Goal: Task Accomplishment & Management: Complete application form

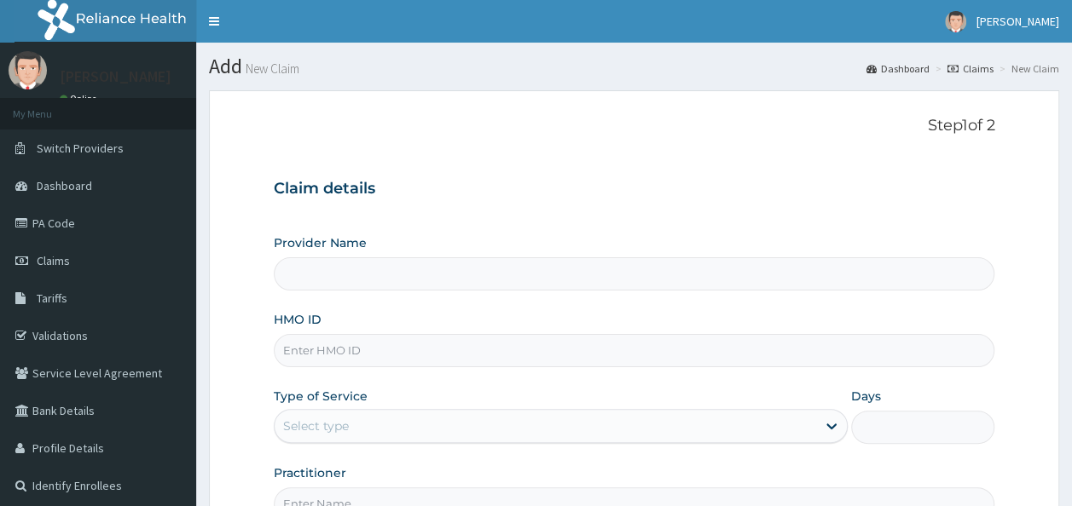
type input "Reliance Family Clinics (RFC)- [GEOGRAPHIC_DATA]"
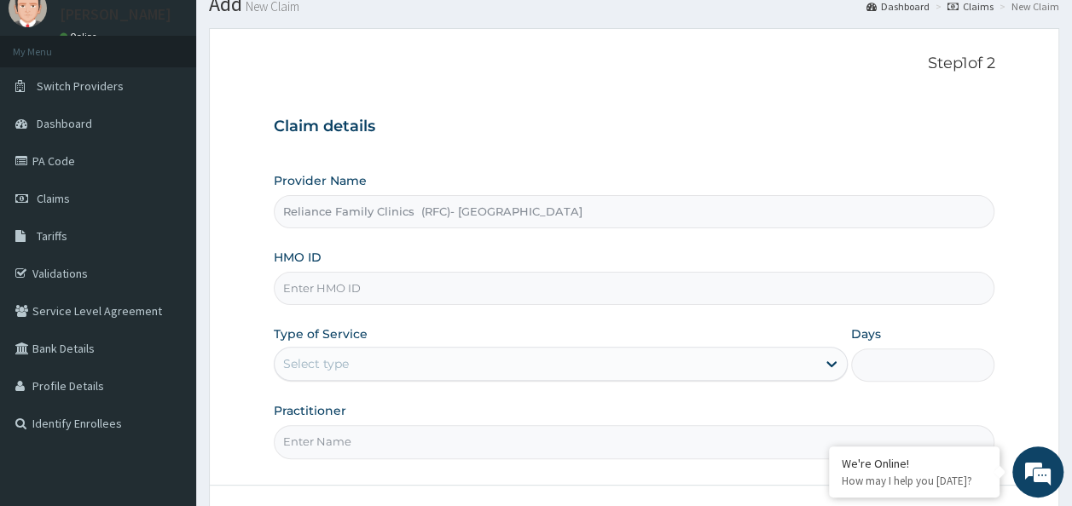
scroll to position [171, 0]
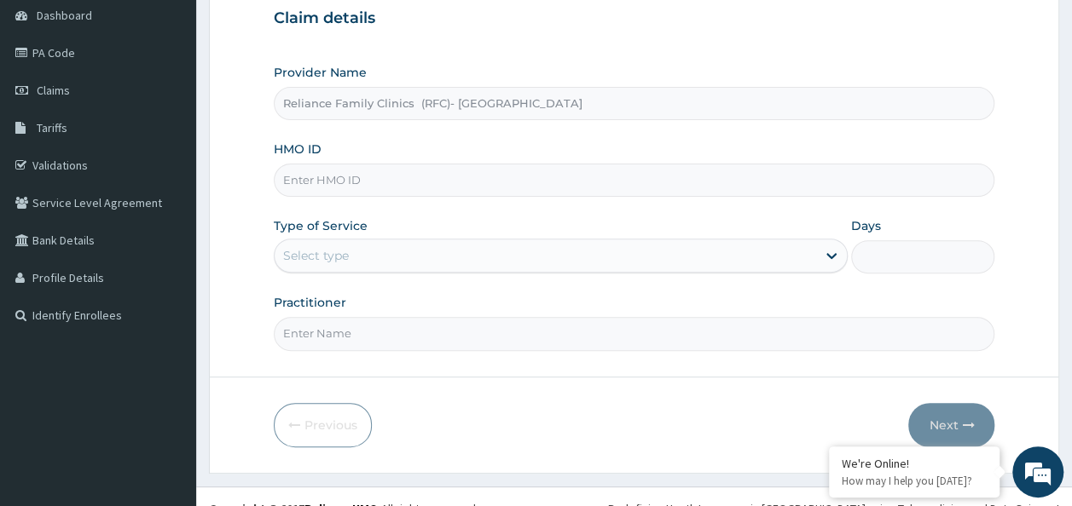
click at [454, 179] on input "HMO ID" at bounding box center [634, 180] width 721 height 33
paste input "FTC/10060/A"
type input "FTC/10060/A"
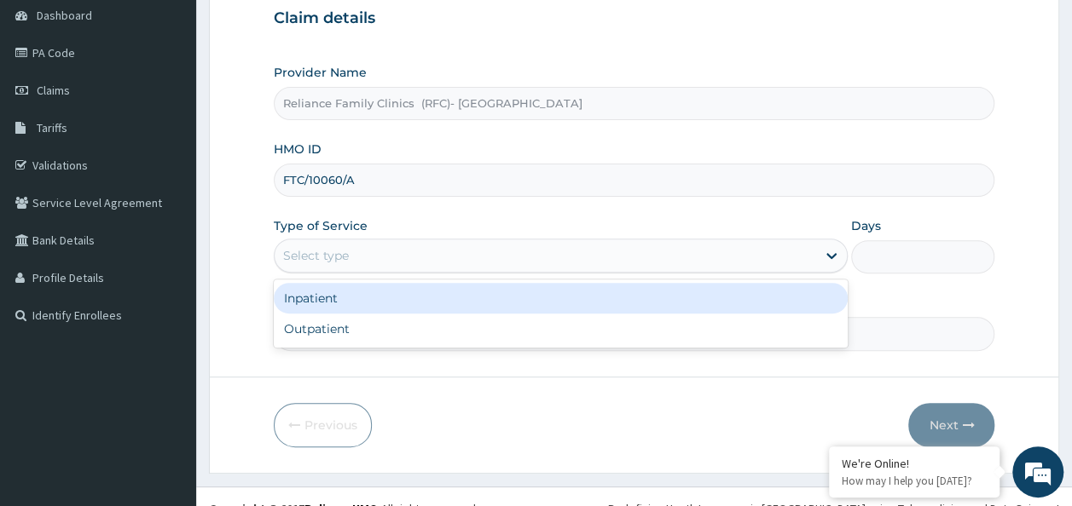
click at [392, 246] on div "Select type" at bounding box center [545, 255] width 541 height 27
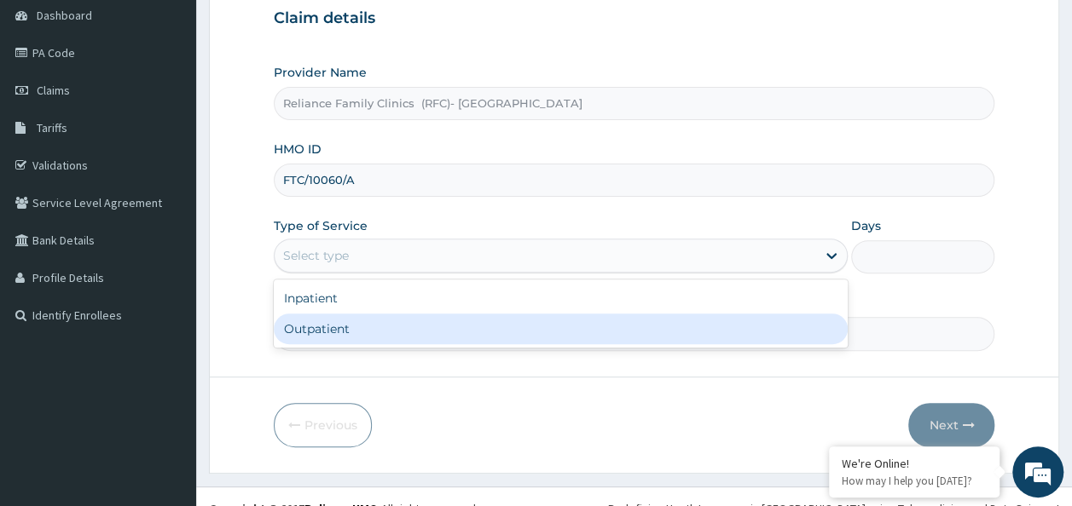
click at [380, 326] on div "Outpatient" at bounding box center [561, 329] width 574 height 31
type input "1"
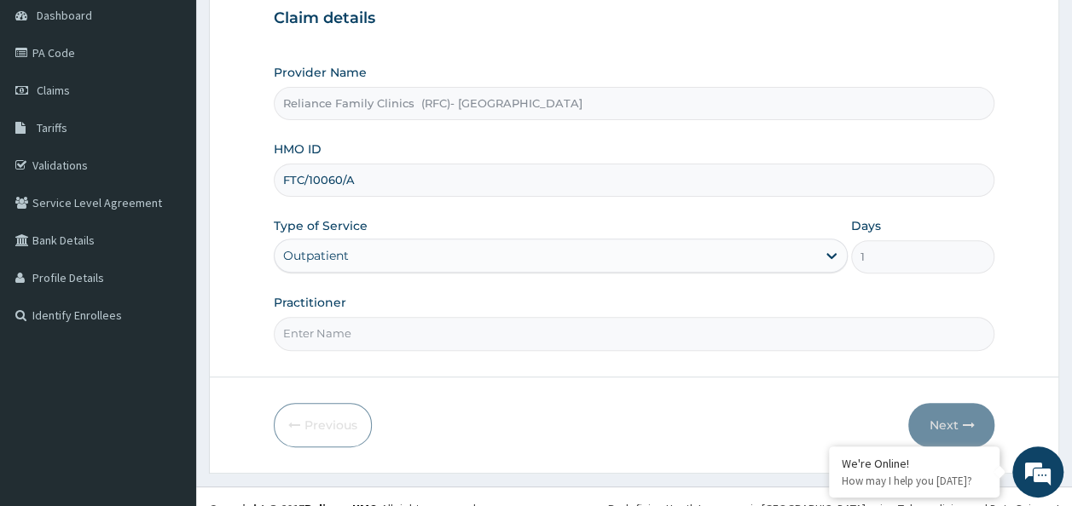
click at [380, 328] on input "Practitioner" at bounding box center [634, 333] width 721 height 33
type input "Dr [PERSON_NAME]"
click at [962, 424] on icon "button" at bounding box center [968, 426] width 12 height 12
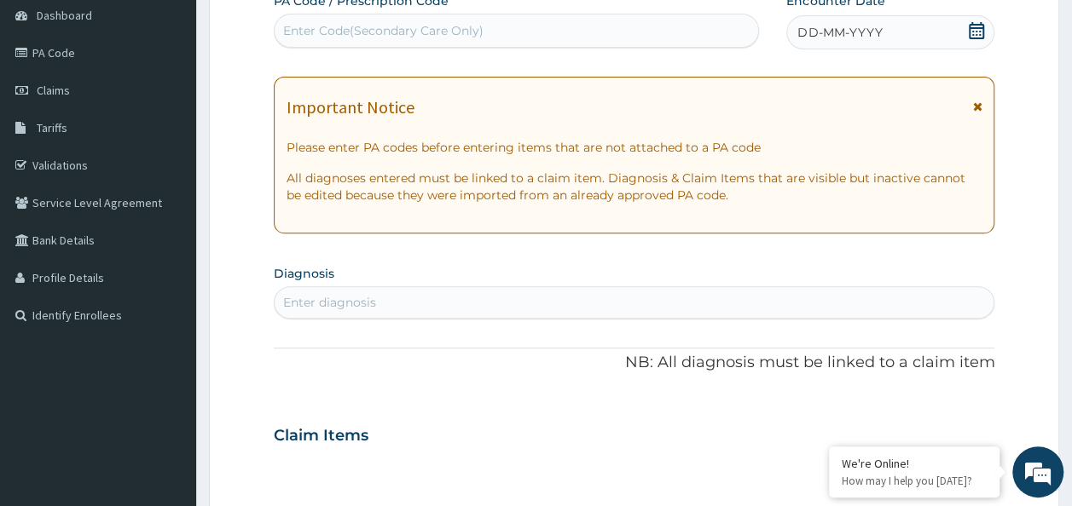
click at [977, 34] on icon at bounding box center [976, 30] width 15 height 17
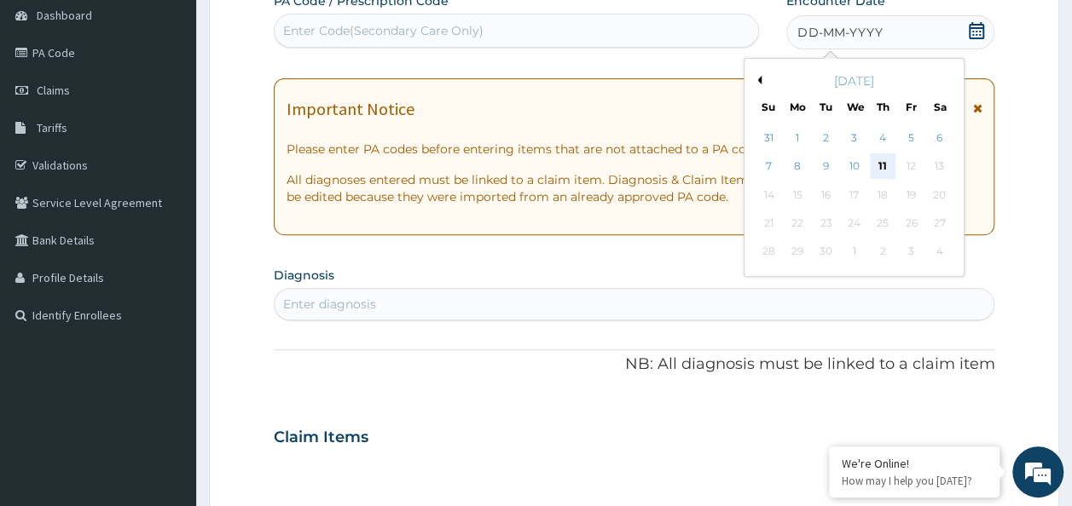
click at [878, 166] on div "11" at bounding box center [883, 167] width 26 height 26
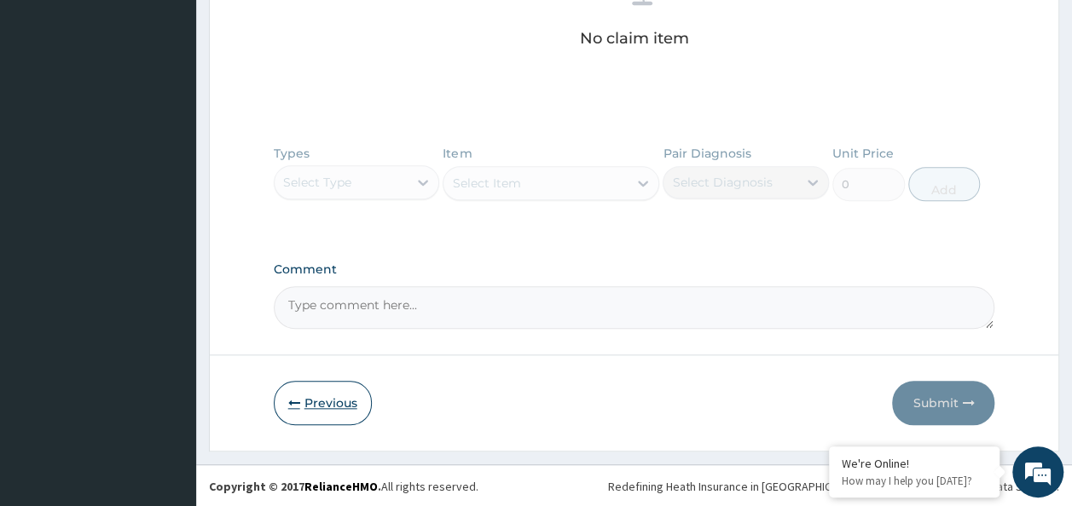
click at [311, 403] on button "Previous" at bounding box center [323, 403] width 98 height 44
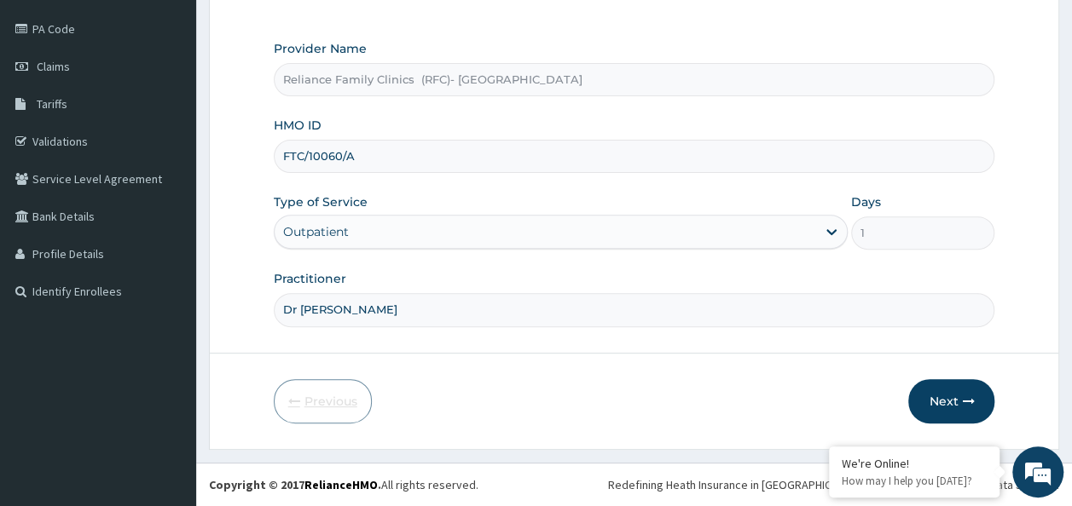
scroll to position [191, 0]
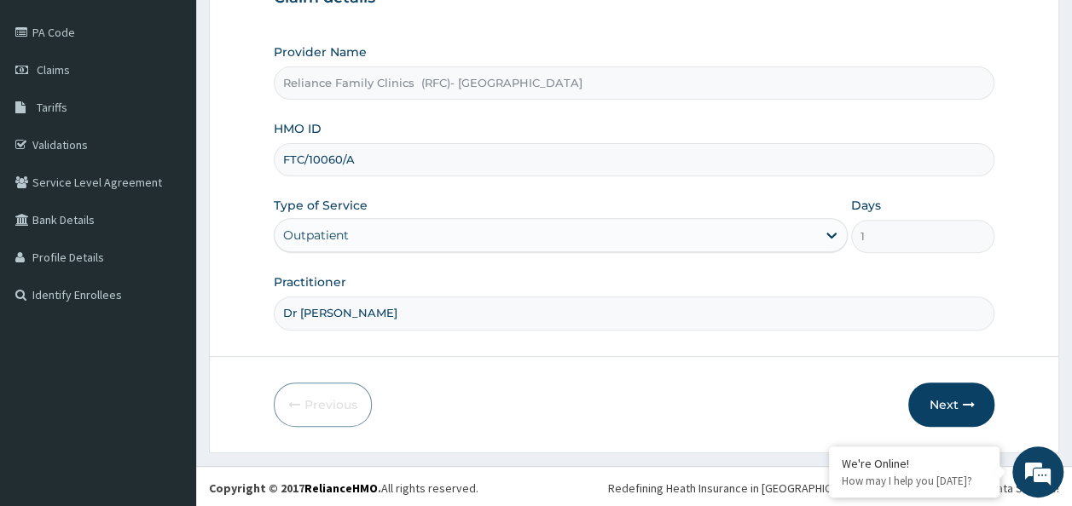
drag, startPoint x: 351, startPoint y: 162, endPoint x: 271, endPoint y: 162, distance: 80.1
click at [271, 162] on form "Step 1 of 2 Claim details Provider Name Reliance Family Clinics (RFC)- Ejigbo H…" at bounding box center [634, 175] width 850 height 553
click at [269, 162] on form "Step 1 of 2 Claim details Provider Name Reliance Family Clinics (RFC)- Ejigbo H…" at bounding box center [634, 175] width 850 height 553
click at [944, 406] on button "Next" at bounding box center [951, 405] width 86 height 44
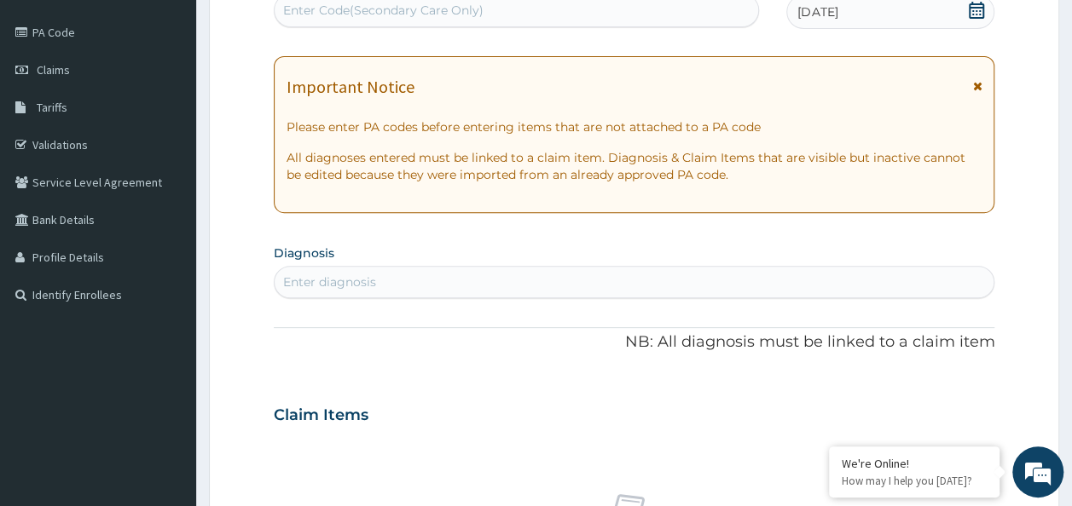
click at [369, 9] on div "Enter Code(Secondary Care Only)" at bounding box center [383, 10] width 200 height 17
paste input "PA/469B28"
type input "PA/469B28"
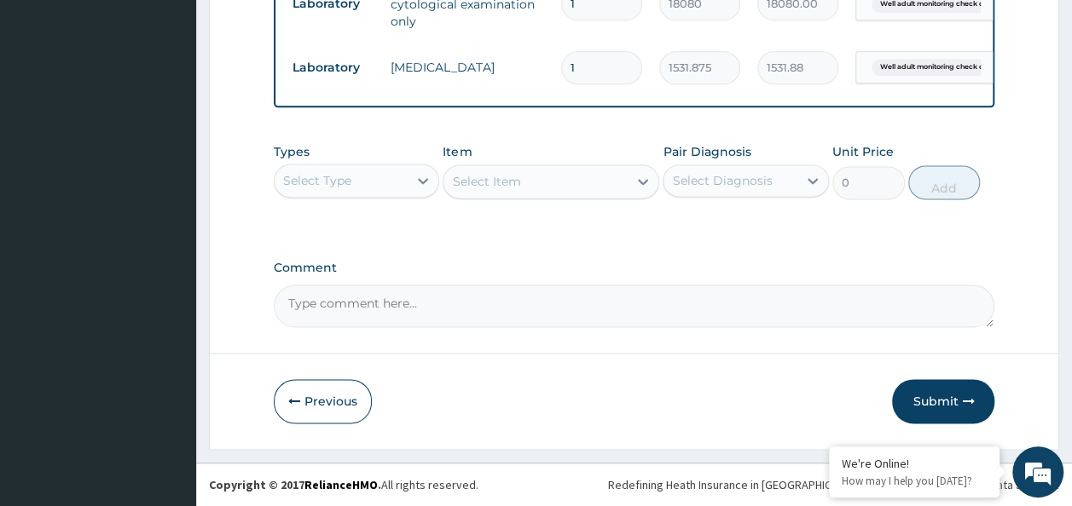
scroll to position [1075, 0]
click at [968, 407] on icon "button" at bounding box center [968, 402] width 12 height 12
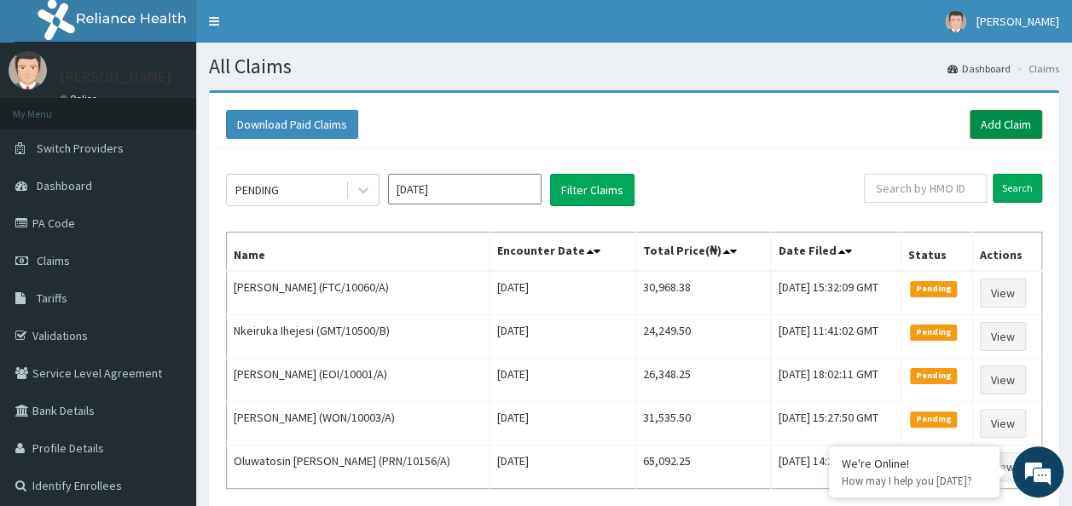
click at [1016, 122] on link "Add Claim" at bounding box center [1005, 124] width 72 height 29
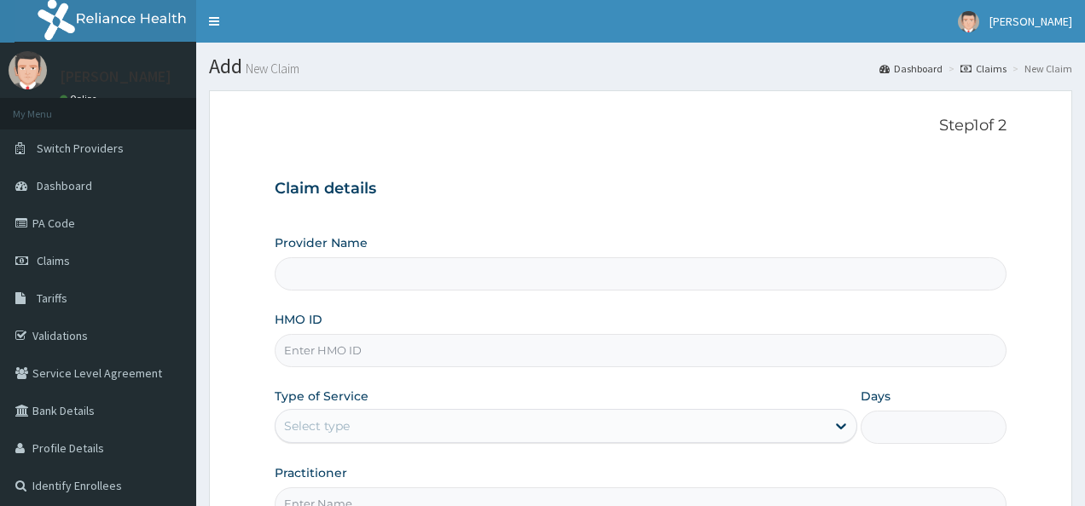
type input "Reliance Family Clinics (RFC)- Ejigbo"
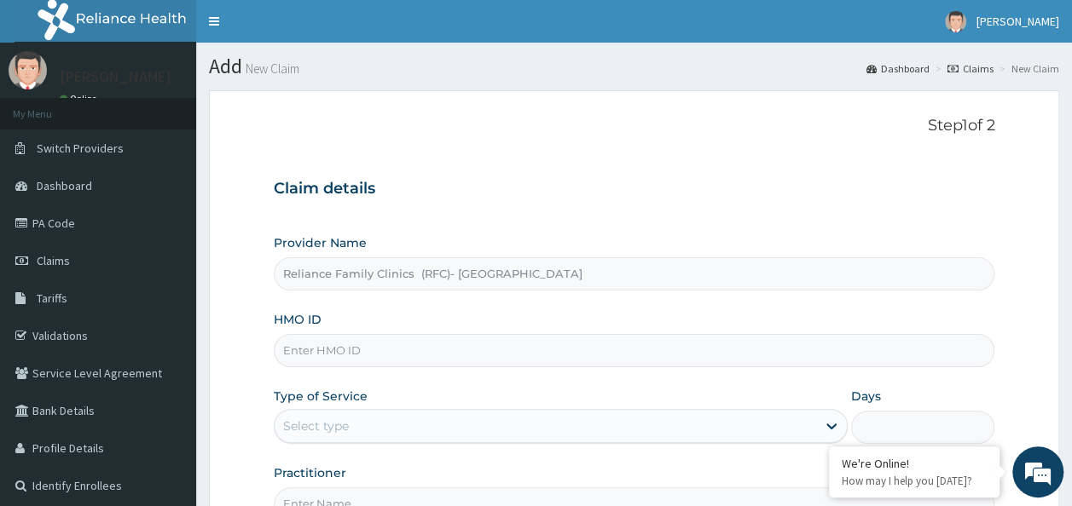
click at [480, 344] on input "HMO ID" at bounding box center [634, 350] width 721 height 33
paste input "RFC/10118/A"
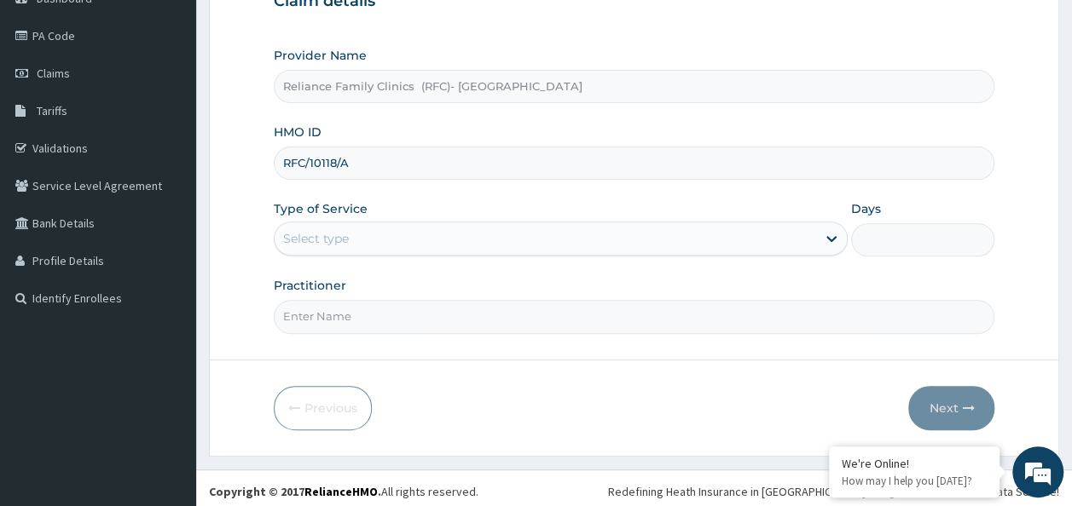
scroll to position [191, 0]
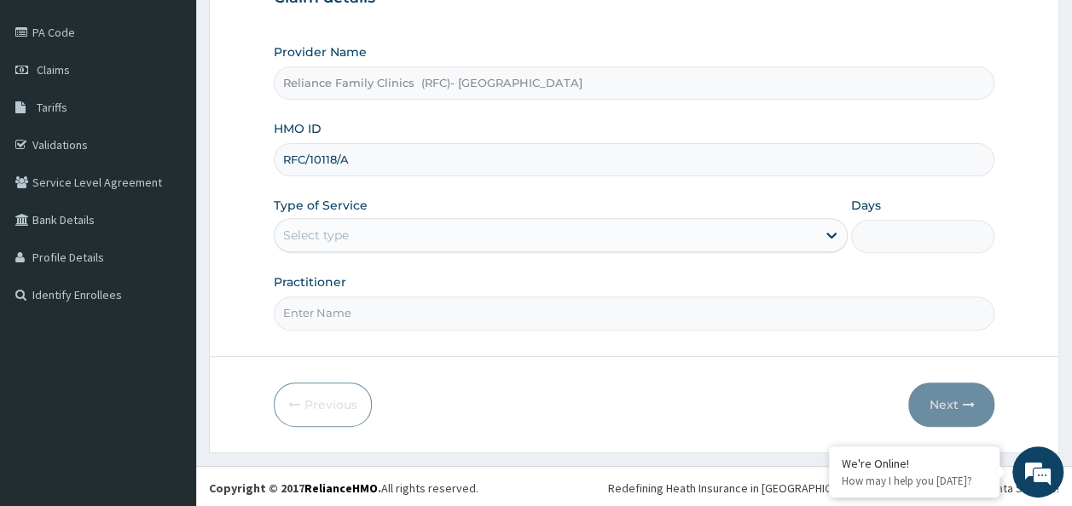
type input "RFC/10118/A"
drag, startPoint x: 445, startPoint y: 179, endPoint x: 445, endPoint y: 211, distance: 32.4
click at [445, 207] on div "Provider Name Reliance Family Clinics (RFC)- Ejigbo HMO ID RFC/10118/A Type of …" at bounding box center [634, 186] width 721 height 286
drag, startPoint x: 445, startPoint y: 211, endPoint x: 445, endPoint y: 229, distance: 17.1
click at [445, 229] on div "Select type" at bounding box center [545, 235] width 541 height 27
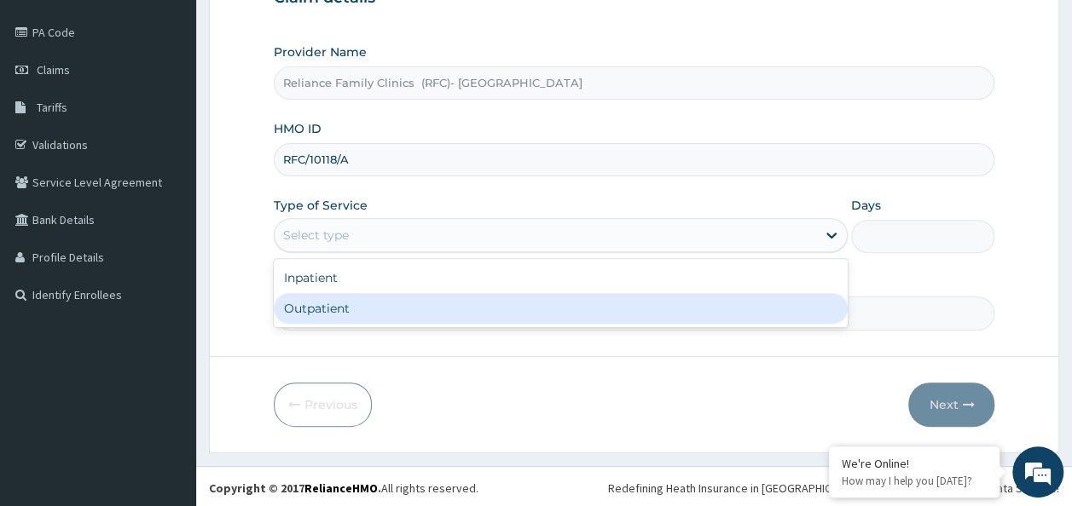
click at [427, 321] on div "Outpatient" at bounding box center [561, 308] width 574 height 31
type input "1"
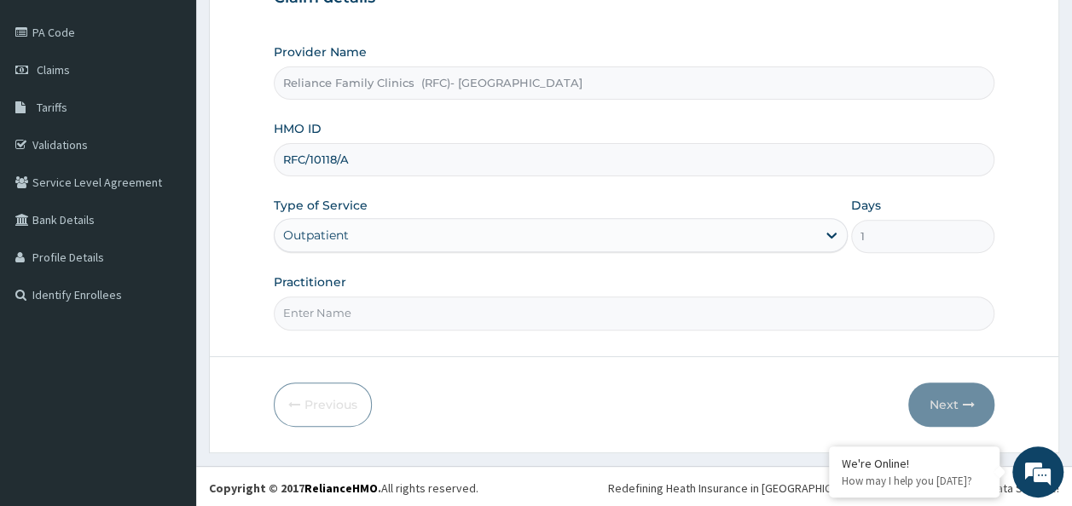
click at [429, 321] on input "Practitioner" at bounding box center [634, 313] width 721 height 33
type input "Dr [PERSON_NAME]"
click at [944, 402] on button "Next" at bounding box center [951, 405] width 86 height 44
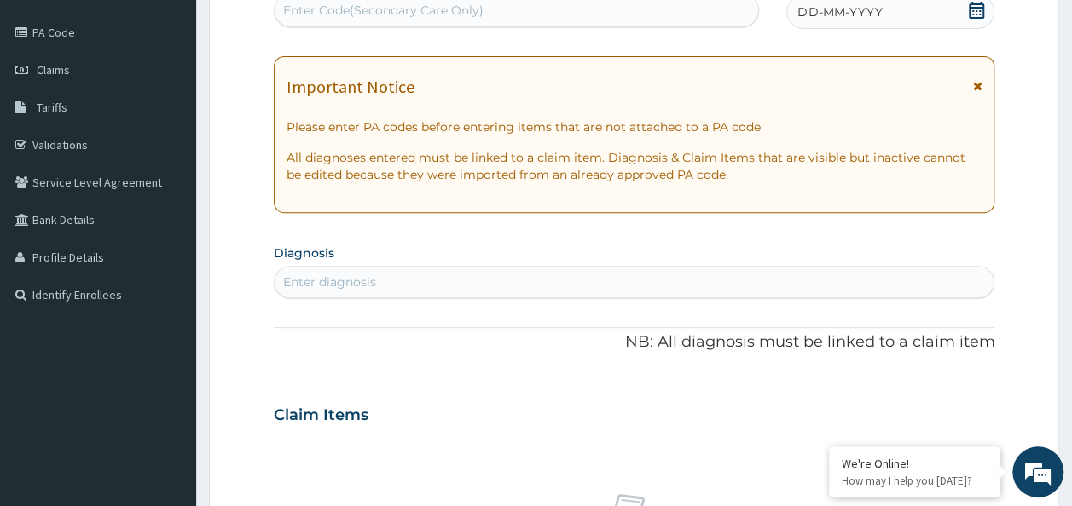
click at [970, 12] on icon at bounding box center [976, 10] width 15 height 17
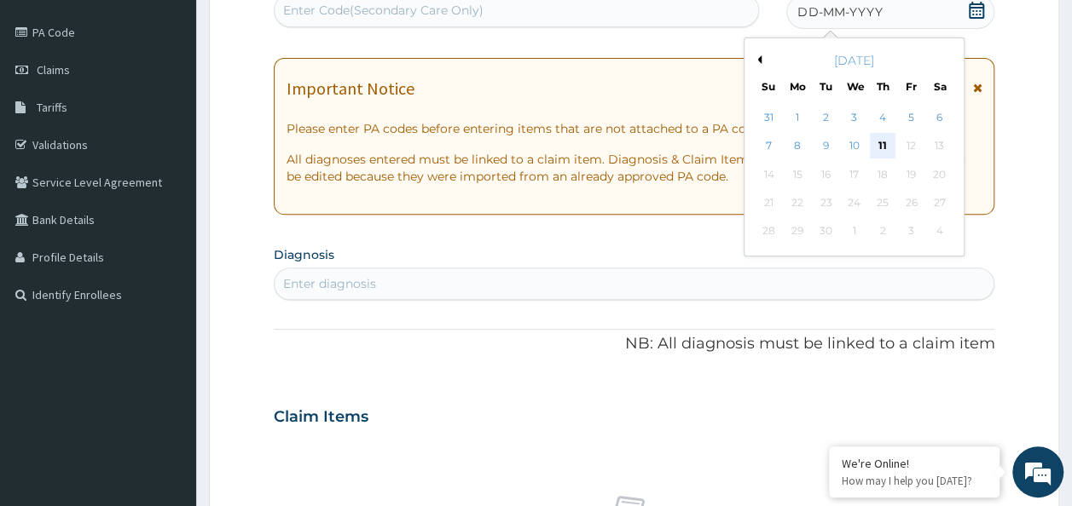
click at [879, 148] on div "11" at bounding box center [883, 147] width 26 height 26
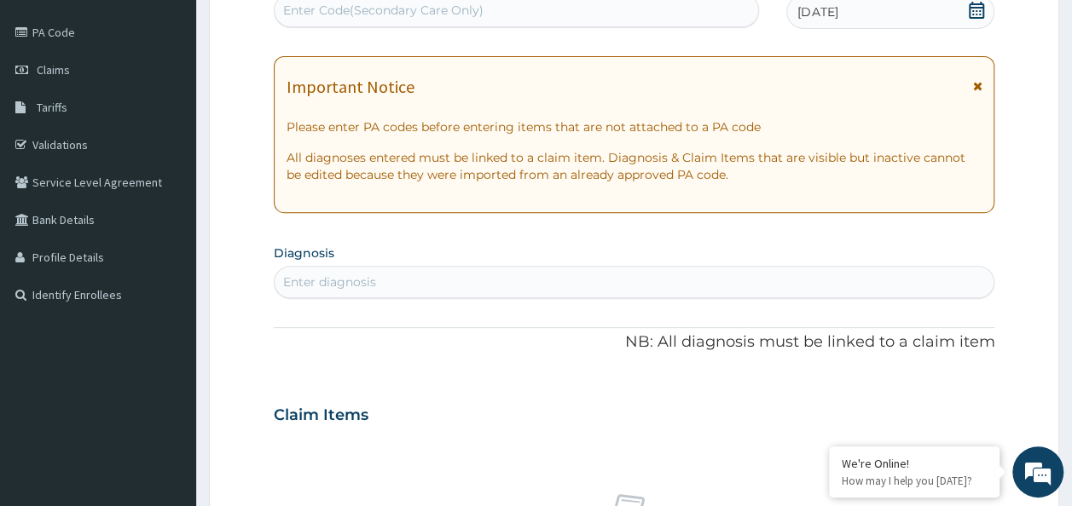
click at [546, 13] on div "Enter Code(Secondary Care Only)" at bounding box center [517, 10] width 484 height 27
paste input "PA/614123"
type input "PA/614123"
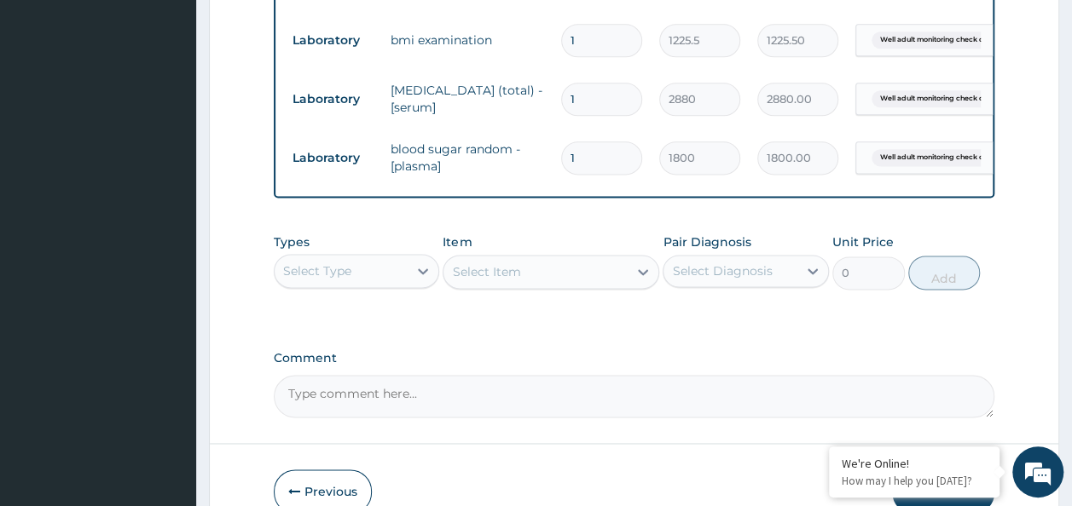
scroll to position [1022, 0]
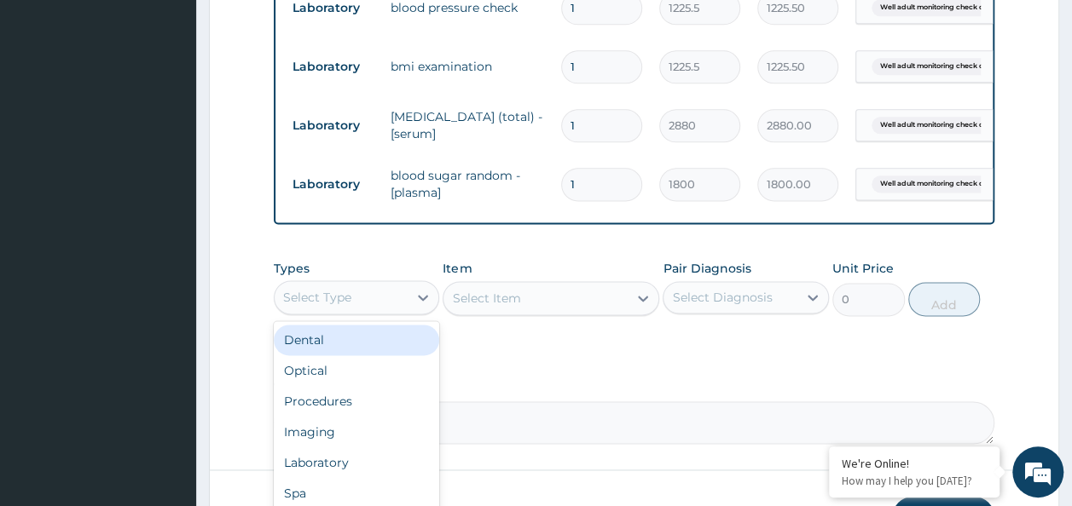
click at [400, 292] on div "Select Type" at bounding box center [342, 297] width 134 height 27
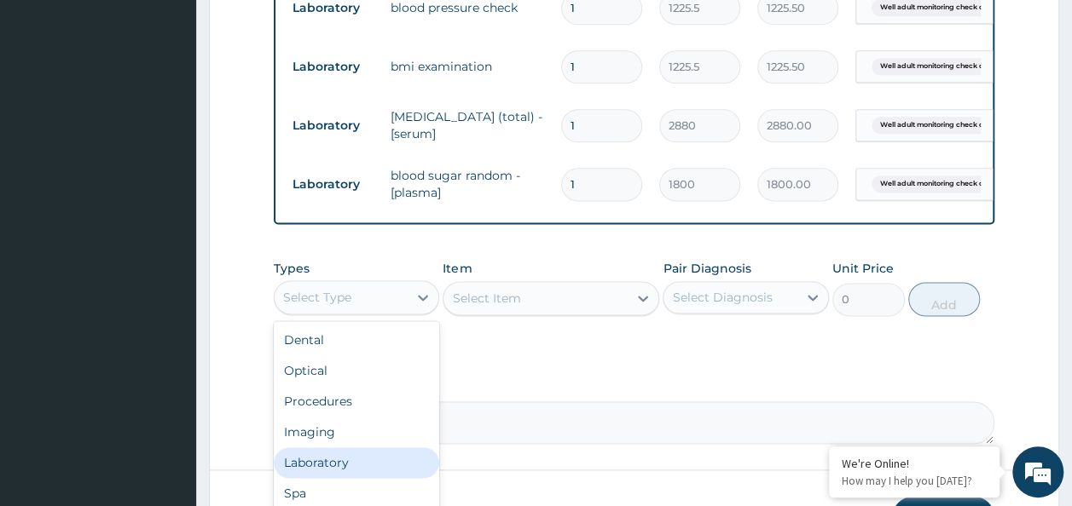
click at [363, 459] on div "Laboratory" at bounding box center [357, 463] width 166 height 31
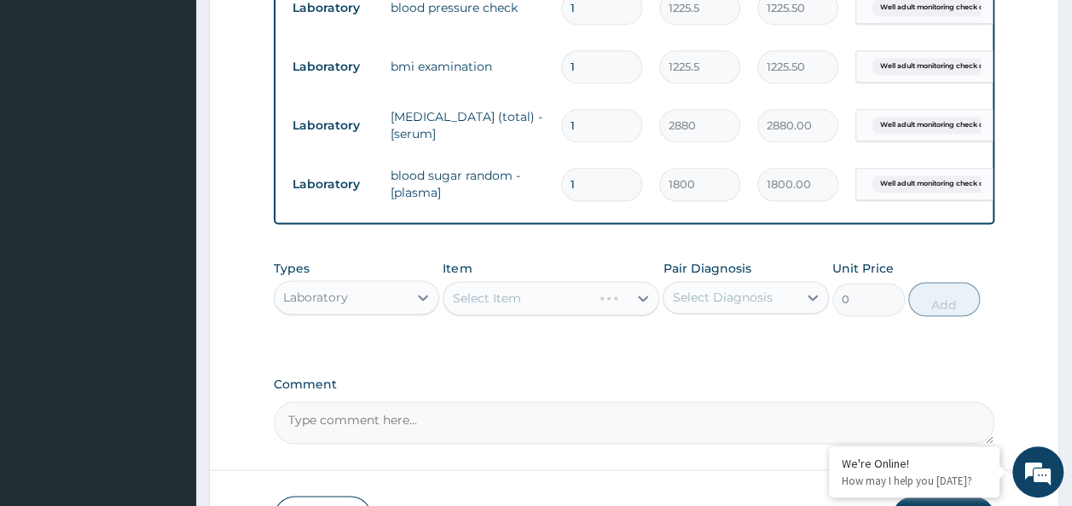
click at [749, 298] on div "Select Diagnosis" at bounding box center [722, 297] width 100 height 17
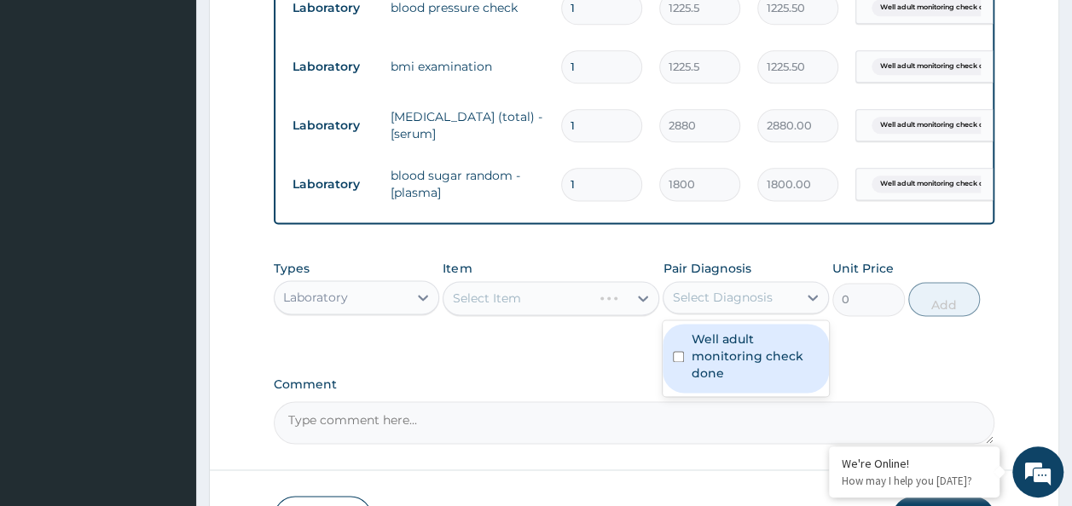
click at [732, 362] on label "Well adult monitoring check done" at bounding box center [755, 356] width 128 height 51
checkbox input "true"
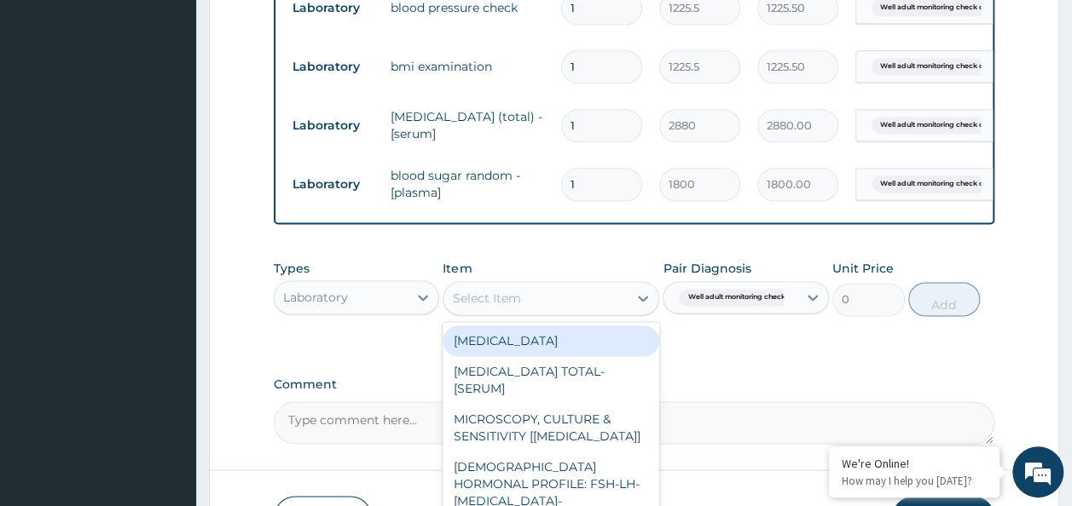
click at [576, 292] on div "Select Item" at bounding box center [535, 298] width 184 height 27
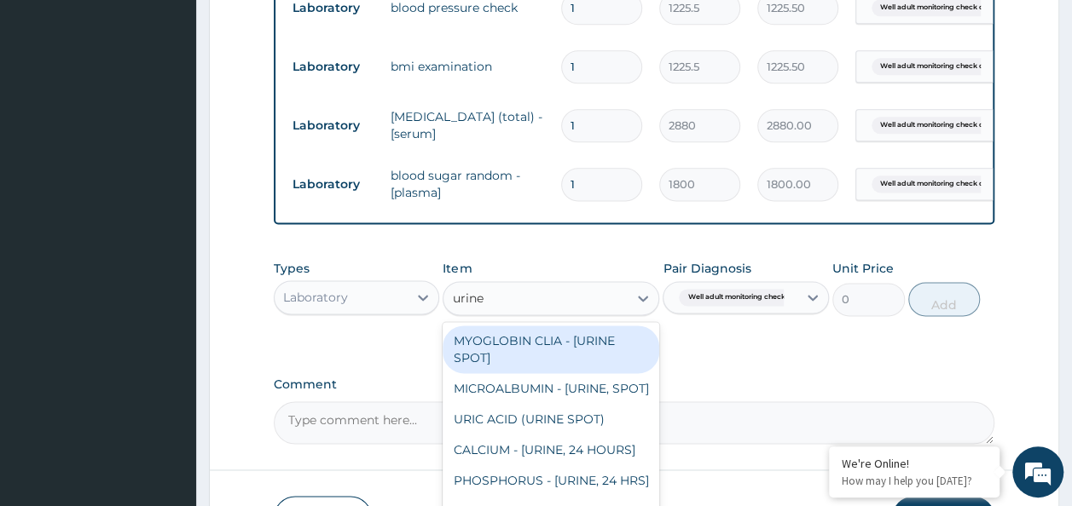
type input "urine b"
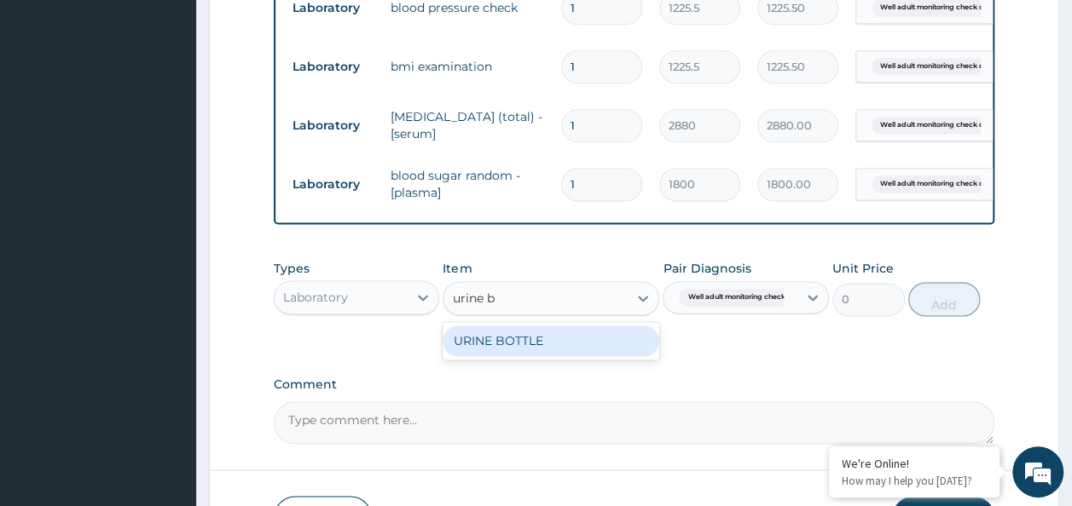
click at [581, 344] on div "URINE BOTTLE" at bounding box center [551, 341] width 217 height 31
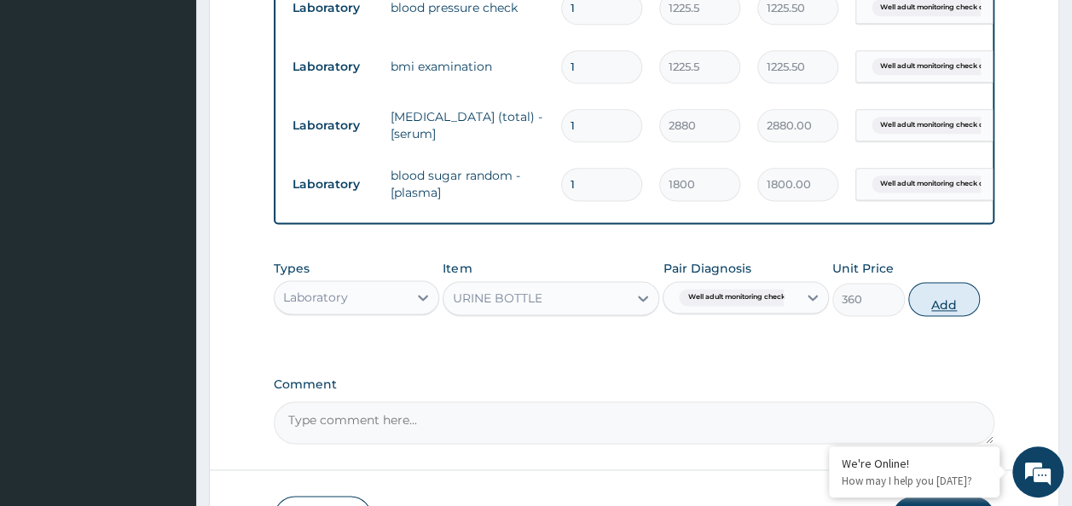
click at [936, 296] on button "Add" at bounding box center [944, 299] width 72 height 34
type input "0"
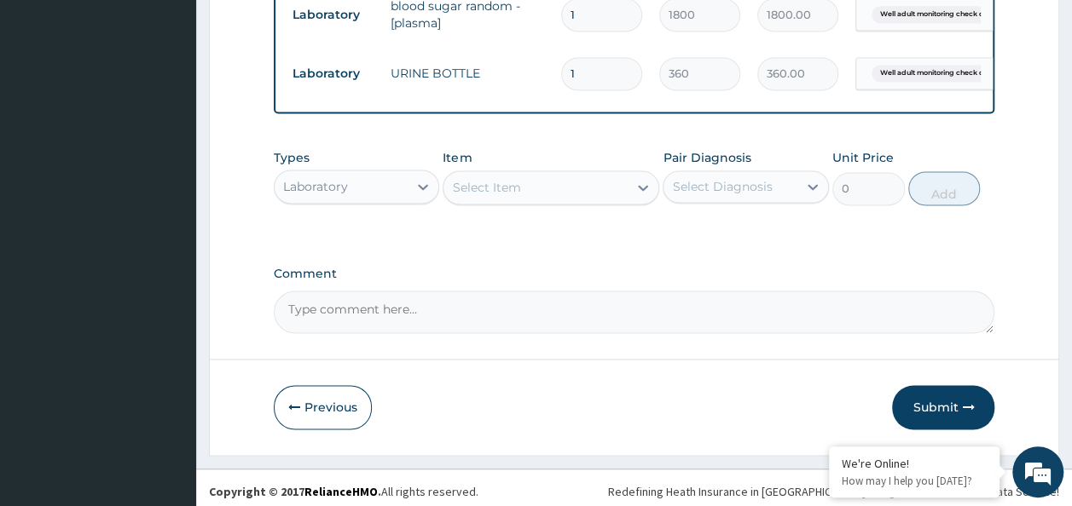
scroll to position [1194, 0]
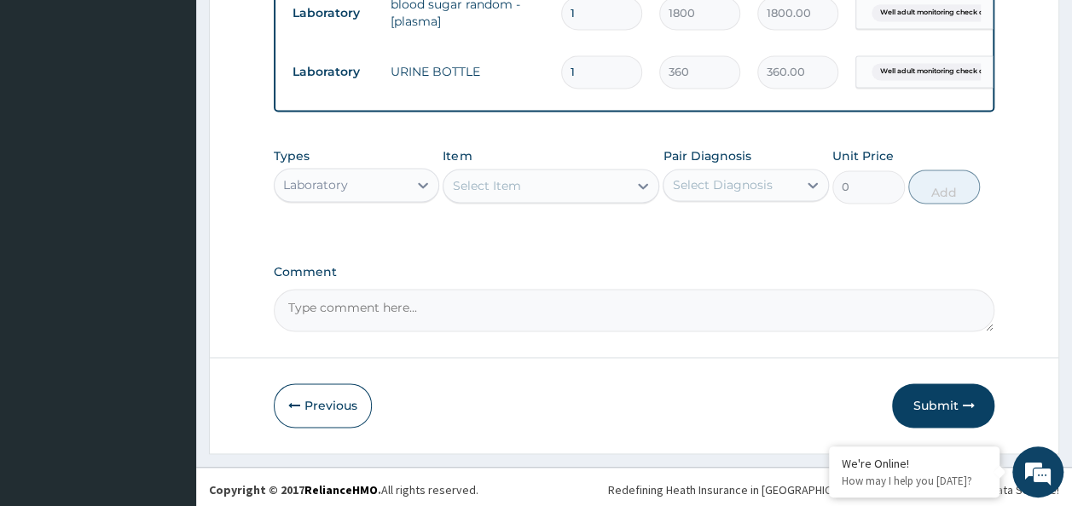
click at [953, 395] on button "Submit" at bounding box center [943, 406] width 102 height 44
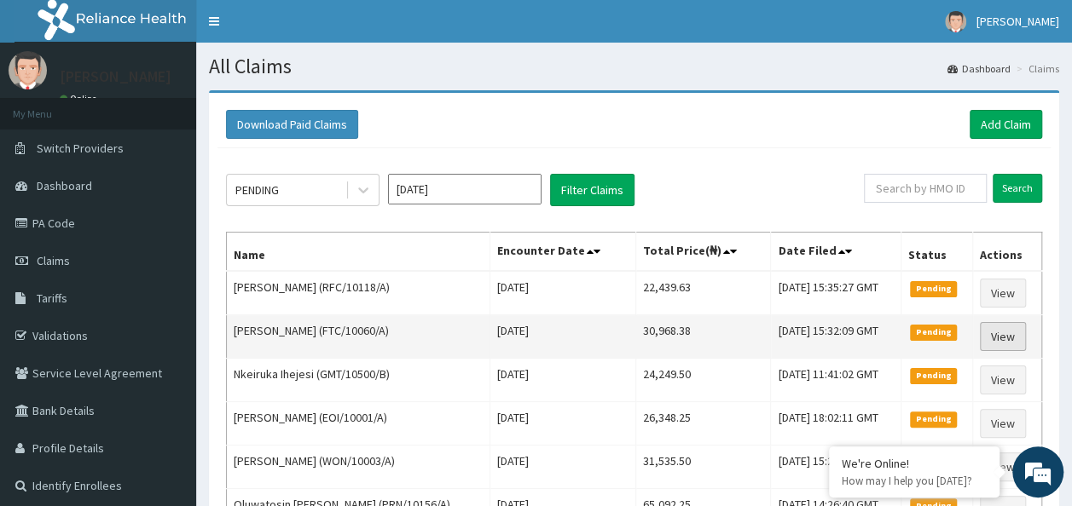
click at [992, 341] on link "View" at bounding box center [1003, 336] width 46 height 29
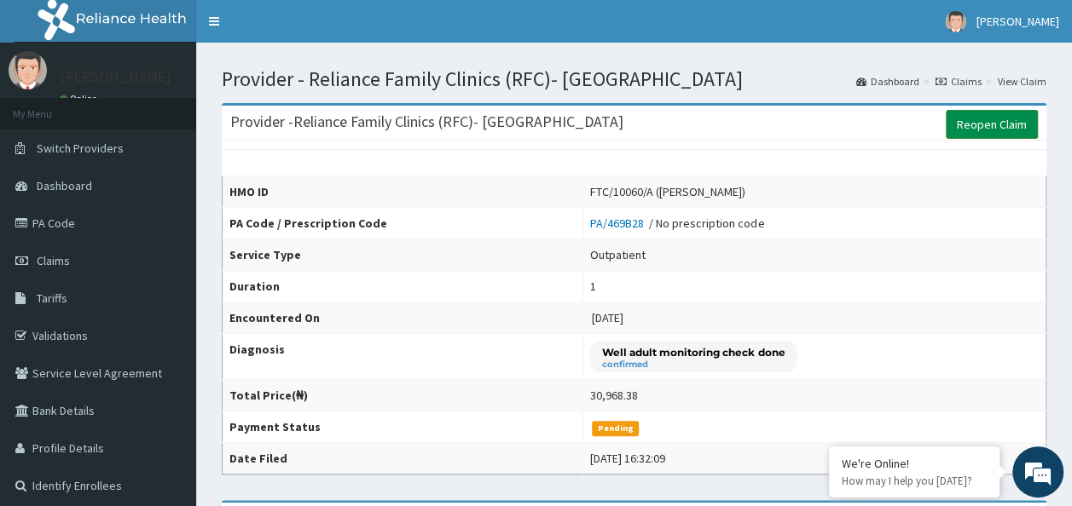
click at [1006, 130] on link "Reopen Claim" at bounding box center [992, 124] width 92 height 29
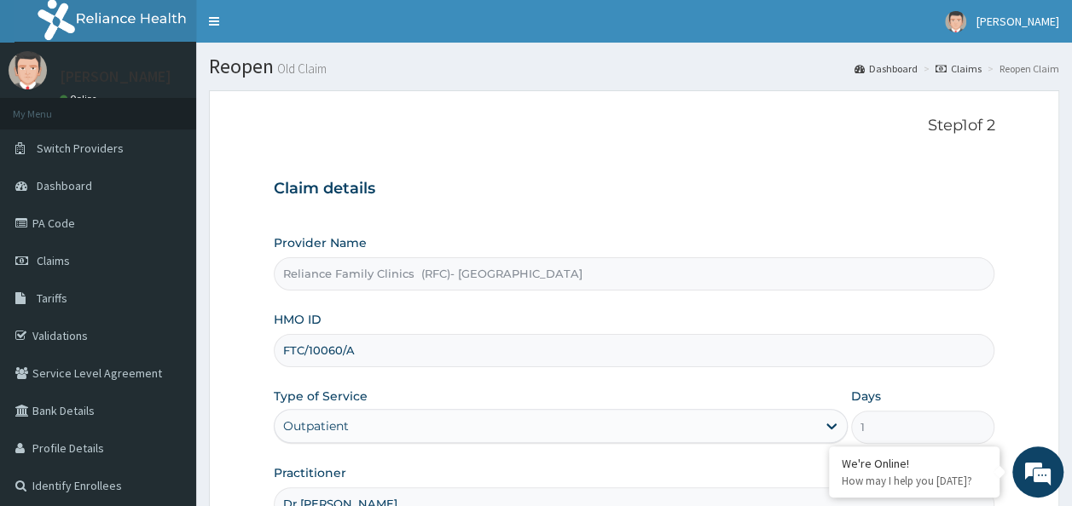
scroll to position [191, 0]
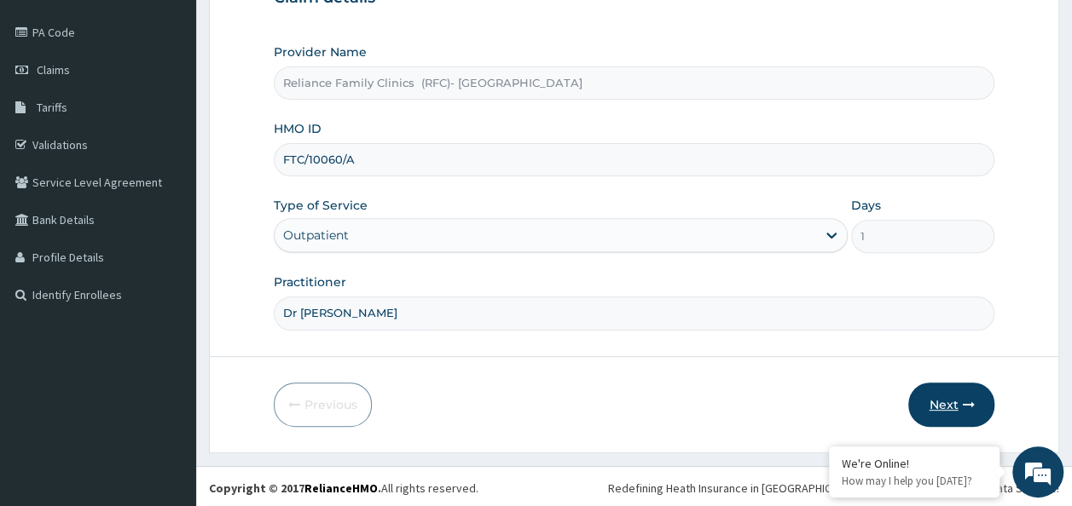
click at [928, 401] on button "Next" at bounding box center [951, 405] width 86 height 44
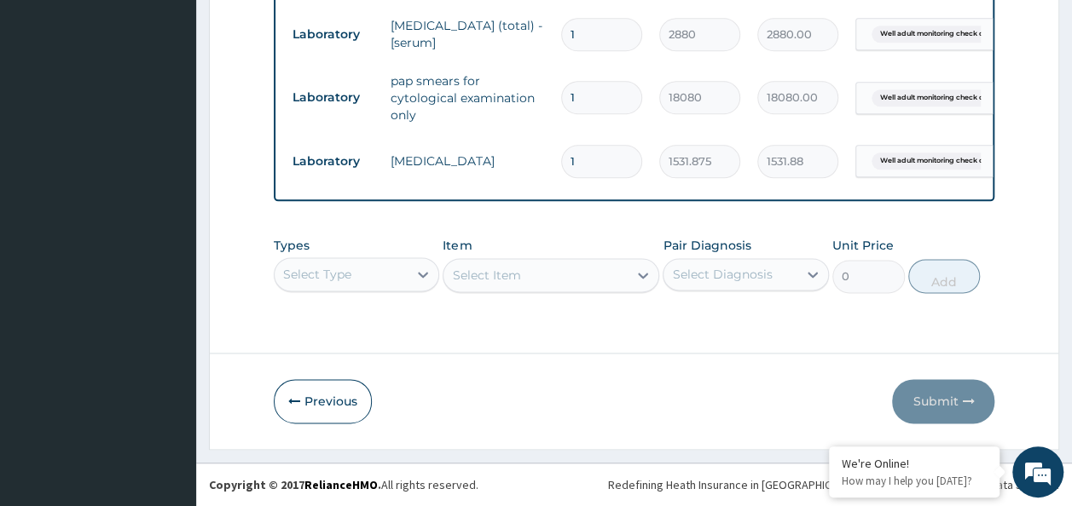
scroll to position [0, 0]
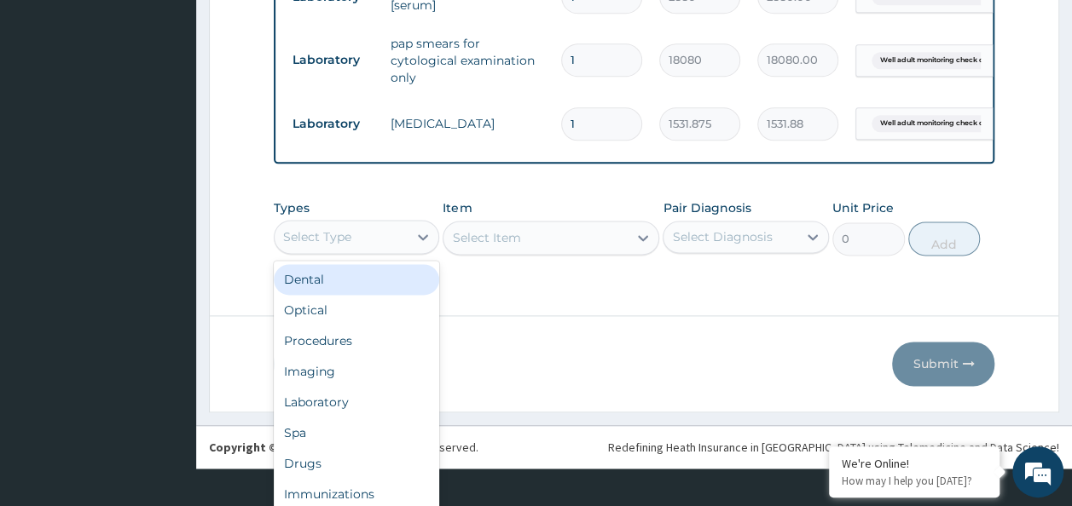
click at [406, 254] on div "option Dental focused, 1 of 10. 10 results available. Use Up and Down to choose…" at bounding box center [357, 237] width 166 height 34
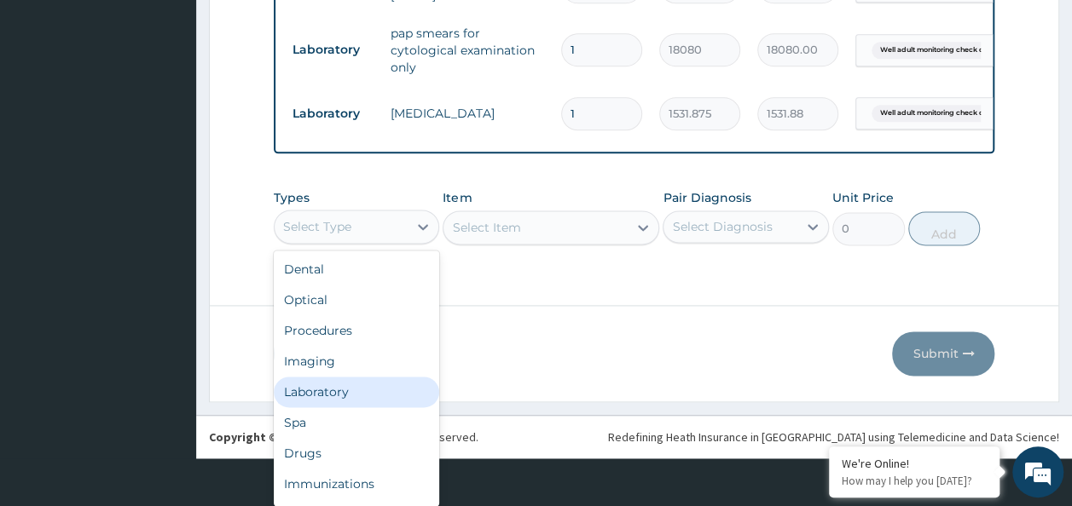
click at [377, 385] on div "Laboratory" at bounding box center [357, 392] width 166 height 31
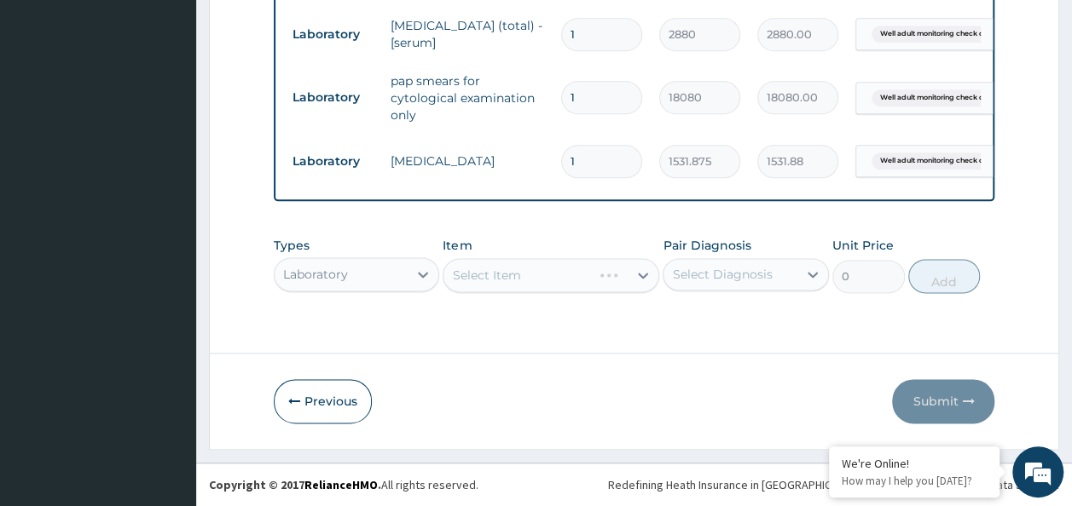
scroll to position [0, 0]
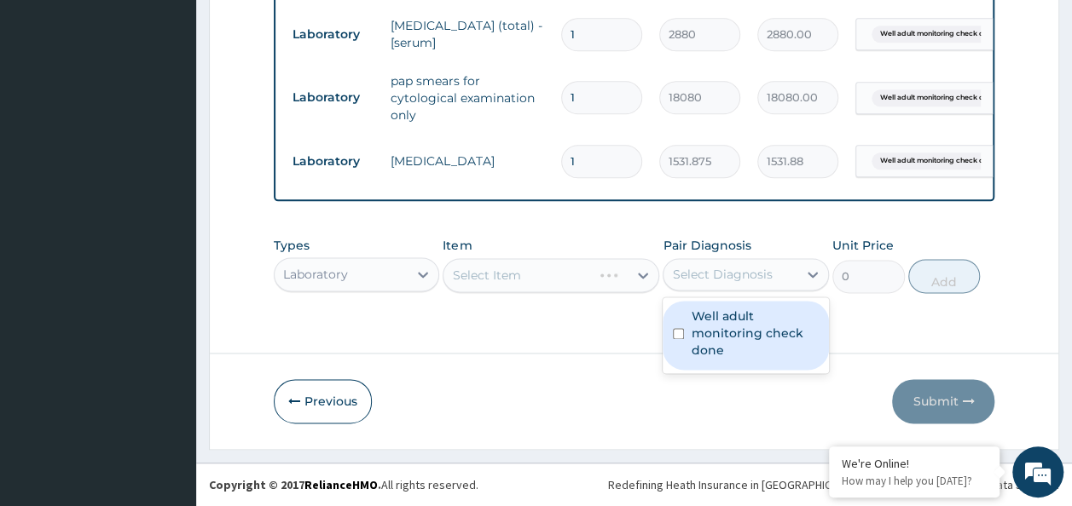
click at [793, 268] on div "Select Diagnosis" at bounding box center [730, 274] width 134 height 27
click at [754, 317] on label "Well adult monitoring check done" at bounding box center [755, 333] width 128 height 51
checkbox input "true"
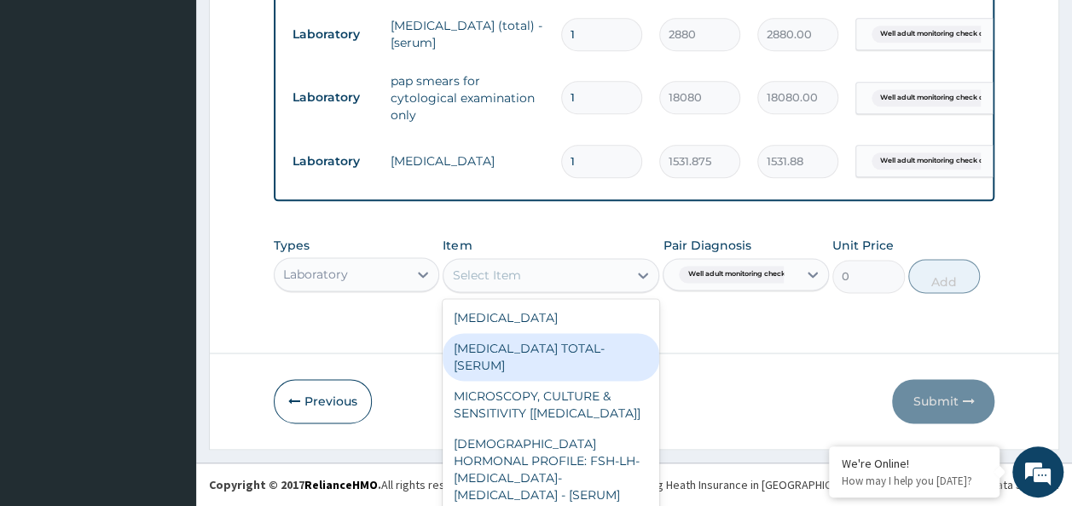
scroll to position [49, 0]
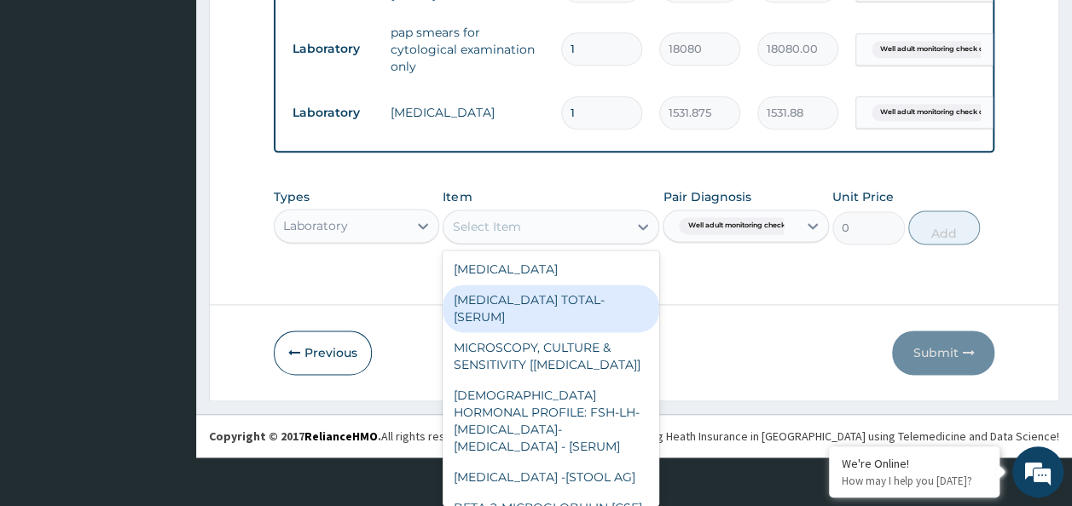
click at [563, 244] on div "option TESTOSTERONE TOTAL- [SERUM] focused, 2 of 434. 434 results available. Us…" at bounding box center [551, 227] width 217 height 34
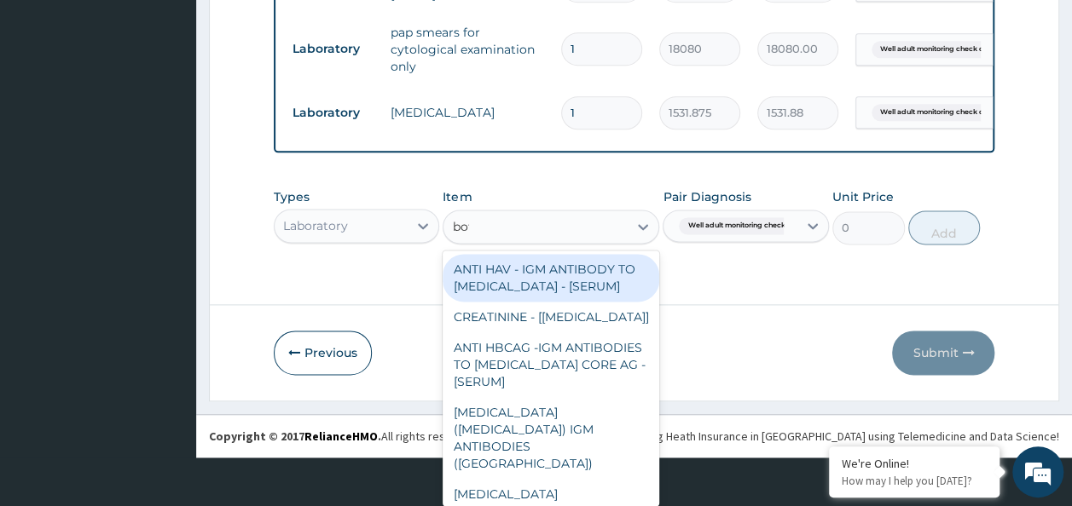
scroll to position [0, 0]
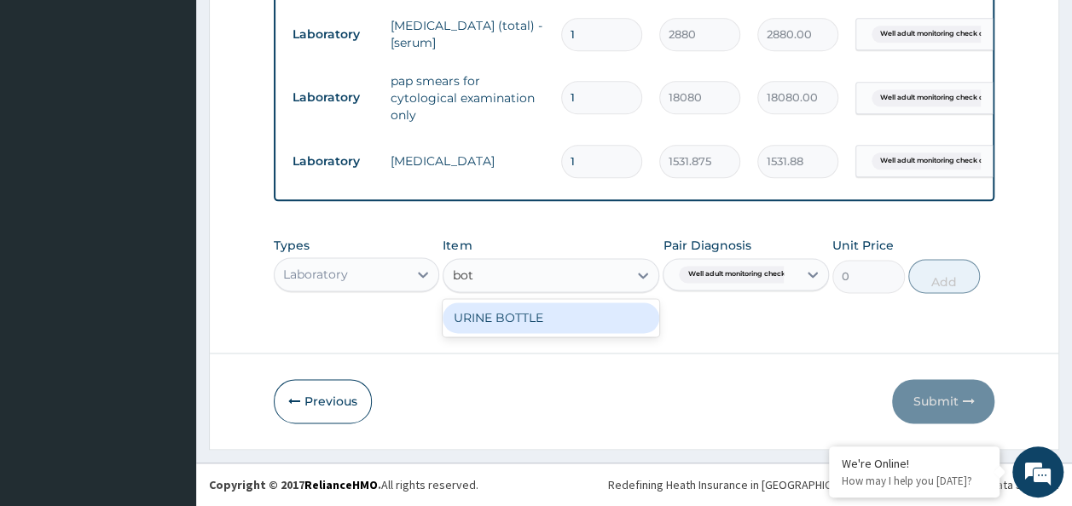
type input "bott"
click at [570, 316] on div "URINE BOTTLE" at bounding box center [551, 318] width 217 height 31
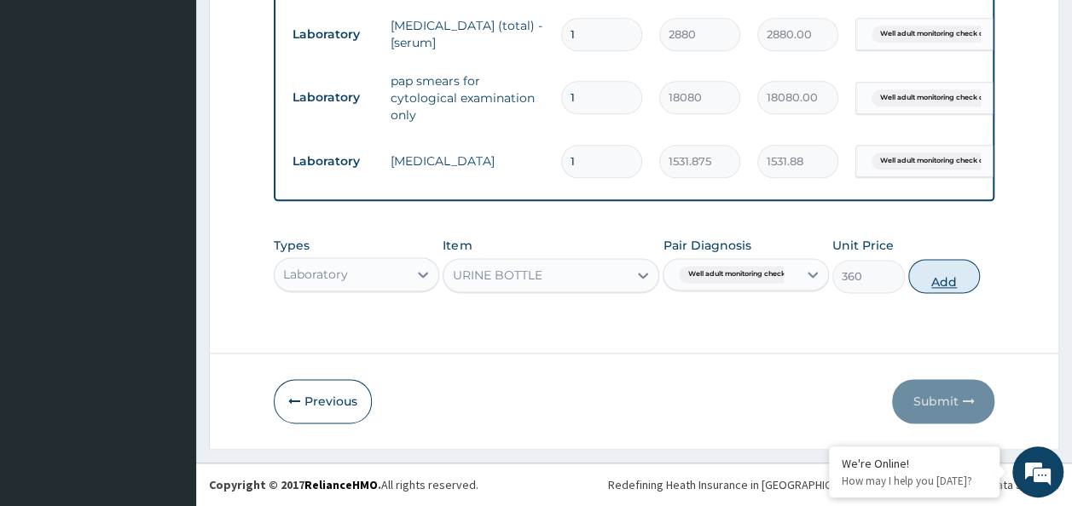
click at [935, 283] on button "Add" at bounding box center [944, 276] width 72 height 34
type input "0"
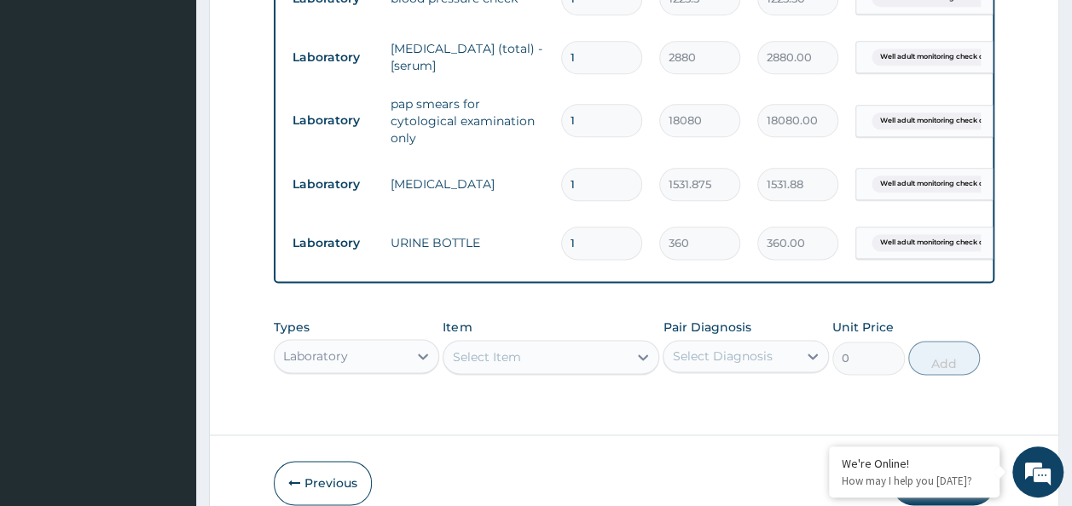
scroll to position [1040, 0]
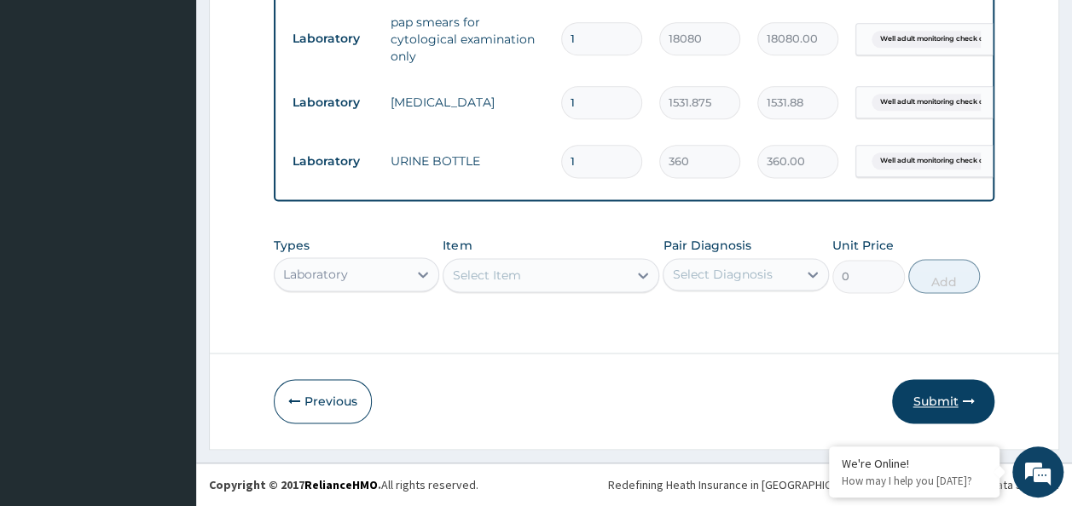
click at [937, 408] on button "Submit" at bounding box center [943, 401] width 102 height 44
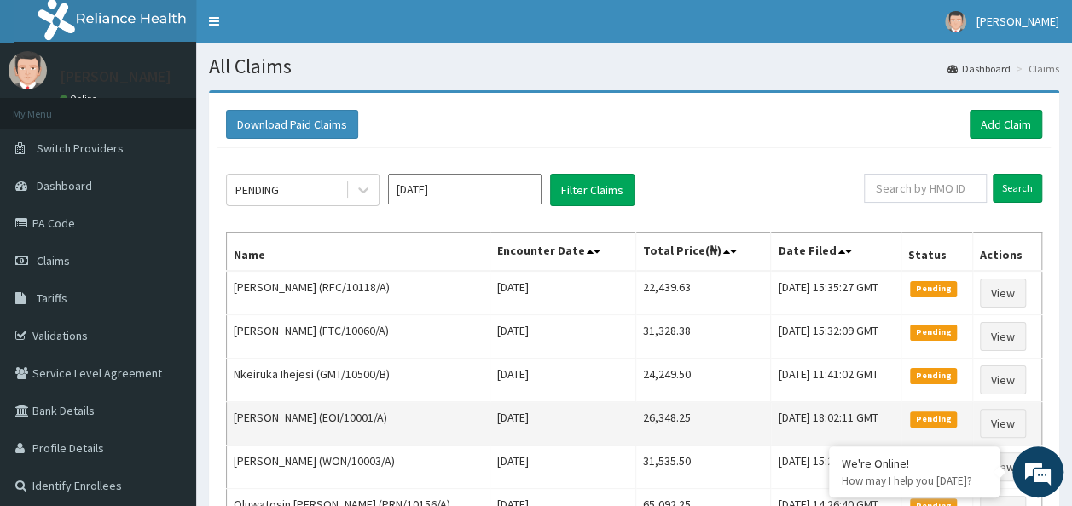
click at [673, 434] on td "26,348.25" at bounding box center [702, 423] width 135 height 43
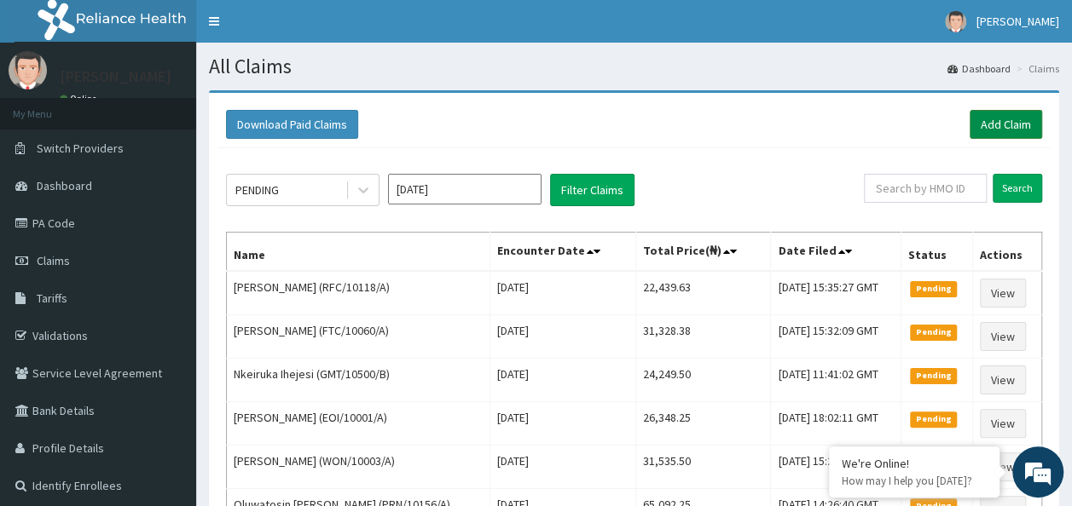
click at [1007, 130] on link "Add Claim" at bounding box center [1005, 124] width 72 height 29
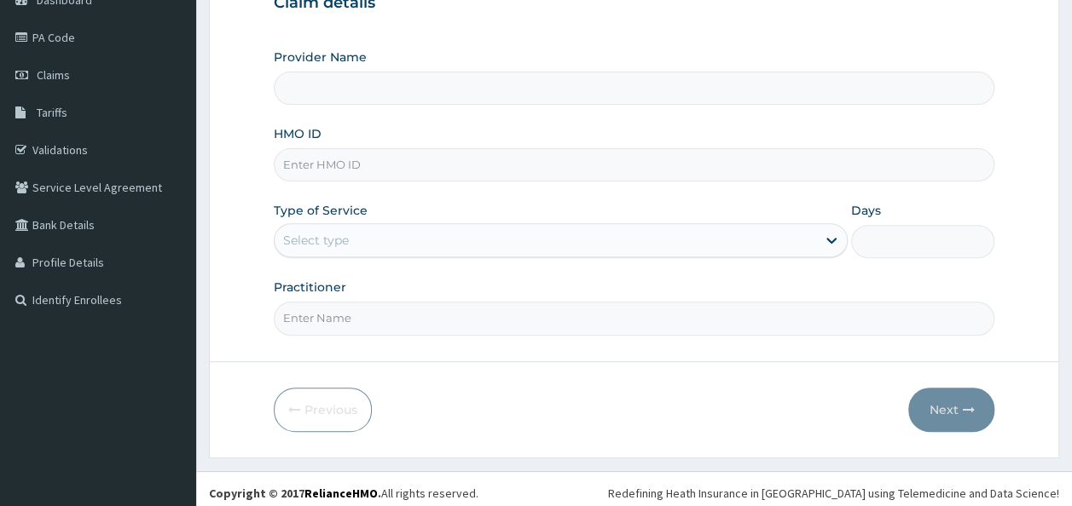
scroll to position [191, 0]
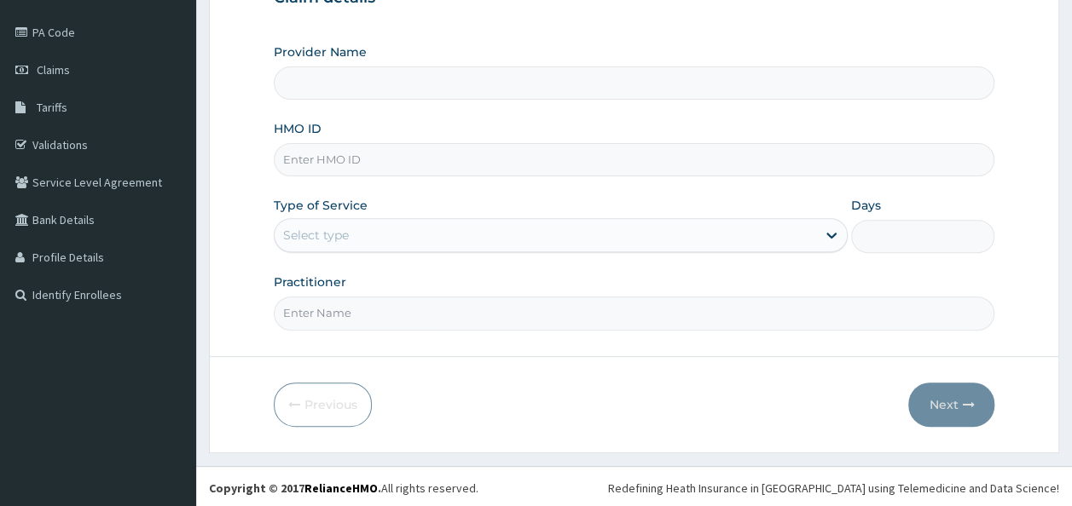
click at [516, 171] on input "HMO ID" at bounding box center [634, 159] width 721 height 33
paste input "GSV/10971/A"
click at [516, 171] on input "GSV/10971/A" at bounding box center [634, 159] width 721 height 33
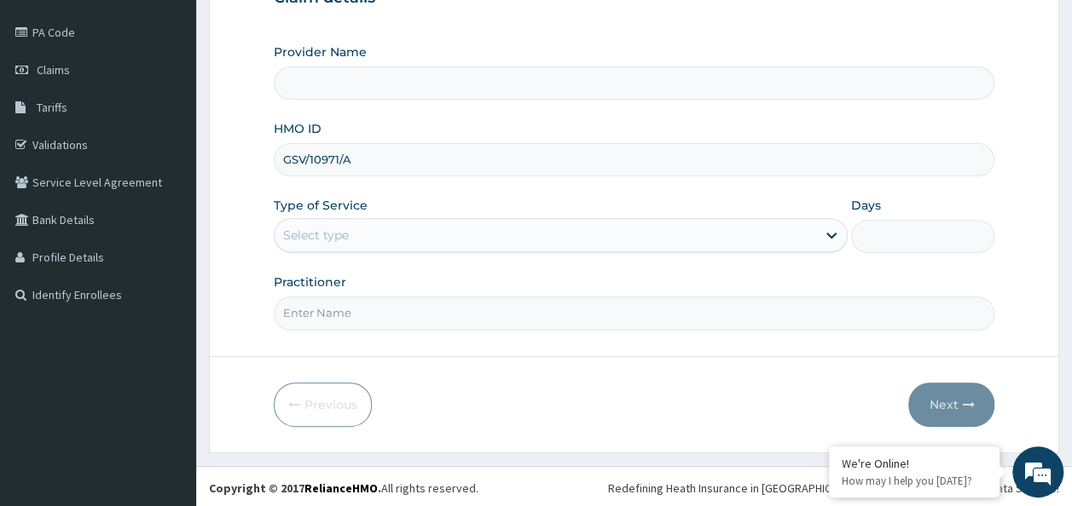
type input "GSV/10971/A"
click at [513, 229] on div "Select type" at bounding box center [545, 235] width 541 height 27
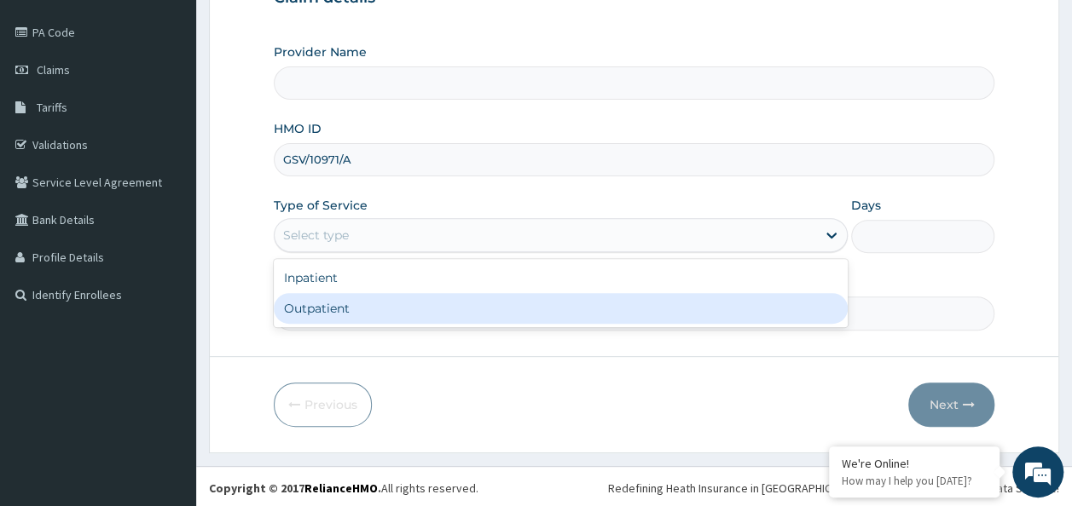
click at [508, 308] on div "Outpatient" at bounding box center [561, 308] width 574 height 31
type input "1"
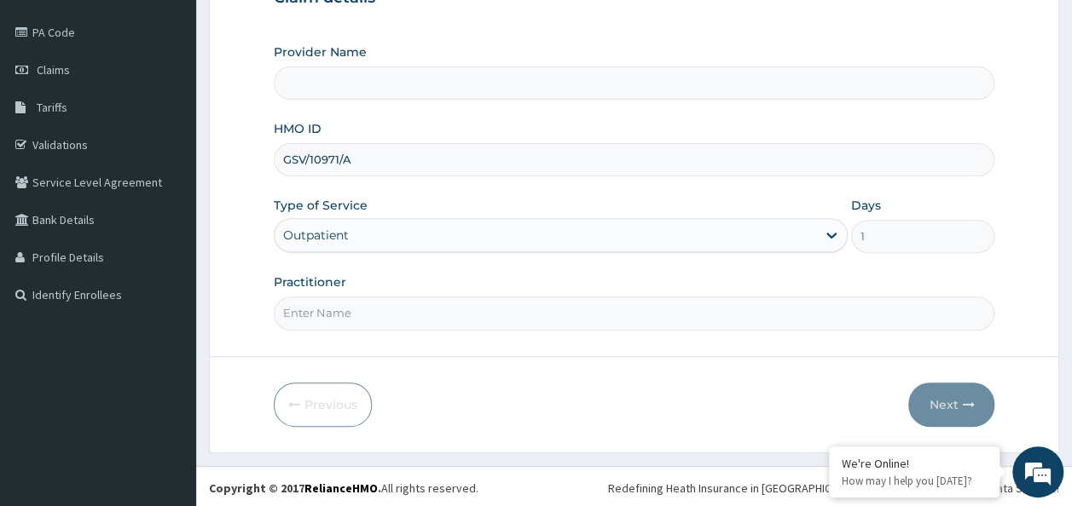
click at [506, 309] on input "Practitioner" at bounding box center [634, 313] width 721 height 33
type input "Dr [PERSON_NAME]"
click at [964, 385] on button "Next" at bounding box center [951, 405] width 86 height 44
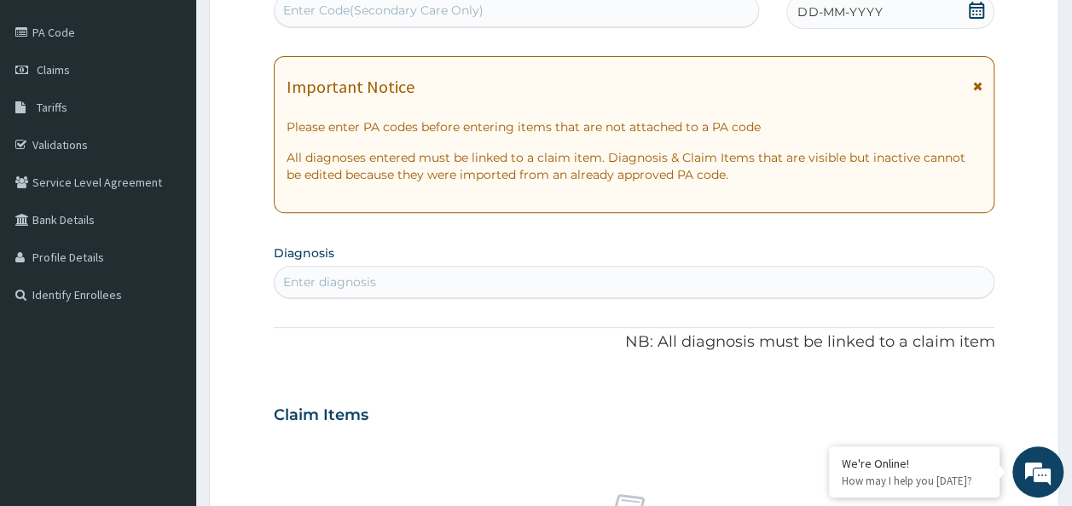
scroll to position [0, 0]
click at [987, 10] on div "DD-MM-YYYY" at bounding box center [890, 12] width 208 height 34
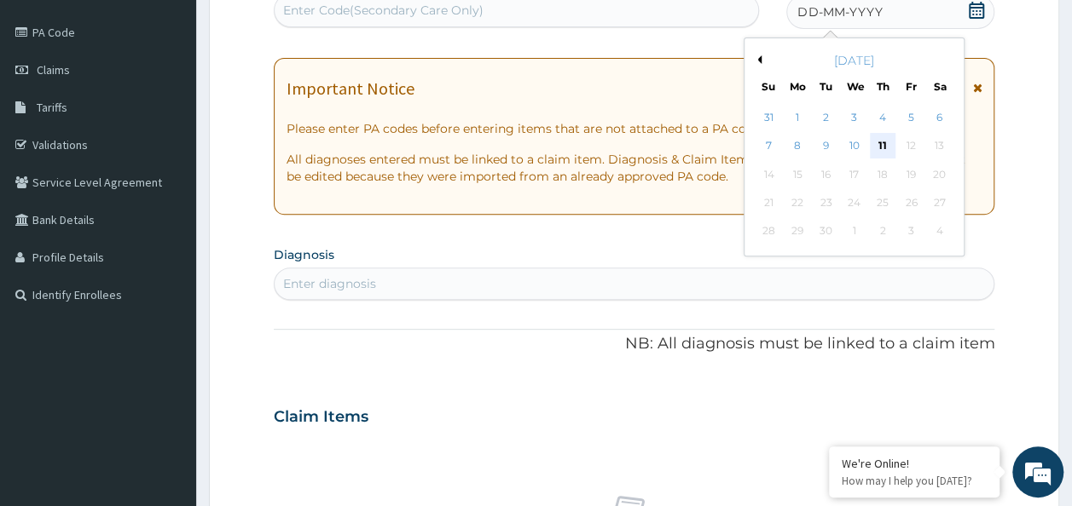
click at [890, 150] on div "11" at bounding box center [883, 147] width 26 height 26
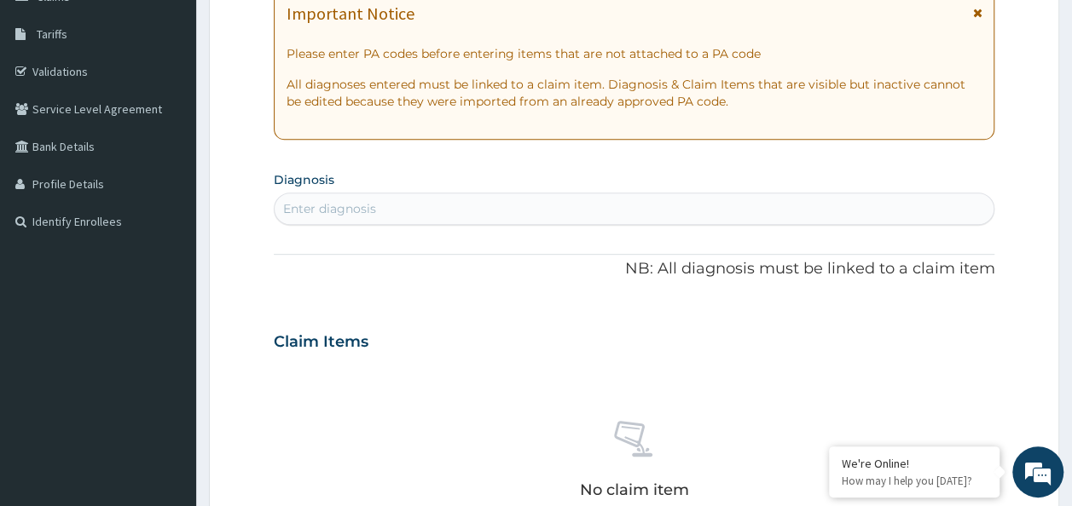
scroll to position [362, 0]
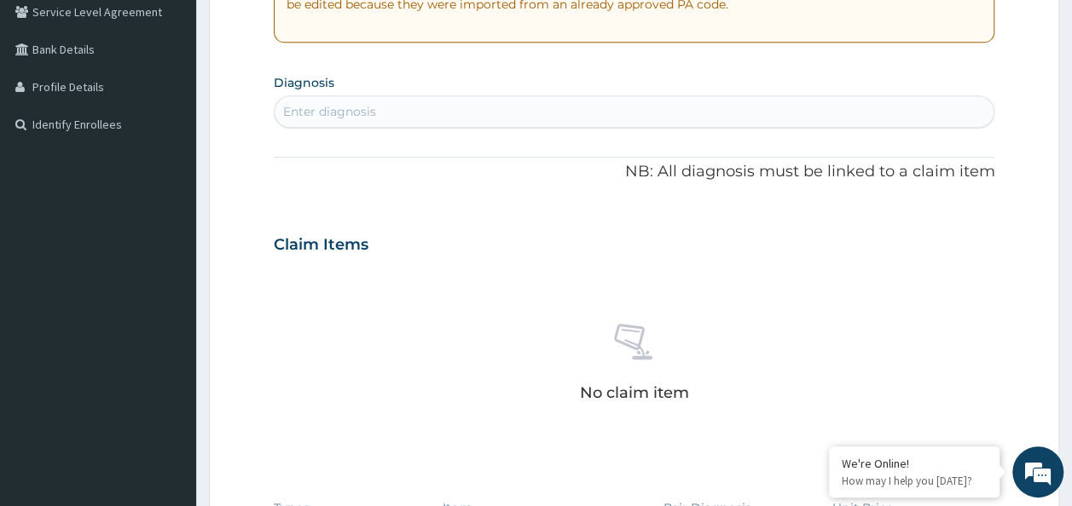
click at [529, 121] on div "Enter diagnosis" at bounding box center [635, 111] width 720 height 27
type input "tinea"
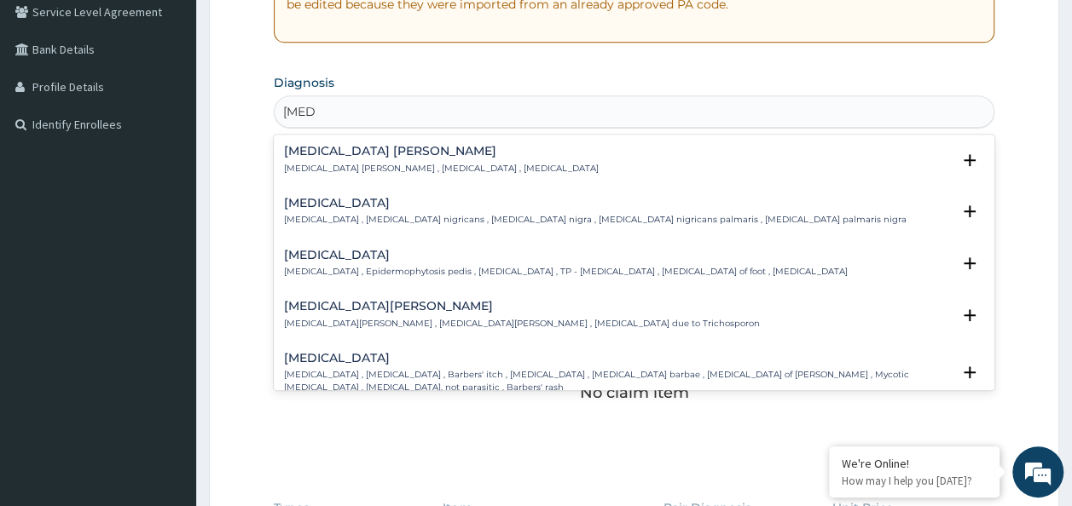
click at [406, 249] on h4 "Tinea pedis" at bounding box center [566, 255] width 564 height 13
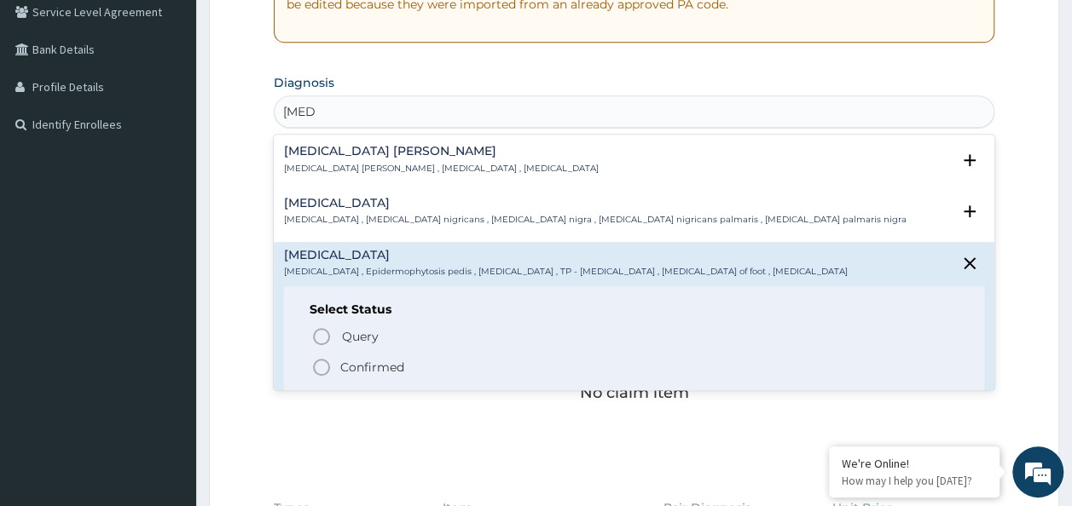
click at [382, 360] on span "Confirmed" at bounding box center [635, 367] width 648 height 20
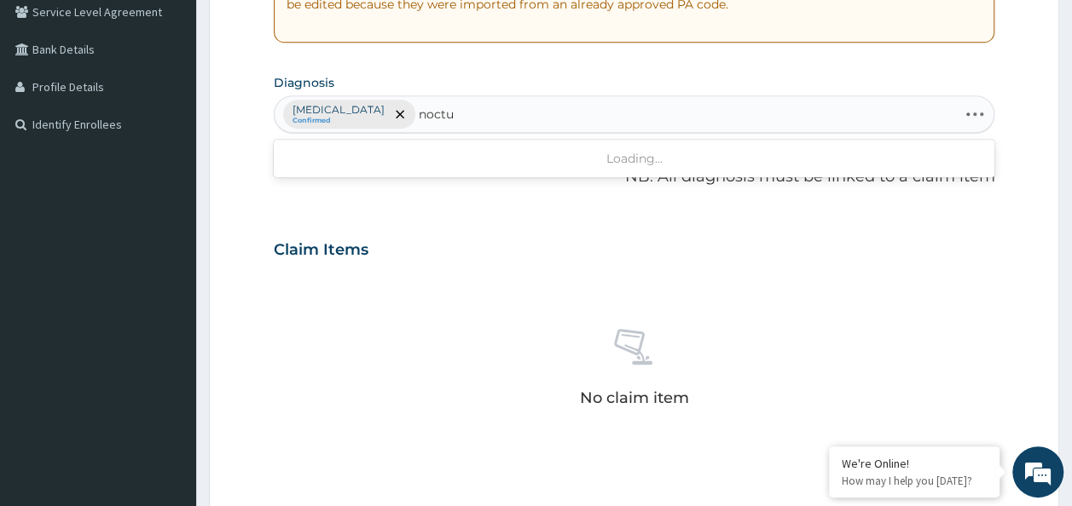
type input "noctur"
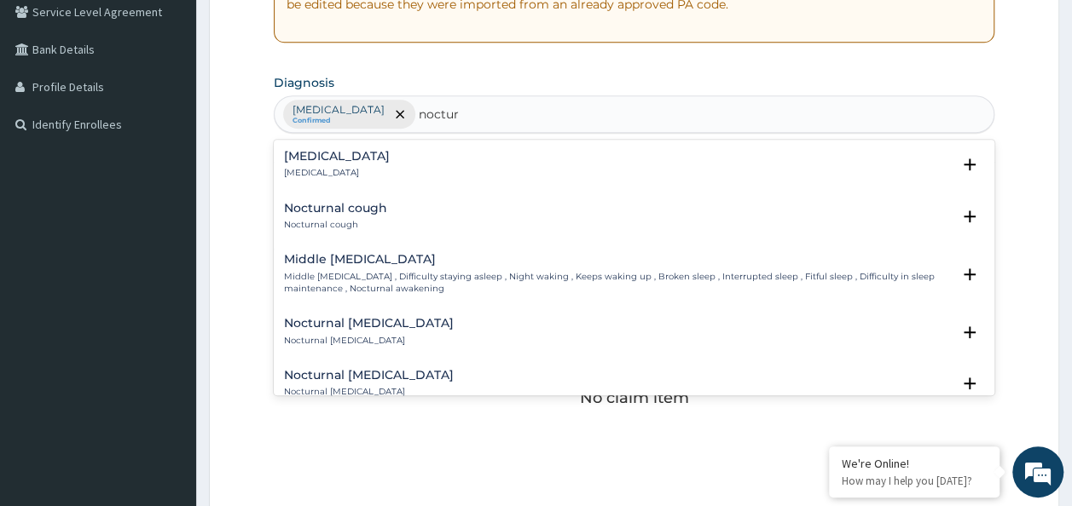
click at [514, 150] on div "Nocturia Nocturia" at bounding box center [634, 165] width 701 height 30
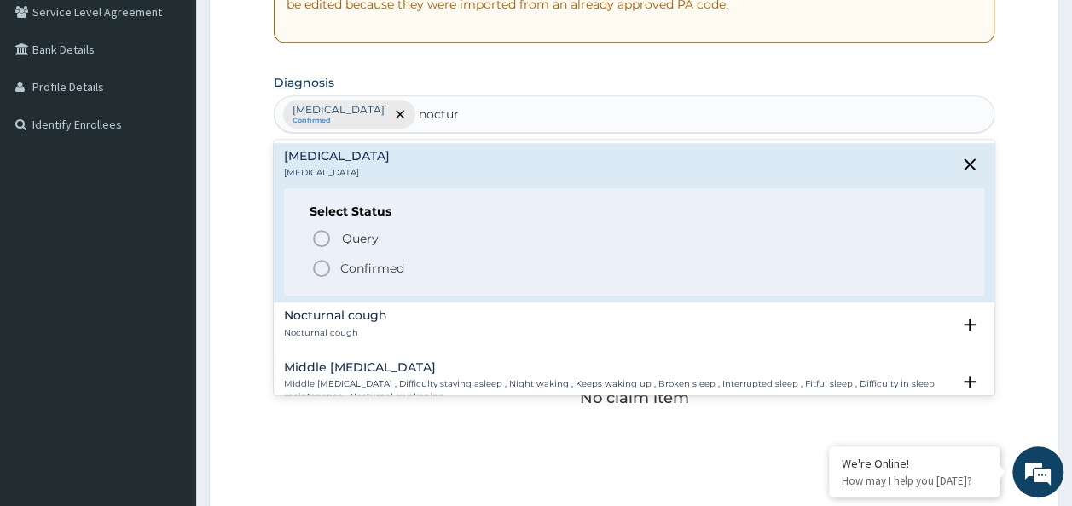
click at [396, 260] on p "Confirmed" at bounding box center [372, 268] width 64 height 17
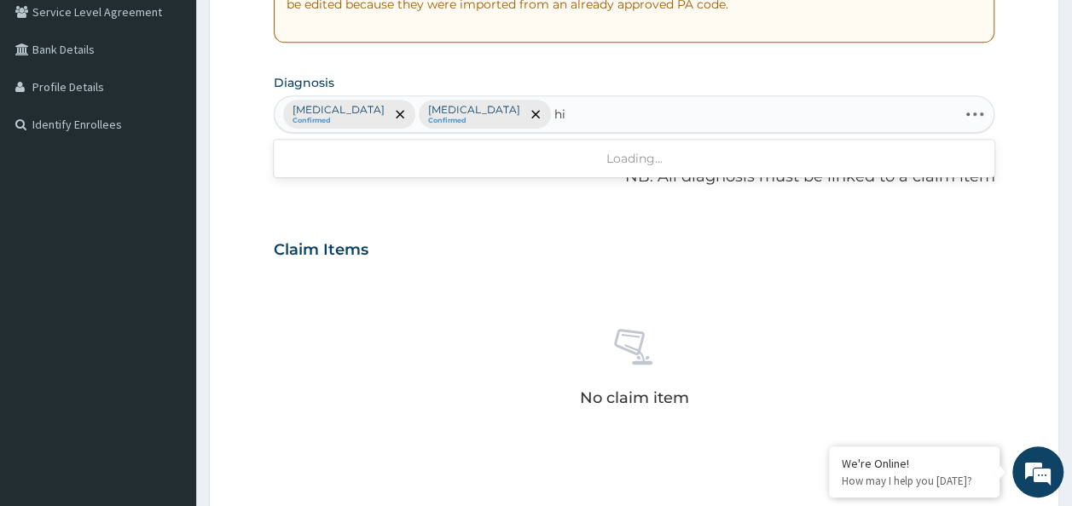
type input "h"
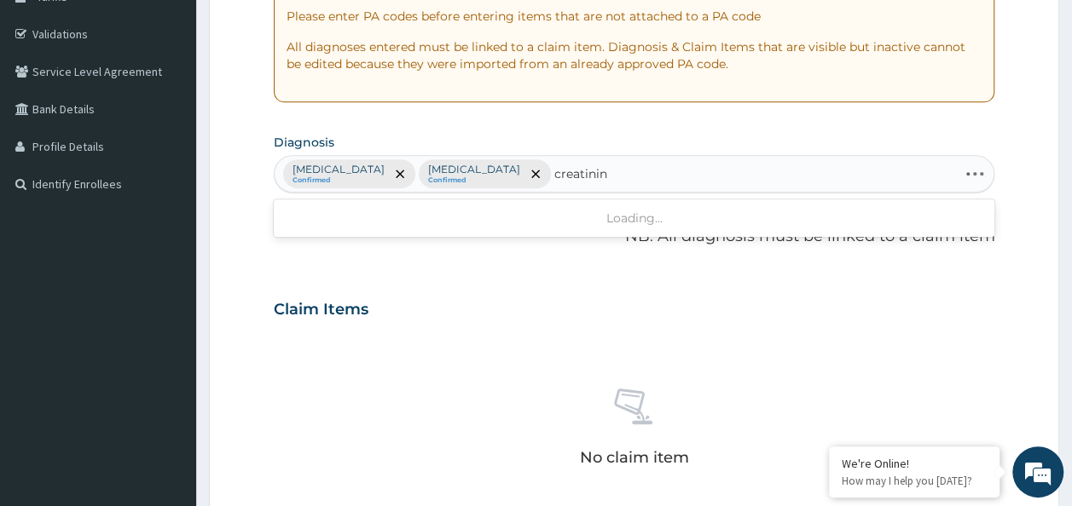
scroll to position [276, 0]
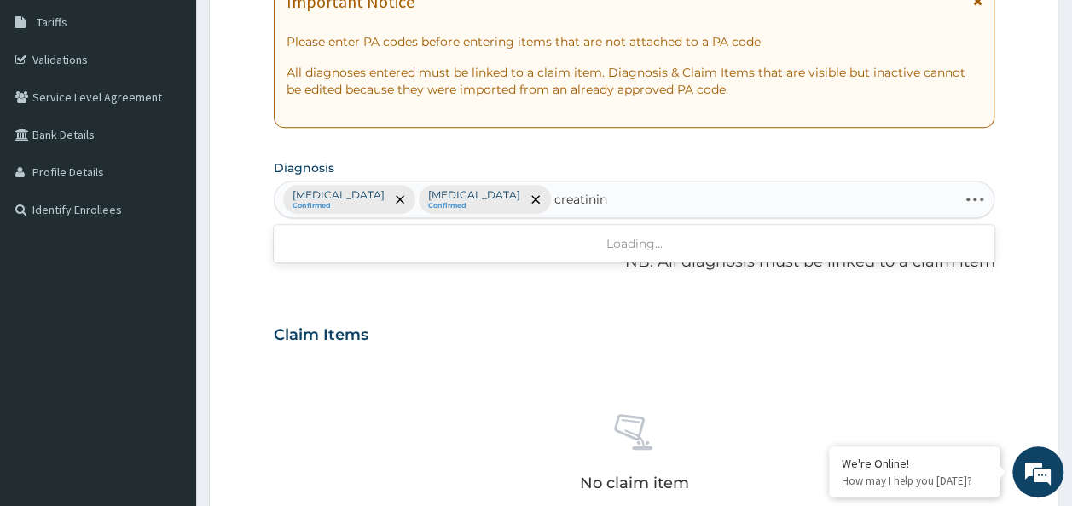
type input "creatinin"
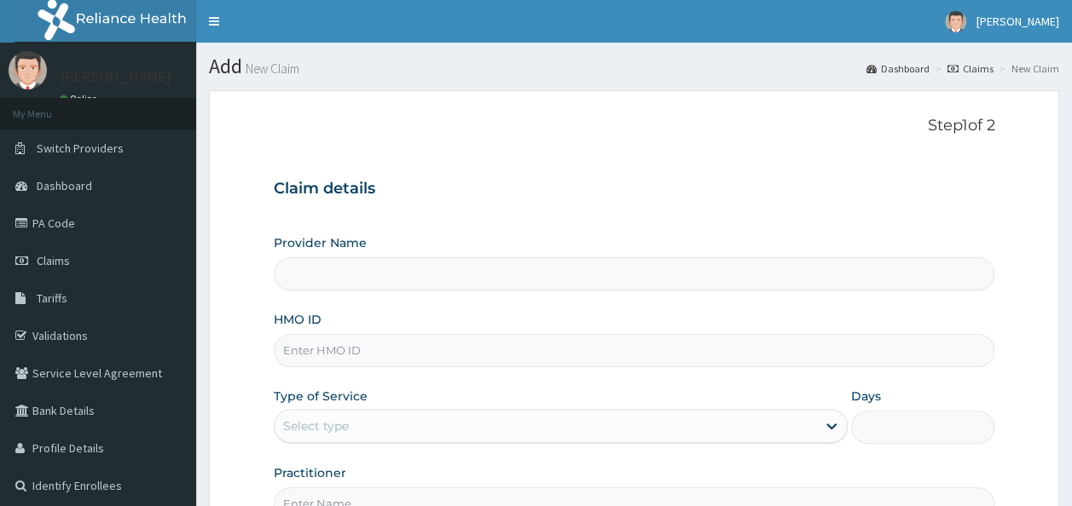
scroll to position [171, 0]
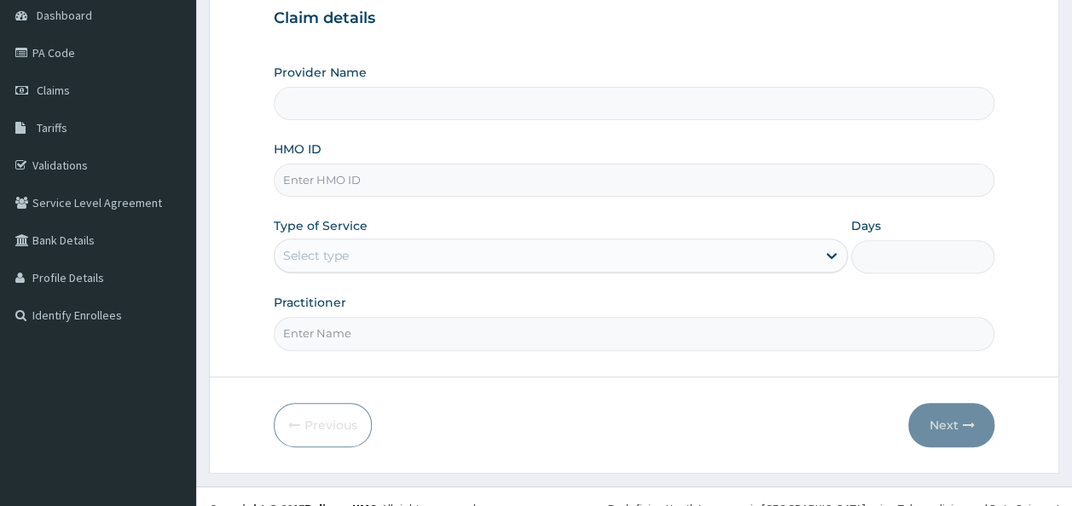
click at [411, 189] on input "HMO ID" at bounding box center [634, 180] width 721 height 33
paste input "GSV/10971/A"
type input "GSV/10971/A"
type input "Reliance Family Clinics (RFC)- [GEOGRAPHIC_DATA]"
type input "GSV/10971/A"
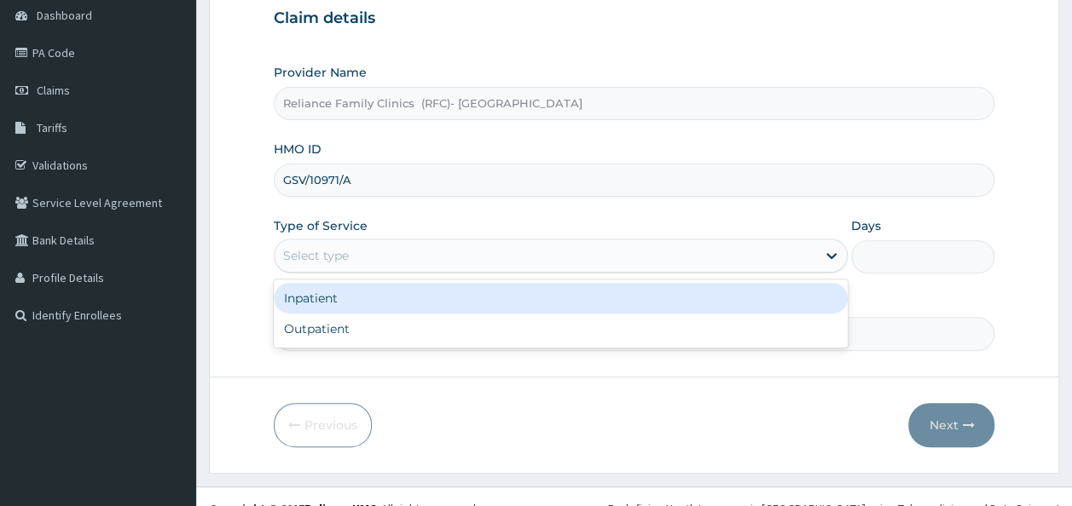
click at [393, 242] on div "Select type" at bounding box center [545, 255] width 541 height 27
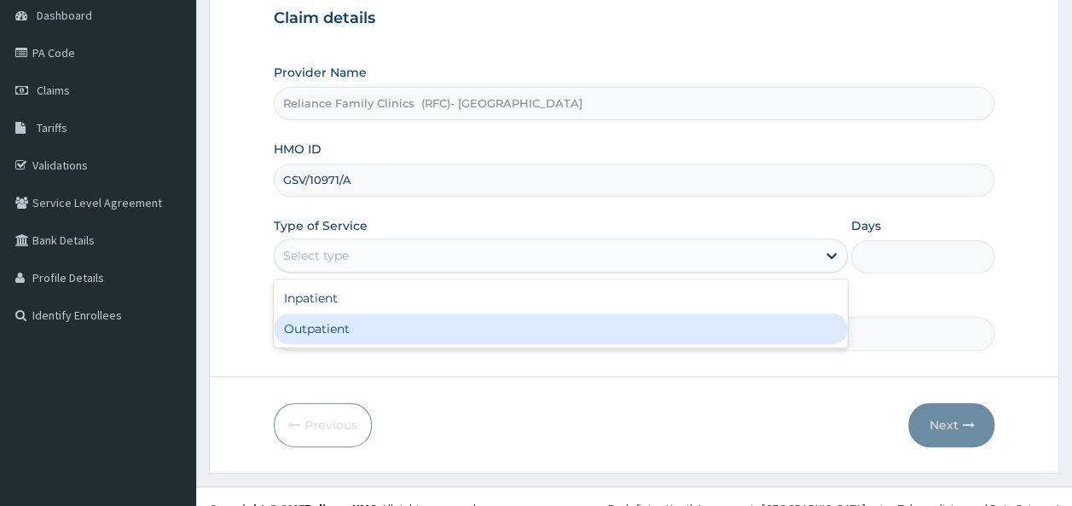
click at [356, 321] on div "Outpatient" at bounding box center [561, 329] width 574 height 31
type input "1"
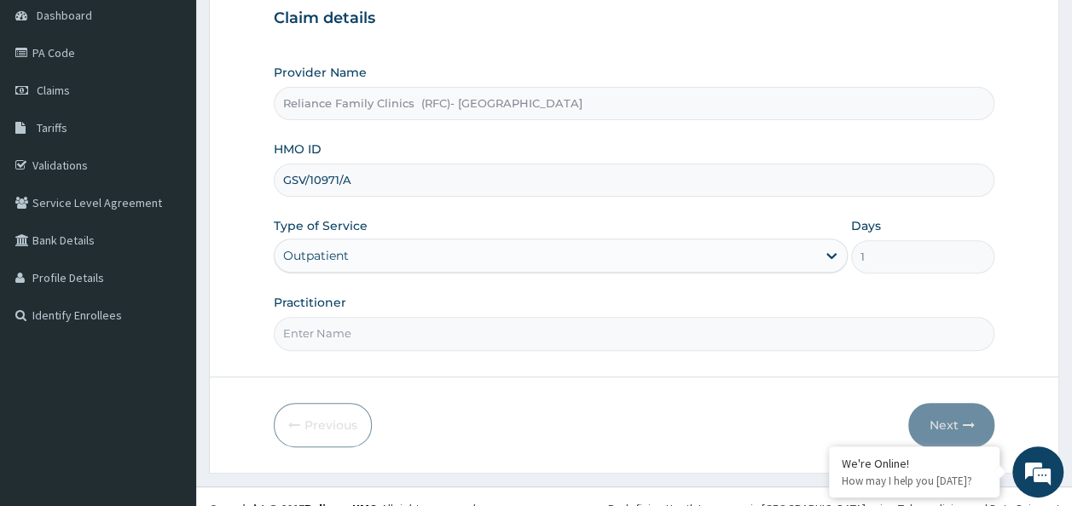
click at [350, 342] on input "Practitioner" at bounding box center [634, 333] width 721 height 33
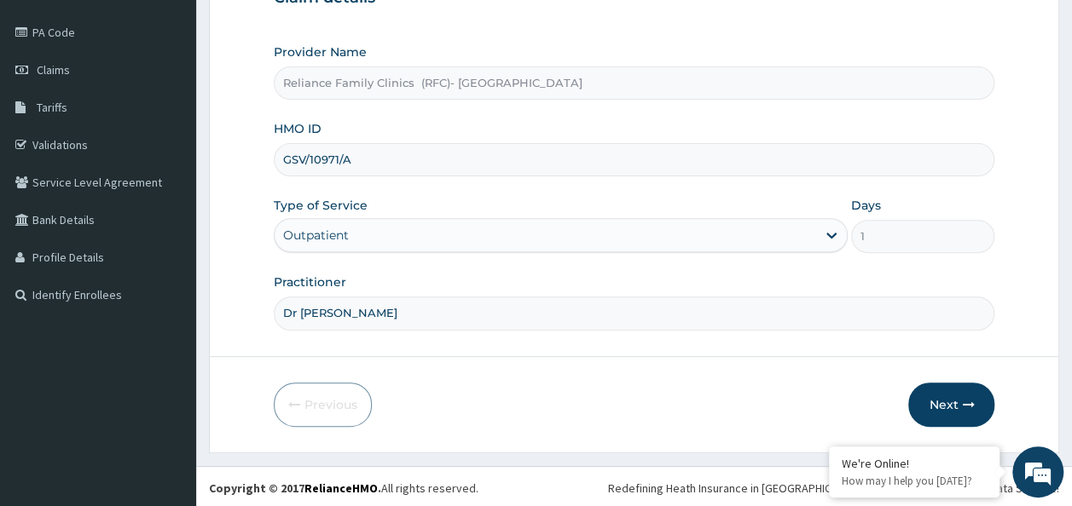
scroll to position [0, 0]
type input "Dr Chiazom"
click at [958, 408] on button "Next" at bounding box center [951, 405] width 86 height 44
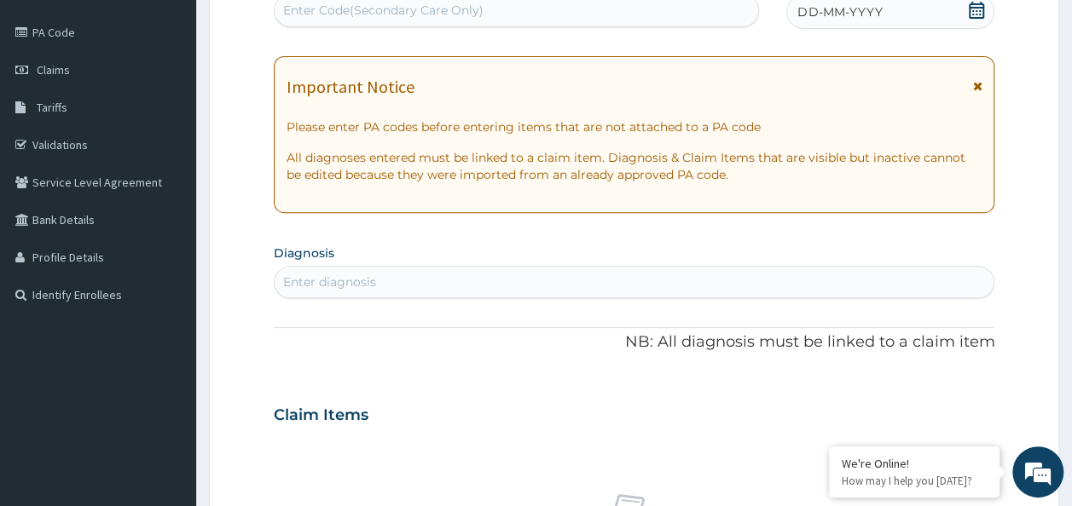
click at [975, 7] on icon at bounding box center [976, 10] width 15 height 17
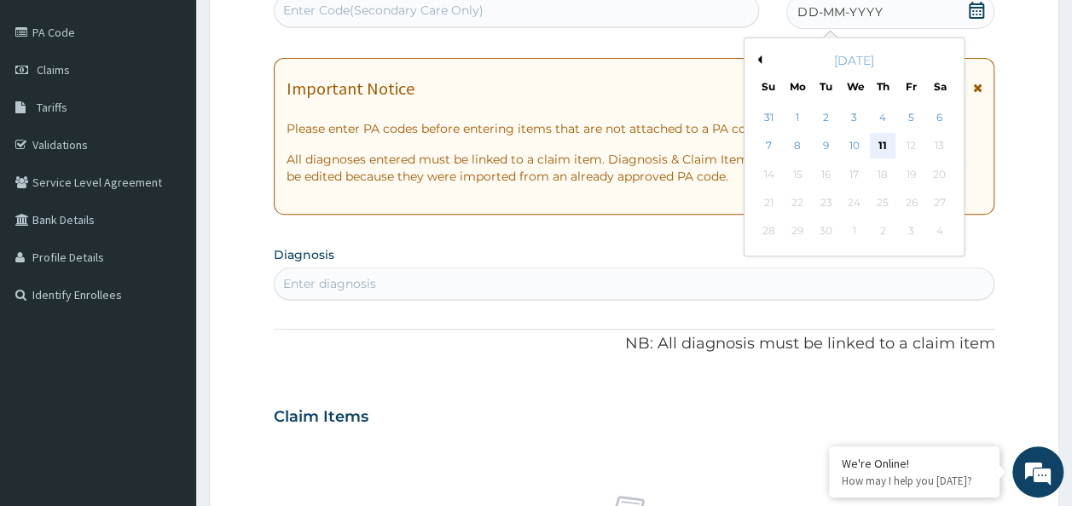
click at [880, 145] on div "11" at bounding box center [883, 147] width 26 height 26
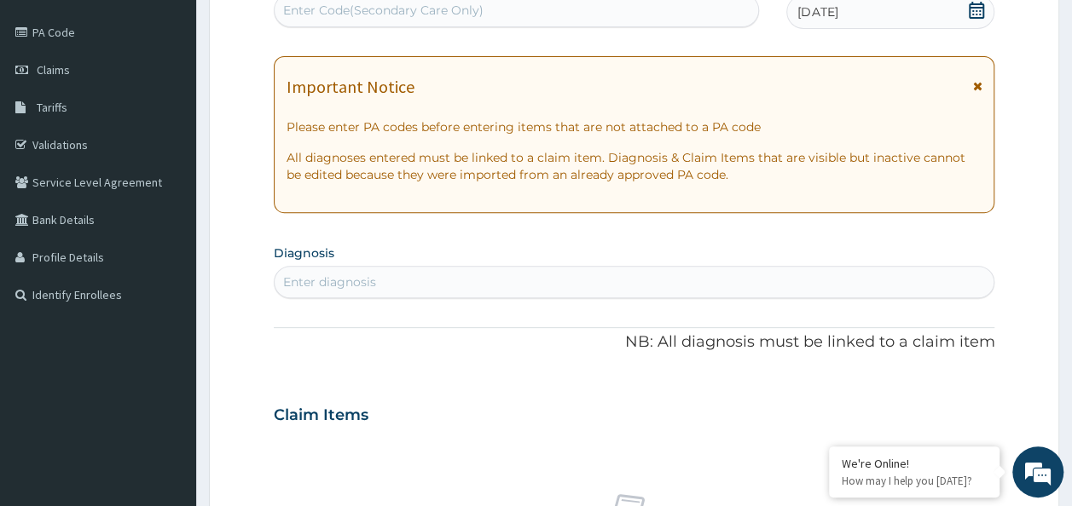
click at [477, 282] on div "Enter diagnosis" at bounding box center [635, 282] width 720 height 27
type input "tinea"
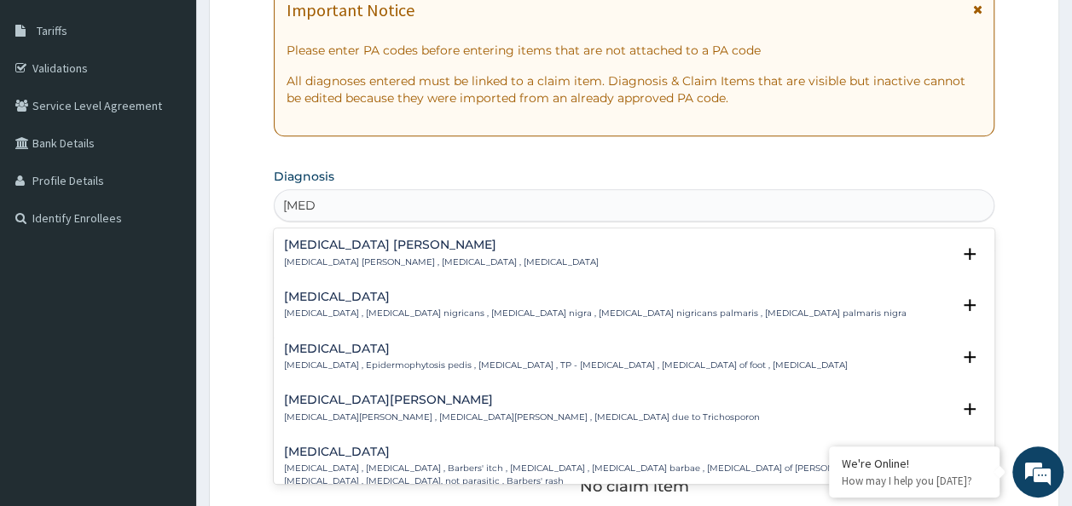
scroll to position [362, 0]
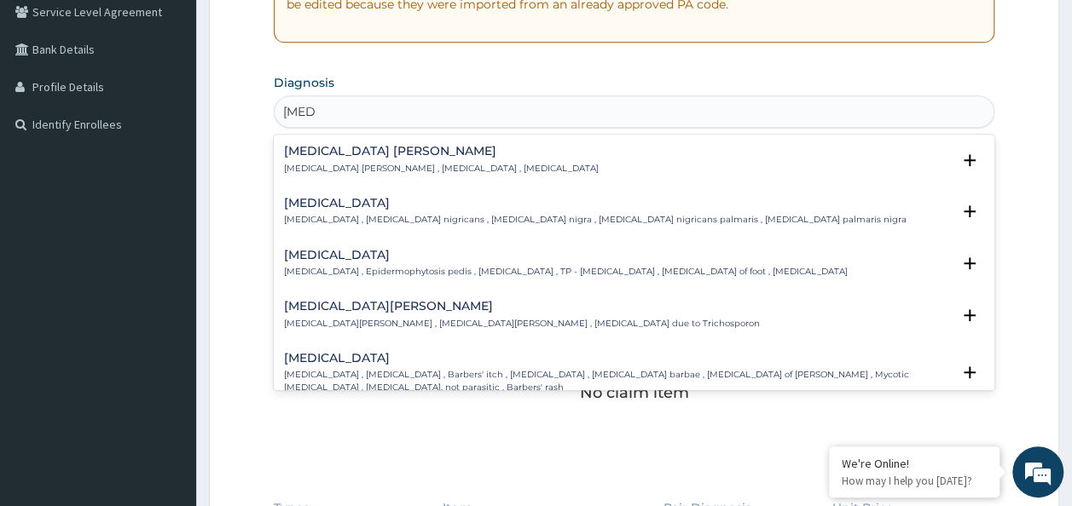
click at [385, 266] on p "Tinea pedis , Epidermophytosis pedis , Athlete's foot , TP - Tinea pedis , Ring…" at bounding box center [566, 272] width 564 height 12
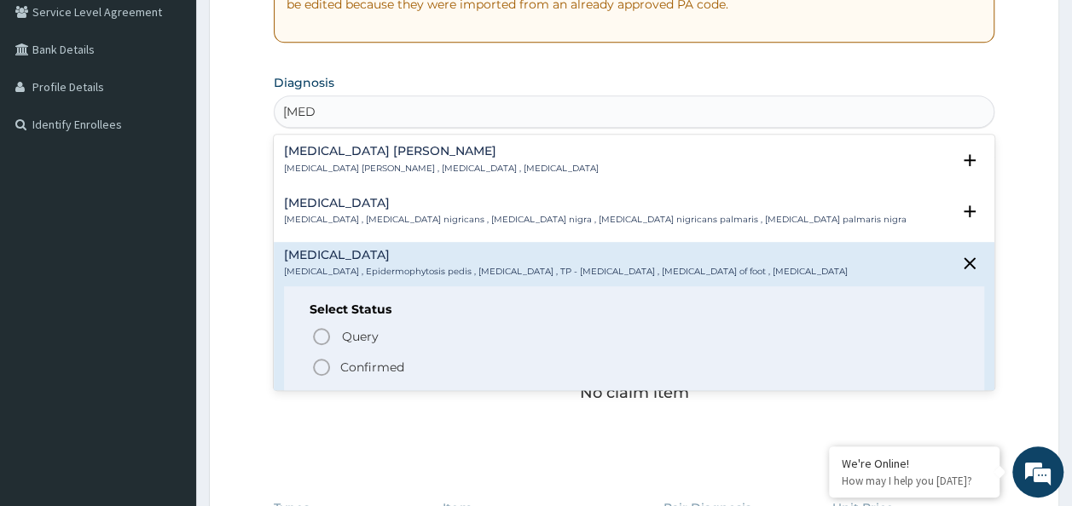
click at [372, 367] on p "Confirmed" at bounding box center [372, 367] width 64 height 17
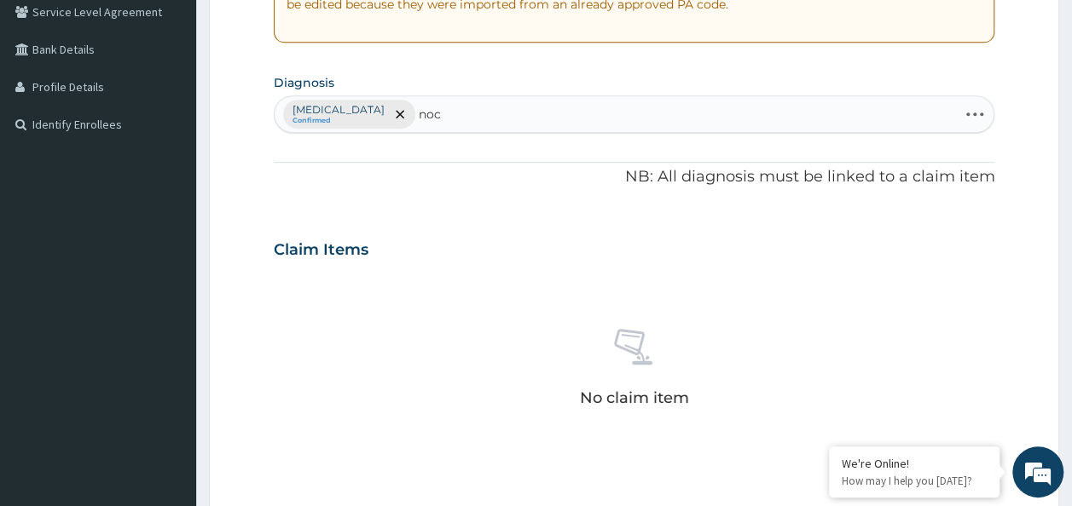
type input "noct"
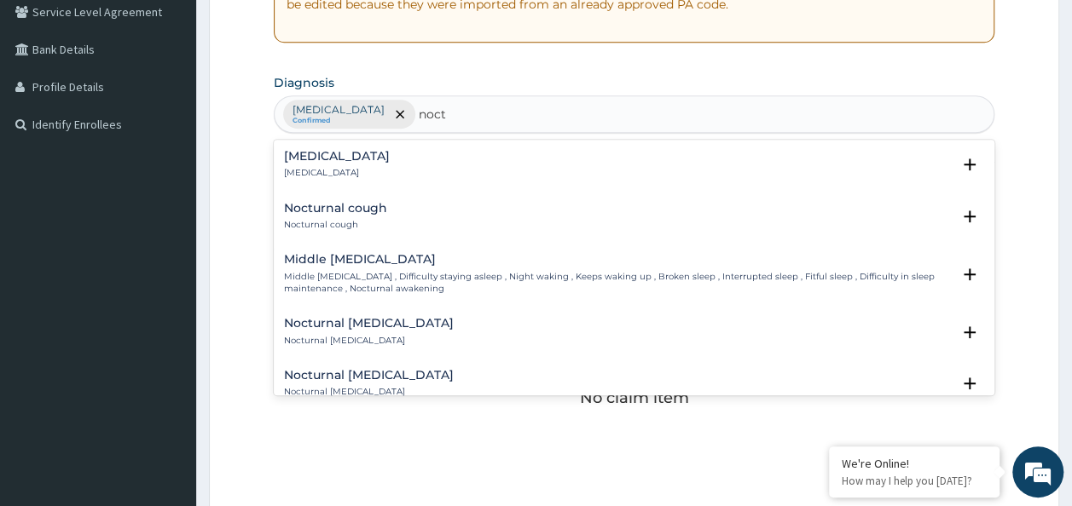
click at [547, 155] on div "Nocturia Nocturia" at bounding box center [634, 165] width 701 height 30
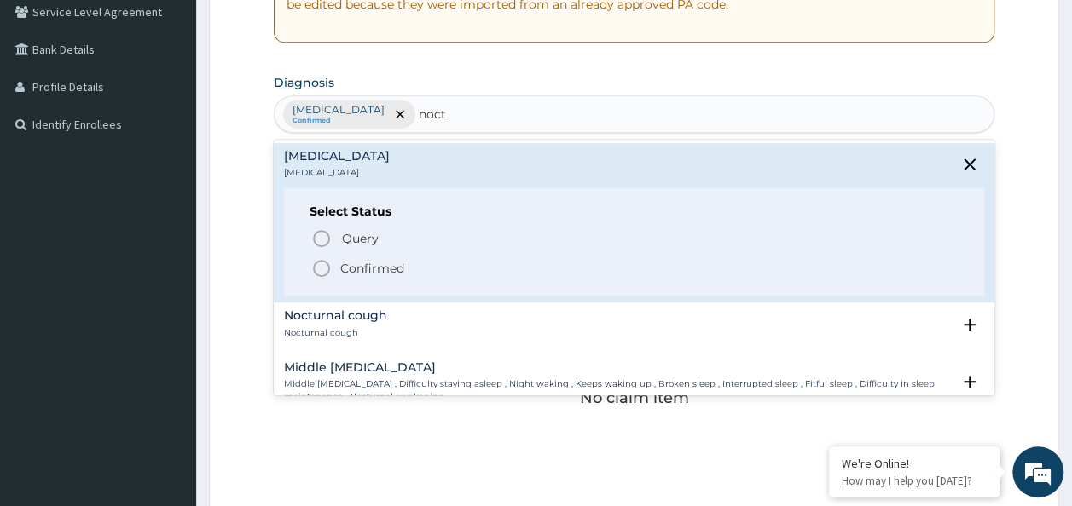
click at [373, 260] on p "Confirmed" at bounding box center [372, 268] width 64 height 17
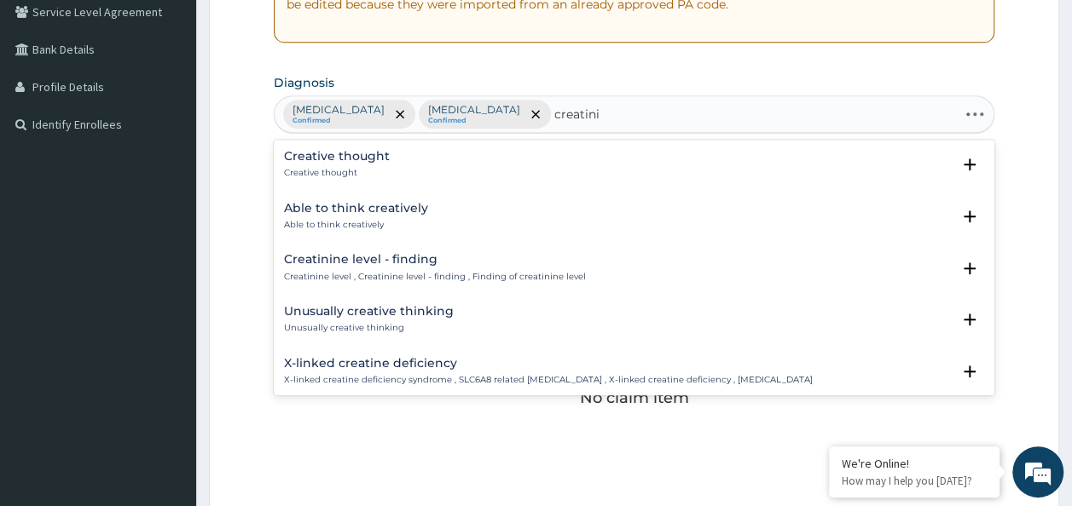
type input "creatinin"
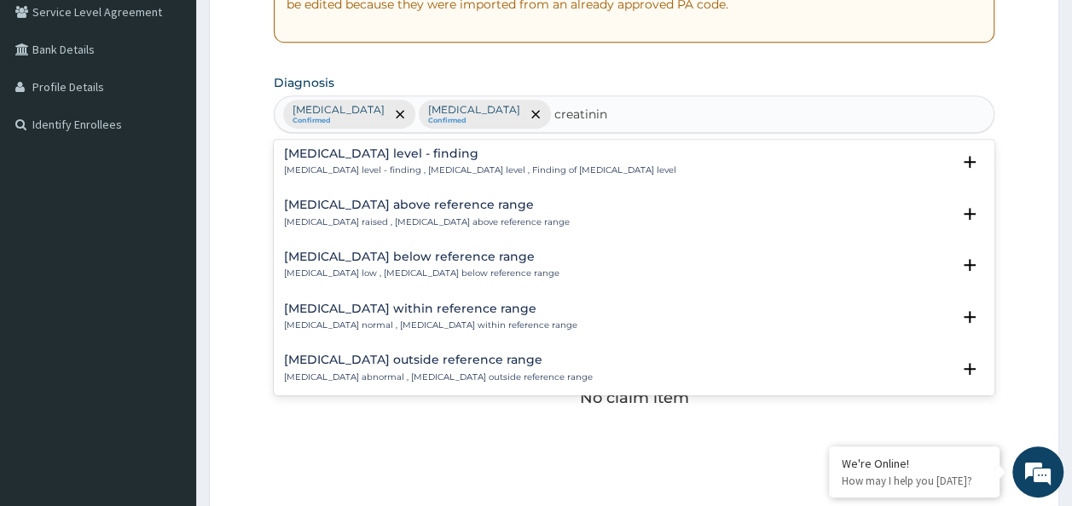
scroll to position [0, 0]
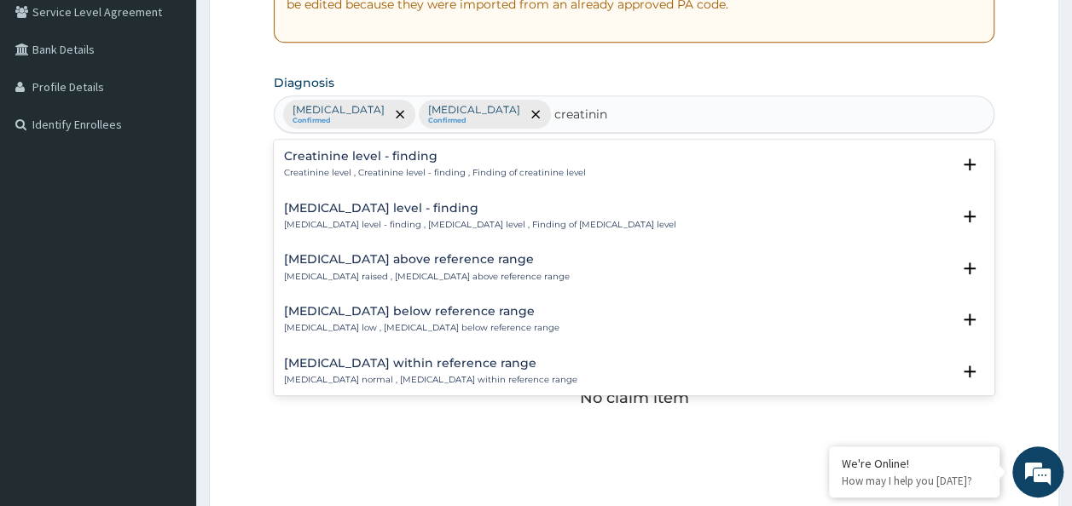
click at [485, 169] on p "Creatinine level , Creatinine level - finding , Finding of creatinine level" at bounding box center [435, 173] width 302 height 12
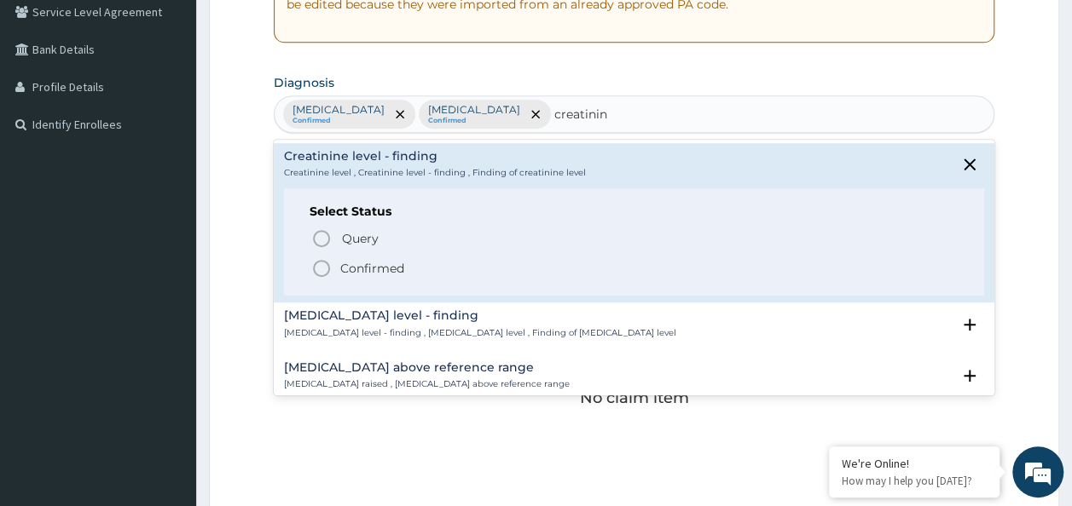
click at [387, 264] on p "Confirmed" at bounding box center [372, 268] width 64 height 17
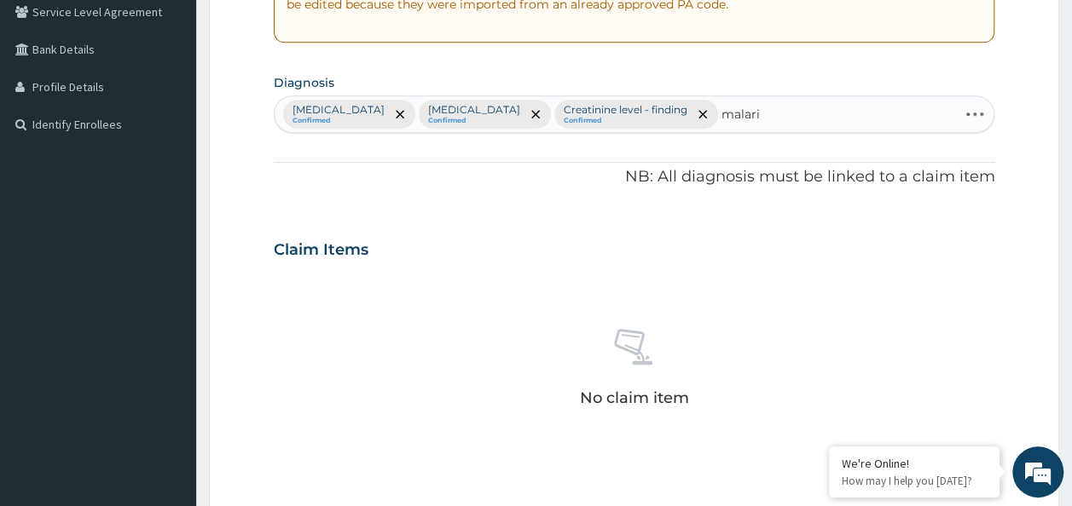
type input "malaria"
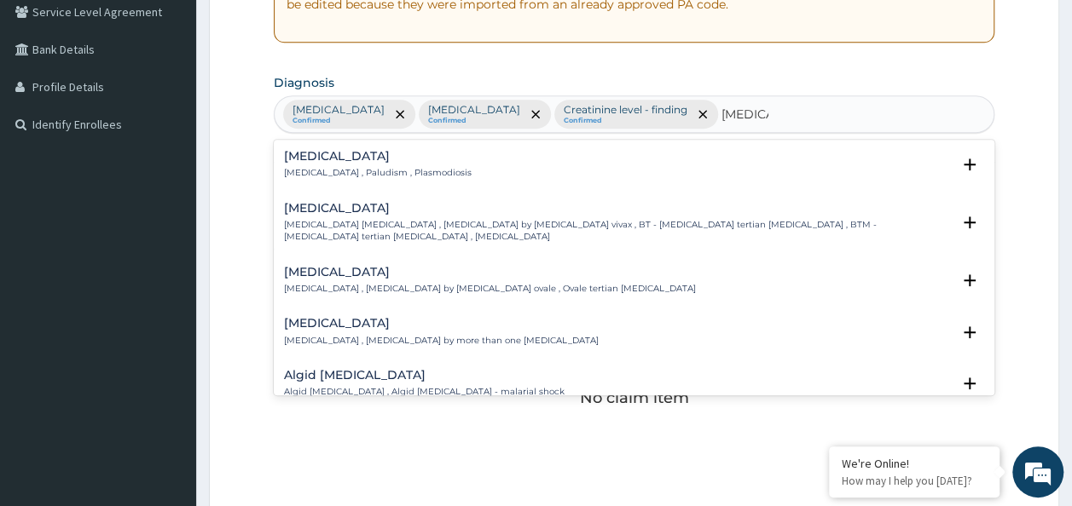
click at [388, 169] on p "Malaria , Paludism , Plasmodiosis" at bounding box center [378, 173] width 188 height 12
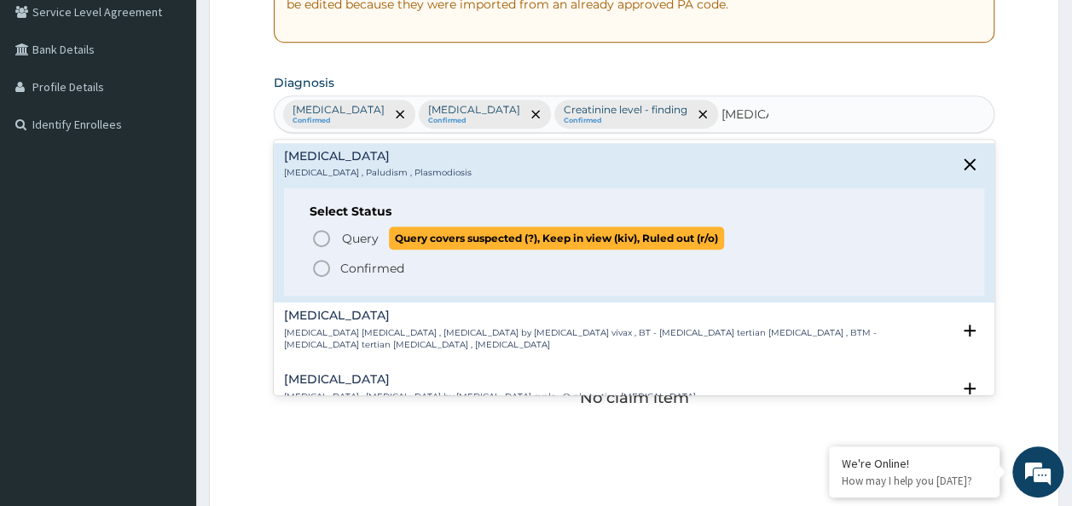
click at [369, 230] on span "Query" at bounding box center [360, 238] width 37 height 17
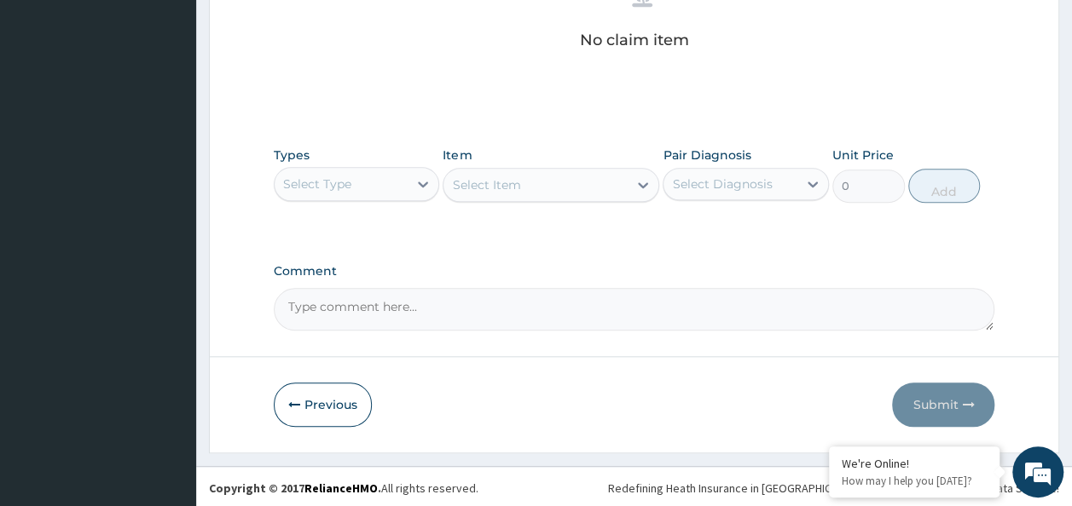
scroll to position [720, 0]
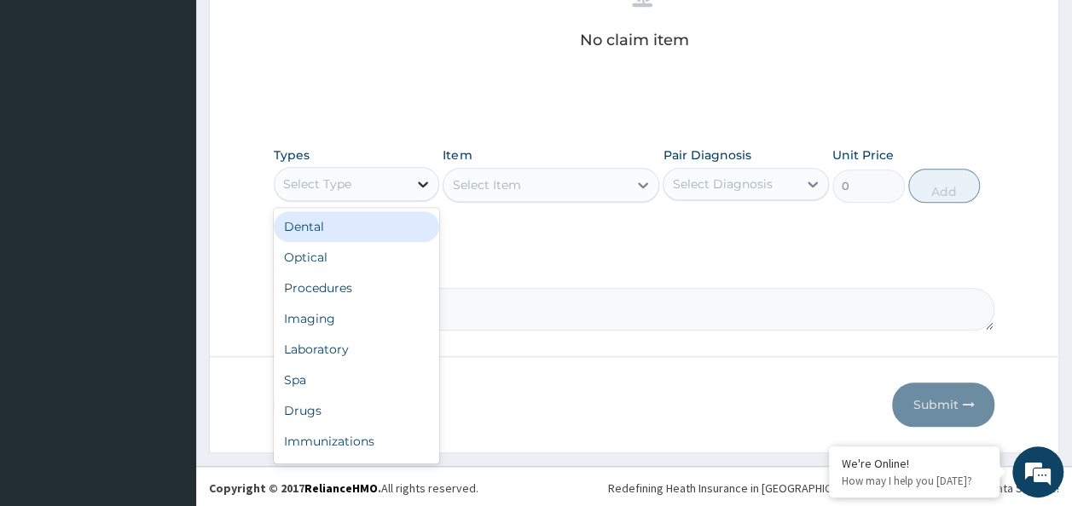
click at [420, 184] on icon at bounding box center [422, 184] width 17 height 17
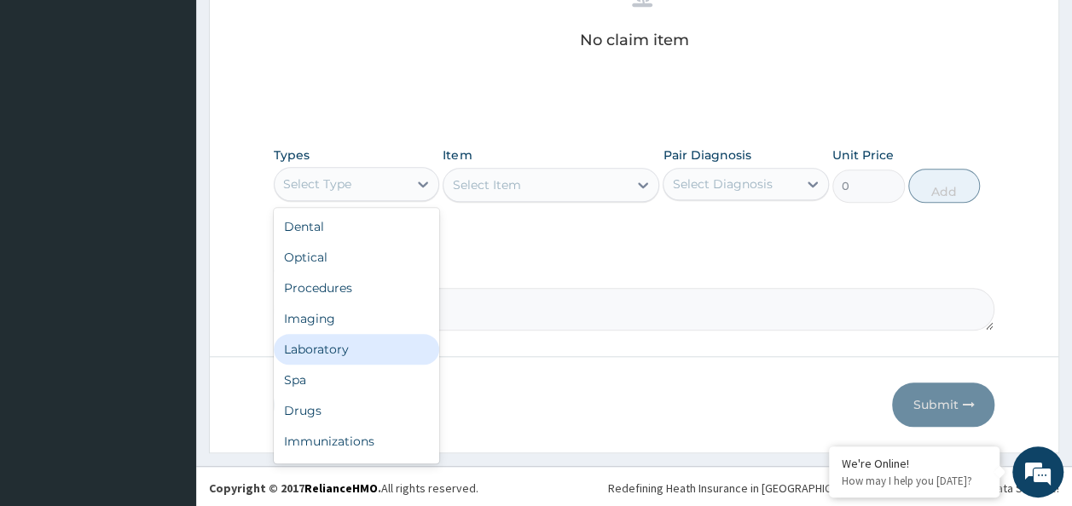
drag, startPoint x: 367, startPoint y: 344, endPoint x: 639, endPoint y: 260, distance: 284.5
click at [368, 344] on div "Laboratory" at bounding box center [357, 349] width 166 height 31
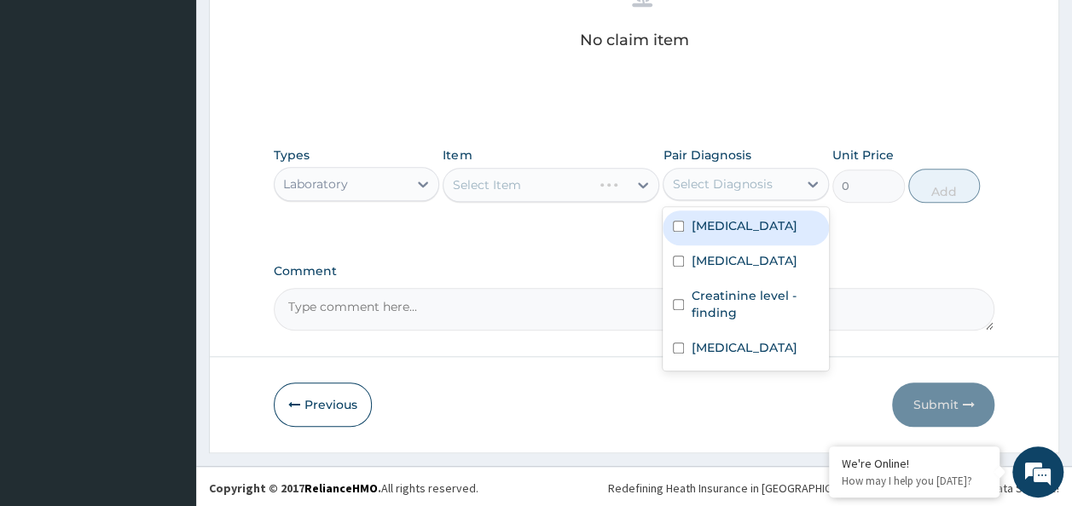
click at [759, 185] on div "Select Diagnosis" at bounding box center [722, 184] width 100 height 17
drag, startPoint x: 750, startPoint y: 220, endPoint x: 738, endPoint y: 246, distance: 29.0
click at [746, 230] on label "Tinea pedis" at bounding box center [744, 225] width 106 height 17
checkbox input "true"
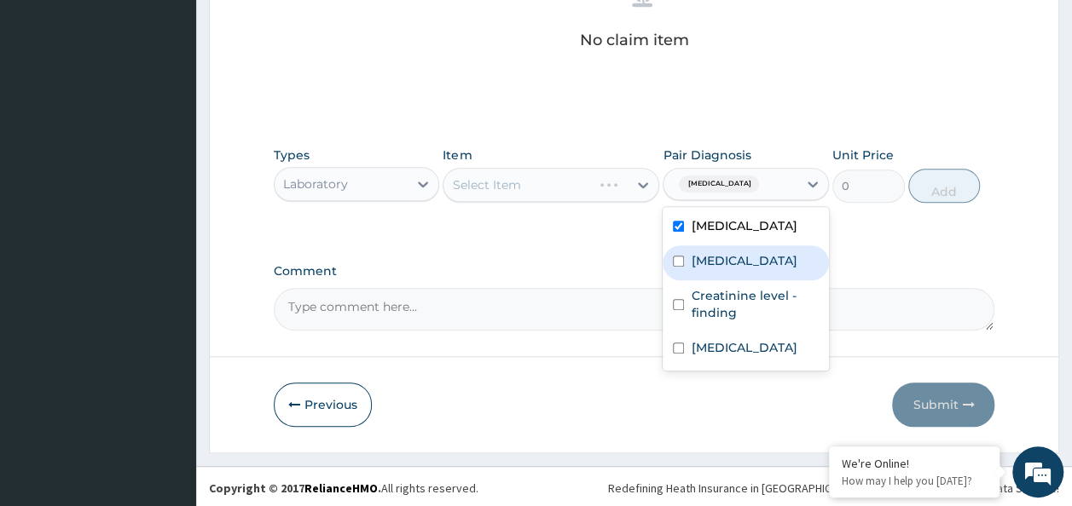
drag, startPoint x: 736, startPoint y: 251, endPoint x: 733, endPoint y: 285, distance: 34.2
click at [733, 281] on div "Tinea pedis Nocturia Creatinine level - finding Malaria" at bounding box center [746, 289] width 166 height 164
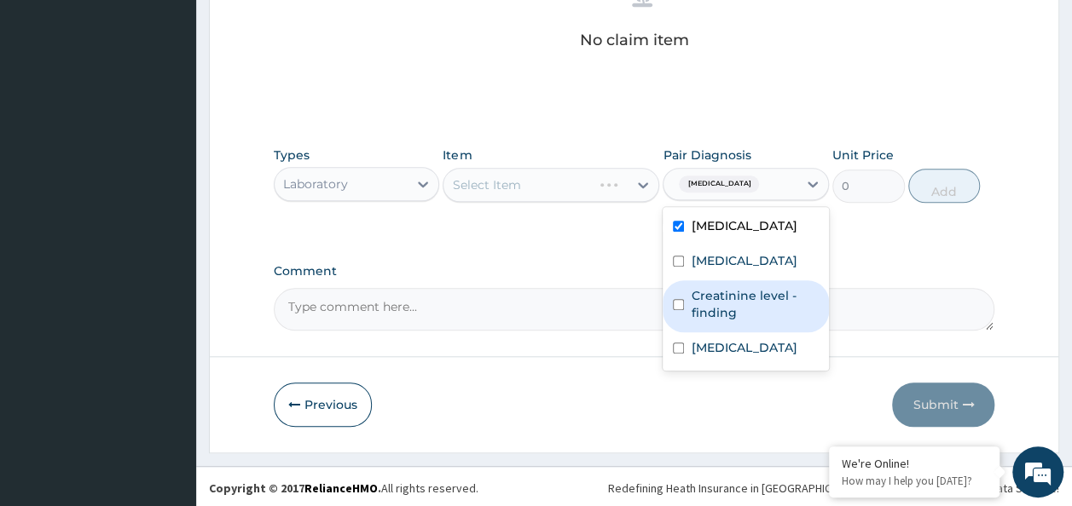
drag, startPoint x: 738, startPoint y: 286, endPoint x: 727, endPoint y: 298, distance: 15.7
click at [730, 296] on label "Creatinine level - finding" at bounding box center [755, 304] width 128 height 34
checkbox input "true"
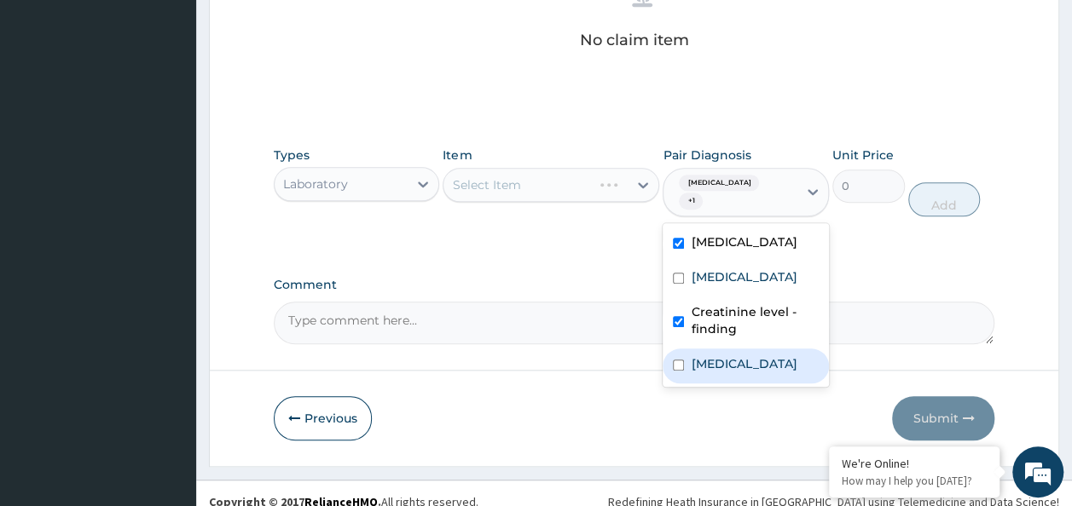
click at [687, 349] on div "Malaria" at bounding box center [746, 366] width 166 height 35
checkbox input "true"
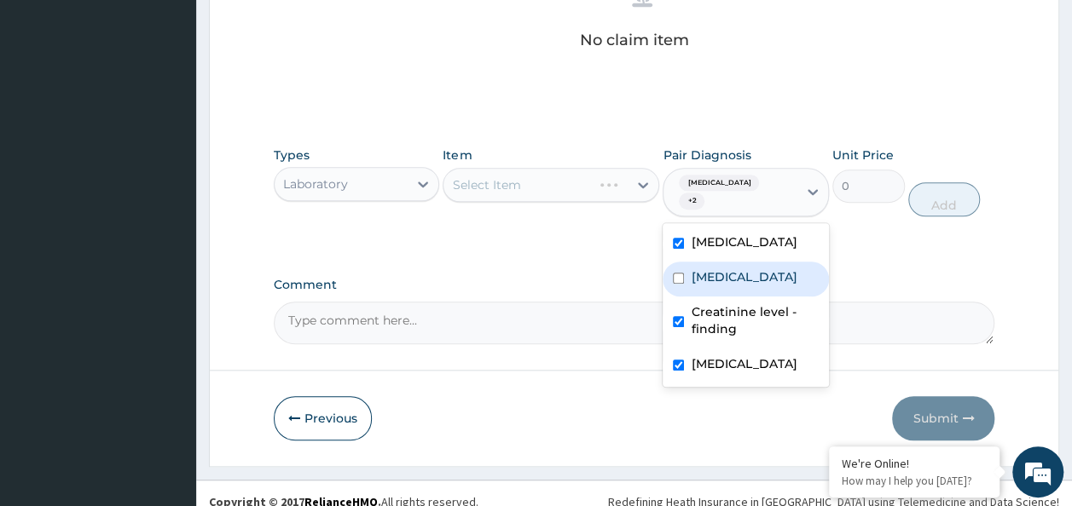
click at [686, 263] on div "Nocturia" at bounding box center [746, 279] width 166 height 35
checkbox input "true"
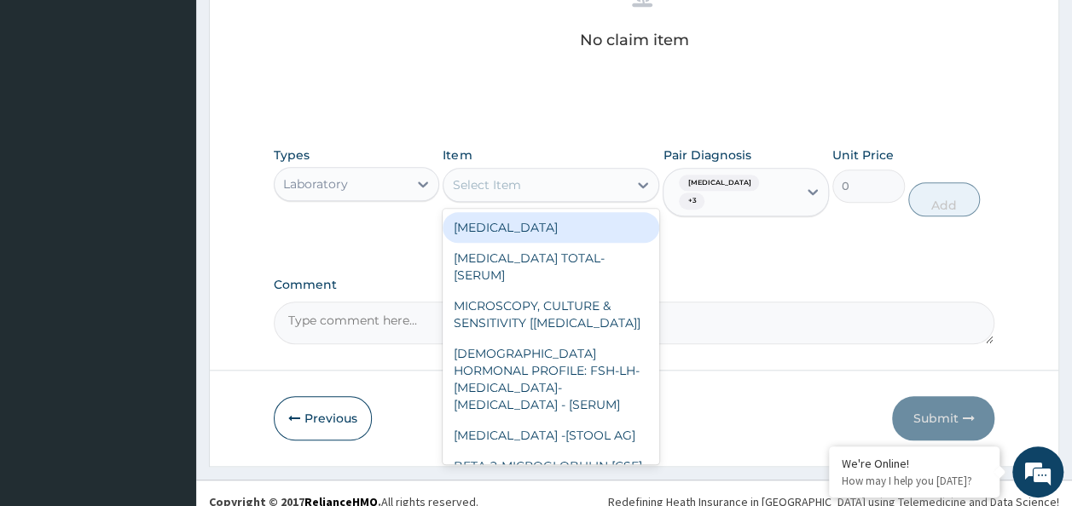
click at [504, 194] on div "Select Item" at bounding box center [551, 185] width 217 height 34
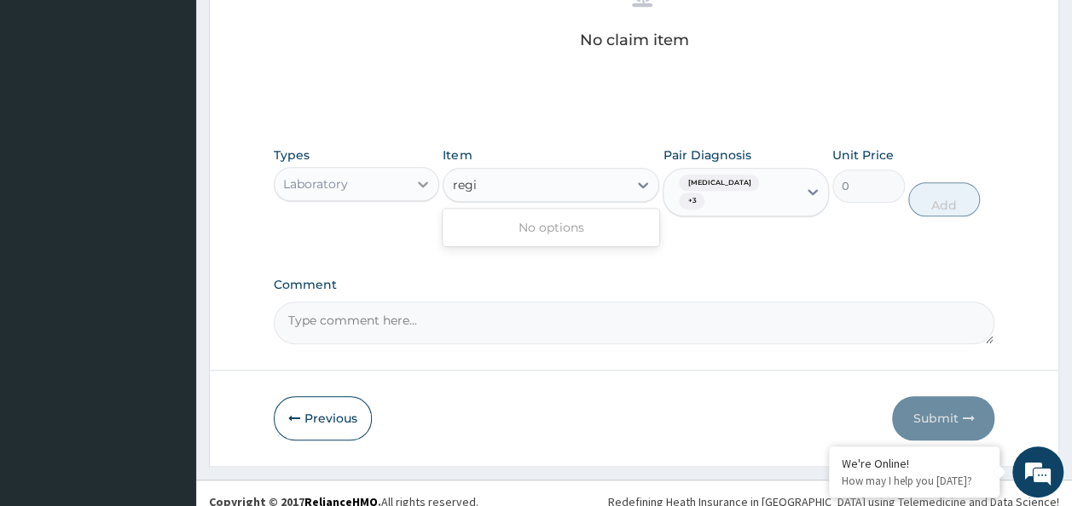
type input "regi"
click at [421, 182] on icon at bounding box center [423, 185] width 10 height 6
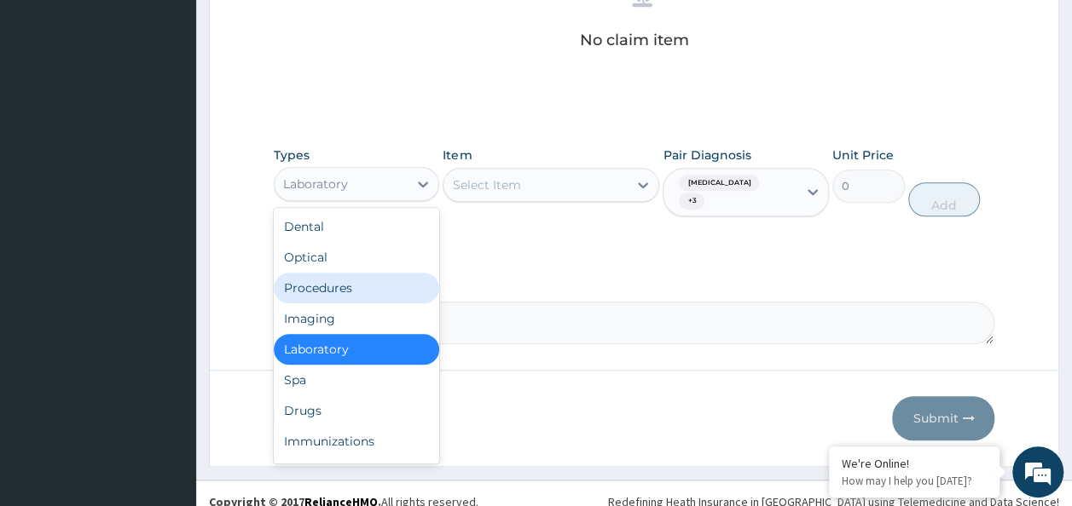
click at [360, 280] on div "Procedures" at bounding box center [357, 288] width 166 height 31
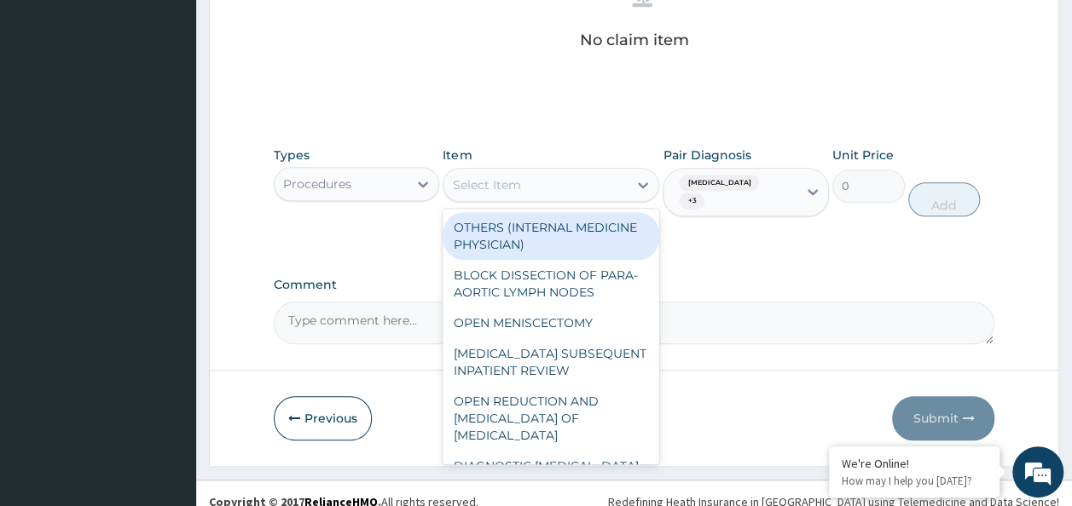
click at [573, 200] on div "Select Item" at bounding box center [551, 185] width 217 height 34
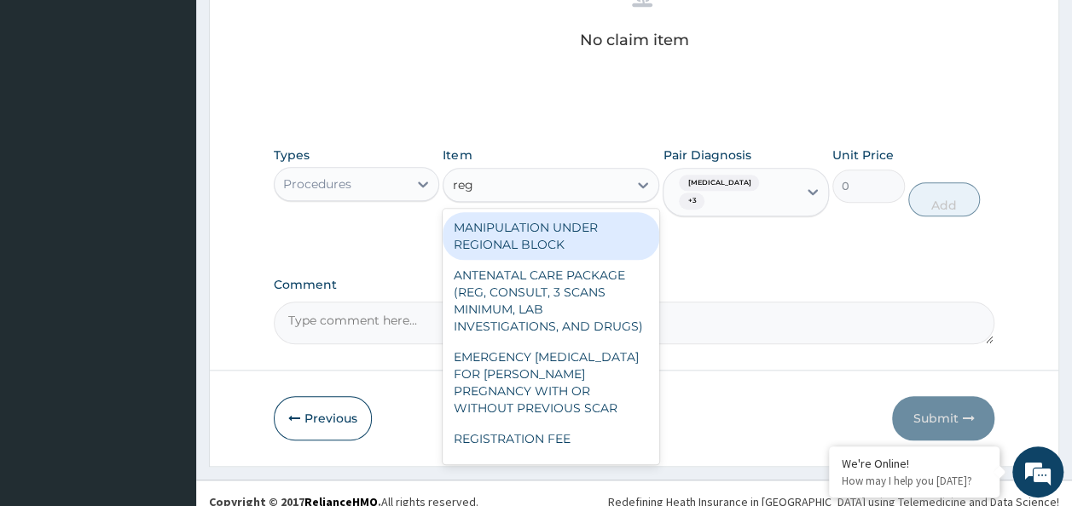
type input "regi"
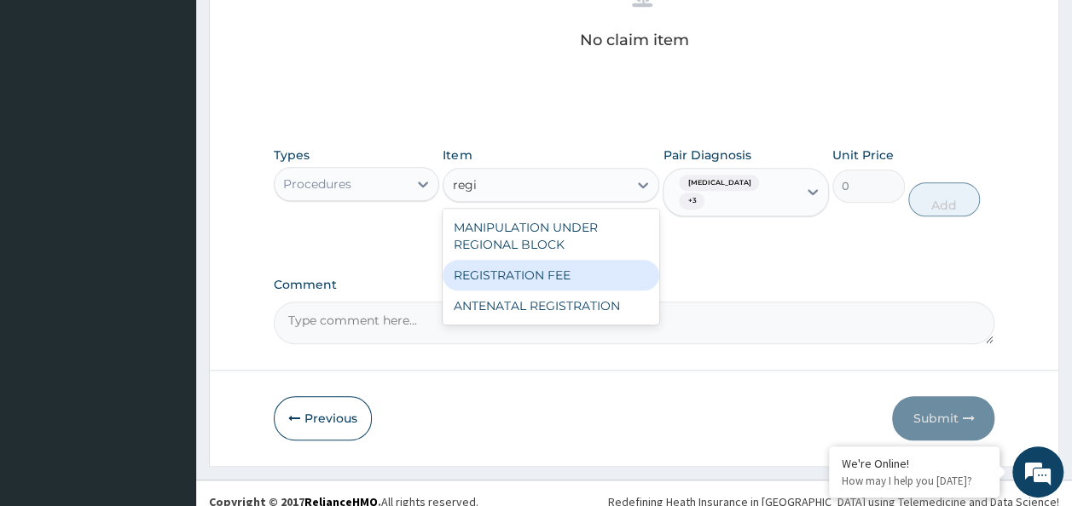
click at [575, 264] on div "REGISTRATION FEE" at bounding box center [551, 275] width 217 height 31
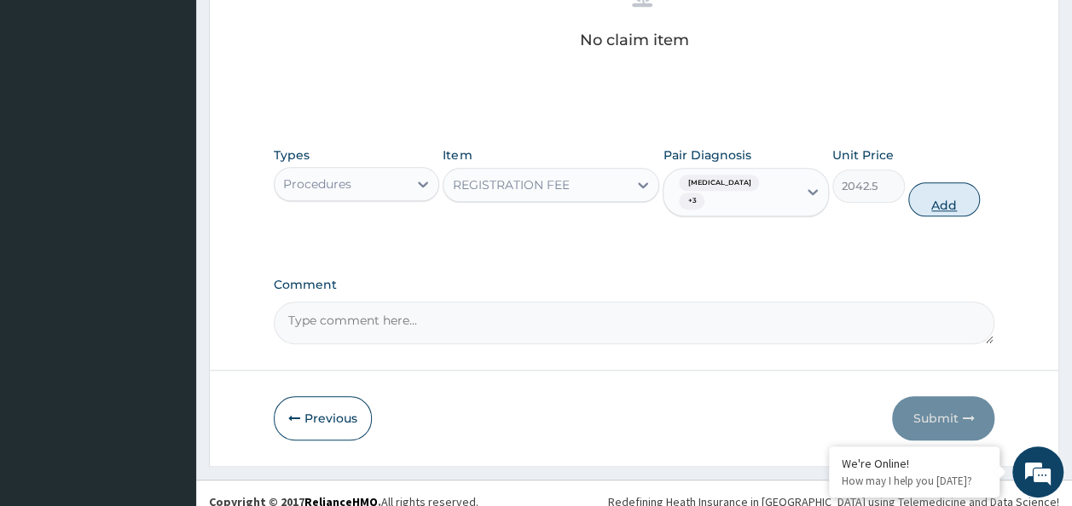
drag, startPoint x: 942, startPoint y: 194, endPoint x: 885, endPoint y: 202, distance: 57.8
click at [940, 194] on button "Add" at bounding box center [944, 199] width 72 height 34
type input "0"
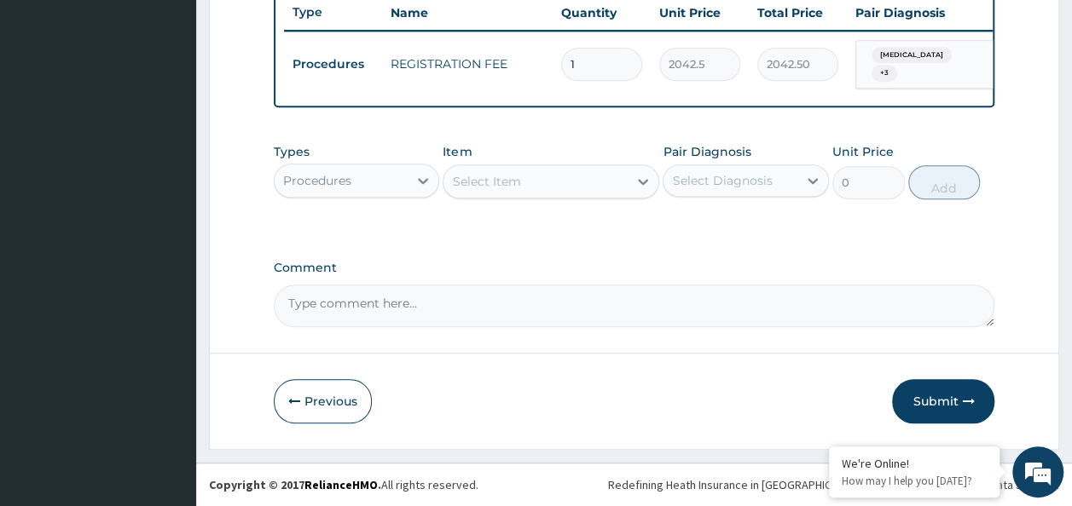
scroll to position [652, 0]
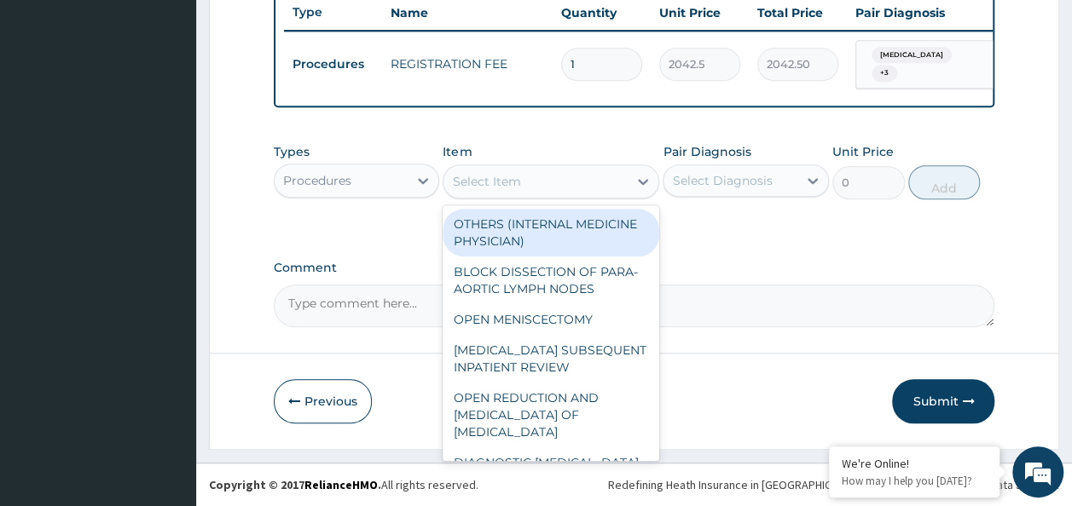
click at [503, 182] on div "Select Item" at bounding box center [486, 181] width 68 height 17
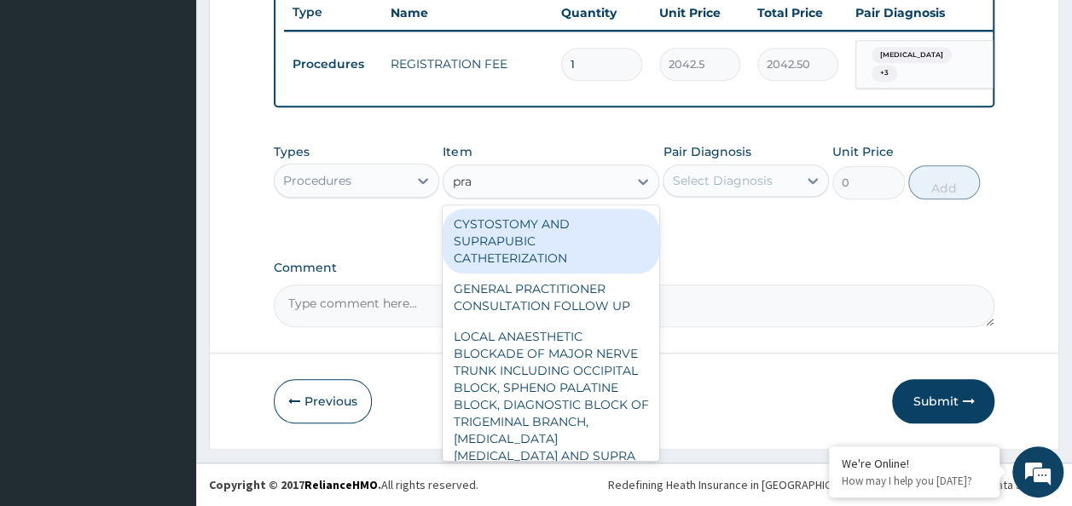
type input "prac"
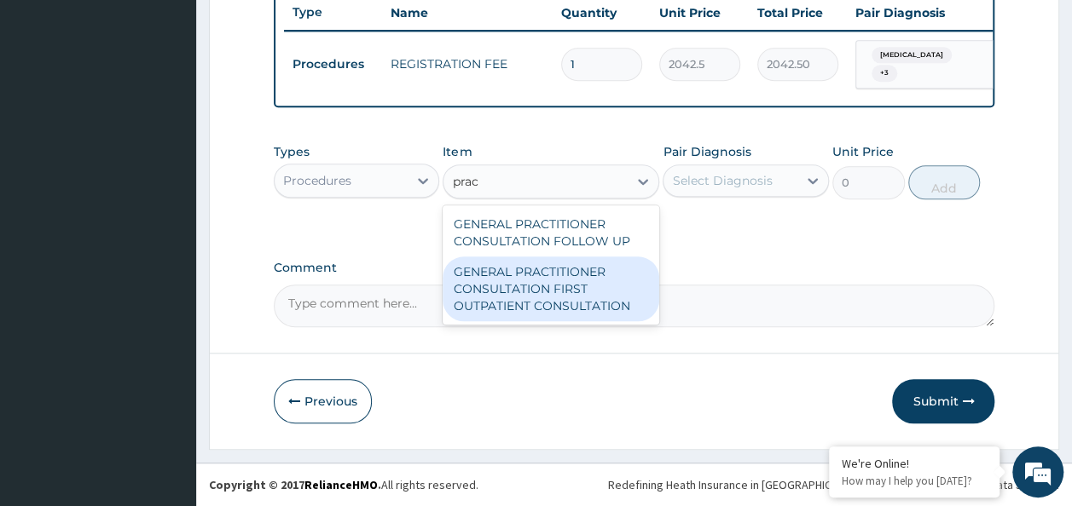
click at [549, 307] on div "GENERAL PRACTITIONER CONSULTATION FIRST OUTPATIENT CONSULTATION" at bounding box center [551, 289] width 217 height 65
type input "3370.125"
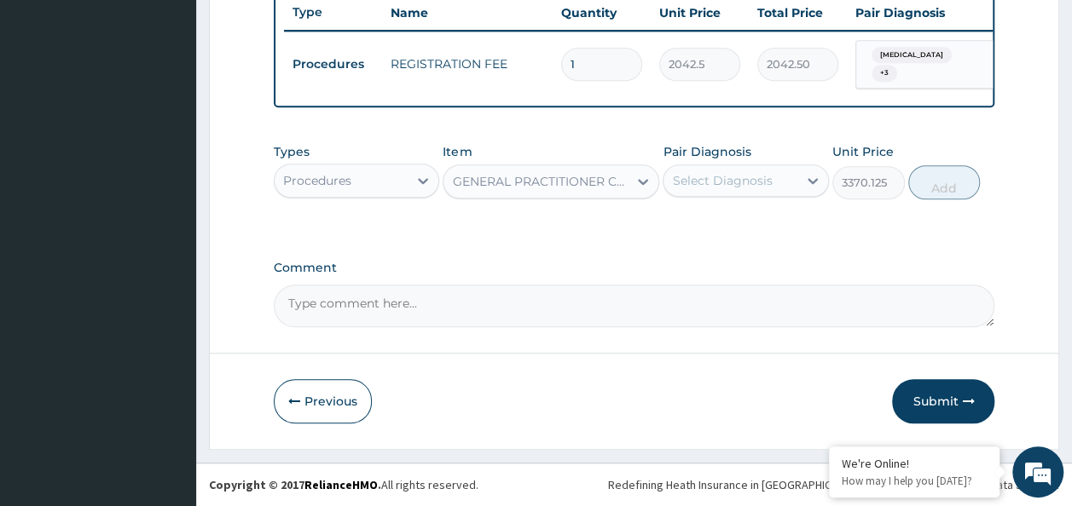
click at [759, 162] on div "Pair Diagnosis Select Diagnosis" at bounding box center [746, 171] width 166 height 56
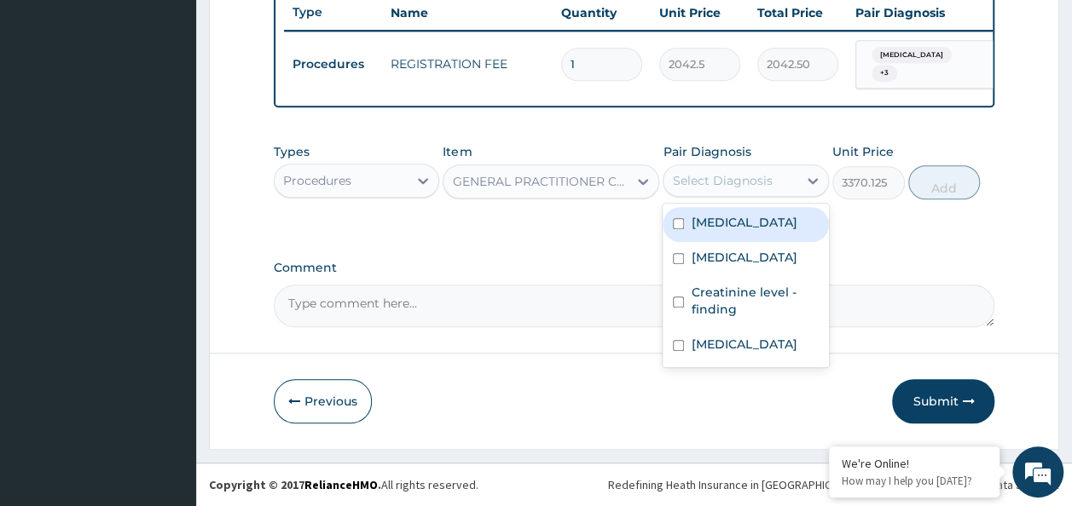
drag, startPoint x: 755, startPoint y: 191, endPoint x: 752, endPoint y: 226, distance: 35.1
click at [755, 192] on div "Select Diagnosis" at bounding box center [730, 180] width 134 height 27
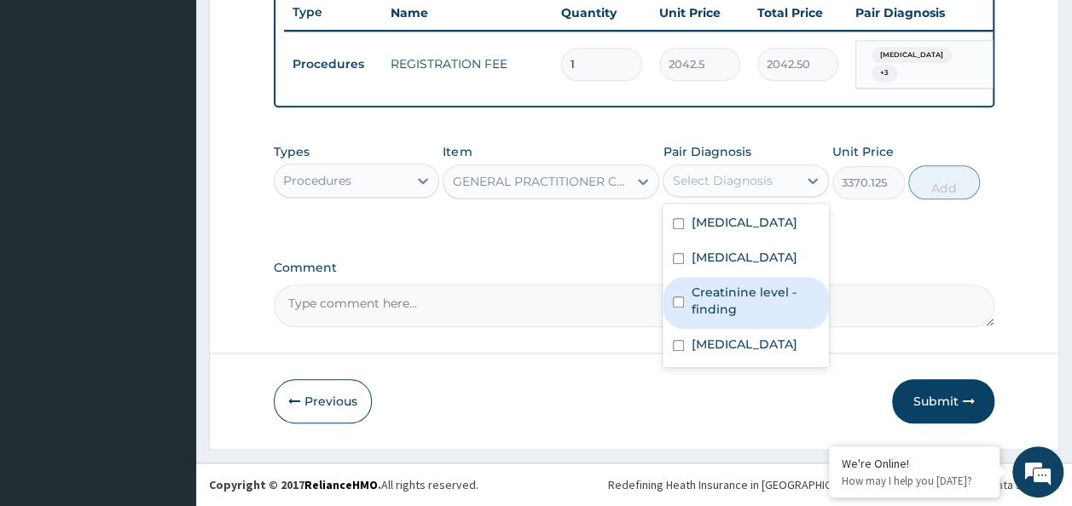
click at [755, 280] on div "Creatinine level - finding" at bounding box center [746, 303] width 166 height 52
checkbox input "true"
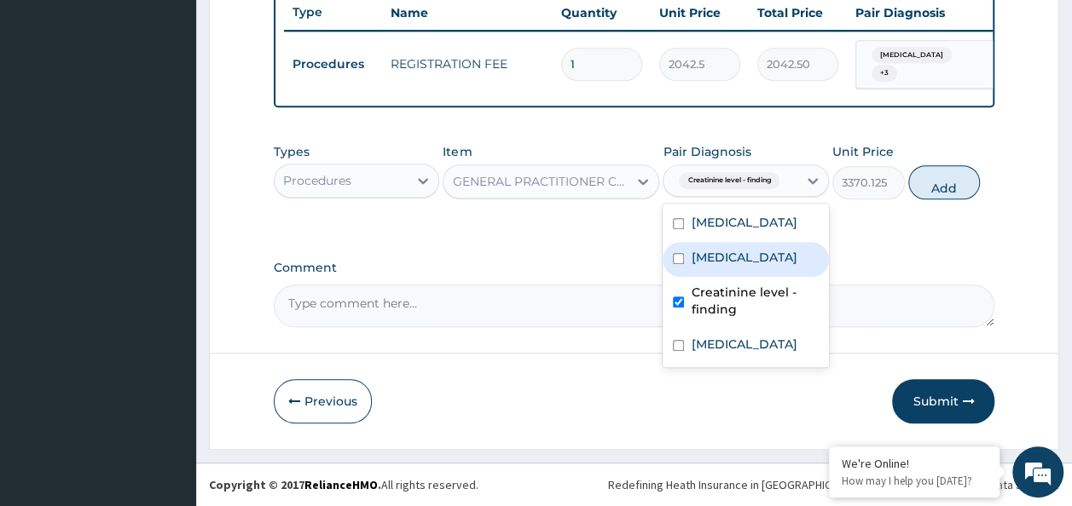
drag, startPoint x: 754, startPoint y: 261, endPoint x: 740, endPoint y: 231, distance: 32.8
click at [754, 258] on div "Nocturia" at bounding box center [746, 259] width 166 height 35
checkbox input "true"
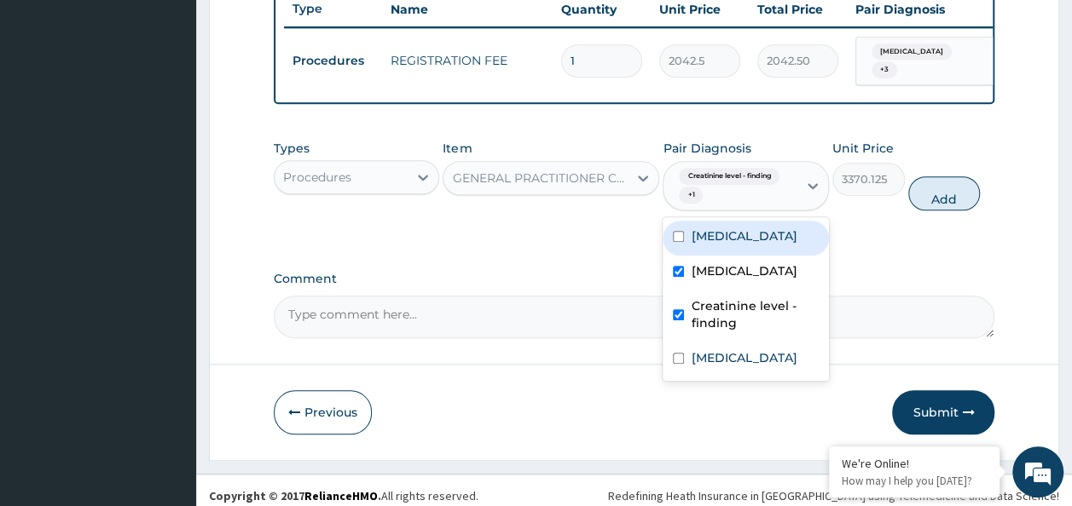
drag, startPoint x: 740, startPoint y: 231, endPoint x: 736, endPoint y: 261, distance: 30.1
click at [736, 256] on div "Tinea pedis" at bounding box center [746, 238] width 166 height 35
checkbox input "true"
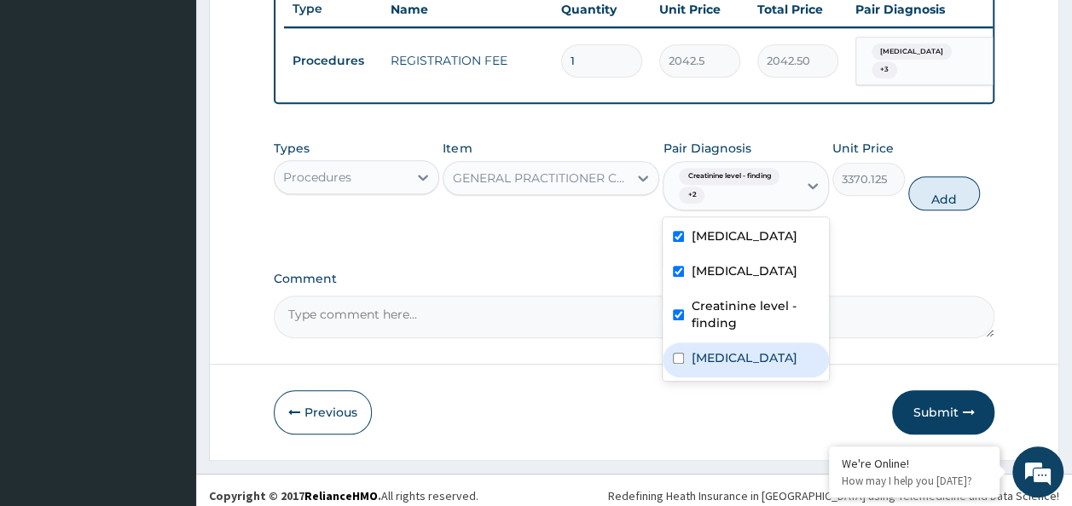
click at [732, 347] on div "Tinea pedis Nocturia Creatinine level - finding Malaria" at bounding box center [746, 299] width 166 height 164
click at [728, 367] on label "Malaria" at bounding box center [744, 358] width 106 height 17
checkbox input "true"
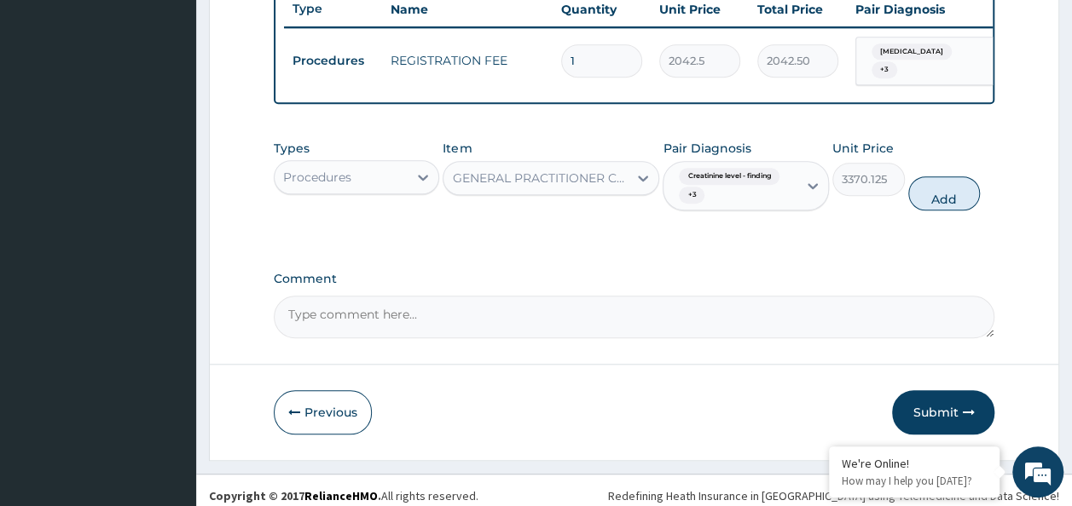
drag, startPoint x: 919, startPoint y: 201, endPoint x: 892, endPoint y: 215, distance: 30.5
click at [919, 201] on button "Add" at bounding box center [944, 193] width 72 height 34
type input "0"
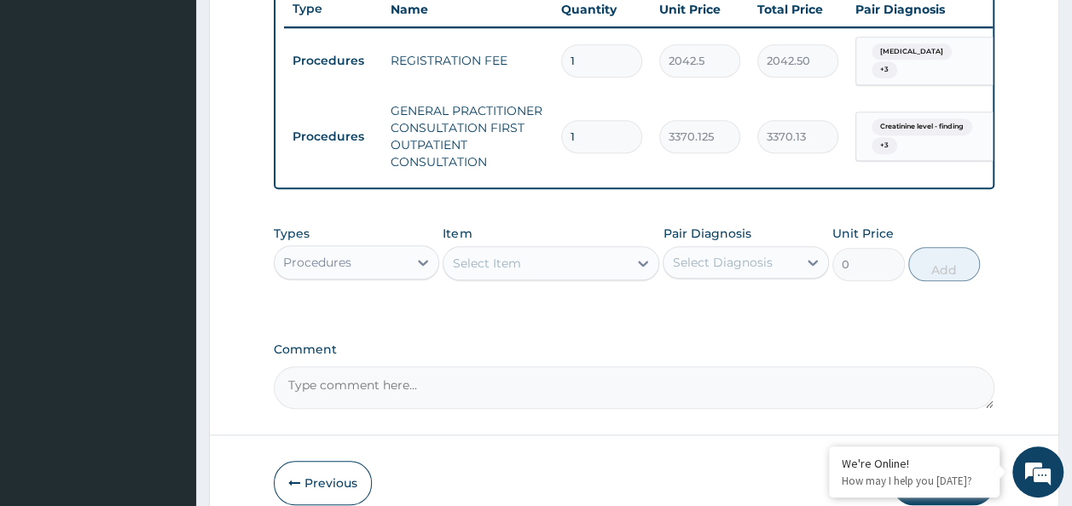
scroll to position [738, 0]
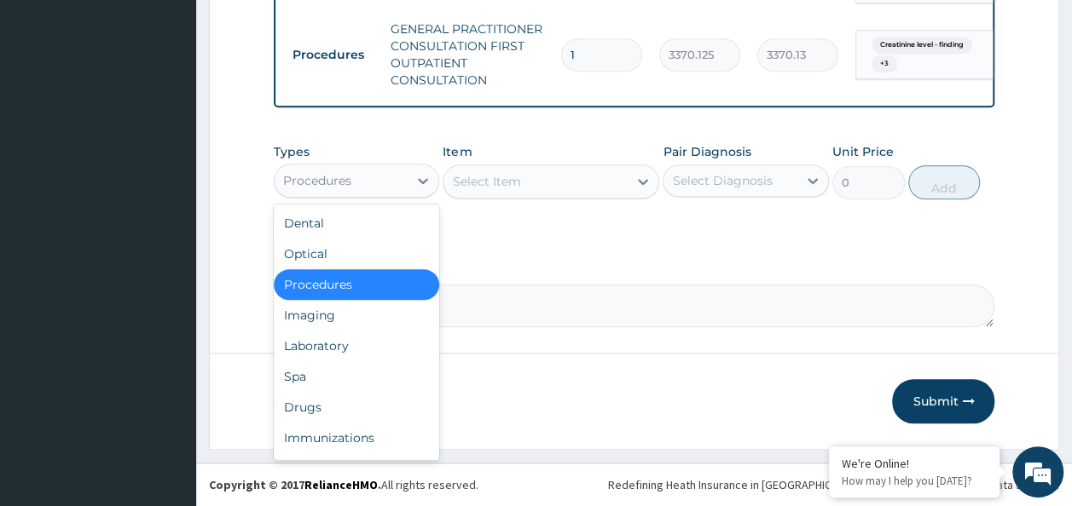
click at [399, 189] on div "Procedures" at bounding box center [342, 180] width 134 height 27
click at [384, 348] on div "Laboratory" at bounding box center [357, 346] width 166 height 31
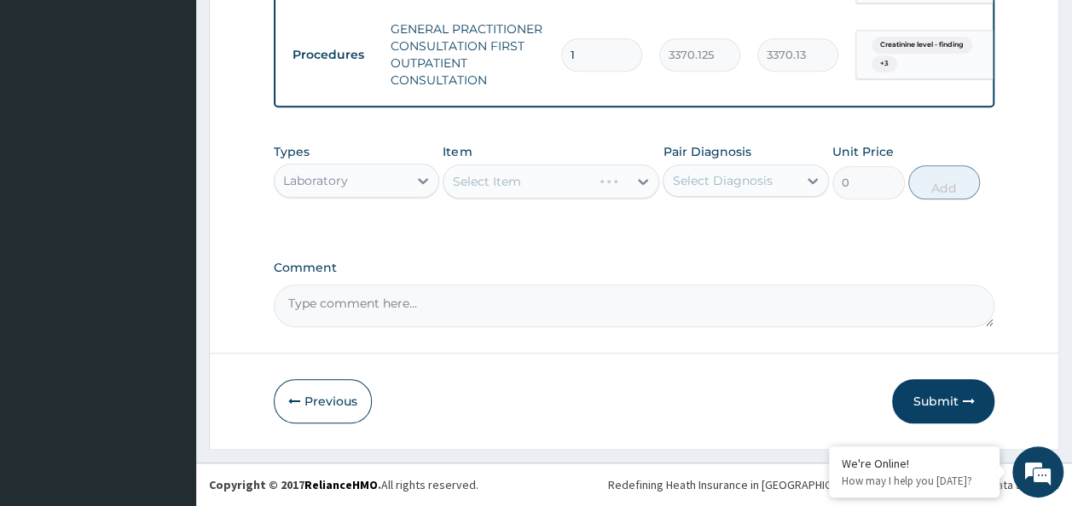
click at [737, 189] on div "Select Diagnosis" at bounding box center [722, 180] width 100 height 17
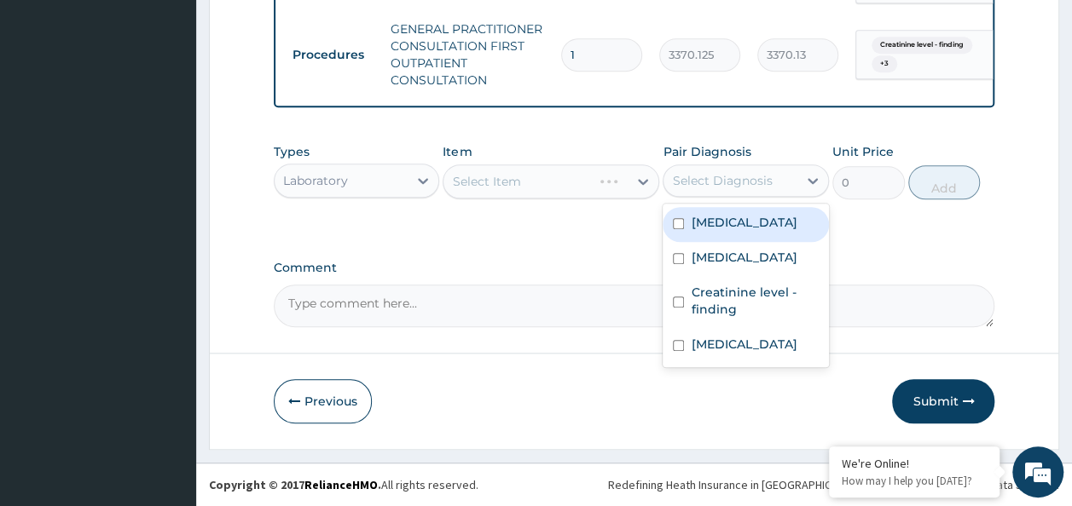
drag, startPoint x: 727, startPoint y: 226, endPoint x: 715, endPoint y: 266, distance: 42.1
click at [720, 247] on div "Tinea pedis Nocturia Creatinine level - finding Malaria" at bounding box center [746, 286] width 166 height 164
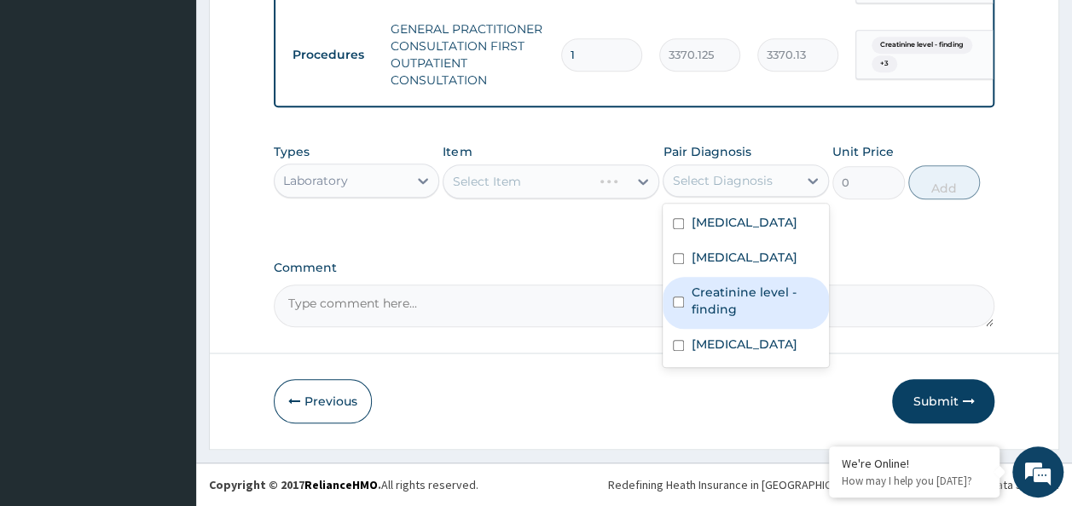
drag, startPoint x: 715, startPoint y: 266, endPoint x: 718, endPoint y: 301, distance: 35.1
click at [717, 298] on div "Tinea pedis Nocturia Creatinine level - finding Malaria" at bounding box center [746, 286] width 166 height 164
drag, startPoint x: 719, startPoint y: 302, endPoint x: 718, endPoint y: 336, distance: 34.1
click at [718, 330] on div "Tinea pedis Nocturia Creatinine level - finding Malaria" at bounding box center [746, 286] width 166 height 164
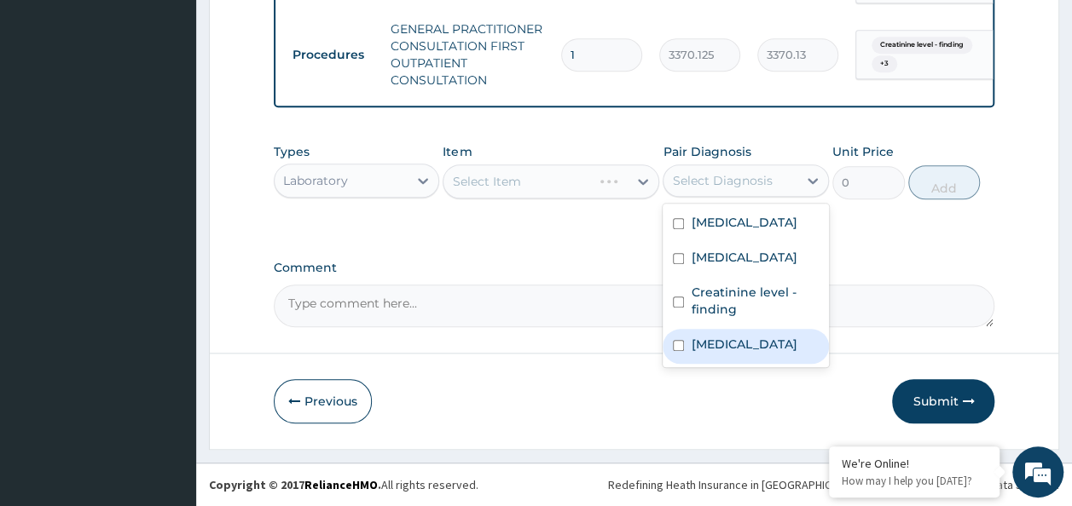
click at [718, 337] on label "Malaria" at bounding box center [744, 344] width 106 height 17
checkbox input "true"
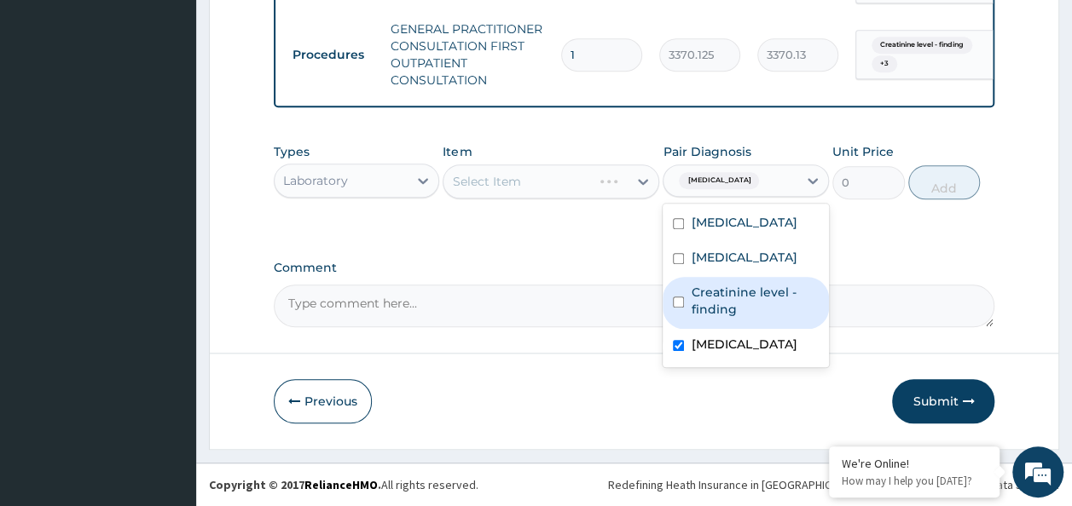
drag, startPoint x: 716, startPoint y: 322, endPoint x: 696, endPoint y: 269, distance: 56.7
click at [715, 319] on div "Creatinine level - finding" at bounding box center [746, 303] width 166 height 52
checkbox input "true"
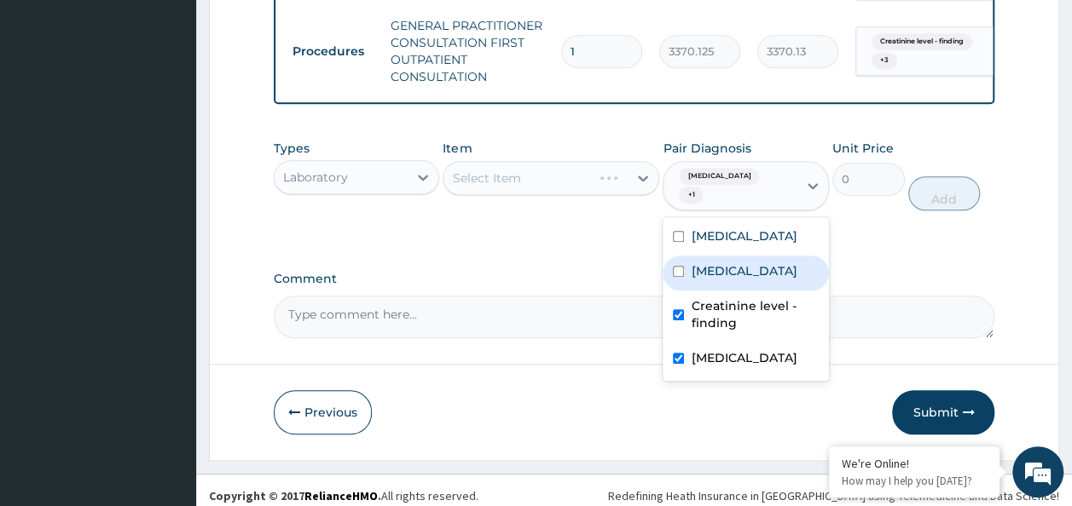
drag, startPoint x: 694, startPoint y: 260, endPoint x: 677, endPoint y: 213, distance: 49.9
click at [694, 263] on label "Nocturia" at bounding box center [744, 271] width 106 height 17
checkbox input "true"
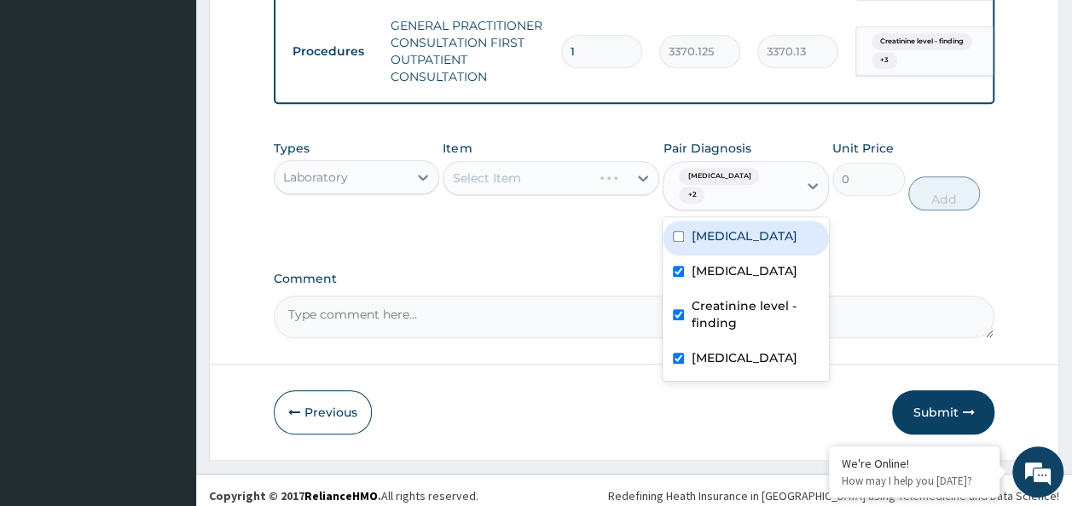
click at [677, 221] on div "Tinea pedis" at bounding box center [746, 238] width 166 height 35
checkbox input "true"
click at [508, 278] on div "Comment" at bounding box center [634, 305] width 721 height 67
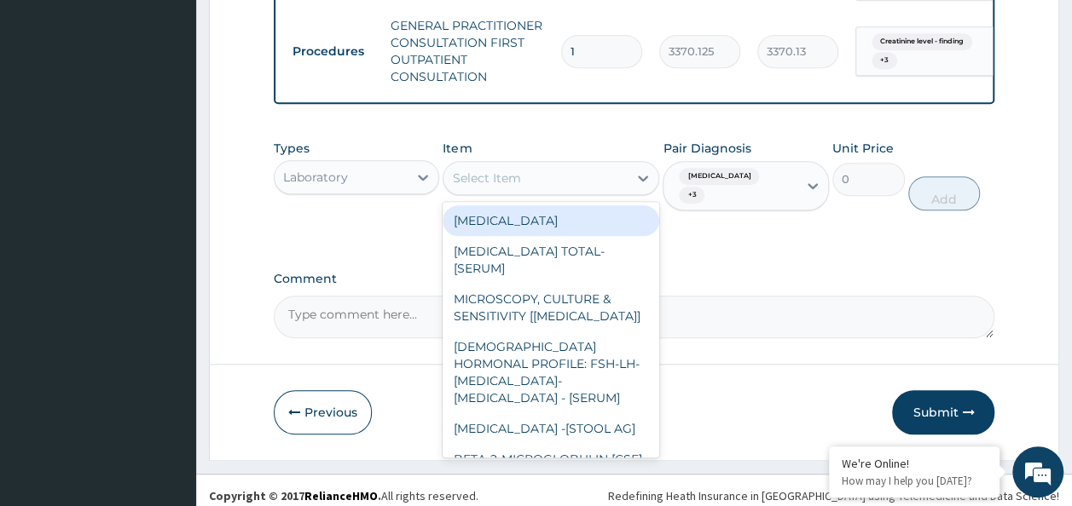
click at [526, 187] on div "Select Item" at bounding box center [535, 178] width 184 height 27
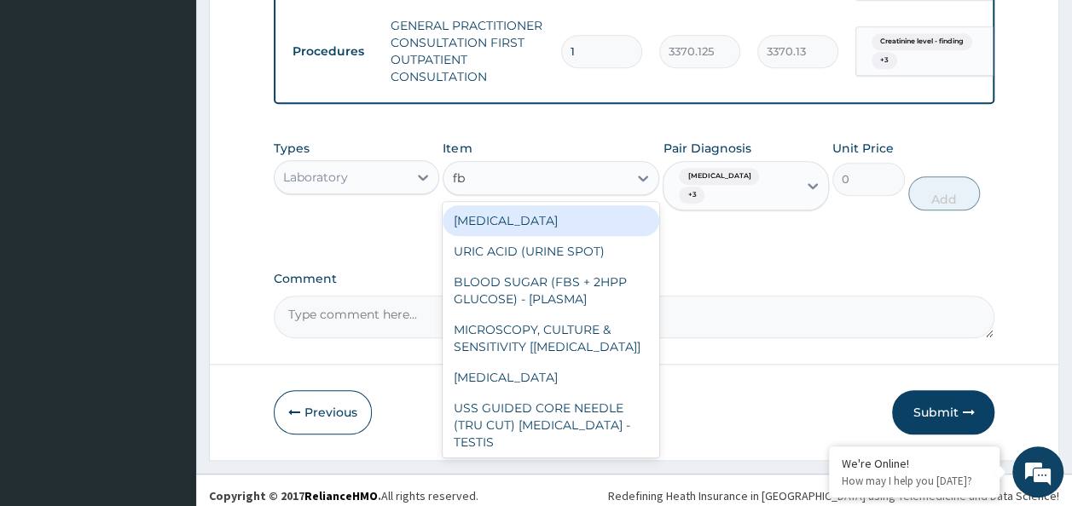
type input "fbc"
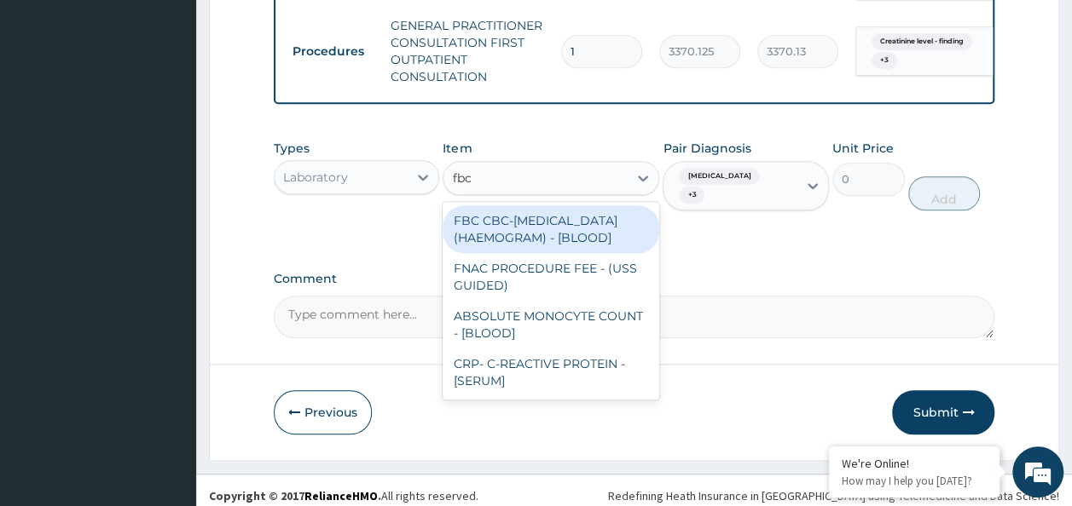
drag, startPoint x: 529, startPoint y: 251, endPoint x: 1041, endPoint y: 250, distance: 512.4
click at [547, 253] on div "FBC CBC-COMPLETE BLOOD COUNT (HAEMOGRAM) - [BLOOD]" at bounding box center [551, 229] width 217 height 48
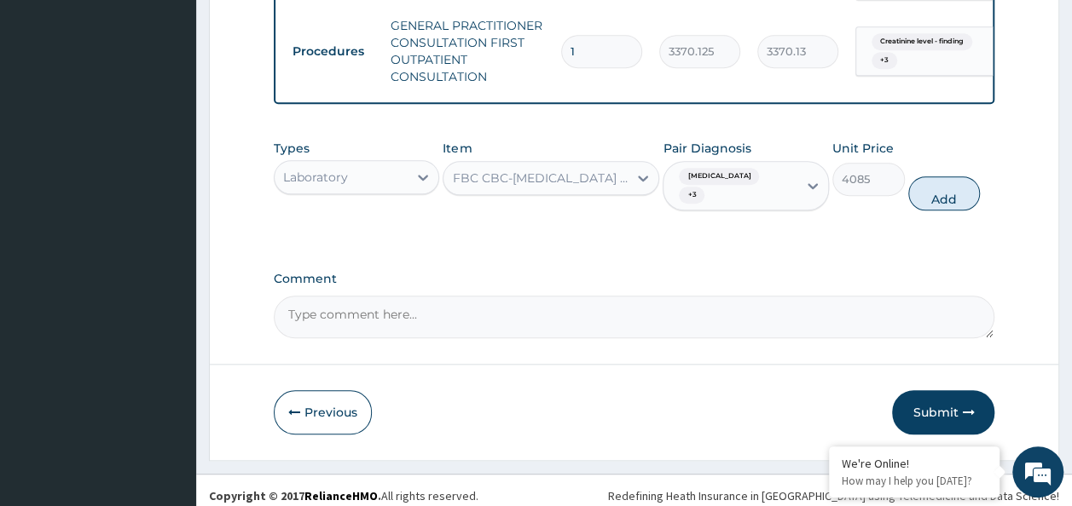
drag, startPoint x: 965, startPoint y: 194, endPoint x: 695, endPoint y: 194, distance: 270.3
click at [952, 194] on button "Add" at bounding box center [944, 193] width 72 height 34
type input "0"
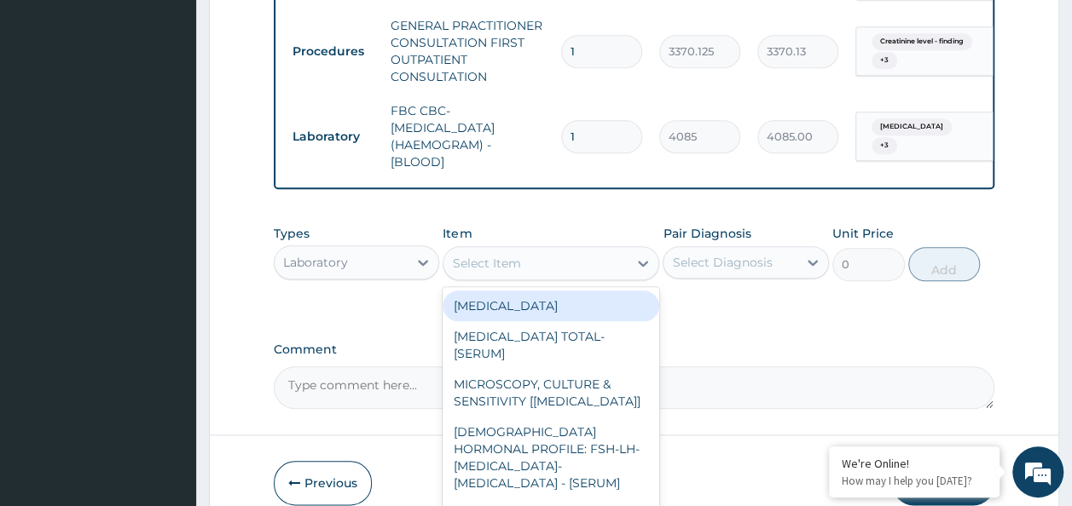
click at [541, 268] on div "Select Item" at bounding box center [535, 263] width 184 height 27
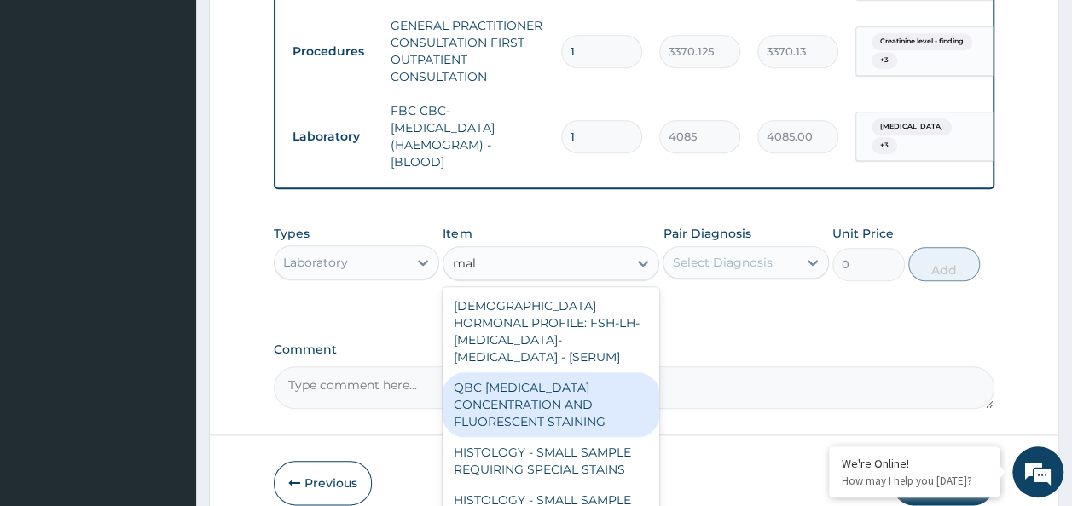
type input "mala"
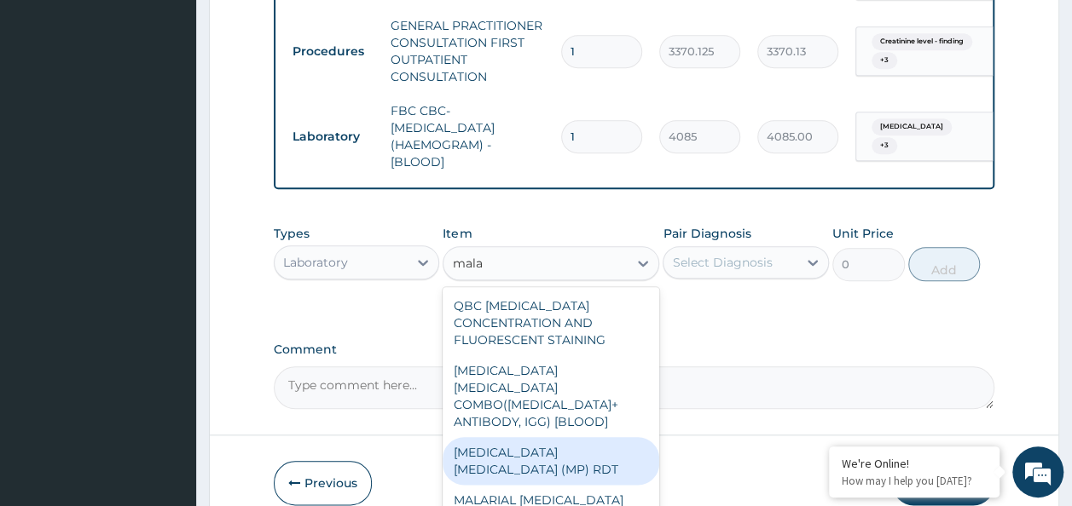
drag, startPoint x: 574, startPoint y: 433, endPoint x: 618, endPoint y: 417, distance: 47.2
click at [575, 437] on div "MALARIA PARASITE (MP) RDT" at bounding box center [551, 461] width 217 height 48
type input "1531.875"
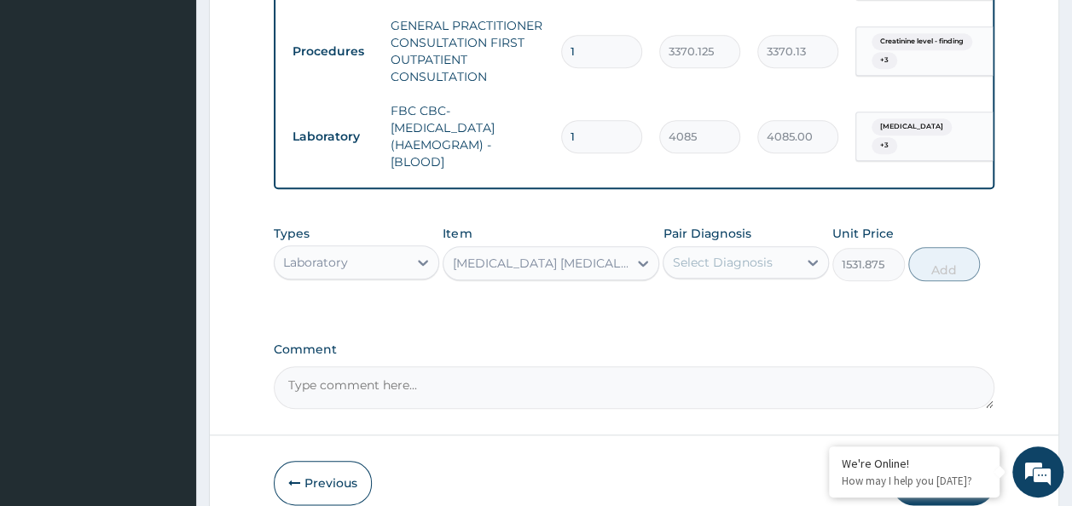
click at [744, 269] on div "Select Diagnosis" at bounding box center [722, 262] width 100 height 17
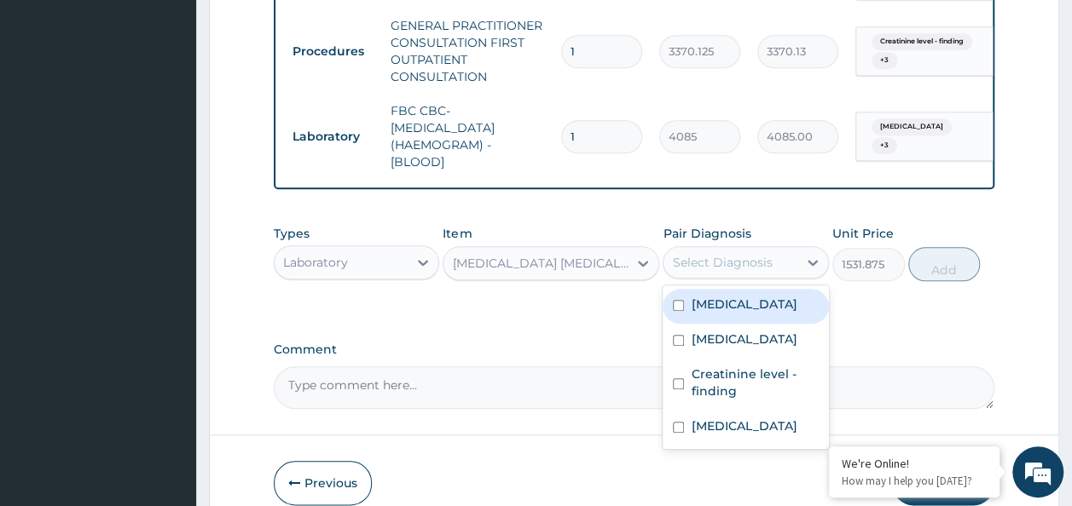
click at [732, 320] on div "Tinea pedis" at bounding box center [746, 306] width 166 height 35
checkbox input "true"
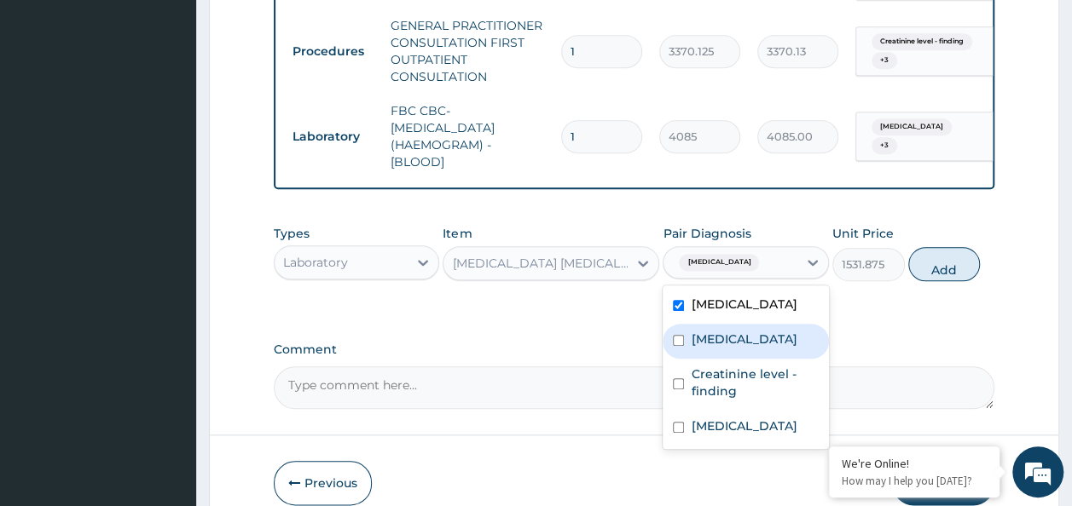
drag, startPoint x: 726, startPoint y: 344, endPoint x: 734, endPoint y: 379, distance: 35.8
click at [730, 368] on div "Tinea pedis Nocturia Creatinine level - finding Malaria" at bounding box center [746, 368] width 166 height 164
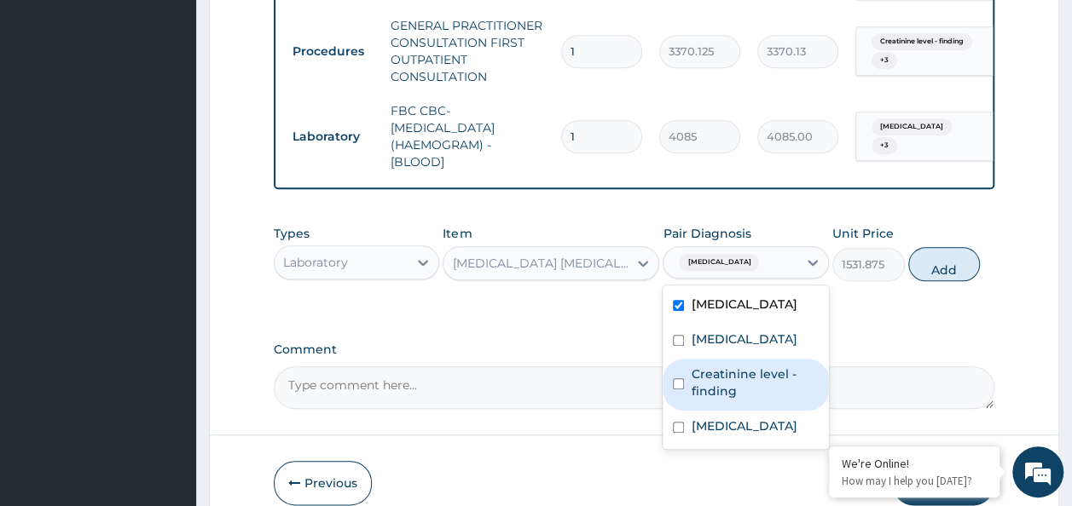
drag, startPoint x: 737, startPoint y: 379, endPoint x: 732, endPoint y: 398, distance: 20.3
click at [738, 383] on label "Creatinine level - finding" at bounding box center [755, 383] width 128 height 34
checkbox input "true"
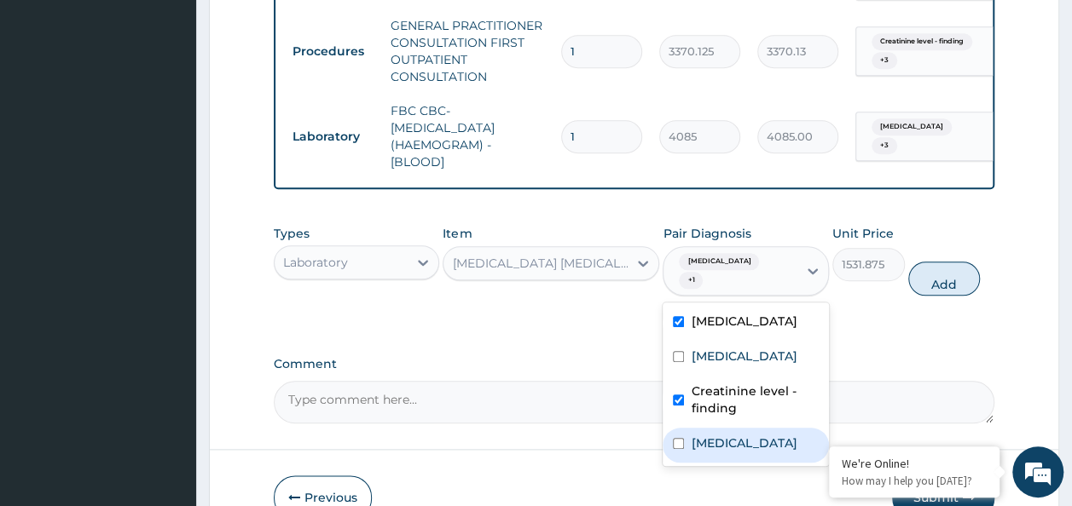
click at [727, 428] on div "Malaria" at bounding box center [746, 445] width 166 height 35
checkbox input "true"
click at [705, 329] on div "Tinea pedis Nocturia Creatinine level - finding Malaria" at bounding box center [746, 385] width 166 height 164
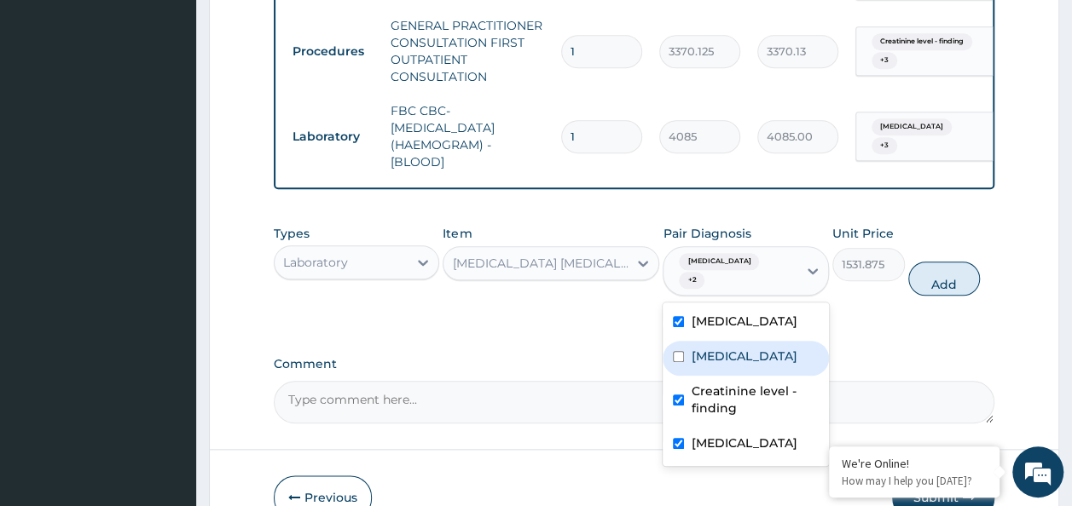
click at [703, 348] on label "Nocturia" at bounding box center [744, 356] width 106 height 17
checkbox input "true"
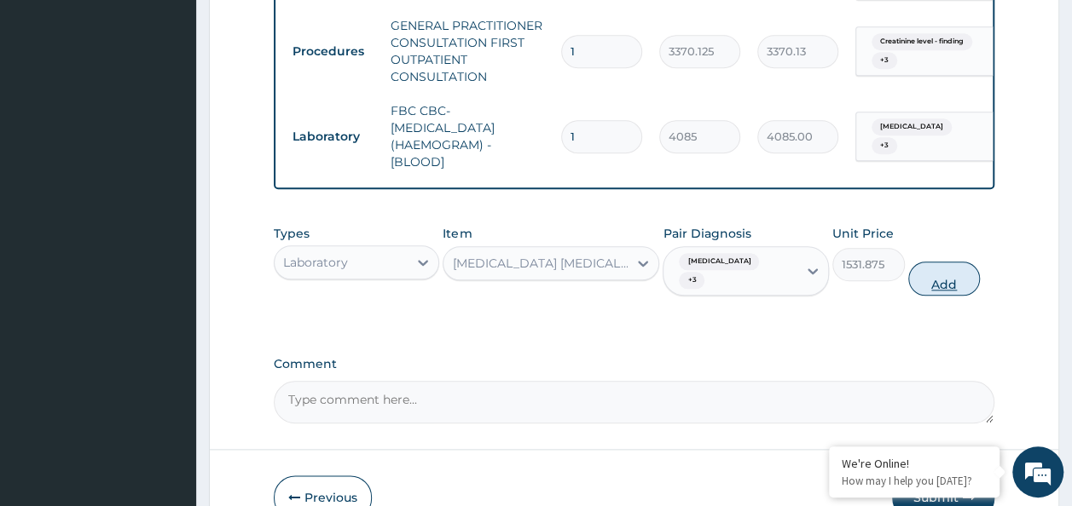
click at [941, 279] on button "Add" at bounding box center [944, 279] width 72 height 34
type input "0"
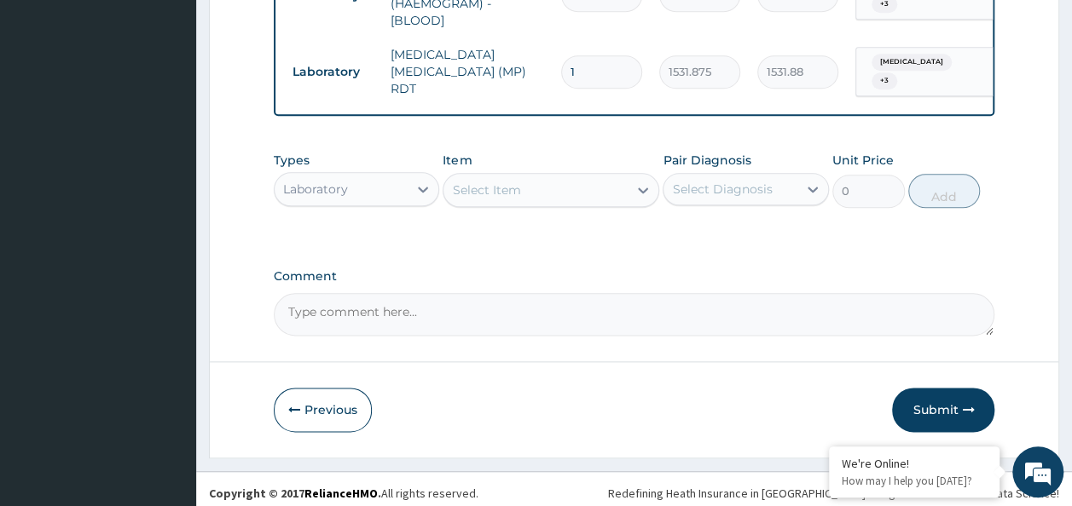
scroll to position [882, 0]
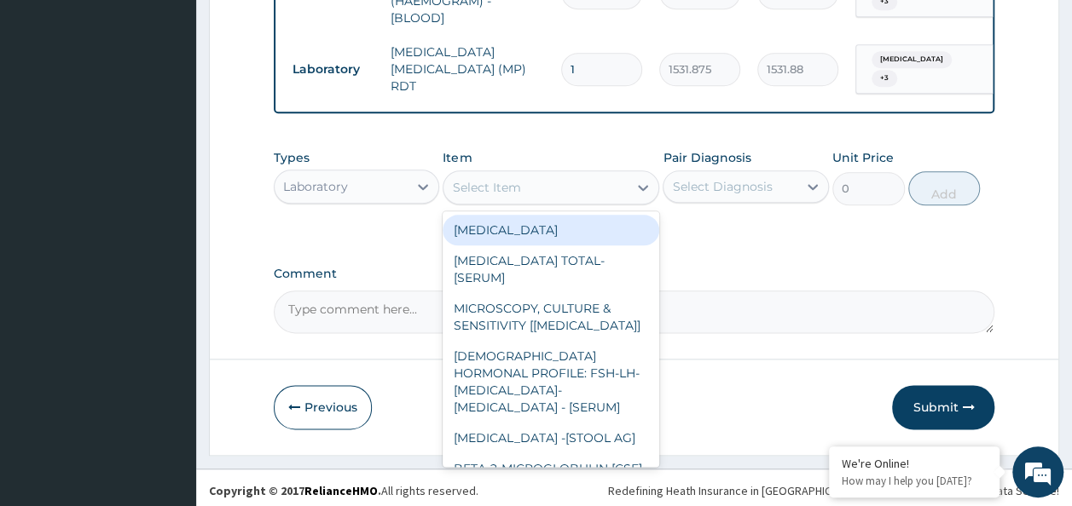
click at [505, 179] on div "Select Item" at bounding box center [486, 187] width 68 height 17
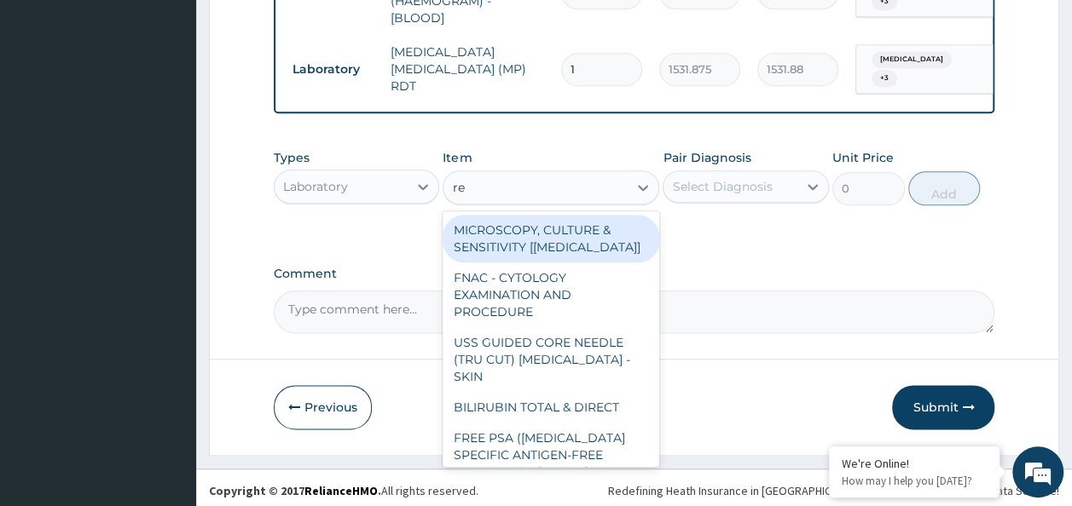
type input "ren"
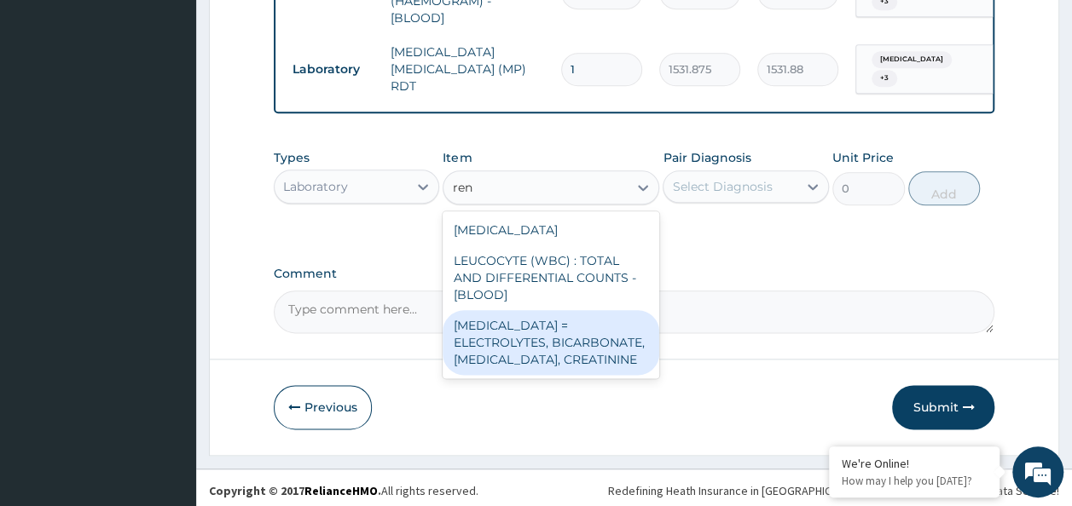
drag, startPoint x: 553, startPoint y: 339, endPoint x: 668, endPoint y: 284, distance: 127.4
click at [556, 335] on div "RENAL FUNCTION TESTS = ELECTROLYTES, BICARBONATE, UREA, CREATININE" at bounding box center [551, 342] width 217 height 65
type input "4595.625"
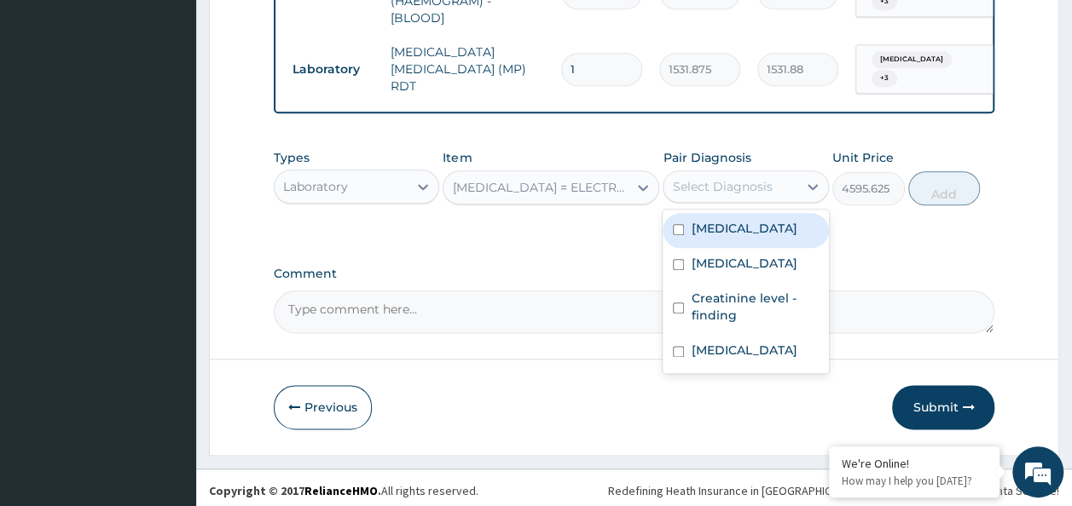
click at [753, 192] on div "Select Diagnosis" at bounding box center [730, 186] width 134 height 27
drag, startPoint x: 742, startPoint y: 230, endPoint x: 744, endPoint y: 256, distance: 25.6
click at [742, 242] on div "Tinea pedis" at bounding box center [746, 230] width 166 height 35
checkbox input "true"
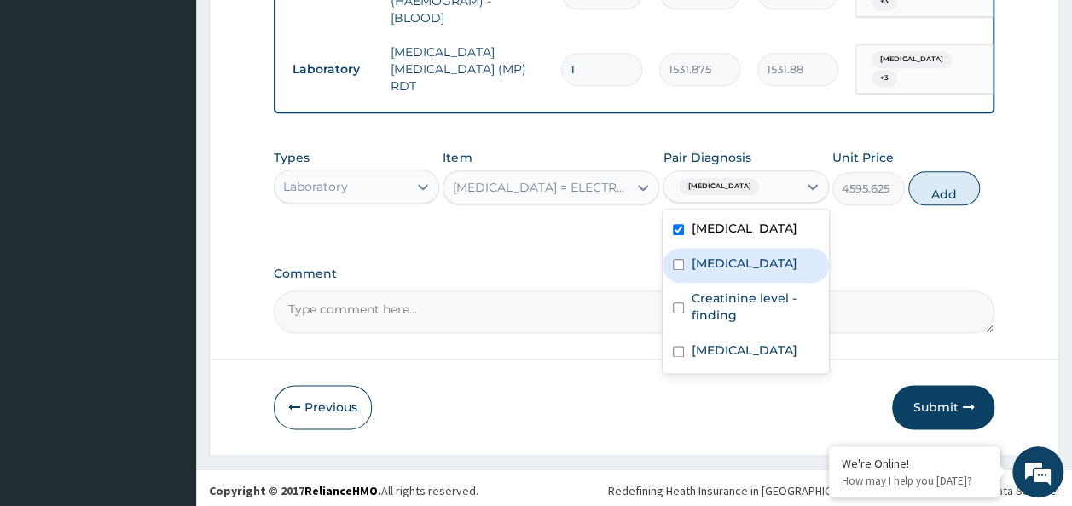
drag, startPoint x: 744, startPoint y: 258, endPoint x: 744, endPoint y: 278, distance: 20.5
click at [744, 269] on div "Nocturia" at bounding box center [746, 265] width 166 height 35
checkbox input "true"
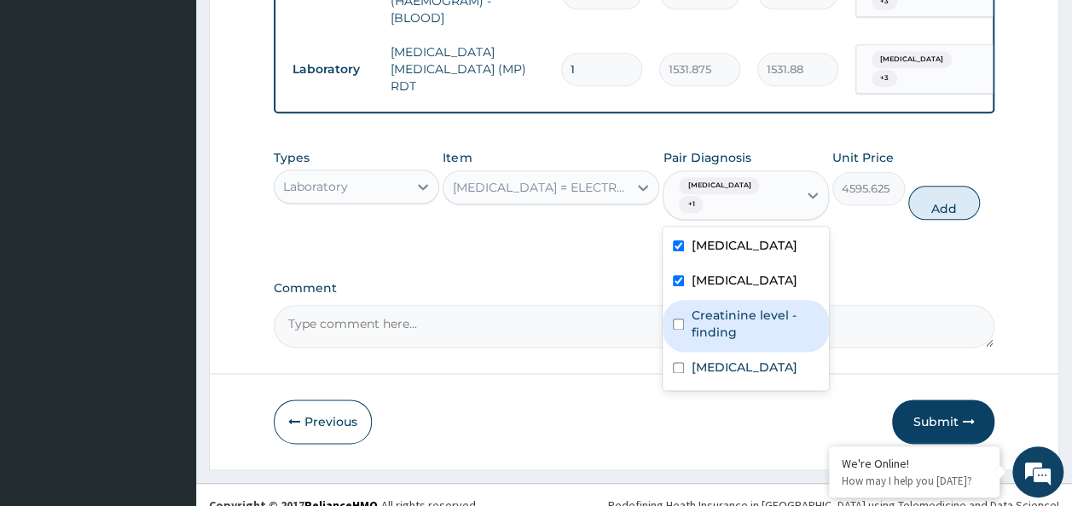
drag, startPoint x: 743, startPoint y: 282, endPoint x: 716, endPoint y: 370, distance: 91.7
click at [741, 300] on div "Creatinine level - finding" at bounding box center [746, 326] width 166 height 52
checkbox input "true"
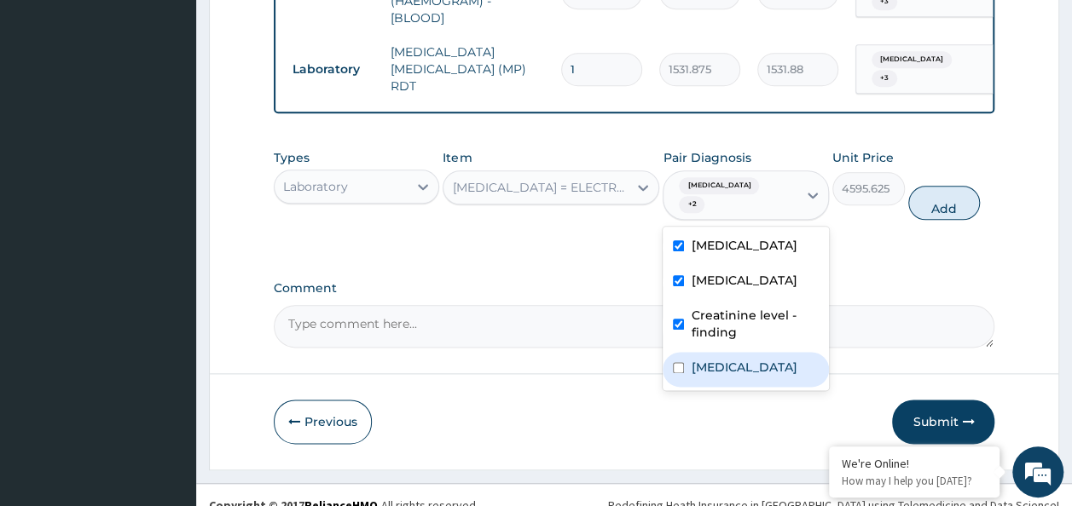
click at [723, 359] on label "Malaria" at bounding box center [744, 367] width 106 height 17
checkbox input "true"
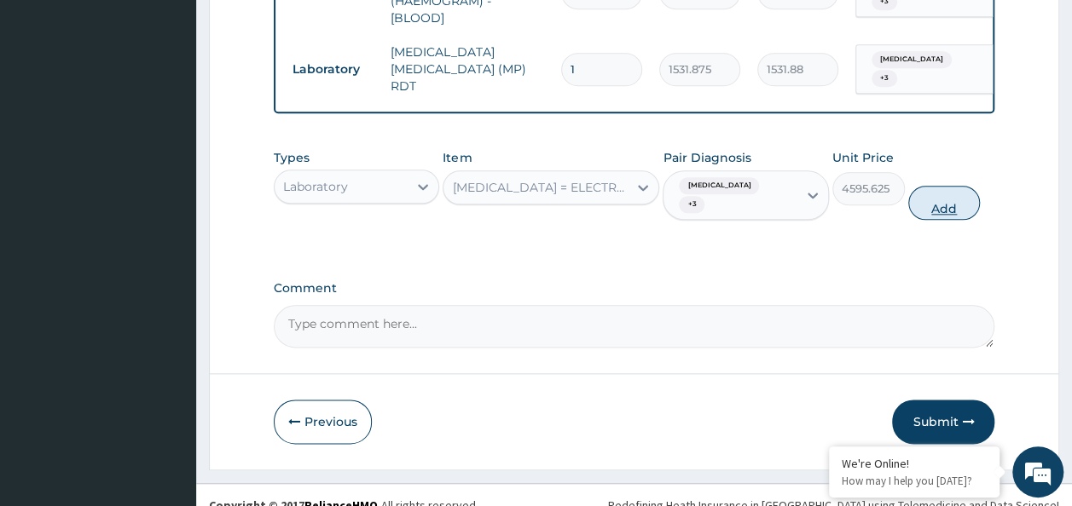
click at [943, 187] on button "Add" at bounding box center [944, 203] width 72 height 34
type input "0"
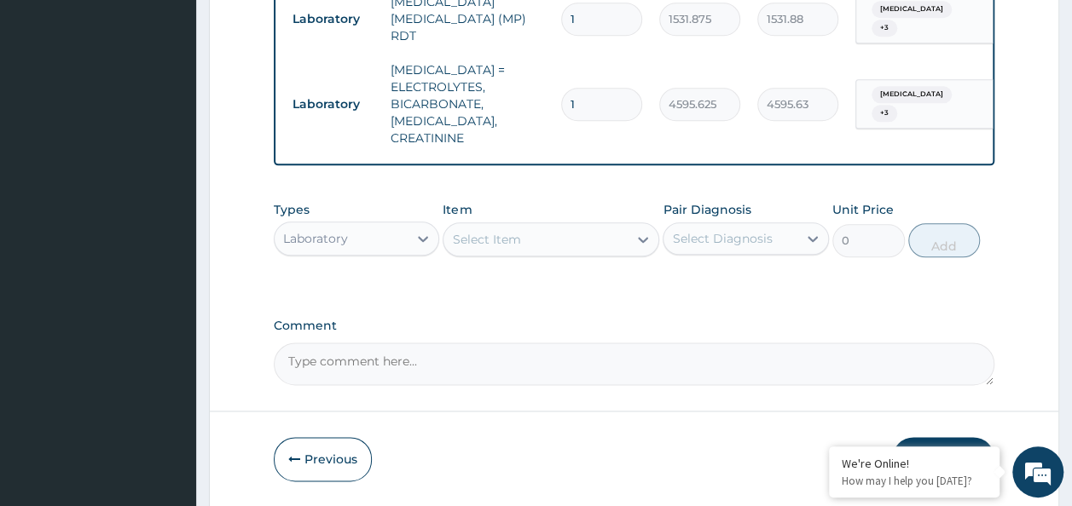
scroll to position [967, 0]
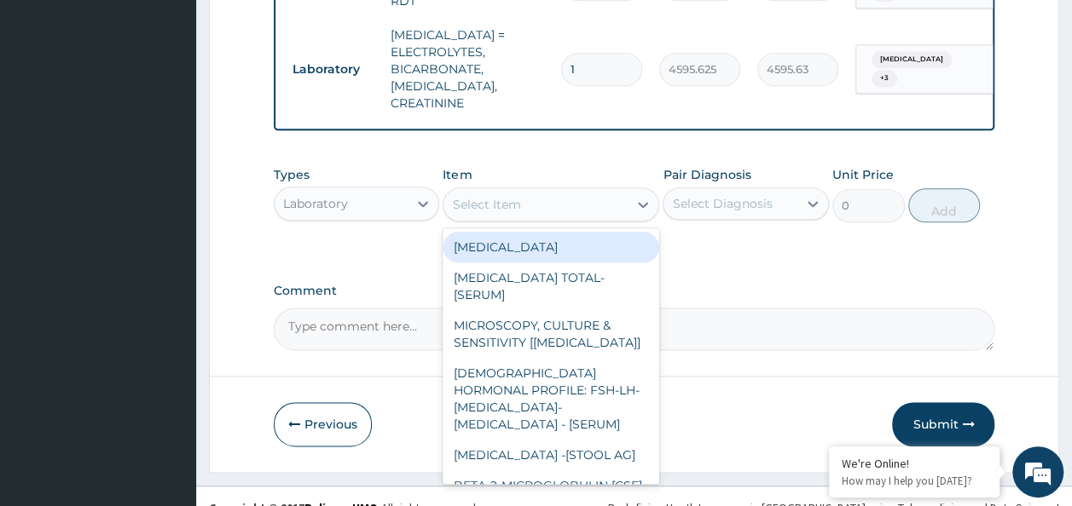
click at [504, 196] on div "Select Item" at bounding box center [486, 204] width 68 height 17
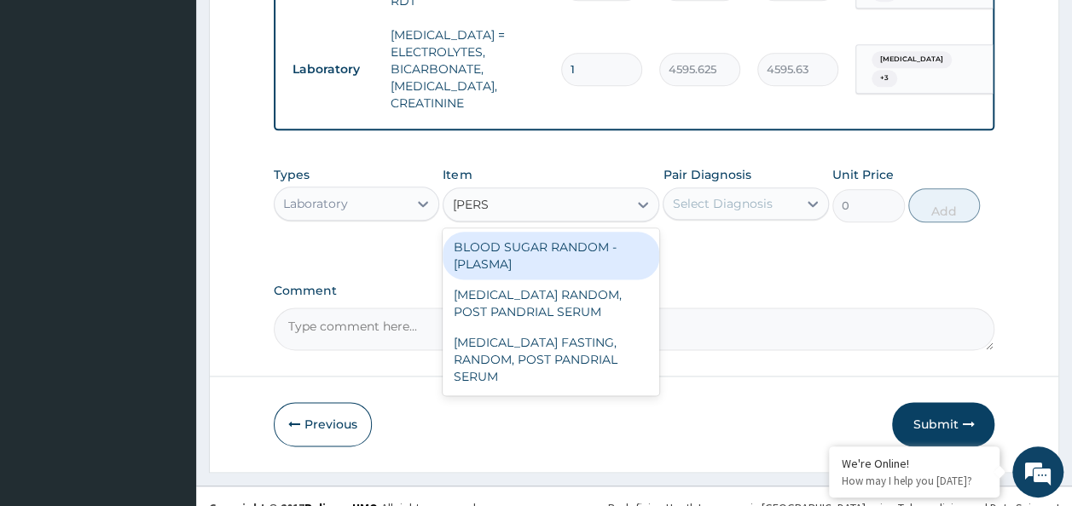
type input "random"
click at [546, 234] on div "BLOOD SUGAR RANDOM - [PLASMA]" at bounding box center [551, 256] width 217 height 48
type input "1800"
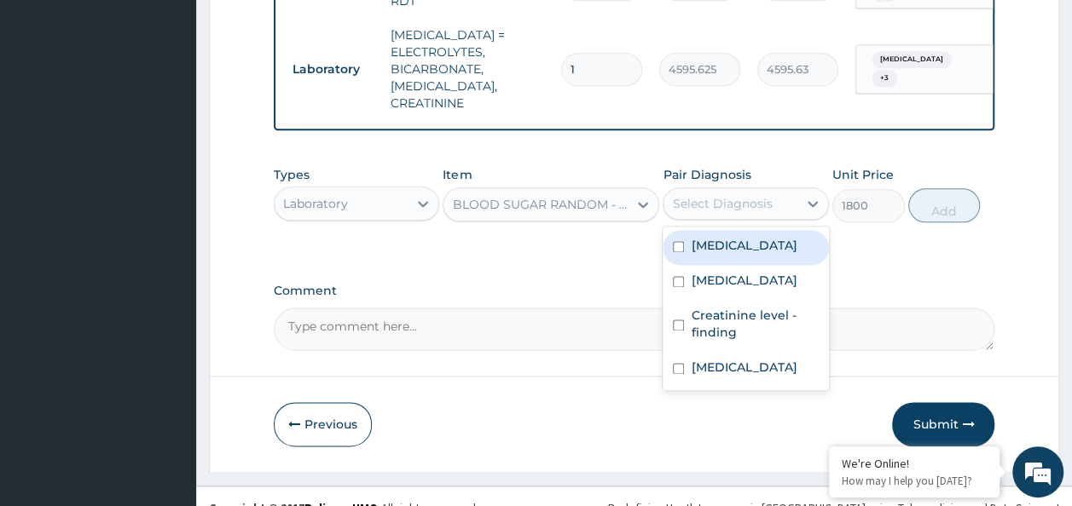
drag, startPoint x: 670, startPoint y: 181, endPoint x: 668, endPoint y: 191, distance: 10.4
click at [670, 190] on div "Select Diagnosis" at bounding box center [730, 203] width 134 height 27
drag, startPoint x: 689, startPoint y: 223, endPoint x: 697, endPoint y: 231, distance: 10.9
click at [691, 230] on div "Tinea pedis" at bounding box center [746, 247] width 166 height 35
checkbox input "true"
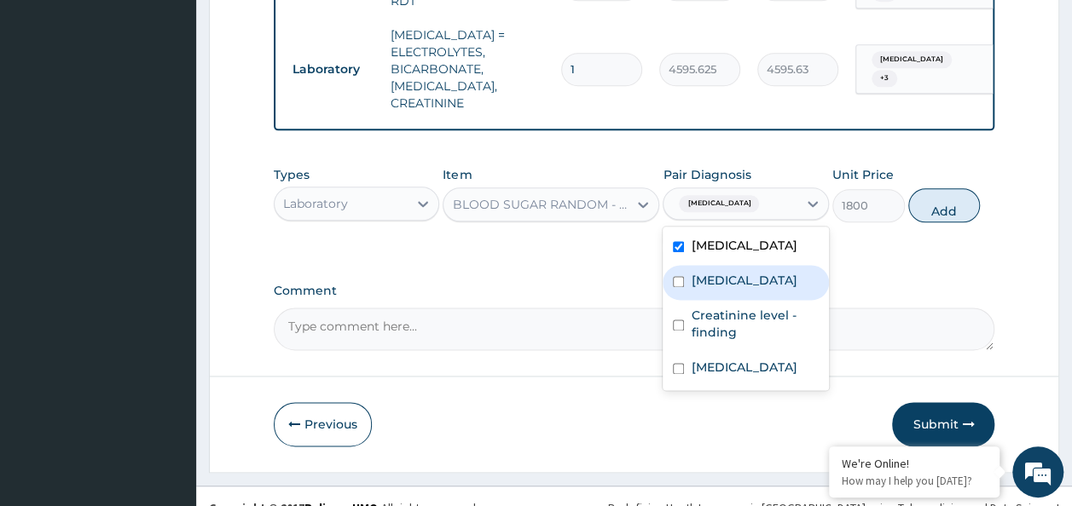
drag, startPoint x: 703, startPoint y: 256, endPoint x: 711, endPoint y: 292, distance: 37.6
click at [705, 269] on div "Nocturia" at bounding box center [746, 282] width 166 height 35
checkbox input "true"
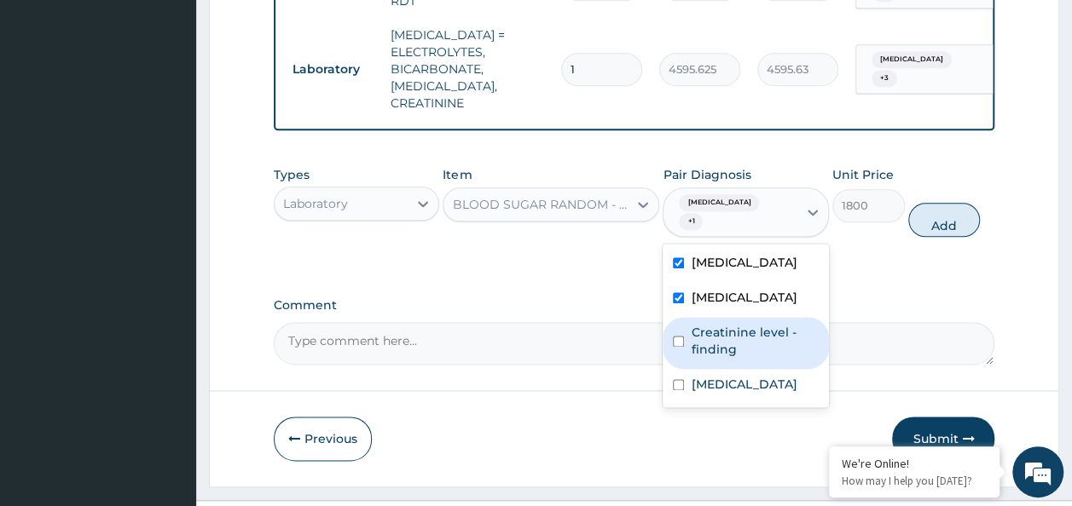
drag, startPoint x: 715, startPoint y: 298, endPoint x: 715, endPoint y: 350, distance: 51.2
click at [715, 331] on div "Tinea pedis Nocturia Creatinine level - finding Malaria" at bounding box center [746, 326] width 166 height 164
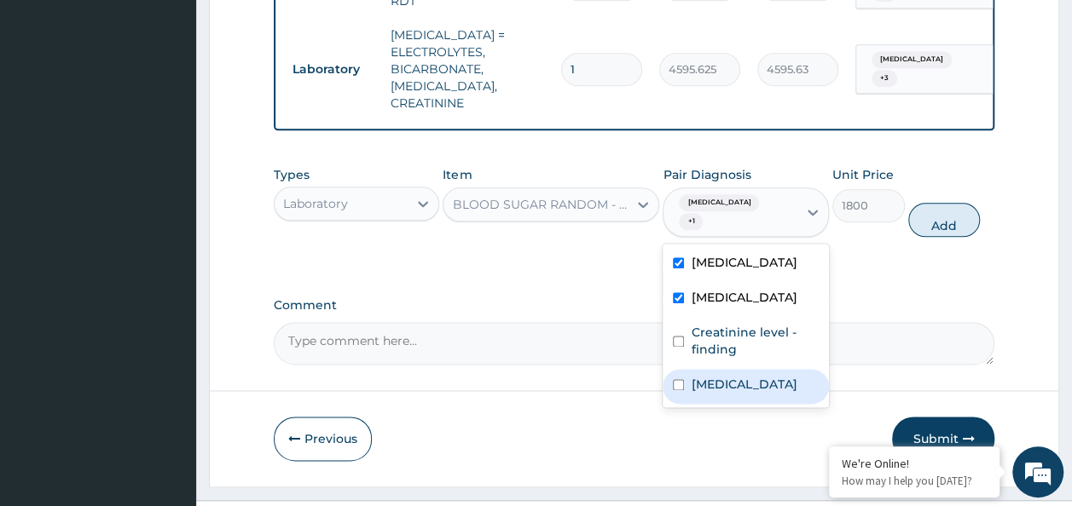
click at [715, 376] on label "Malaria" at bounding box center [744, 384] width 106 height 17
checkbox input "true"
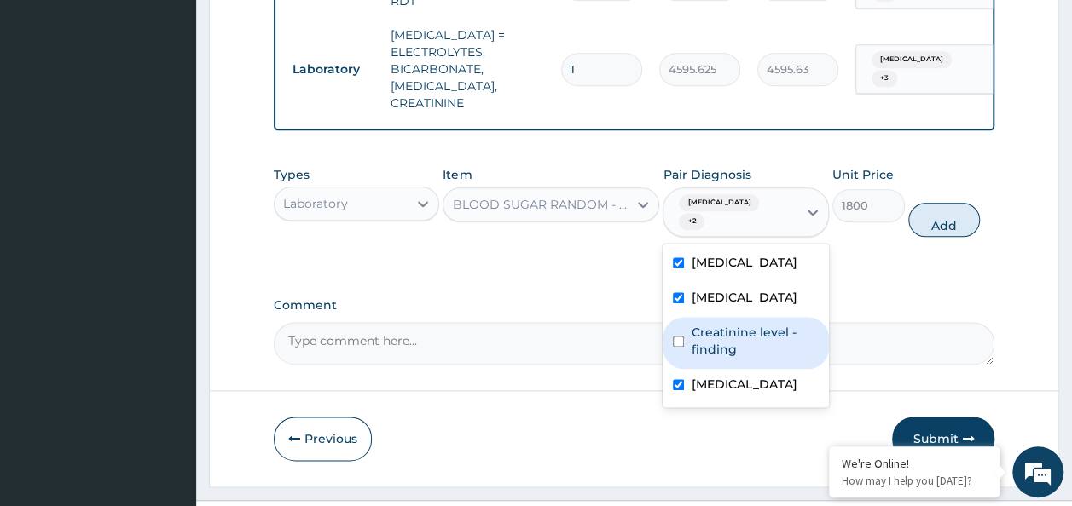
click at [720, 324] on label "Creatinine level - finding" at bounding box center [755, 341] width 128 height 34
checkbox input "true"
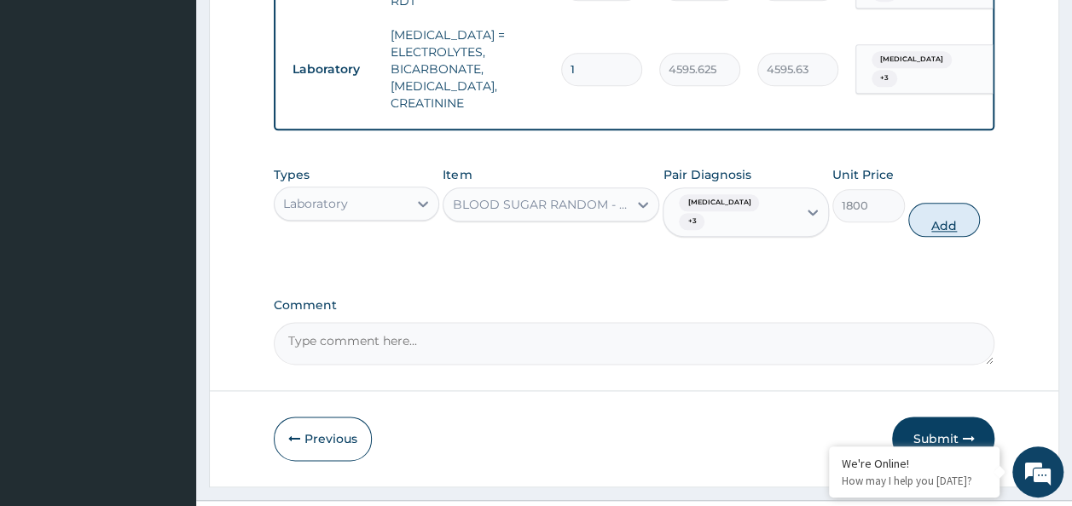
click at [921, 203] on button "Add" at bounding box center [944, 220] width 72 height 34
type input "0"
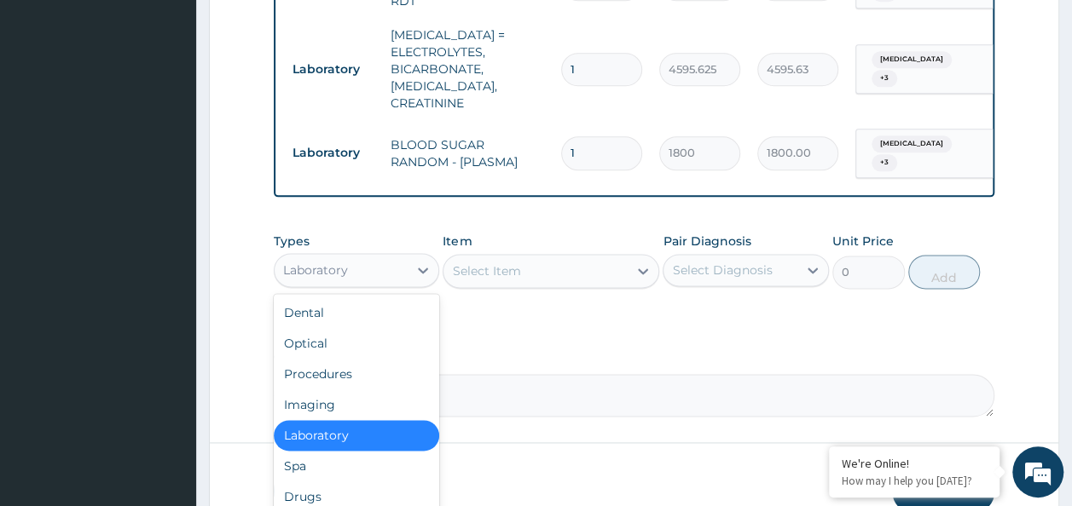
click at [377, 257] on div "Laboratory" at bounding box center [342, 270] width 134 height 27
click at [345, 482] on div "Drugs" at bounding box center [357, 497] width 166 height 31
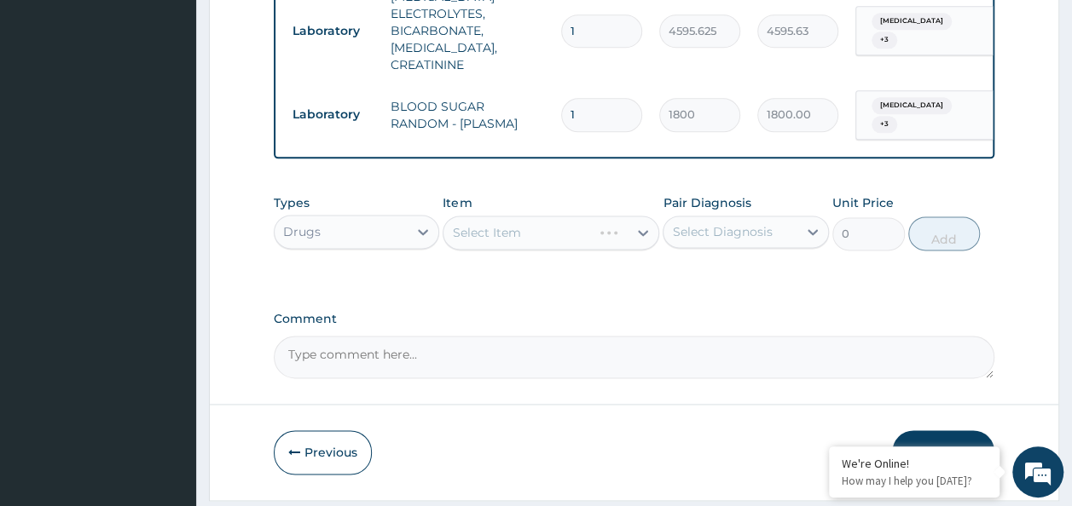
scroll to position [1027, 0]
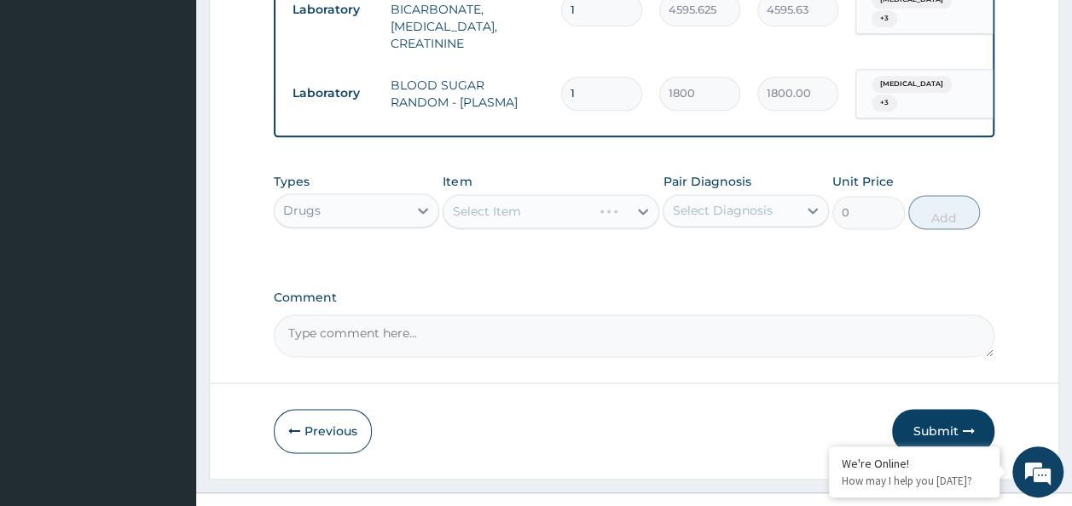
click at [740, 198] on div "Pair Diagnosis Select Diagnosis" at bounding box center [746, 201] width 166 height 56
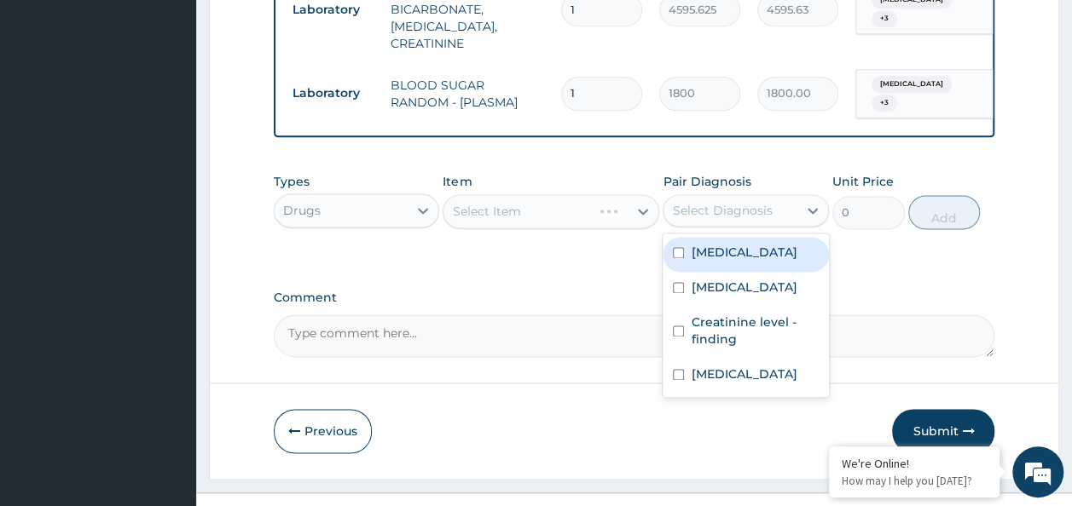
click at [740, 202] on div "Select Diagnosis" at bounding box center [722, 210] width 100 height 17
click at [747, 244] on label "Tinea pedis" at bounding box center [744, 252] width 106 height 17
checkbox input "true"
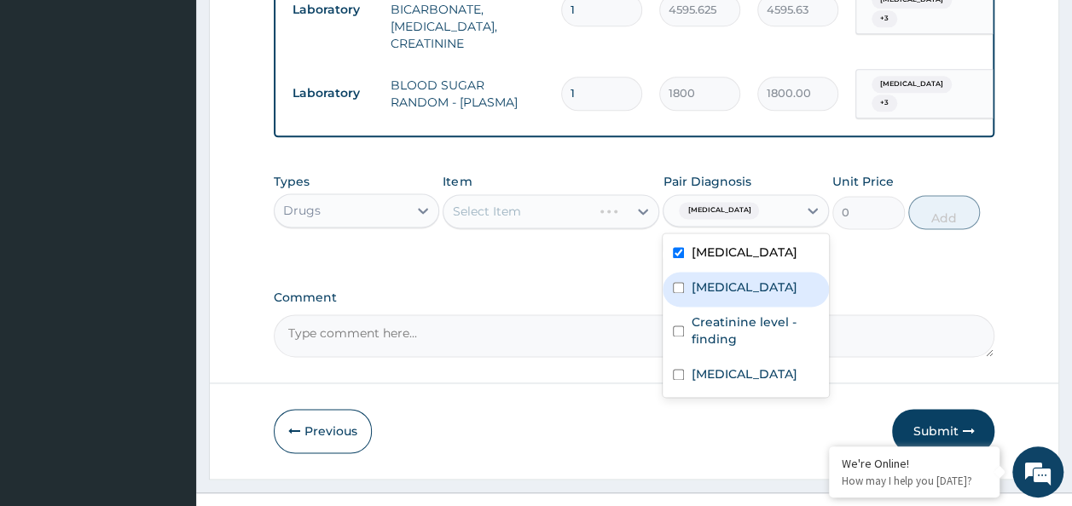
drag, startPoint x: 704, startPoint y: 248, endPoint x: 703, endPoint y: 274, distance: 25.6
click at [703, 272] on div "Nocturia" at bounding box center [746, 289] width 166 height 35
checkbox input "true"
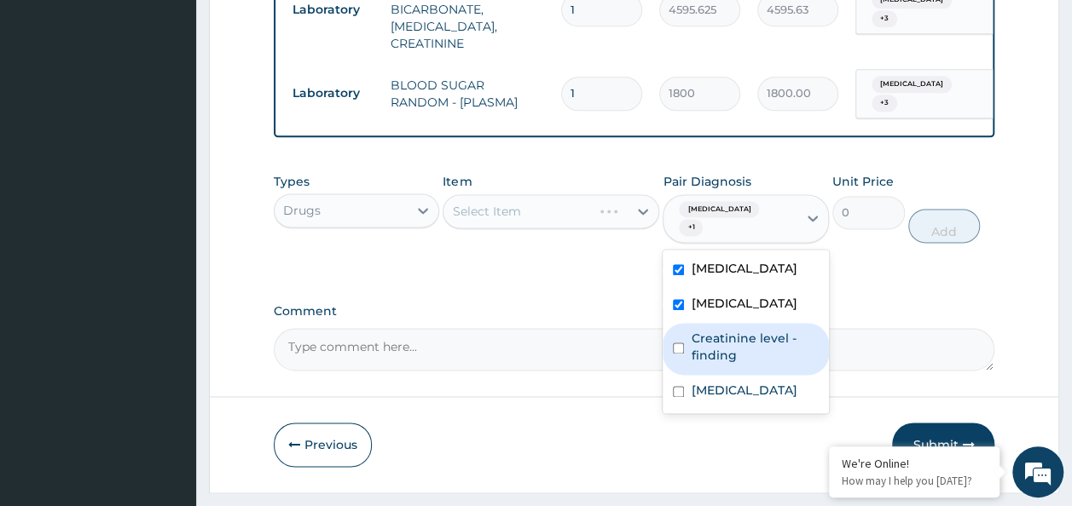
click at [699, 330] on label "Creatinine level - finding" at bounding box center [755, 347] width 128 height 34
checkbox input "true"
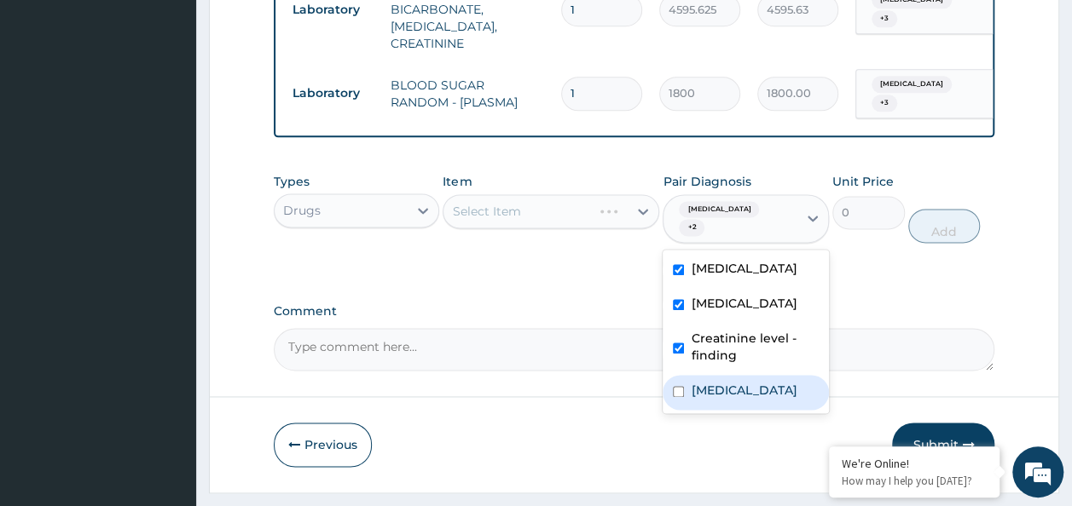
drag, startPoint x: 693, startPoint y: 353, endPoint x: 672, endPoint y: 356, distance: 21.6
click at [692, 375] on div "Malaria" at bounding box center [746, 392] width 166 height 35
checkbox input "true"
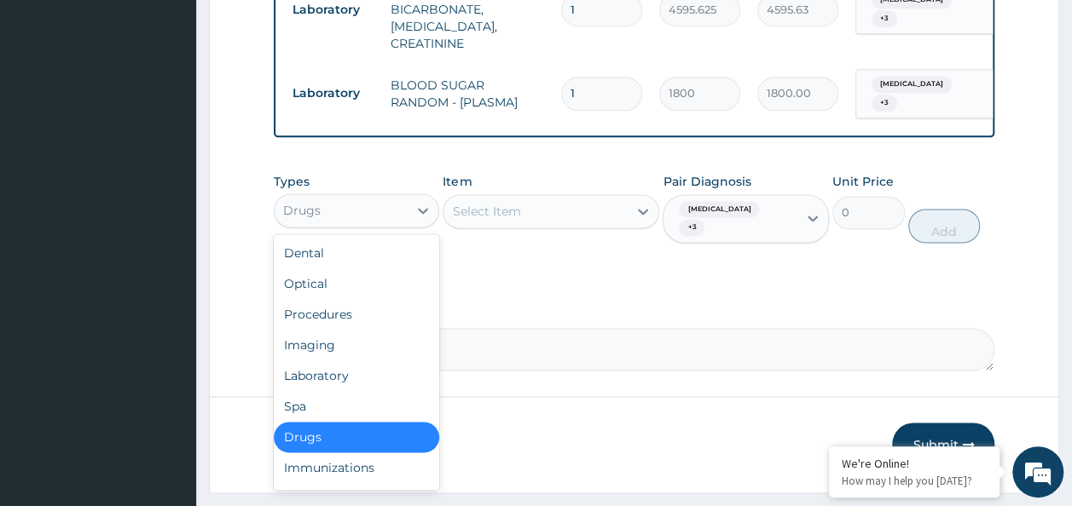
click at [396, 197] on div "Drugs" at bounding box center [342, 210] width 134 height 27
click at [359, 361] on div "Laboratory" at bounding box center [357, 376] width 166 height 31
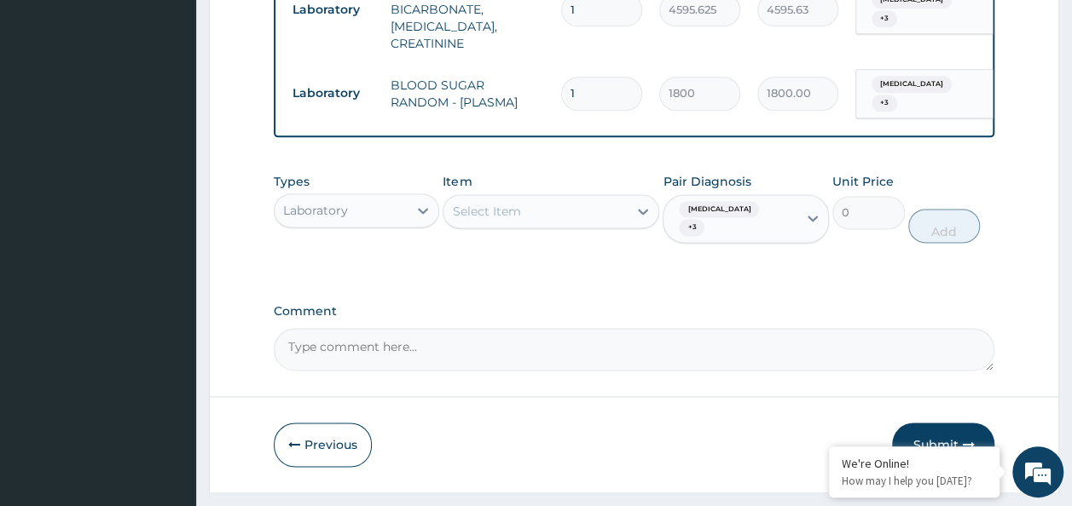
type input "u"
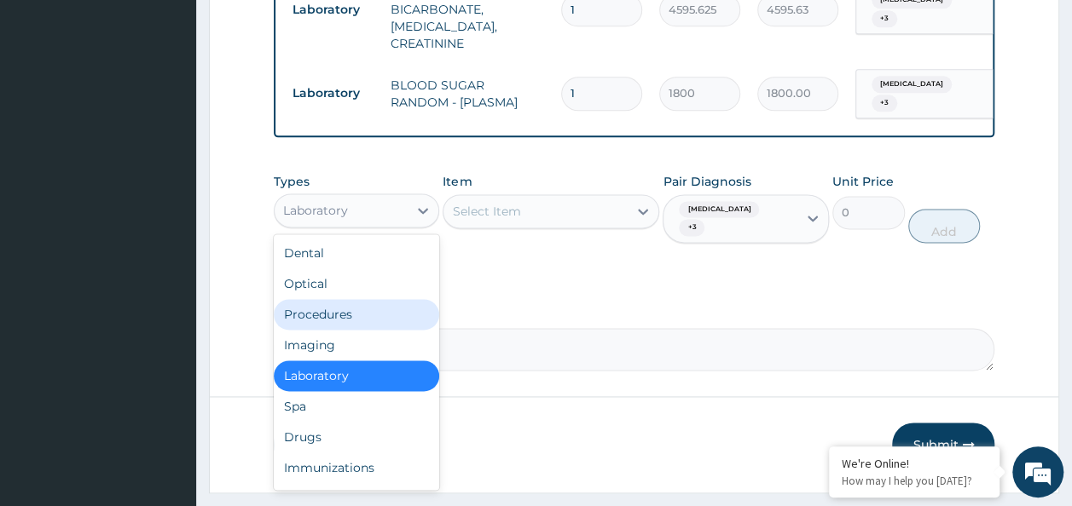
type input "l"
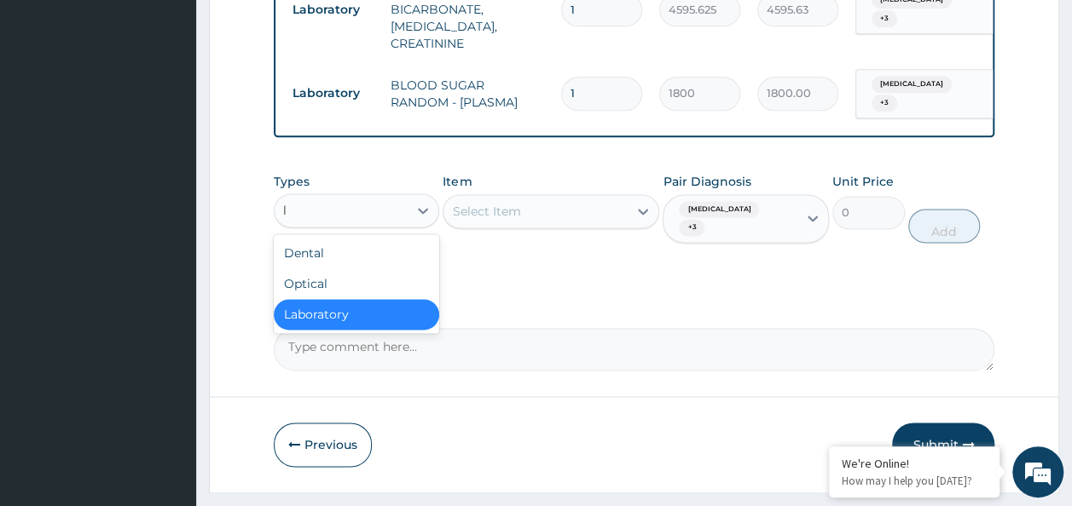
click at [396, 299] on div "Laboratory" at bounding box center [357, 314] width 166 height 31
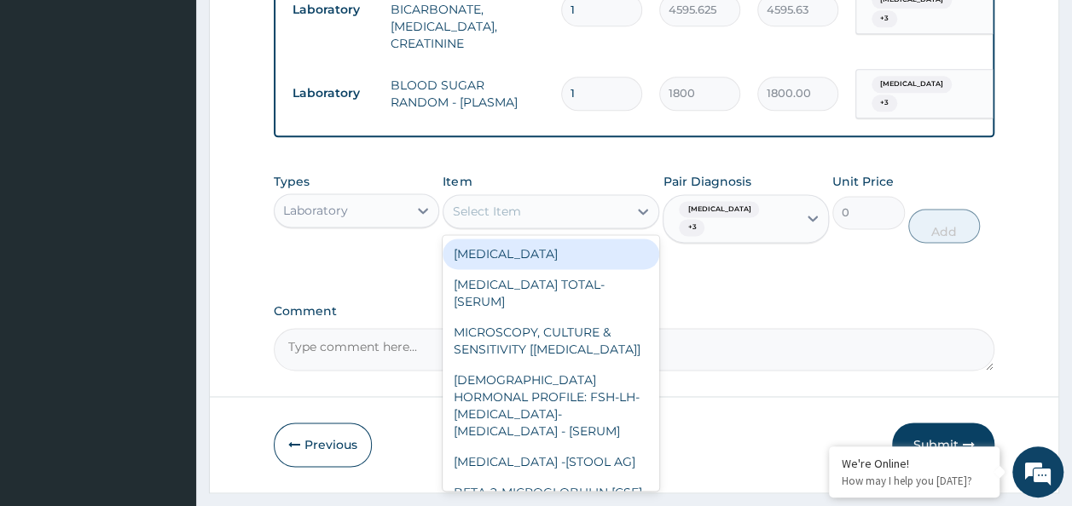
click at [612, 198] on div "Select Item" at bounding box center [535, 211] width 184 height 27
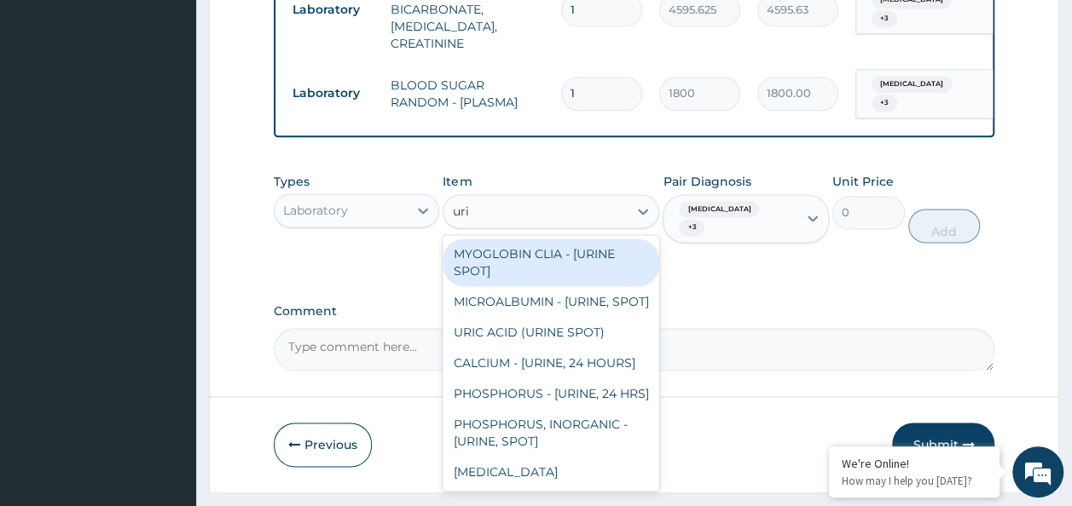
type input "urina"
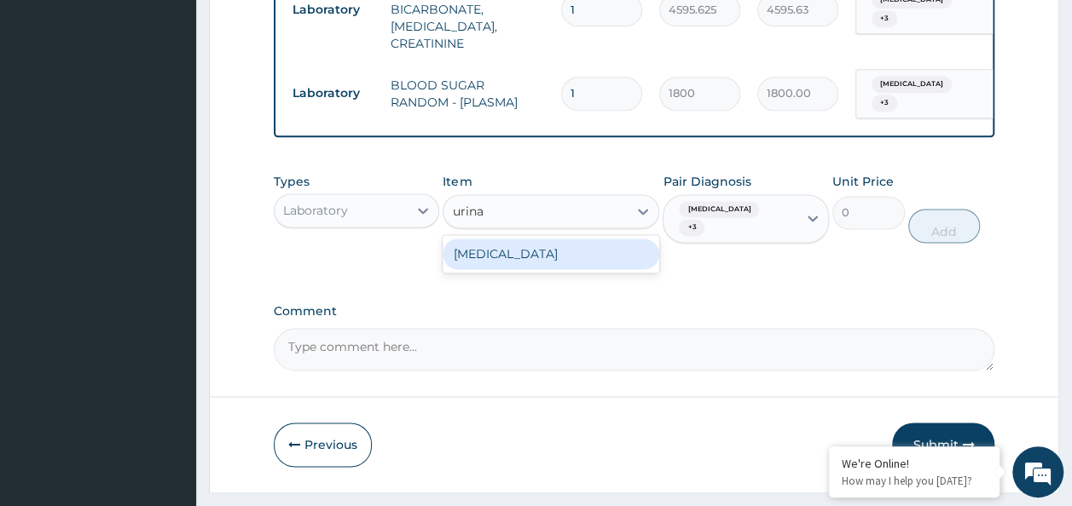
click at [561, 239] on div "URINALYSIS" at bounding box center [551, 254] width 217 height 31
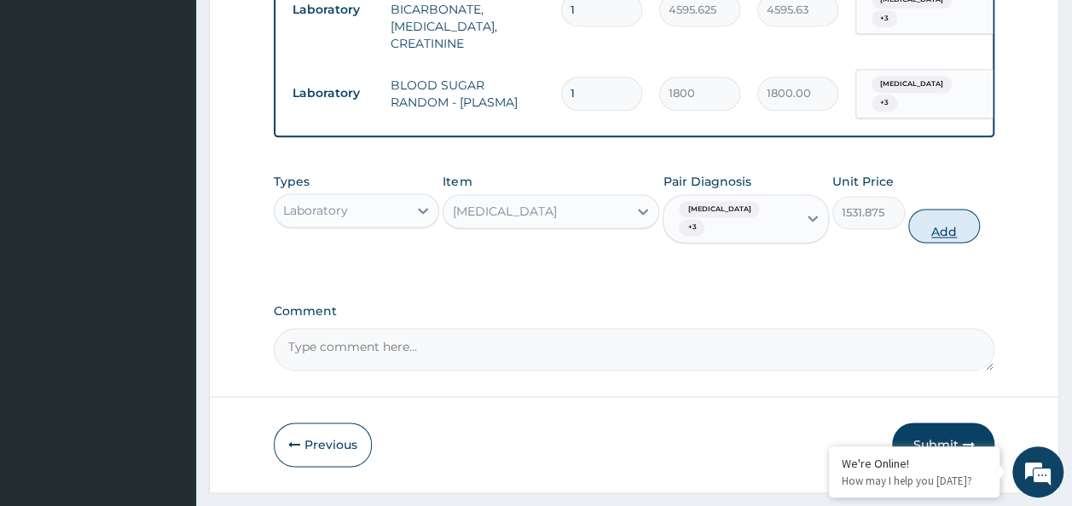
click at [930, 209] on button "Add" at bounding box center [944, 226] width 72 height 34
type input "0"
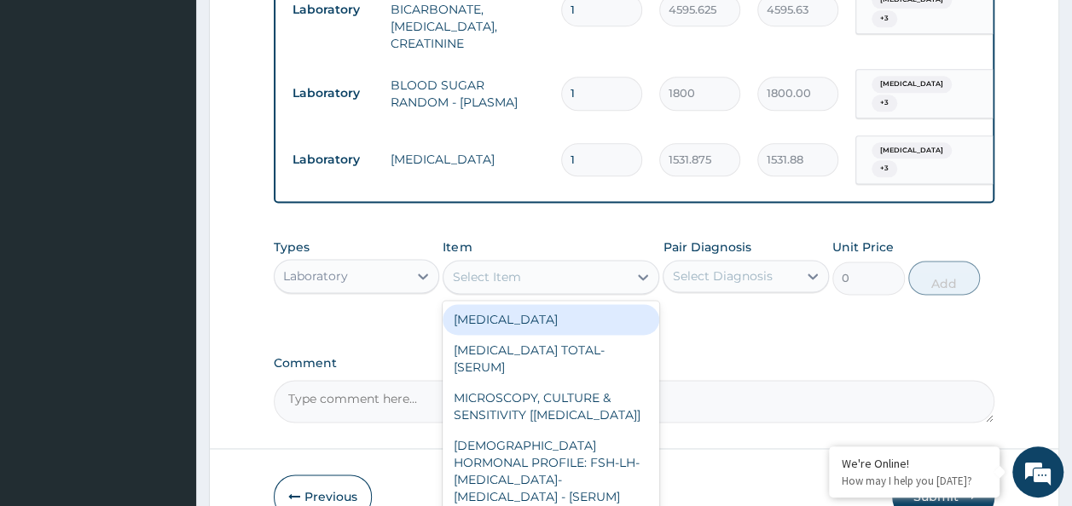
click at [574, 263] on div "Select Item" at bounding box center [535, 276] width 184 height 27
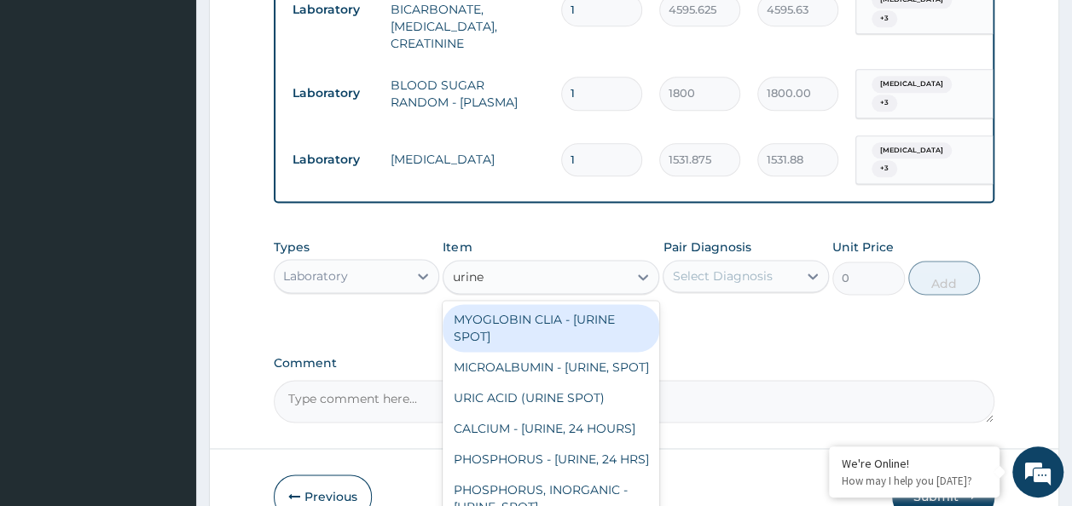
type input "urine b"
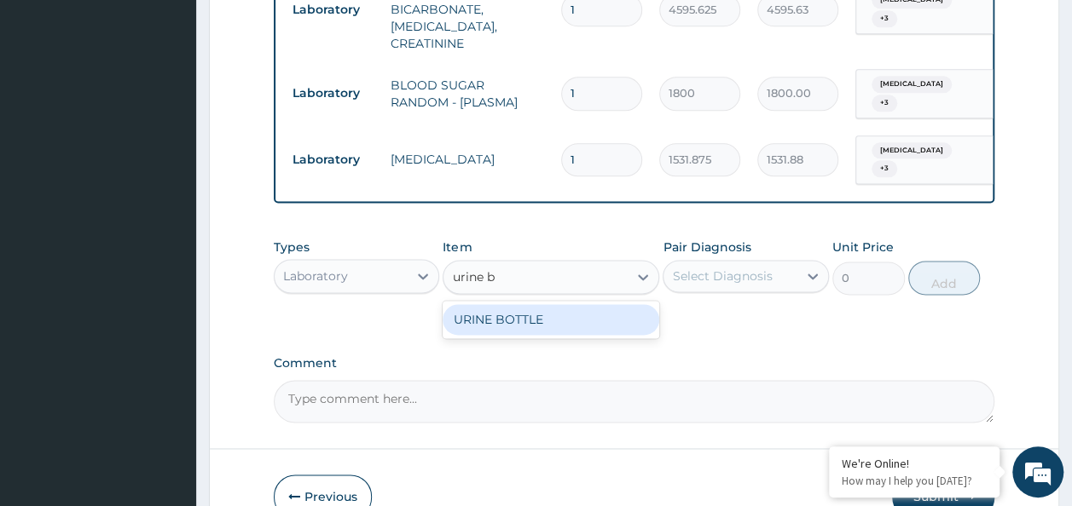
drag, startPoint x: 599, startPoint y: 276, endPoint x: 647, endPoint y: 278, distance: 48.6
click at [600, 304] on div "URINE BOTTLE" at bounding box center [551, 319] width 217 height 31
type input "360"
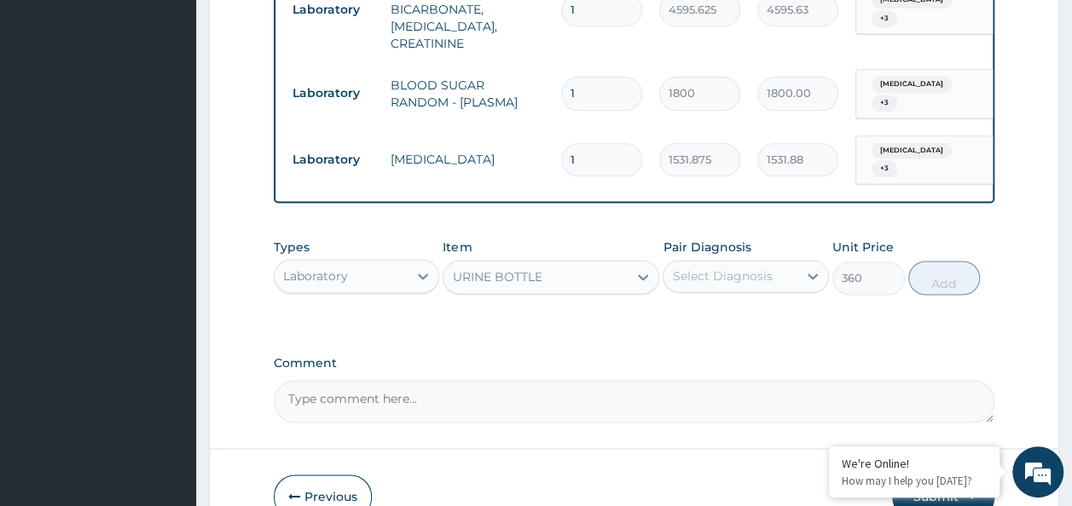
click at [780, 263] on div "Select Diagnosis" at bounding box center [730, 276] width 134 height 27
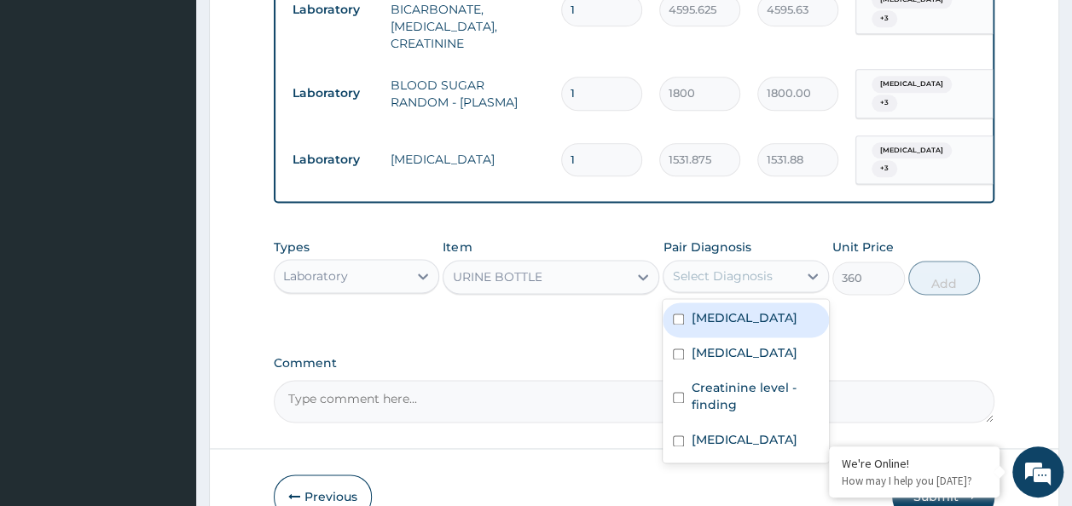
drag, startPoint x: 783, startPoint y: 278, endPoint x: 770, endPoint y: 286, distance: 15.4
click at [784, 303] on div "Tinea pedis" at bounding box center [746, 320] width 166 height 35
checkbox input "true"
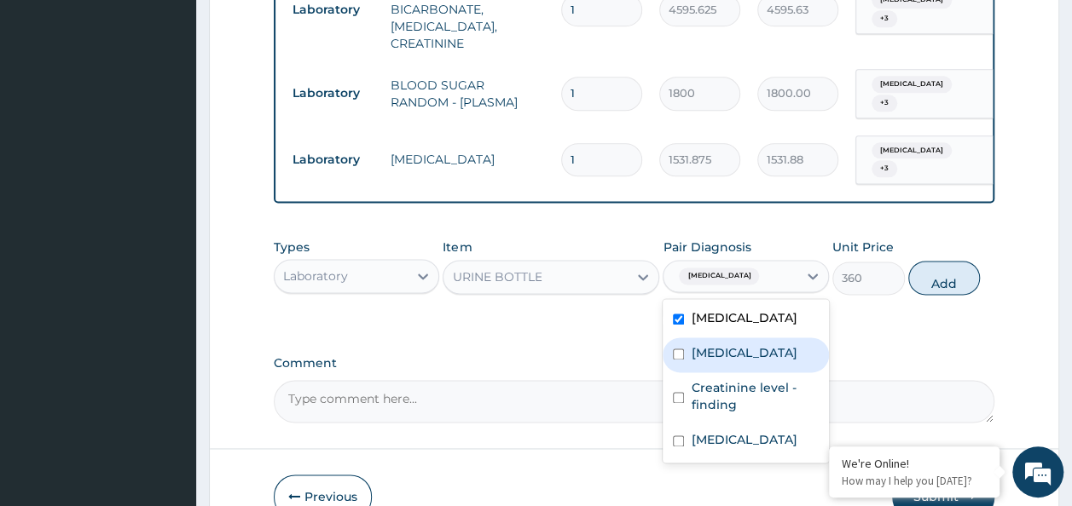
drag, startPoint x: 724, startPoint y: 329, endPoint x: 724, endPoint y: 342, distance: 12.8
click at [724, 338] on div "Nocturia" at bounding box center [746, 355] width 166 height 35
checkbox input "true"
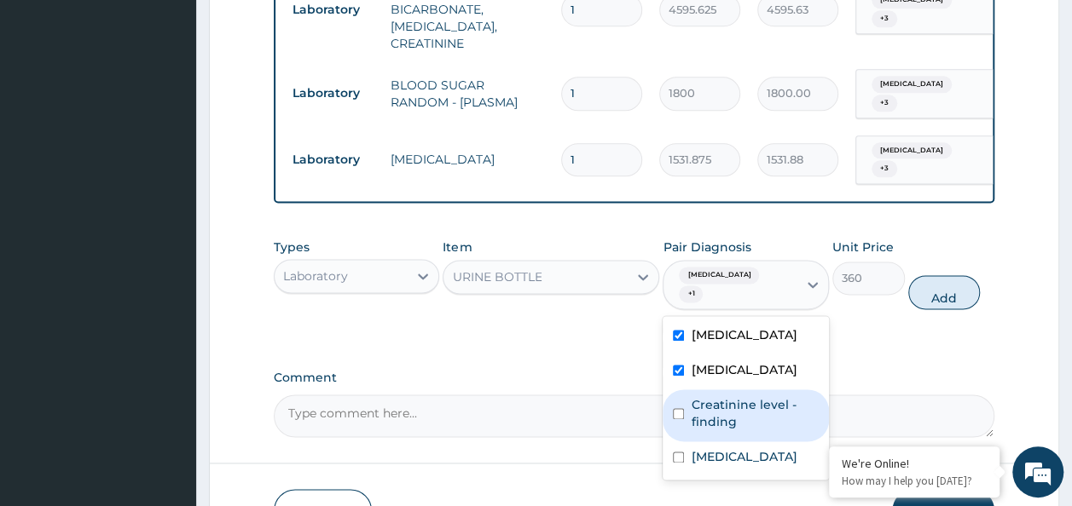
drag, startPoint x: 728, startPoint y: 350, endPoint x: 726, endPoint y: 382, distance: 31.6
click at [730, 396] on label "Creatinine level - finding" at bounding box center [755, 413] width 128 height 34
checkbox input "true"
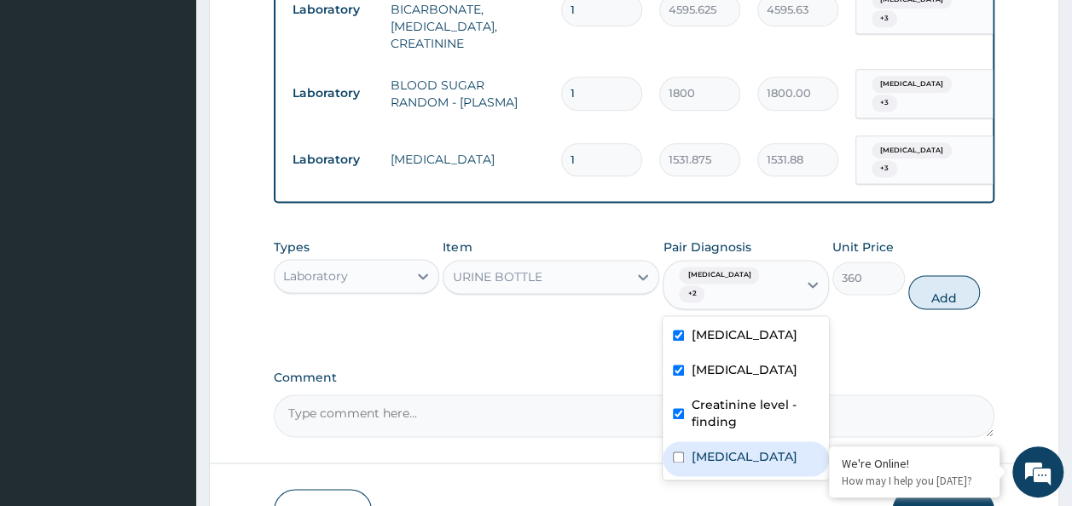
click at [724, 448] on label "Malaria" at bounding box center [744, 456] width 106 height 17
checkbox input "true"
click at [948, 275] on button "Add" at bounding box center [944, 292] width 72 height 34
type input "0"
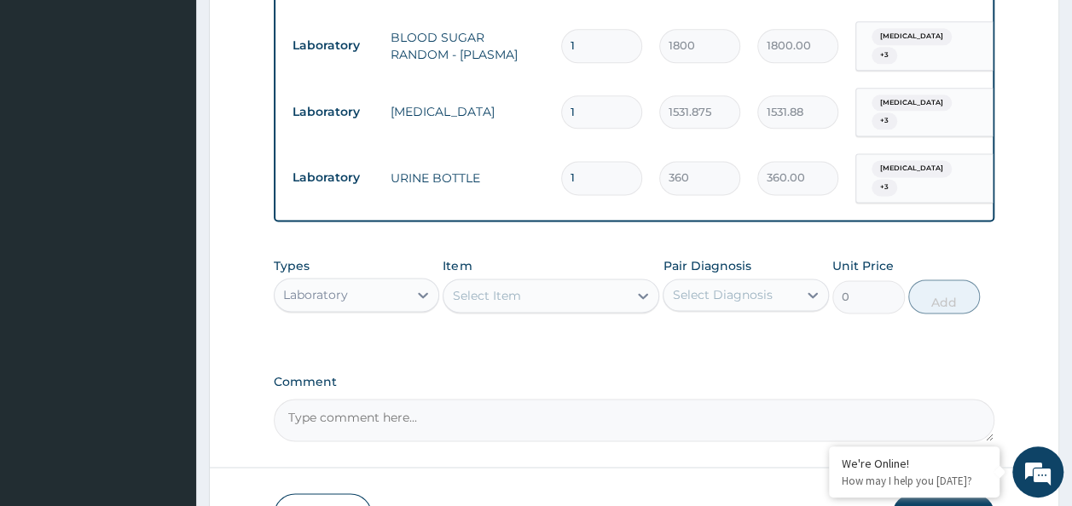
scroll to position [1144, 0]
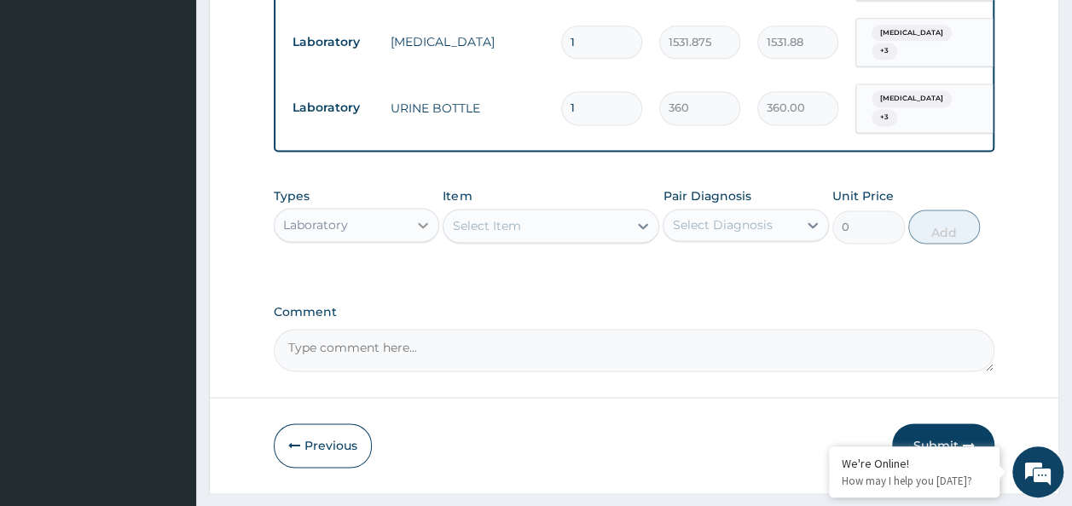
click at [409, 210] on div at bounding box center [423, 225] width 31 height 31
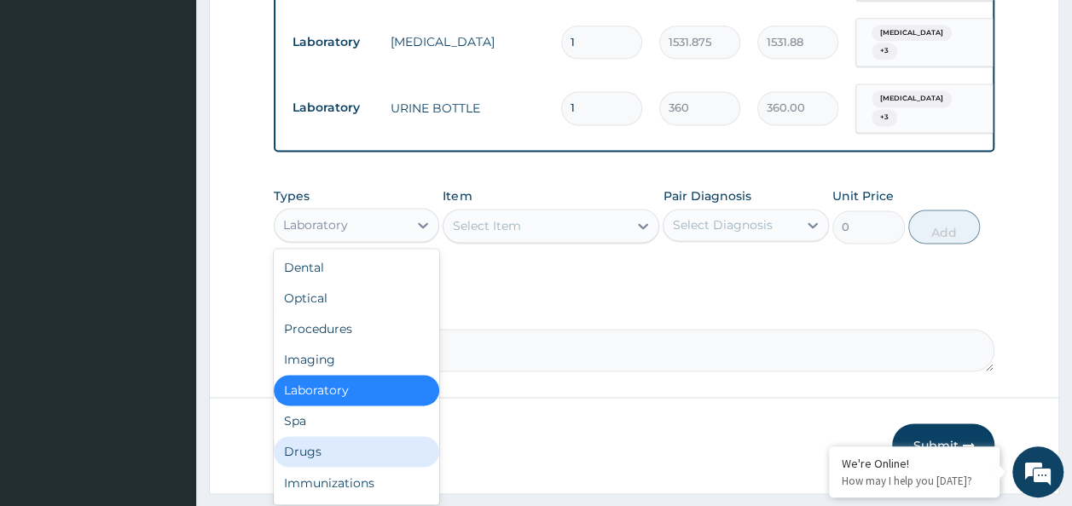
drag, startPoint x: 378, startPoint y: 414, endPoint x: 566, endPoint y: 322, distance: 209.4
click at [380, 437] on div "Drugs" at bounding box center [357, 452] width 166 height 31
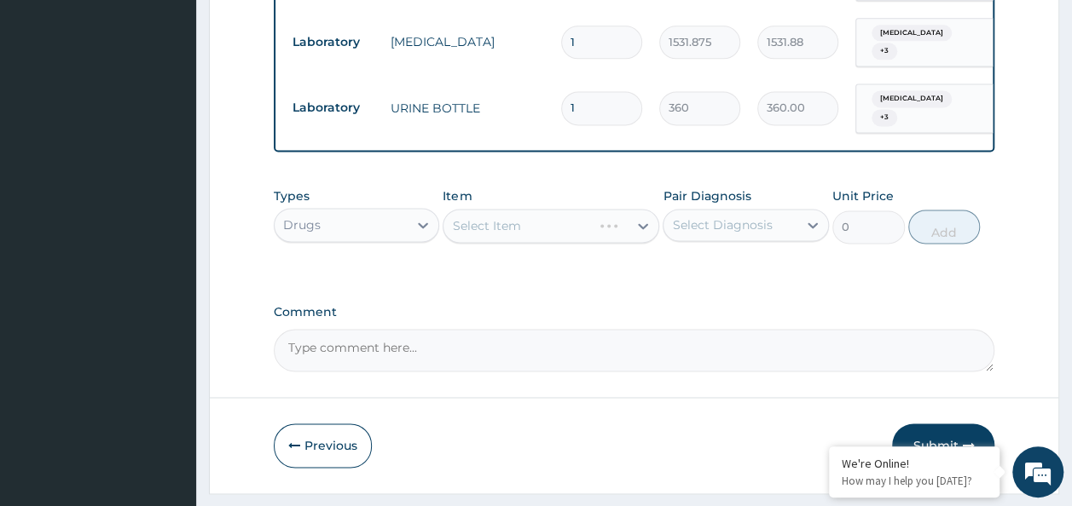
click at [733, 217] on div "Select Diagnosis" at bounding box center [722, 225] width 100 height 17
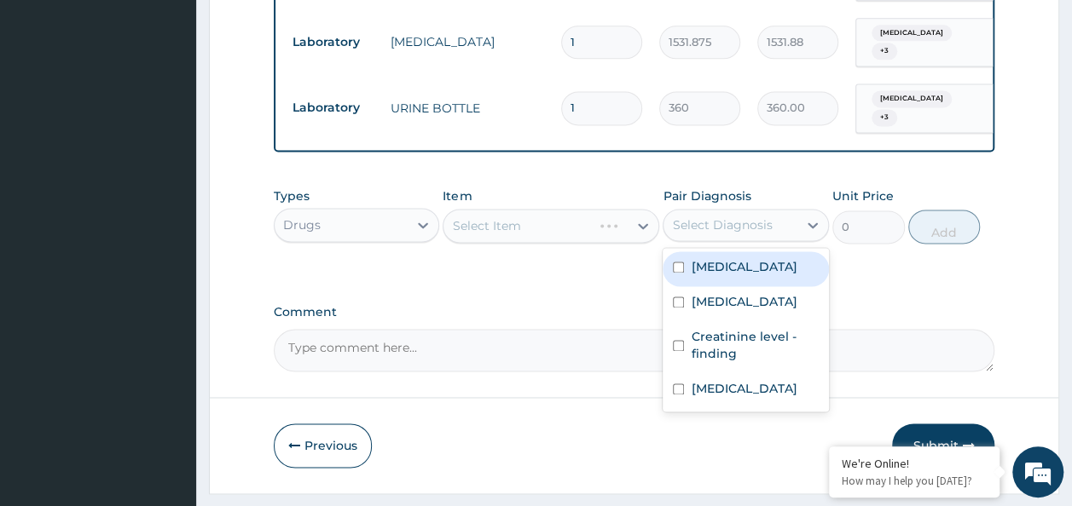
drag, startPoint x: 725, startPoint y: 234, endPoint x: 722, endPoint y: 247, distance: 13.9
click at [726, 252] on div "Tinea pedis" at bounding box center [746, 269] width 166 height 35
checkbox input "true"
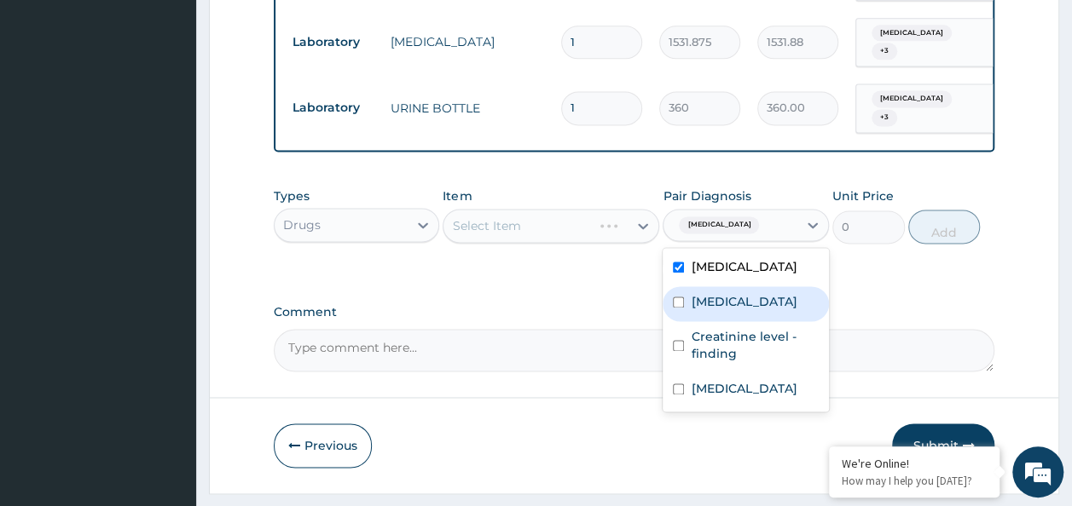
drag, startPoint x: 720, startPoint y: 252, endPoint x: 723, endPoint y: 266, distance: 13.9
click at [723, 293] on label "Nocturia" at bounding box center [744, 301] width 106 height 17
checkbox input "true"
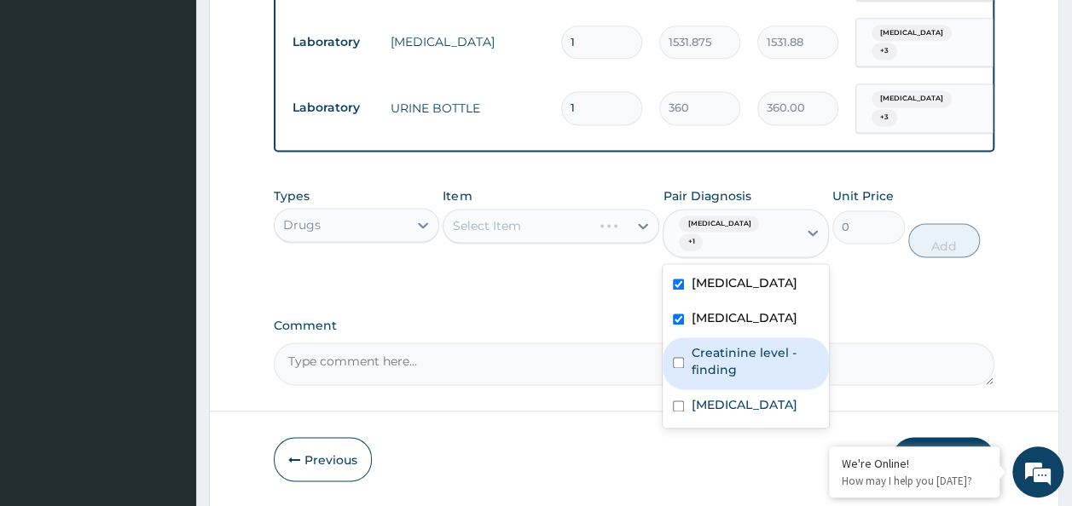
drag, startPoint x: 720, startPoint y: 286, endPoint x: 720, endPoint y: 306, distance: 19.6
click at [720, 344] on label "Creatinine level - finding" at bounding box center [755, 361] width 128 height 34
checkbox input "true"
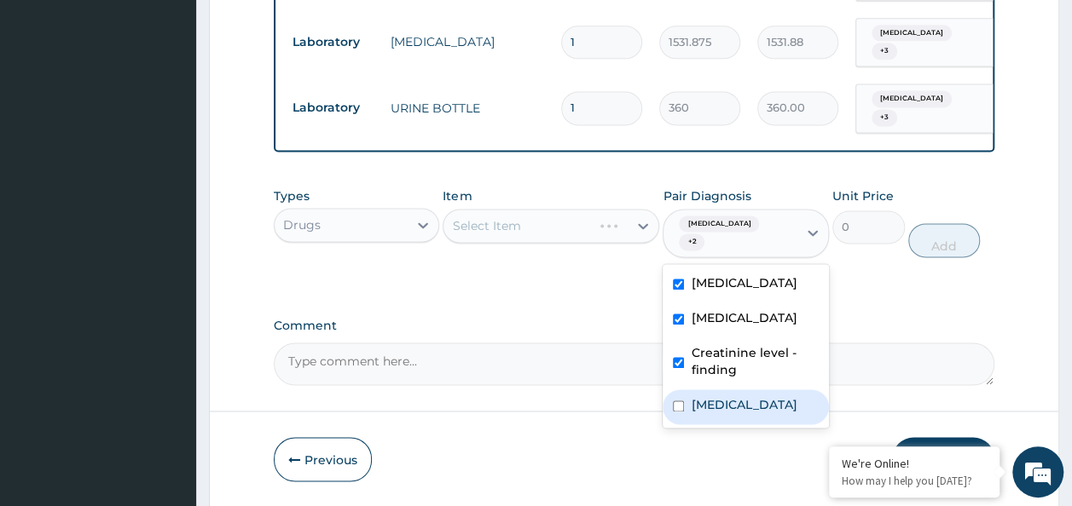
click at [710, 390] on div "Malaria" at bounding box center [746, 407] width 166 height 35
checkbox input "true"
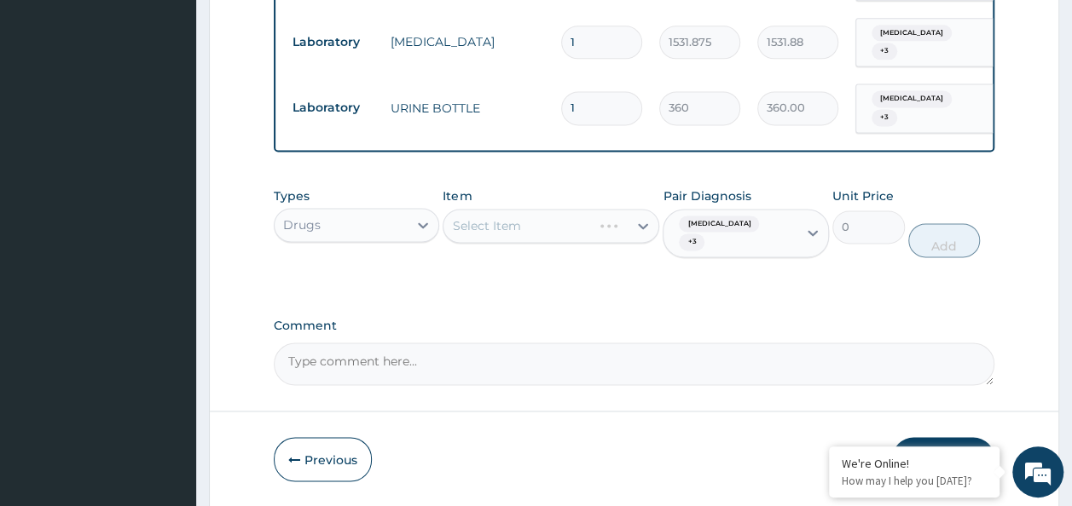
click at [517, 343] on textarea "Comment" at bounding box center [634, 364] width 721 height 43
click at [547, 212] on div "Select Item" at bounding box center [535, 225] width 184 height 27
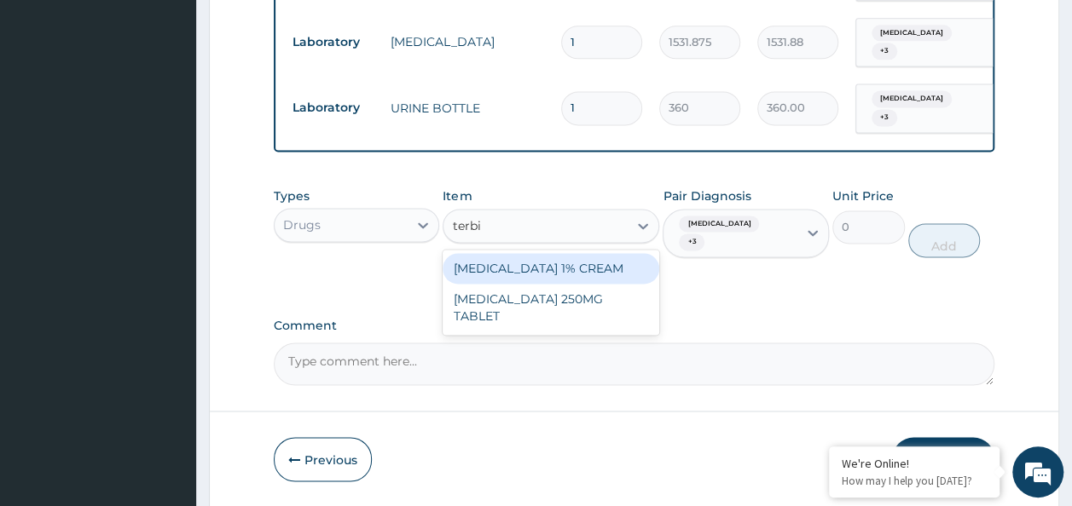
type input "terbin"
click at [600, 253] on div "TERBINAFINE HYDROCHLORIDE 1% CREAM" at bounding box center [551, 268] width 217 height 31
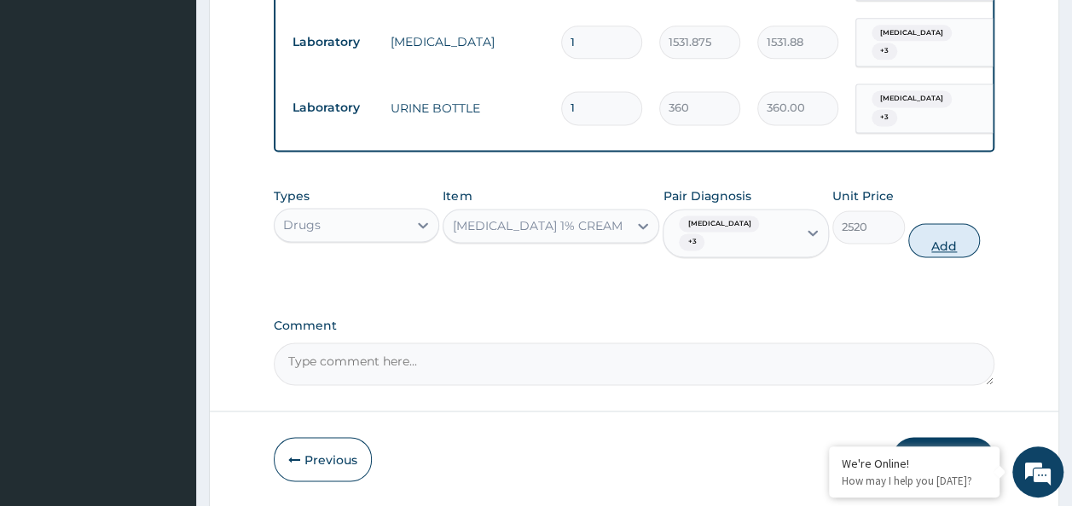
click at [959, 223] on button "Add" at bounding box center [944, 240] width 72 height 34
type input "0"
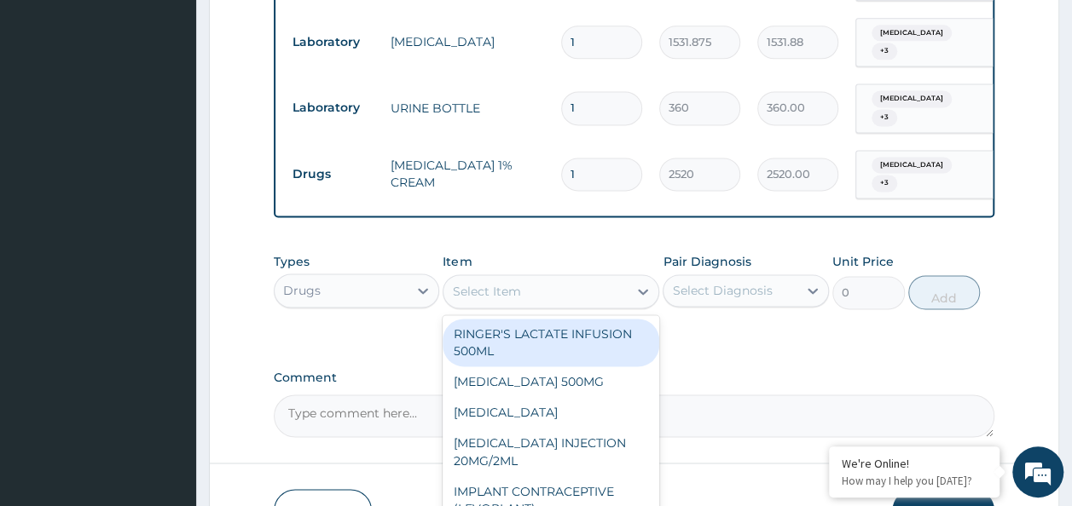
click at [550, 278] on div "Select Item" at bounding box center [535, 291] width 184 height 27
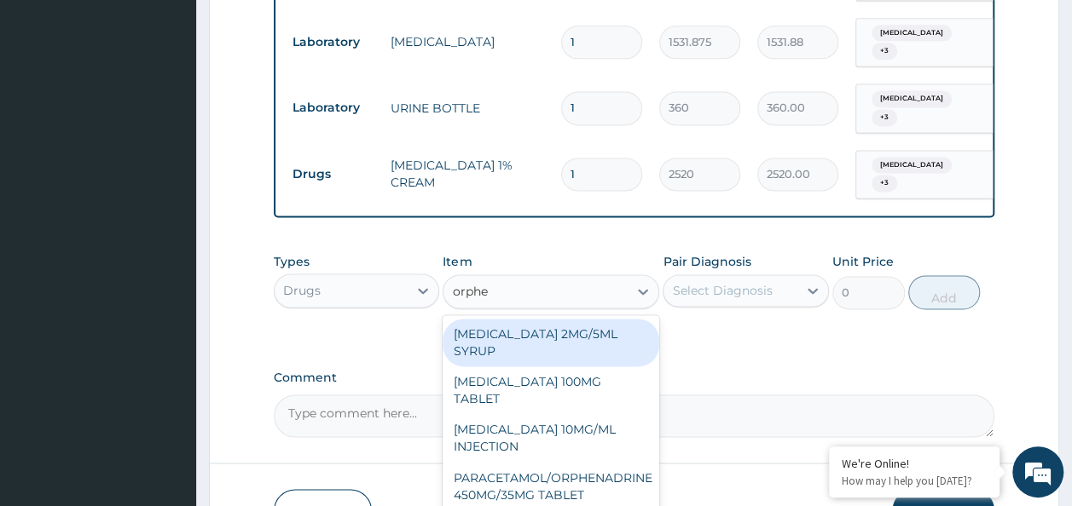
type input "orphe"
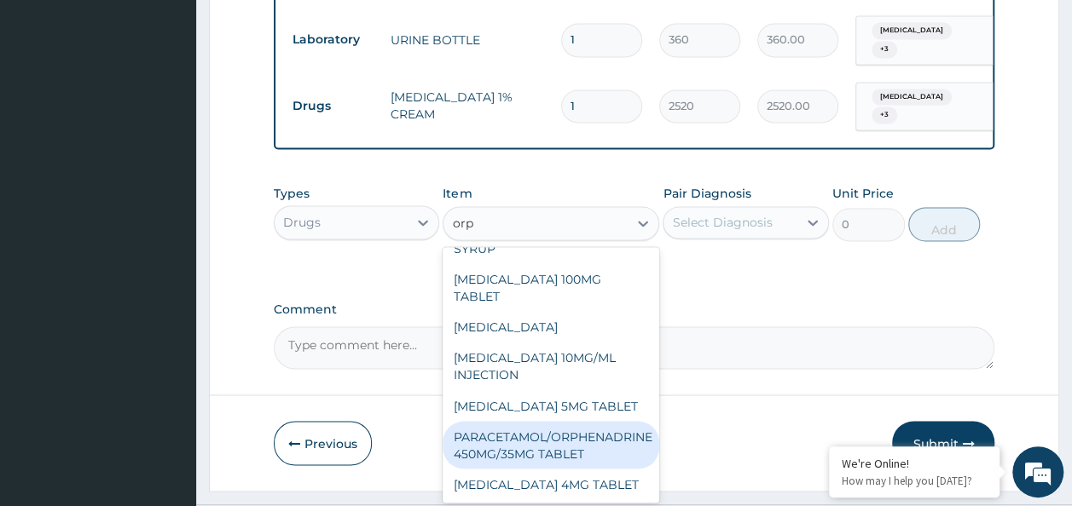
scroll to position [0, 0]
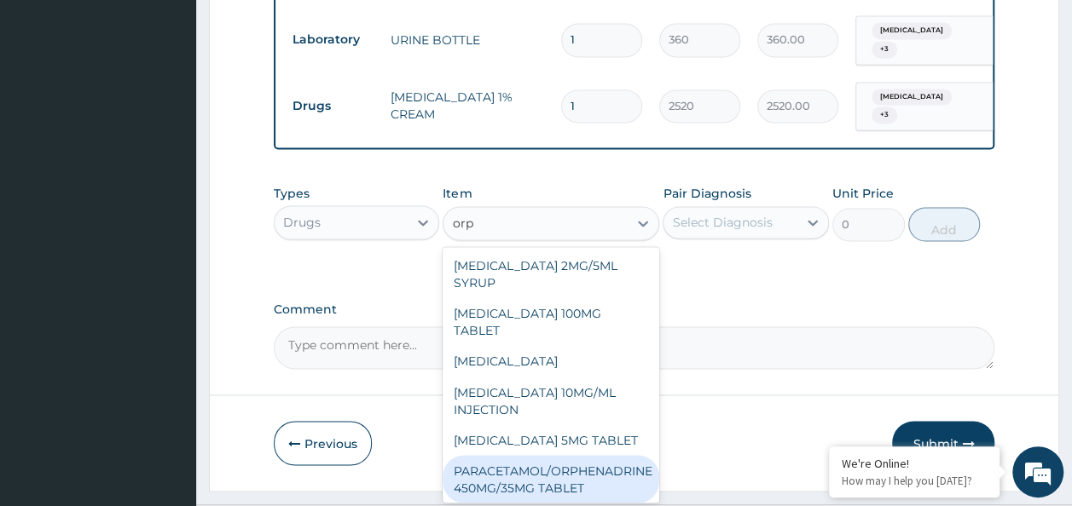
type input "orp"
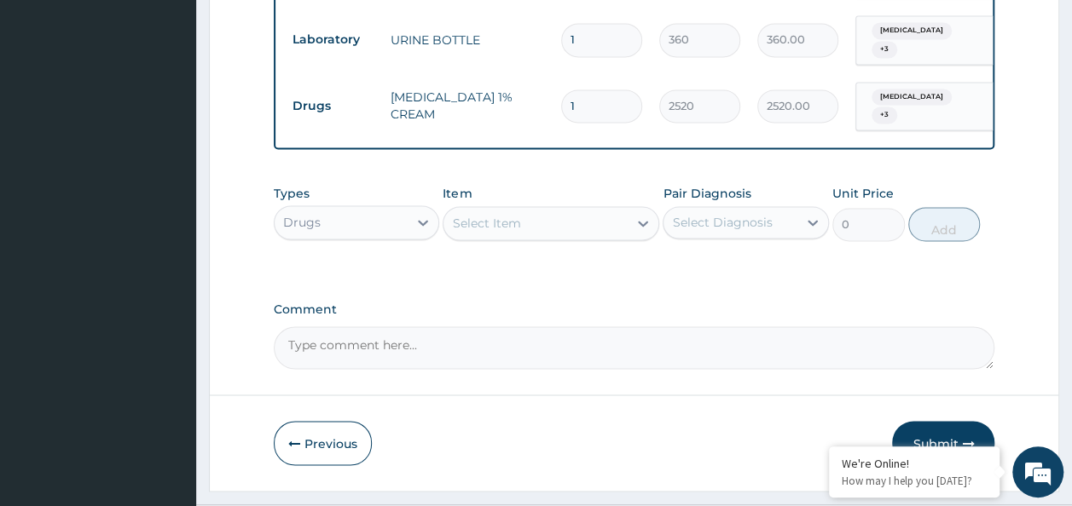
click at [699, 303] on label "Comment" at bounding box center [634, 310] width 721 height 14
click at [699, 327] on textarea "Comment" at bounding box center [634, 348] width 721 height 43
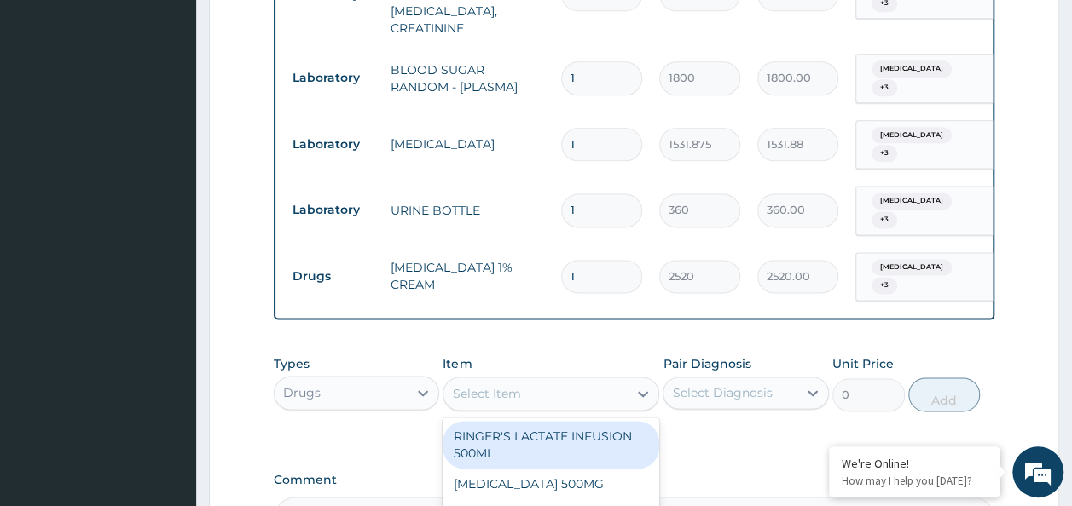
click at [524, 380] on div "Select Item" at bounding box center [535, 393] width 184 height 27
type input "orphena"
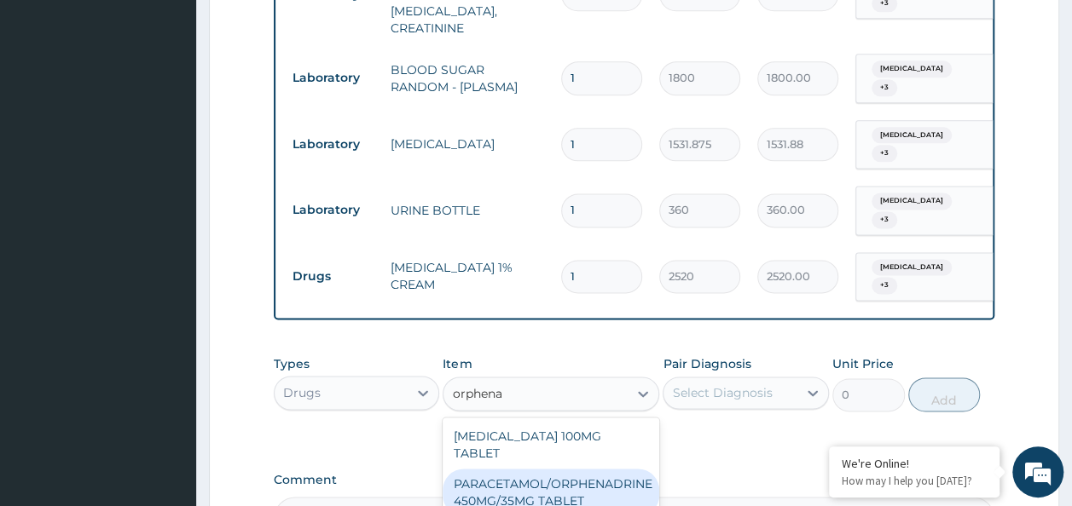
click at [624, 469] on div "PARACETAMOL/ORPHENADRINE 450MG/35MG TABLET" at bounding box center [551, 493] width 217 height 48
type input "90"
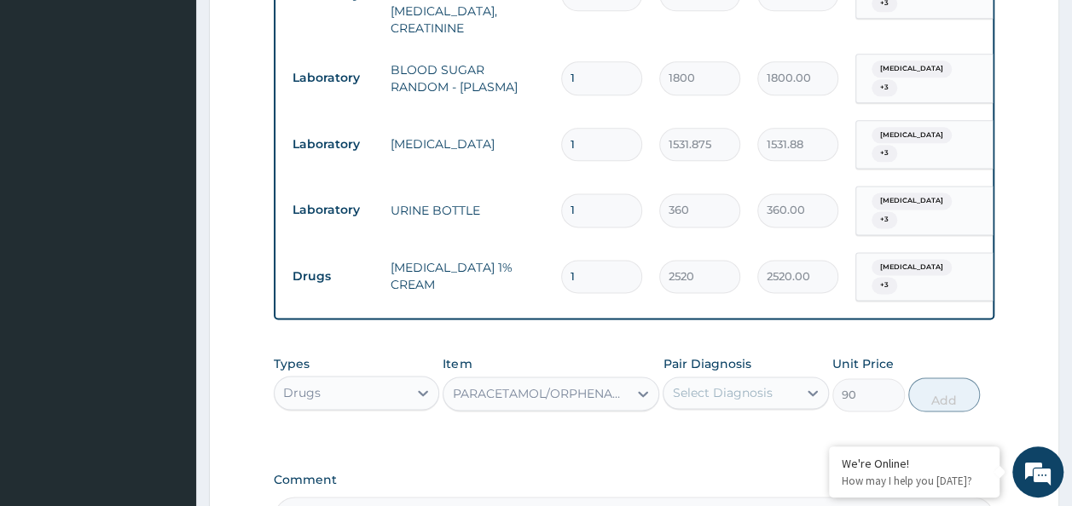
click at [791, 379] on div "Select Diagnosis" at bounding box center [730, 392] width 134 height 27
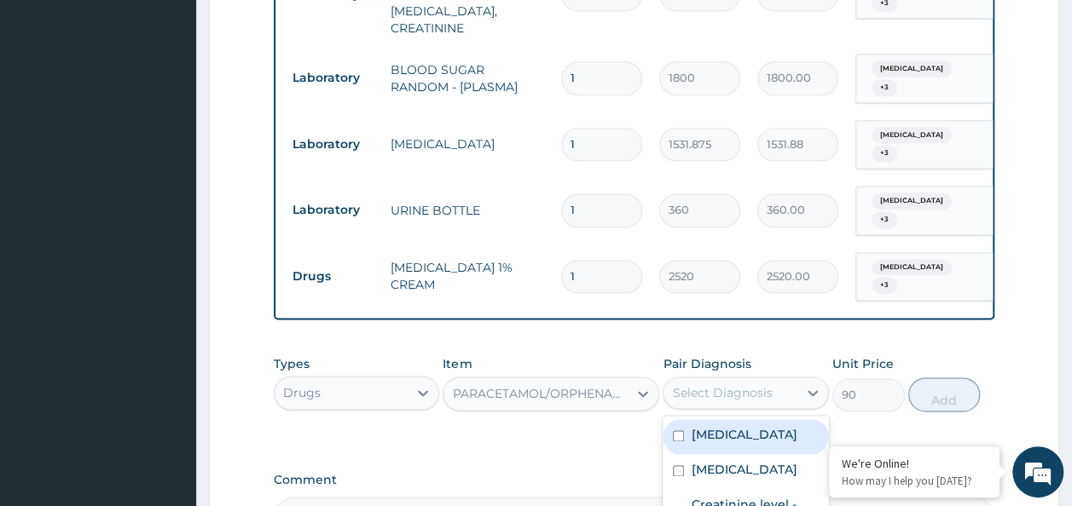
click at [764, 420] on div "Tinea pedis" at bounding box center [746, 437] width 166 height 35
checkbox input "true"
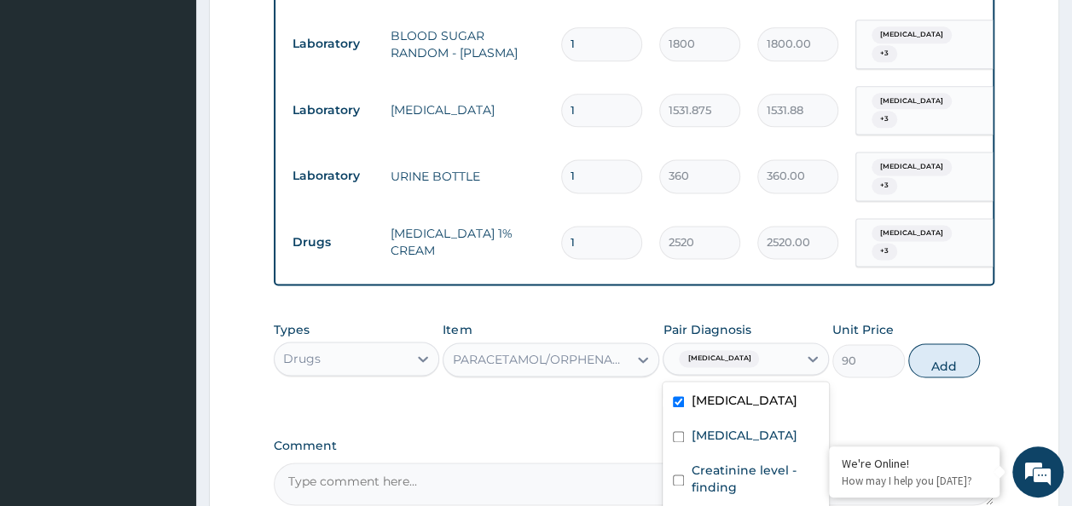
scroll to position [1127, 0]
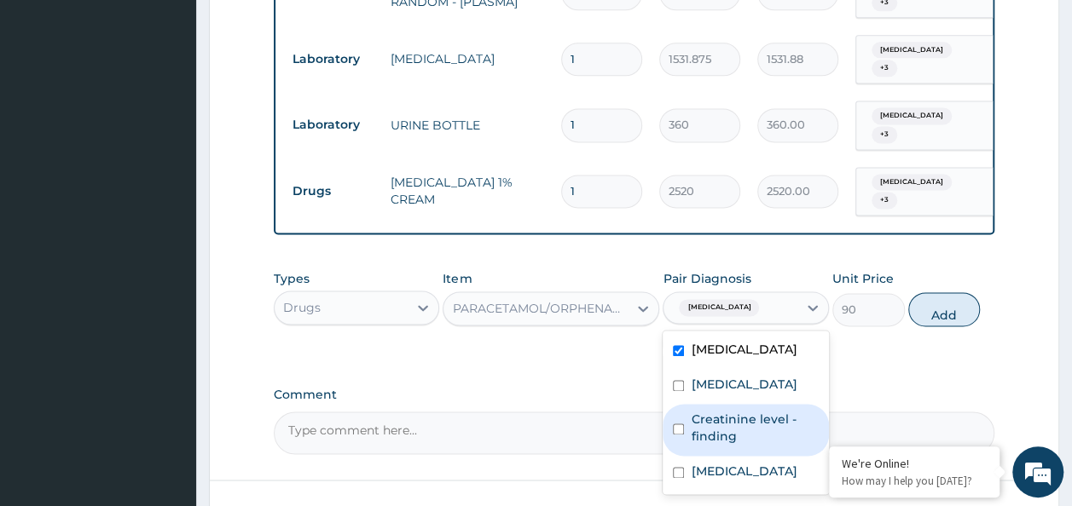
click at [733, 411] on label "Creatinine level - finding" at bounding box center [755, 428] width 128 height 34
checkbox input "true"
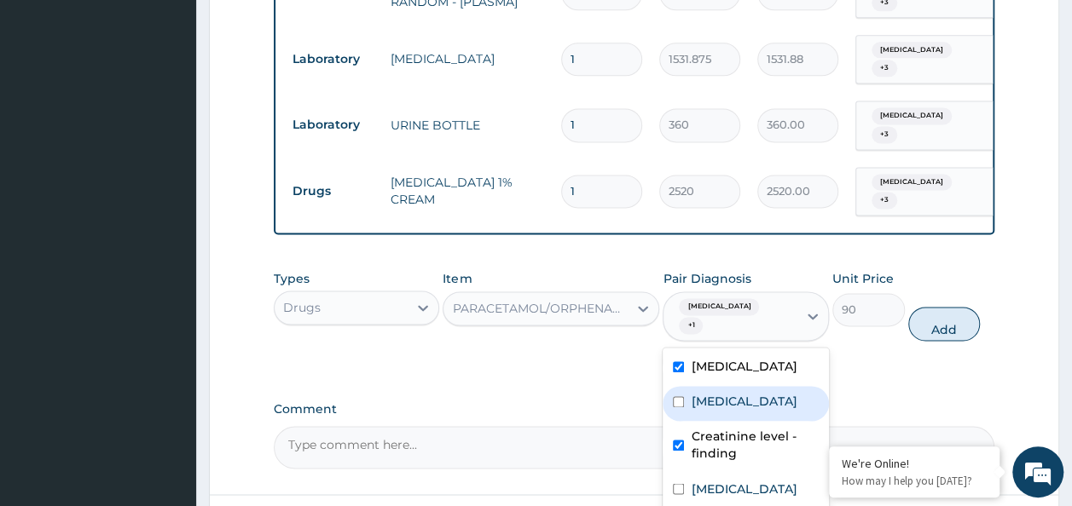
click at [726, 393] on label "Nocturia" at bounding box center [744, 401] width 106 height 17
checkbox input "true"
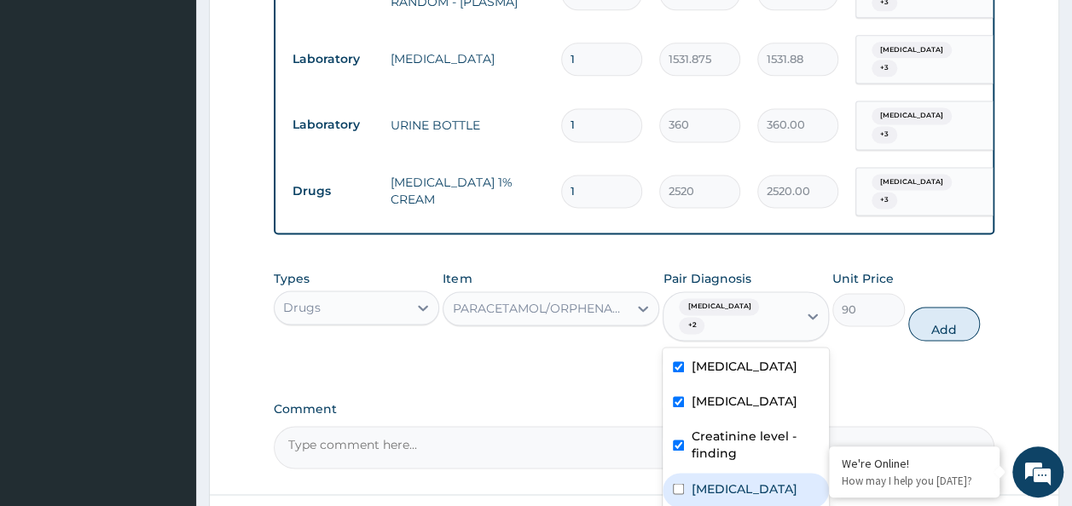
click at [701, 480] on label "Malaria" at bounding box center [744, 488] width 106 height 17
checkbox input "true"
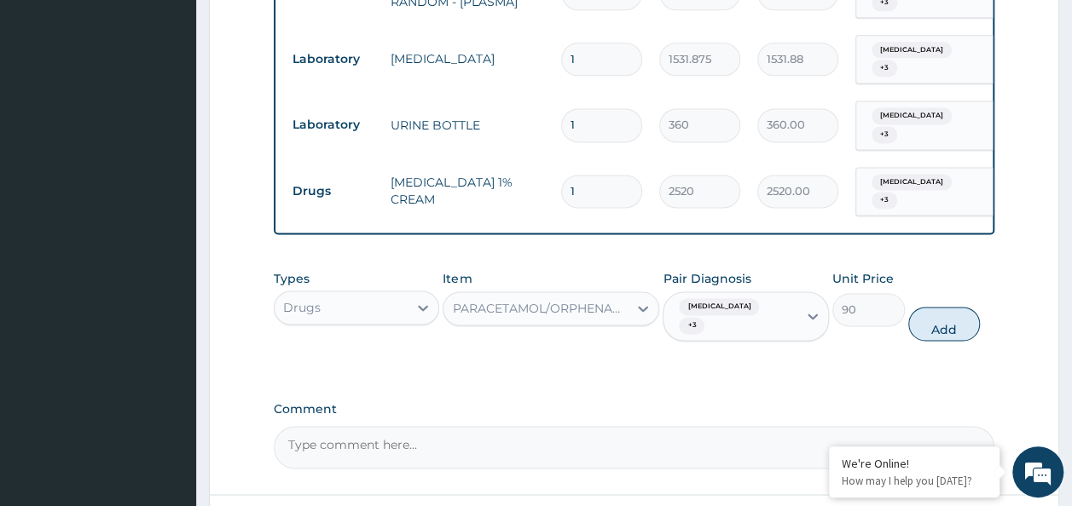
click at [866, 426] on textarea "Comment" at bounding box center [634, 447] width 721 height 43
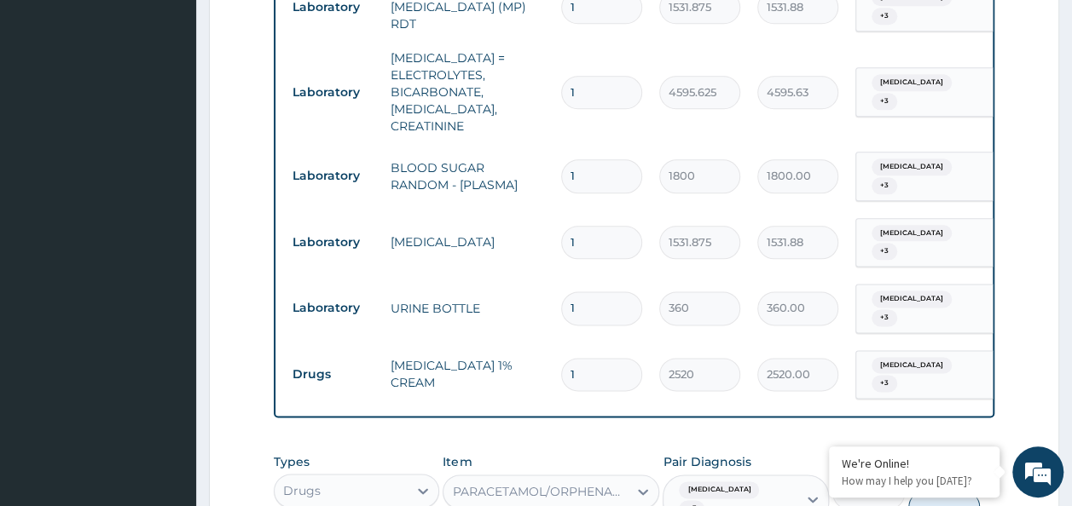
scroll to position [1042, 0]
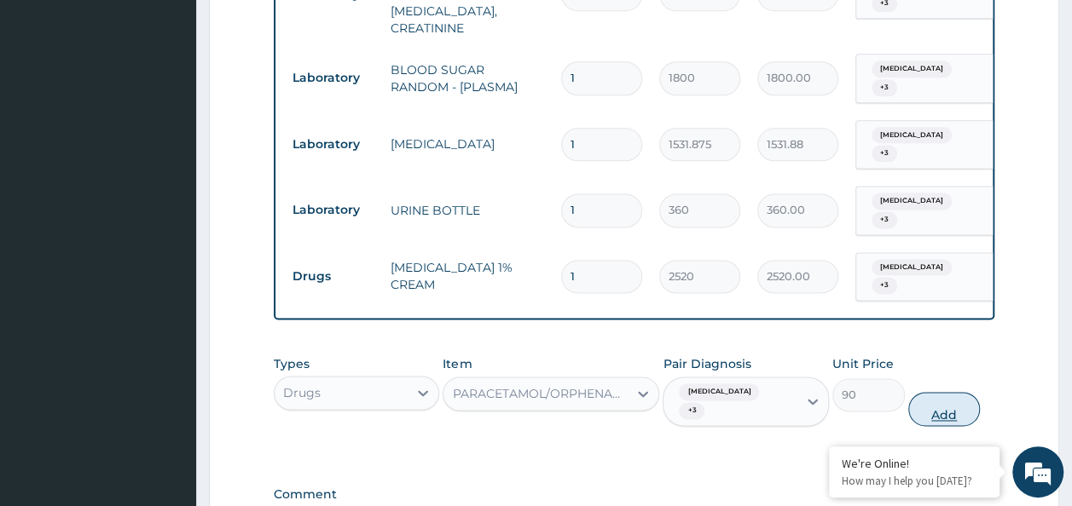
click at [962, 392] on button "Add" at bounding box center [944, 409] width 72 height 34
type input "0"
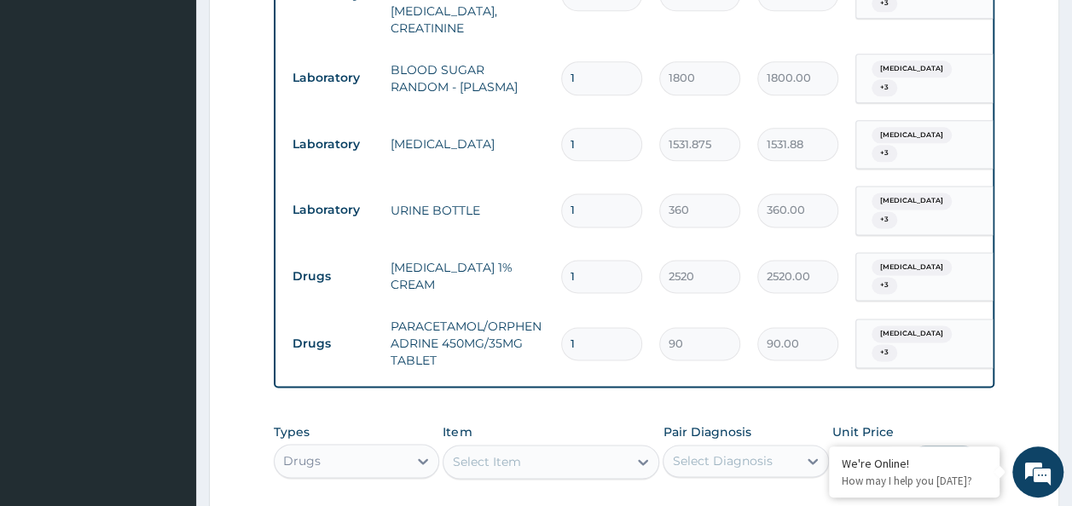
type input "10"
type input "900.00"
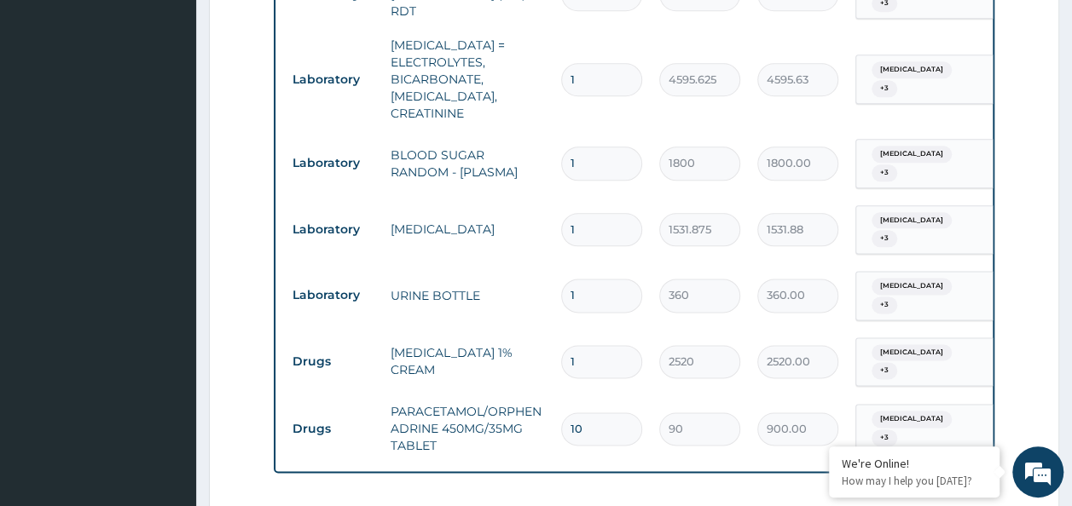
scroll to position [871, 0]
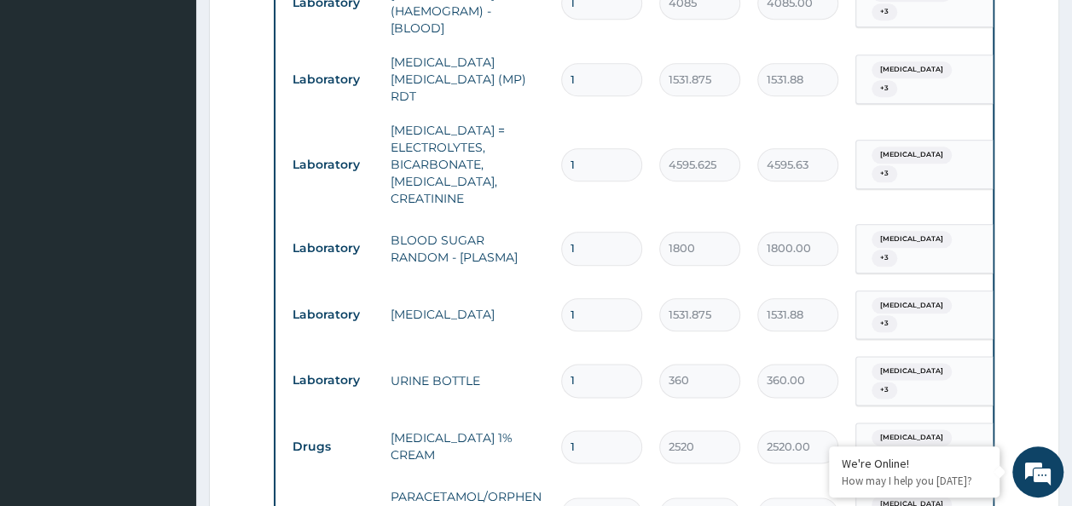
type input "10"
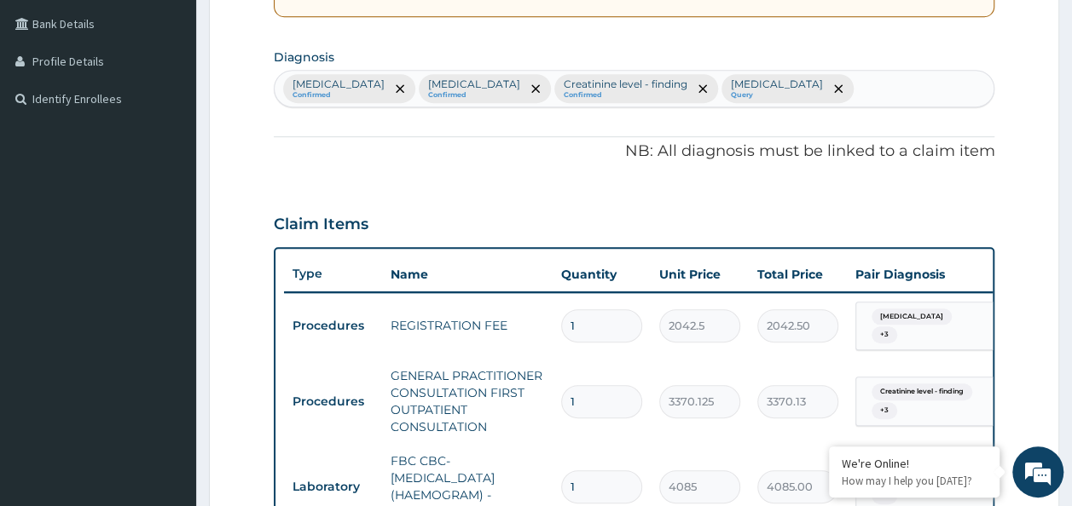
scroll to position [360, 0]
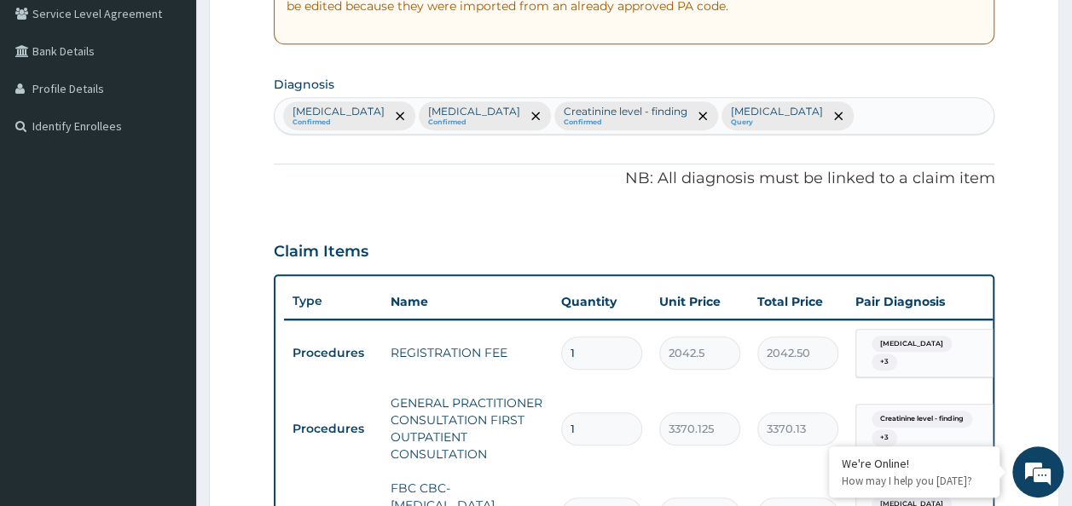
click at [781, 104] on div "Tinea pedis Confirmed Nocturia Confirmed Creatinine level - finding Confirmed M…" at bounding box center [635, 116] width 720 height 36
type input "protein"
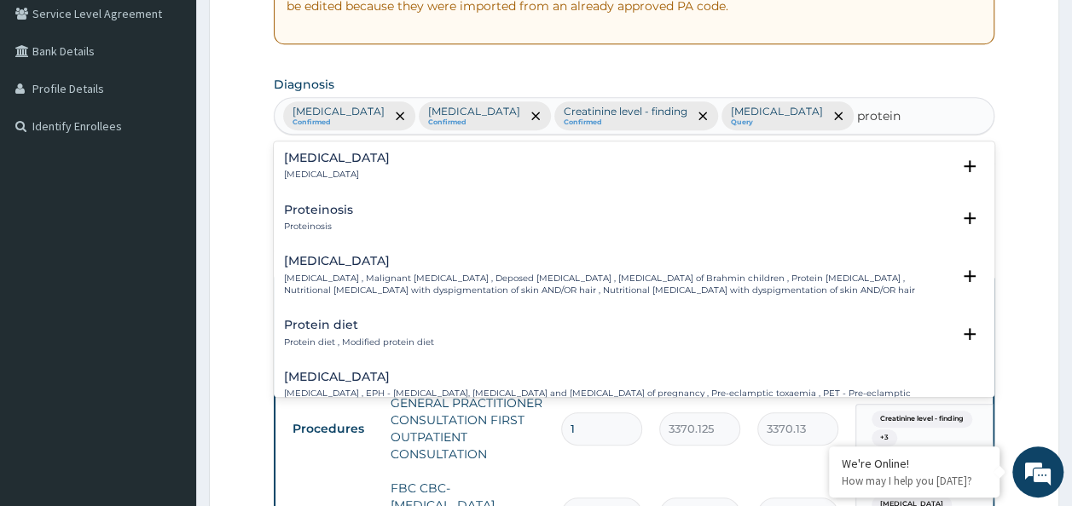
click at [408, 164] on div "Proteinuria Proteinuria" at bounding box center [634, 167] width 701 height 30
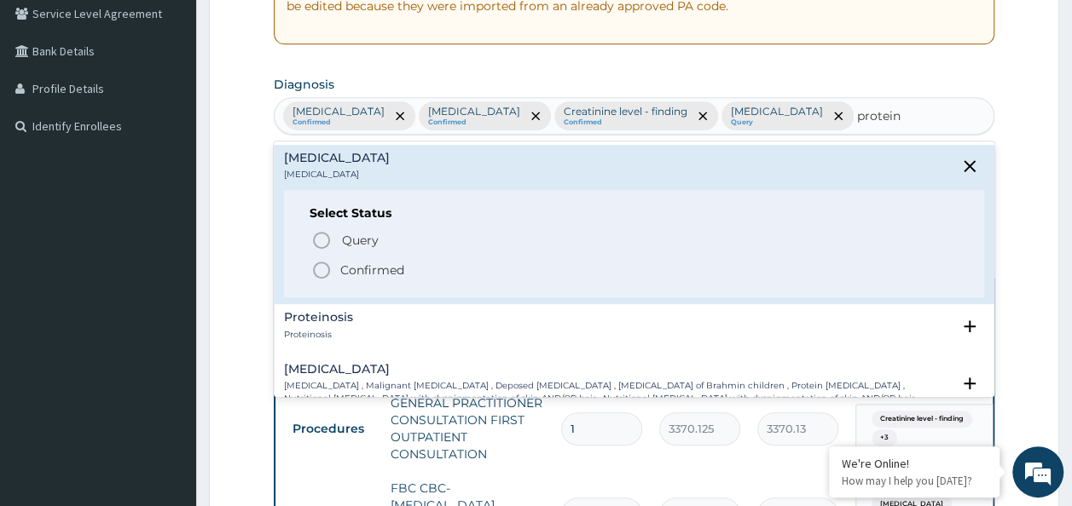
click at [403, 269] on span "Confirmed" at bounding box center [635, 270] width 648 height 20
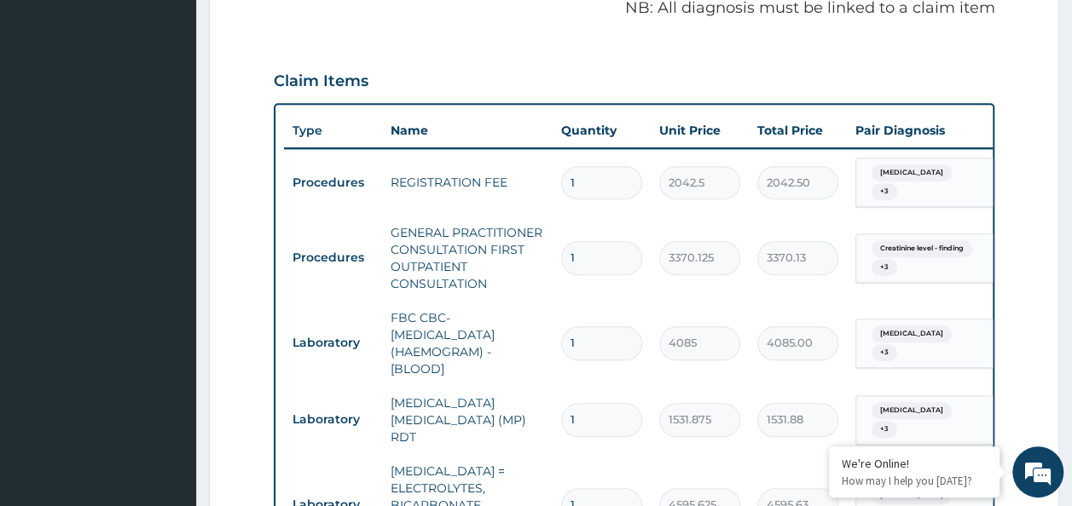
scroll to position [616, 0]
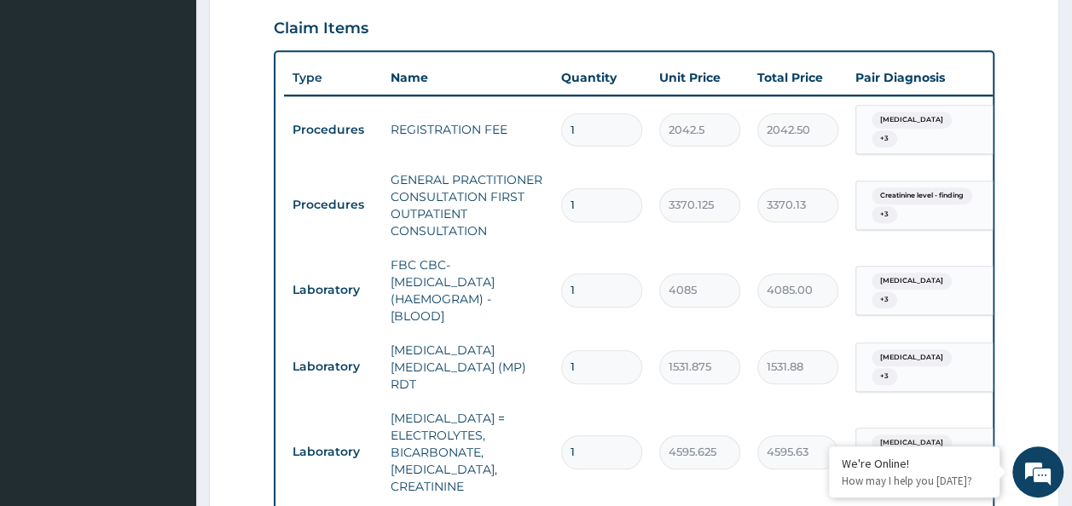
click at [900, 112] on span "Tinea pedis" at bounding box center [911, 120] width 80 height 17
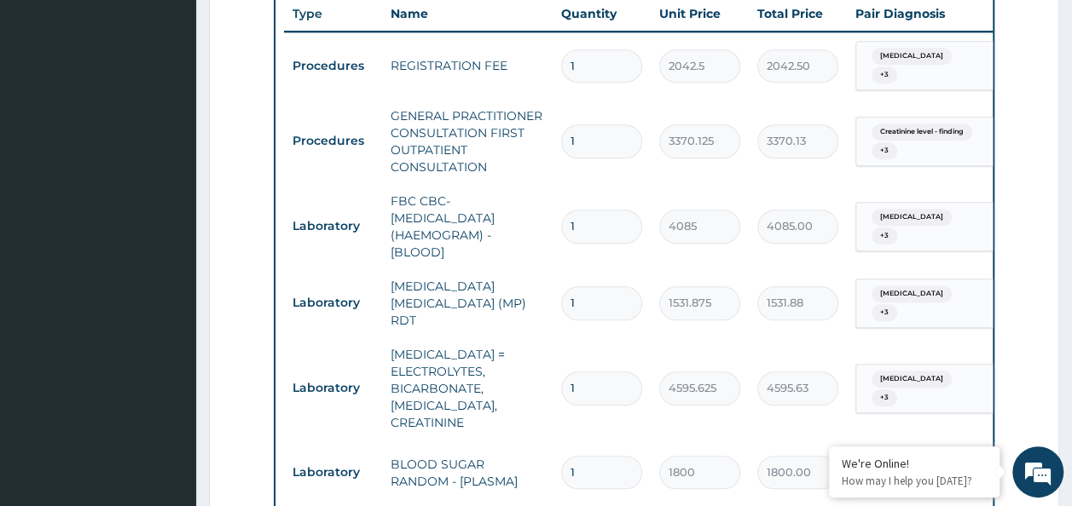
scroll to position [701, 0]
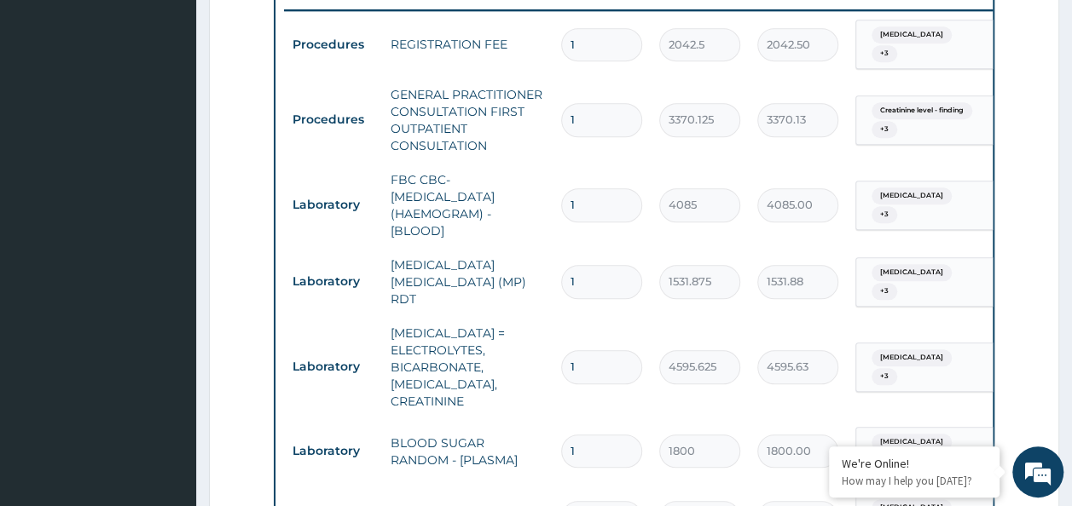
click at [955, 26] on td "Tinea pedis + 3" at bounding box center [941, 44] width 188 height 67
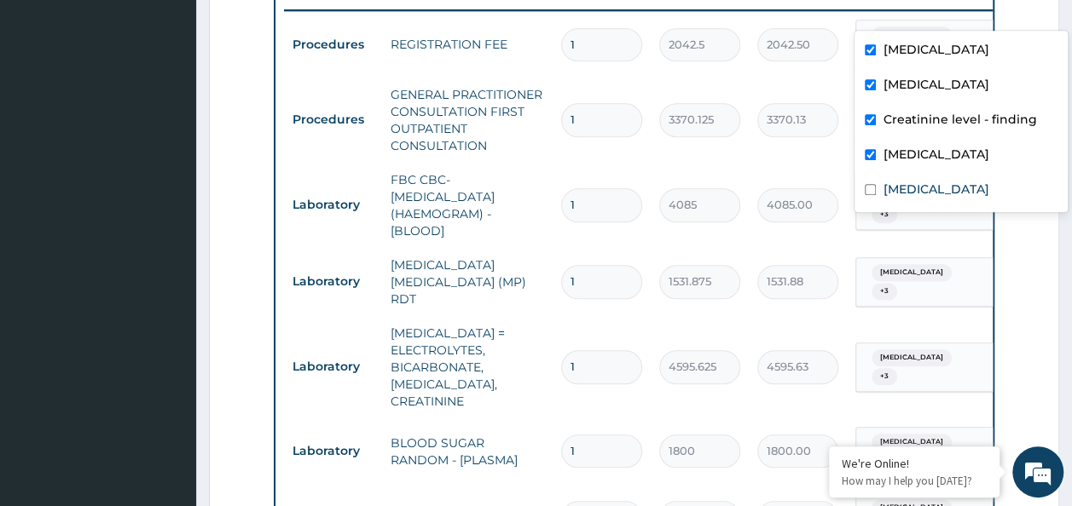
scroll to position [699, 0]
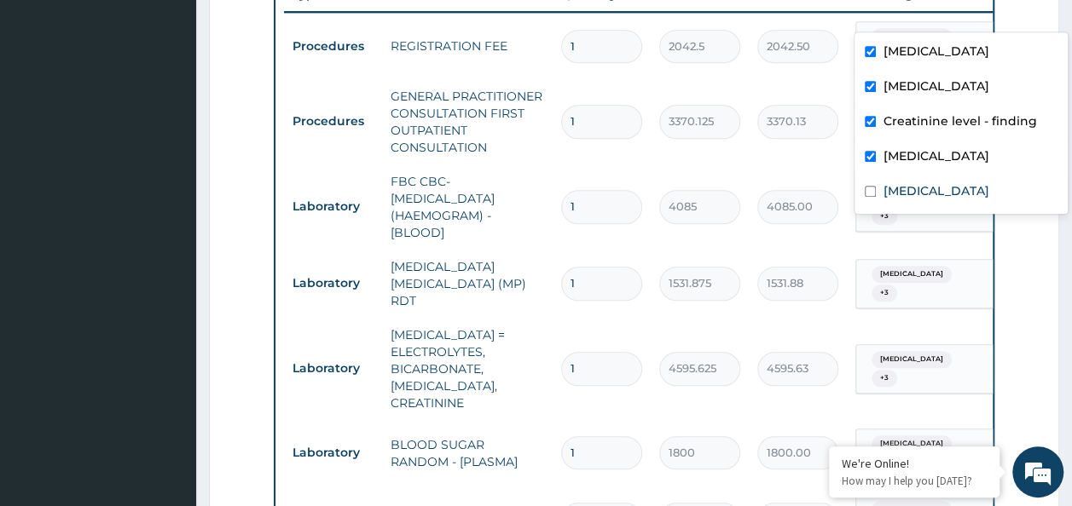
click at [955, 26] on div "Tinea pedis + 3" at bounding box center [923, 46] width 116 height 41
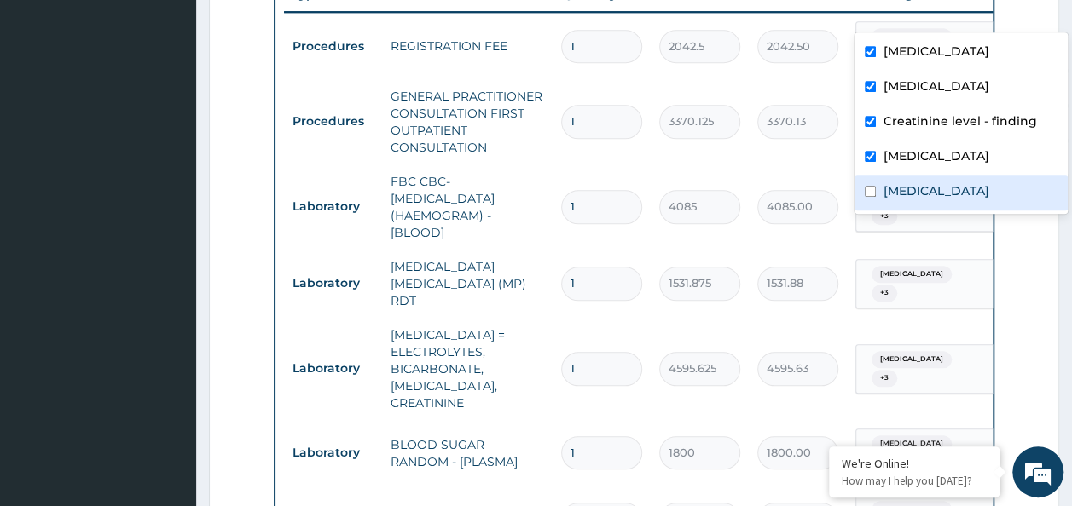
click at [930, 188] on label "Proteinuria" at bounding box center [935, 190] width 106 height 17
checkbox input "true"
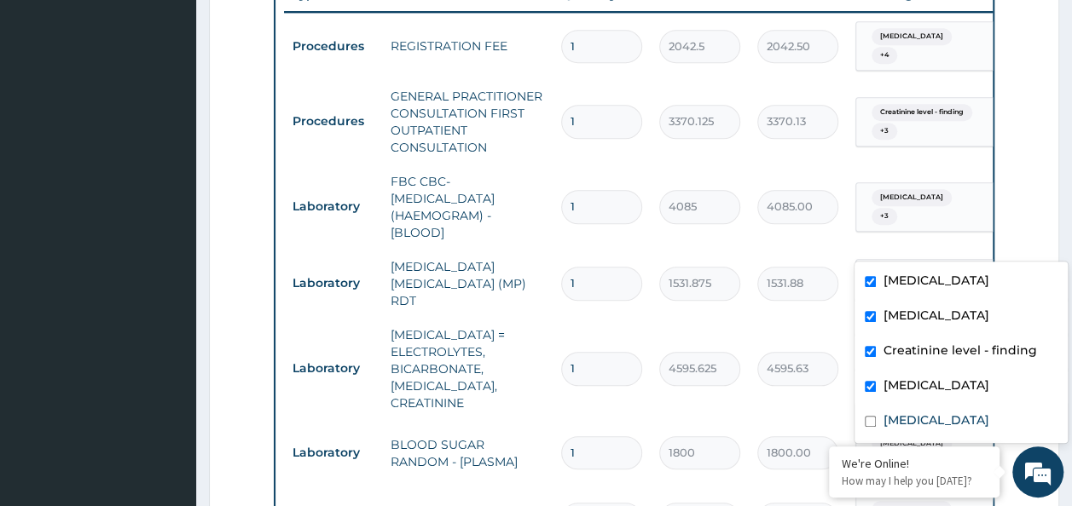
click at [958, 260] on div "Tinea pedis + 3" at bounding box center [925, 284] width 138 height 48
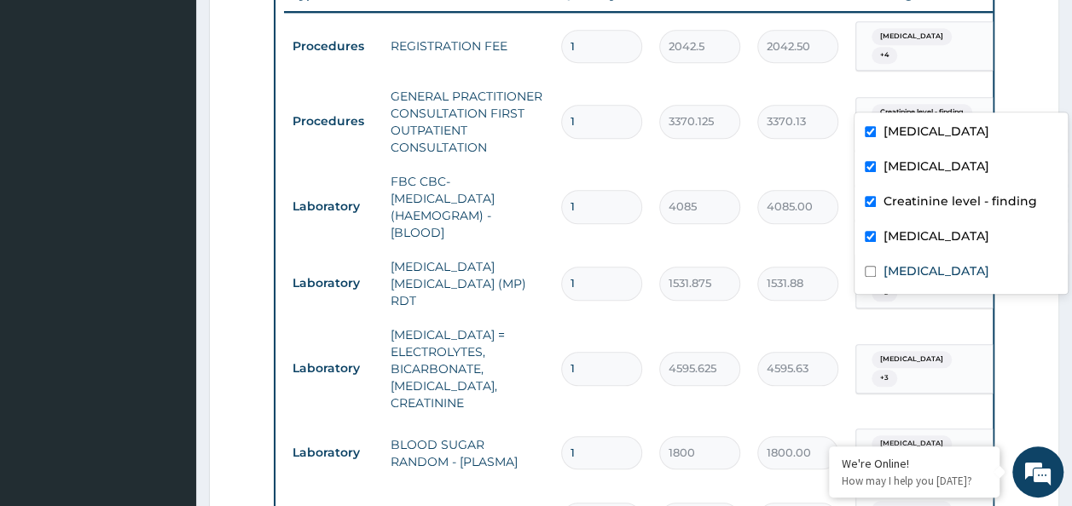
drag, startPoint x: 916, startPoint y: 74, endPoint x: 920, endPoint y: 153, distance: 78.6
click at [917, 101] on div "Creatinine level - finding + 3" at bounding box center [923, 121] width 116 height 41
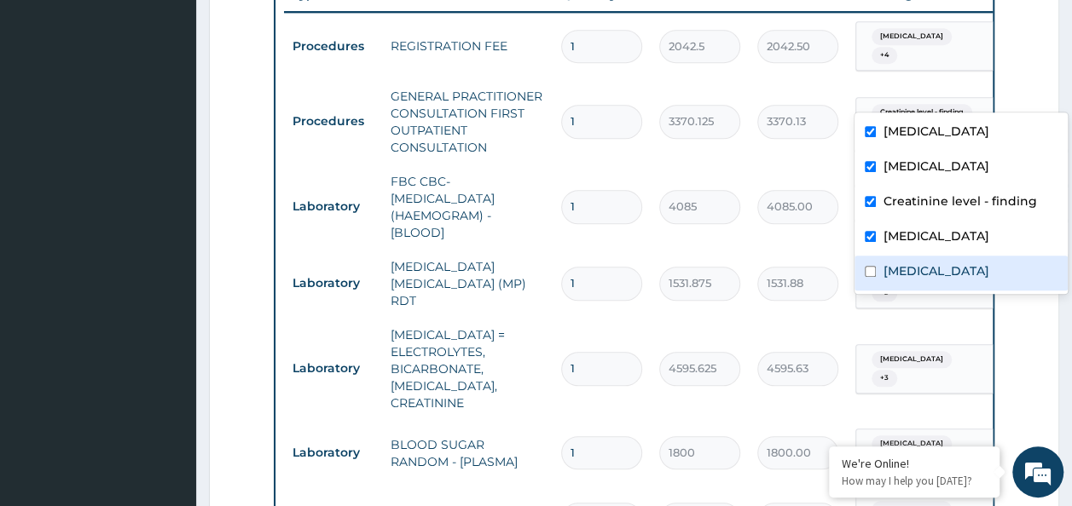
drag, startPoint x: 923, startPoint y: 260, endPoint x: 943, endPoint y: 232, distance: 34.3
click at [924, 256] on div "Proteinuria" at bounding box center [960, 273] width 213 height 35
checkbox input "true"
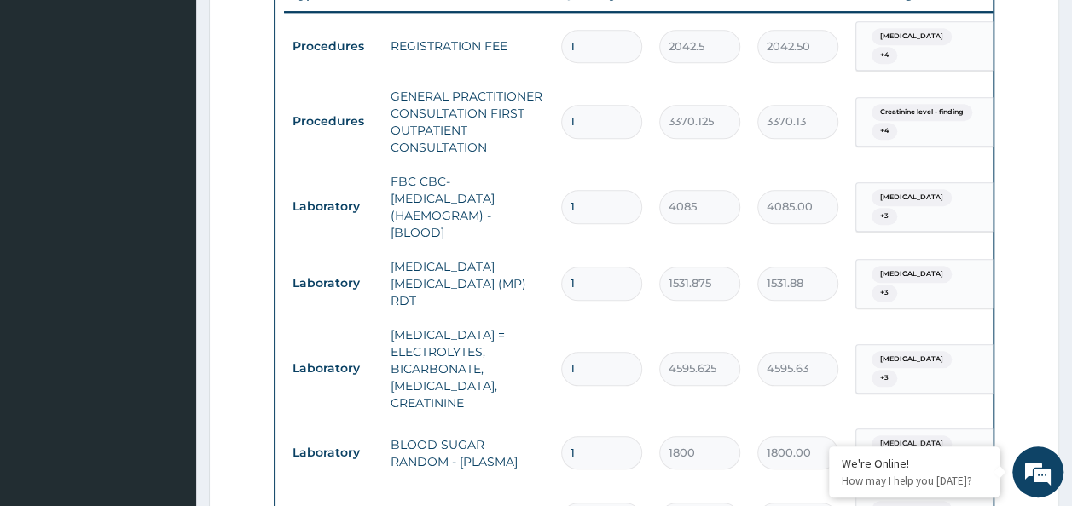
click at [1019, 52] on form "Step 2 of 2 PA Code / Prescription Code Enter Code(Secondary Care Only) Encount…" at bounding box center [634, 248] width 850 height 1715
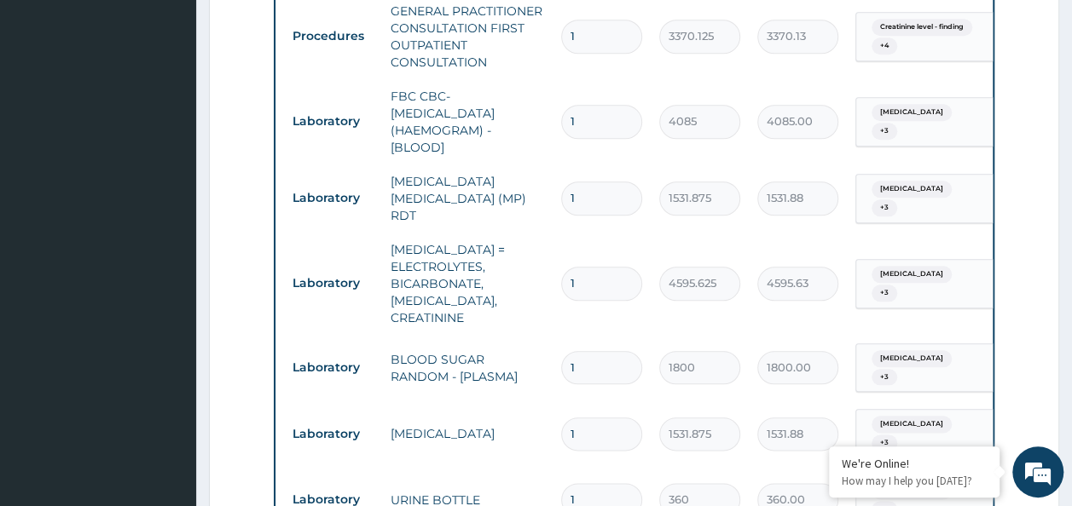
click at [897, 123] on span "+ 3" at bounding box center [884, 131] width 26 height 17
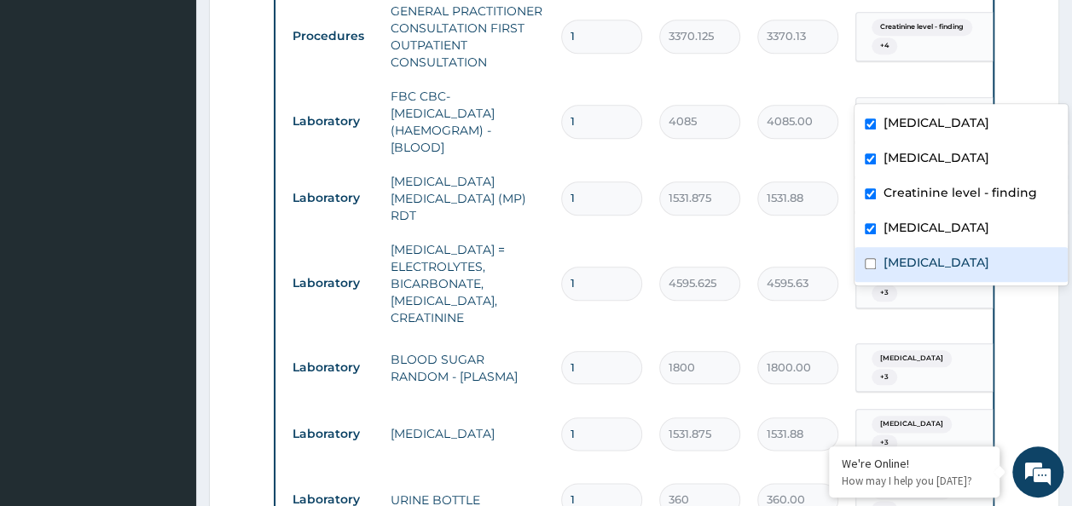
click at [916, 261] on label "Proteinuria" at bounding box center [935, 262] width 106 height 17
checkbox input "true"
drag, startPoint x: 1018, startPoint y: 80, endPoint x: 1006, endPoint y: 87, distance: 13.7
click at [1018, 79] on form "Step 2 of 2 PA Code / Prescription Code Enter Code(Secondary Care Only) Encount…" at bounding box center [634, 163] width 850 height 1715
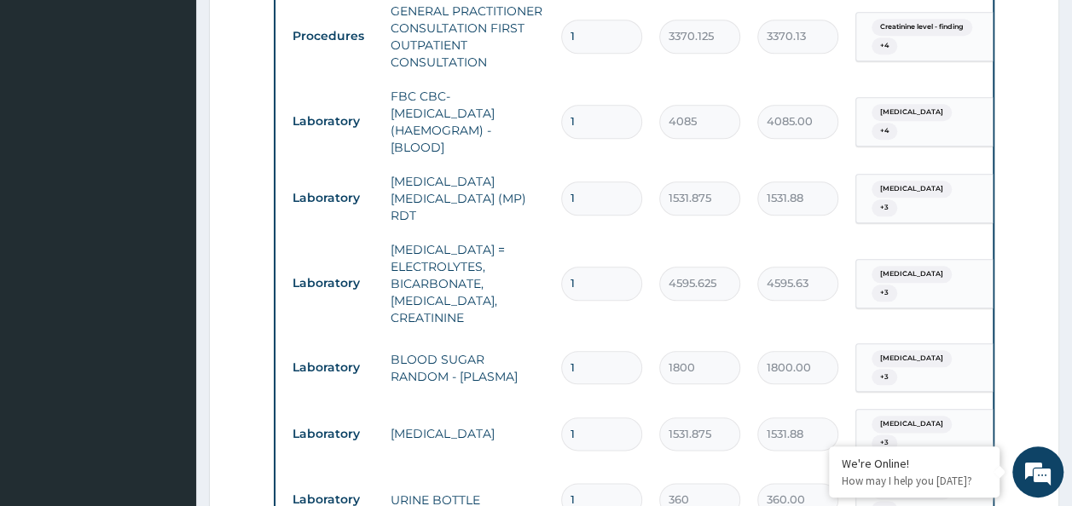
click at [932, 178] on div "Tinea pedis + 3" at bounding box center [923, 198] width 116 height 41
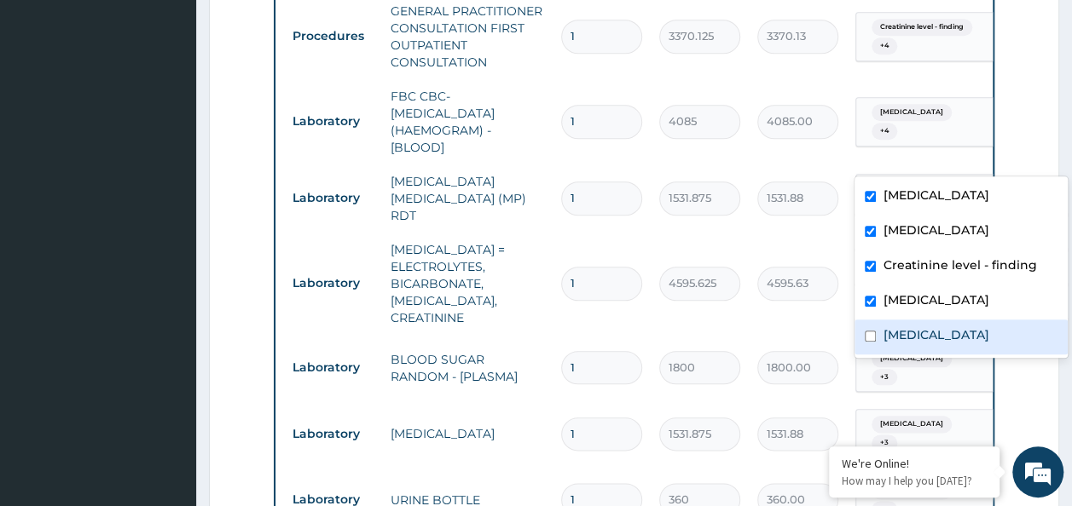
click at [905, 325] on div "Proteinuria" at bounding box center [960, 337] width 213 height 35
checkbox input "true"
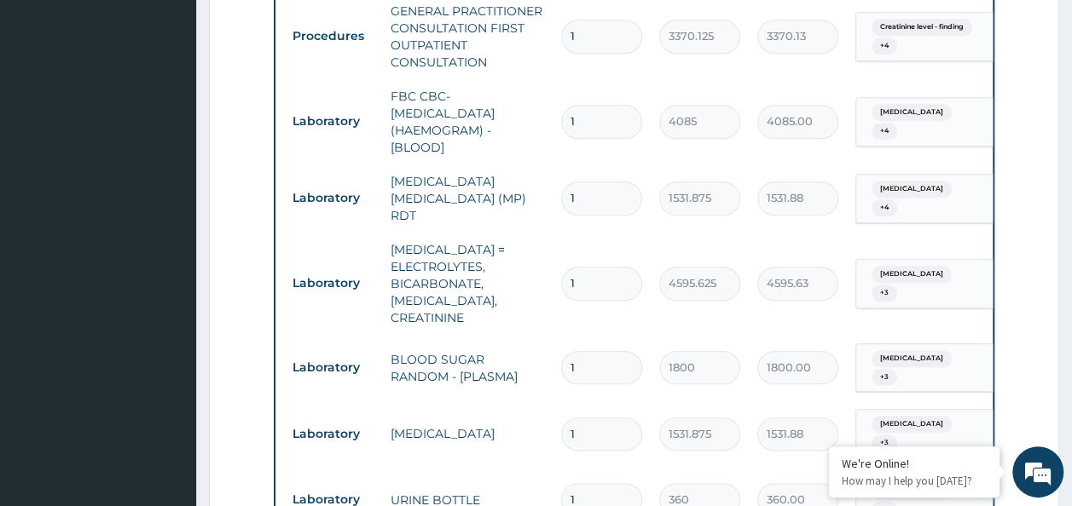
click at [1041, 63] on form "Step 2 of 2 PA Code / Prescription Code Enter Code(Secondary Care Only) Encount…" at bounding box center [634, 163] width 850 height 1715
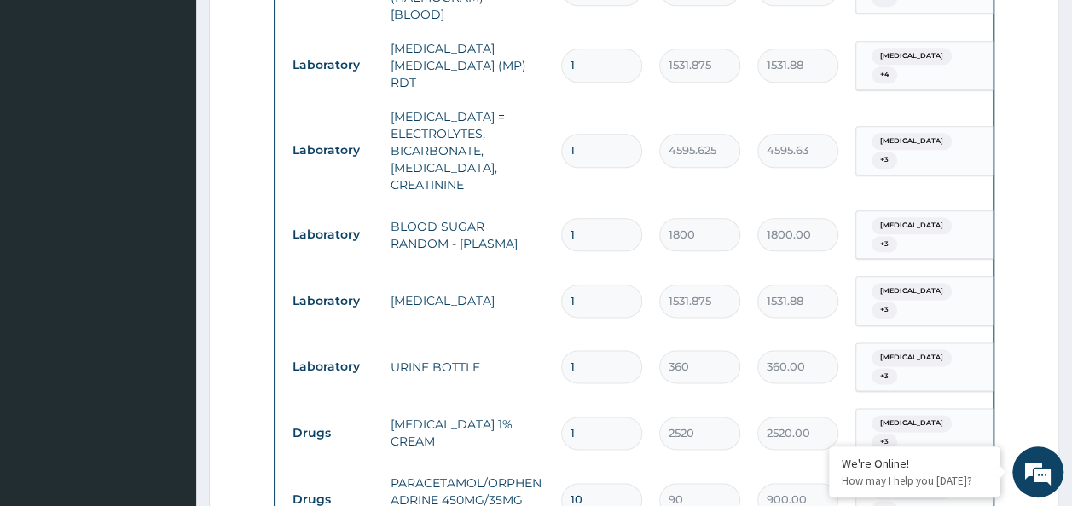
scroll to position [955, 0]
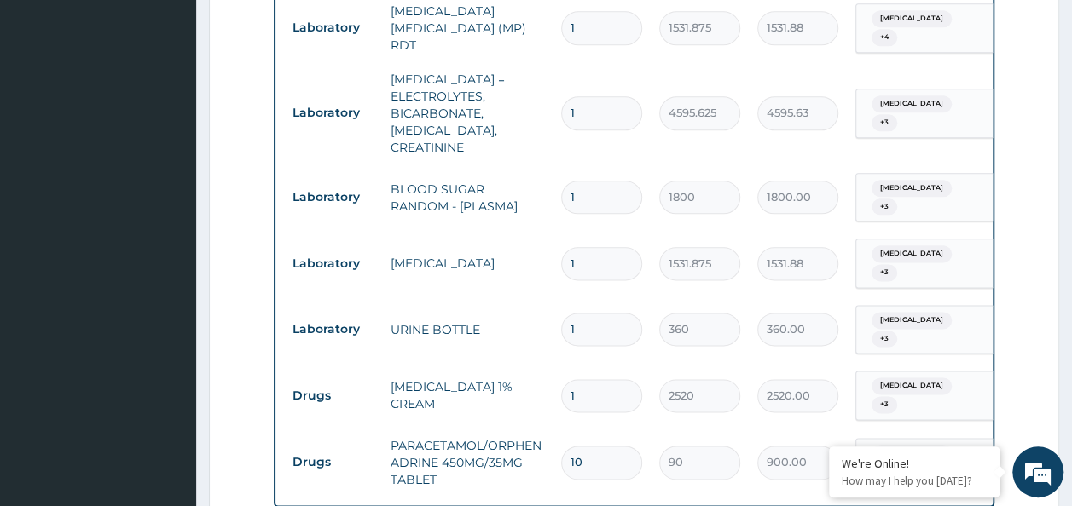
click at [897, 114] on span "+ 3" at bounding box center [884, 122] width 26 height 17
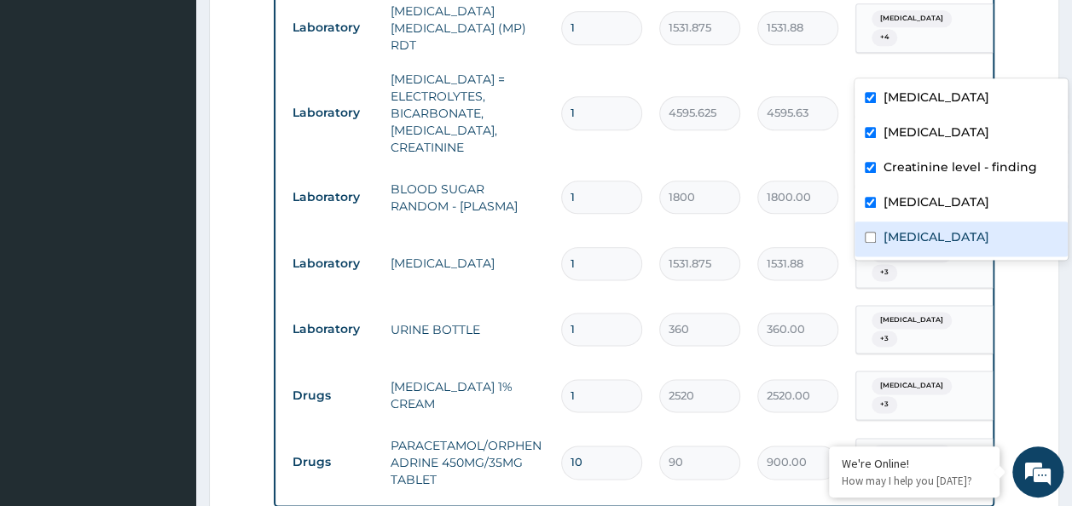
click at [921, 229] on label "Proteinuria" at bounding box center [935, 237] width 106 height 17
checkbox input "true"
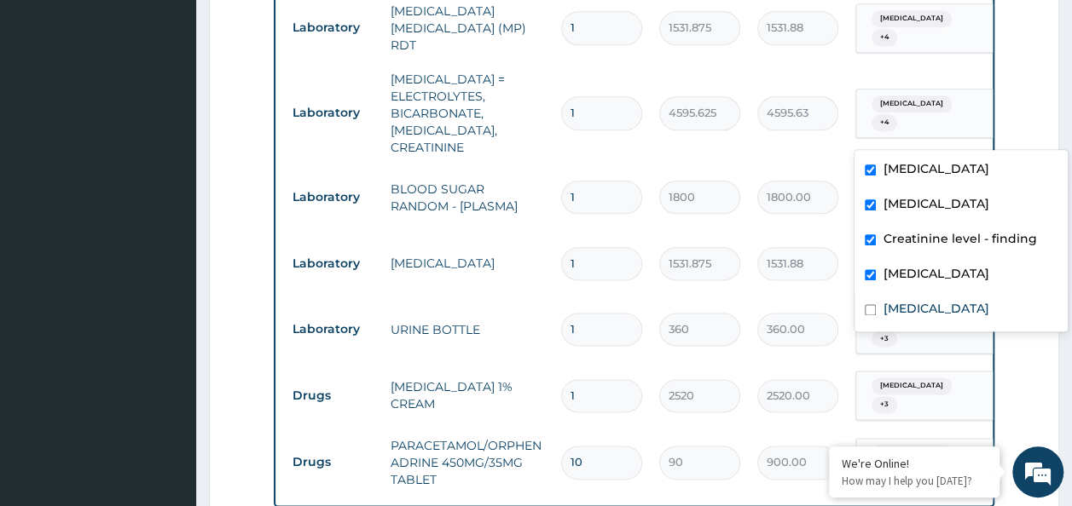
click at [914, 180] on span "Tinea pedis" at bounding box center [911, 188] width 80 height 17
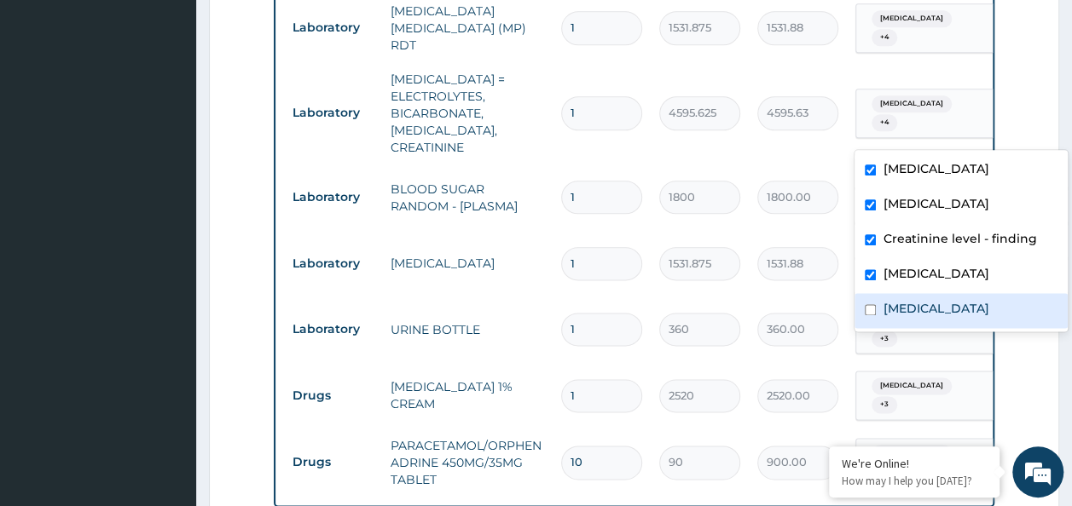
click at [912, 315] on label "Proteinuria" at bounding box center [935, 308] width 106 height 17
checkbox input "true"
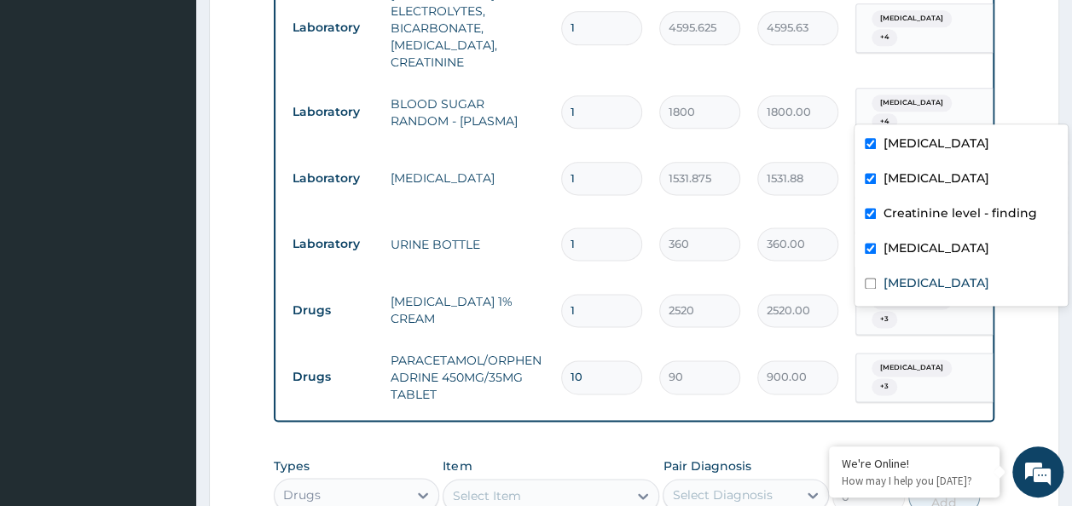
click at [897, 179] on span "+ 3" at bounding box center [884, 187] width 26 height 17
click at [913, 283] on label "Proteinuria" at bounding box center [935, 283] width 106 height 17
checkbox input "true"
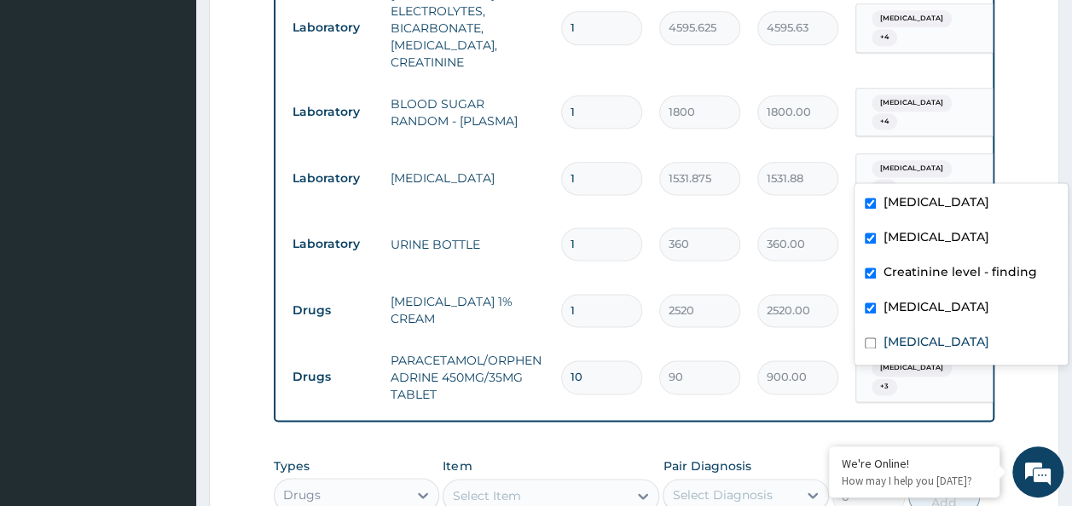
click at [897, 246] on span "+ 3" at bounding box center [884, 254] width 26 height 17
drag, startPoint x: 930, startPoint y: 346, endPoint x: 966, endPoint y: 305, distance: 54.4
click at [931, 344] on label "Proteinuria" at bounding box center [935, 341] width 106 height 17
checkbox input "true"
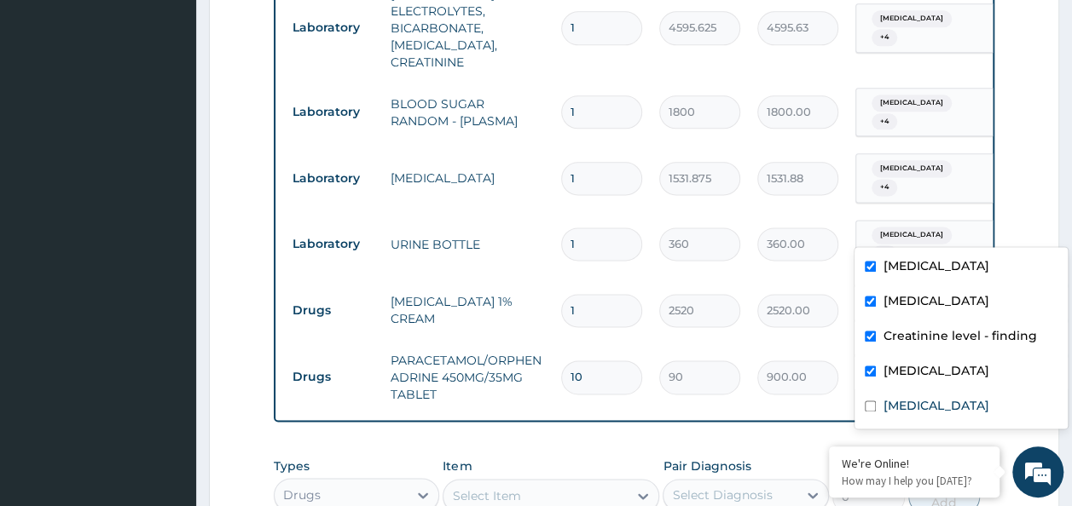
click at [897, 311] on span "+ 3" at bounding box center [884, 319] width 26 height 17
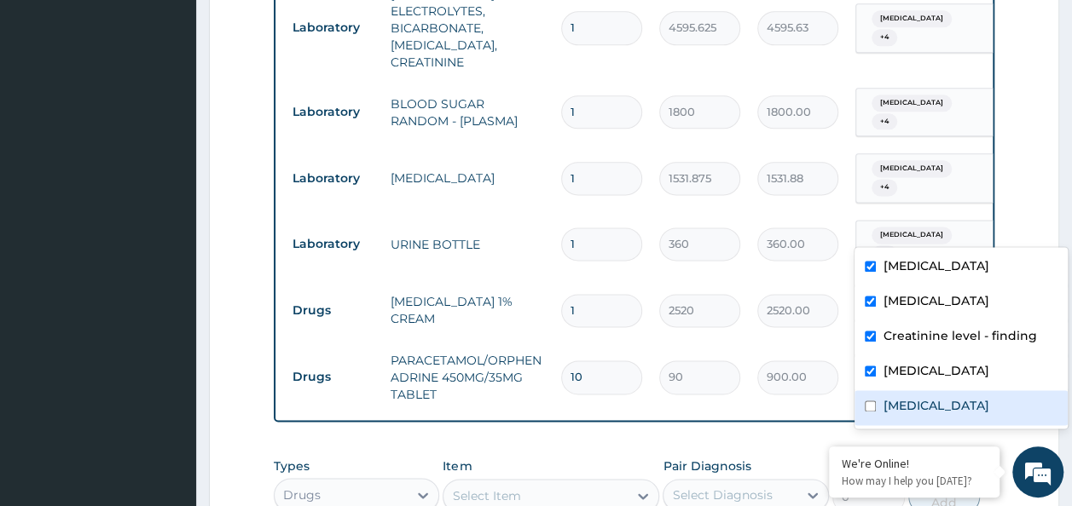
click at [927, 411] on label "Proteinuria" at bounding box center [935, 405] width 106 height 17
checkbox input "true"
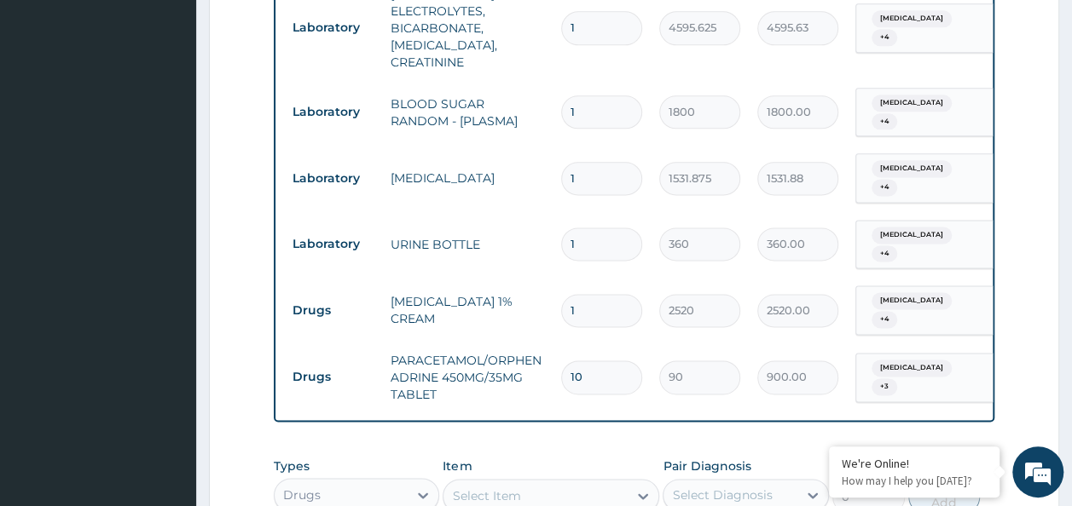
click at [923, 360] on span "Tinea pedis" at bounding box center [911, 368] width 80 height 17
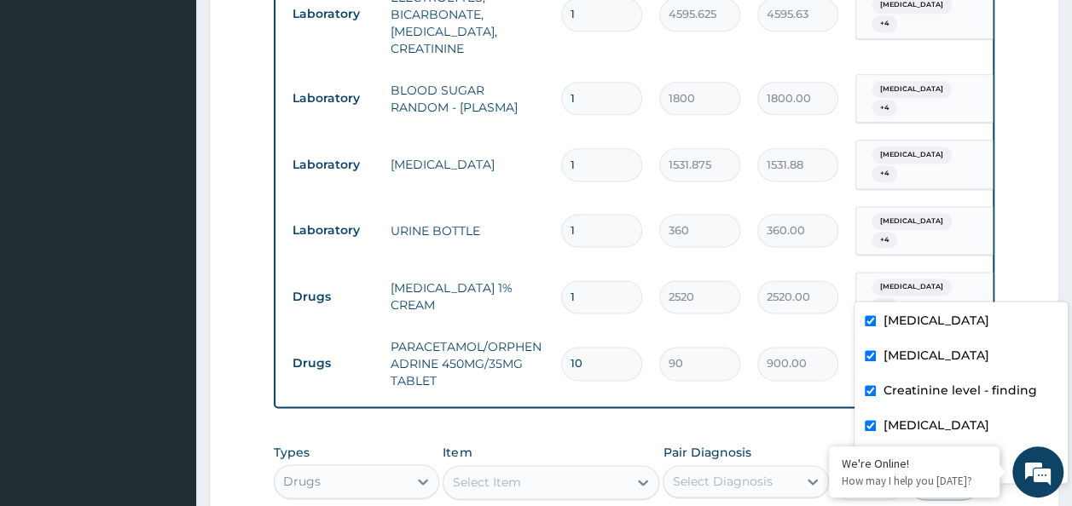
scroll to position [1126, 0]
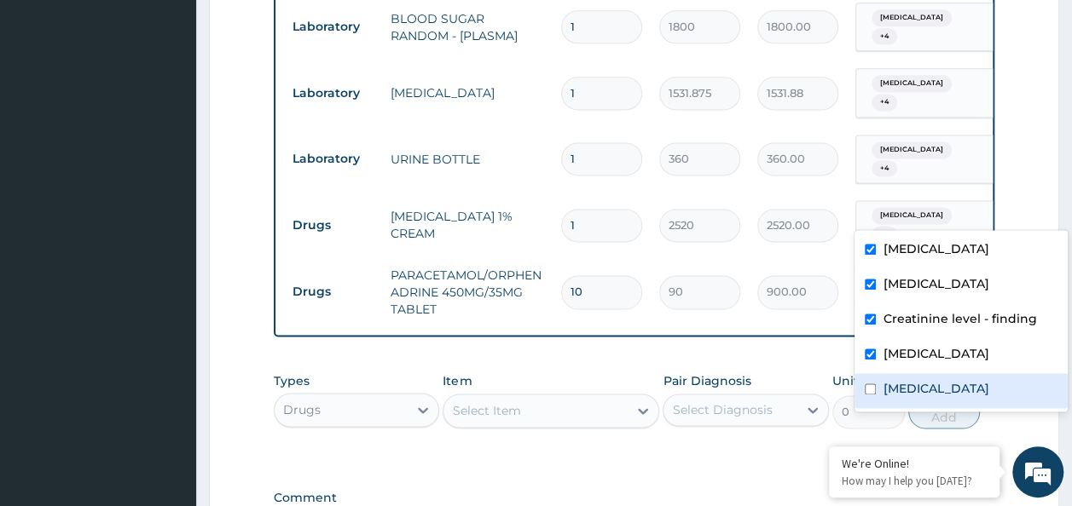
click at [940, 386] on label "Proteinuria" at bounding box center [935, 388] width 106 height 17
checkbox input "true"
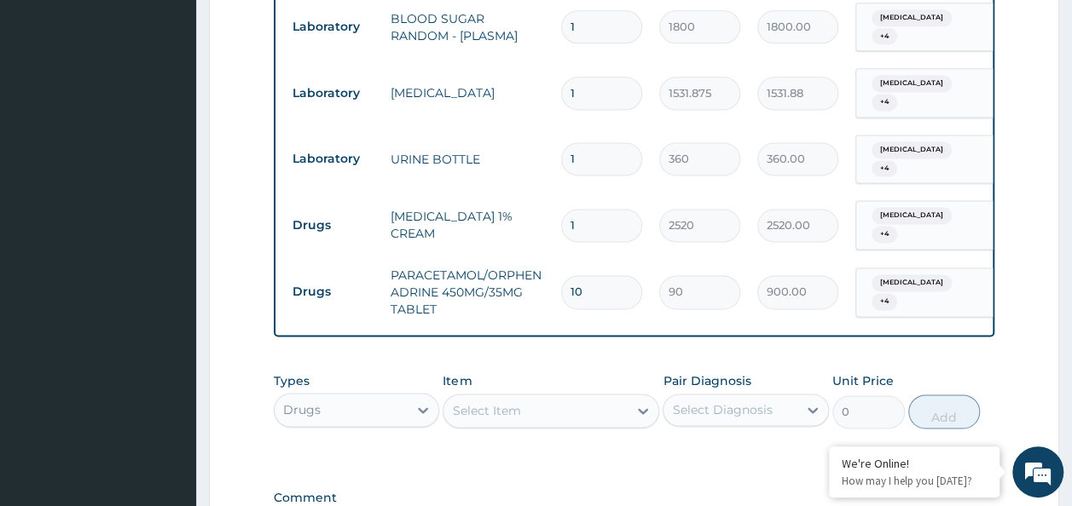
drag, startPoint x: 836, startPoint y: 388, endPoint x: 819, endPoint y: 386, distance: 17.1
click at [836, 387] on div "Types Drugs Item Select Item Pair Diagnosis Select Diagnosis Unit Price 0 Add" at bounding box center [634, 413] width 721 height 99
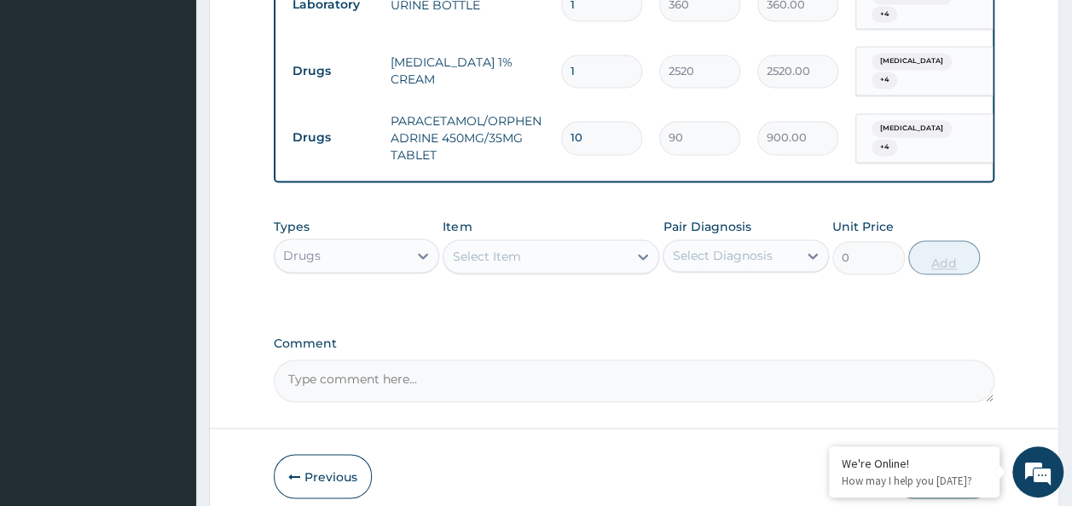
scroll to position [1281, 0]
click at [958, 454] on button "Submit" at bounding box center [943, 476] width 102 height 44
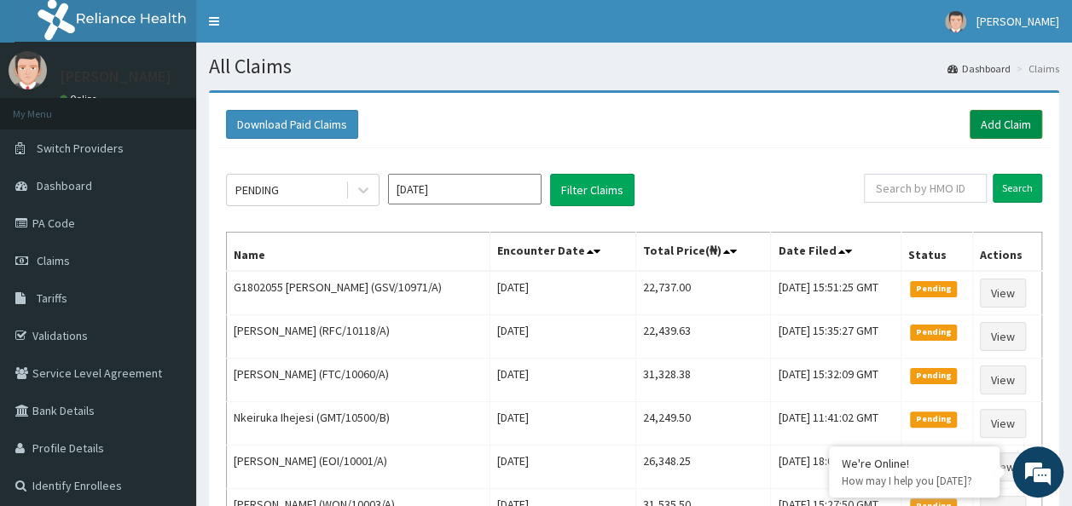
click at [1030, 124] on link "Add Claim" at bounding box center [1005, 124] width 72 height 29
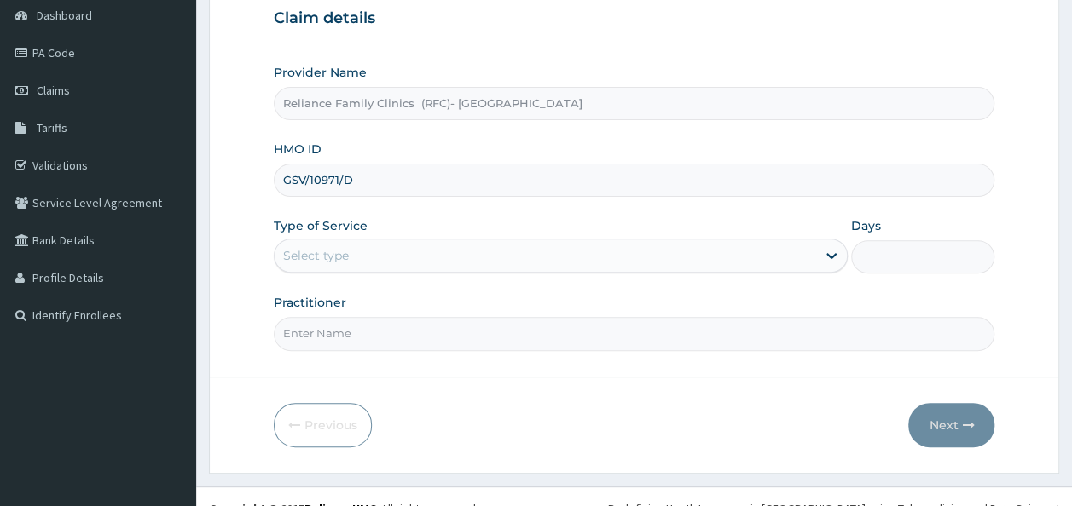
click at [460, 354] on form "Step 1 of 2 Claim details Provider Name Reliance Family Clinics (RFC)- Ejigbo H…" at bounding box center [634, 196] width 850 height 553
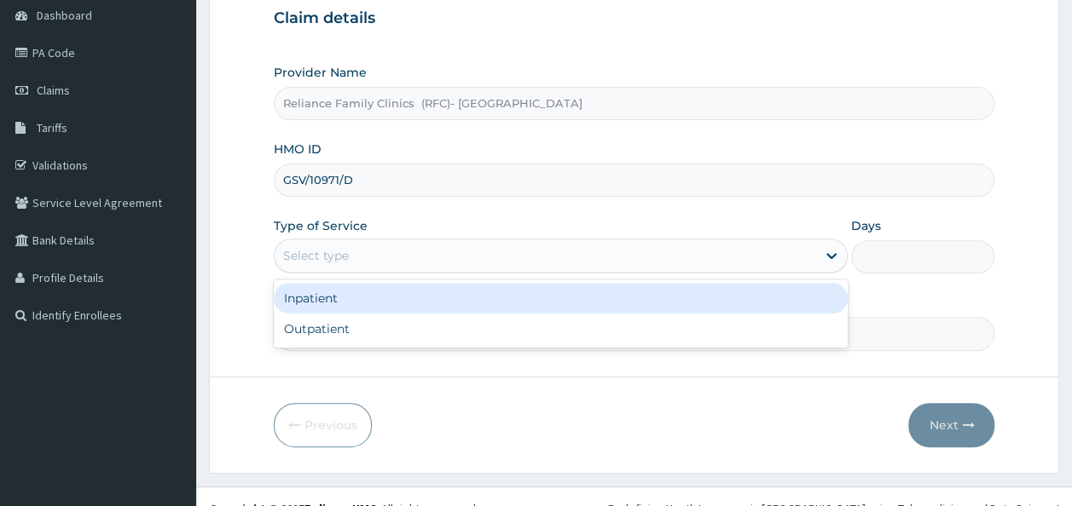
click at [317, 268] on div "Select type" at bounding box center [545, 255] width 541 height 27
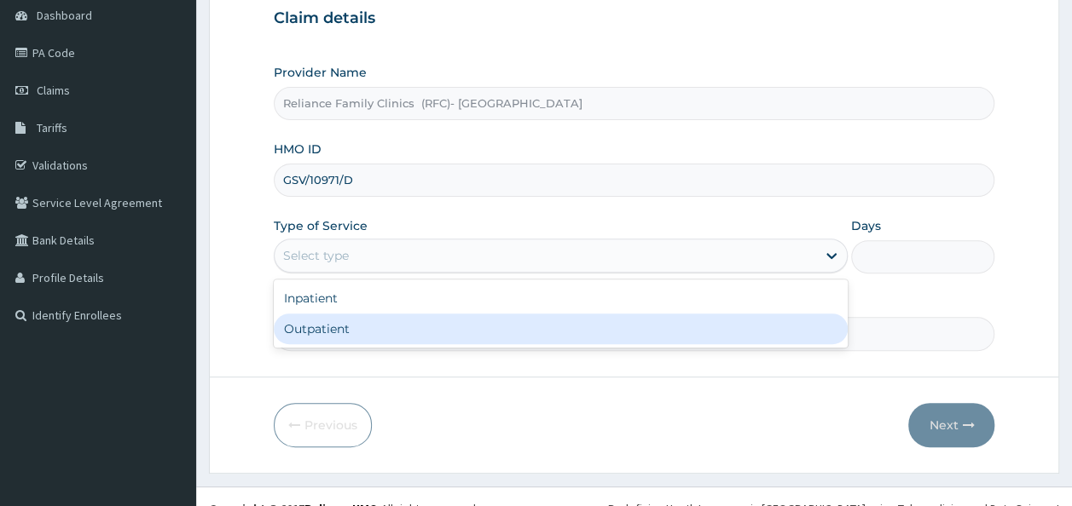
click at [332, 321] on div "Outpatient" at bounding box center [561, 329] width 574 height 31
type input "1"
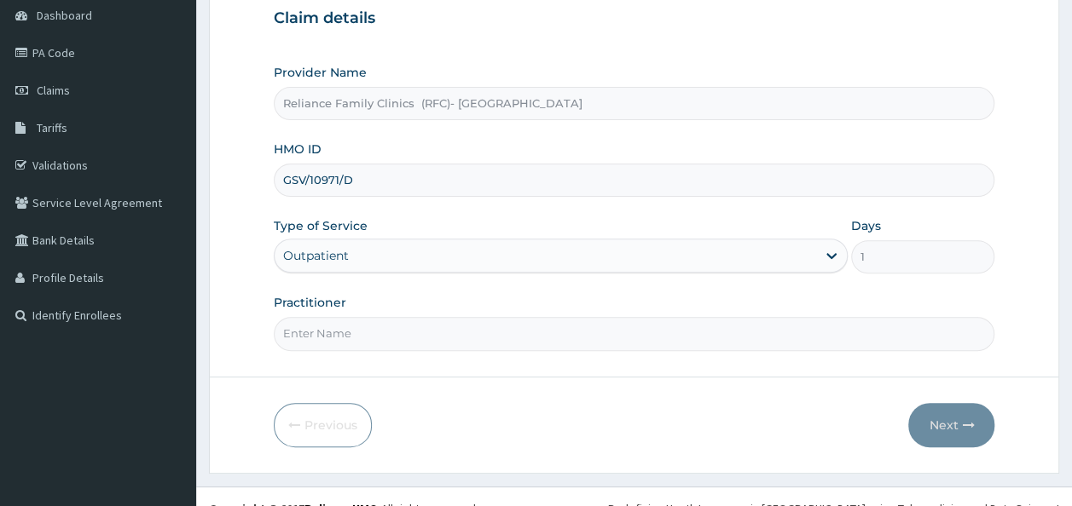
click at [333, 321] on input "Practitioner" at bounding box center [634, 333] width 721 height 33
type input "Dr Chiazom"
click at [986, 429] on button "Next" at bounding box center [951, 425] width 86 height 44
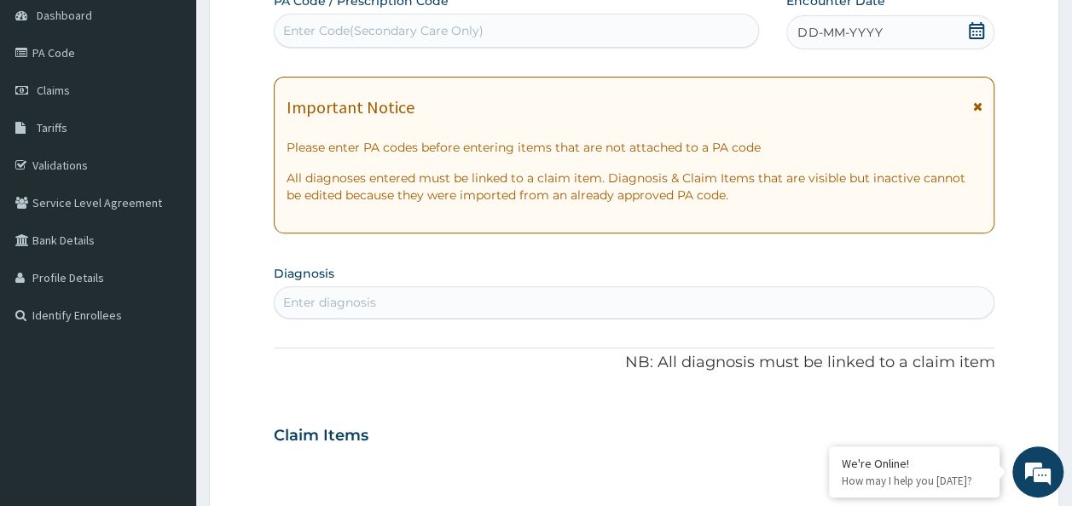
click at [977, 27] on icon at bounding box center [976, 30] width 15 height 17
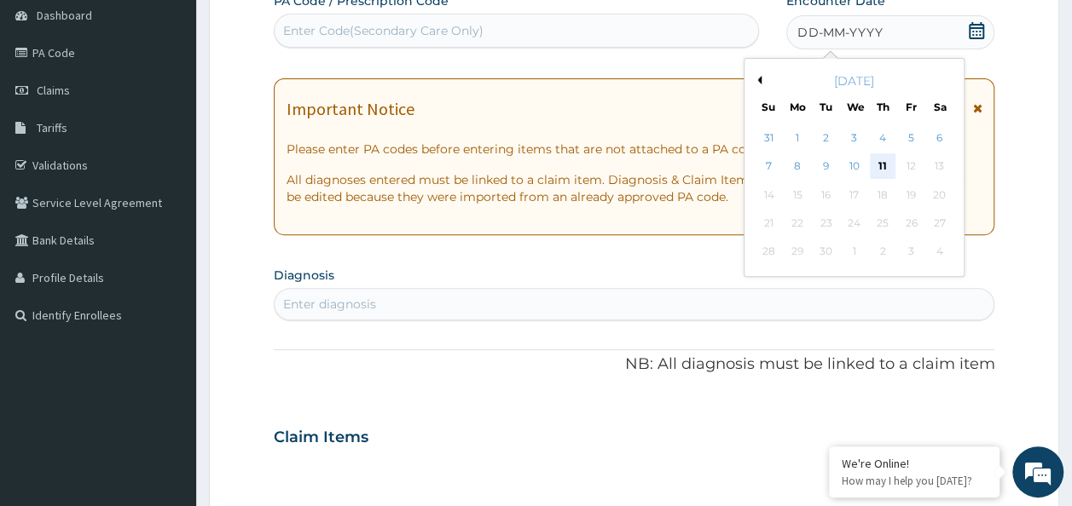
click at [892, 167] on div "11" at bounding box center [883, 167] width 26 height 26
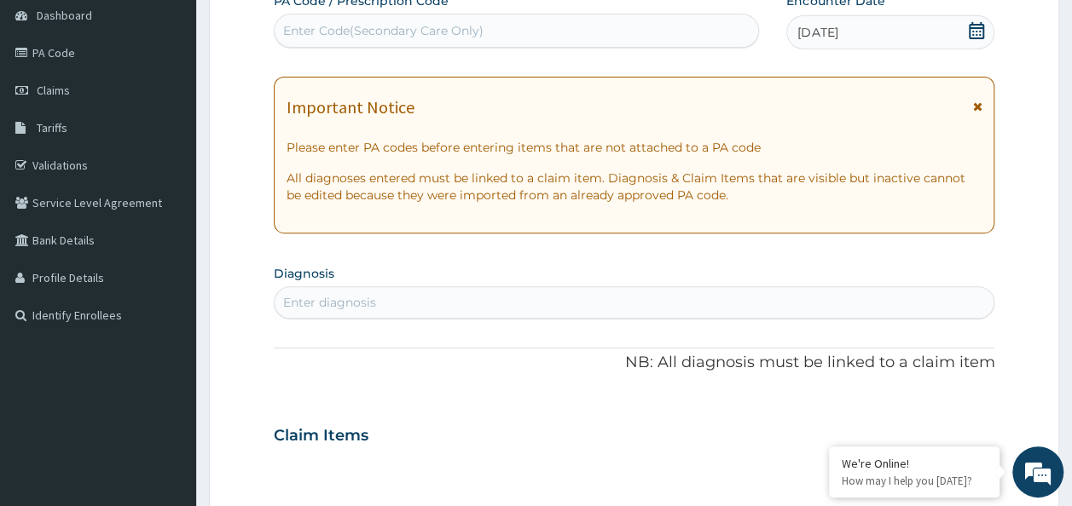
click at [667, 307] on div "Enter diagnosis" at bounding box center [635, 302] width 720 height 27
type input "peptic ul"
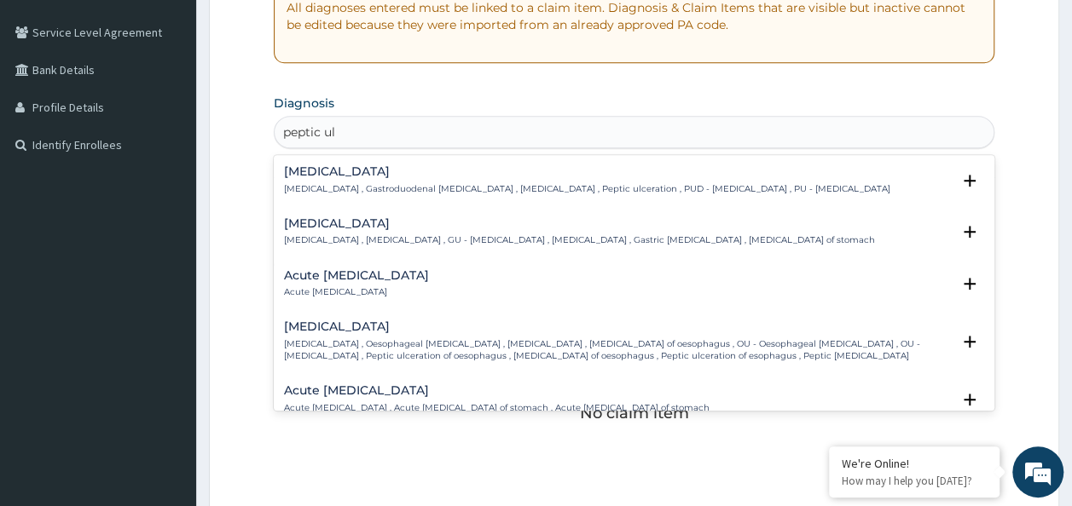
click at [425, 184] on p "Peptic ulcer , Gastroduodenal ulcer , Peptic ulcer disease , Peptic ulceration …" at bounding box center [587, 189] width 606 height 12
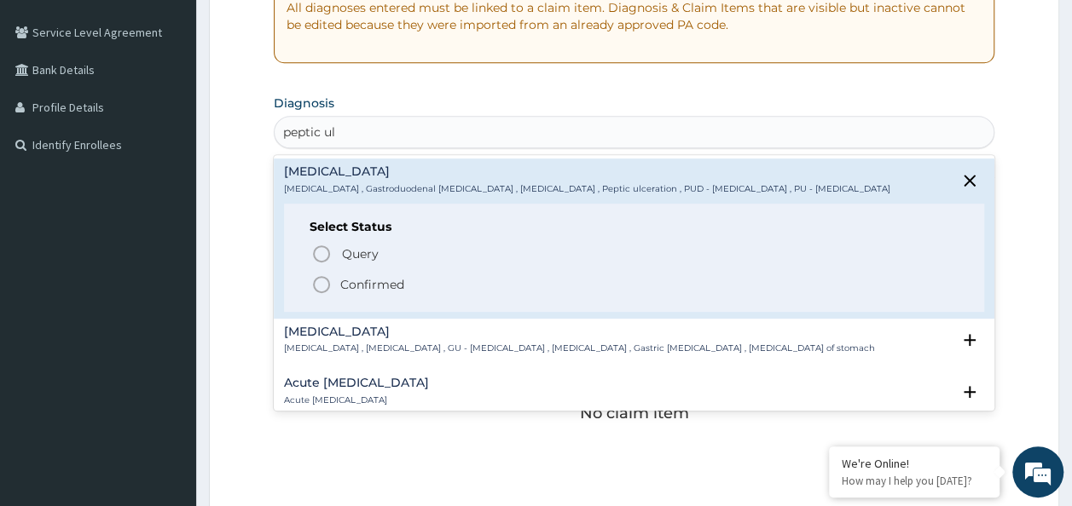
click at [392, 275] on span "Confirmed" at bounding box center [635, 285] width 648 height 20
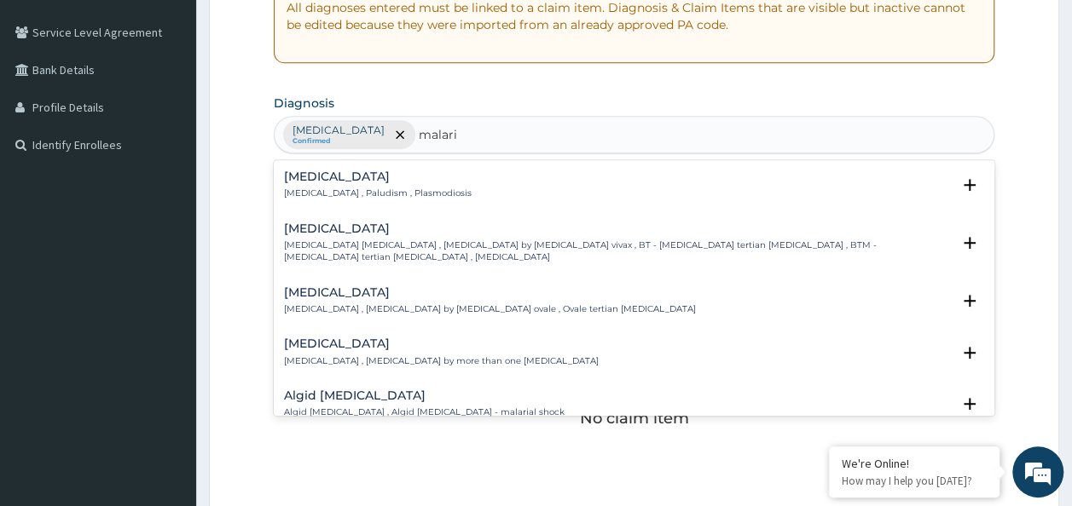
click at [412, 175] on h4 "Malaria" at bounding box center [378, 177] width 188 height 13
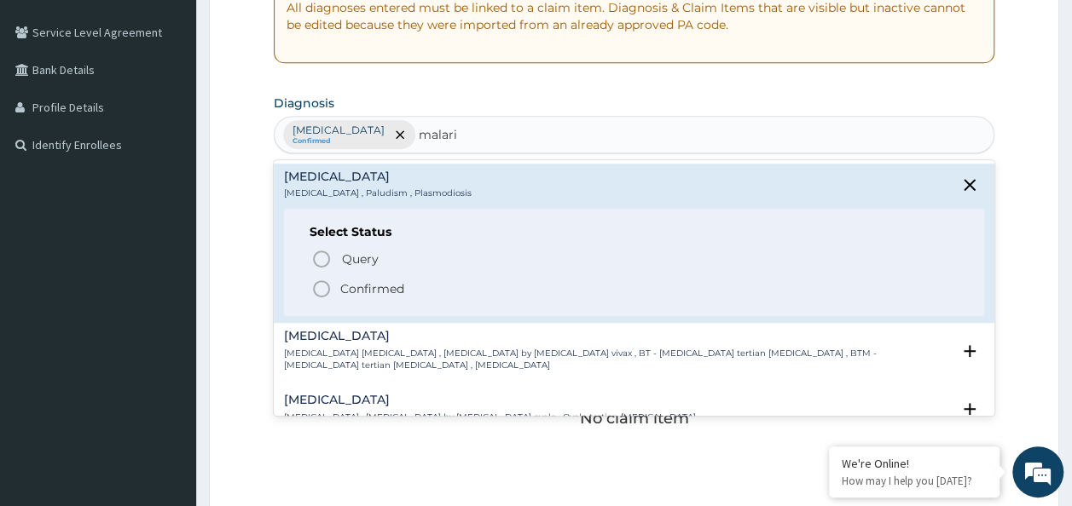
type input "malari"
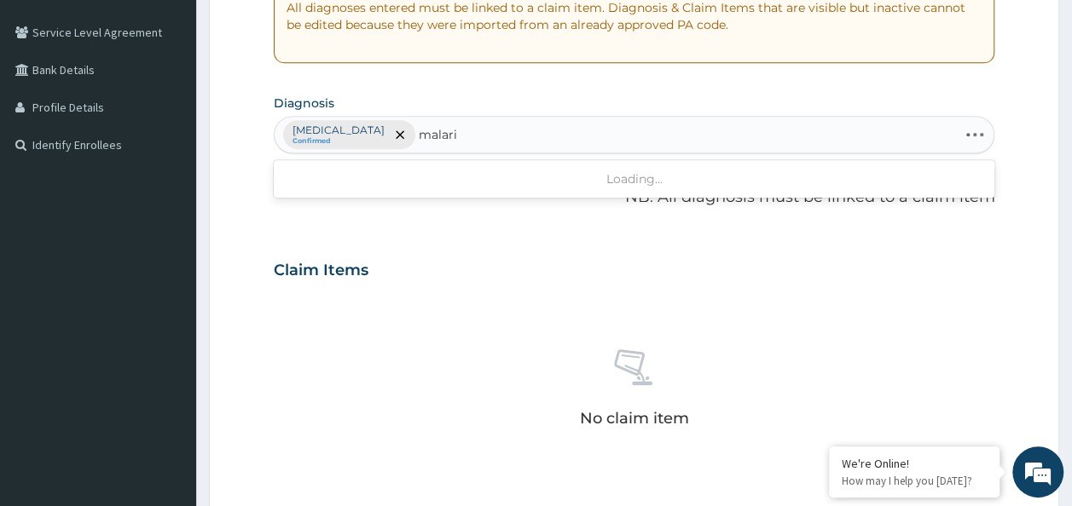
type input "malaria"
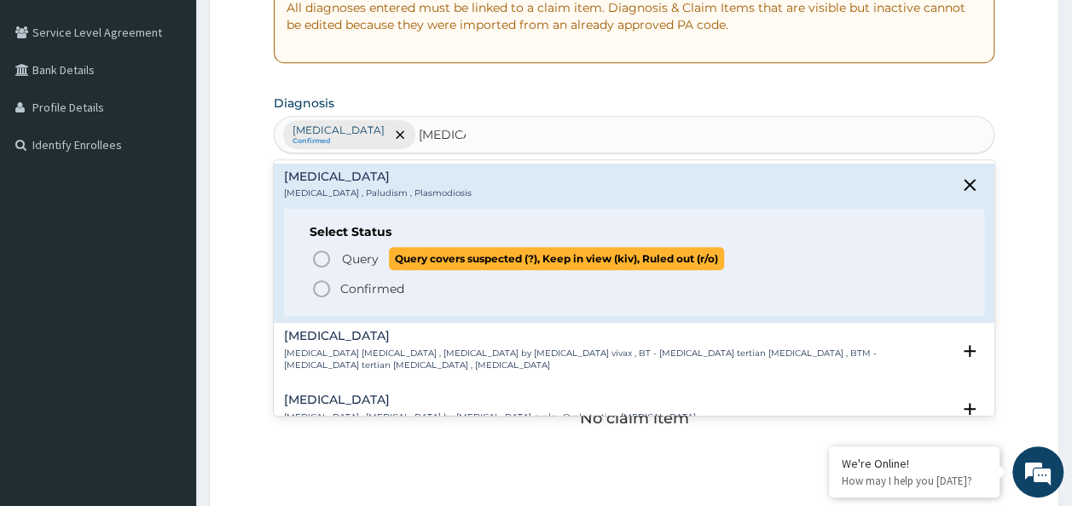
click at [363, 258] on span "Query" at bounding box center [360, 259] width 37 height 17
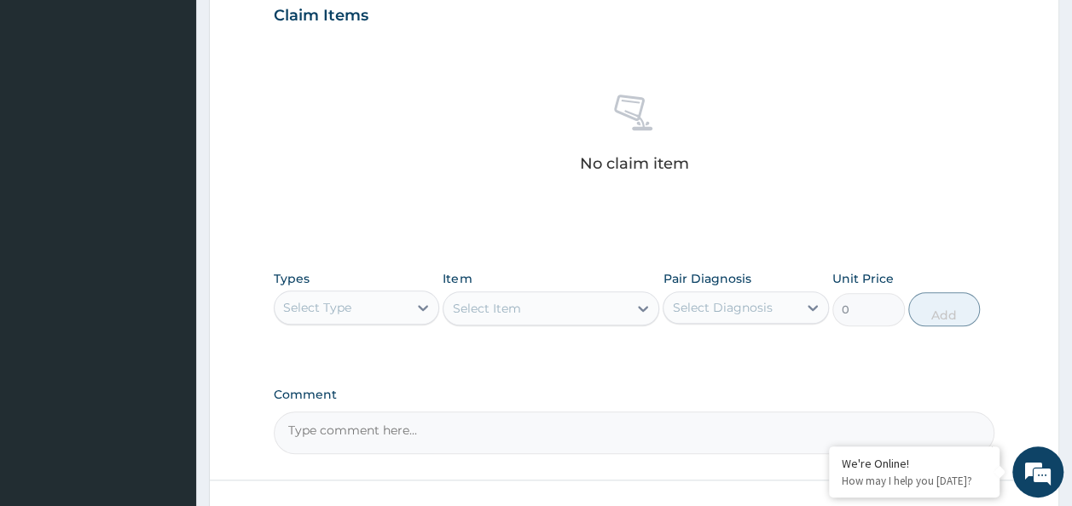
scroll to position [597, 0]
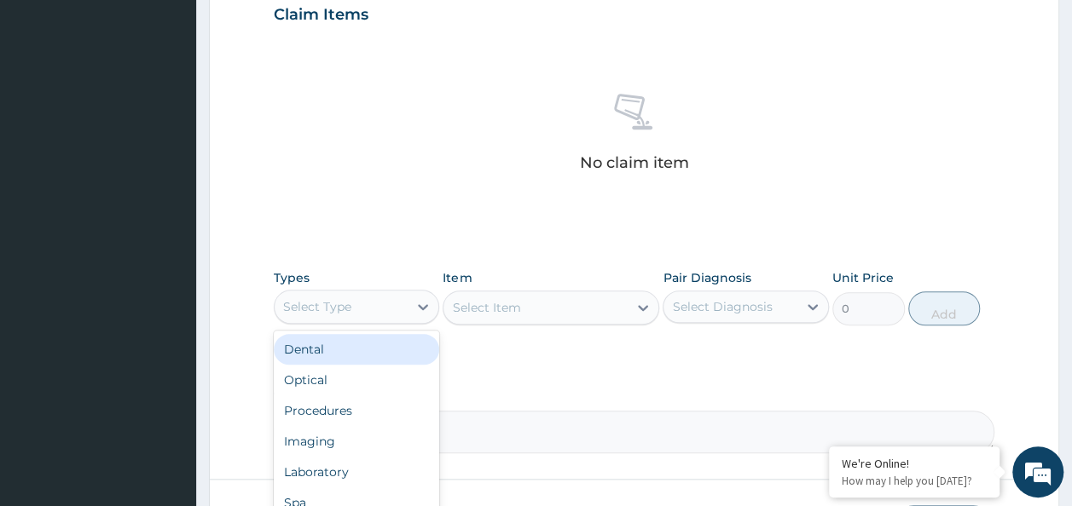
click at [396, 310] on div "Select Type" at bounding box center [342, 306] width 134 height 27
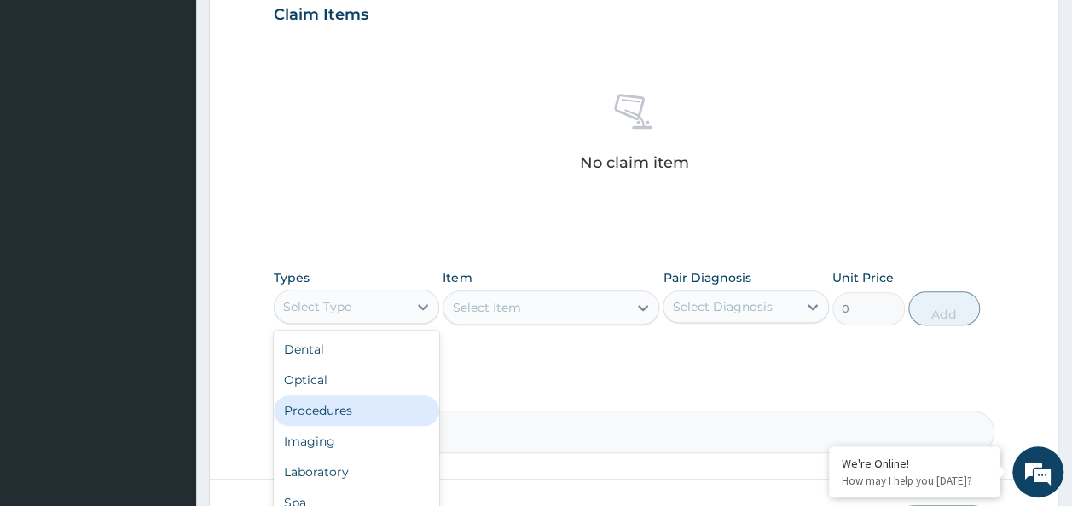
click at [346, 414] on div "Procedures" at bounding box center [357, 411] width 166 height 31
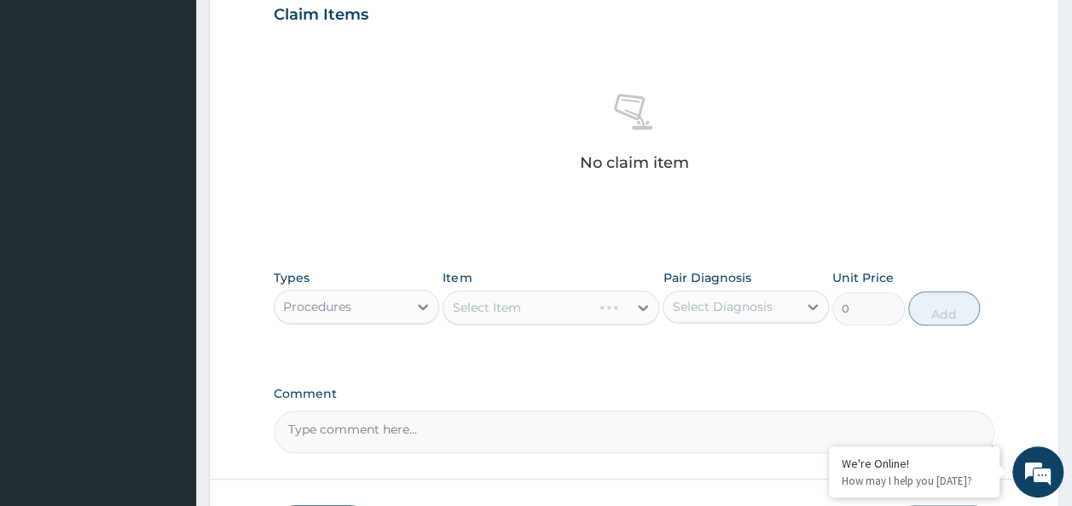
click at [713, 302] on div "Select Diagnosis" at bounding box center [722, 306] width 100 height 17
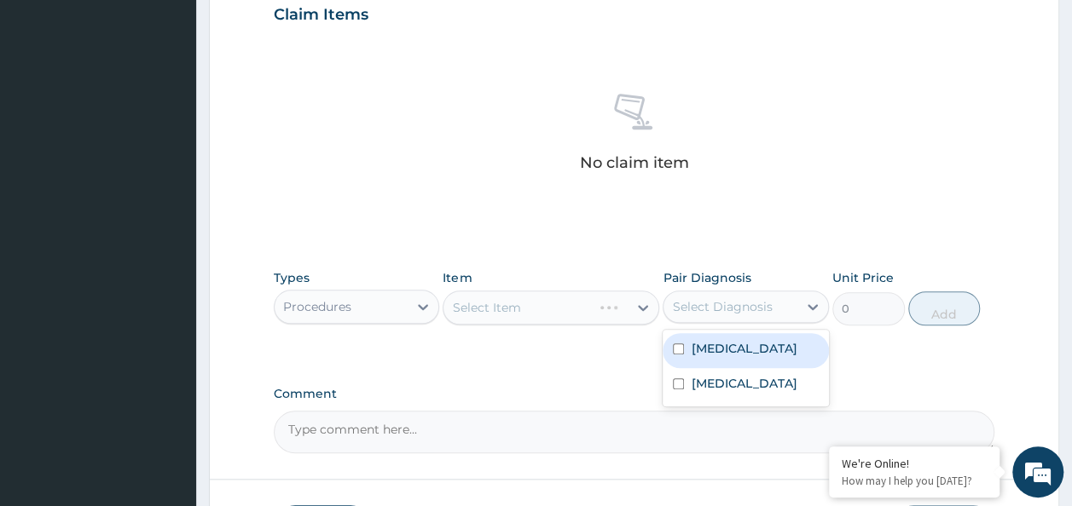
drag, startPoint x: 702, startPoint y: 356, endPoint x: 697, endPoint y: 379, distance: 22.6
click at [702, 359] on div "Peptic ulcer" at bounding box center [746, 350] width 166 height 35
checkbox input "true"
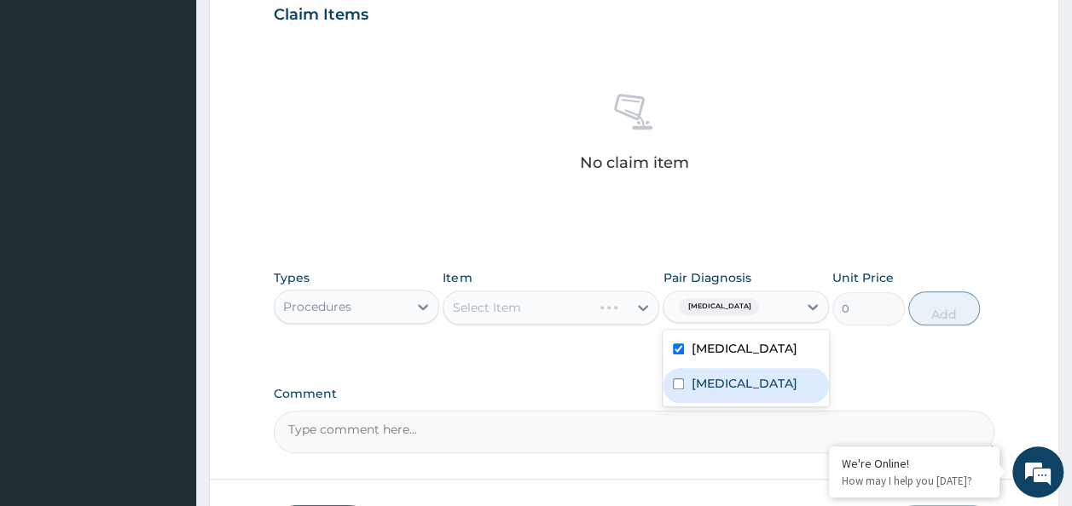
click at [697, 386] on label "Malaria" at bounding box center [744, 383] width 106 height 17
checkbox input "true"
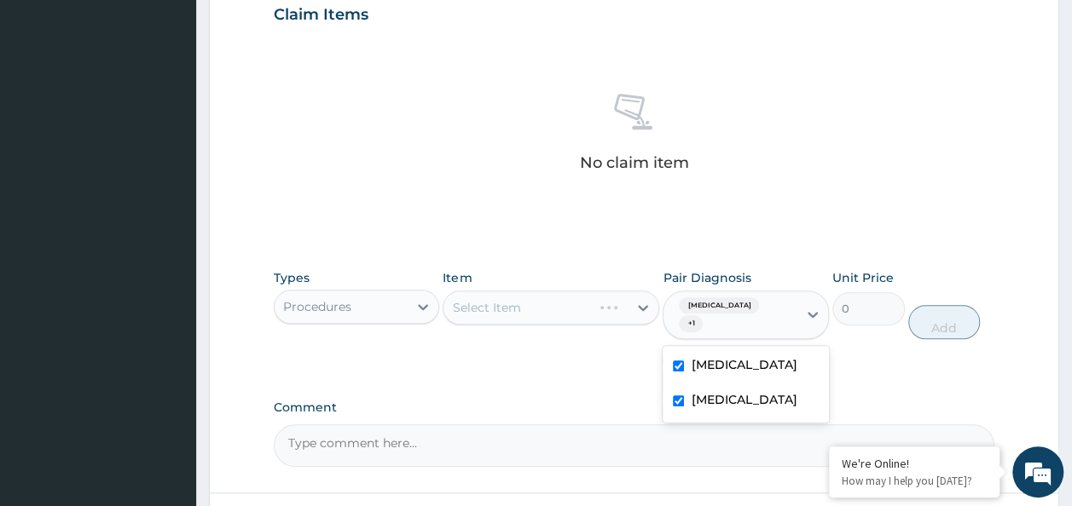
click at [587, 362] on div "PA Code / Prescription Code Enter Code(Secondary Care Only) Encounter Date 11-0…" at bounding box center [634, 16] width 721 height 901
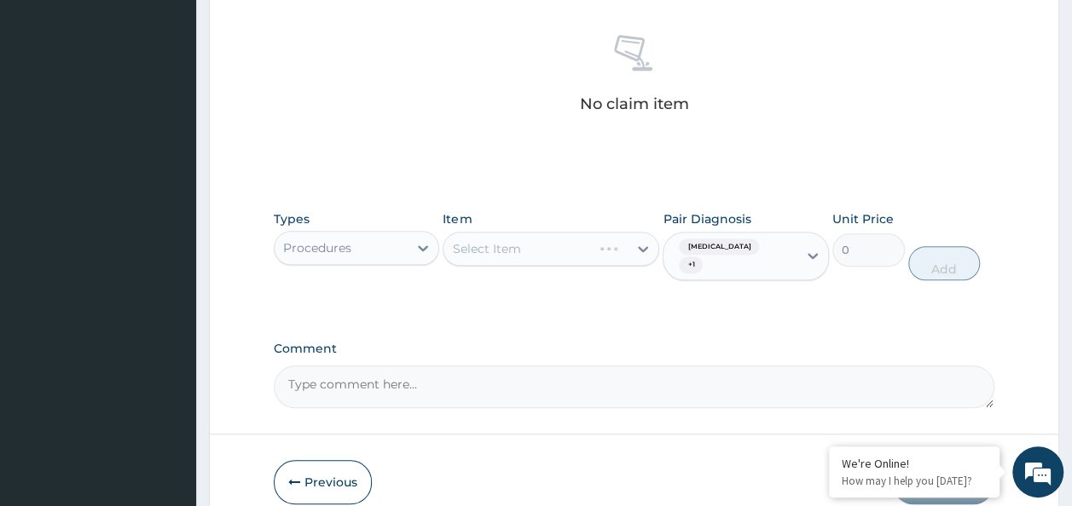
scroll to position [682, 0]
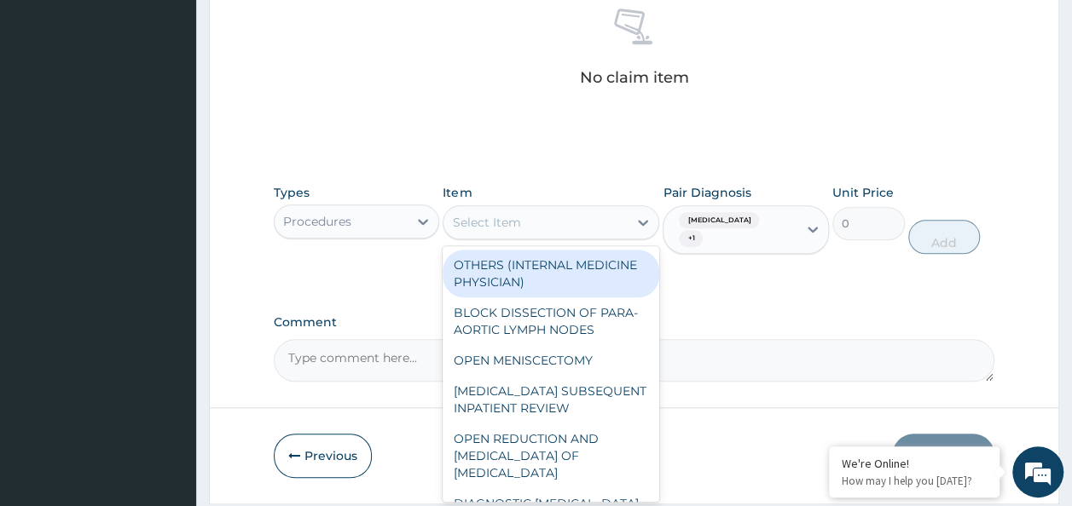
click at [553, 220] on div "Select Item" at bounding box center [535, 222] width 184 height 27
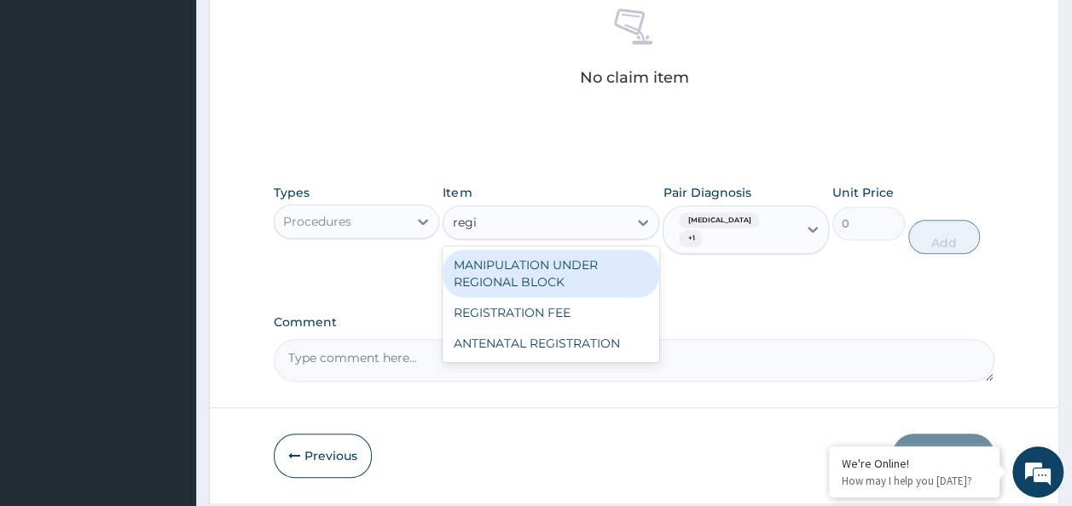
type input "regis"
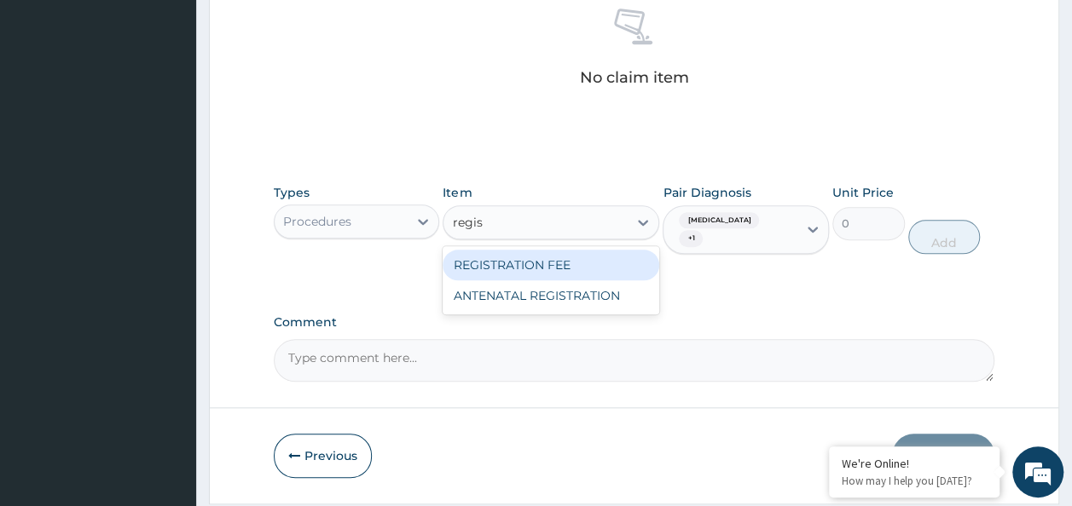
click at [535, 266] on div "REGISTRATION FEE" at bounding box center [551, 265] width 217 height 31
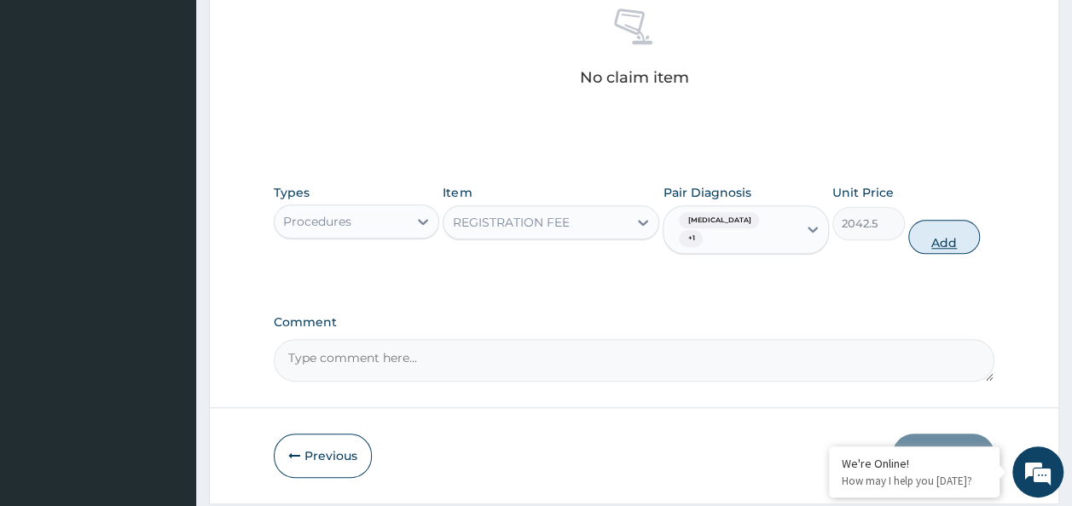
click at [925, 223] on button "Add" at bounding box center [944, 237] width 72 height 34
type input "0"
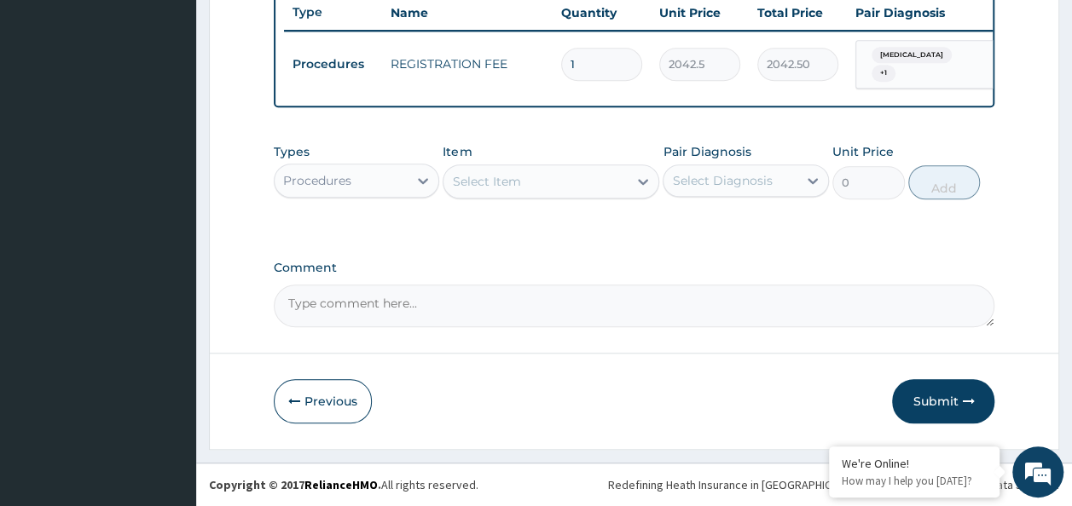
click at [508, 194] on div "Select Item" at bounding box center [535, 181] width 184 height 27
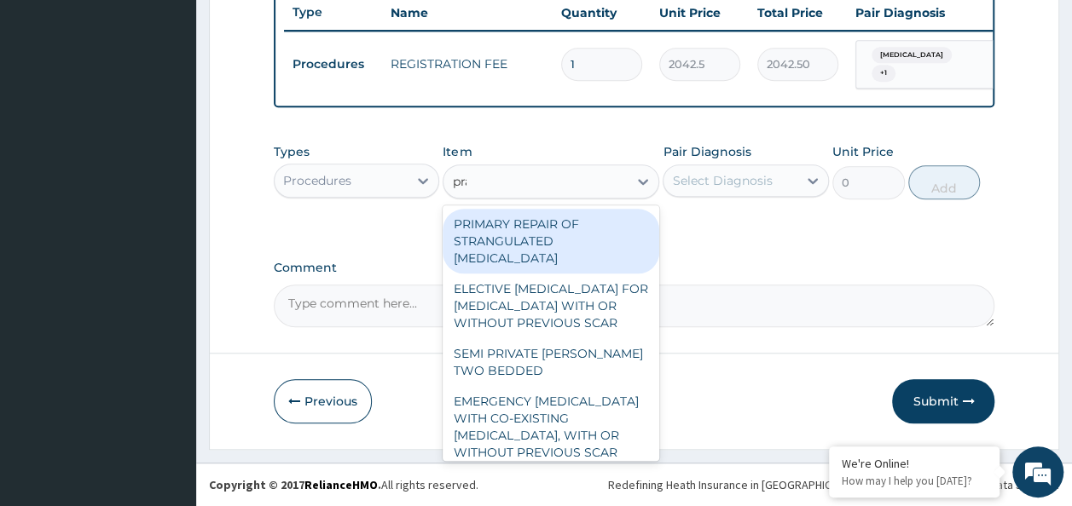
type input "prac"
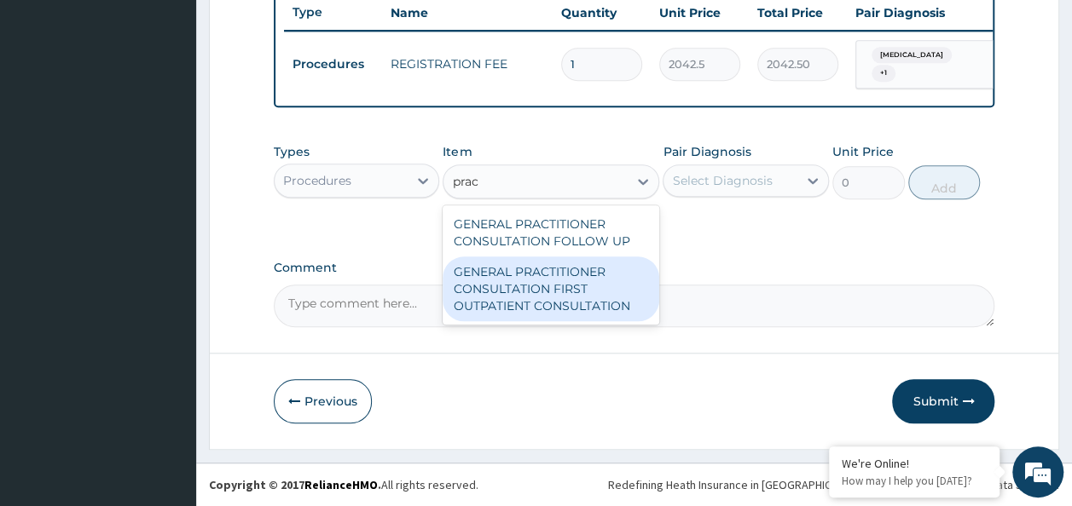
click at [541, 290] on div "GENERAL PRACTITIONER CONSULTATION FIRST OUTPATIENT CONSULTATION" at bounding box center [551, 289] width 217 height 65
type input "3370.125"
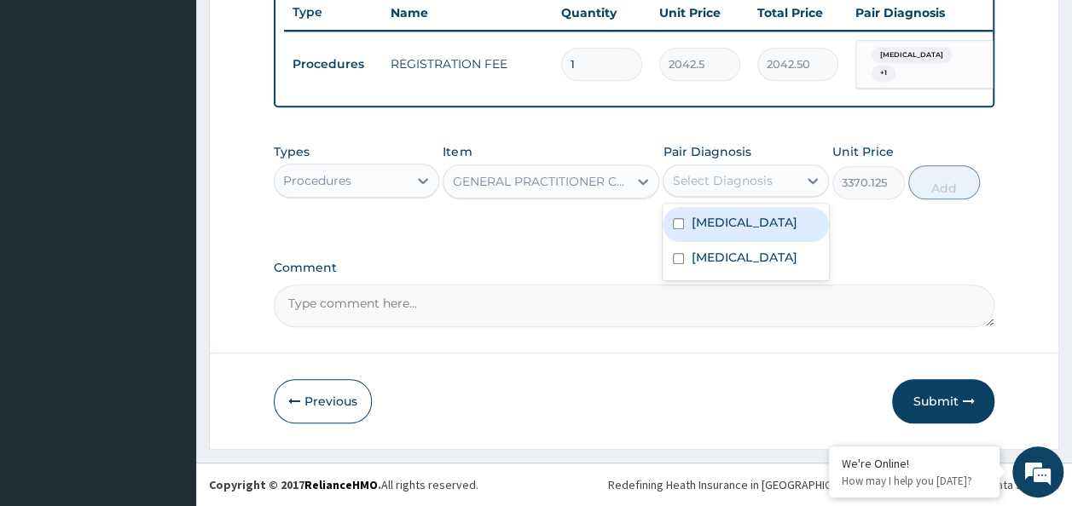
click at [768, 182] on div "Select Diagnosis" at bounding box center [722, 180] width 100 height 17
click at [764, 220] on div "Peptic ulcer" at bounding box center [746, 224] width 166 height 35
checkbox input "true"
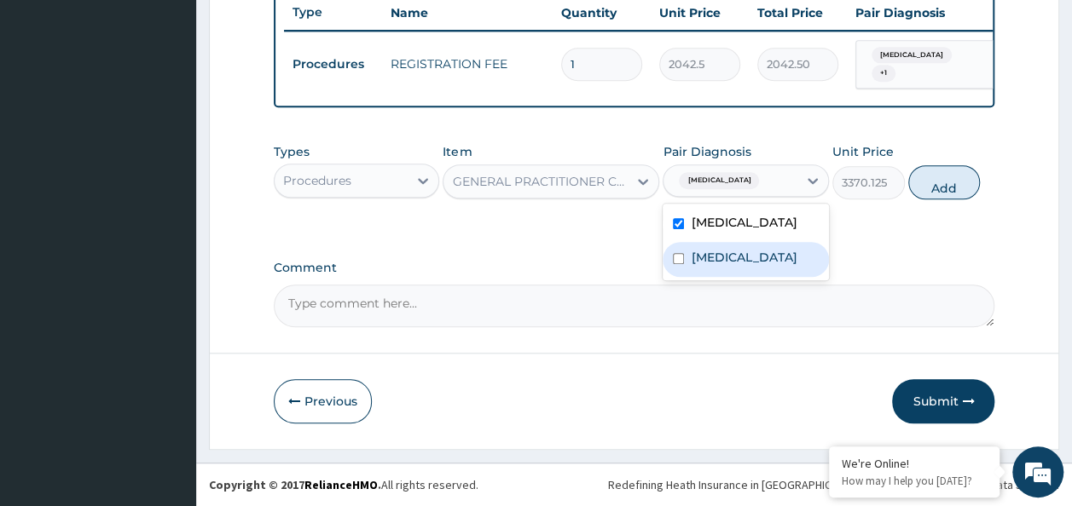
click at [720, 278] on div "Peptic ulcer Malaria" at bounding box center [746, 242] width 166 height 77
click at [718, 260] on label "[MEDICAL_DATA]" at bounding box center [744, 257] width 106 height 17
checkbox input "true"
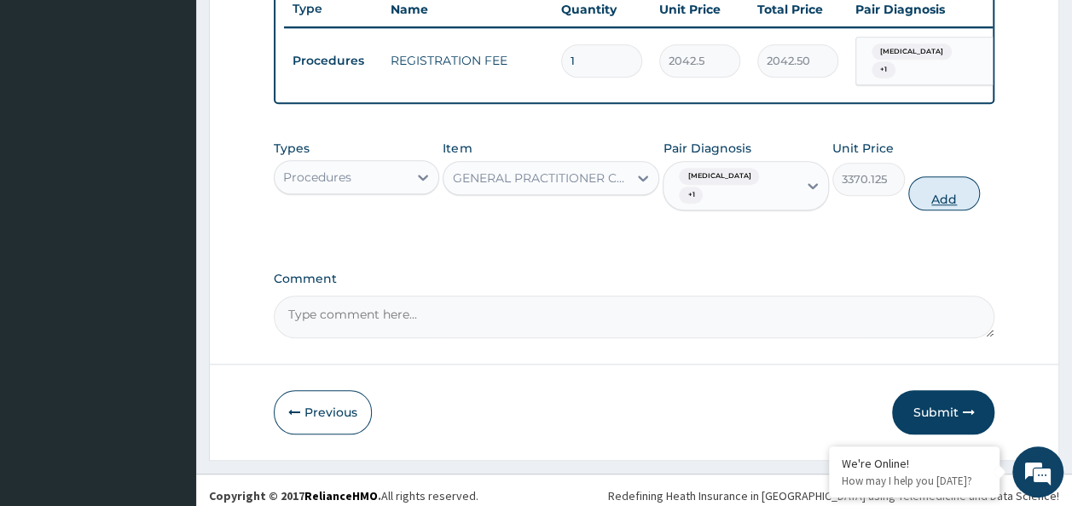
click at [954, 191] on button "Add" at bounding box center [944, 193] width 72 height 34
type input "0"
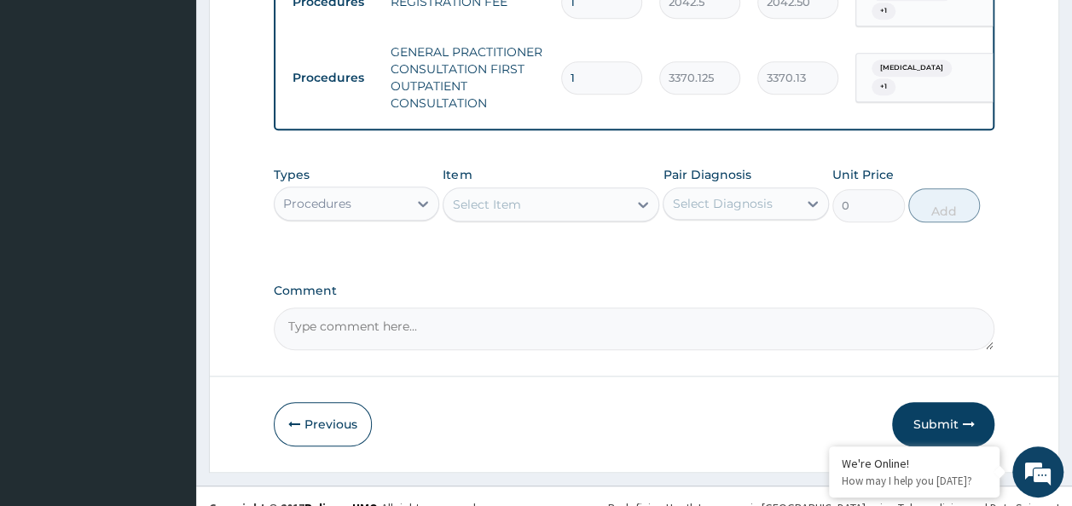
scroll to position [738, 0]
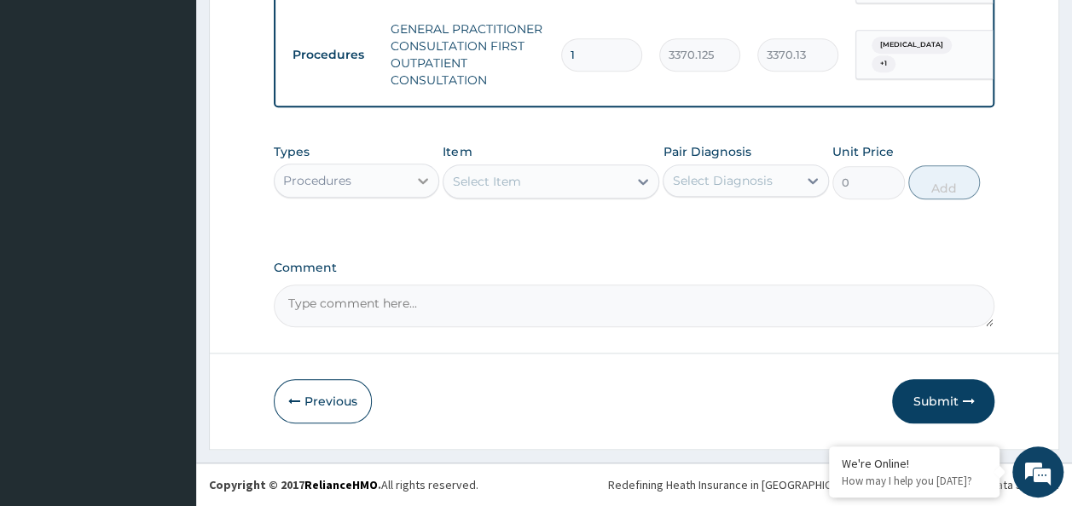
click at [410, 171] on div at bounding box center [423, 180] width 31 height 31
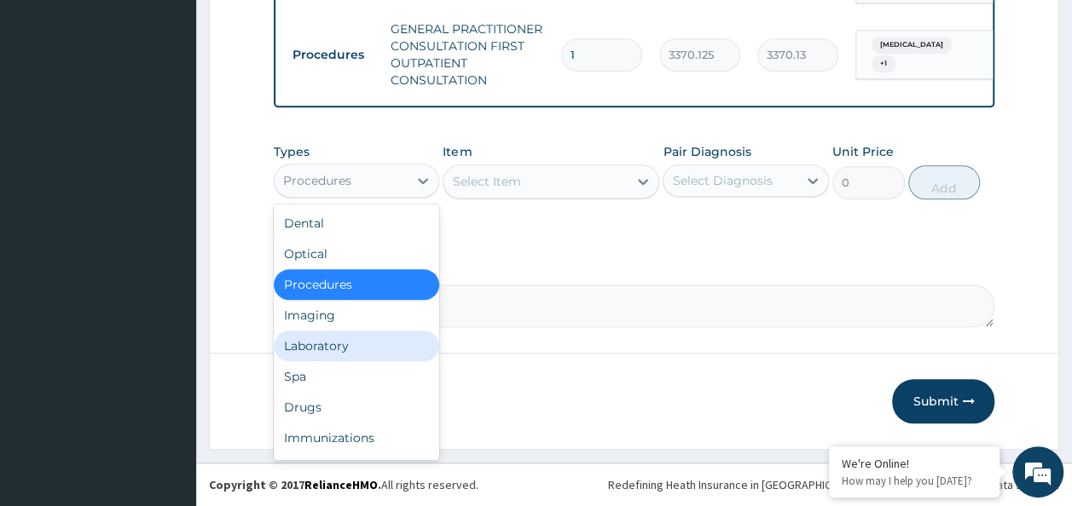
click at [373, 335] on div "Laboratory" at bounding box center [357, 346] width 166 height 31
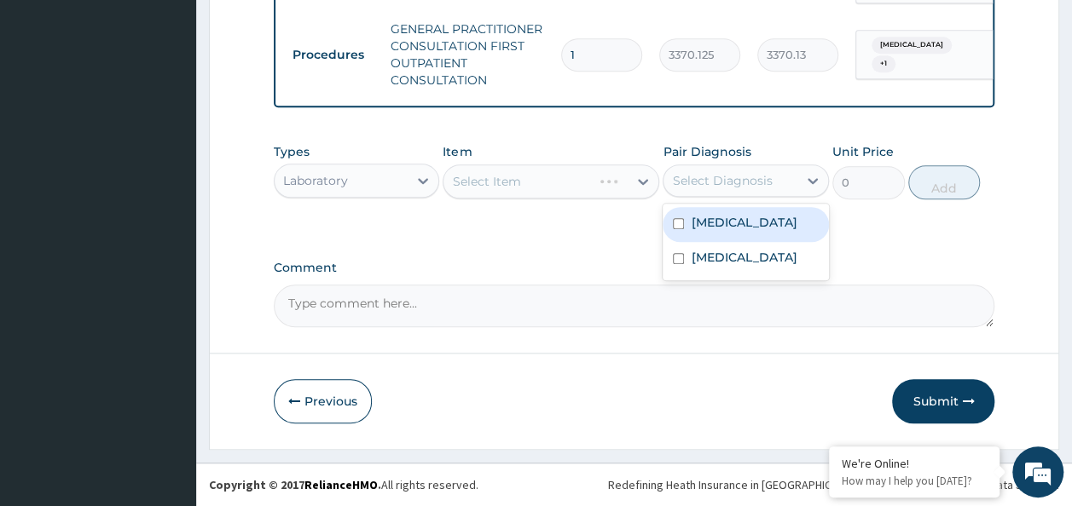
click at [764, 177] on div "Select Diagnosis" at bounding box center [722, 180] width 100 height 17
click at [737, 229] on label "Peptic ulcer" at bounding box center [744, 222] width 106 height 17
checkbox input "true"
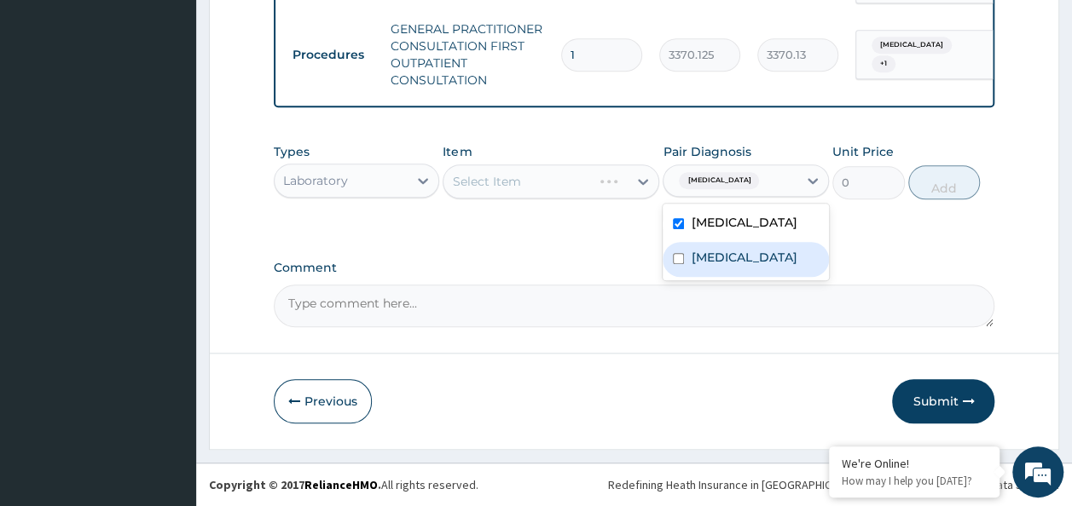
click at [716, 260] on label "[MEDICAL_DATA]" at bounding box center [744, 257] width 106 height 17
checkbox input "true"
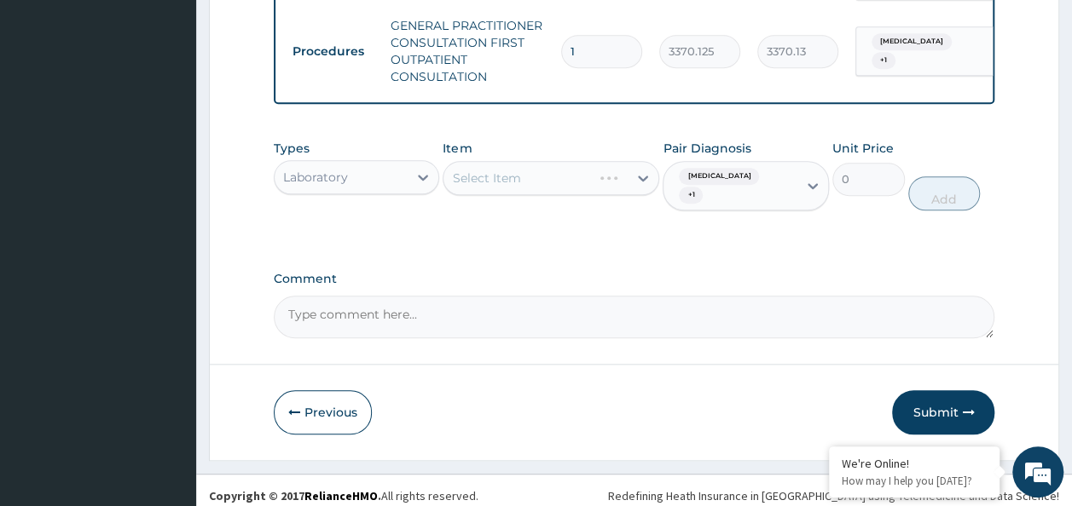
click at [338, 272] on label "Comment" at bounding box center [634, 279] width 721 height 14
click at [338, 296] on textarea "Comment" at bounding box center [634, 317] width 721 height 43
click at [541, 188] on div "Select Item" at bounding box center [535, 178] width 184 height 27
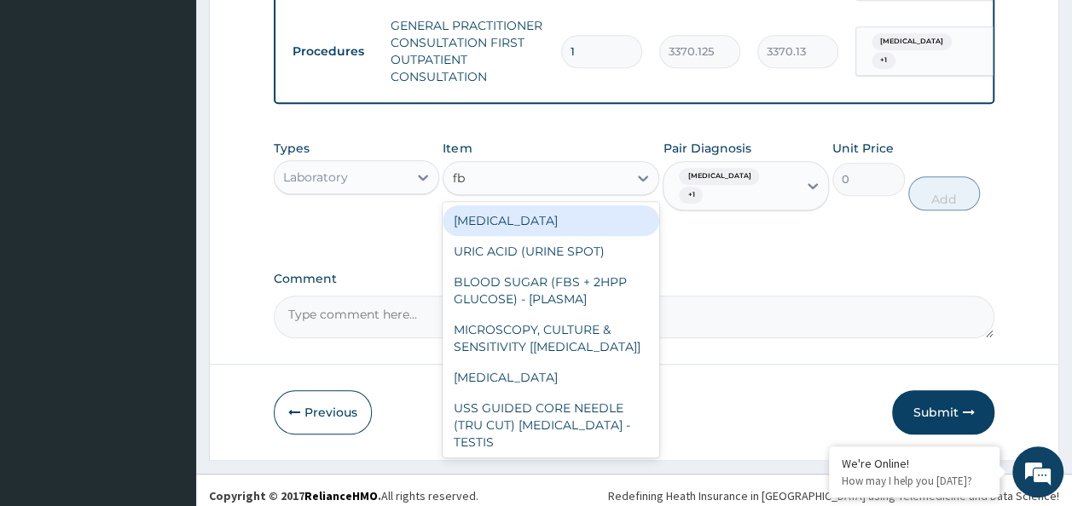
type input "fbc"
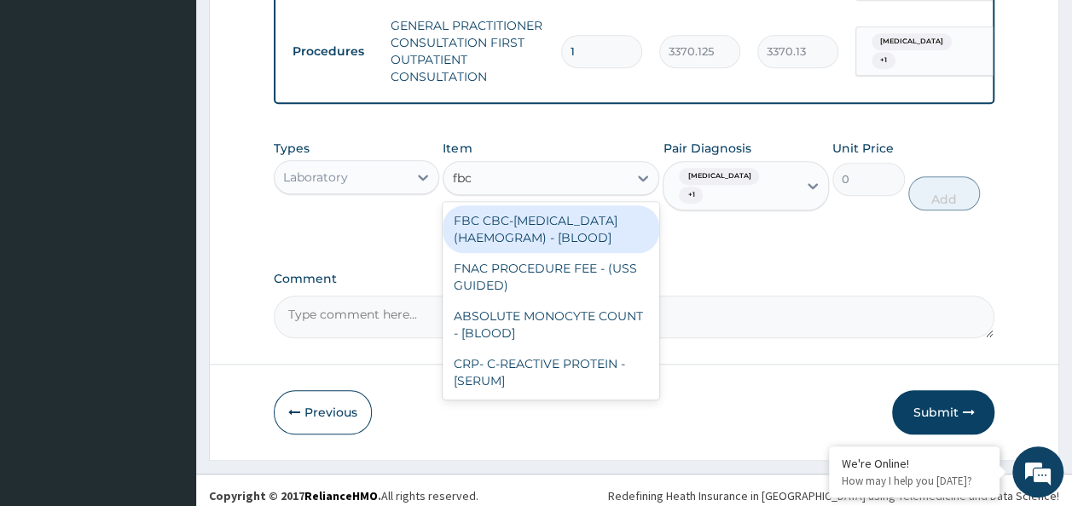
click at [566, 234] on div "FBC CBC-[MEDICAL_DATA] (HAEMOGRAM) - [BLOOD]" at bounding box center [551, 229] width 217 height 48
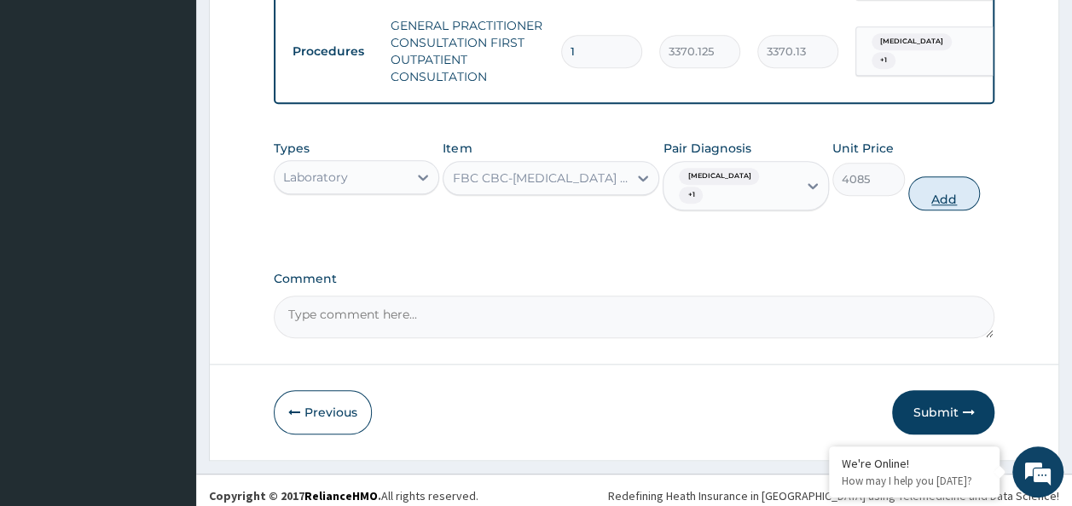
click at [924, 195] on button "Add" at bounding box center [944, 193] width 72 height 34
type input "0"
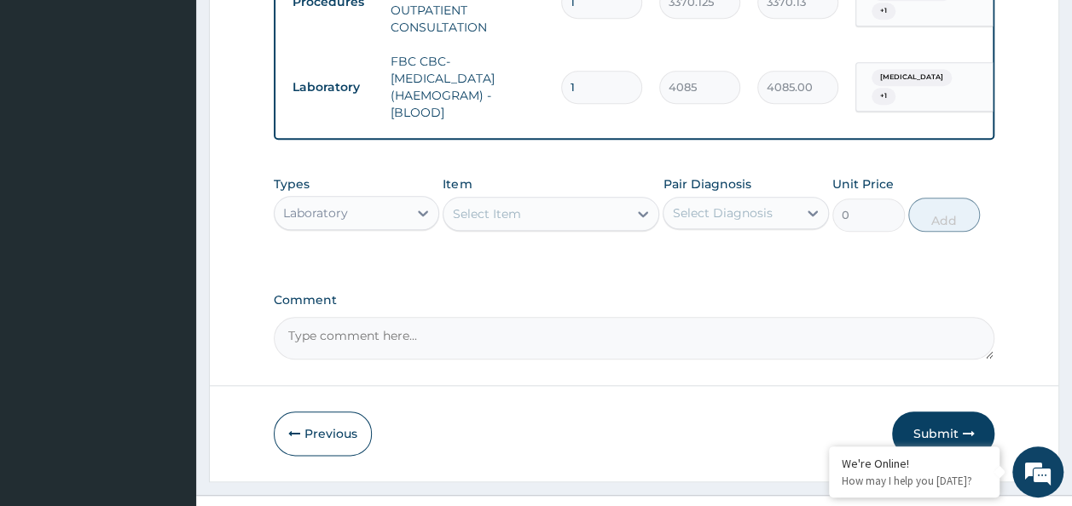
scroll to position [823, 0]
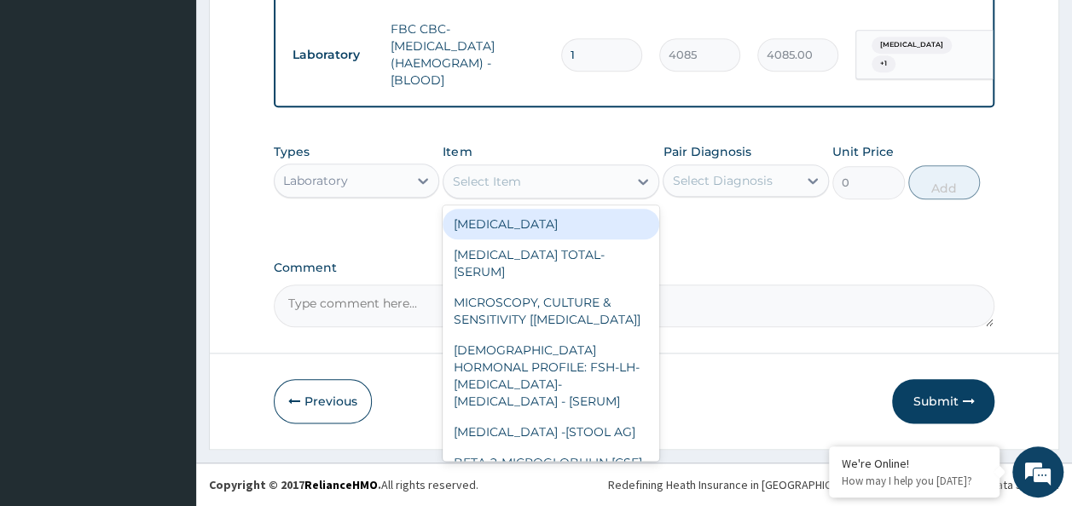
click at [513, 188] on div "Select Item" at bounding box center [486, 181] width 68 height 17
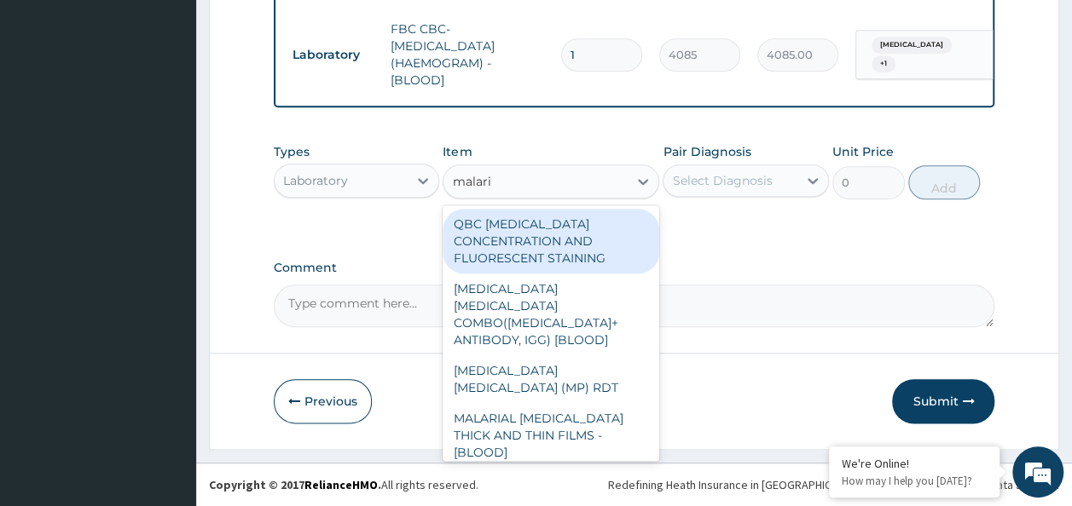
type input "[MEDICAL_DATA]"
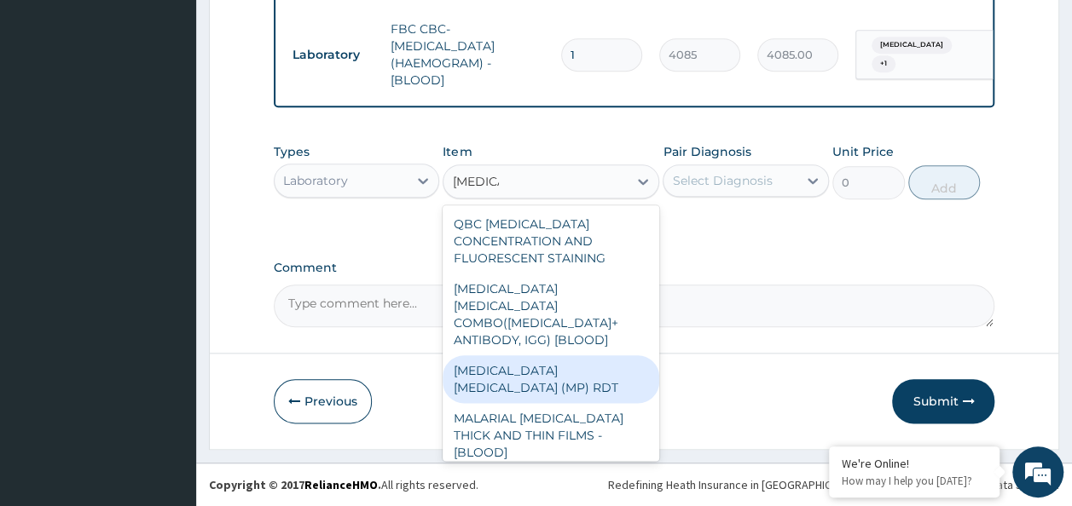
click at [488, 356] on div "[MEDICAL_DATA] [MEDICAL_DATA] (MP) RDT" at bounding box center [551, 380] width 217 height 48
type input "1531.875"
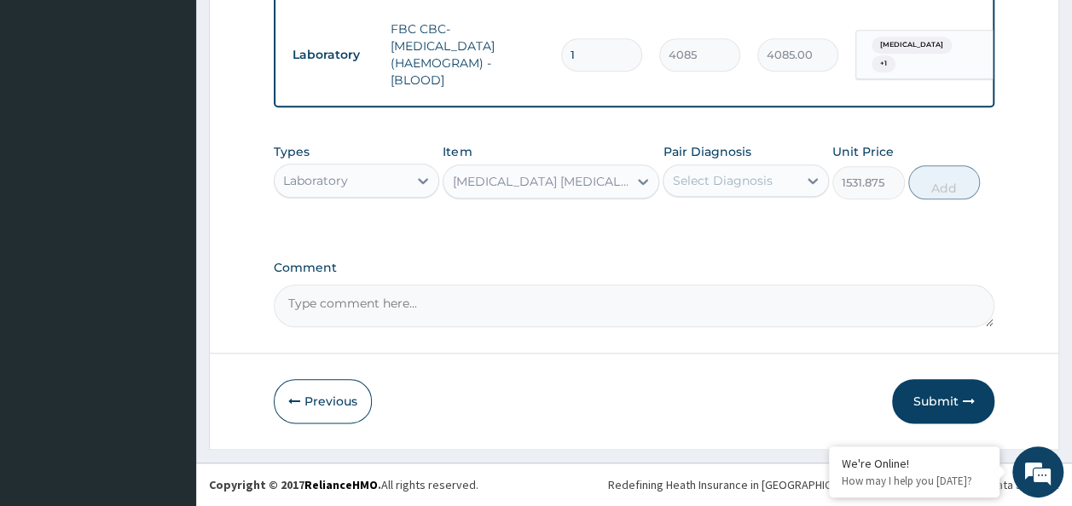
click at [692, 189] on div "Select Diagnosis" at bounding box center [722, 180] width 100 height 17
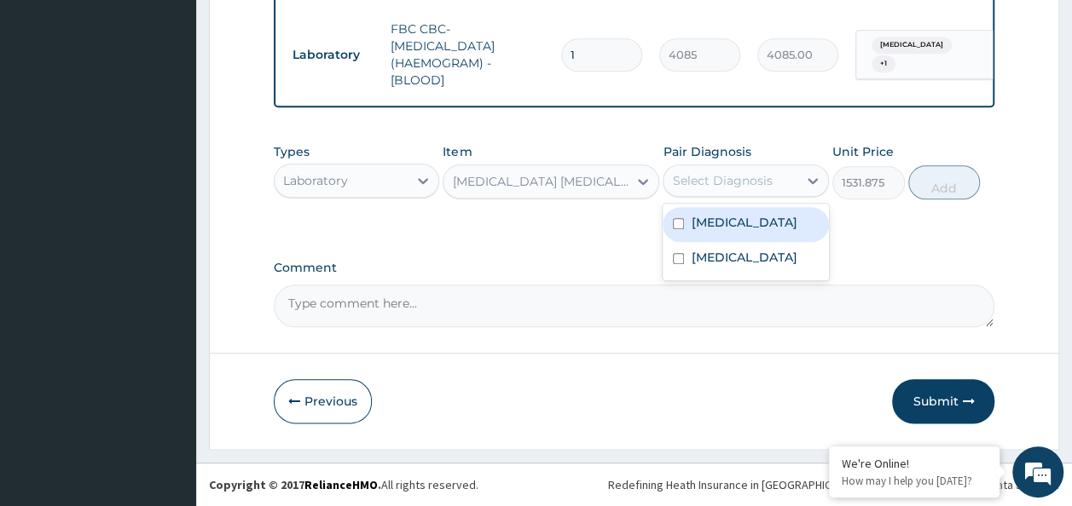
click at [700, 227] on label "Peptic ulcer" at bounding box center [744, 222] width 106 height 17
checkbox input "true"
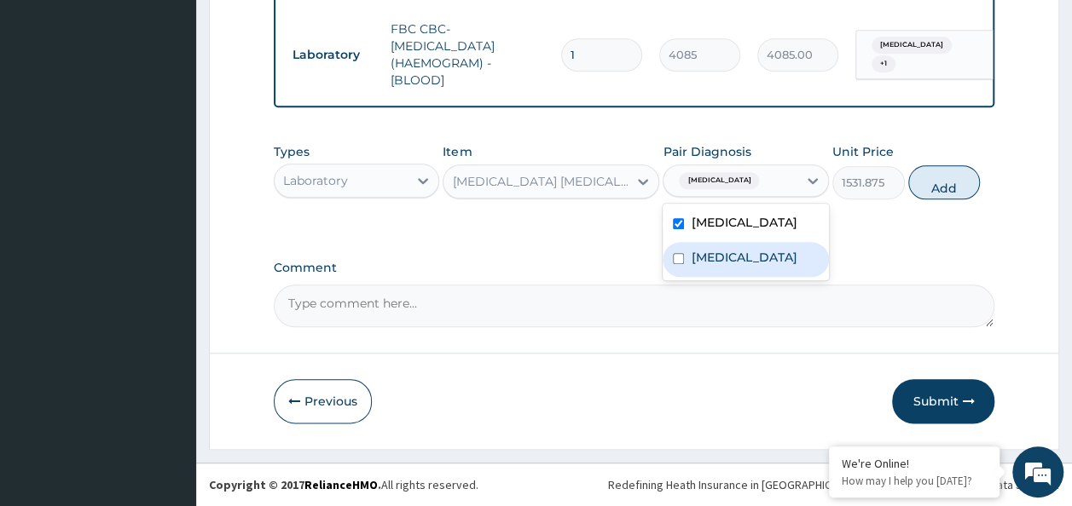
click at [704, 246] on div "[MEDICAL_DATA]" at bounding box center [746, 259] width 166 height 35
checkbox input "true"
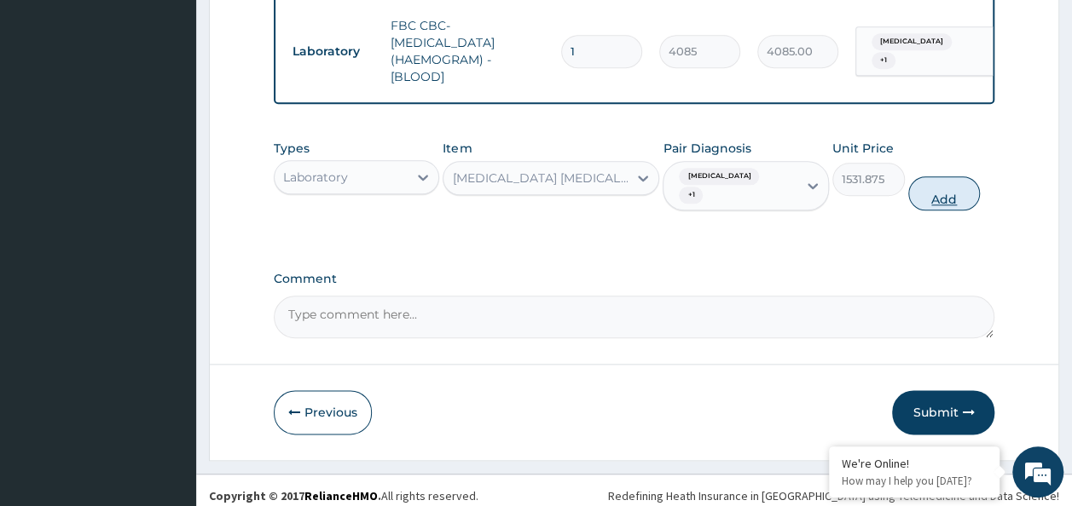
click at [919, 196] on button "Add" at bounding box center [944, 193] width 72 height 34
type input "0"
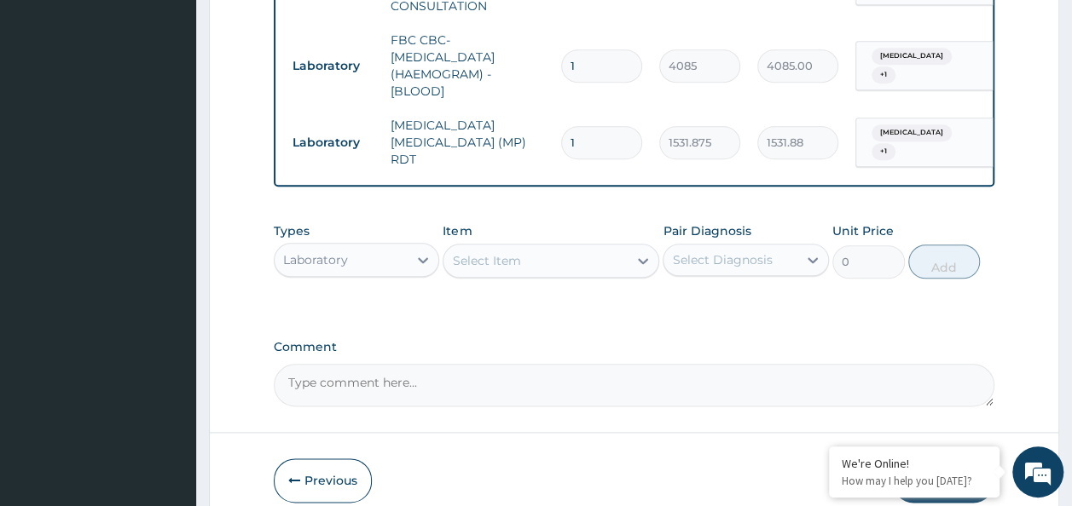
scroll to position [882, 0]
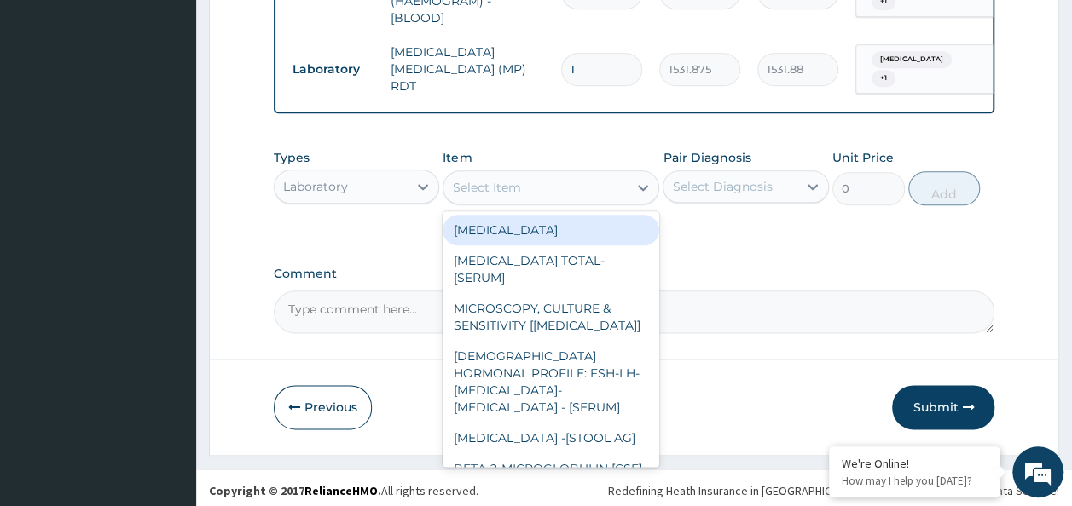
click at [504, 194] on div "Select Item" at bounding box center [535, 187] width 184 height 27
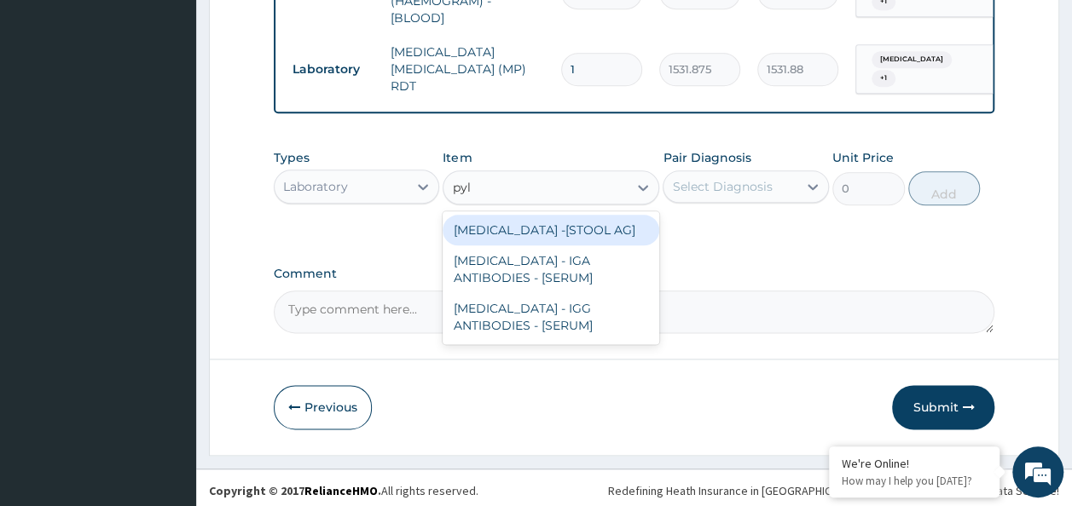
type input "pylo"
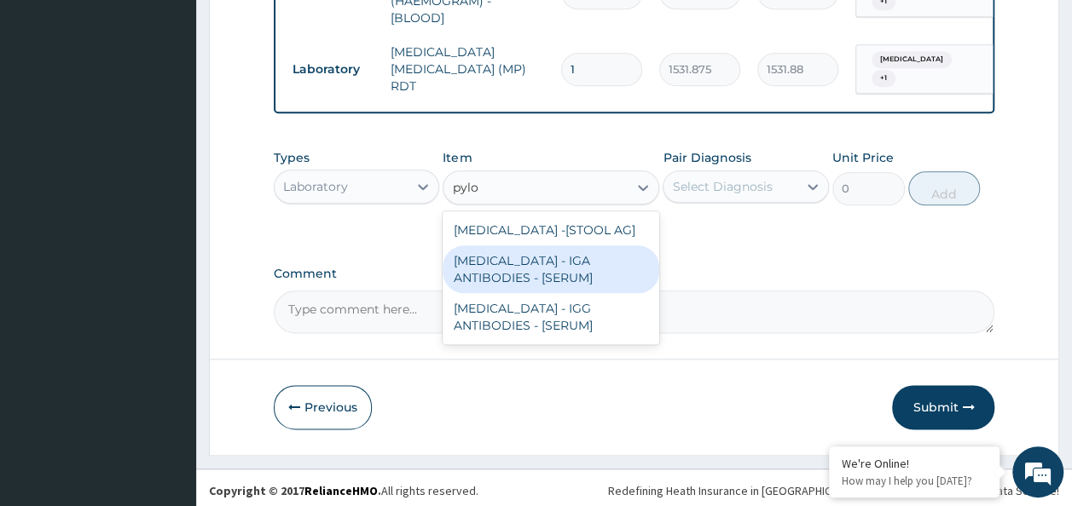
click at [556, 278] on div "[MEDICAL_DATA] - IGA ANTIBODIES - [SERUM]" at bounding box center [551, 270] width 217 height 48
type input "7260"
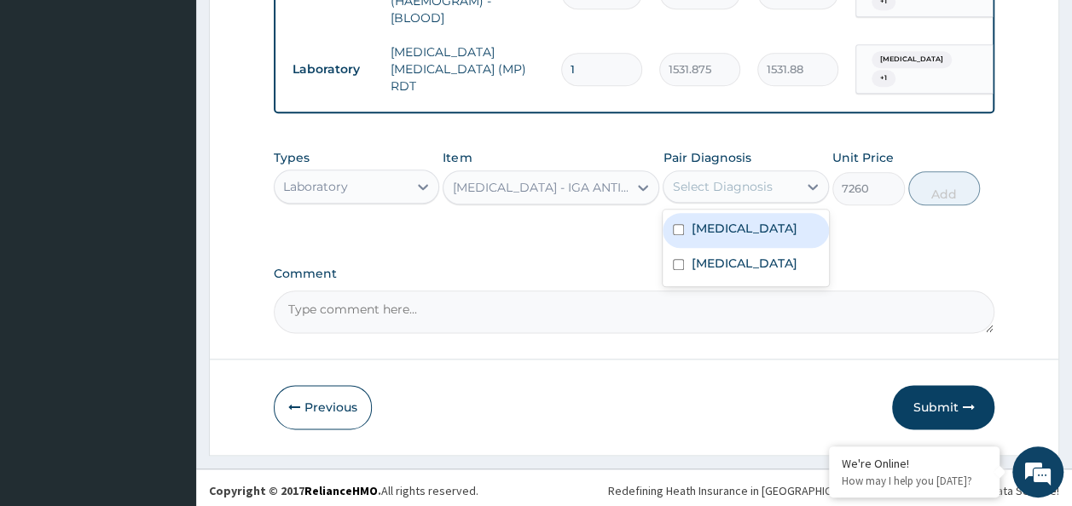
click at [704, 186] on div "Select Diagnosis" at bounding box center [722, 186] width 100 height 17
drag, startPoint x: 706, startPoint y: 210, endPoint x: 717, endPoint y: 234, distance: 26.3
click at [706, 213] on div "Peptic ulcer" at bounding box center [746, 230] width 166 height 35
checkbox input "true"
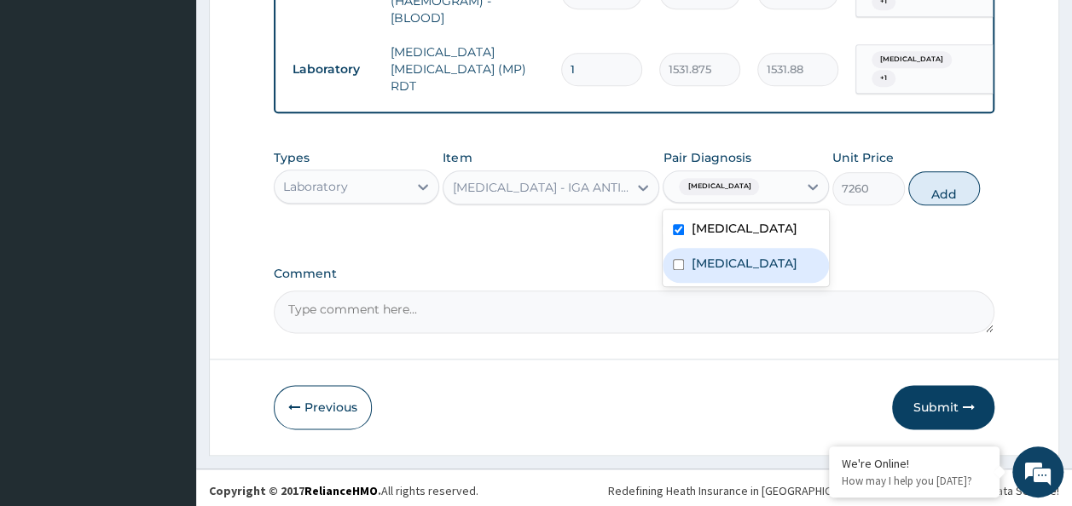
click at [714, 255] on label "[MEDICAL_DATA]" at bounding box center [744, 263] width 106 height 17
checkbox input "true"
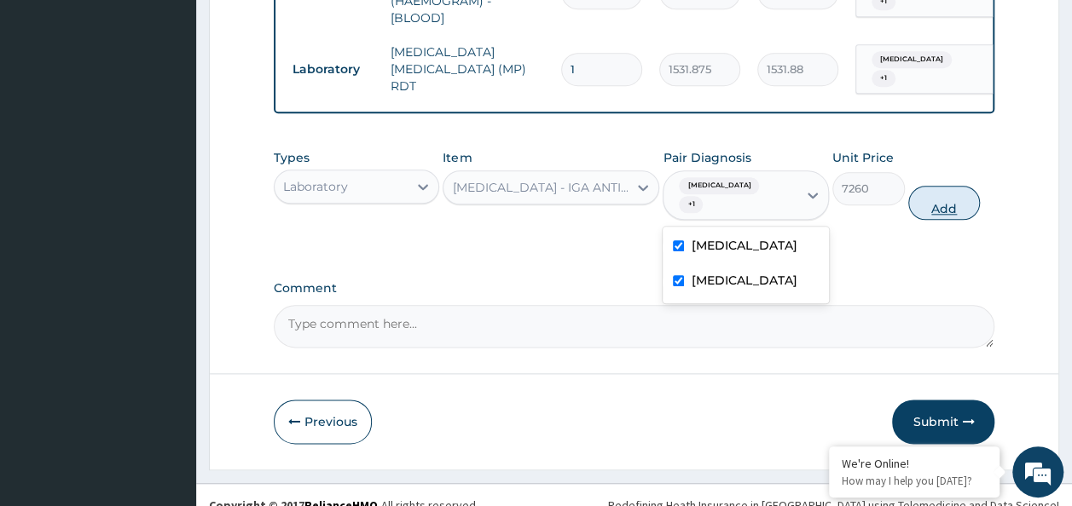
click at [940, 189] on button "Add" at bounding box center [944, 203] width 72 height 34
type input "0"
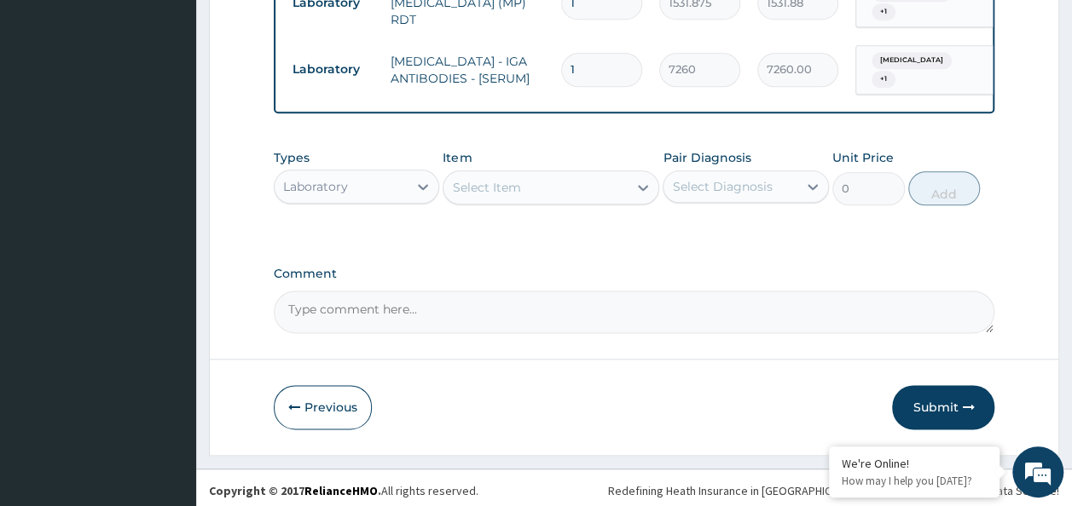
scroll to position [950, 0]
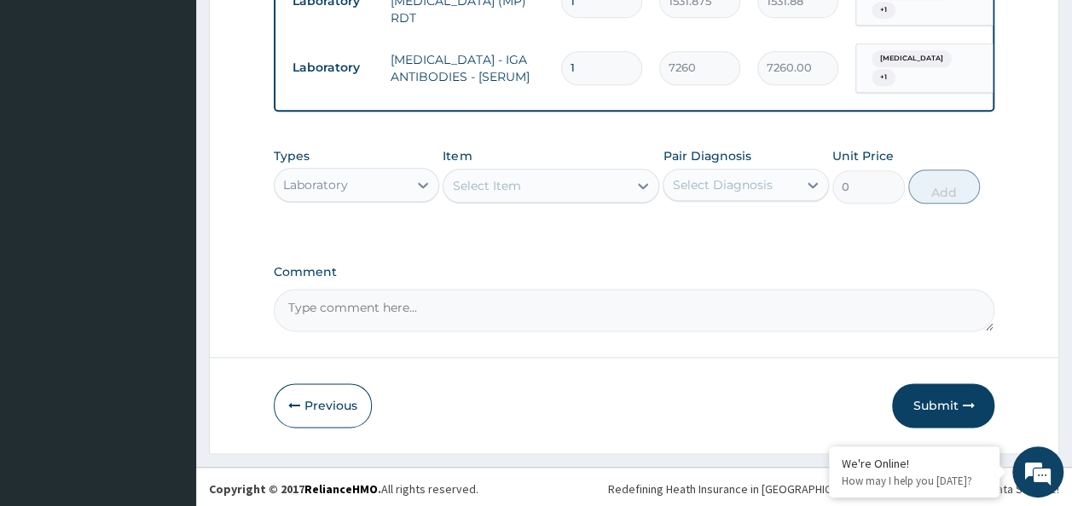
click at [391, 181] on div "Laboratory" at bounding box center [342, 184] width 134 height 27
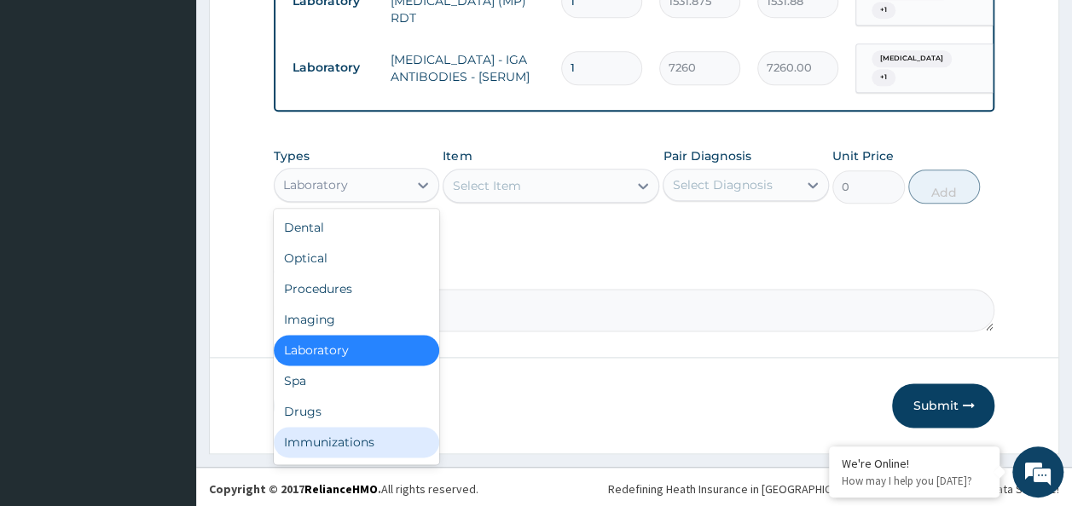
click at [366, 427] on div "Immunizations" at bounding box center [357, 442] width 166 height 31
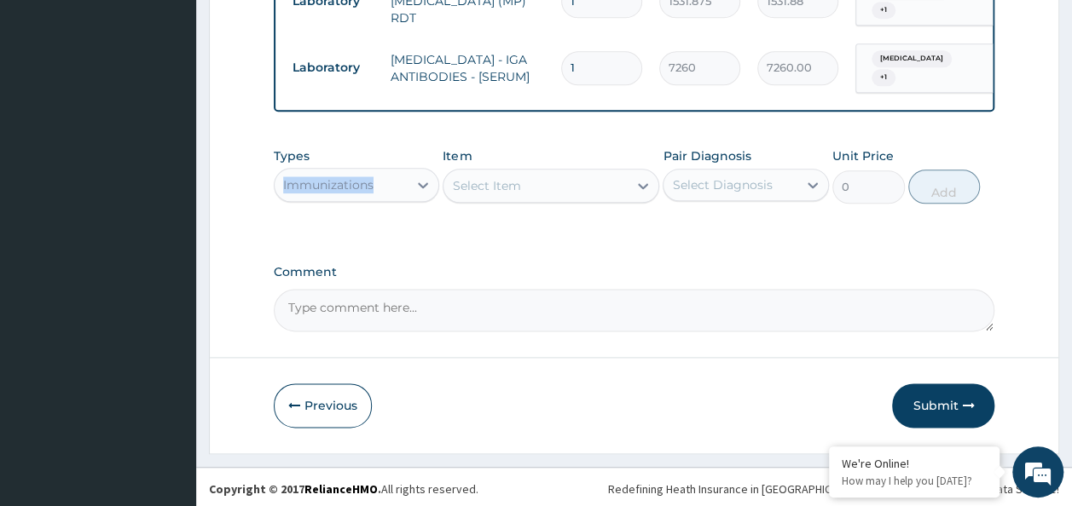
drag, startPoint x: 389, startPoint y: 162, endPoint x: 388, endPoint y: 171, distance: 8.6
click at [388, 171] on div "Types Immunizations" at bounding box center [357, 176] width 166 height 56
click at [388, 171] on div "Immunizations" at bounding box center [342, 184] width 134 height 27
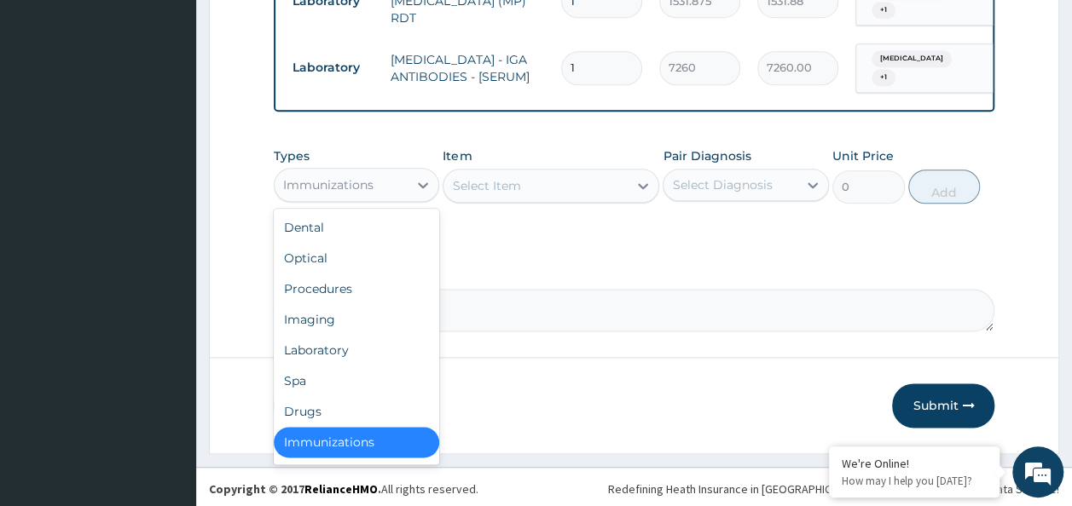
scroll to position [3, 0]
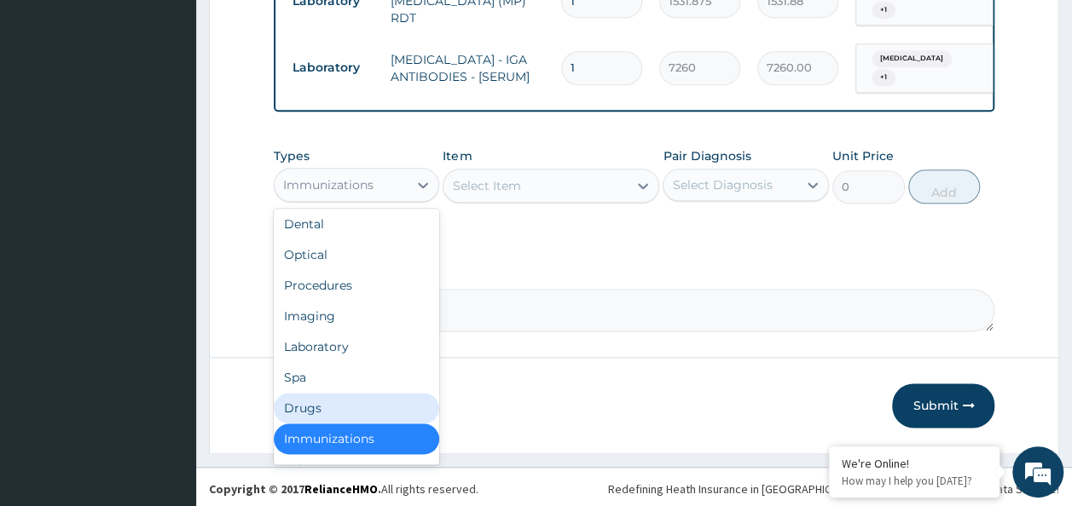
drag, startPoint x: 355, startPoint y: 399, endPoint x: 392, endPoint y: 368, distance: 48.5
click at [356, 399] on div "Drugs" at bounding box center [357, 408] width 166 height 31
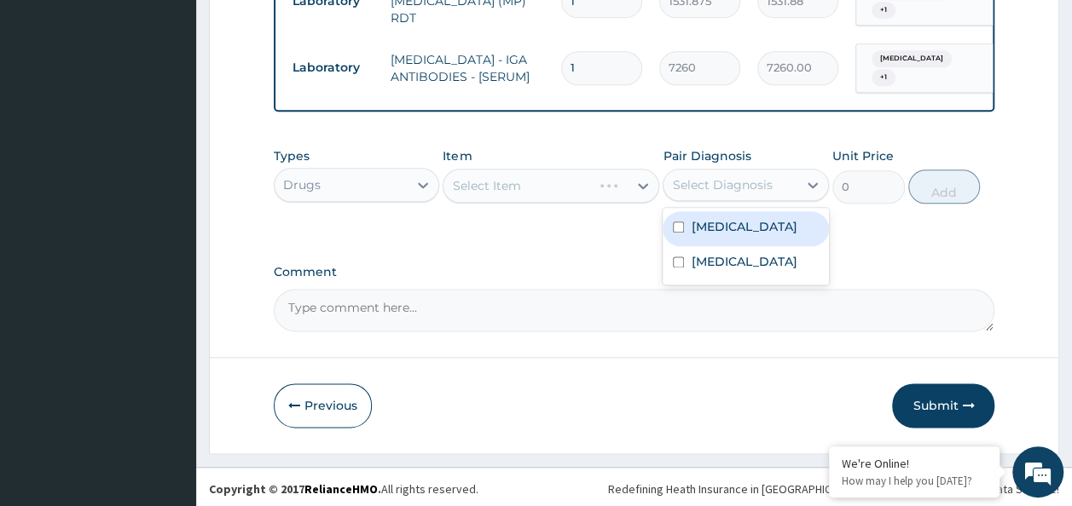
click at [728, 196] on div "Select Diagnosis" at bounding box center [746, 185] width 166 height 32
click at [716, 220] on label "Peptic ulcer" at bounding box center [744, 226] width 106 height 17
checkbox input "true"
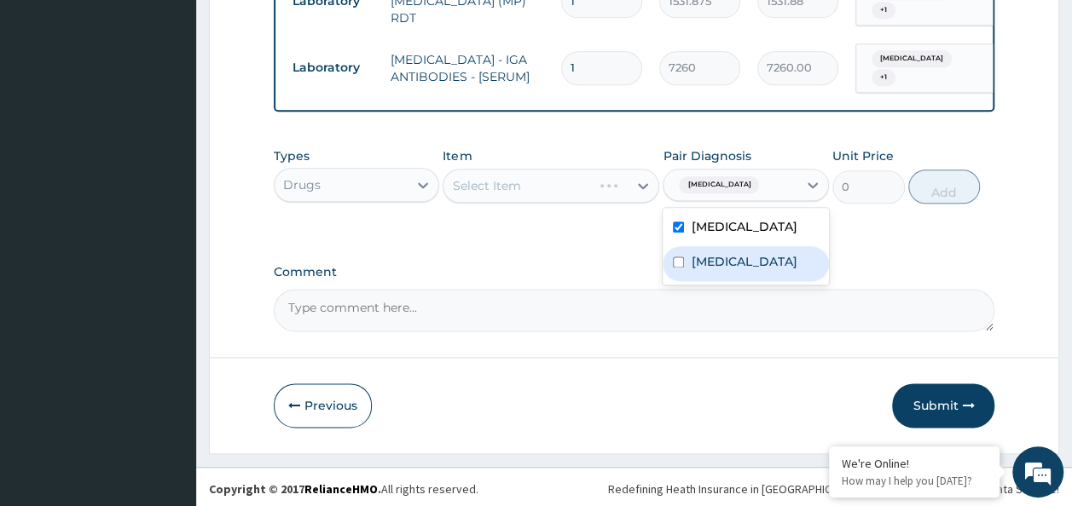
click at [708, 253] on label "[MEDICAL_DATA]" at bounding box center [744, 261] width 106 height 17
checkbox input "true"
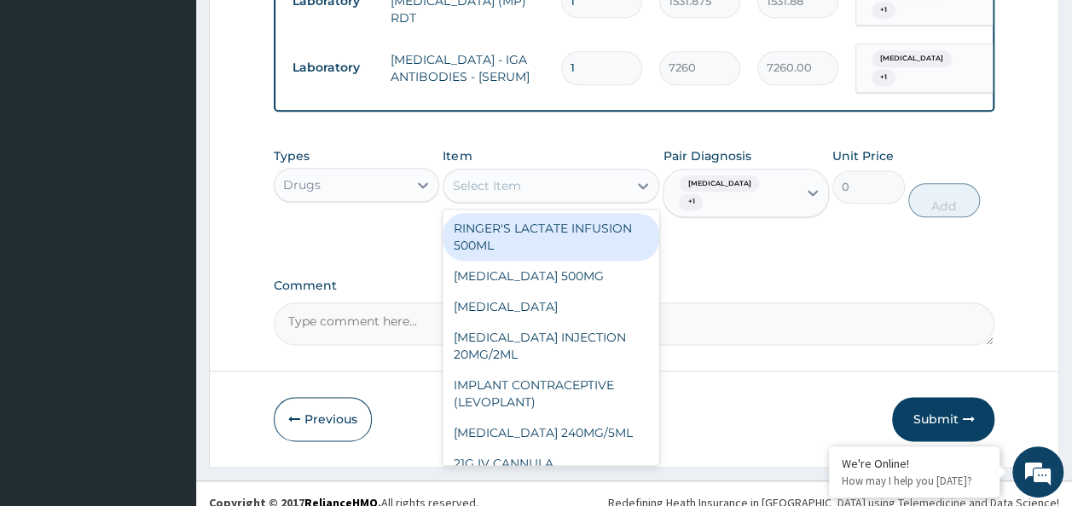
click at [564, 182] on div "Select Item" at bounding box center [535, 185] width 184 height 27
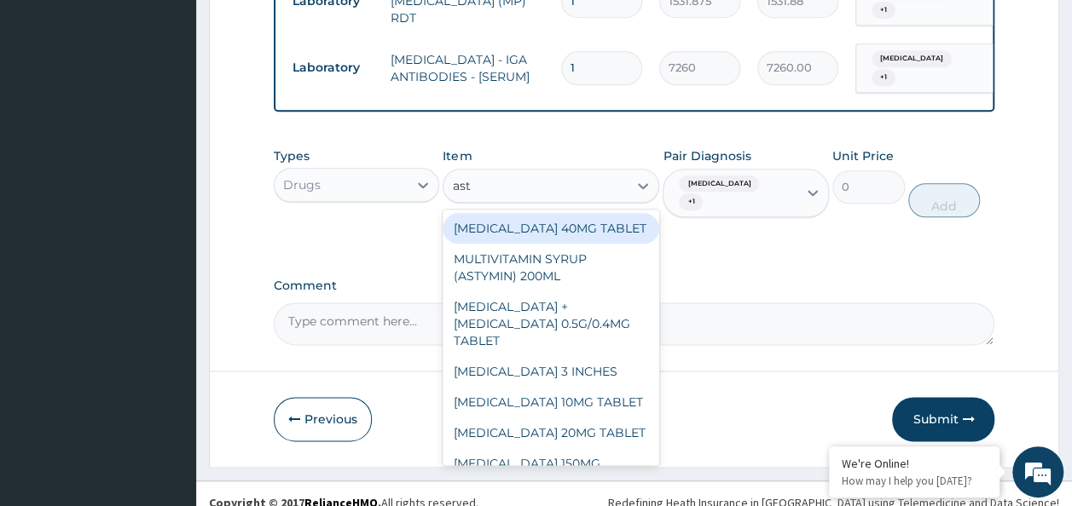
type input "asty"
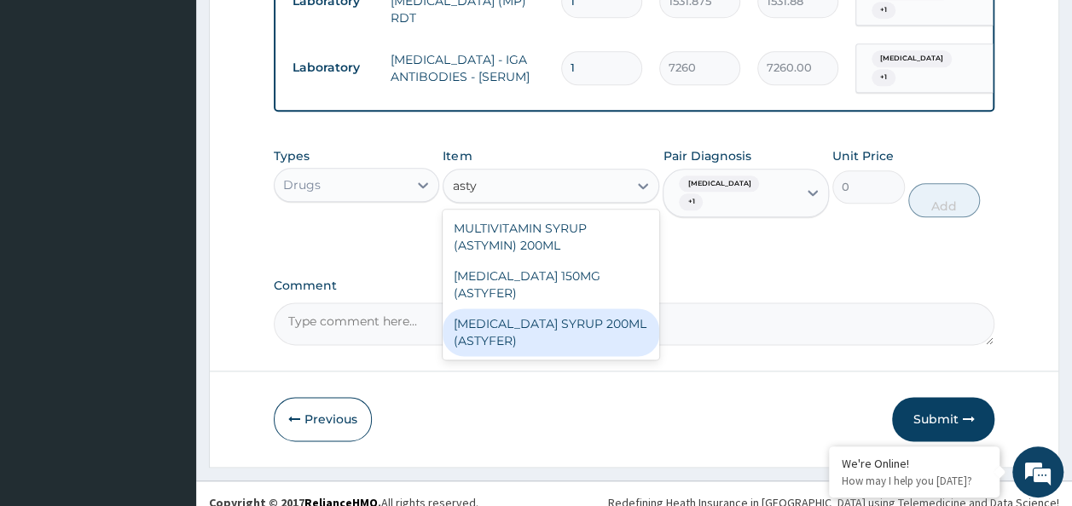
click at [580, 322] on div "[MEDICAL_DATA] SYRUP 200ML (ASTYFER)" at bounding box center [551, 333] width 217 height 48
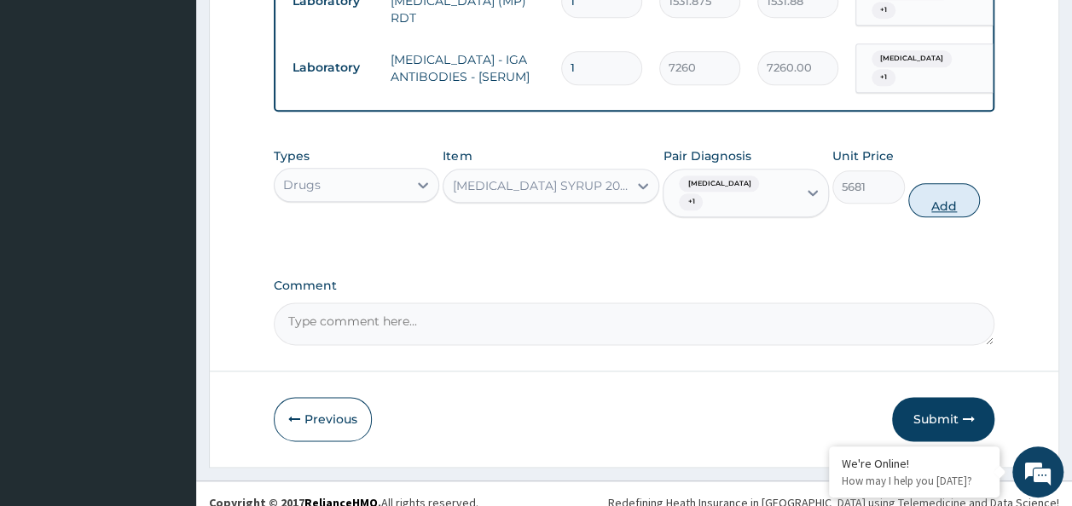
click at [943, 191] on button "Add" at bounding box center [944, 200] width 72 height 34
type input "0"
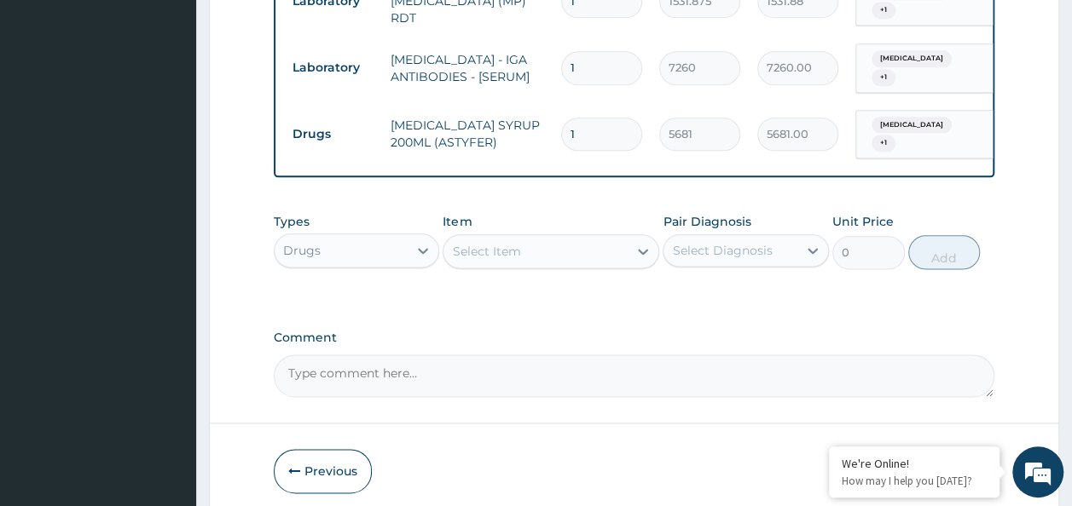
click at [559, 242] on div "Select Item" at bounding box center [535, 251] width 184 height 27
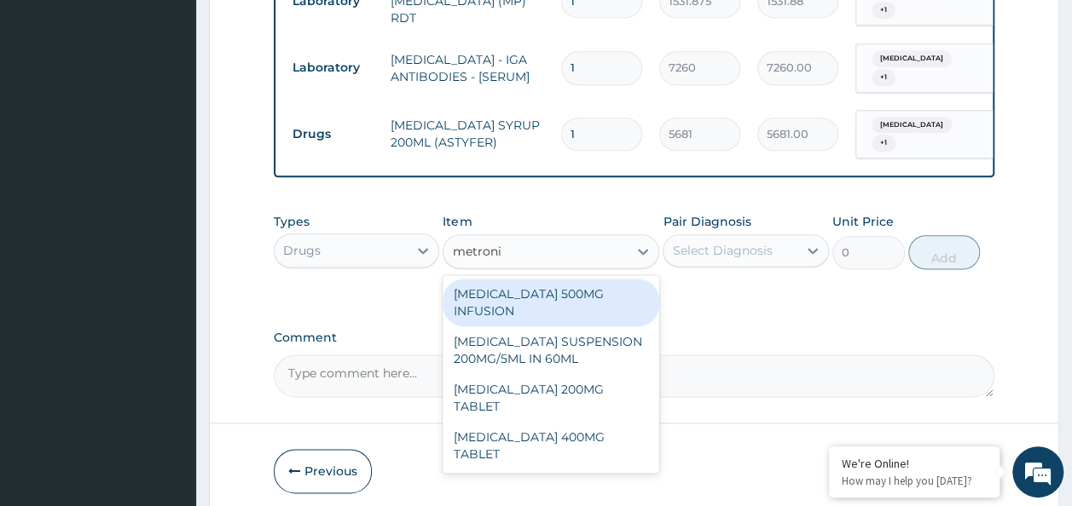
type input "metroni"
type input "metronida"
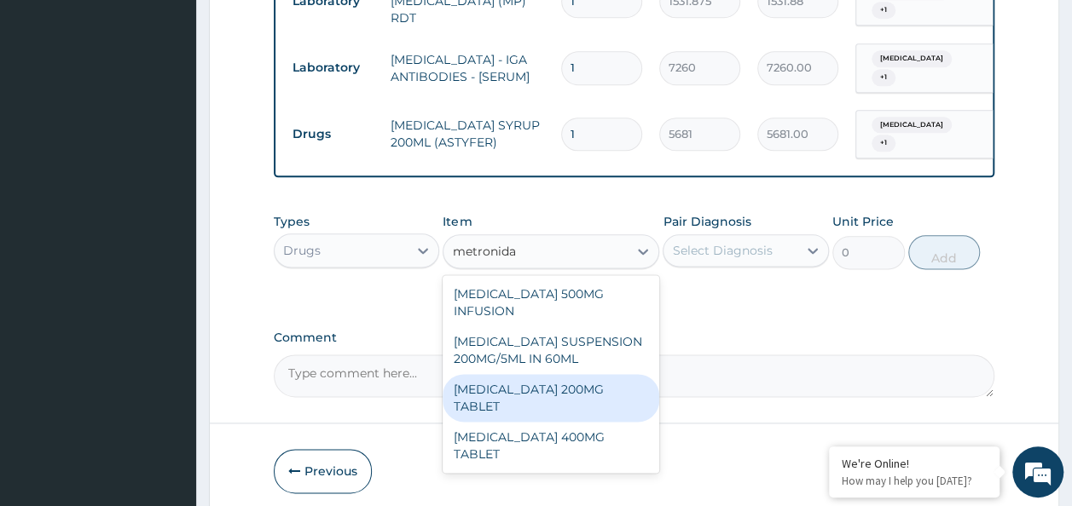
drag, startPoint x: 594, startPoint y: 380, endPoint x: 615, endPoint y: 372, distance: 22.2
click at [595, 380] on div "[MEDICAL_DATA] 200MG TABLET" at bounding box center [551, 398] width 217 height 48
type input "100"
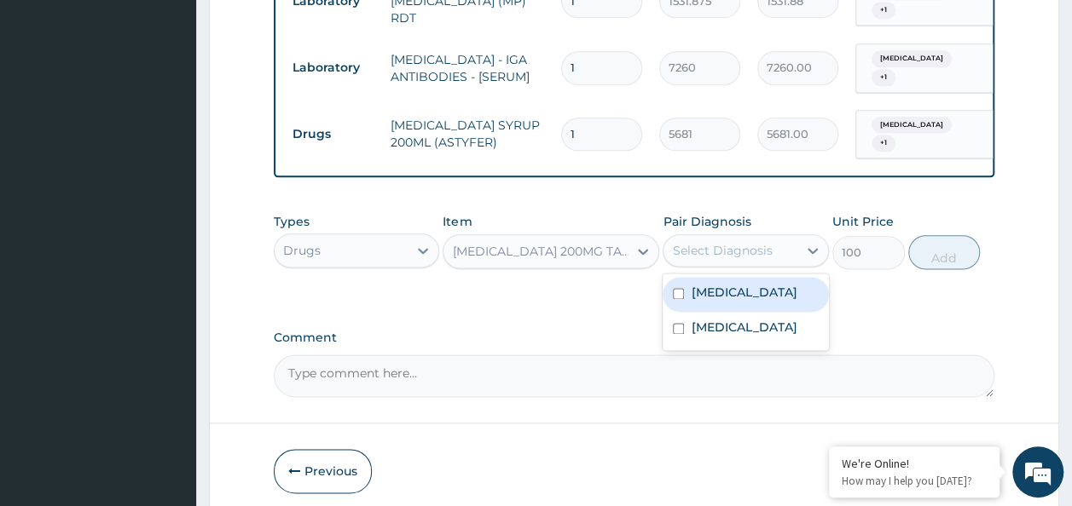
click at [780, 237] on div "Select Diagnosis" at bounding box center [730, 250] width 134 height 27
click at [767, 296] on div "Peptic ulcer" at bounding box center [746, 294] width 166 height 35
checkbox input "true"
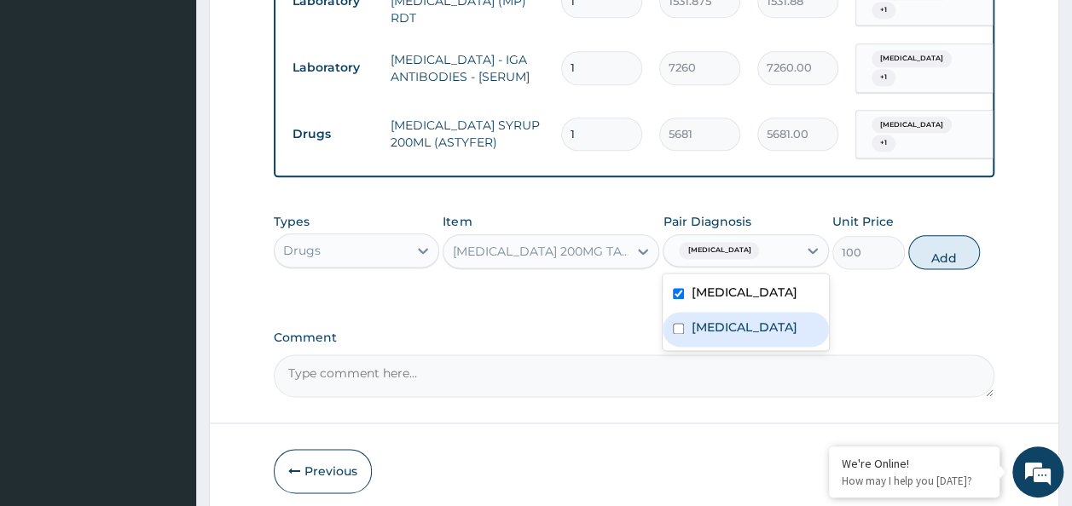
click at [748, 315] on div "[MEDICAL_DATA]" at bounding box center [746, 329] width 166 height 35
checkbox input "true"
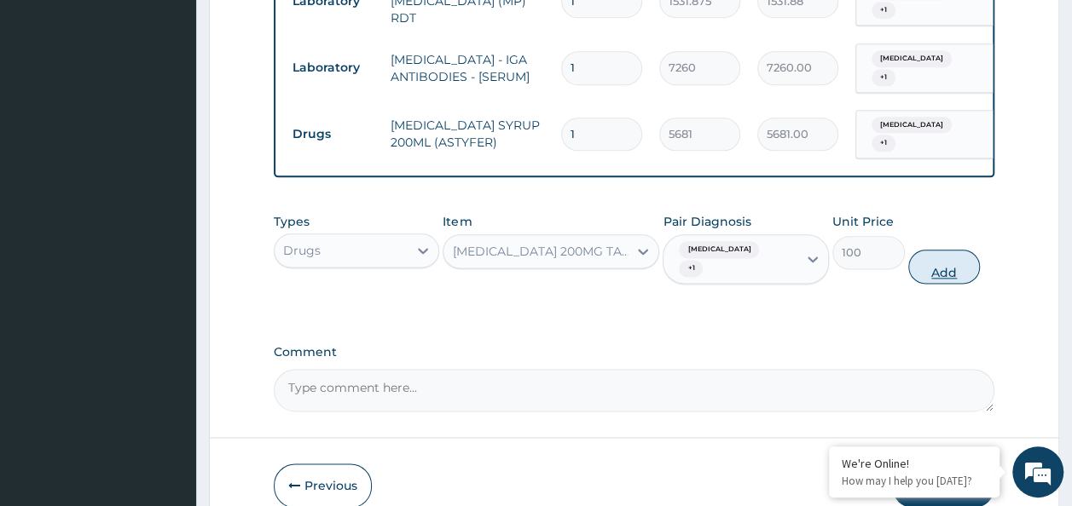
click at [910, 250] on button "Add" at bounding box center [944, 267] width 72 height 34
type input "0"
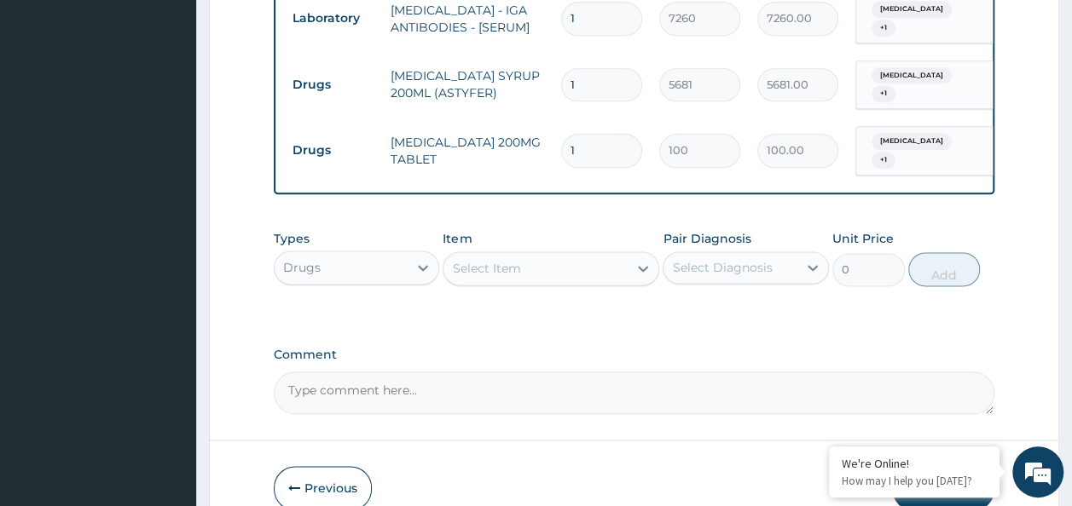
scroll to position [1035, 0]
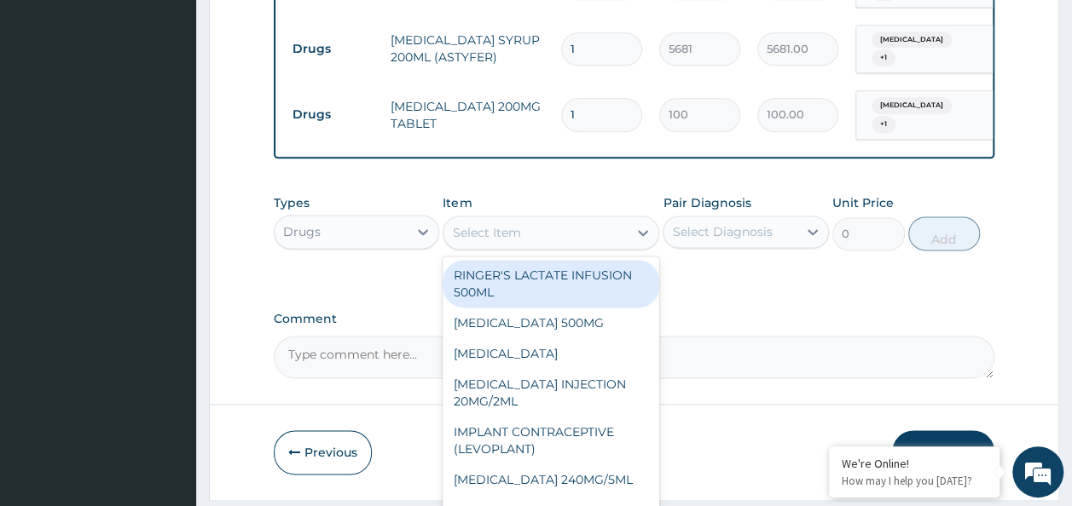
click at [526, 219] on div "Select Item" at bounding box center [535, 232] width 184 height 27
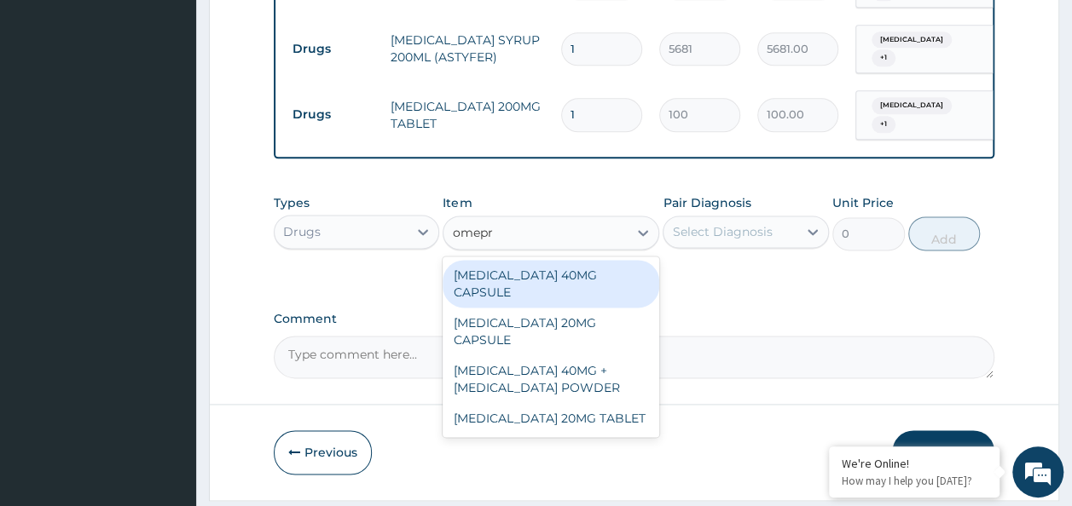
type input "omepr"
type input "omepra"
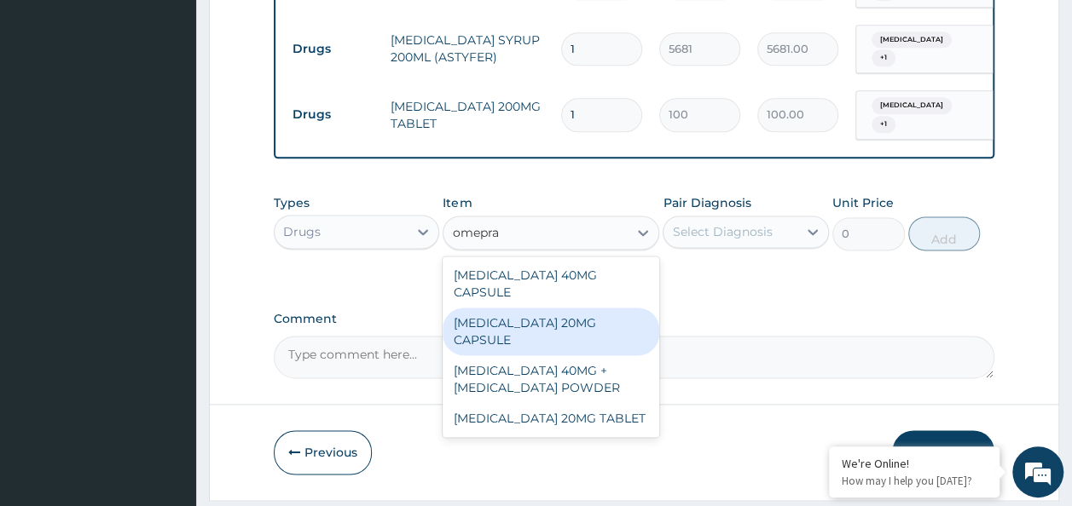
click at [525, 308] on div "[MEDICAL_DATA] 20MG CAPSULE" at bounding box center [551, 332] width 217 height 48
type input "100"
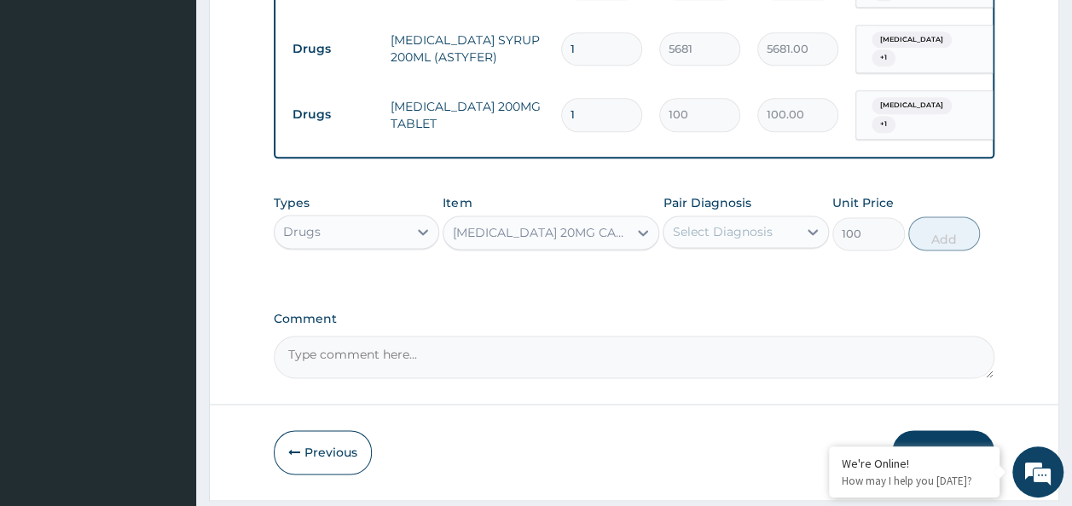
click at [748, 223] on div "Select Diagnosis" at bounding box center [722, 231] width 100 height 17
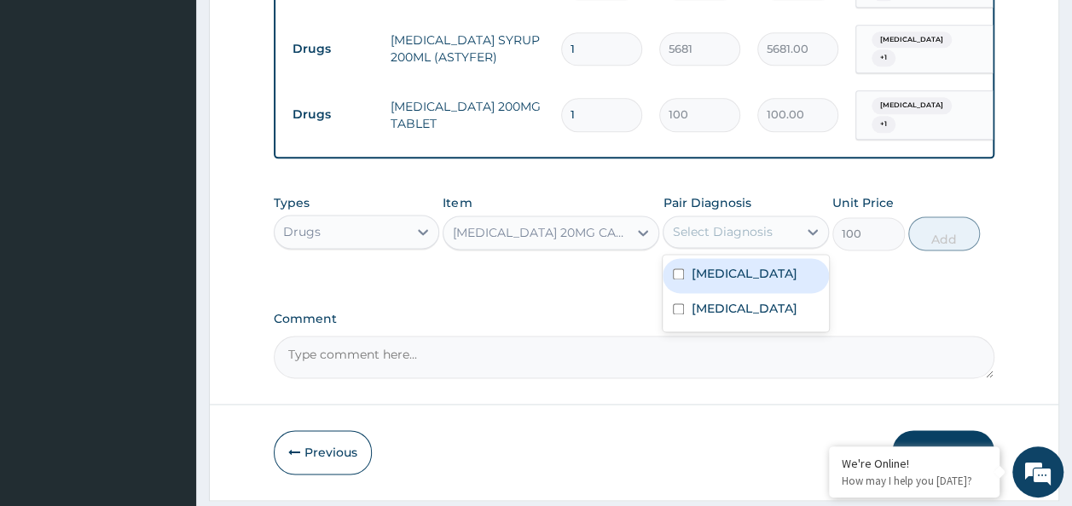
click at [742, 265] on label "Peptic ulcer" at bounding box center [744, 273] width 106 height 17
checkbox input "true"
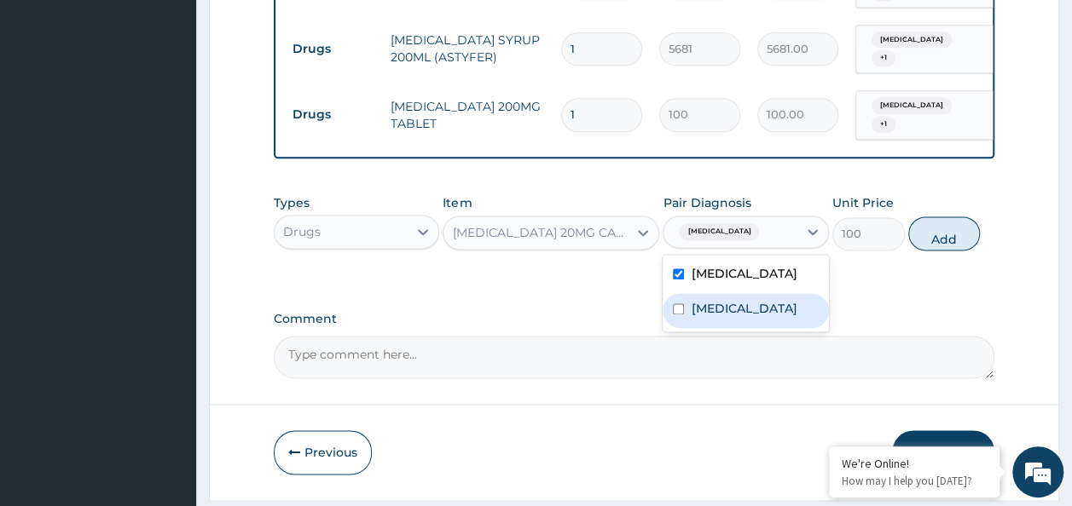
click at [726, 303] on div "[MEDICAL_DATA]" at bounding box center [746, 310] width 166 height 35
checkbox input "true"
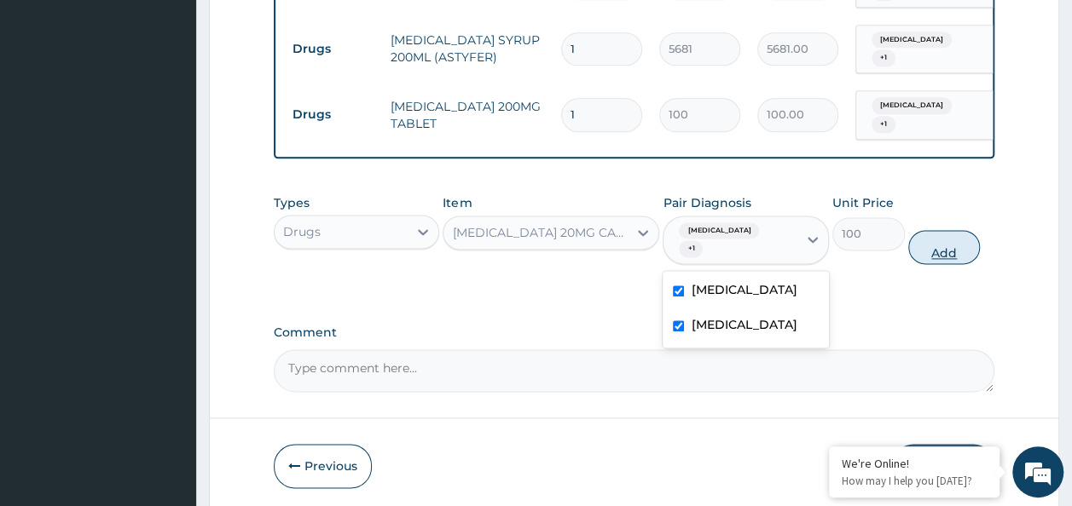
click at [917, 230] on button "Add" at bounding box center [944, 247] width 72 height 34
type input "0"
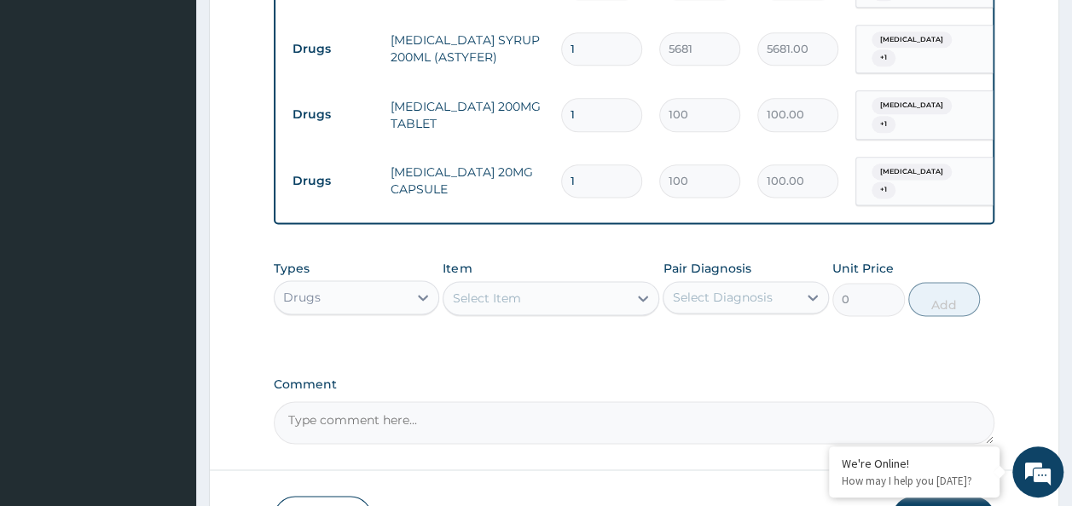
click at [558, 285] on div "Select Item" at bounding box center [535, 298] width 184 height 27
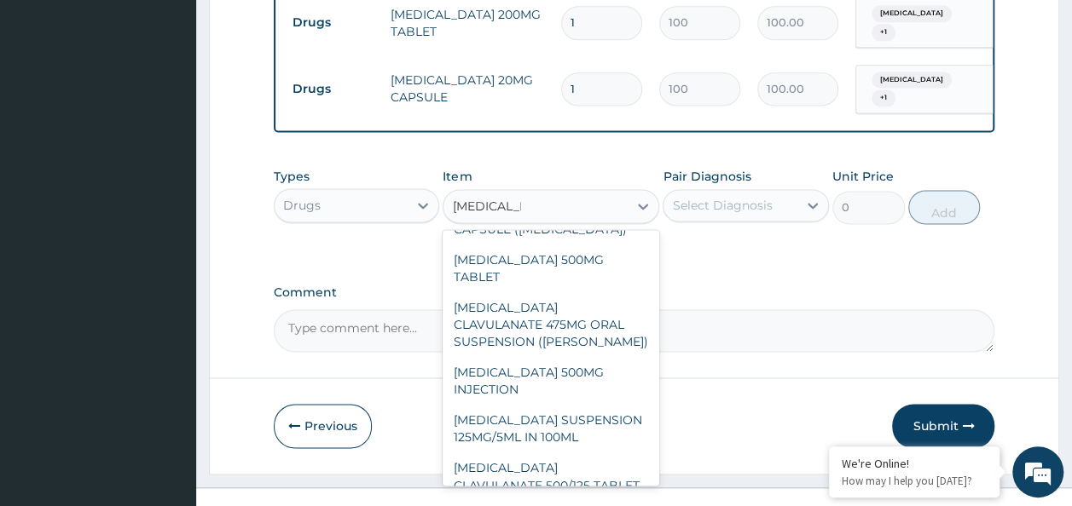
scroll to position [324, 0]
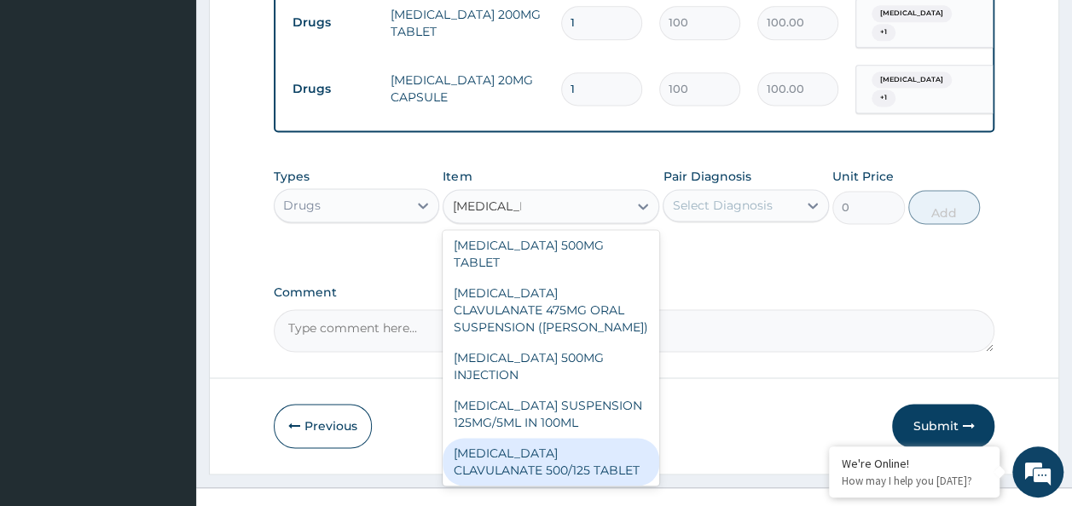
type input "amoxicillin"
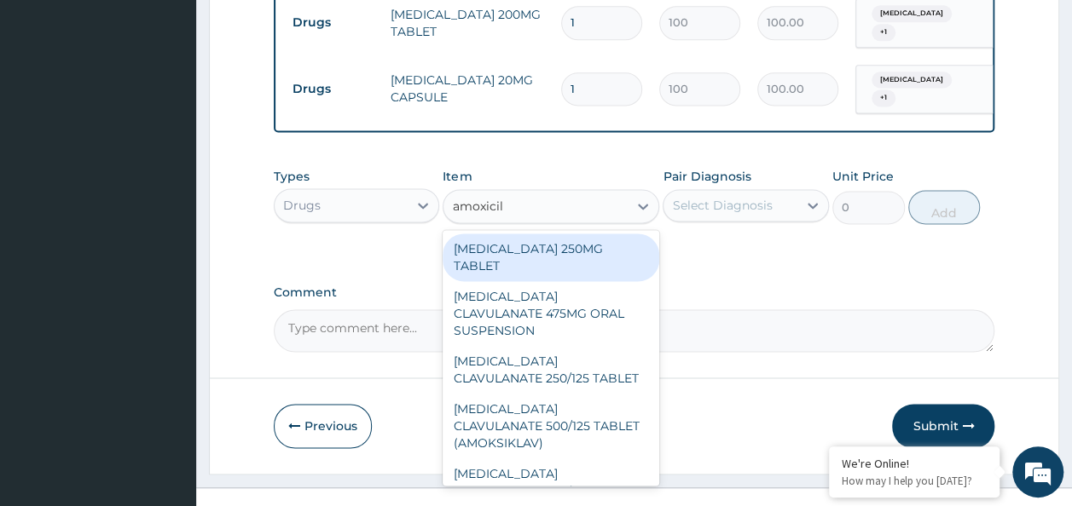
type input "amoxicill"
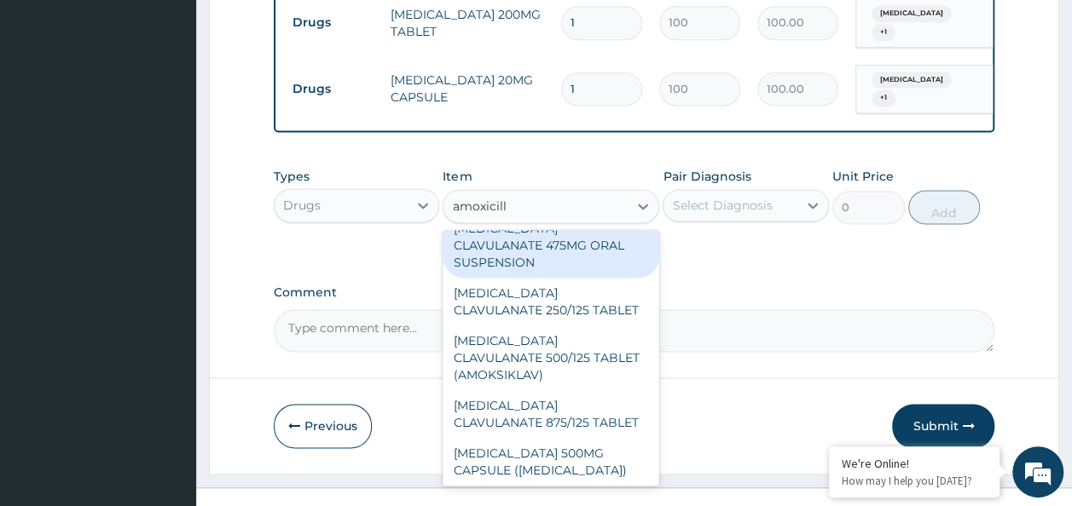
scroll to position [0, 0]
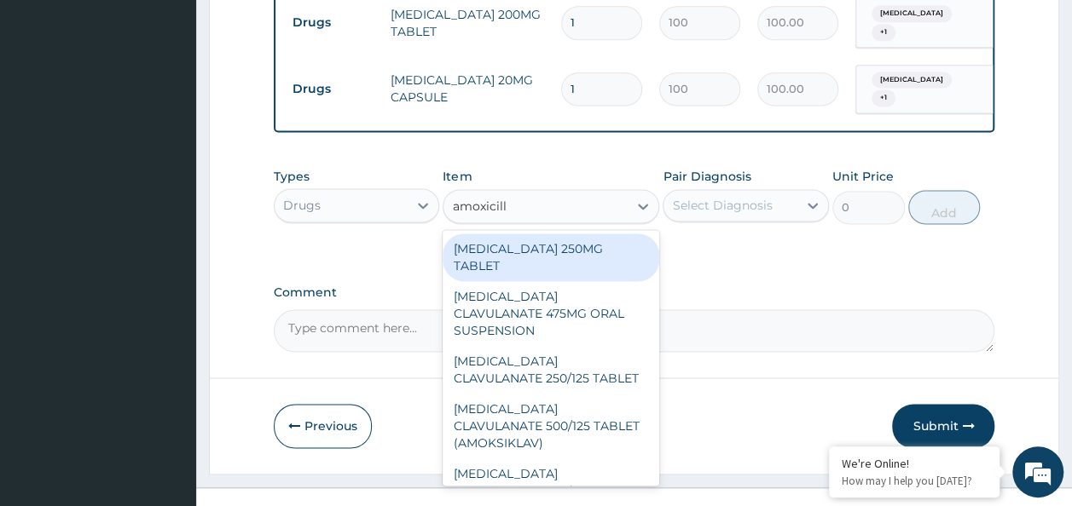
click at [558, 234] on div "[MEDICAL_DATA] 250MG TABLET" at bounding box center [551, 258] width 217 height 48
type input "100"
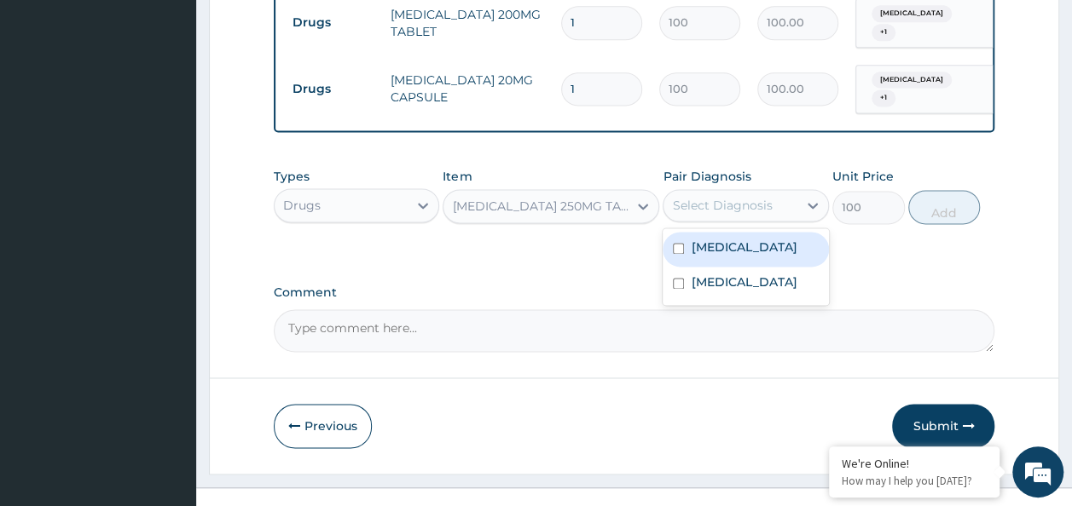
click at [713, 196] on div "Select Diagnosis" at bounding box center [746, 205] width 166 height 32
click at [716, 235] on div "Peptic ulcer" at bounding box center [746, 249] width 166 height 35
checkbox input "true"
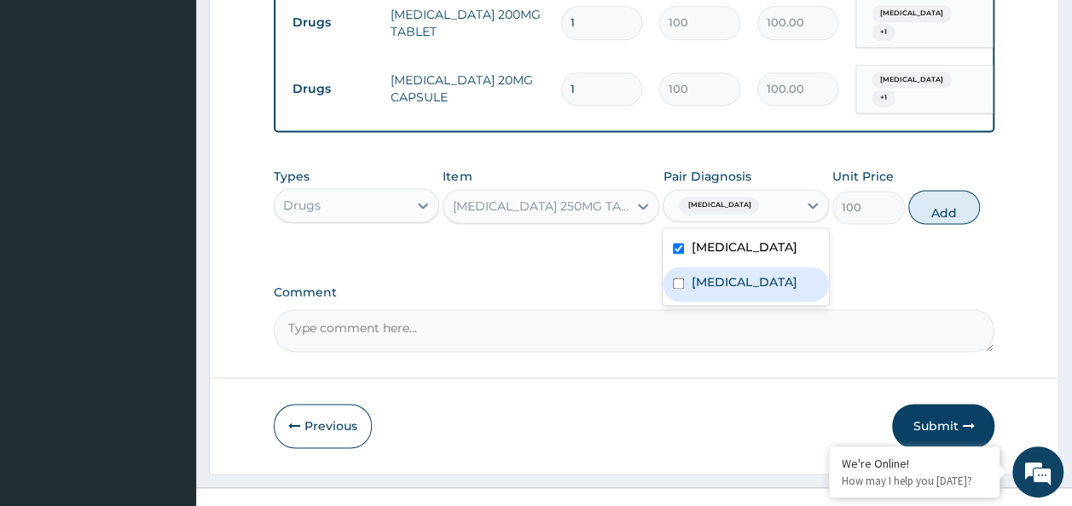
click at [715, 274] on label "[MEDICAL_DATA]" at bounding box center [744, 282] width 106 height 17
checkbox input "true"
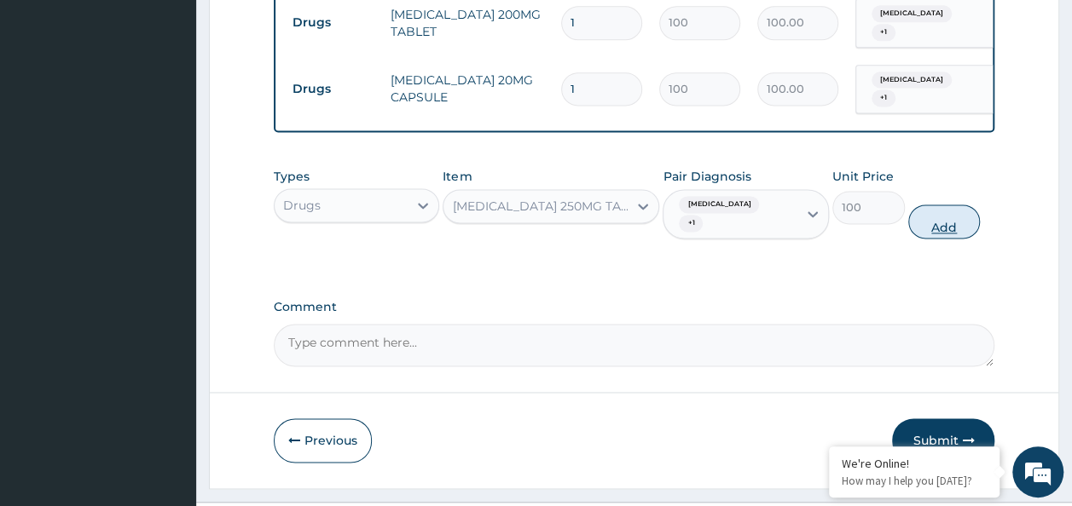
click at [941, 205] on button "Add" at bounding box center [944, 222] width 72 height 34
type input "0"
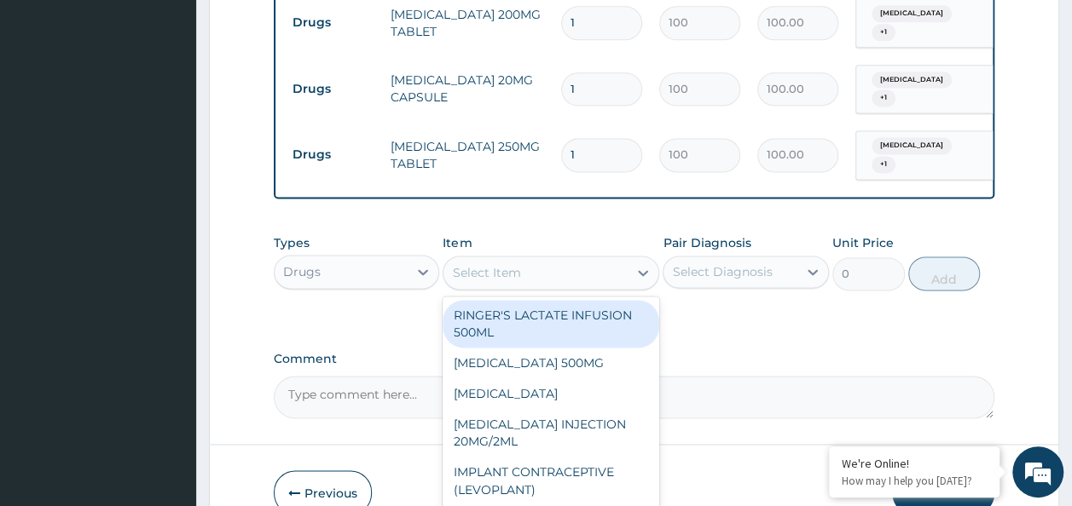
click at [520, 259] on div "Select Item" at bounding box center [535, 272] width 184 height 27
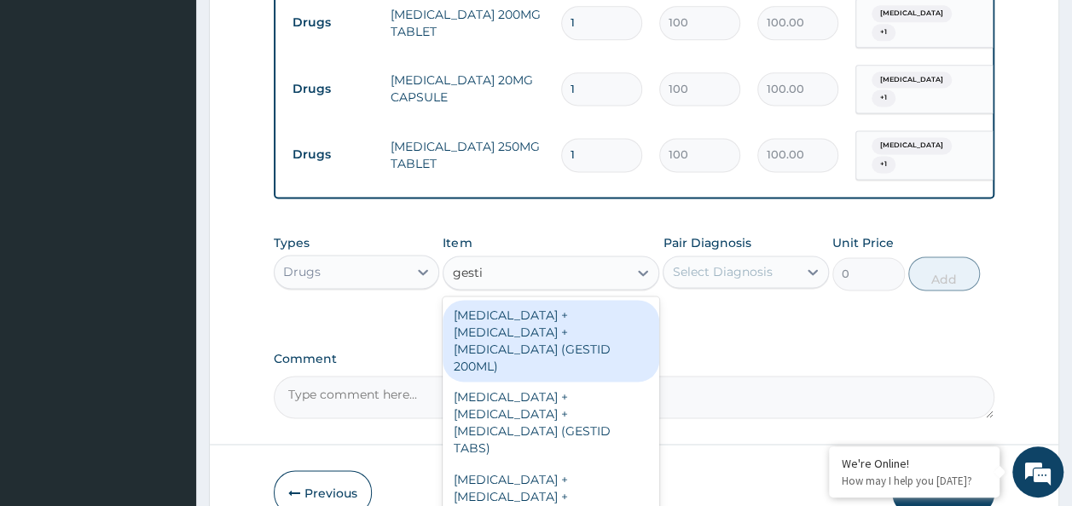
type input "gestid"
click at [554, 315] on div "[MEDICAL_DATA] + [MEDICAL_DATA] + [MEDICAL_DATA] (GESTID 200ML)" at bounding box center [551, 341] width 217 height 82
type input "2530"
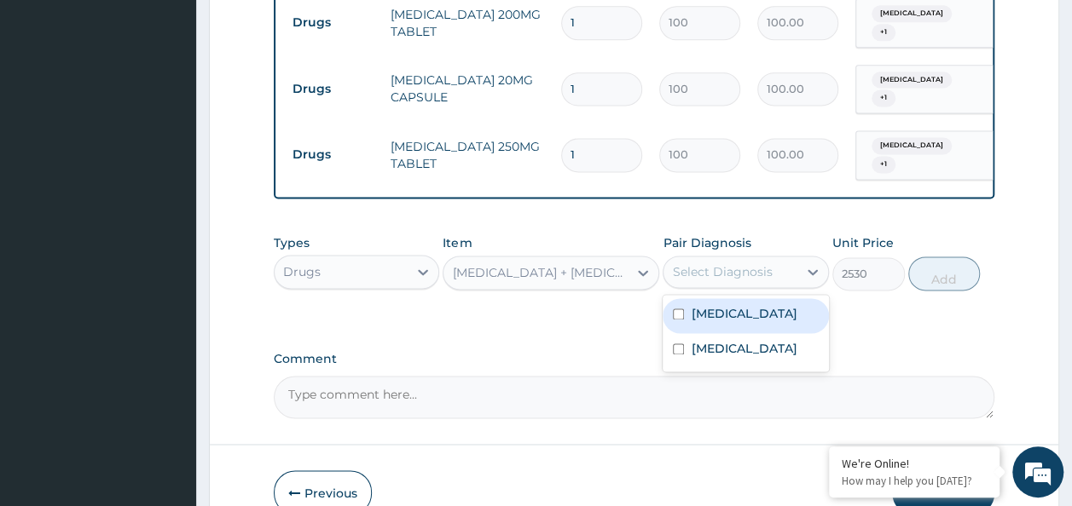
click at [675, 263] on div "Select Diagnosis" at bounding box center [722, 271] width 100 height 17
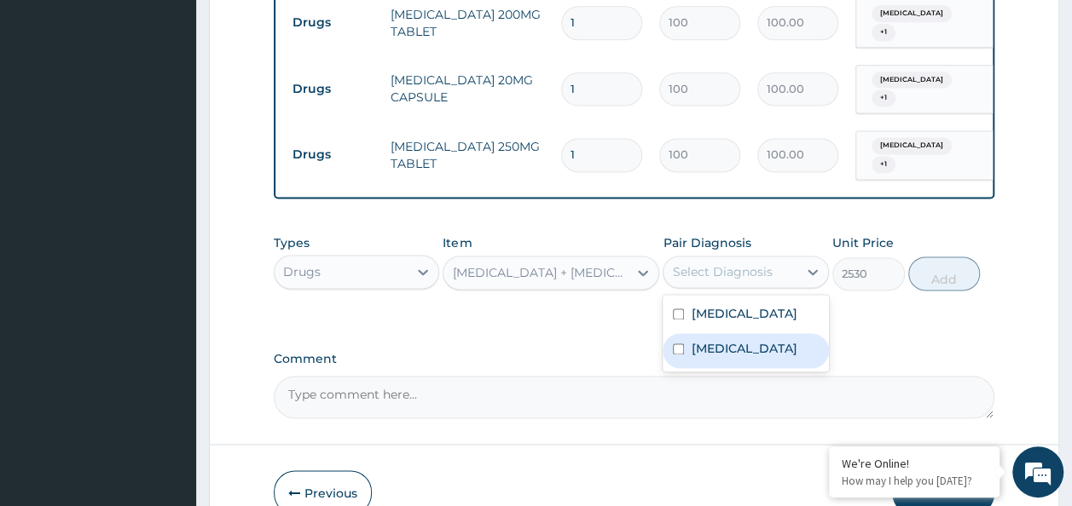
click at [674, 333] on div "[MEDICAL_DATA]" at bounding box center [746, 350] width 166 height 35
checkbox input "true"
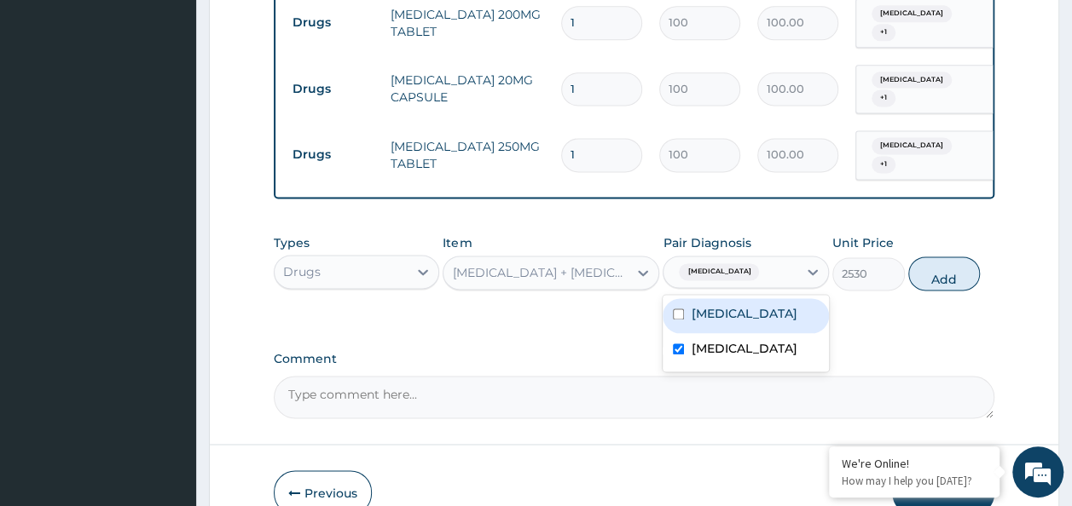
click at [673, 309] on input "checkbox" at bounding box center [678, 314] width 11 height 11
checkbox input "true"
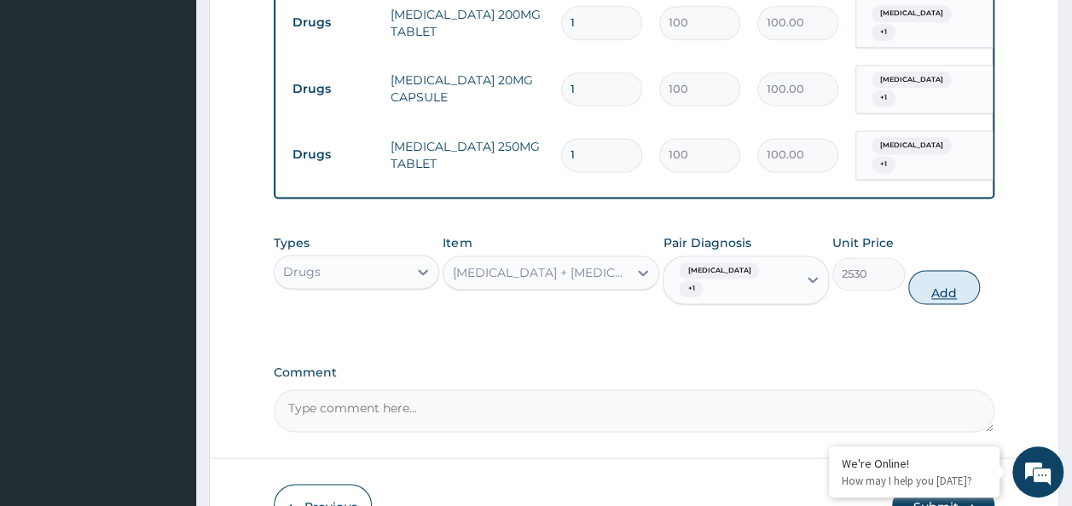
click at [936, 270] on button "Add" at bounding box center [944, 287] width 72 height 34
type input "0"
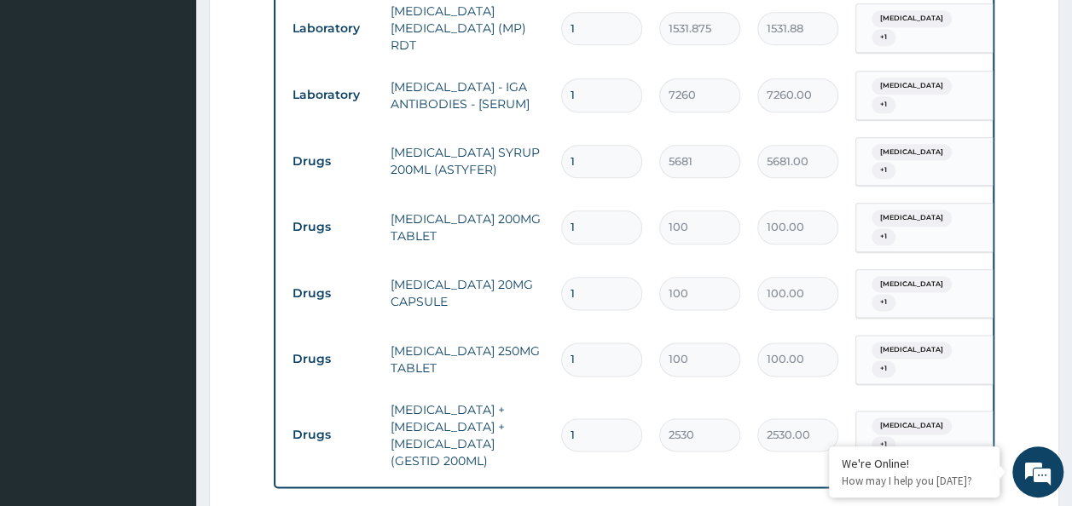
scroll to position [957, 0]
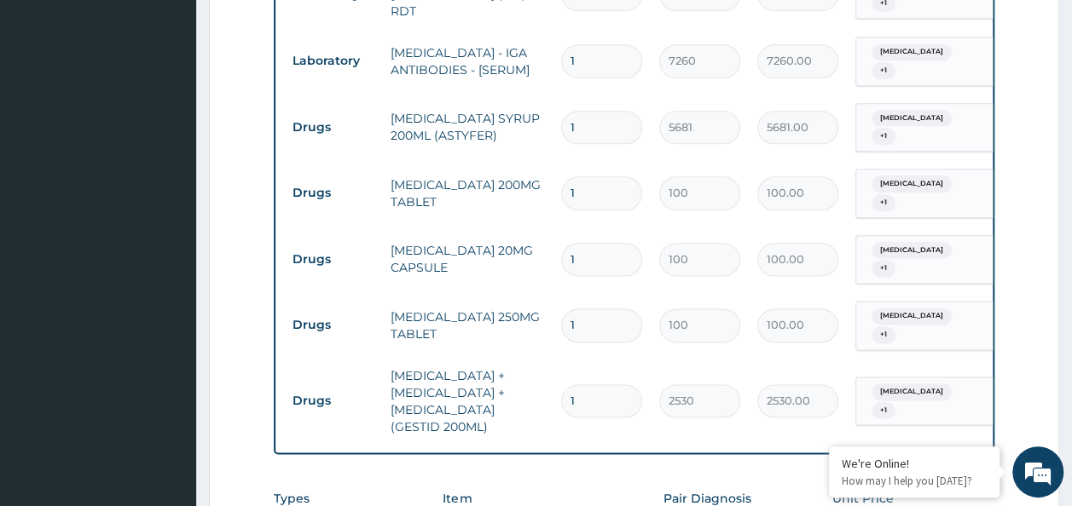
click at [586, 176] on input "1" at bounding box center [601, 192] width 81 height 33
click at [576, 58] on input "1" at bounding box center [601, 60] width 81 height 33
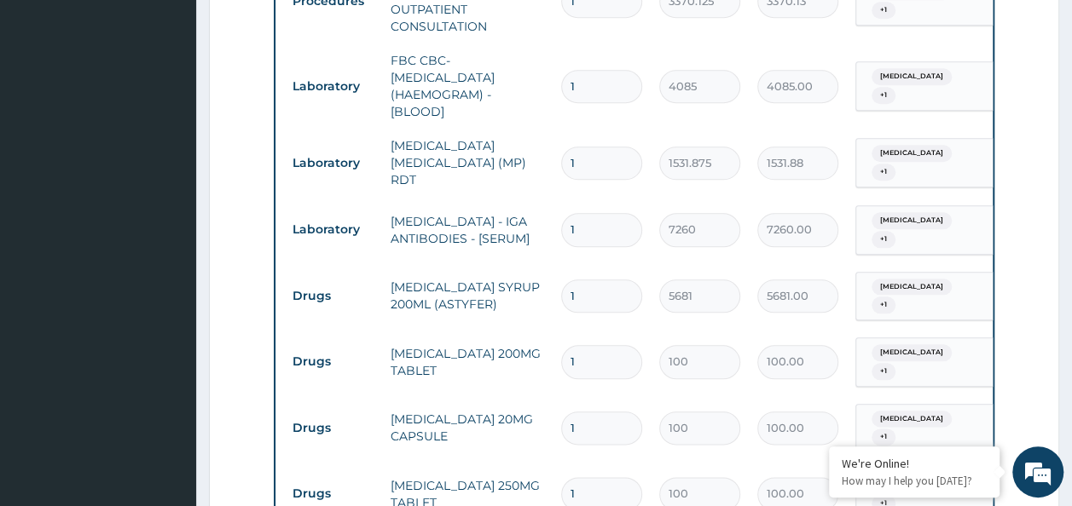
scroll to position [786, 0]
click at [588, 347] on input "1" at bounding box center [601, 363] width 81 height 33
type input "0.00"
type input "2"
type input "200.00"
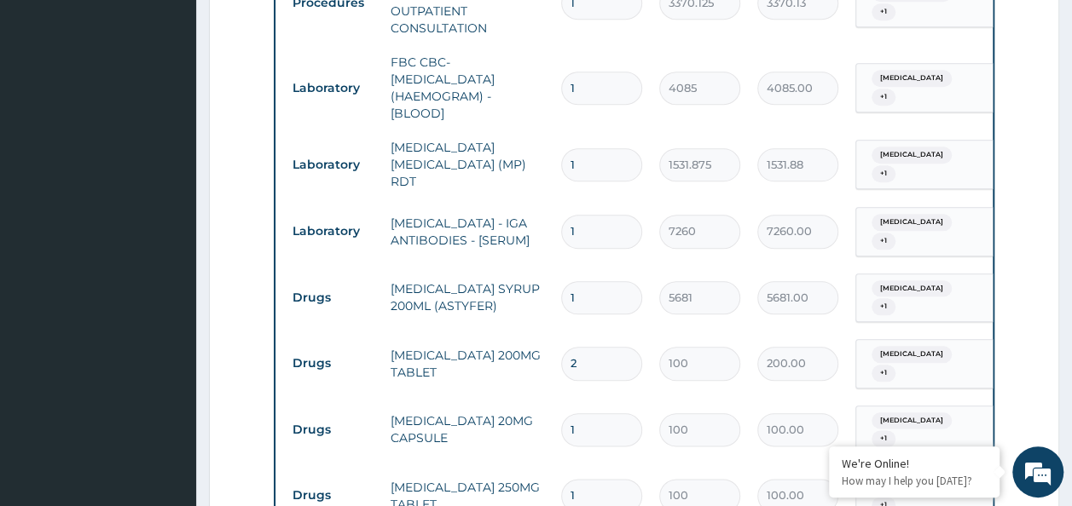
type input "20"
type input "2000.00"
type input "20"
click at [587, 414] on input "1" at bounding box center [601, 430] width 81 height 33
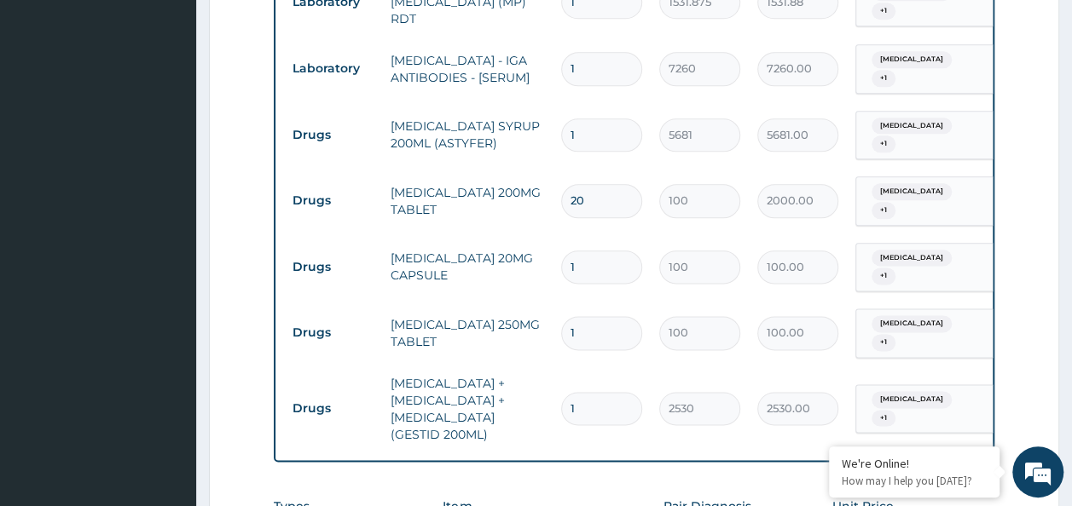
scroll to position [957, 0]
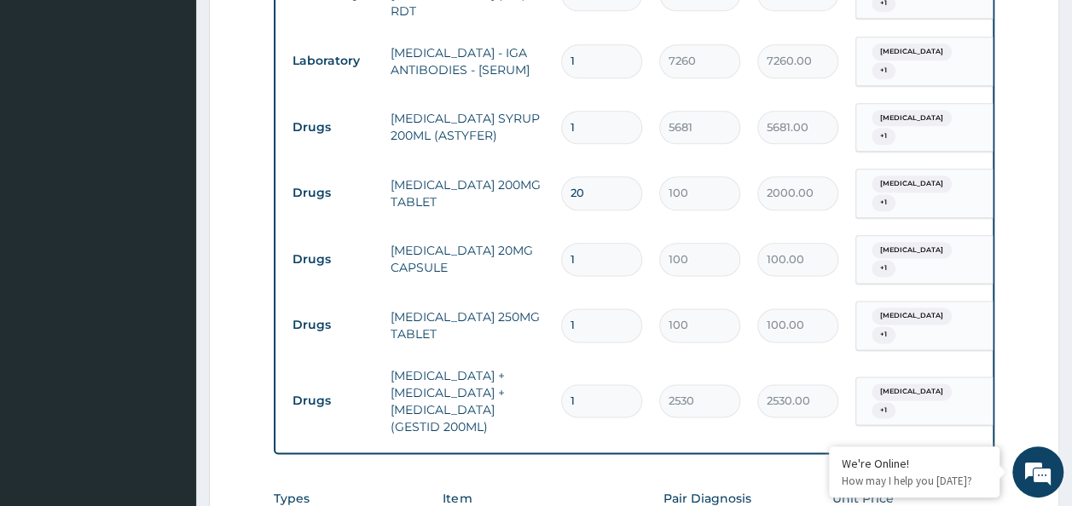
type input "0.00"
type input "2"
type input "200.00"
type input "20"
type input "2000.00"
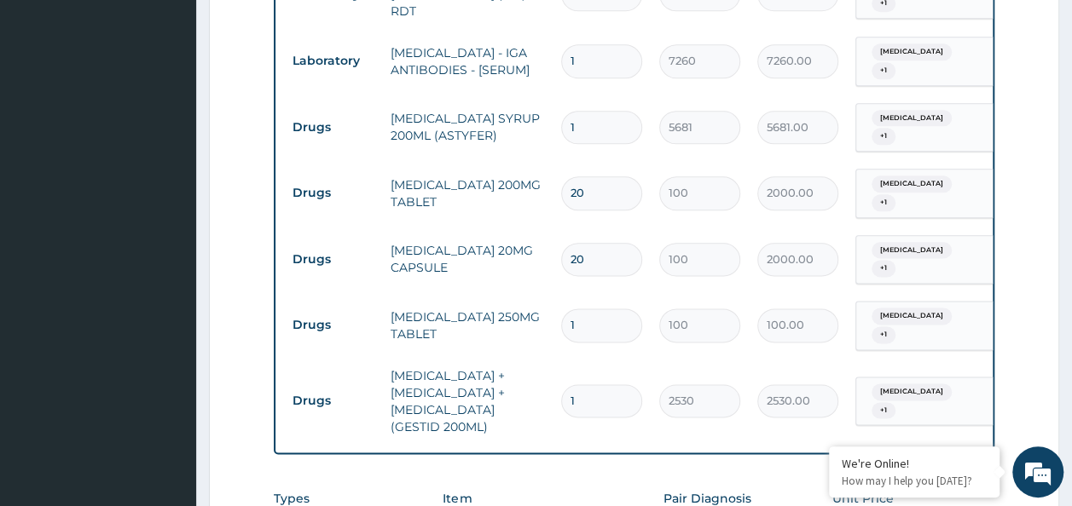
type input "20"
click at [612, 309] on input "1" at bounding box center [601, 325] width 81 height 33
type input "0.00"
type input "2"
type input "200.00"
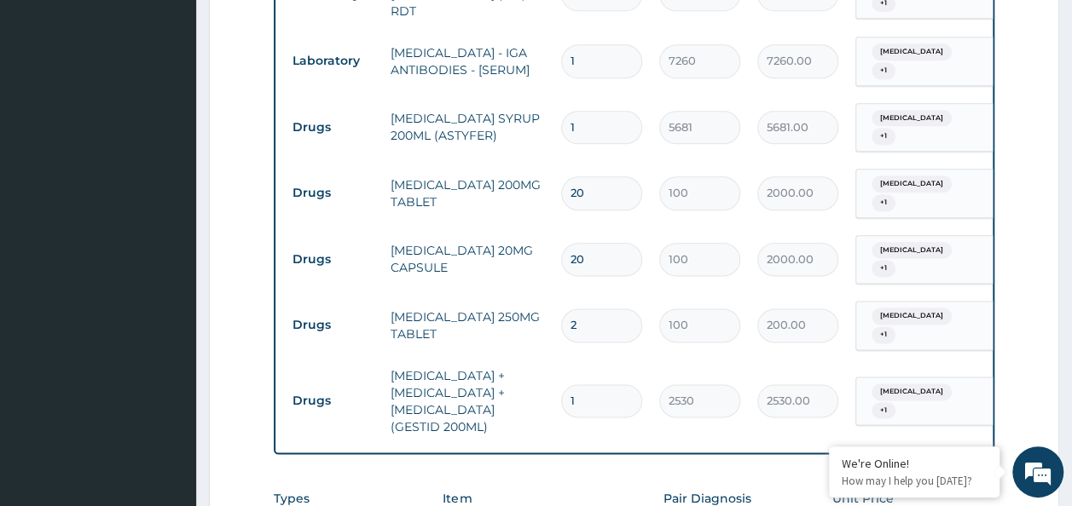
type input "20"
type input "2000.00"
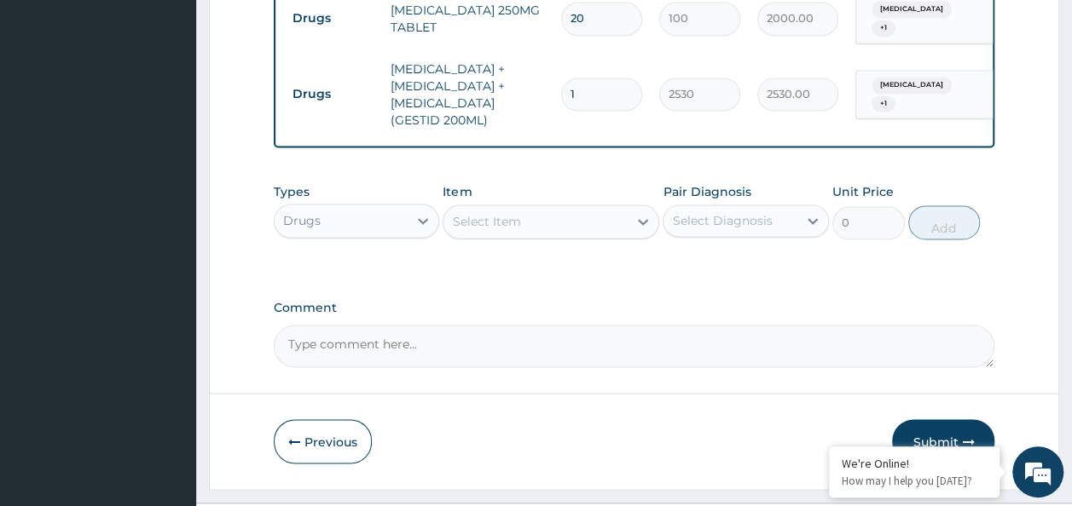
scroll to position [1289, 0]
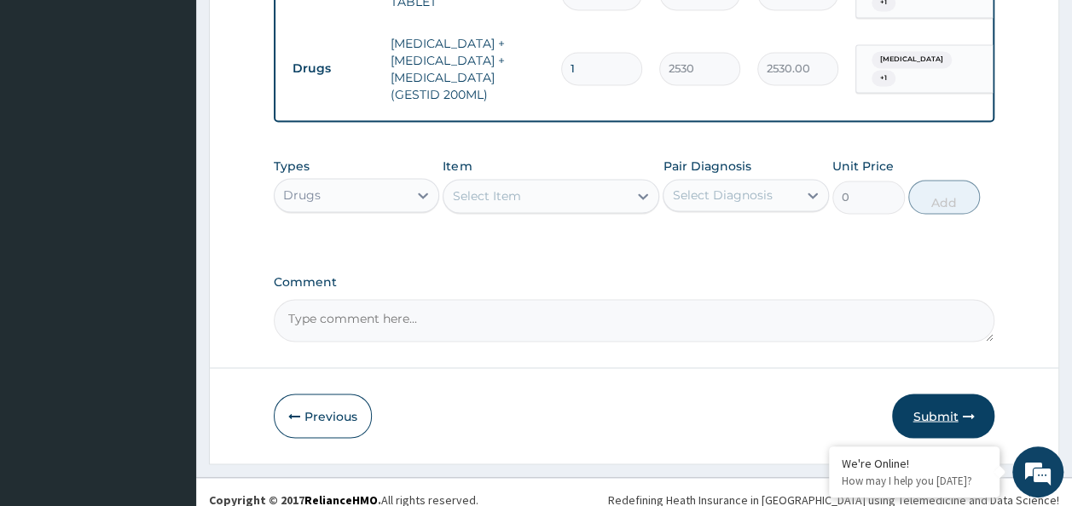
type input "20"
click at [915, 407] on button "Submit" at bounding box center [943, 416] width 102 height 44
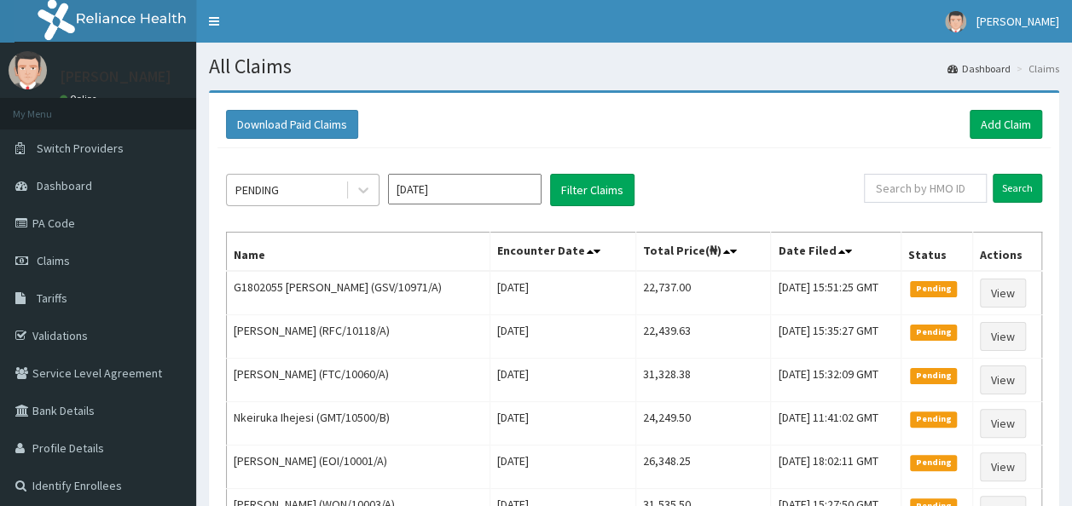
click at [317, 189] on div "PENDING" at bounding box center [286, 189] width 119 height 27
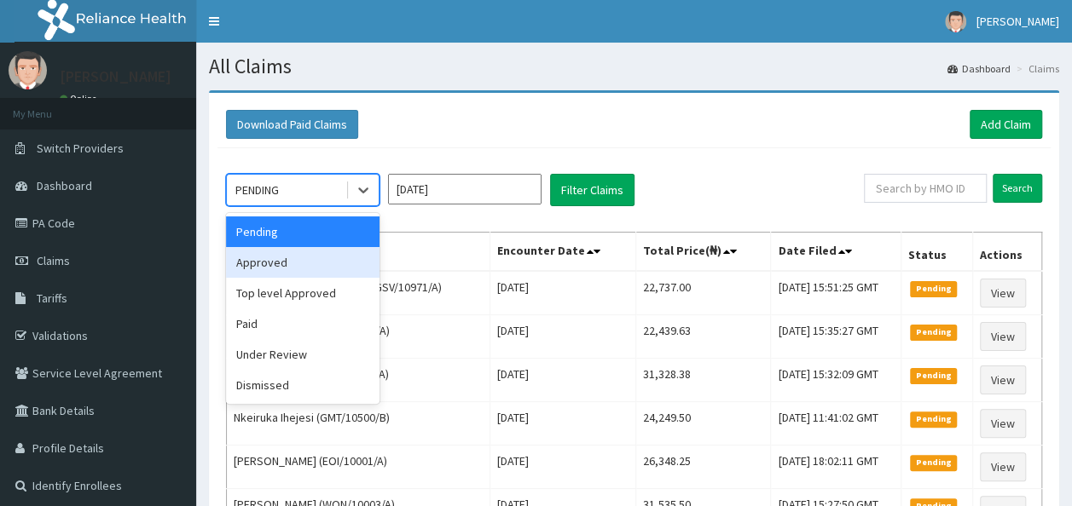
click at [316, 253] on div "Approved" at bounding box center [302, 262] width 153 height 31
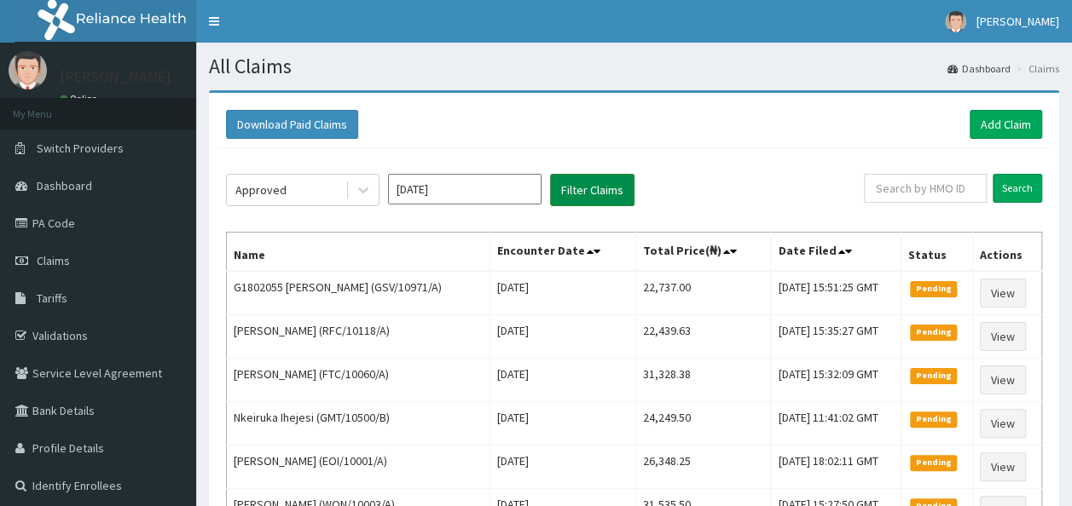
click at [607, 181] on button "Filter Claims" at bounding box center [592, 190] width 84 height 32
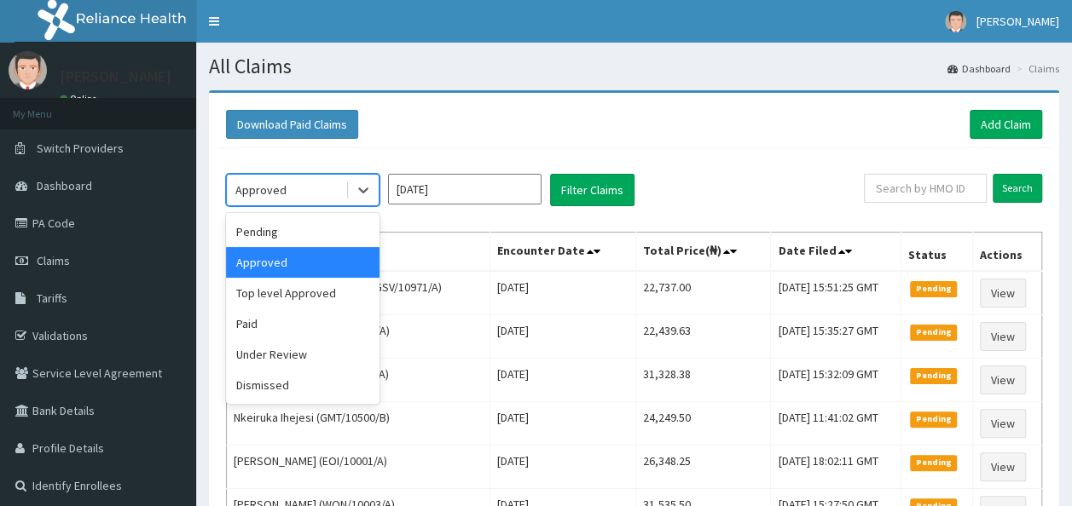
click at [305, 184] on div "Approved" at bounding box center [286, 189] width 119 height 27
click at [312, 230] on div "Pending" at bounding box center [302, 232] width 153 height 31
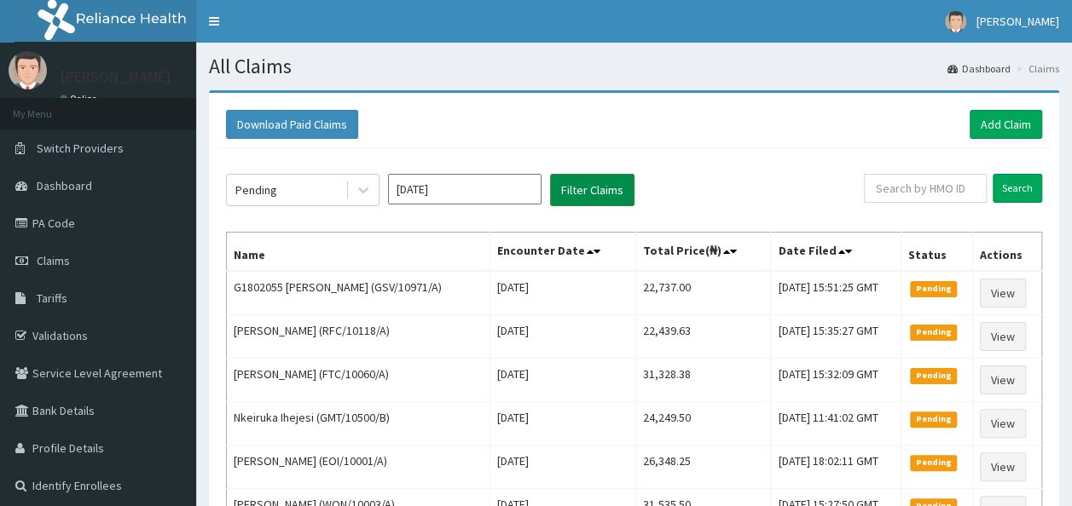
click at [606, 183] on button "Filter Claims" at bounding box center [592, 190] width 84 height 32
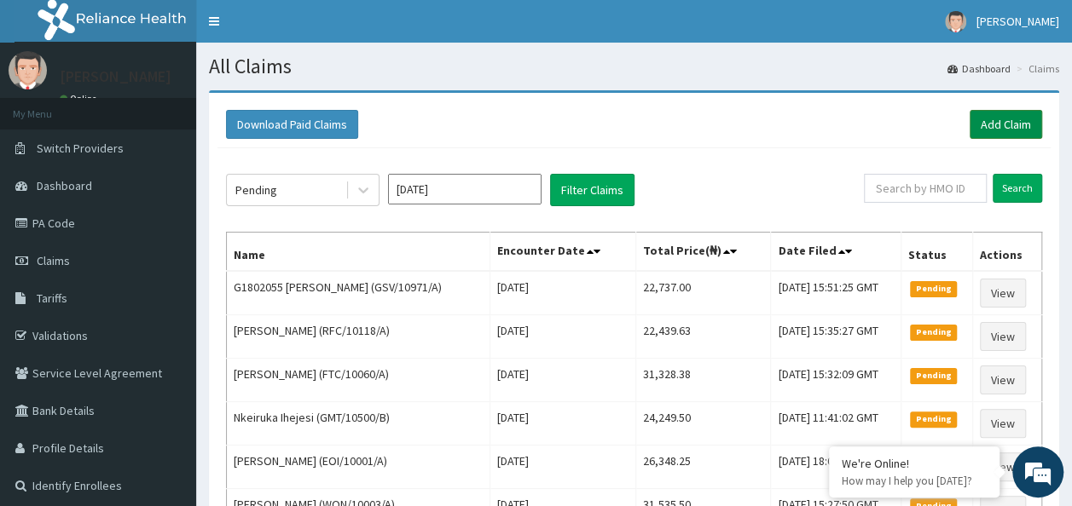
click at [1006, 128] on link "Add Claim" at bounding box center [1005, 124] width 72 height 29
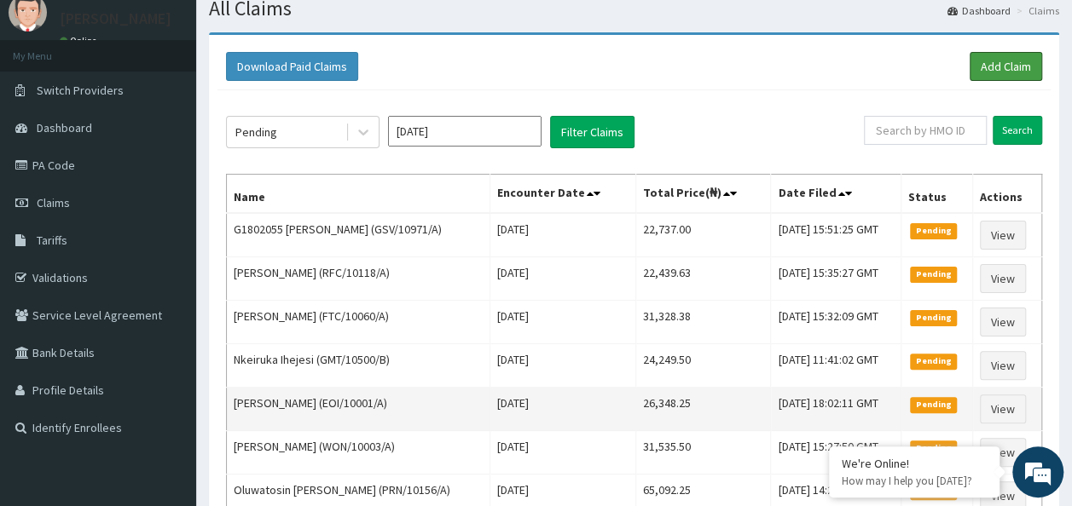
scroll to position [85, 0]
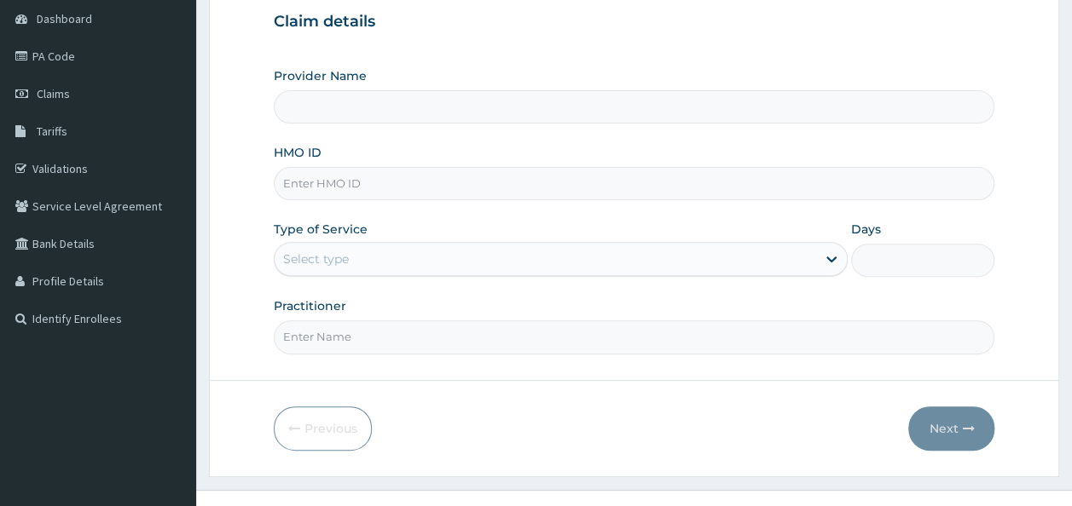
scroll to position [191, 0]
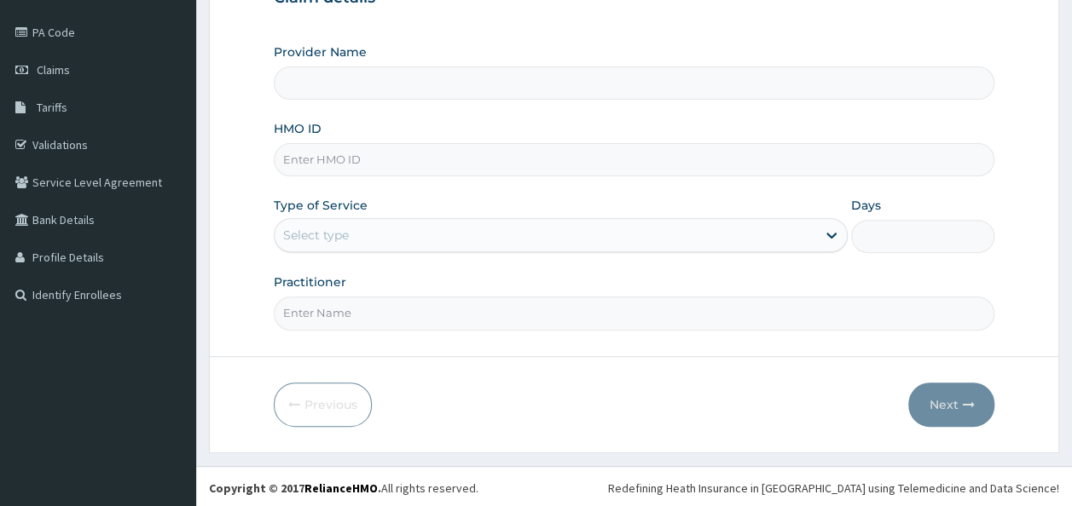
click at [353, 162] on input "HMO ID" at bounding box center [634, 159] width 721 height 33
paste input "GSV/10971/E"
type input "GSV/10971/E"
type input "Reliance Family Clinics (RFC)- [GEOGRAPHIC_DATA]"
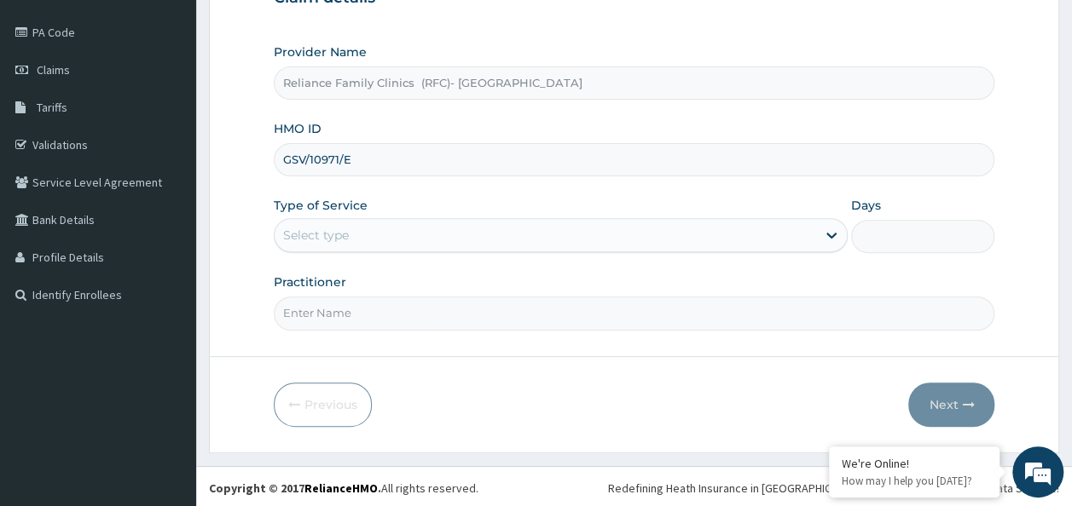
type input "GSV/10971/E"
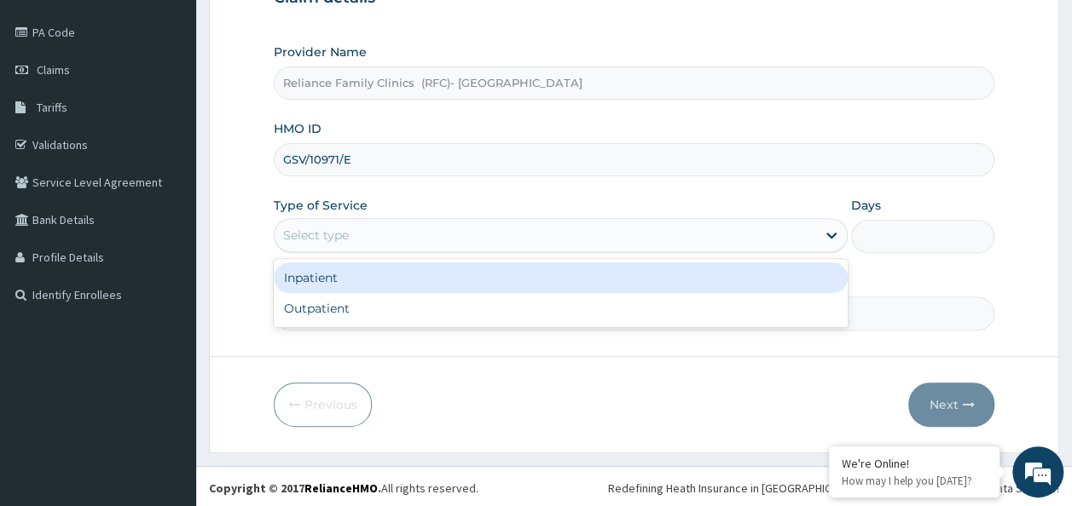
click at [350, 229] on div "Select type" at bounding box center [545, 235] width 541 height 27
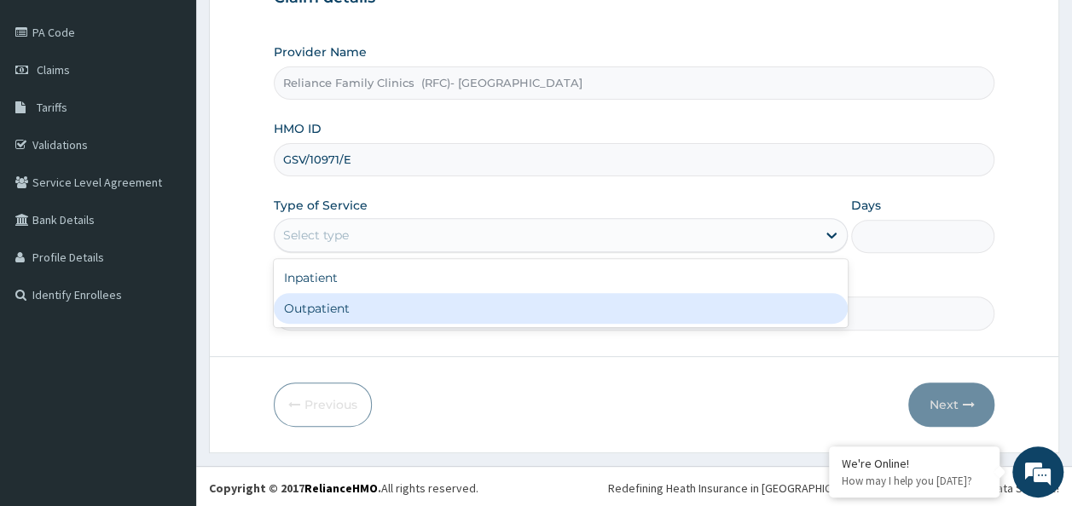
click at [381, 298] on div "Outpatient" at bounding box center [561, 308] width 574 height 31
type input "1"
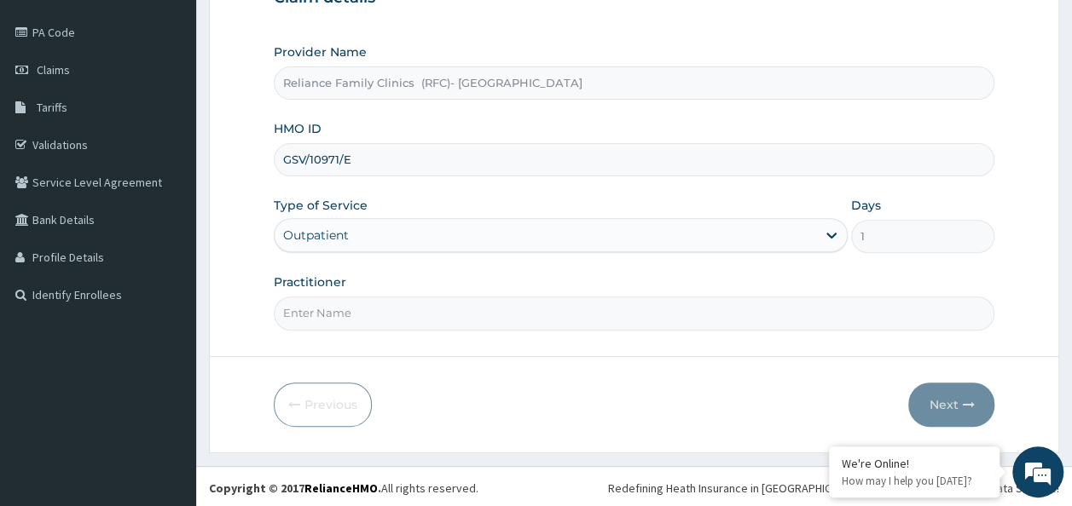
click at [381, 298] on input "Practitioner" at bounding box center [634, 313] width 721 height 33
type input "Dr [PERSON_NAME]"
click at [975, 401] on button "Next" at bounding box center [951, 405] width 86 height 44
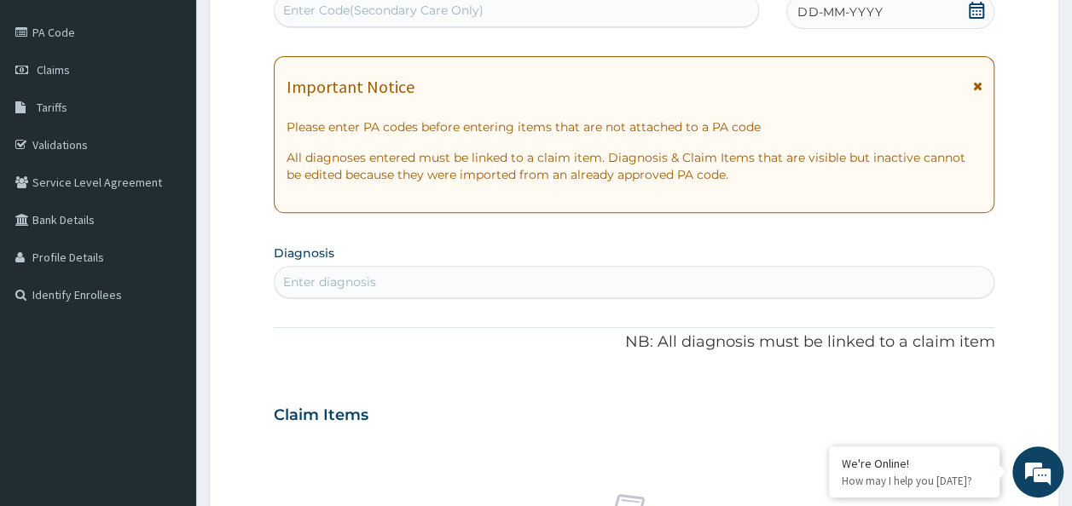
click at [975, 9] on icon at bounding box center [976, 10] width 17 height 17
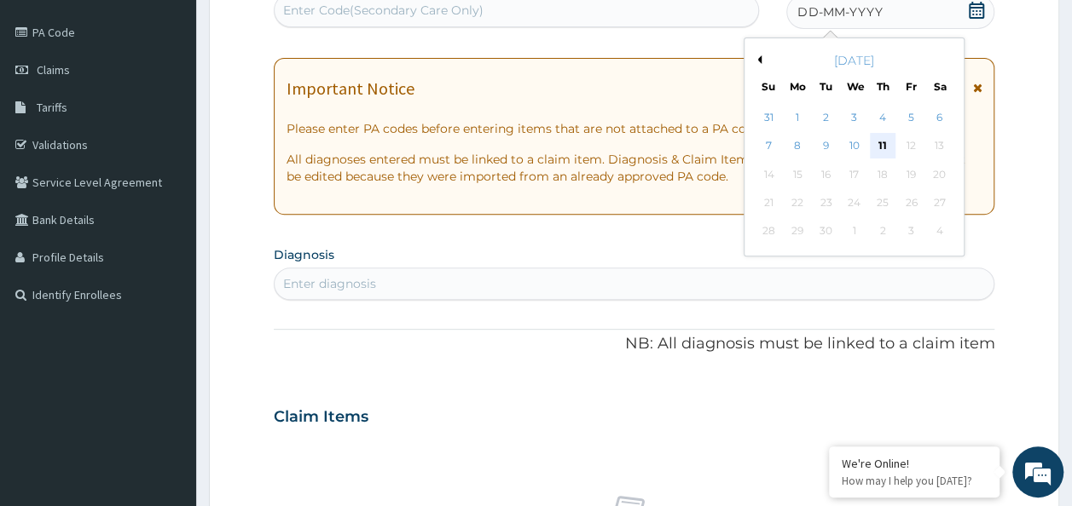
scroll to position [0, 0]
click at [877, 144] on div "11" at bounding box center [883, 147] width 26 height 26
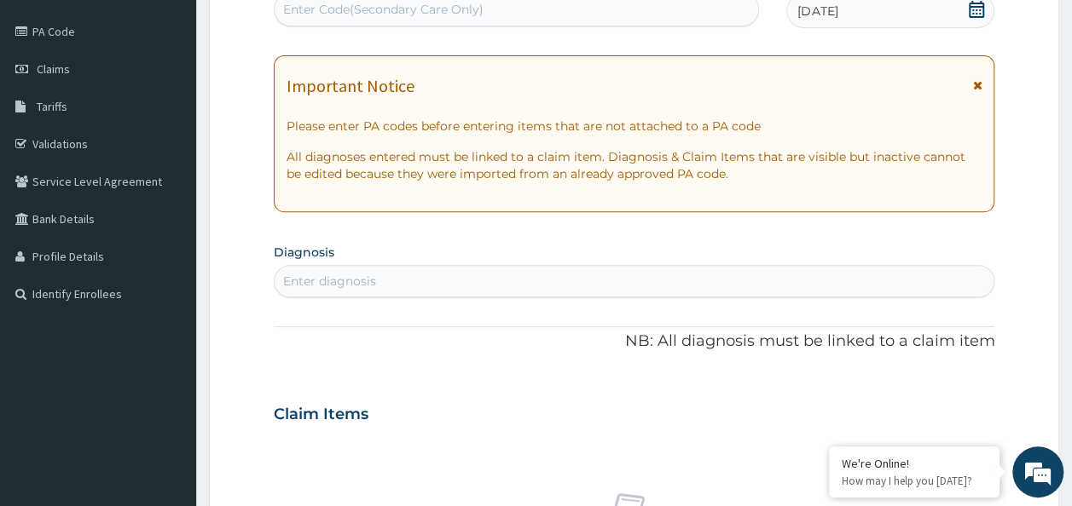
scroll to position [276, 0]
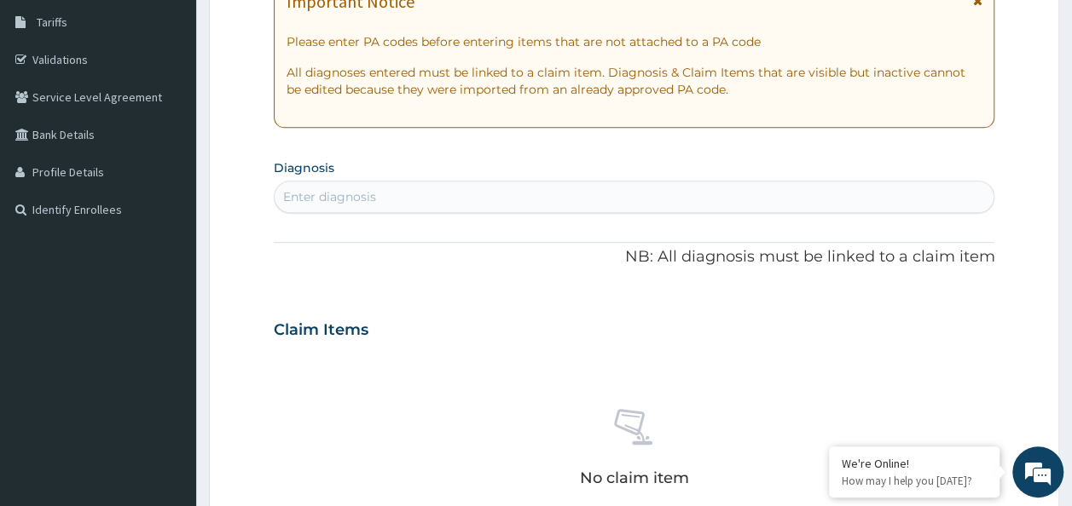
click at [512, 195] on div "Enter diagnosis" at bounding box center [635, 196] width 720 height 27
type input "[MEDICAL_DATA]"
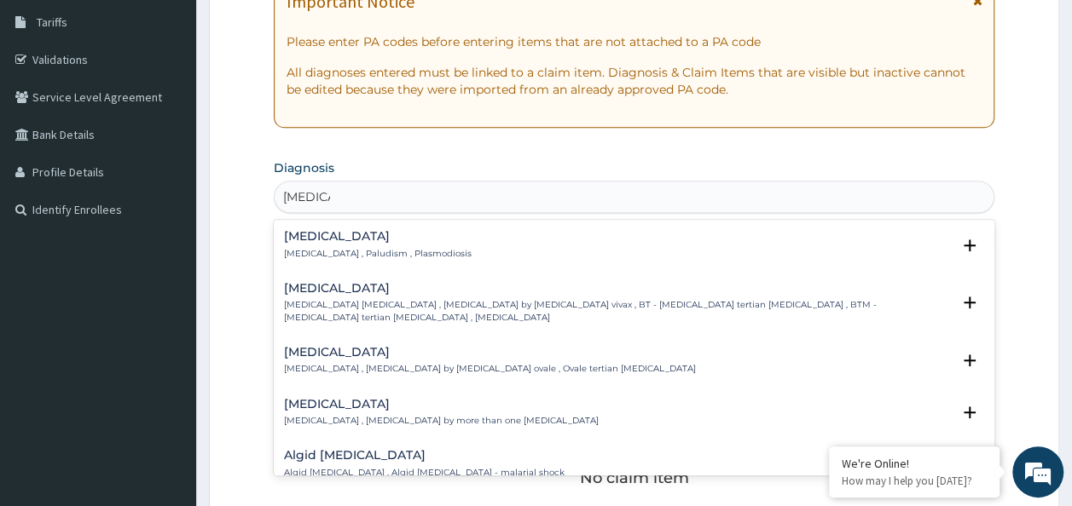
click at [504, 247] on div "Malaria Malaria , Paludism , Plasmodiosis" at bounding box center [634, 245] width 701 height 30
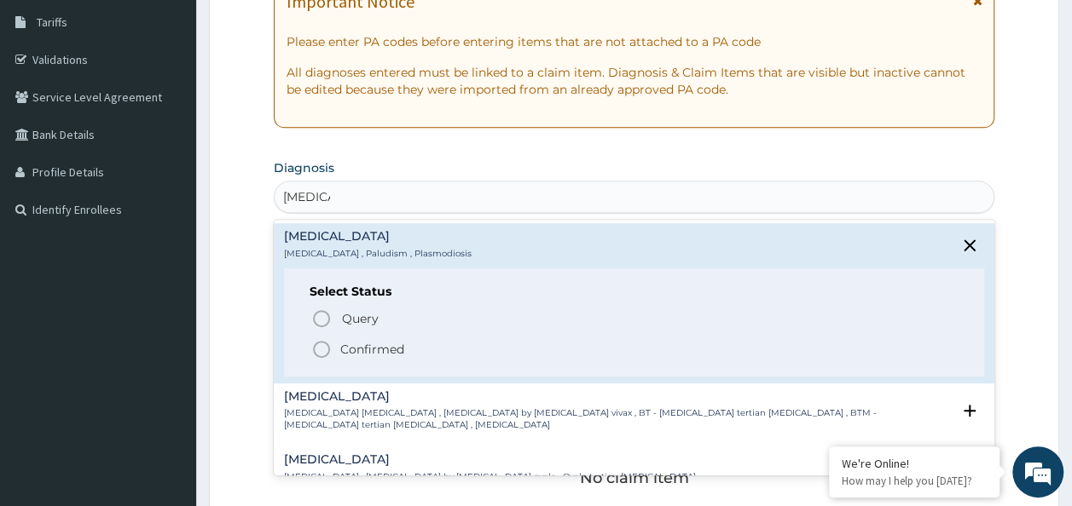
click at [360, 341] on p "Confirmed" at bounding box center [372, 349] width 64 height 17
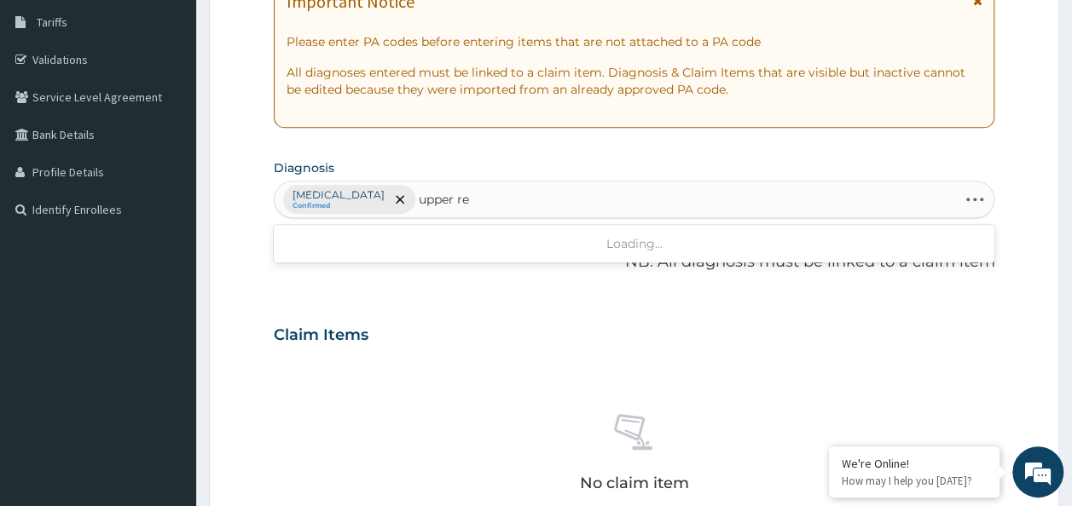
type input "upper res"
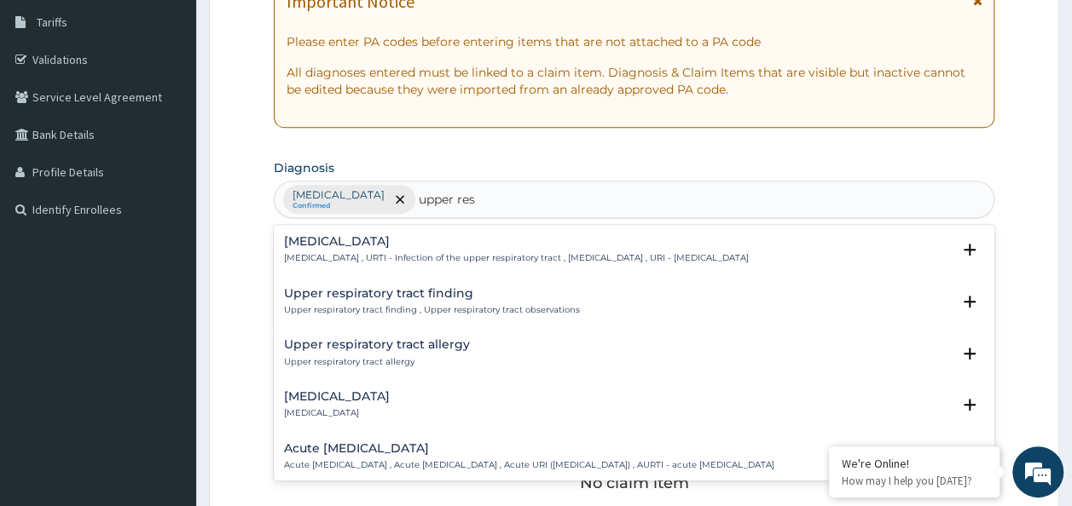
click at [417, 251] on div "Upper respiratory infection Upper respiratory infection , URTI - Infection of t…" at bounding box center [516, 250] width 465 height 30
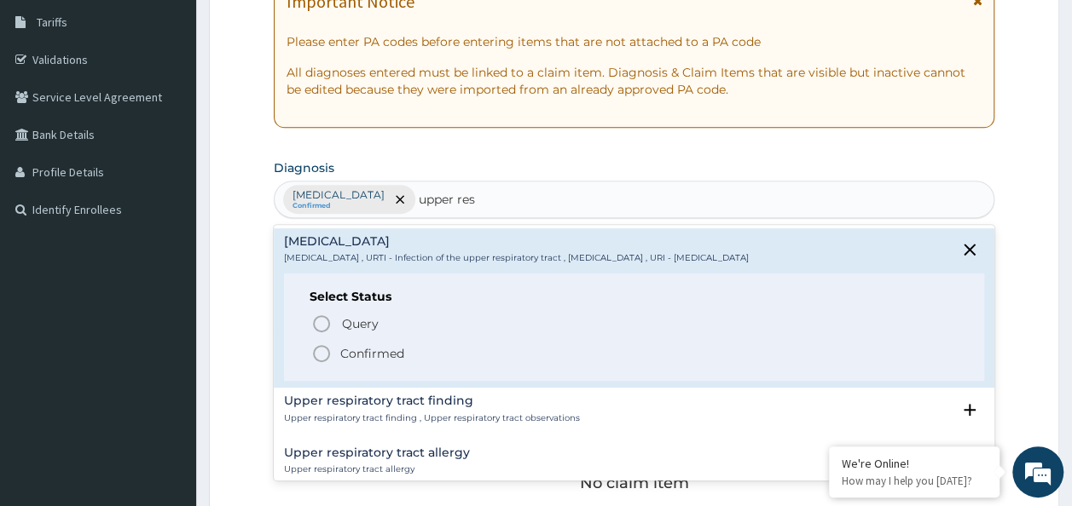
click at [394, 345] on p "Confirmed" at bounding box center [372, 353] width 64 height 17
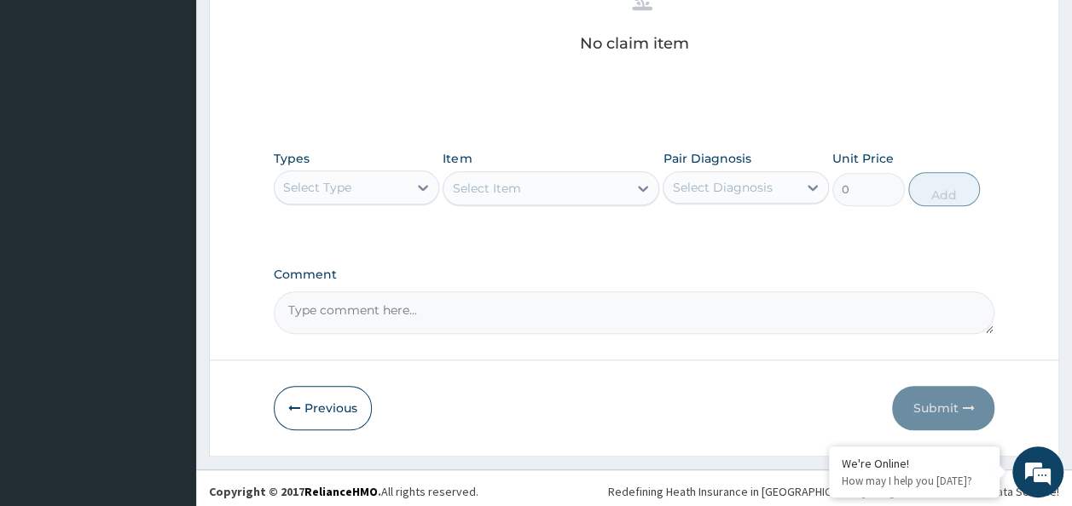
scroll to position [720, 0]
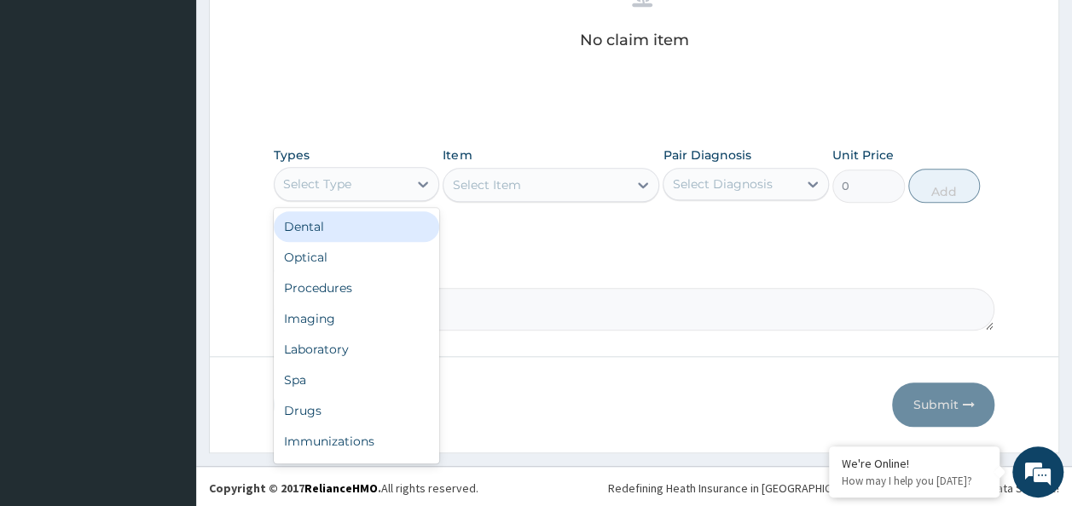
drag, startPoint x: 377, startPoint y: 188, endPoint x: 383, endPoint y: 241, distance: 53.2
click at [377, 189] on div "Select Type" at bounding box center [342, 184] width 134 height 27
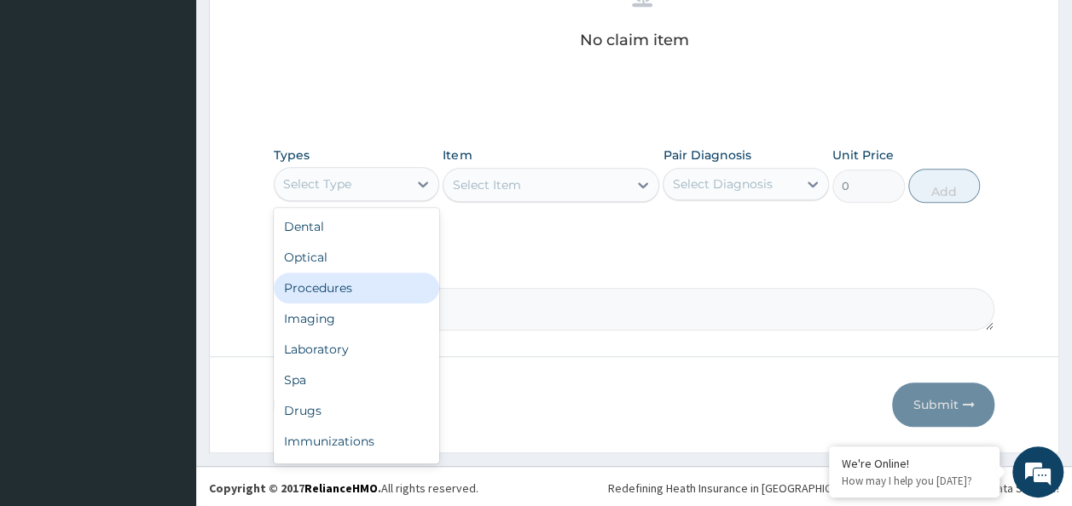
click at [382, 288] on div "Procedures" at bounding box center [357, 288] width 166 height 31
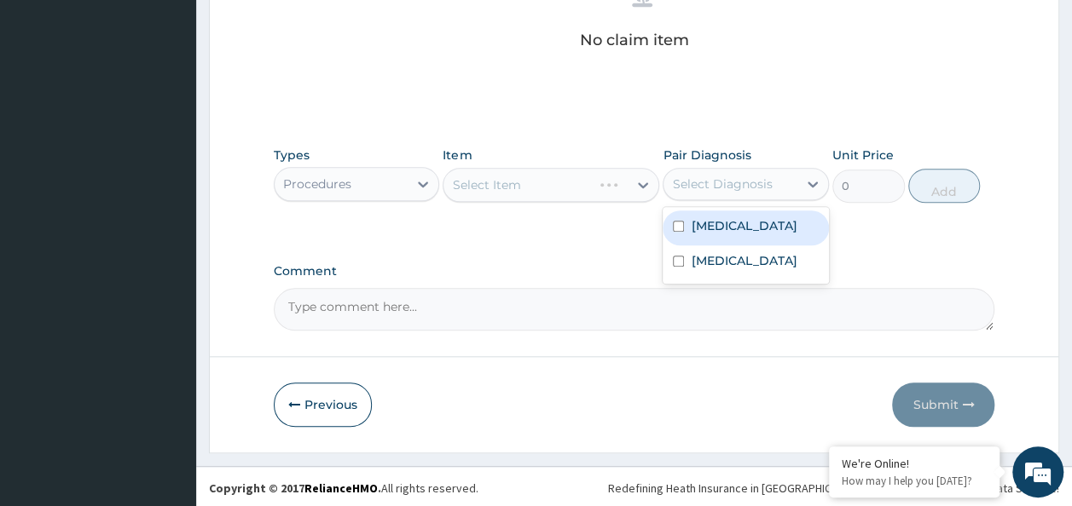
click at [759, 181] on div "Select Diagnosis" at bounding box center [722, 184] width 100 height 17
drag, startPoint x: 754, startPoint y: 219, endPoint x: 751, endPoint y: 273, distance: 53.8
click at [755, 257] on div "Malaria Upper respiratory infection" at bounding box center [746, 245] width 166 height 77
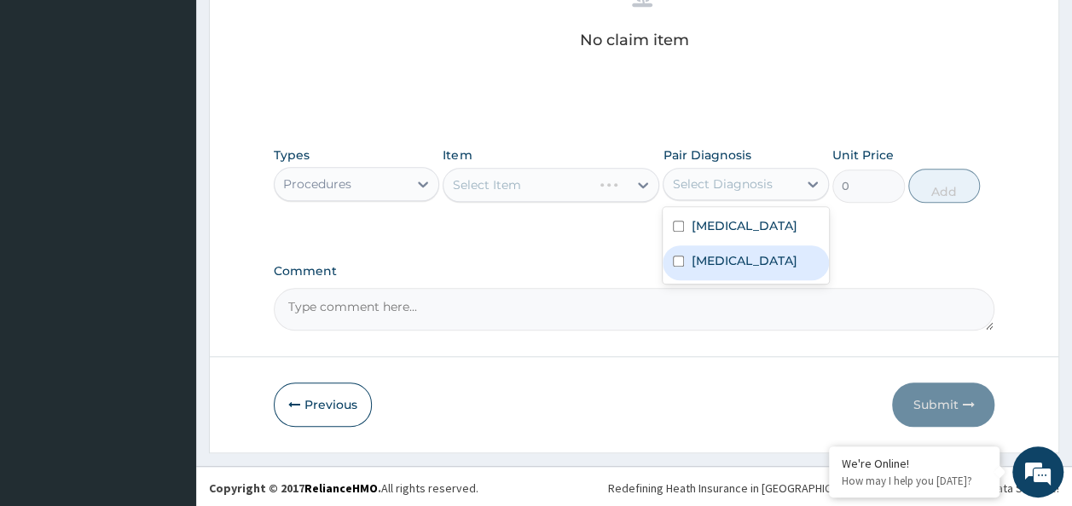
click at [751, 269] on label "Upper respiratory infection" at bounding box center [744, 260] width 106 height 17
checkbox input "true"
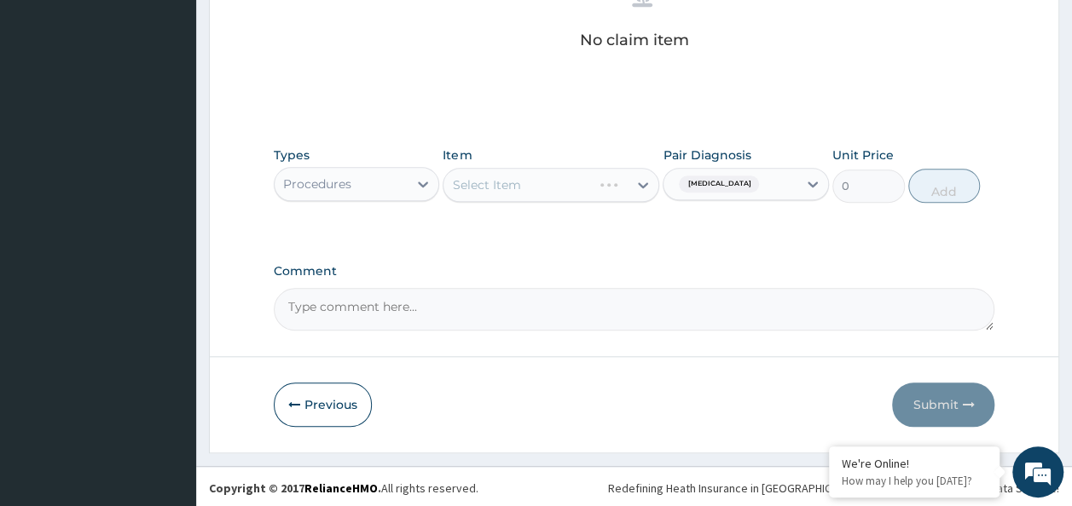
click at [593, 269] on label "Comment" at bounding box center [634, 271] width 721 height 14
click at [593, 288] on textarea "Comment" at bounding box center [634, 309] width 721 height 43
drag, startPoint x: 782, startPoint y: 191, endPoint x: 778, endPoint y: 204, distance: 13.5
click at [779, 200] on div "Pair Diagnosis Upper respiratory infection" at bounding box center [746, 175] width 166 height 56
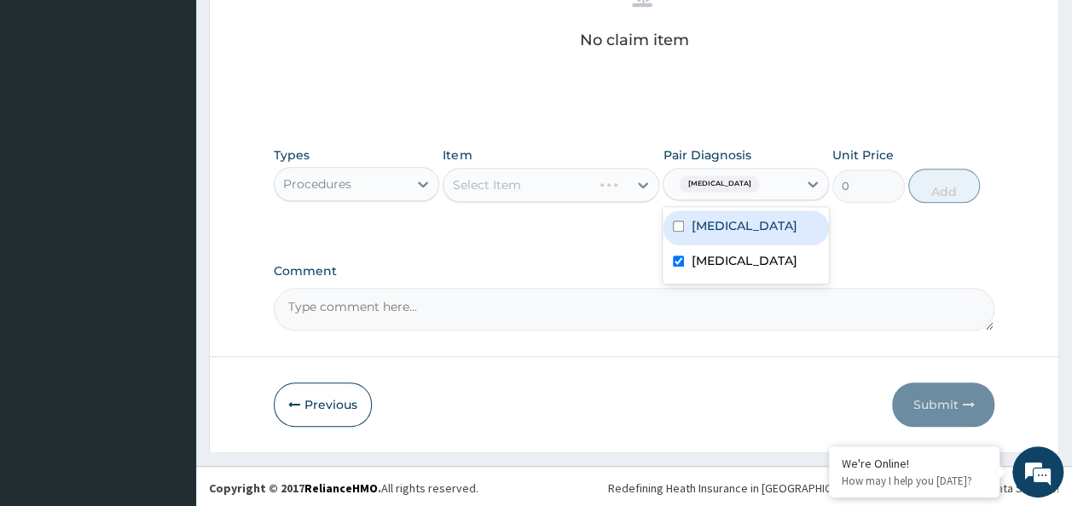
click at [728, 240] on div "Malaria" at bounding box center [746, 228] width 166 height 35
checkbox input "true"
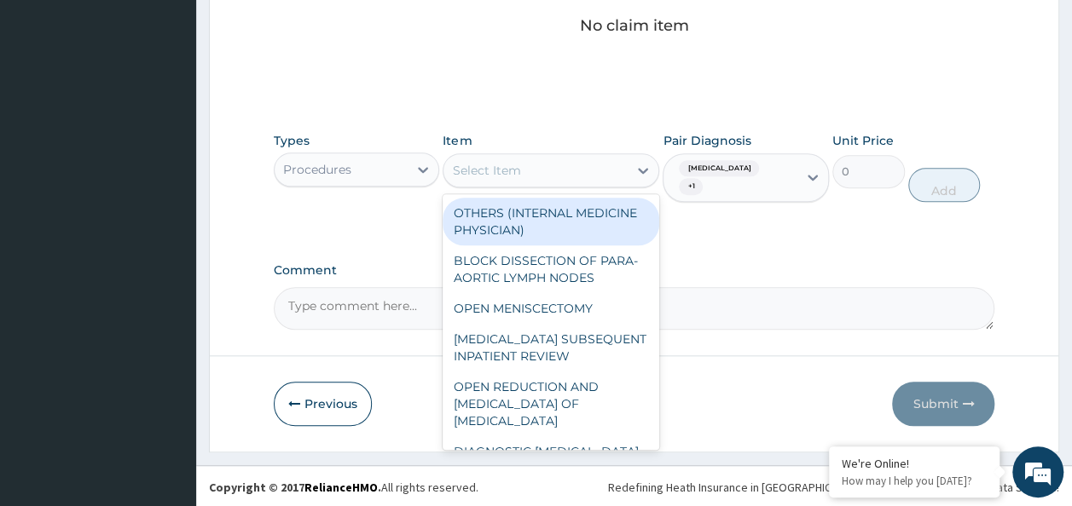
click at [610, 177] on div "Select Item" at bounding box center [535, 170] width 184 height 27
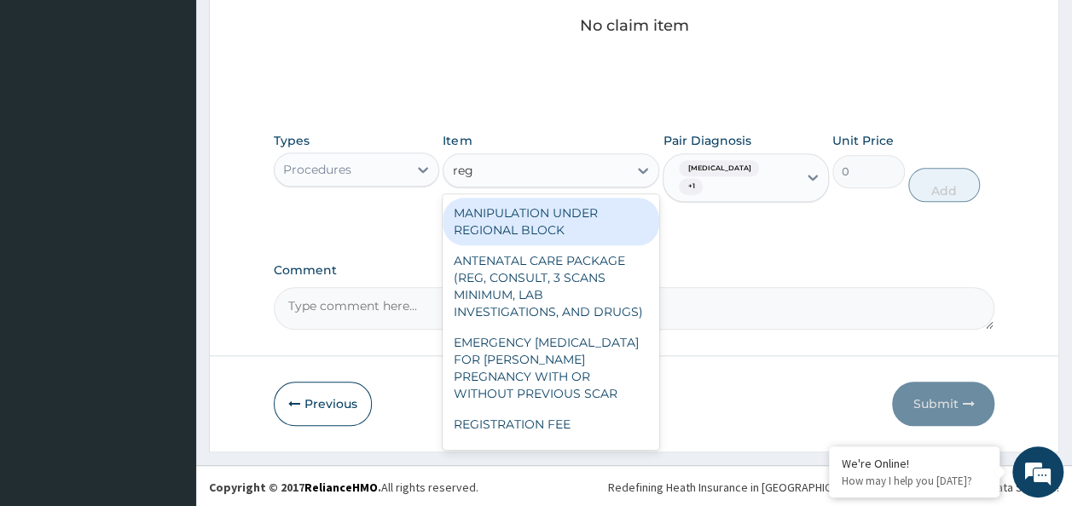
type input "regi"
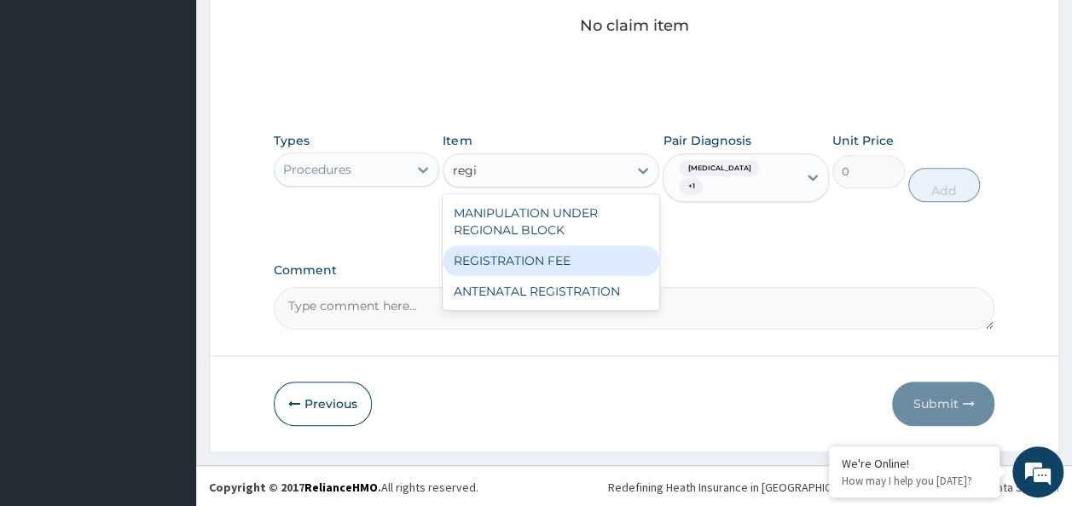
click at [591, 247] on div "REGISTRATION FEE" at bounding box center [551, 261] width 217 height 31
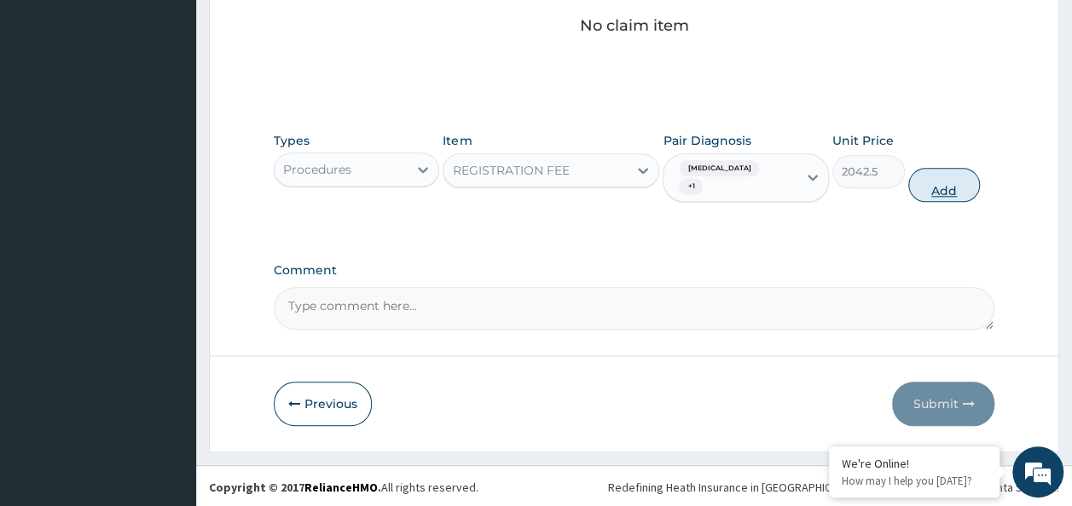
click at [948, 188] on button "Add" at bounding box center [944, 185] width 72 height 34
type input "0"
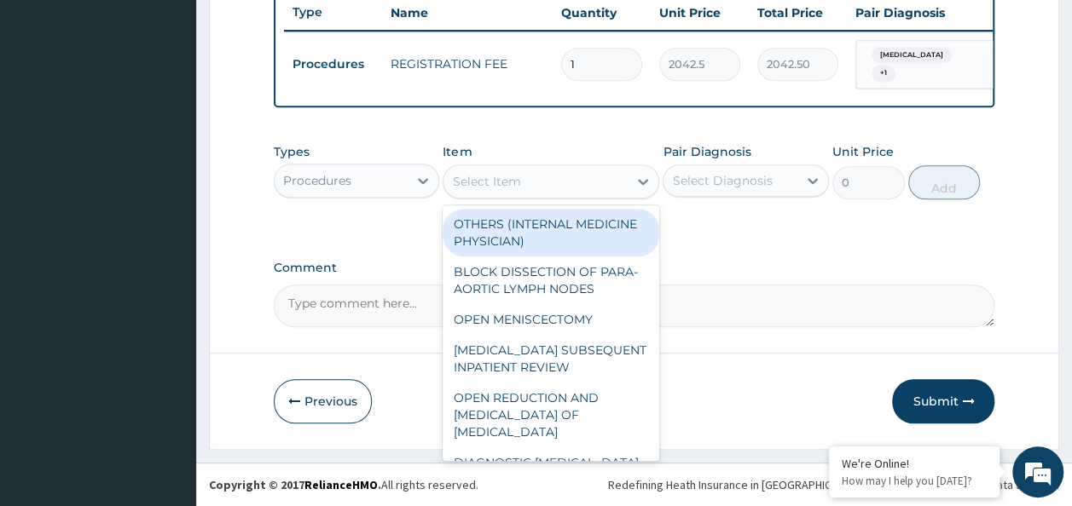
click at [561, 185] on div "Select Item" at bounding box center [535, 181] width 184 height 27
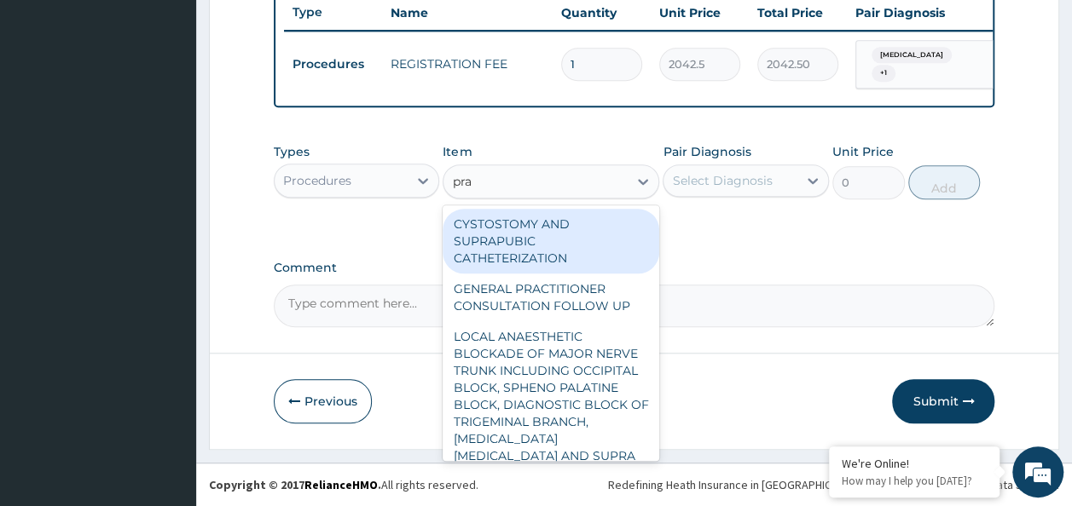
type input "prac"
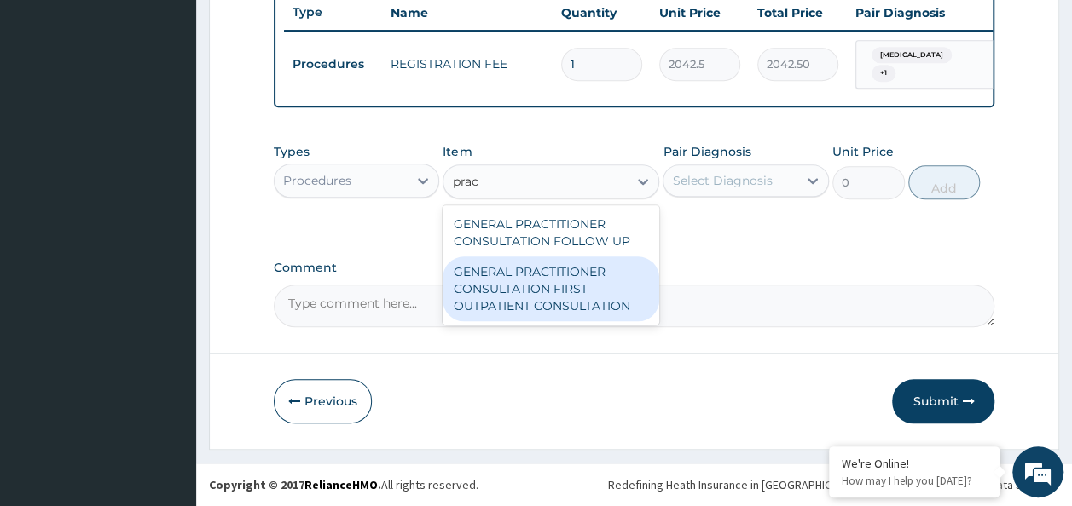
click at [572, 281] on div "GENERAL PRACTITIONER CONSULTATION FIRST OUTPATIENT CONSULTATION" at bounding box center [551, 289] width 217 height 65
type input "3370.125"
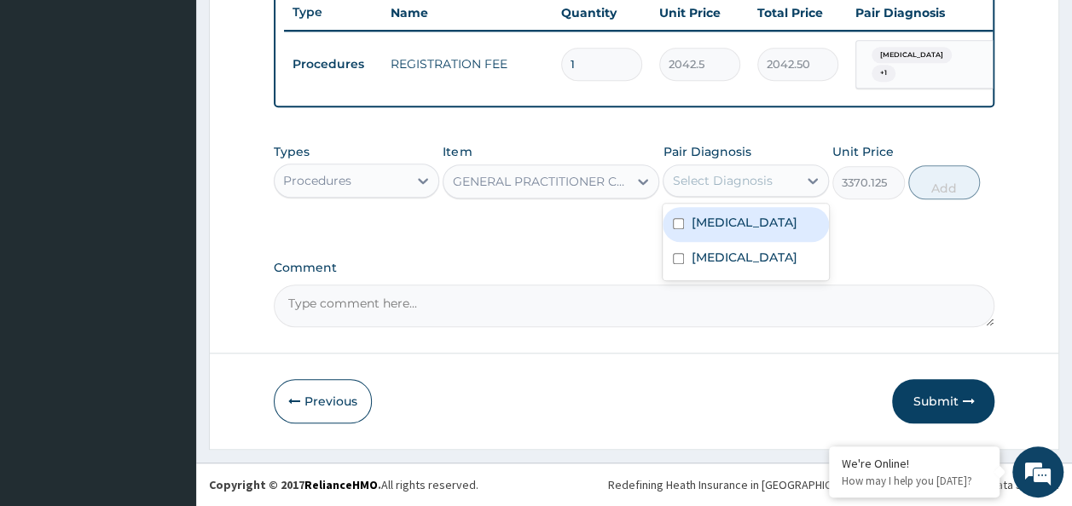
click at [680, 189] on div "Select Diagnosis" at bounding box center [722, 180] width 100 height 17
drag, startPoint x: 678, startPoint y: 213, endPoint x: 684, endPoint y: 234, distance: 21.3
click at [678, 220] on div "Malaria" at bounding box center [746, 224] width 166 height 35
checkbox input "true"
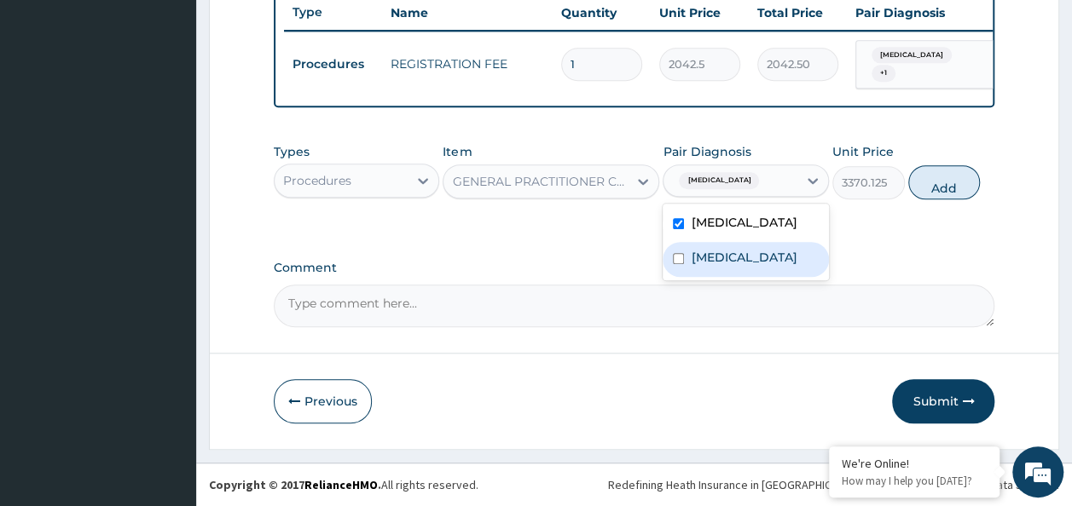
click at [691, 256] on label "Upper respiratory infection" at bounding box center [744, 257] width 106 height 17
checkbox input "true"
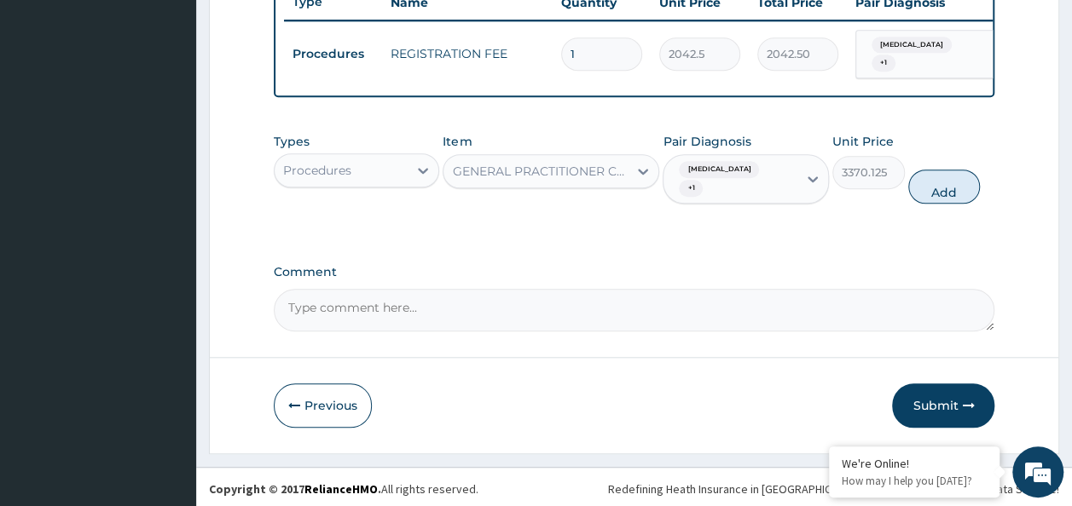
drag, startPoint x: 936, startPoint y: 185, endPoint x: 925, endPoint y: 188, distance: 11.4
click at [927, 188] on button "Add" at bounding box center [944, 187] width 72 height 34
type input "0"
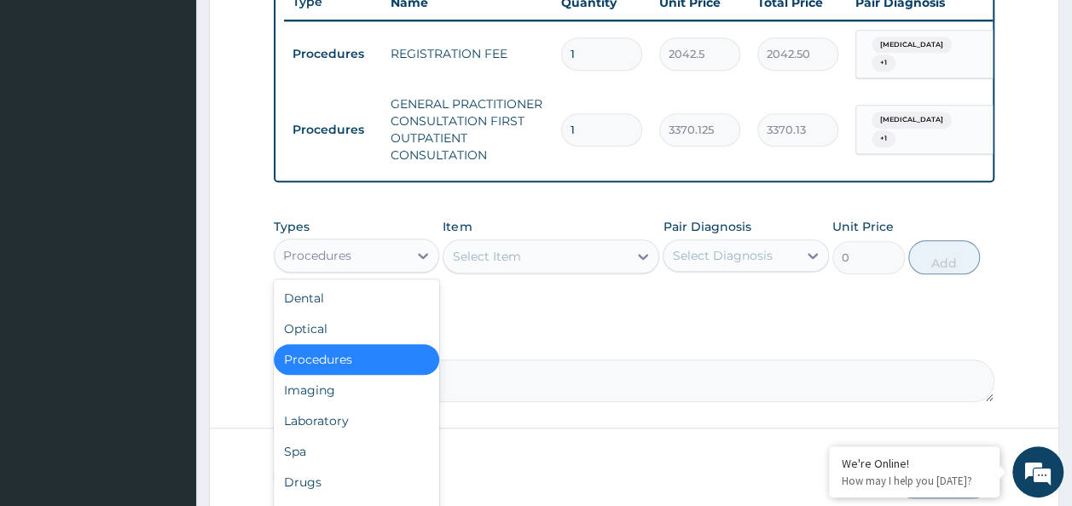
drag, startPoint x: 374, startPoint y: 271, endPoint x: 373, endPoint y: 304, distance: 33.3
click at [373, 269] on div "Procedures" at bounding box center [342, 255] width 134 height 27
click at [356, 428] on div "Laboratory" at bounding box center [357, 421] width 166 height 31
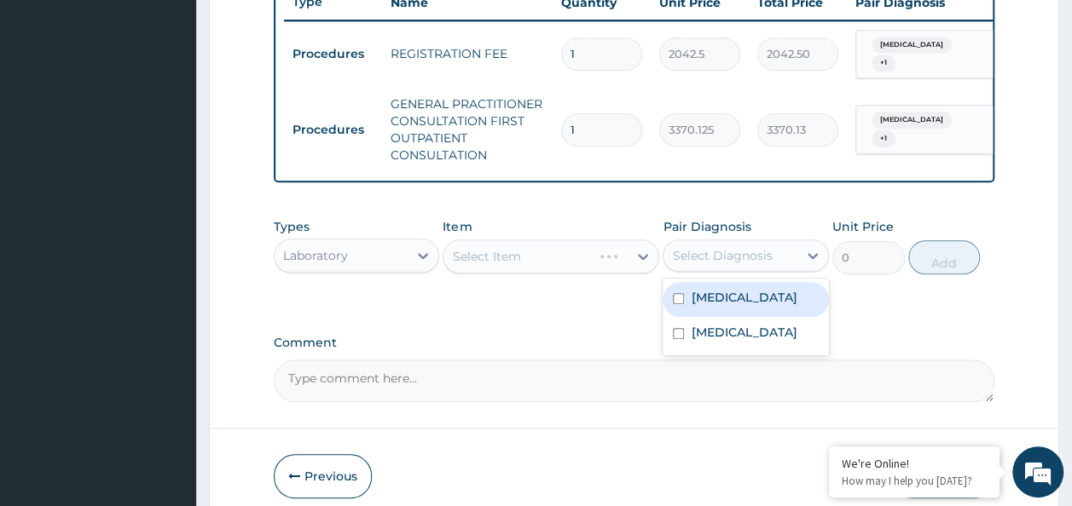
click at [730, 262] on div "Select Diagnosis" at bounding box center [722, 255] width 100 height 17
click at [709, 306] on label "Malaria" at bounding box center [744, 297] width 106 height 17
checkbox input "true"
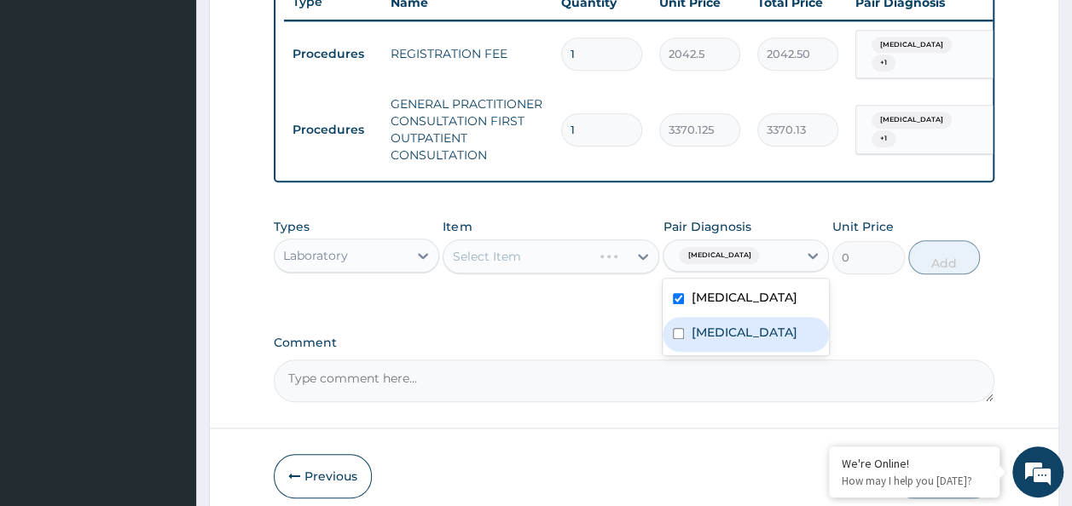
drag, startPoint x: 704, startPoint y: 342, endPoint x: 696, endPoint y: 339, distance: 8.9
click at [704, 341] on label "Upper respiratory infection" at bounding box center [744, 332] width 106 height 17
checkbox input "true"
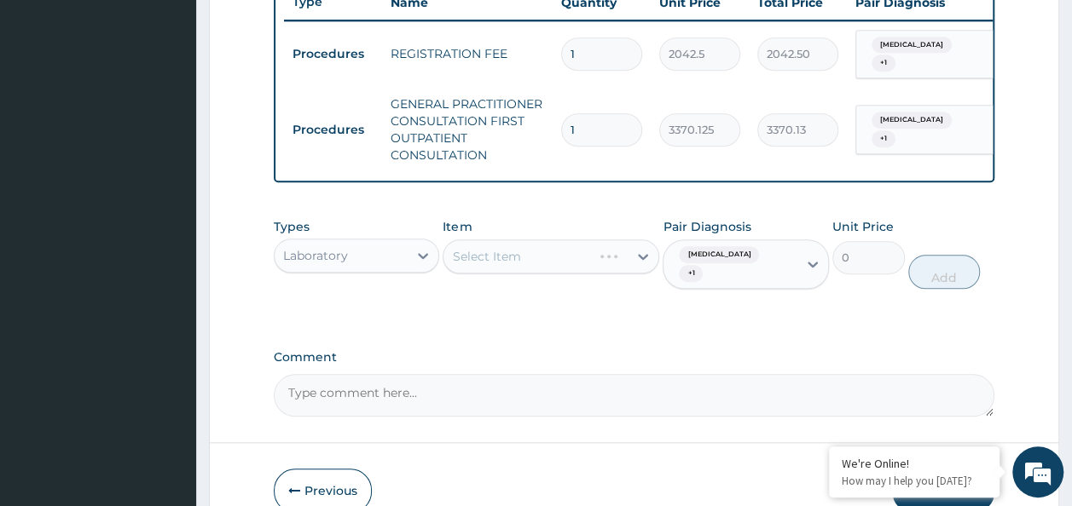
click at [551, 317] on div "Types Laboratory Item Select Item Pair Diagnosis [MEDICAL_DATA] + 1 Unit Price …" at bounding box center [634, 266] width 721 height 113
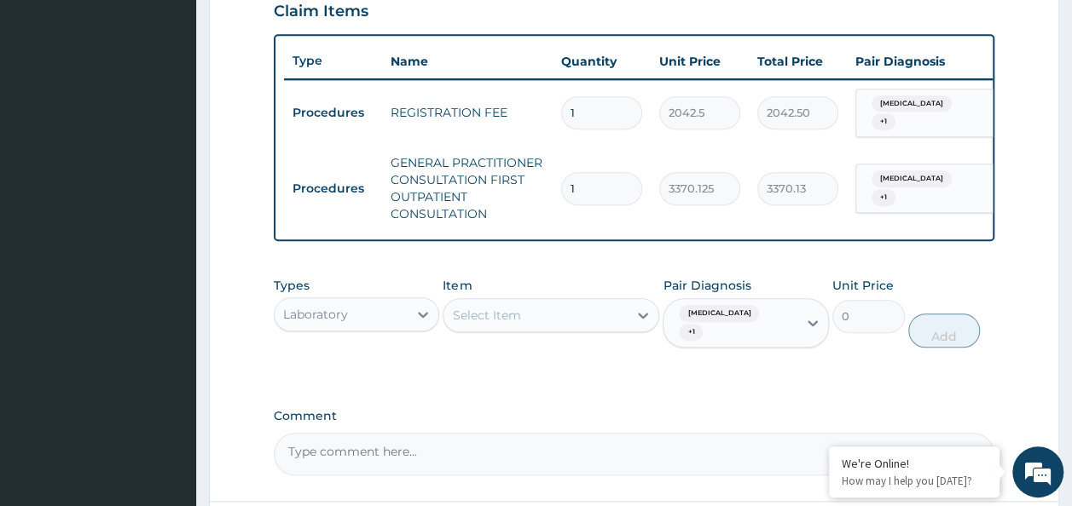
scroll to position [574, 0]
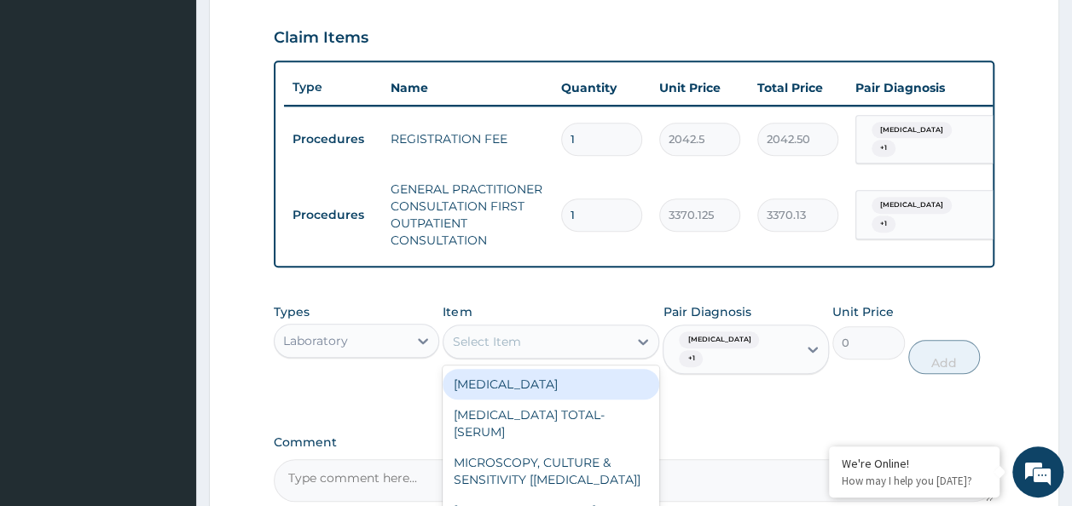
click at [519, 350] on div "Select Item" at bounding box center [486, 341] width 68 height 17
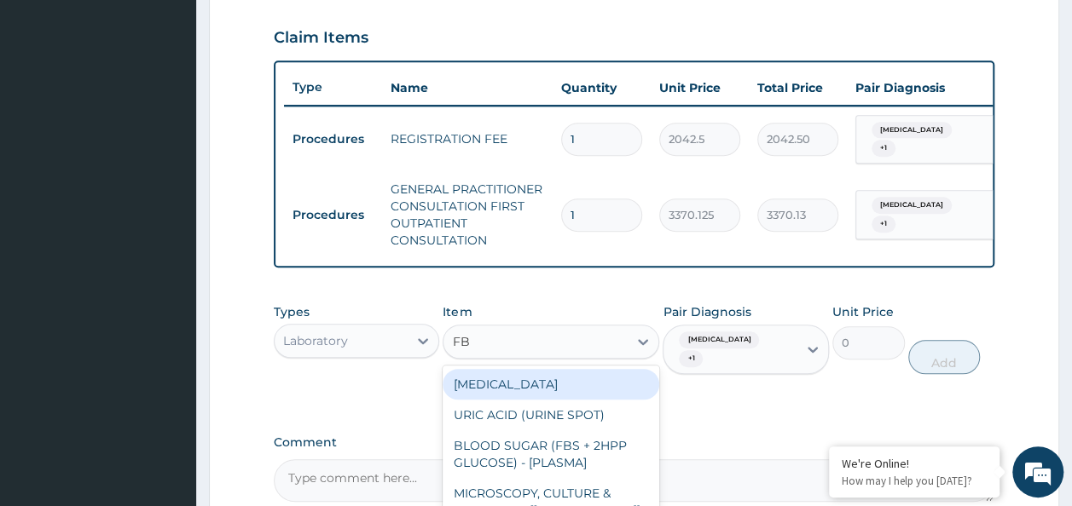
type input "FBC"
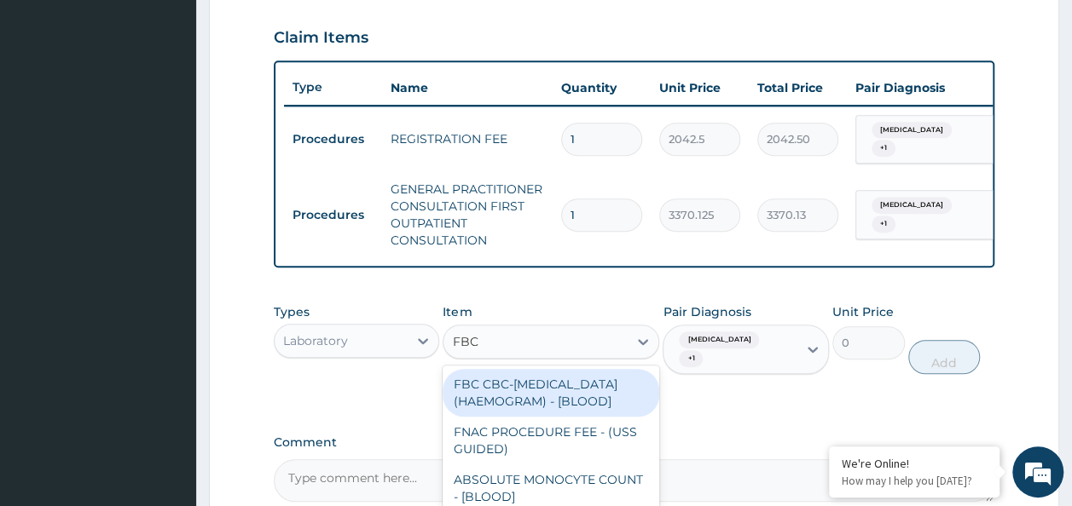
click at [543, 417] on div "FBC CBC-[MEDICAL_DATA] (HAEMOGRAM) - [BLOOD]" at bounding box center [551, 393] width 217 height 48
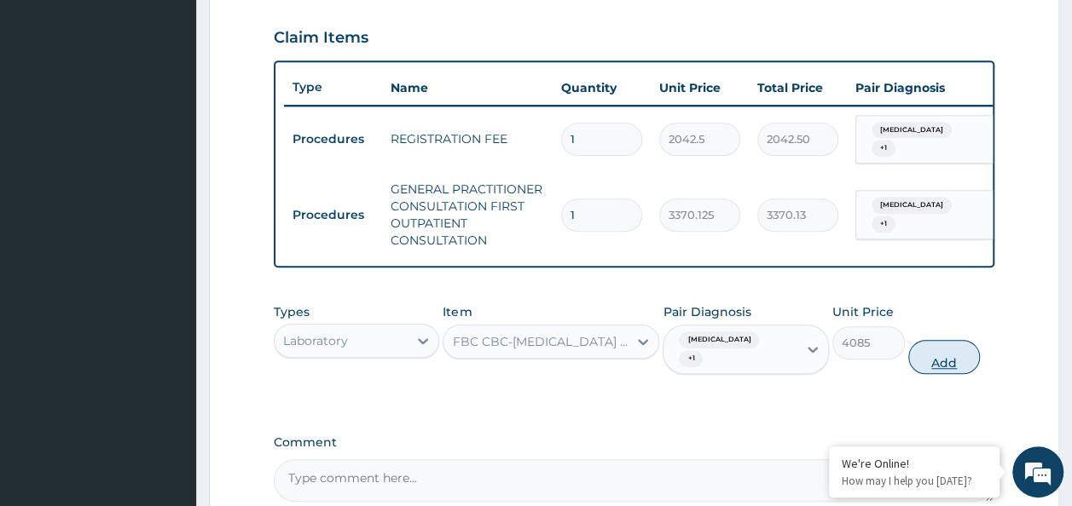
click at [930, 355] on button "Add" at bounding box center [944, 357] width 72 height 34
type input "0"
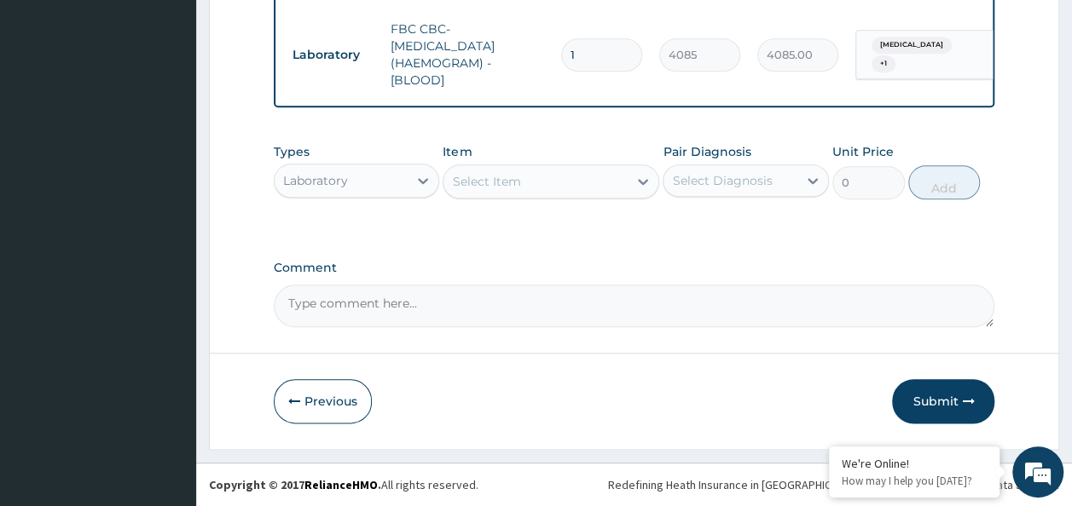
scroll to position [830, 0]
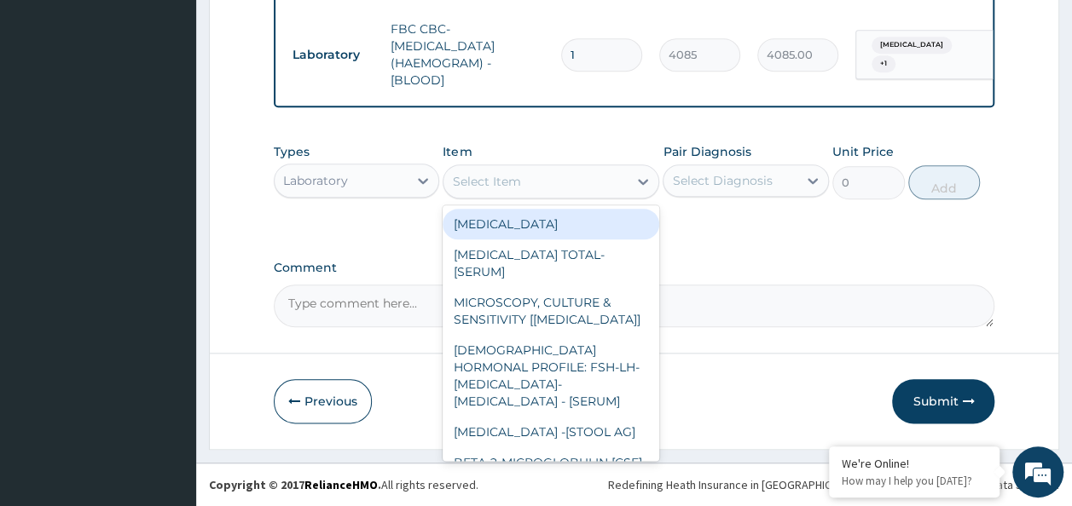
click at [524, 177] on div "Select Item" at bounding box center [535, 181] width 184 height 27
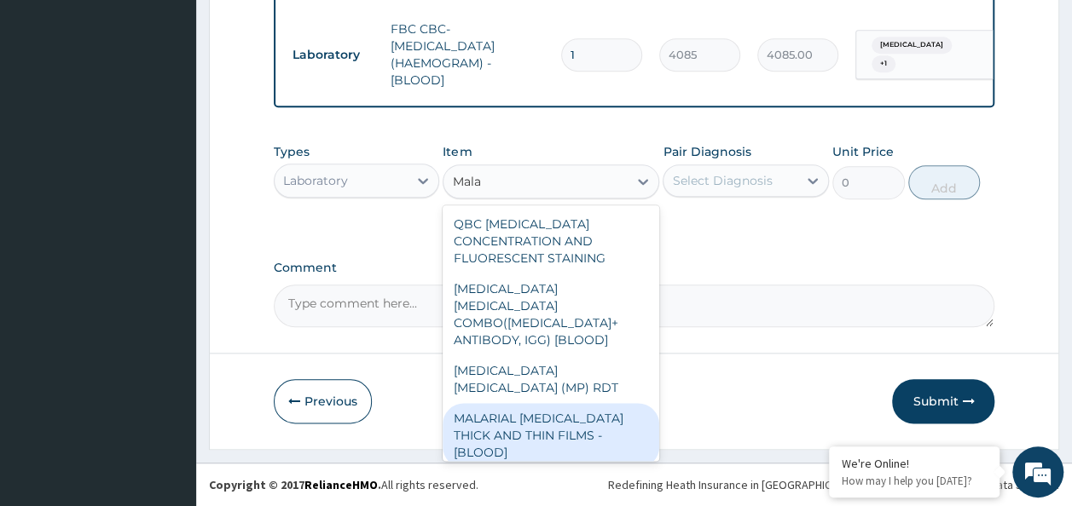
type input "Malar"
click at [570, 403] on div "MALARIAL [MEDICAL_DATA] THICK AND THIN FILMS - [BLOOD]" at bounding box center [551, 435] width 217 height 65
type input "1531.875"
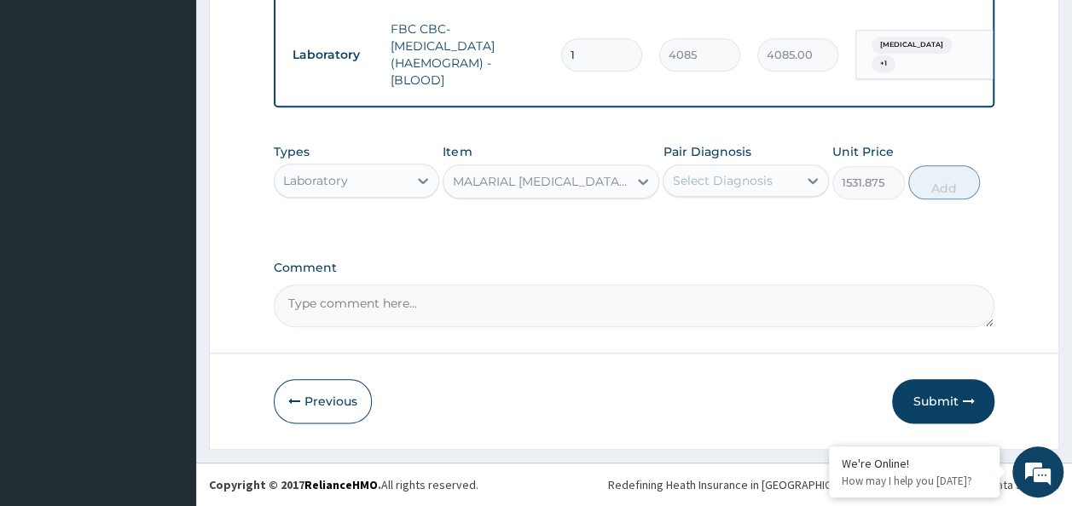
click at [709, 173] on div "Select Diagnosis" at bounding box center [722, 180] width 100 height 17
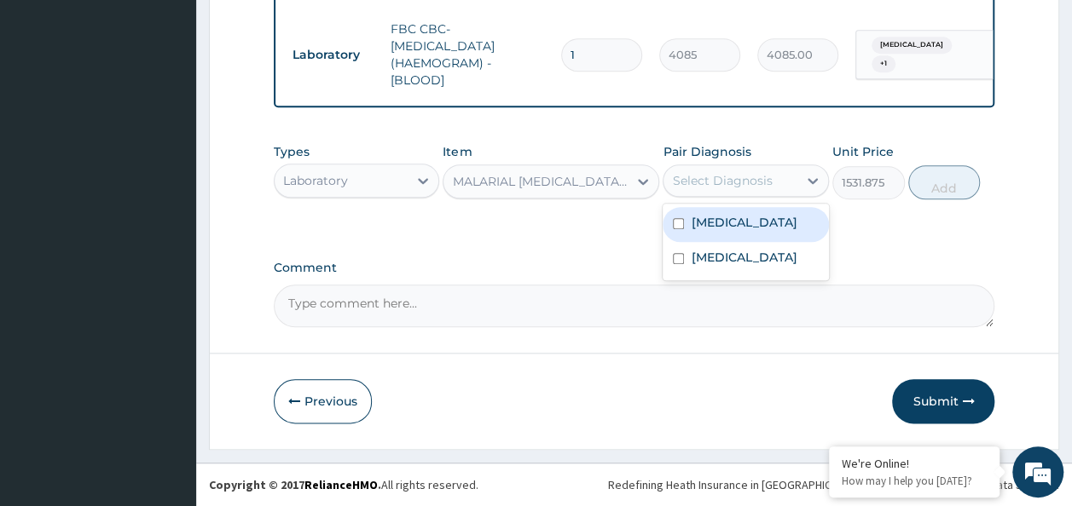
drag, startPoint x: 721, startPoint y: 214, endPoint x: 727, endPoint y: 243, distance: 29.6
click at [723, 217] on label "Malaria" at bounding box center [744, 222] width 106 height 17
checkbox input "true"
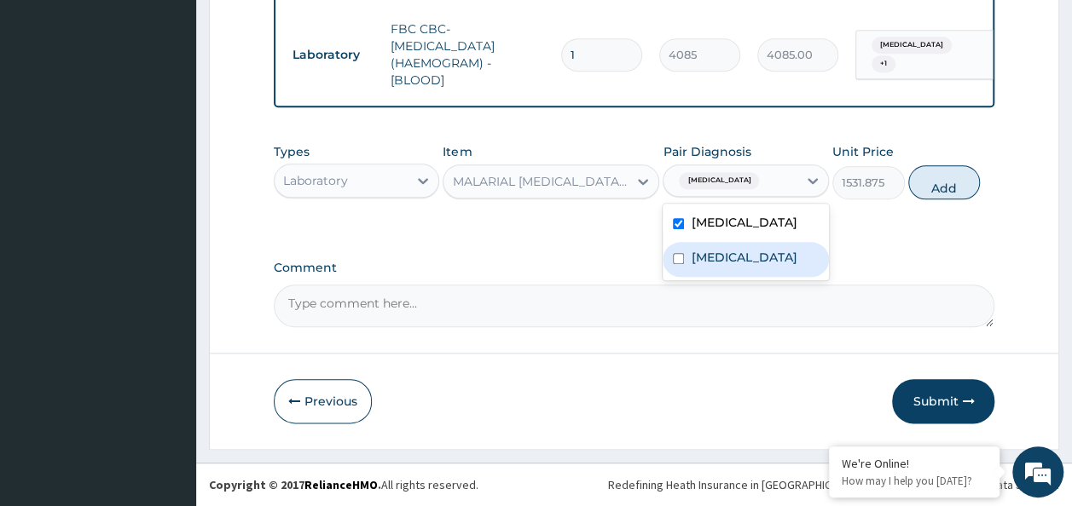
drag, startPoint x: 727, startPoint y: 244, endPoint x: 731, endPoint y: 252, distance: 9.2
click at [727, 250] on div "Upper respiratory infection" at bounding box center [746, 259] width 166 height 35
checkbox input "true"
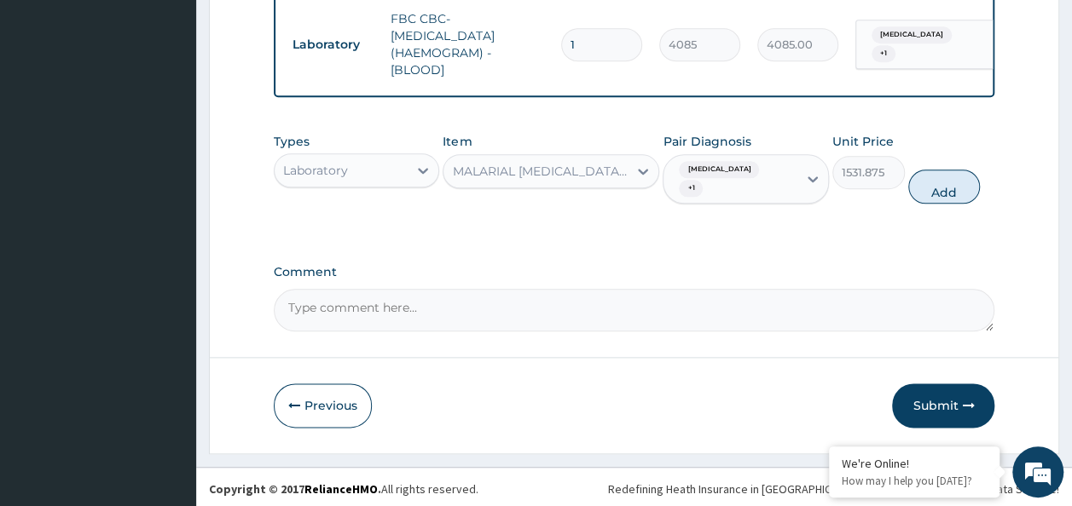
drag, startPoint x: 952, startPoint y: 196, endPoint x: 945, endPoint y: 201, distance: 9.2
click at [951, 196] on button "Add" at bounding box center [944, 187] width 72 height 34
type input "0"
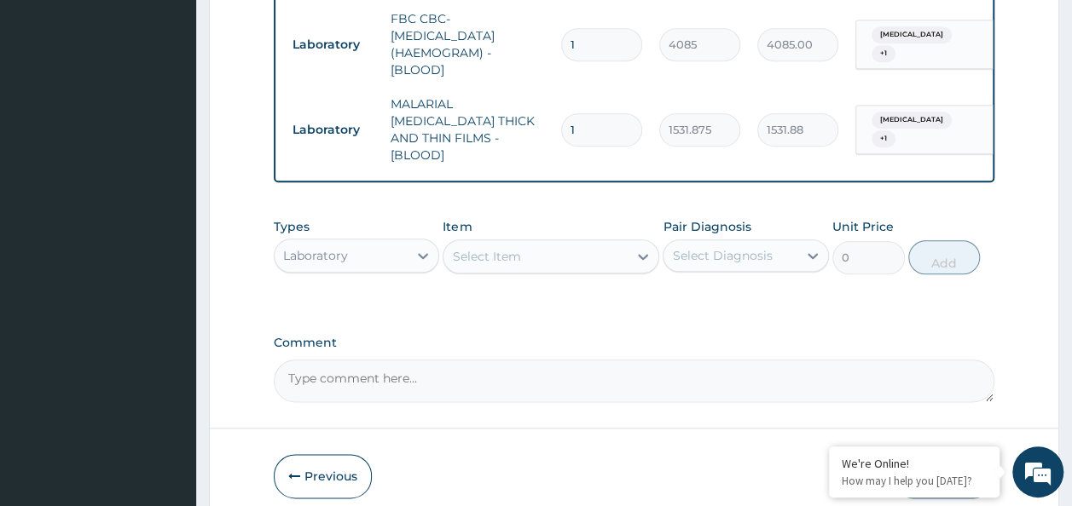
scroll to position [898, 0]
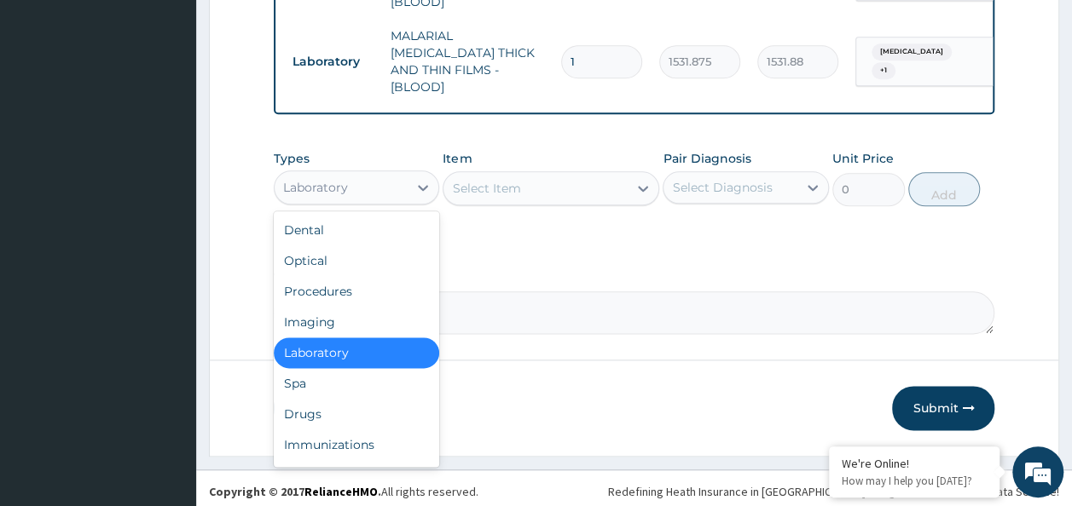
click at [391, 181] on div "Laboratory" at bounding box center [342, 187] width 134 height 27
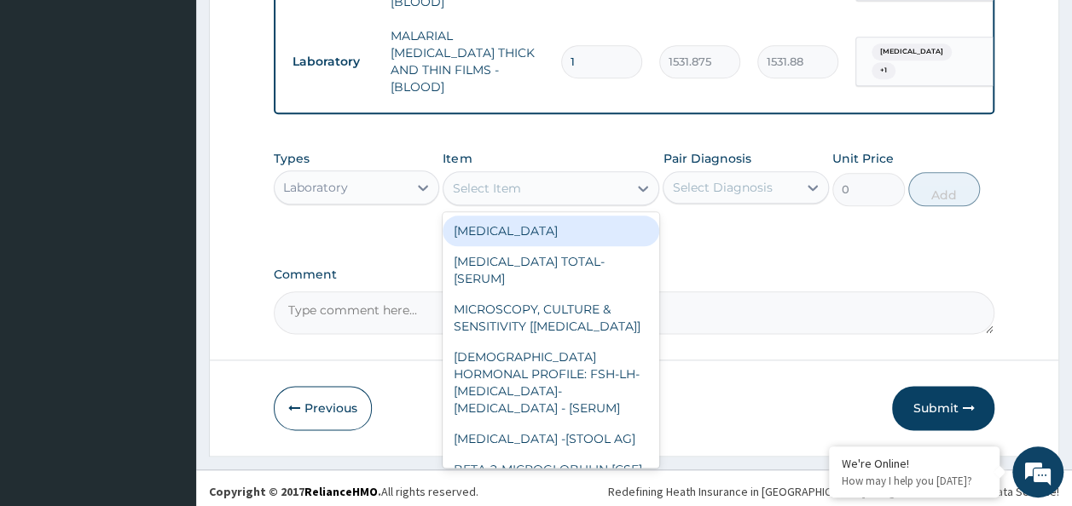
click at [511, 180] on div "Select Item" at bounding box center [486, 188] width 68 height 17
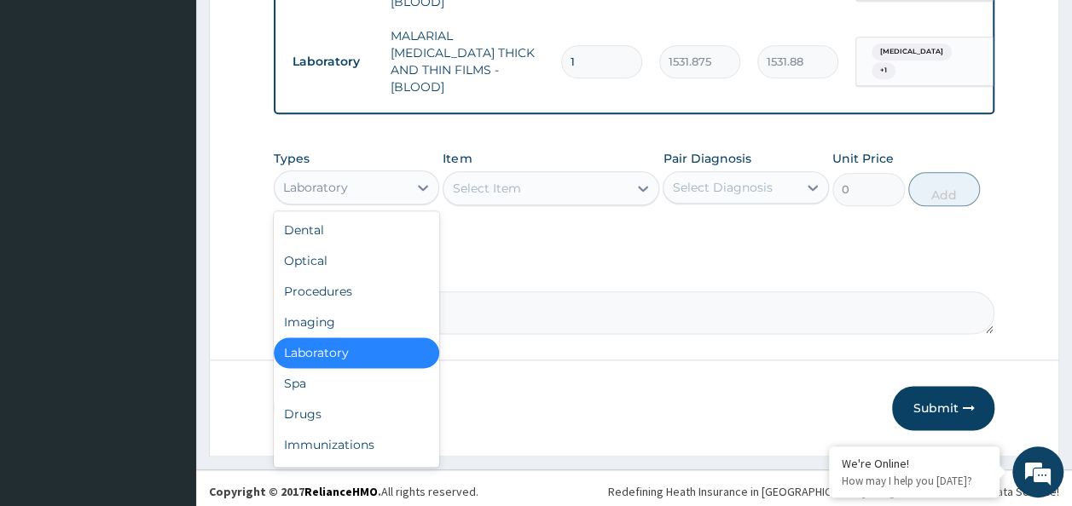
click at [402, 175] on div "Laboratory" at bounding box center [342, 187] width 134 height 27
click at [356, 409] on div "Drugs" at bounding box center [357, 414] width 166 height 31
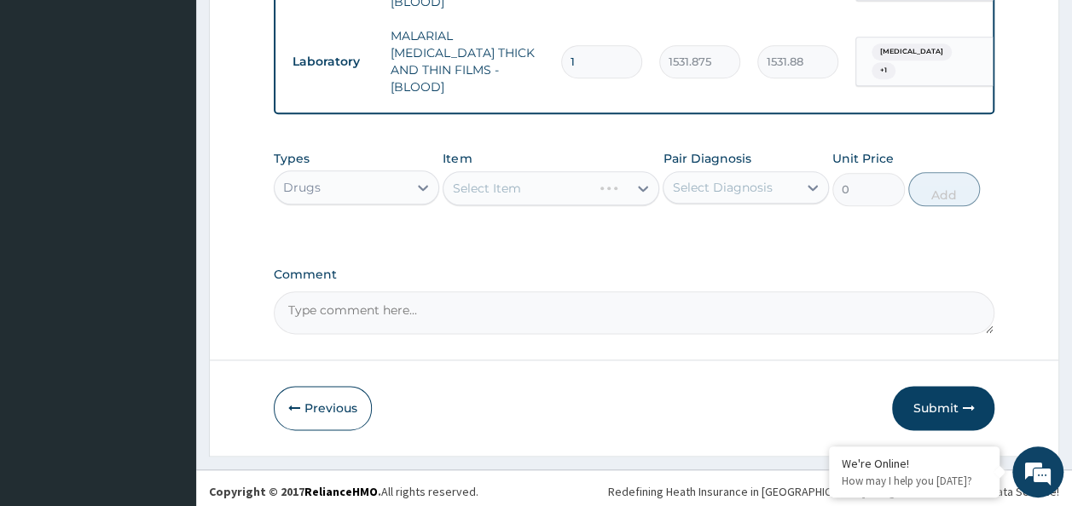
click at [716, 179] on div "Select Diagnosis" at bounding box center [722, 187] width 100 height 17
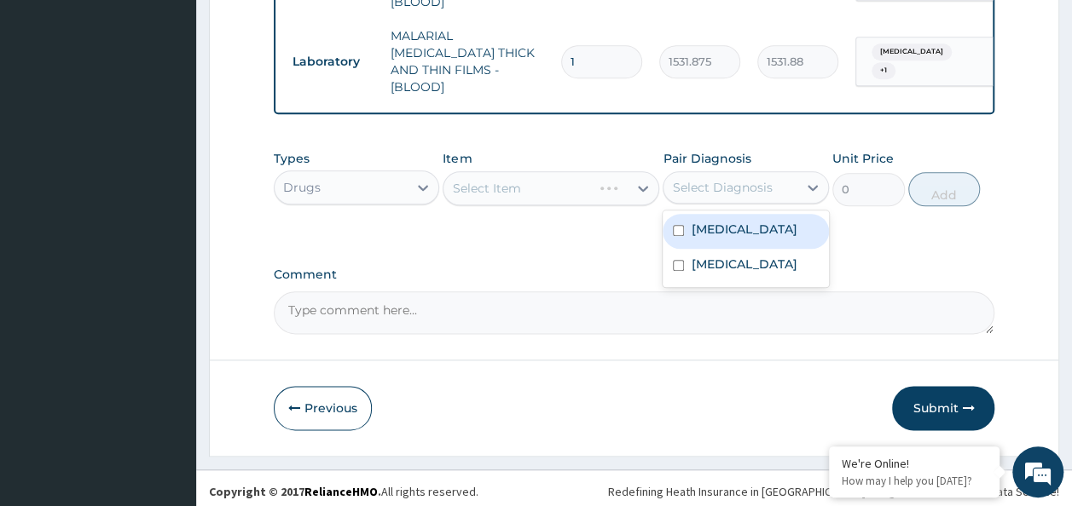
drag, startPoint x: 705, startPoint y: 224, endPoint x: 713, endPoint y: 295, distance: 71.2
click at [704, 229] on label "Malaria" at bounding box center [744, 229] width 106 height 17
checkbox input "true"
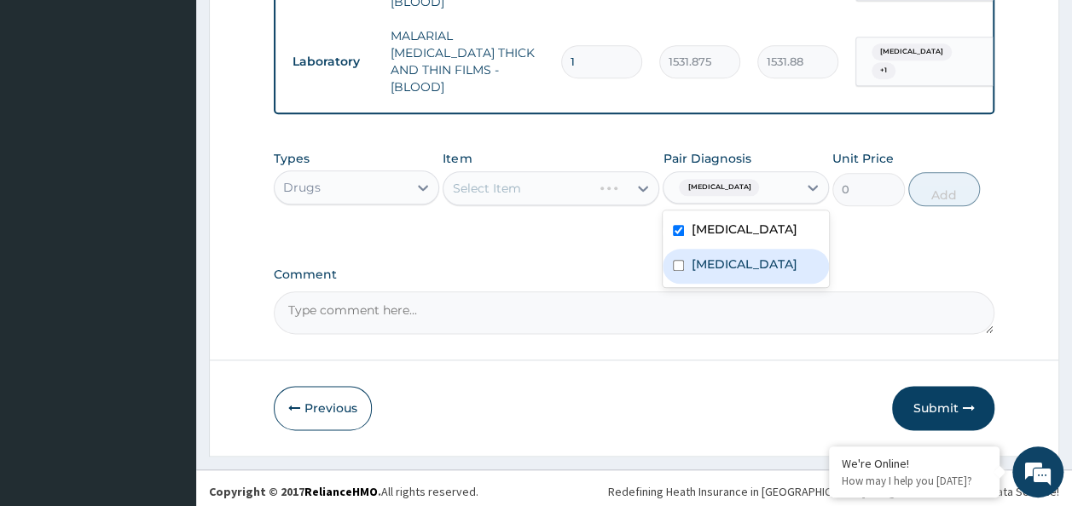
click at [713, 287] on div "Malaria Upper respiratory infection" at bounding box center [746, 249] width 166 height 77
click at [703, 273] on label "Upper respiratory infection" at bounding box center [744, 264] width 106 height 17
checkbox input "true"
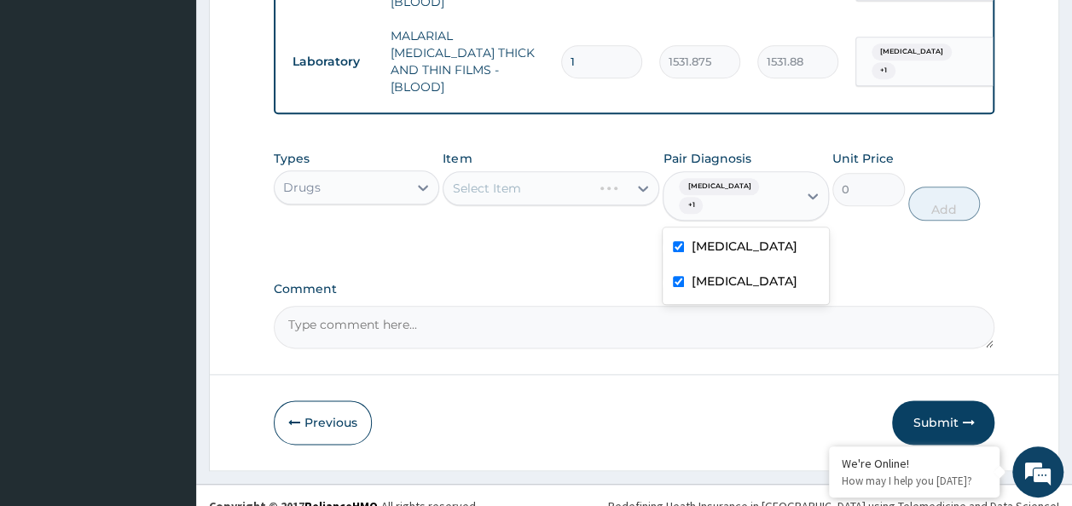
click at [607, 282] on label "Comment" at bounding box center [634, 289] width 721 height 14
click at [607, 306] on textarea "Comment" at bounding box center [634, 327] width 721 height 43
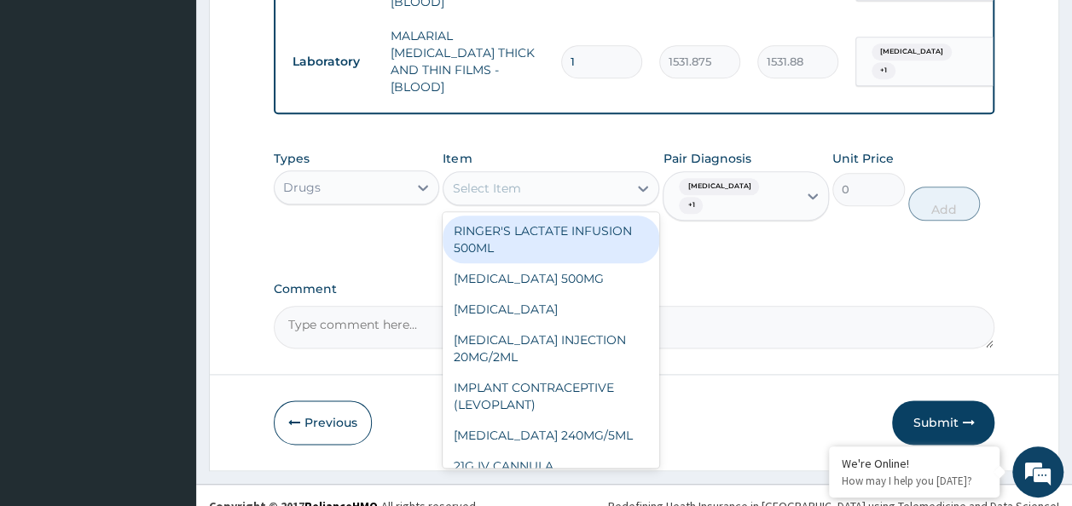
click at [544, 176] on div "Select Item" at bounding box center [535, 188] width 184 height 27
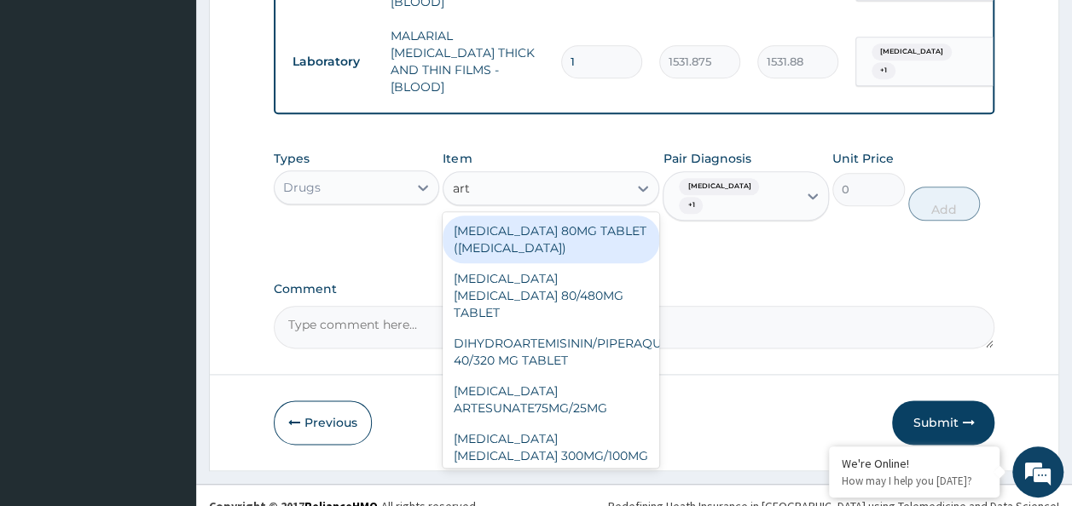
type input "arte"
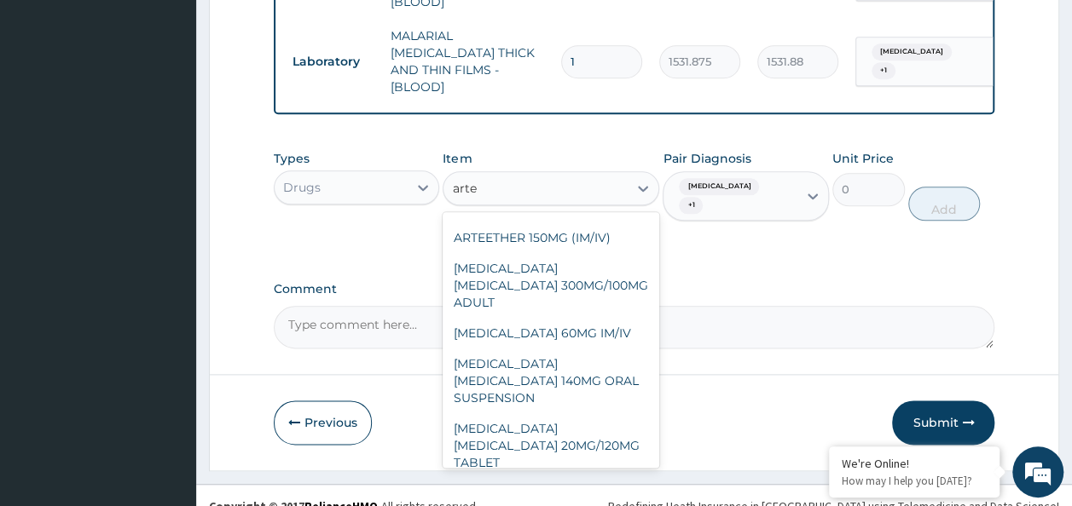
scroll to position [320, 0]
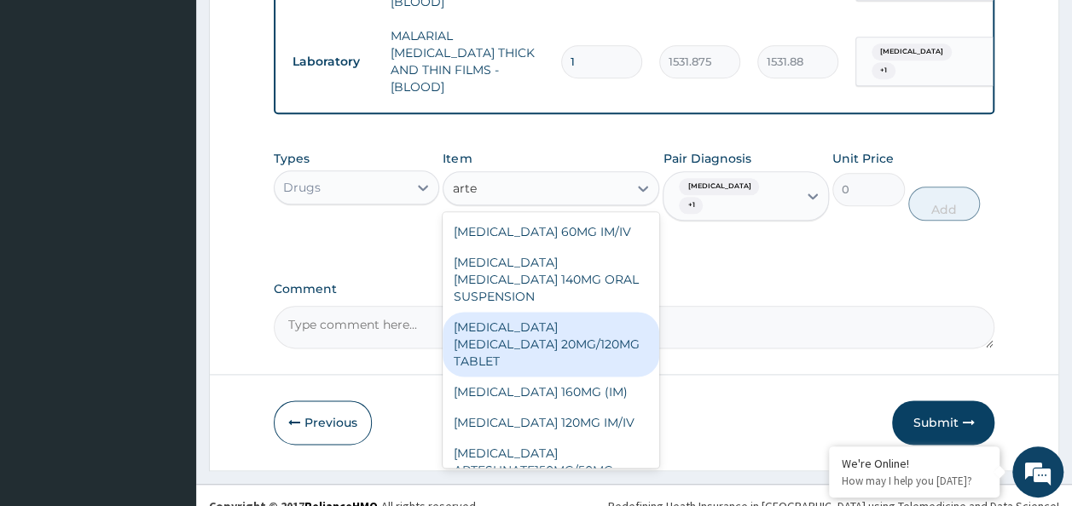
click at [570, 315] on div "ARTEMETHER LUMEFANTRINE 20MG/120MG TABLET" at bounding box center [551, 344] width 217 height 65
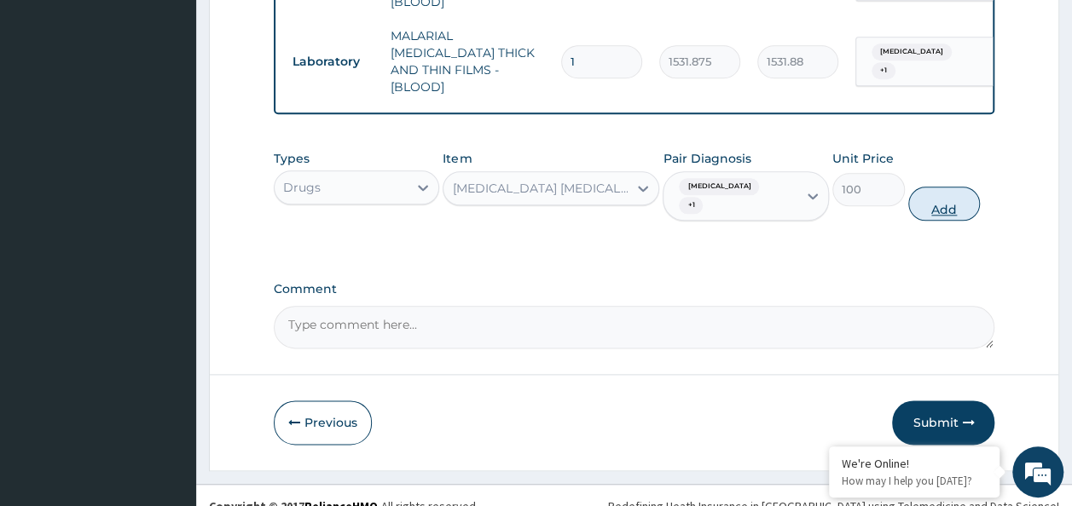
click at [952, 188] on button "Add" at bounding box center [944, 204] width 72 height 34
type input "0"
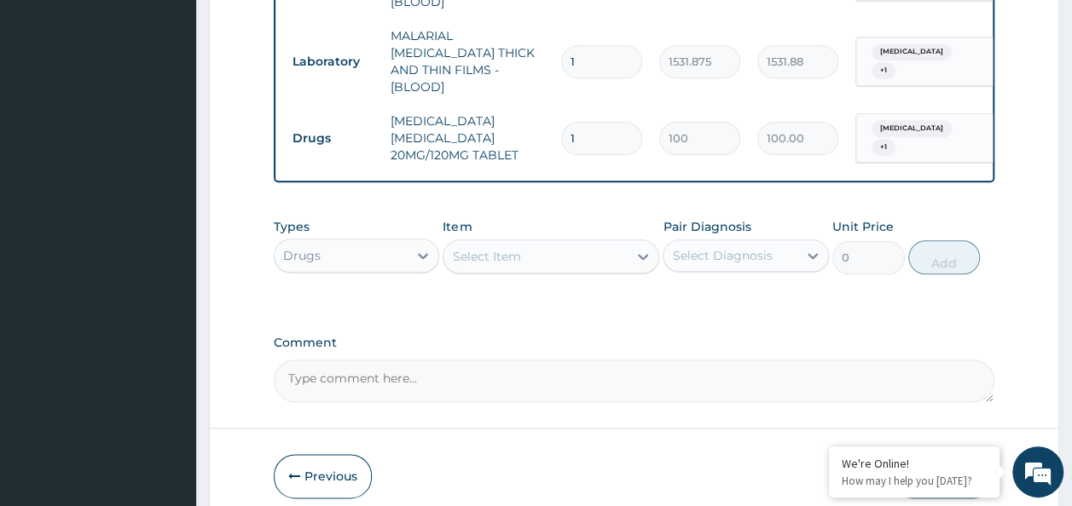
type input "18"
type input "1800.00"
type input "18"
click at [513, 267] on div "Item Select Item" at bounding box center [551, 246] width 217 height 56
click at [512, 264] on div "Select Item" at bounding box center [551, 257] width 217 height 34
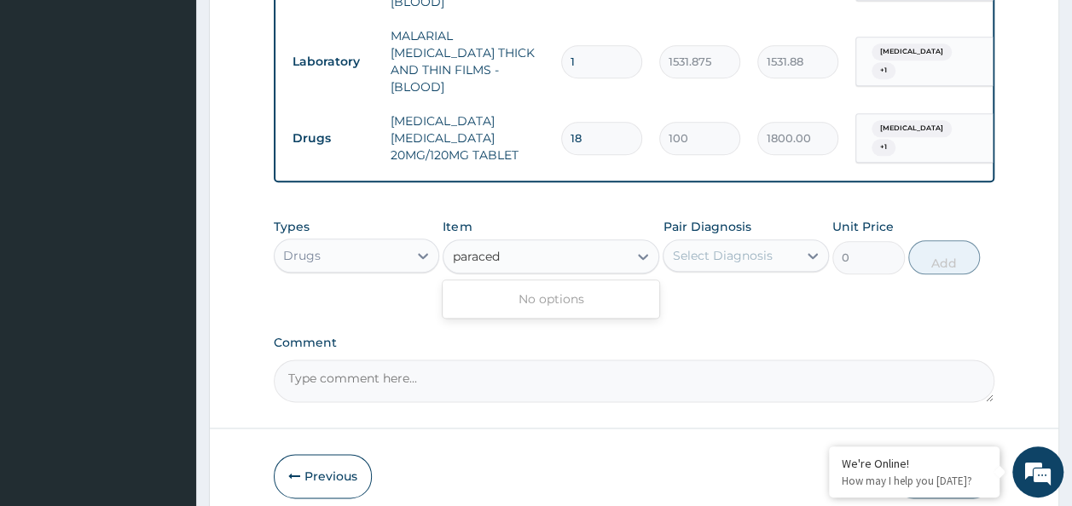
type input "parace"
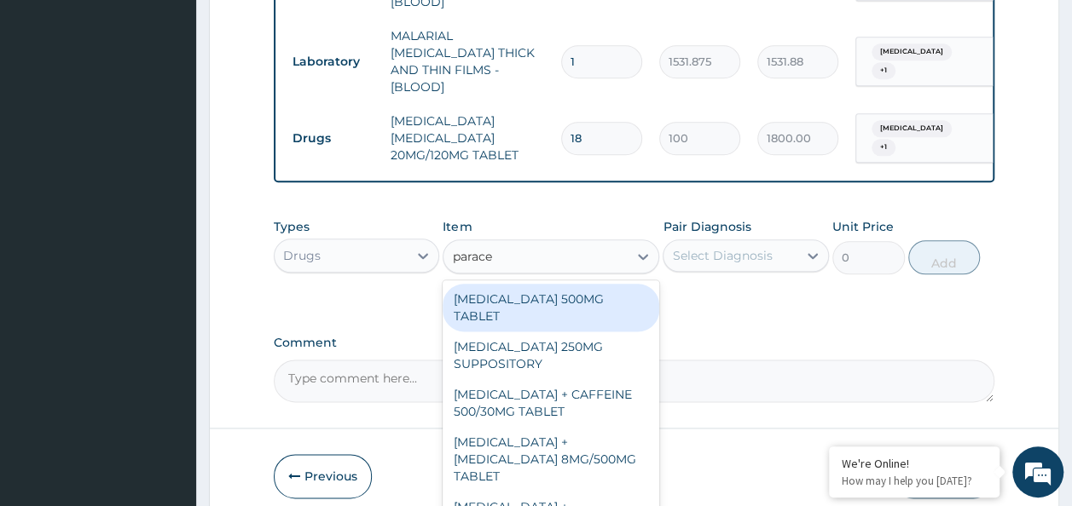
click at [556, 315] on div "PARACETAMOL 500MG TABLET" at bounding box center [551, 308] width 217 height 48
type input "30"
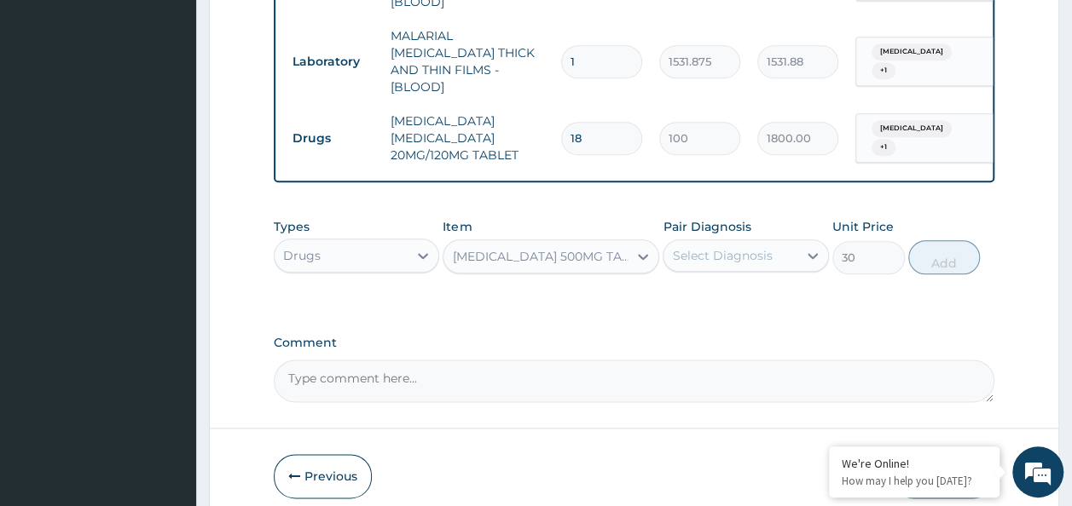
click at [708, 251] on div "Select Diagnosis" at bounding box center [722, 255] width 100 height 17
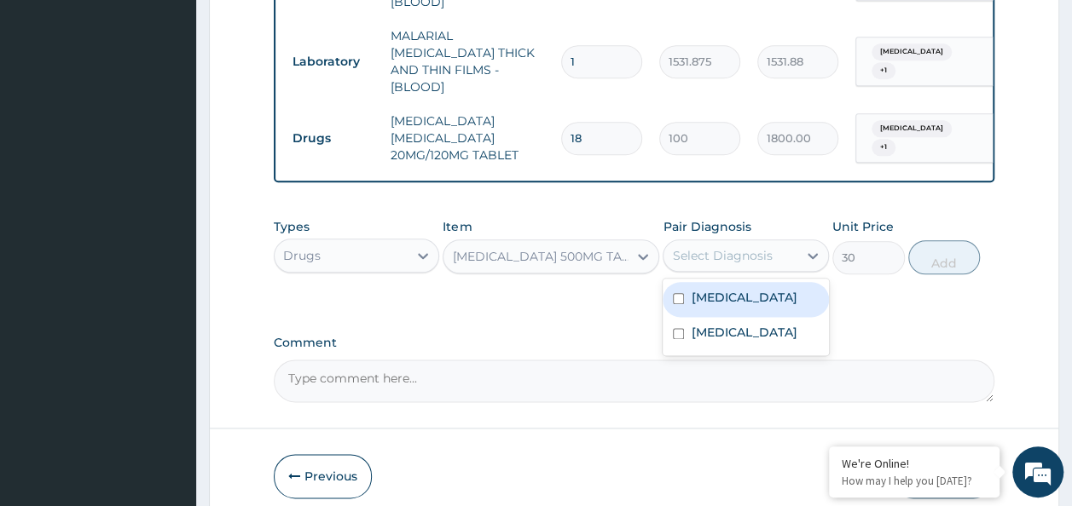
drag, startPoint x: 713, startPoint y: 280, endPoint x: 716, endPoint y: 327, distance: 47.9
click at [713, 285] on div "Malaria" at bounding box center [746, 299] width 166 height 35
checkbox input "true"
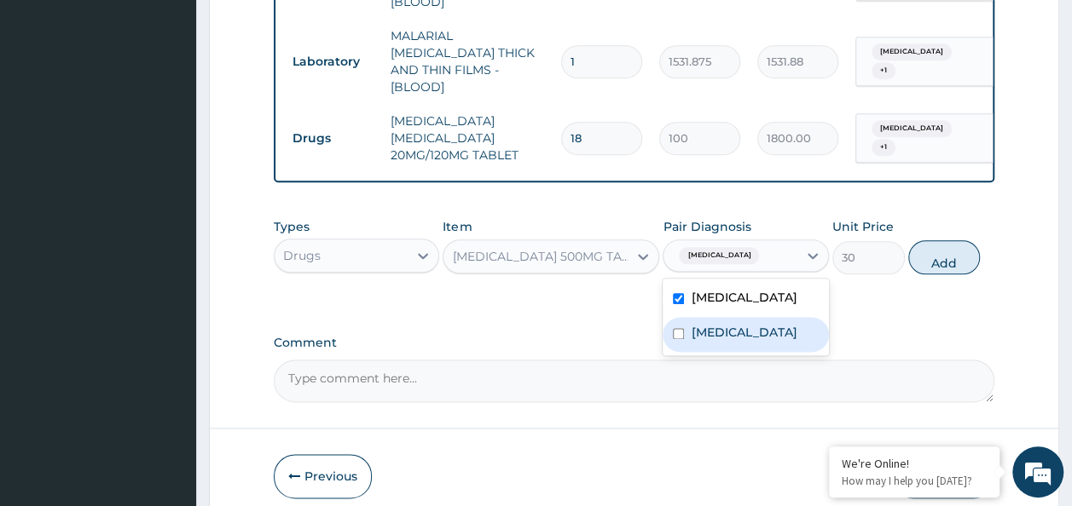
click at [720, 341] on label "Upper respiratory infection" at bounding box center [744, 332] width 106 height 17
checkbox input "true"
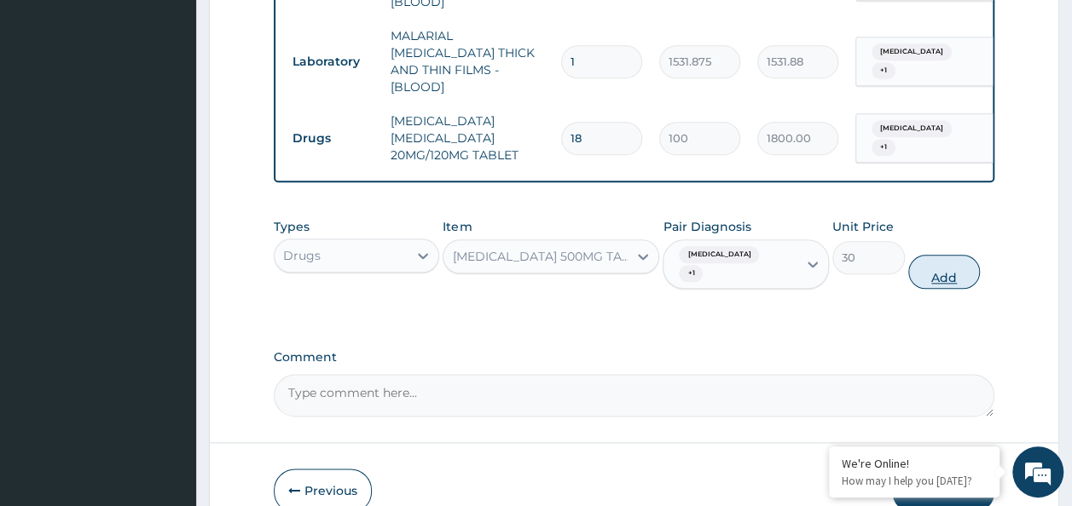
click at [939, 255] on button "Add" at bounding box center [944, 272] width 72 height 34
type input "0"
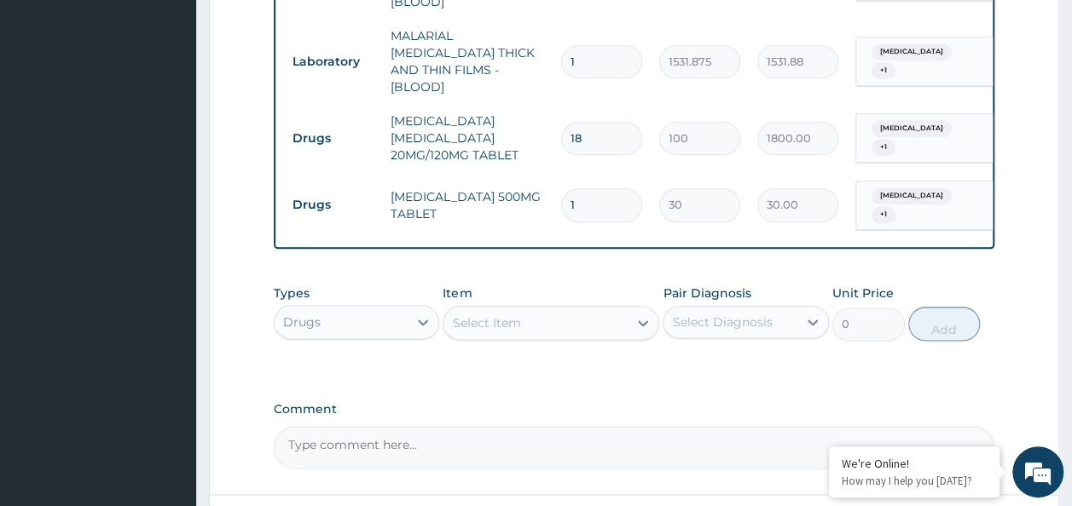
type input "18"
type input "540.00"
type input "18"
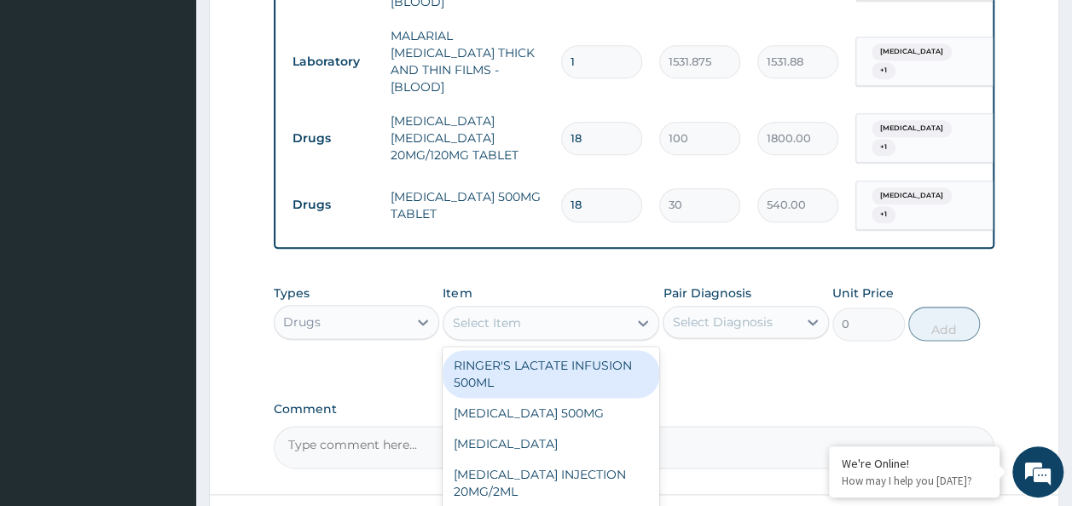
click at [488, 321] on div "Select Item" at bounding box center [535, 323] width 184 height 27
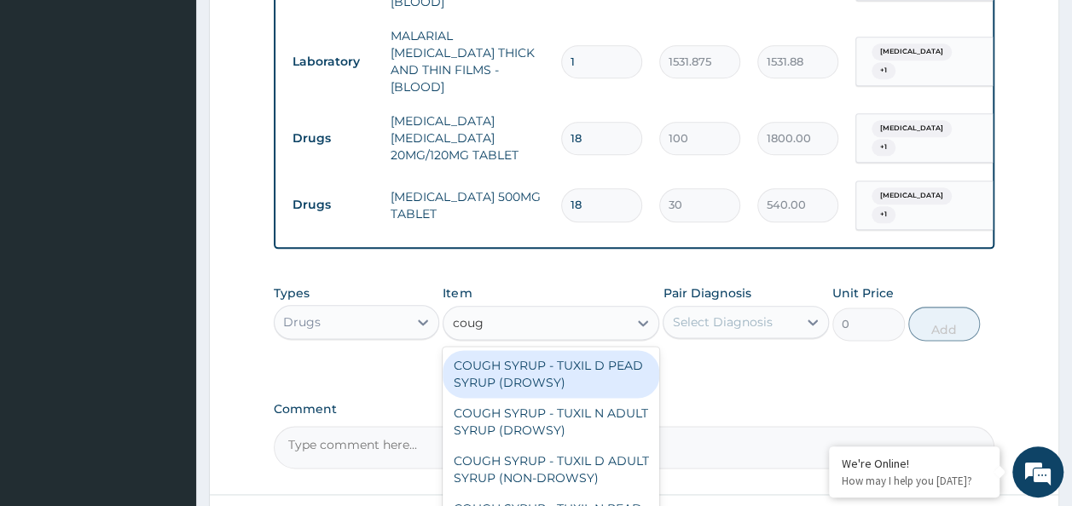
type input "cough"
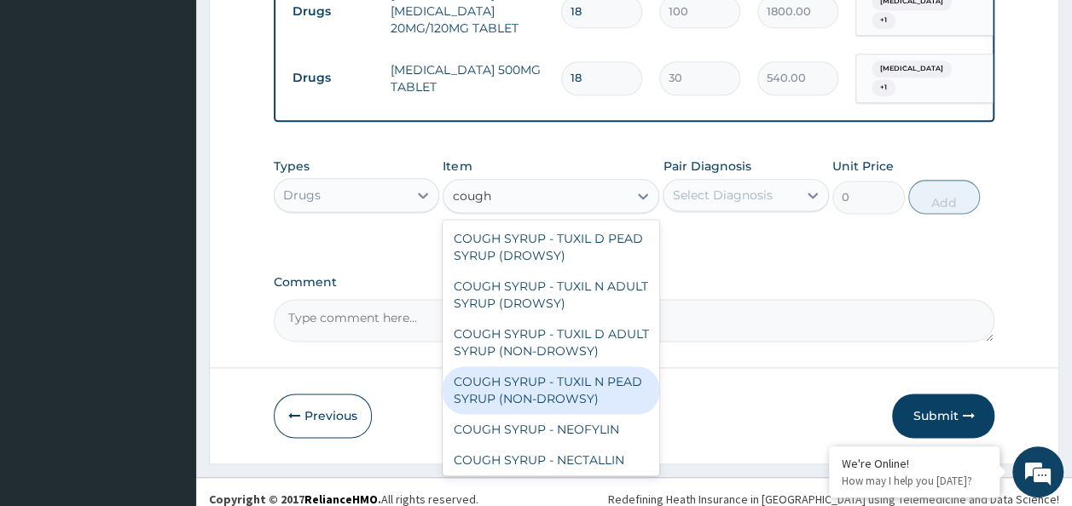
scroll to position [51, 0]
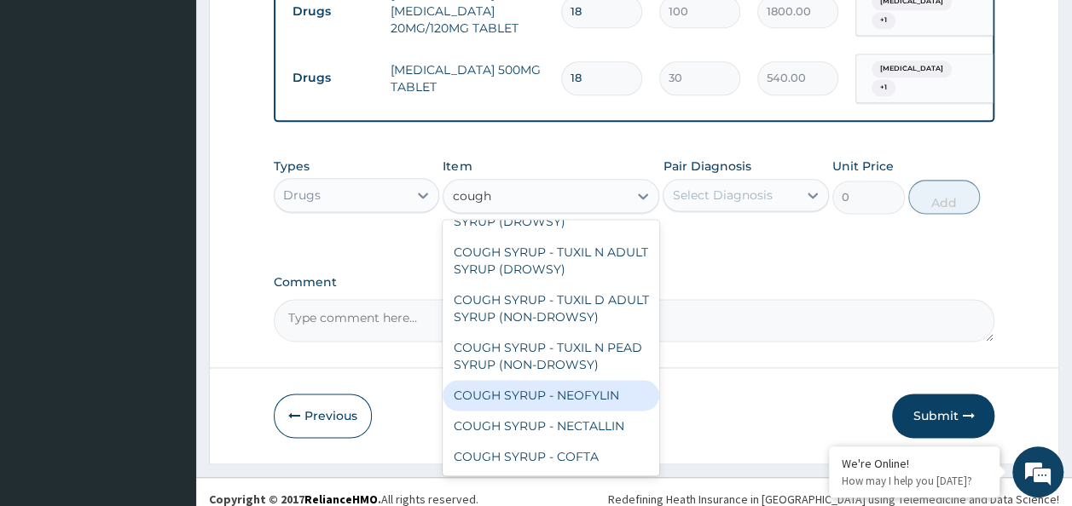
click at [539, 380] on div "COUGH SYRUP - NEOFYLIN" at bounding box center [551, 395] width 217 height 31
type input "2000"
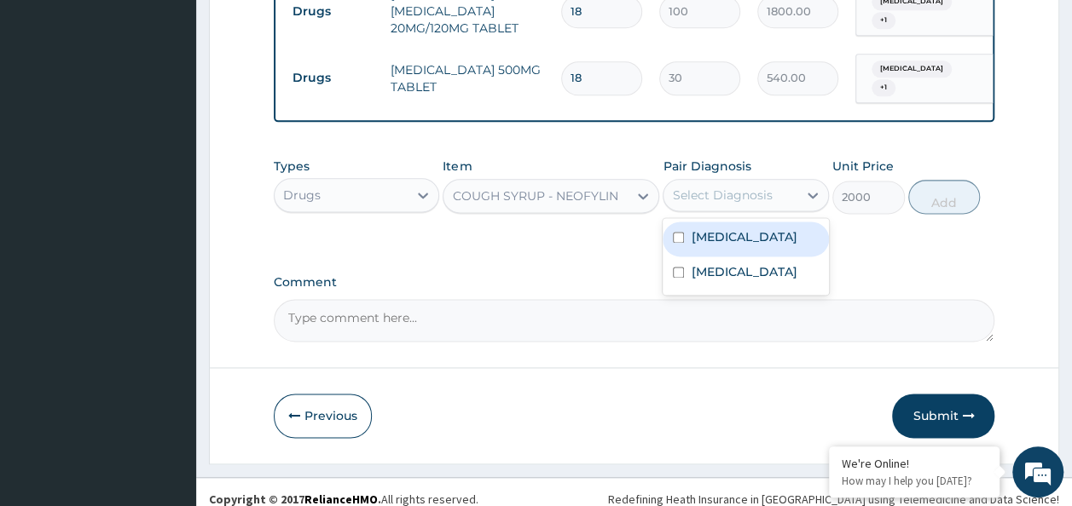
drag, startPoint x: 724, startPoint y: 171, endPoint x: 724, endPoint y: 205, distance: 34.1
click at [724, 186] on div "Select Diagnosis" at bounding box center [730, 195] width 134 height 27
drag, startPoint x: 723, startPoint y: 213, endPoint x: 723, endPoint y: 226, distance: 12.8
click at [723, 222] on div "Malaria" at bounding box center [746, 239] width 166 height 35
checkbox input "true"
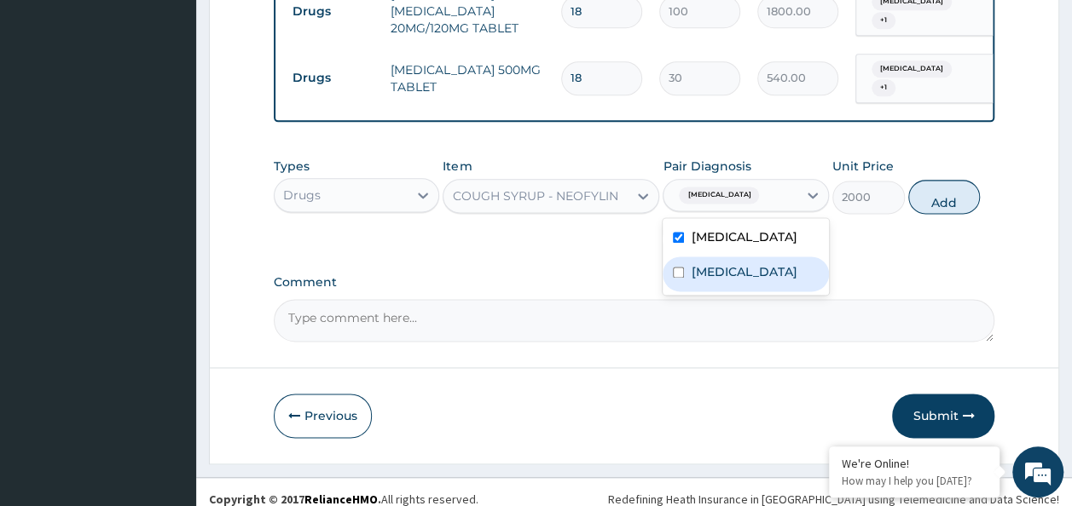
drag, startPoint x: 727, startPoint y: 261, endPoint x: 786, endPoint y: 253, distance: 59.3
click at [727, 263] on label "Upper respiratory infection" at bounding box center [744, 271] width 106 height 17
checkbox input "true"
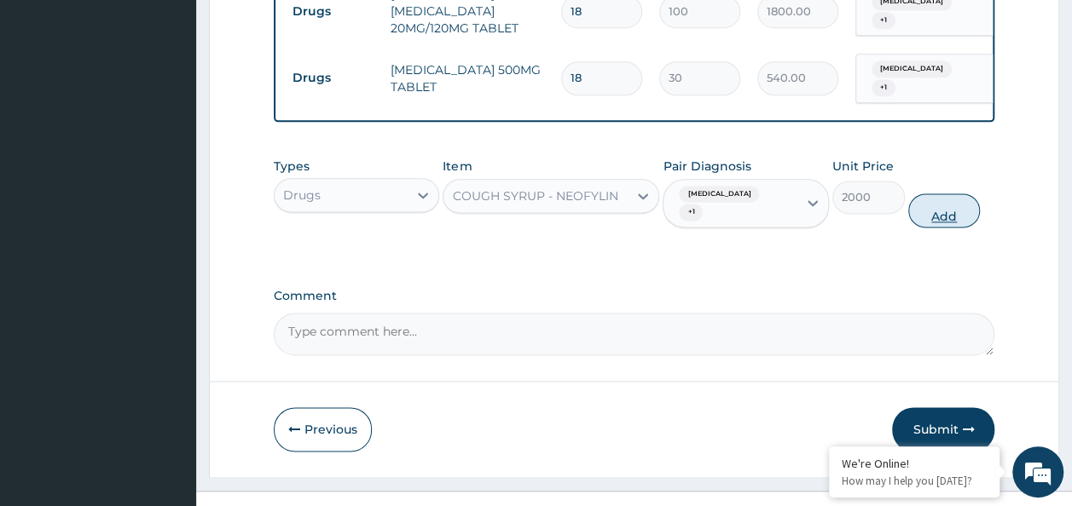
click at [925, 194] on button "Add" at bounding box center [944, 211] width 72 height 34
type input "0"
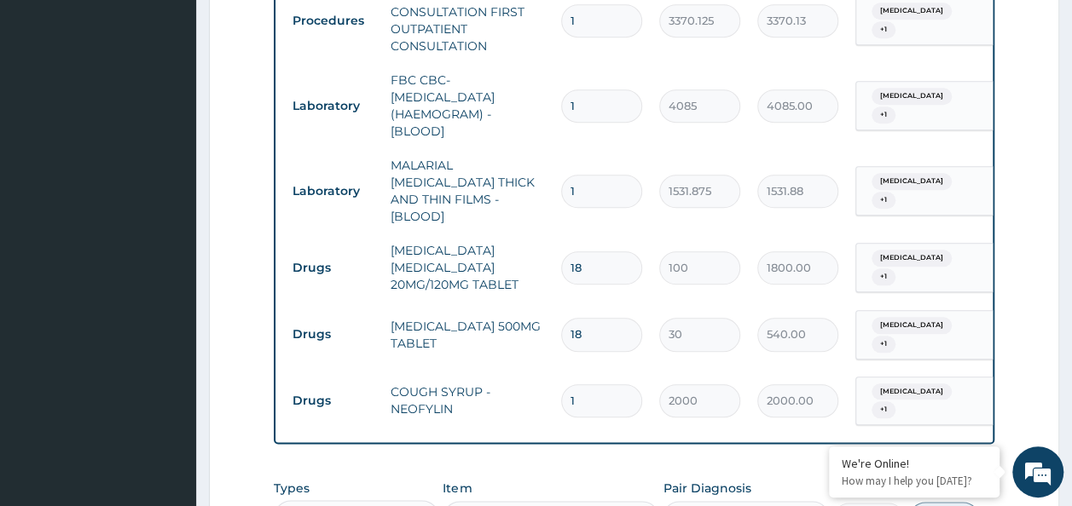
scroll to position [769, 0]
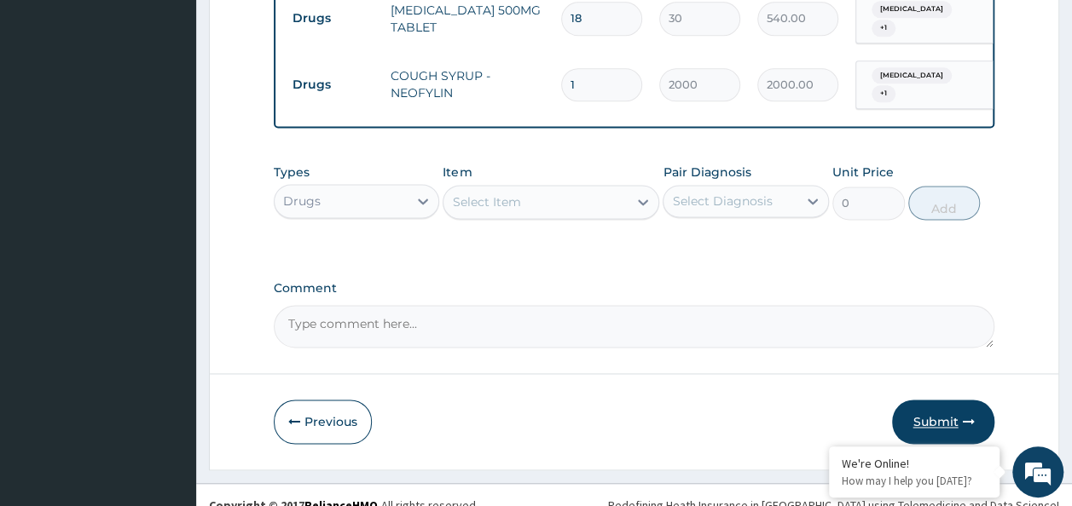
drag, startPoint x: 935, startPoint y: 401, endPoint x: 935, endPoint y: 383, distance: 17.9
click at [935, 400] on button "Submit" at bounding box center [943, 422] width 102 height 44
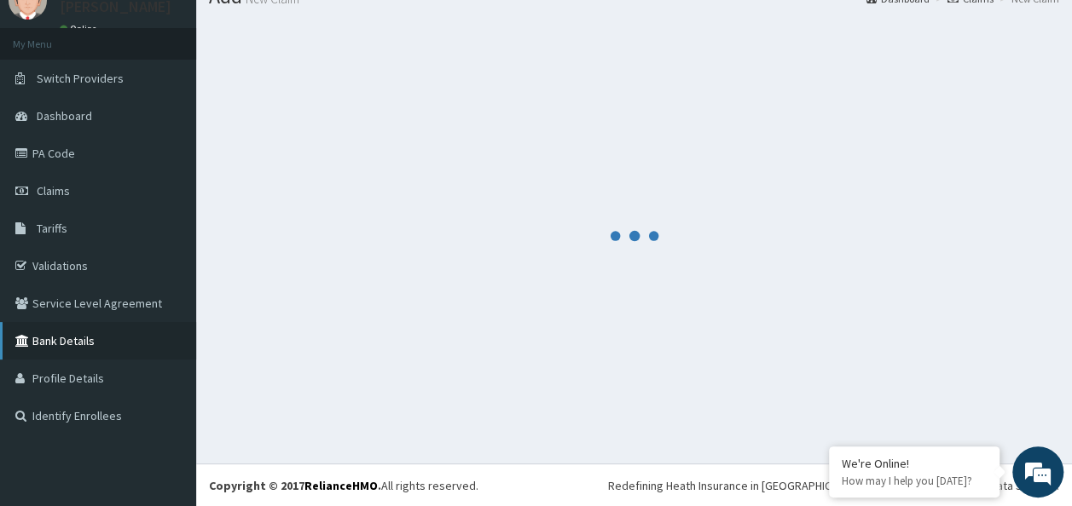
scroll to position [1085, 0]
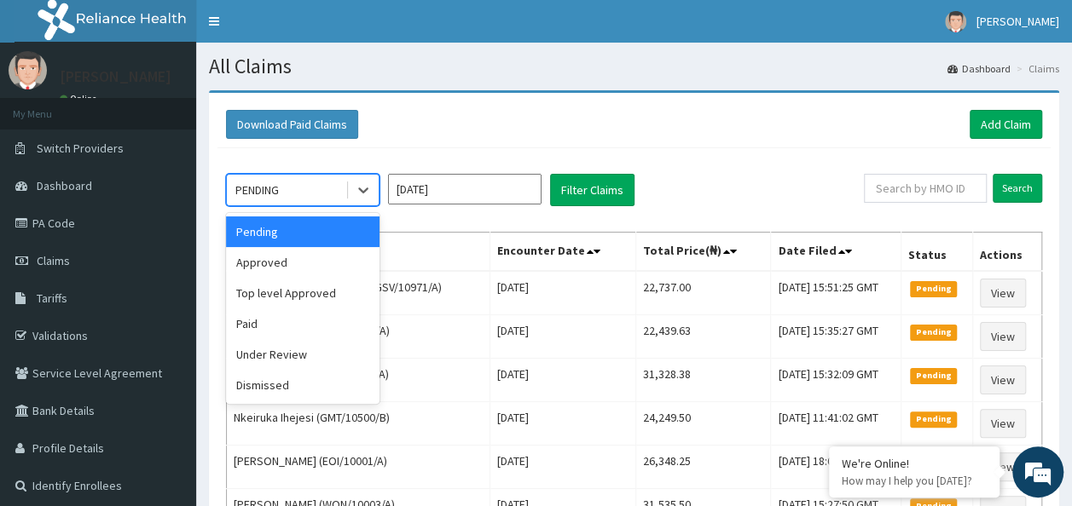
click at [334, 201] on div "PENDING" at bounding box center [286, 189] width 119 height 27
click at [323, 259] on div "Approved" at bounding box center [302, 262] width 153 height 31
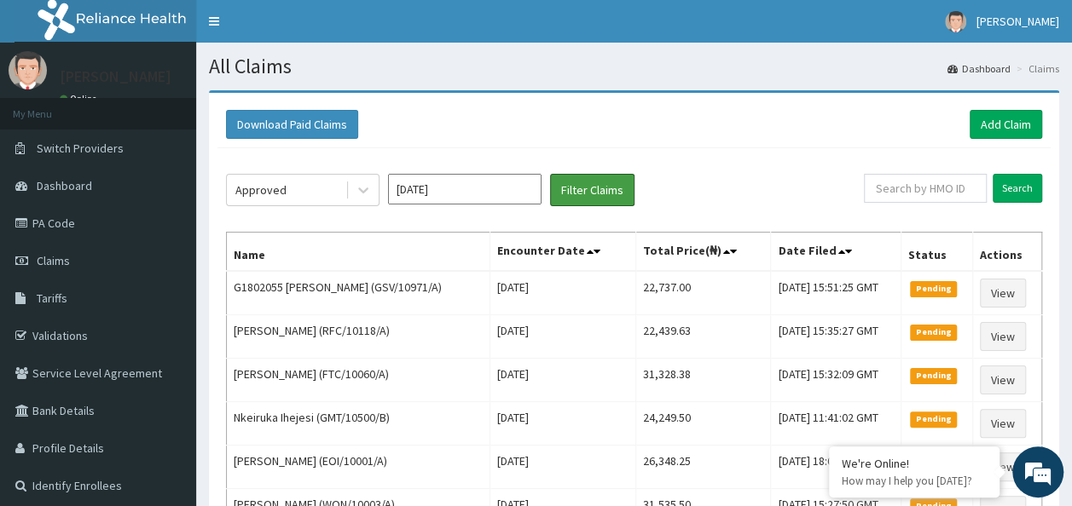
click at [593, 211] on div "Approved [DATE] Filter Claims Search Name Encounter Date Total Price(₦) Date Fi…" at bounding box center [633, 398] width 833 height 500
click at [582, 196] on button "Filter Claims" at bounding box center [592, 190] width 84 height 32
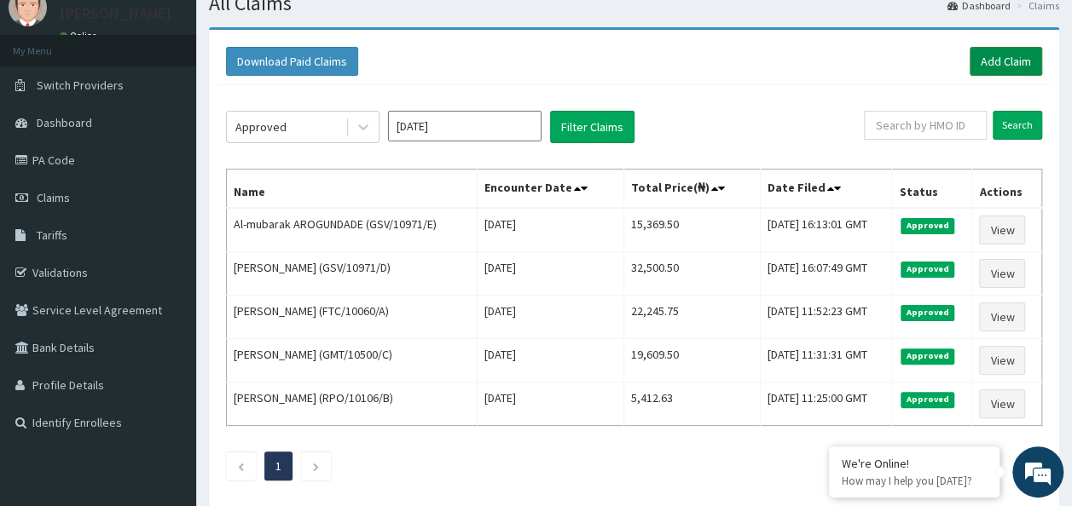
click at [1023, 55] on link "Add Claim" at bounding box center [1005, 61] width 72 height 29
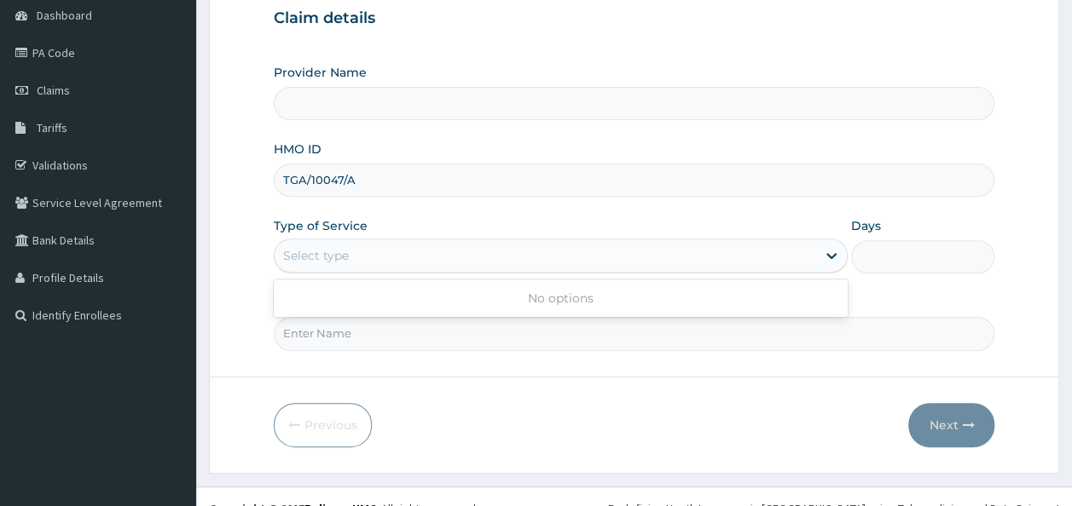
click at [481, 262] on div "Select type" at bounding box center [545, 255] width 541 height 27
click at [517, 397] on form "Step 1 of 2 Claim details Provider Name HMO ID TGA/10047/A Type of Service Use …" at bounding box center [634, 196] width 850 height 553
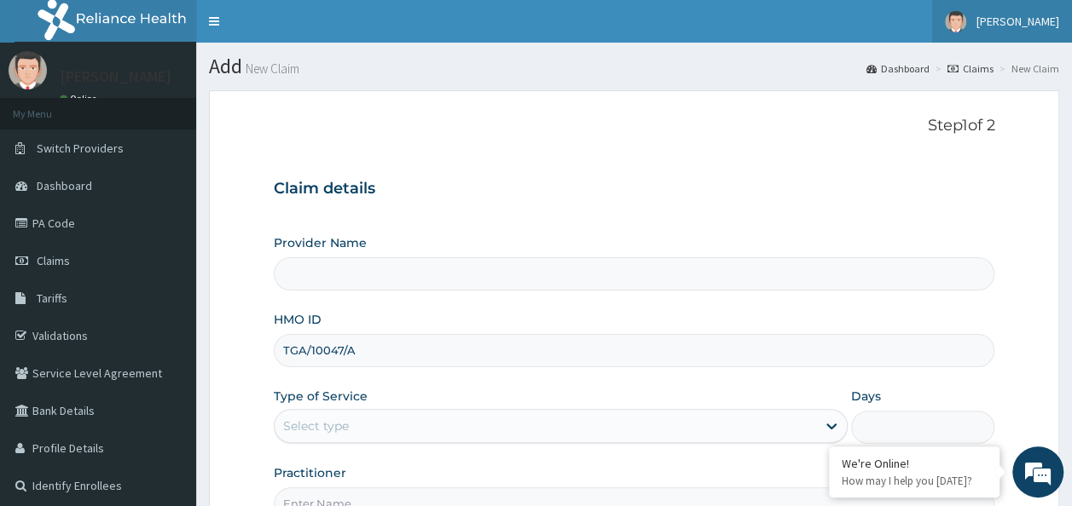
click at [1024, 20] on span "[PERSON_NAME]" at bounding box center [1017, 21] width 83 height 15
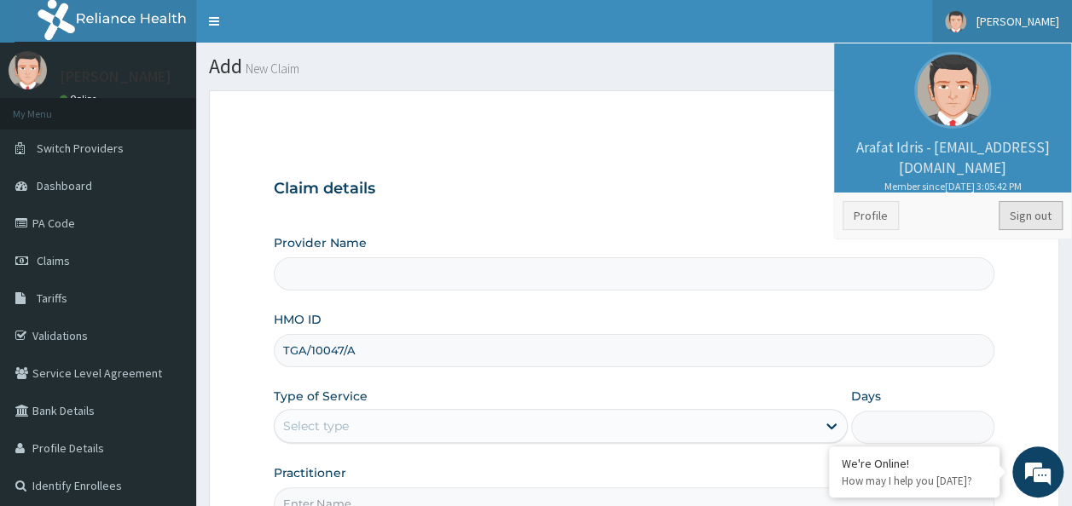
click at [1025, 217] on link "Sign out" at bounding box center [1030, 215] width 64 height 29
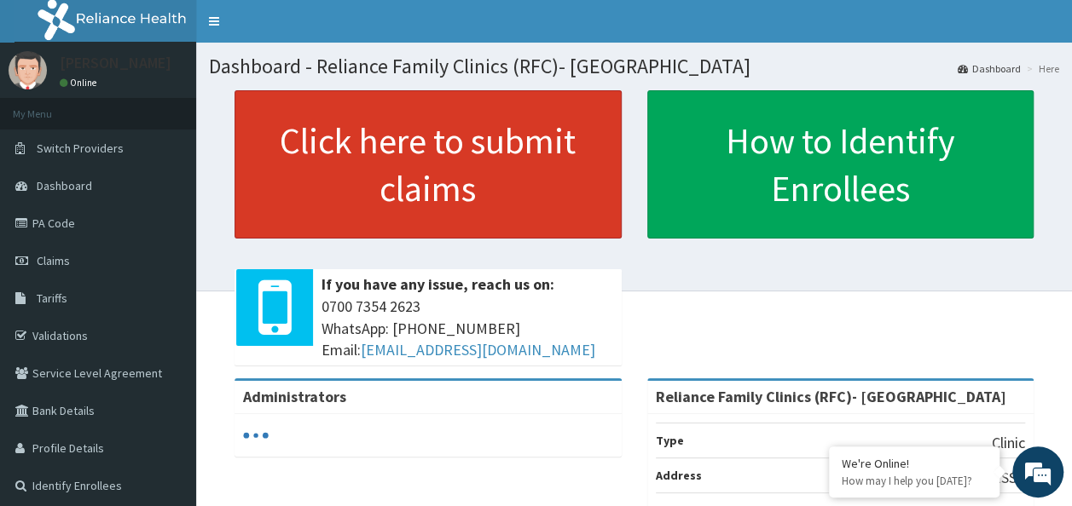
click at [483, 167] on link "Click here to submit claims" at bounding box center [427, 164] width 387 height 148
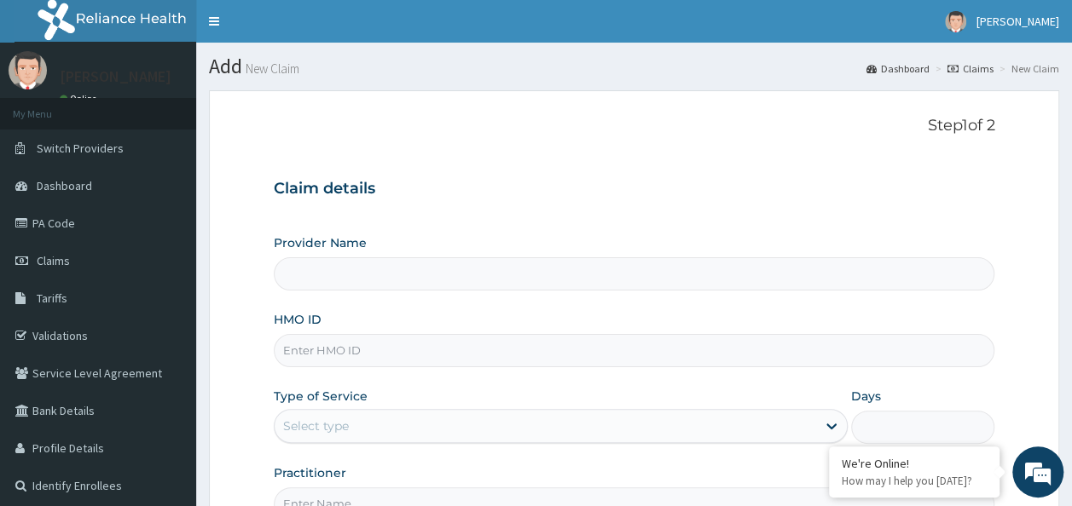
type input "Reliance Family Clinics (RFC)- [GEOGRAPHIC_DATA]"
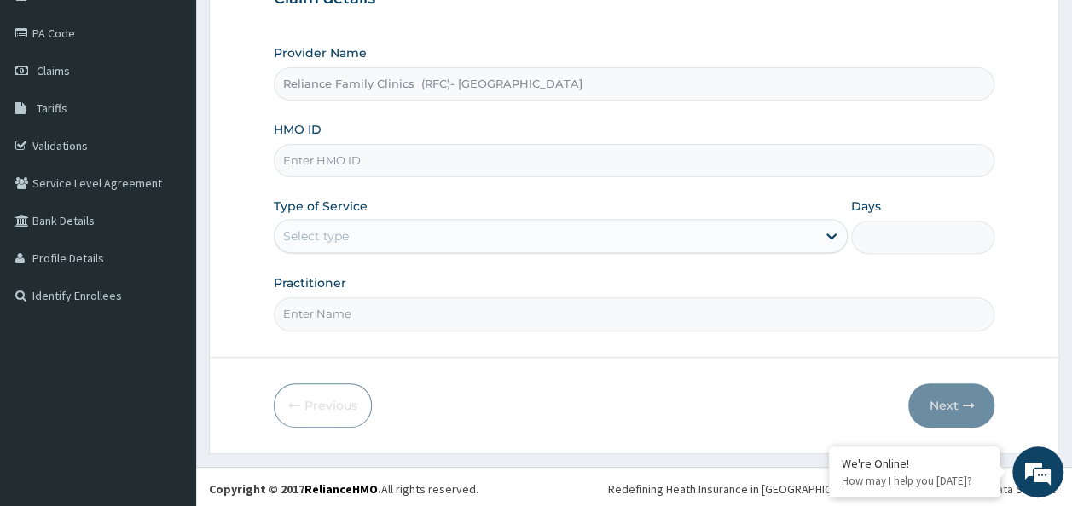
scroll to position [191, 0]
click at [676, 176] on div "Provider Name Reliance Family Clinics (RFC)- Ejigbo HMO ID Type of Service Sele…" at bounding box center [634, 186] width 721 height 286
click at [669, 171] on input "HMO ID" at bounding box center [634, 159] width 721 height 33
paste input "TGA/10047/A"
type input "TGA/10047/A"
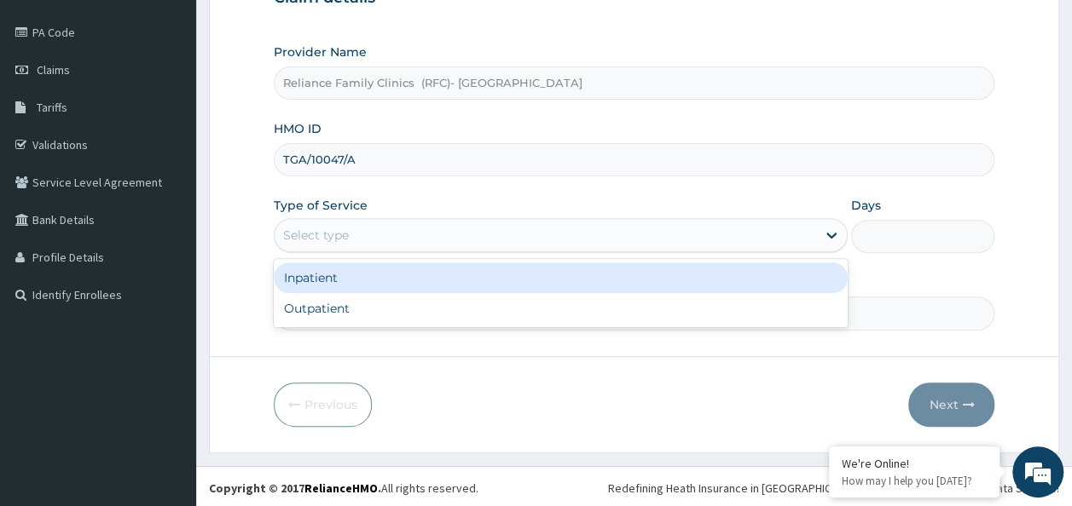
drag, startPoint x: 655, startPoint y: 228, endPoint x: 646, endPoint y: 259, distance: 32.7
click at [655, 232] on div "Select type" at bounding box center [545, 235] width 541 height 27
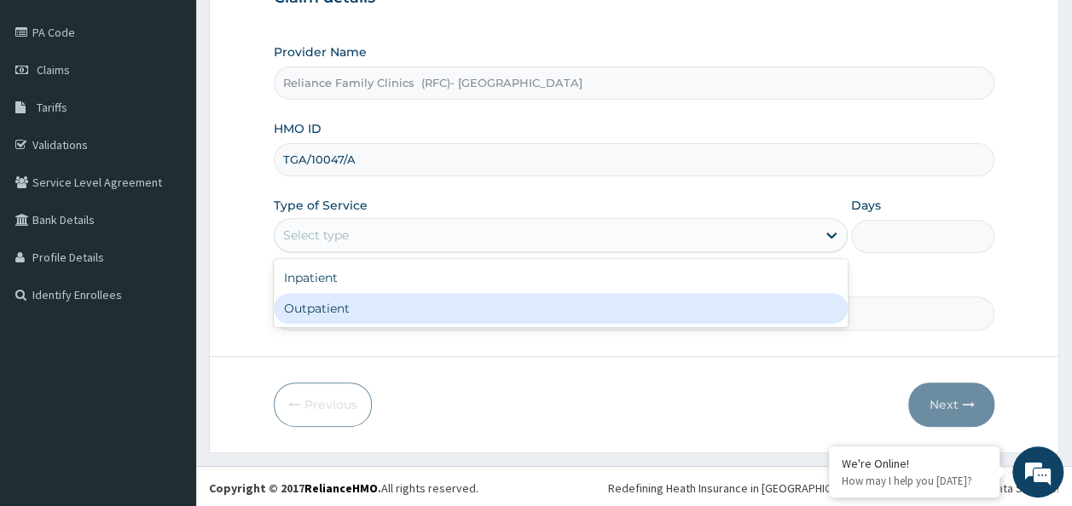
click at [634, 307] on div "Outpatient" at bounding box center [561, 308] width 574 height 31
type input "1"
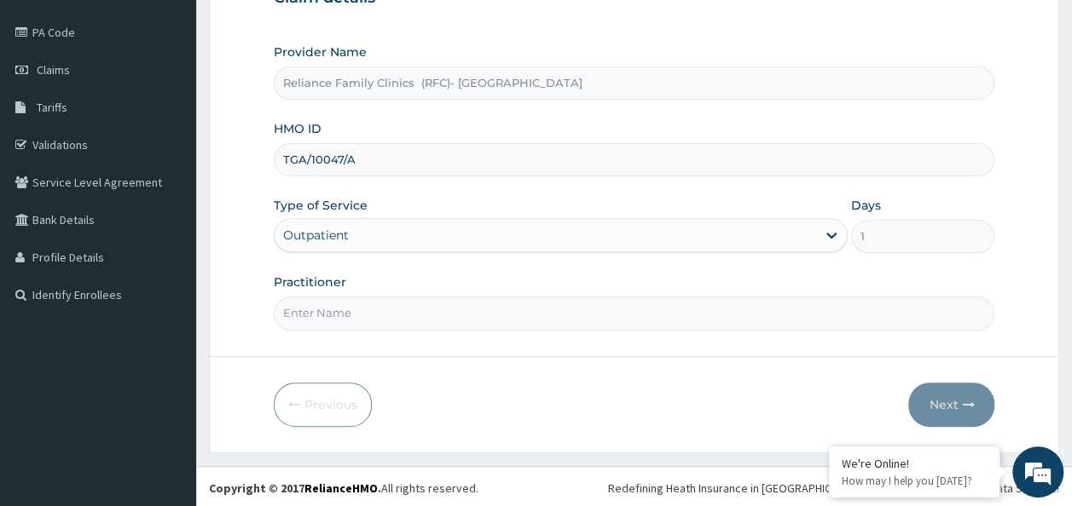
click at [631, 302] on input "Practitioner" at bounding box center [634, 313] width 721 height 33
type input "Dr [PERSON_NAME]"
click at [970, 416] on button "Next" at bounding box center [951, 405] width 86 height 44
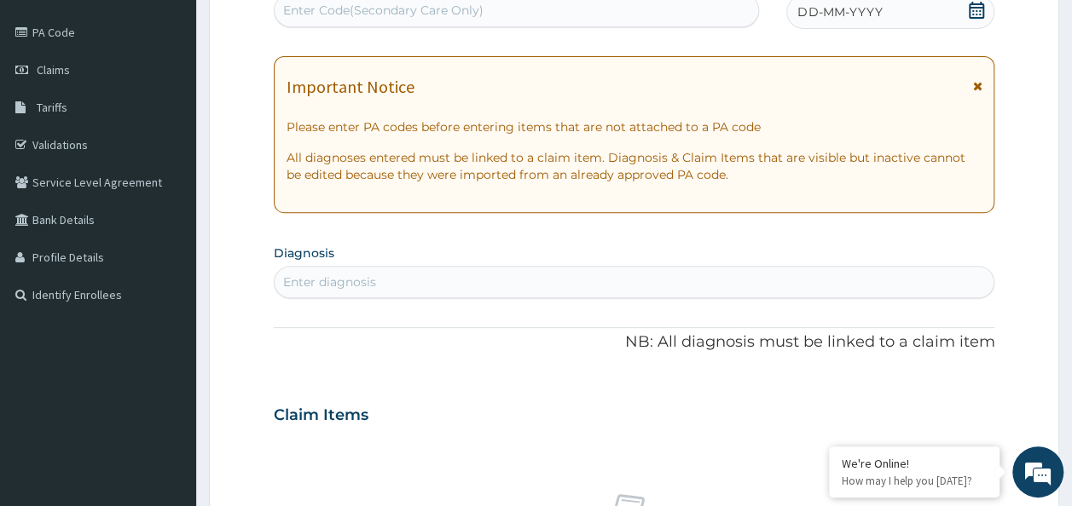
click at [974, 3] on icon at bounding box center [976, 10] width 15 height 17
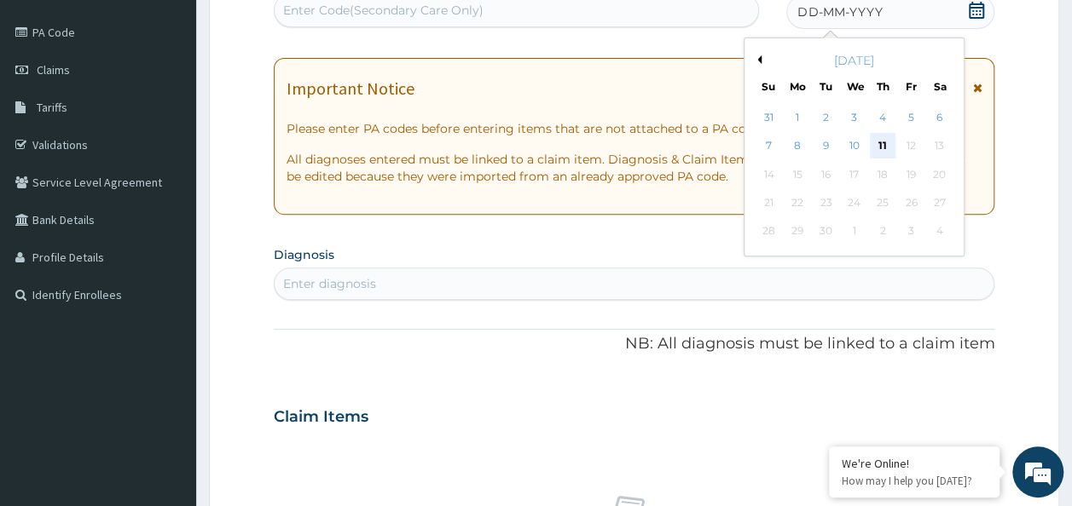
click at [878, 136] on div "11" at bounding box center [883, 147] width 26 height 26
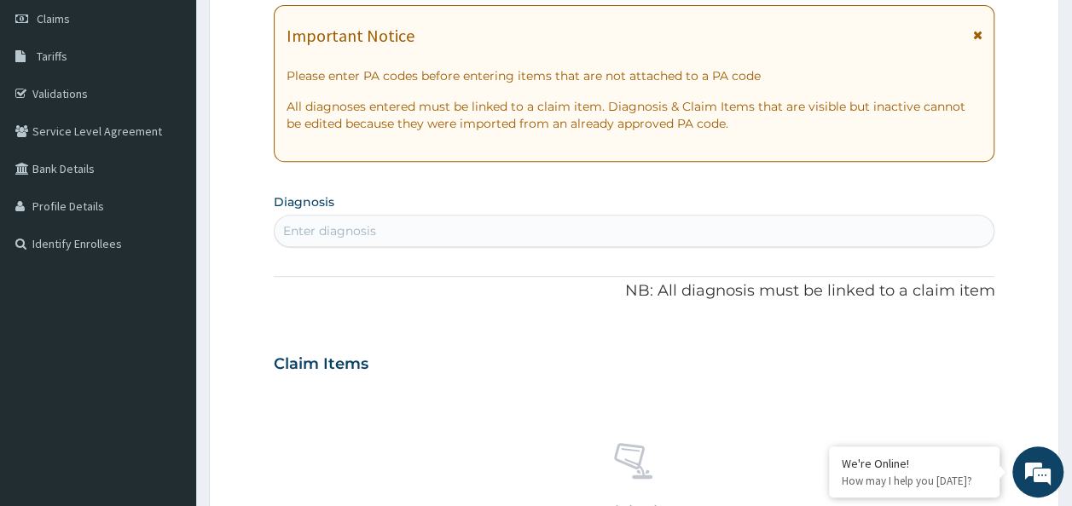
scroll to position [191, 0]
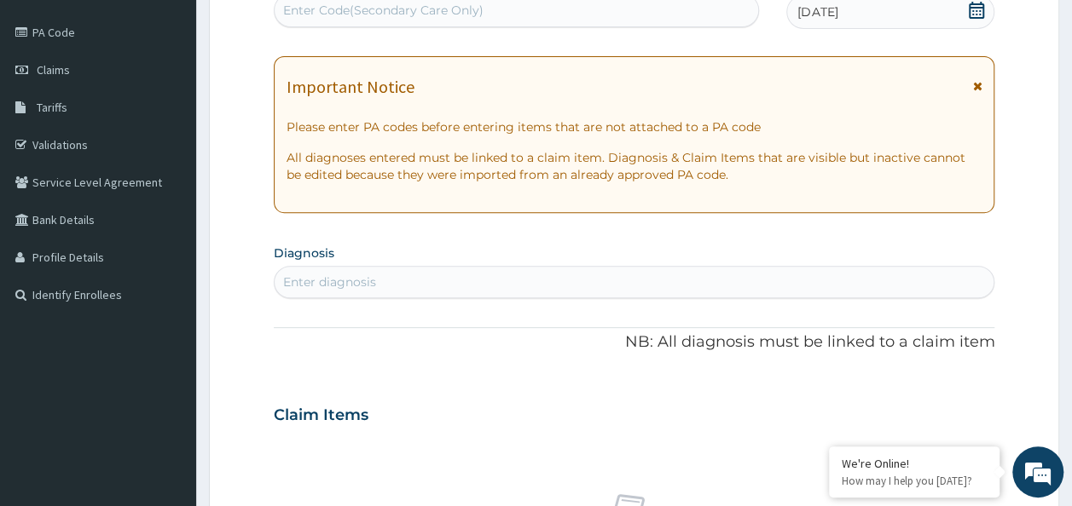
click at [551, 283] on div "Enter diagnosis" at bounding box center [635, 282] width 720 height 27
type input "[MEDICAL_DATA]"
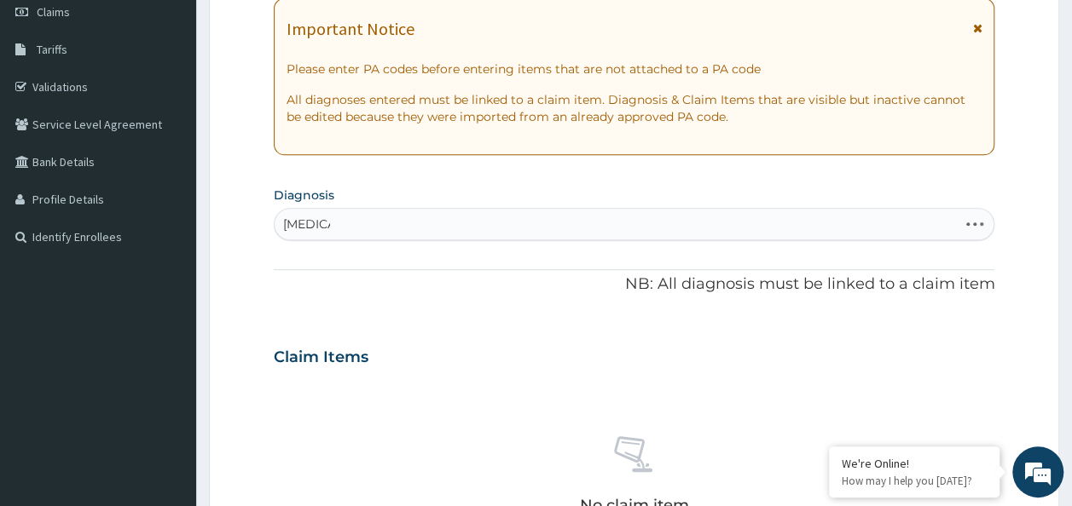
scroll to position [276, 0]
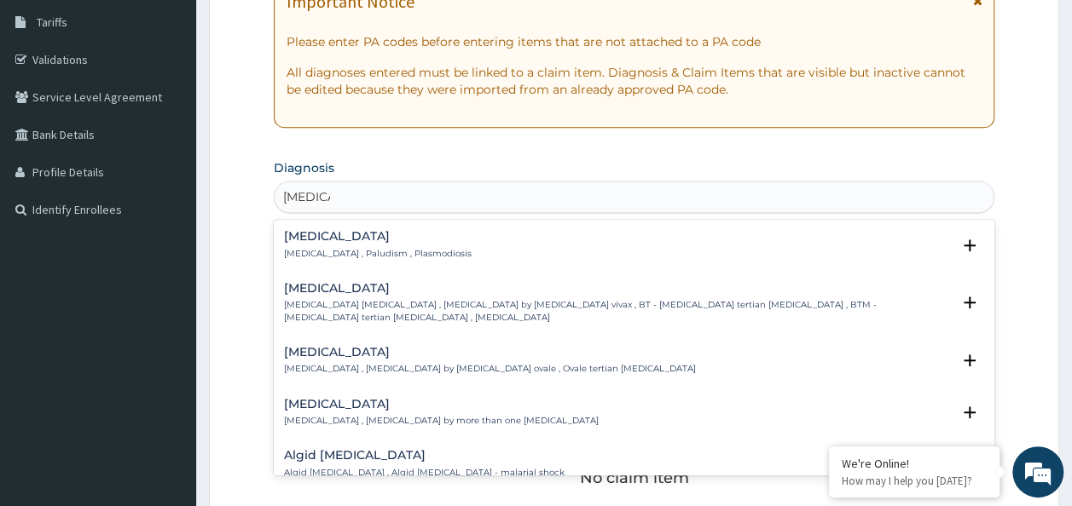
click at [399, 252] on p "[MEDICAL_DATA] , Paludism , Plasmodiosis" at bounding box center [378, 254] width 188 height 12
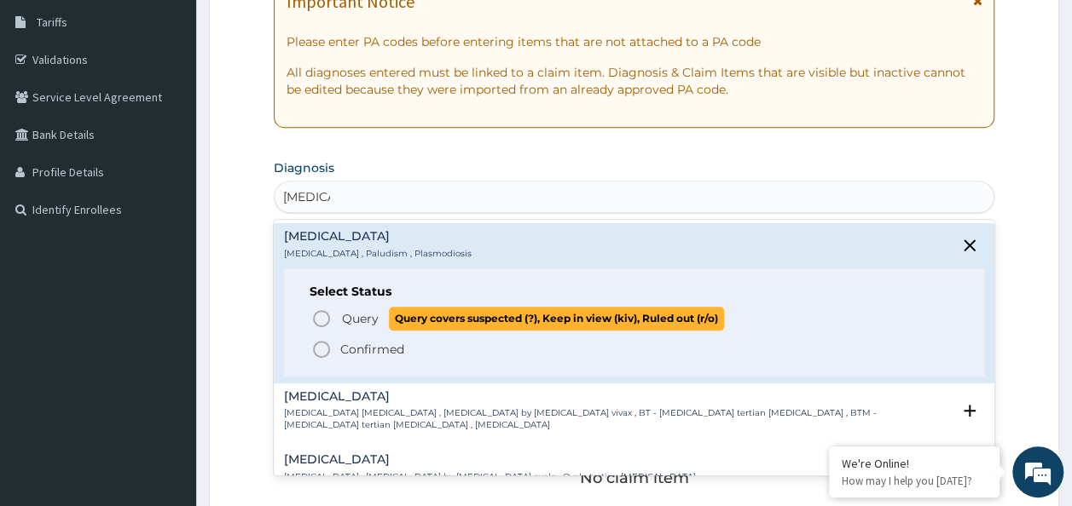
click at [350, 315] on span "Query" at bounding box center [360, 318] width 37 height 17
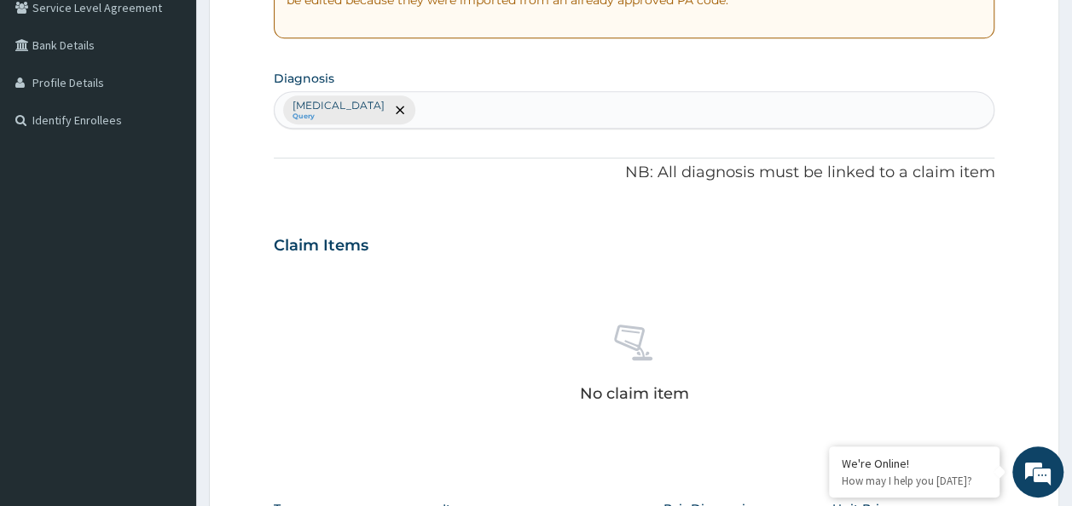
scroll to position [362, 0]
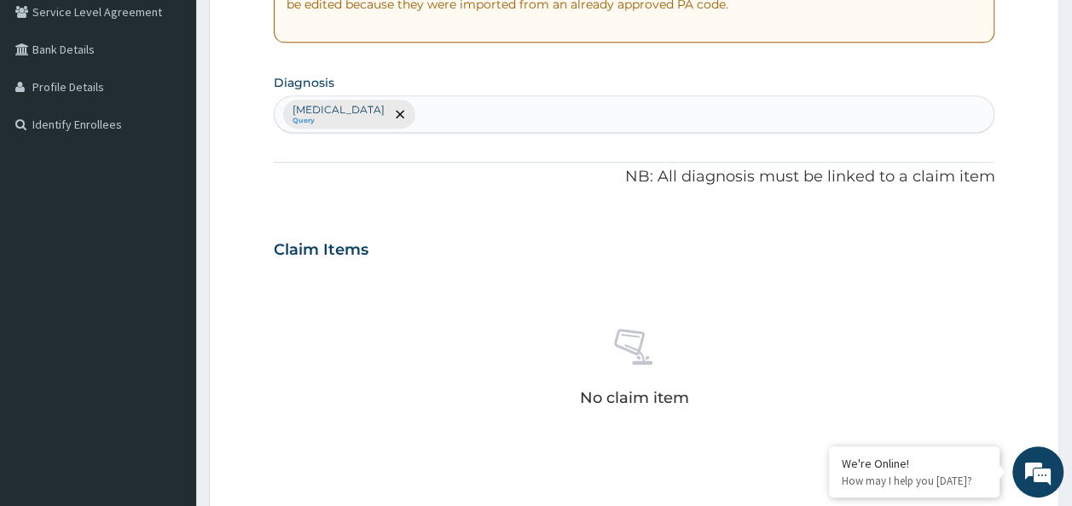
click at [518, 119] on div "[MEDICAL_DATA] Query" at bounding box center [635, 114] width 720 height 36
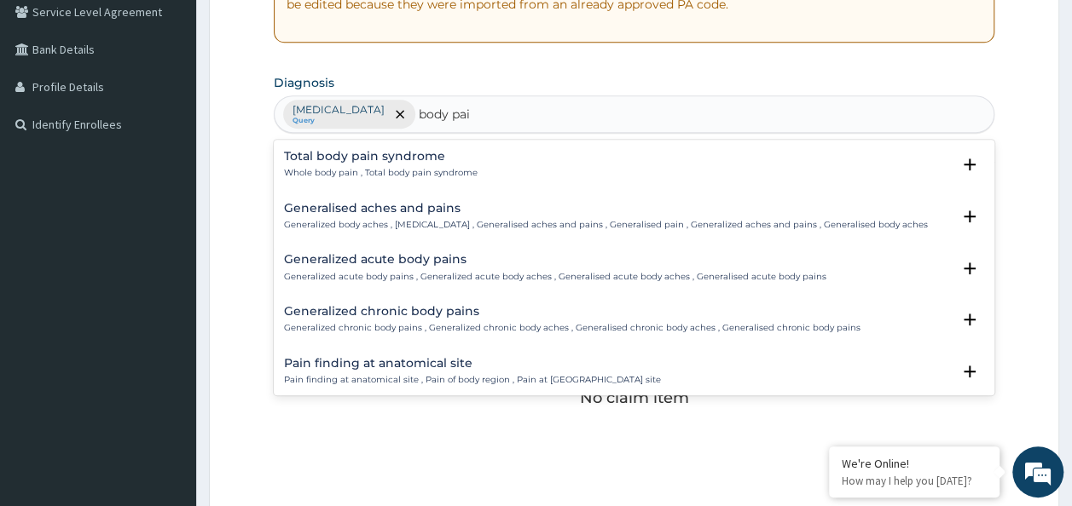
type input "body pain"
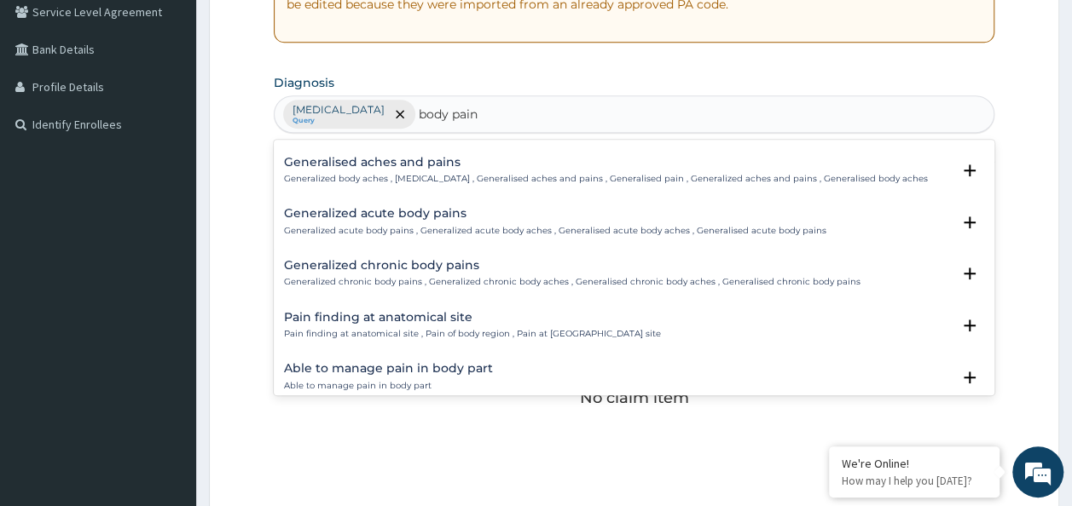
scroll to position [0, 0]
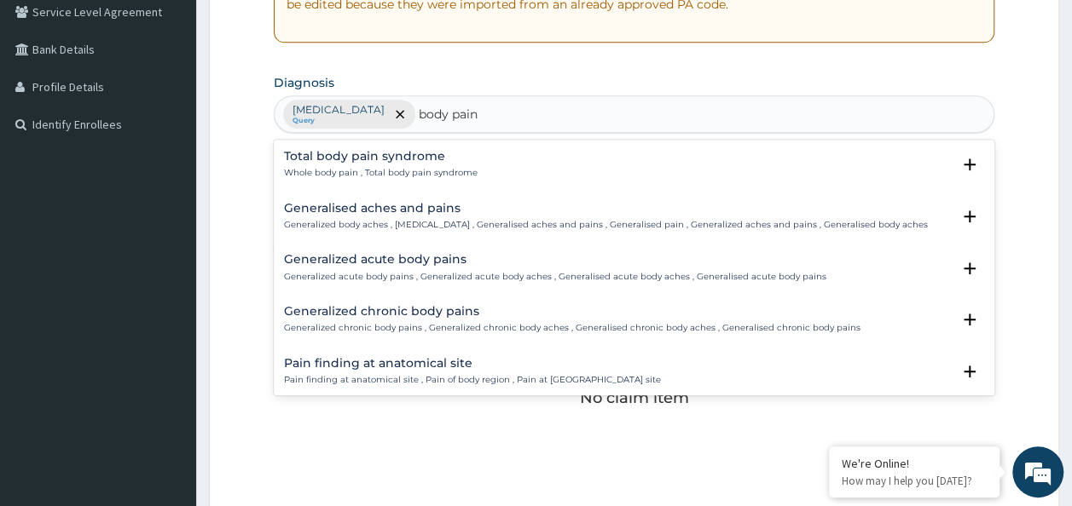
click at [429, 217] on div "Generalised aches and pains Generalized body aches , [MEDICAL_DATA] , Generalis…" at bounding box center [606, 217] width 644 height 30
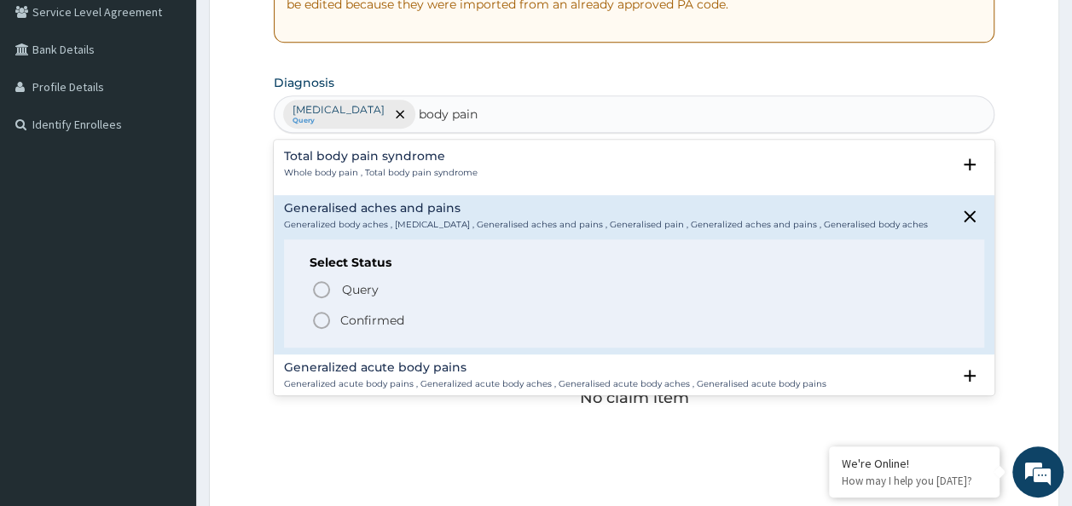
click at [391, 310] on span "Confirmed" at bounding box center [635, 320] width 648 height 20
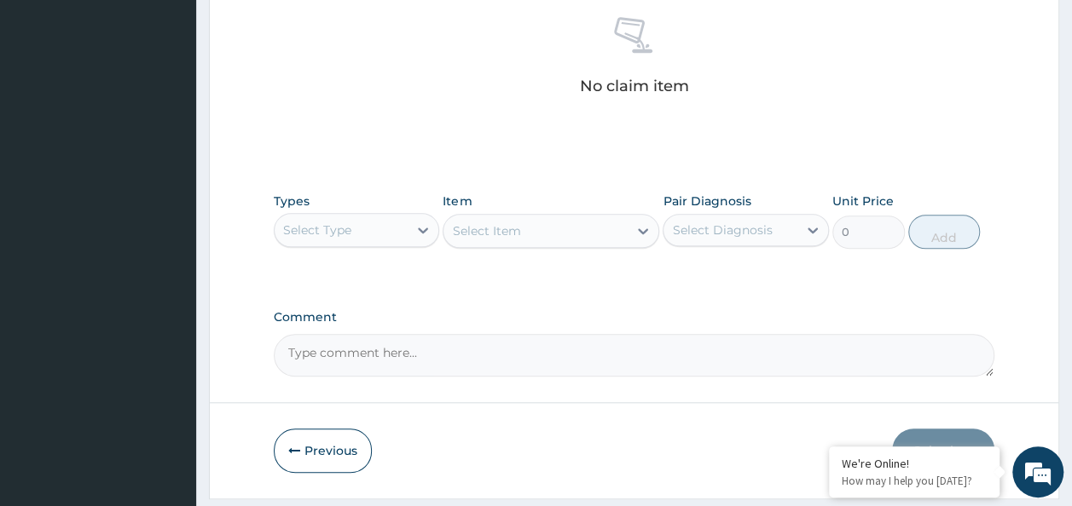
scroll to position [720, 0]
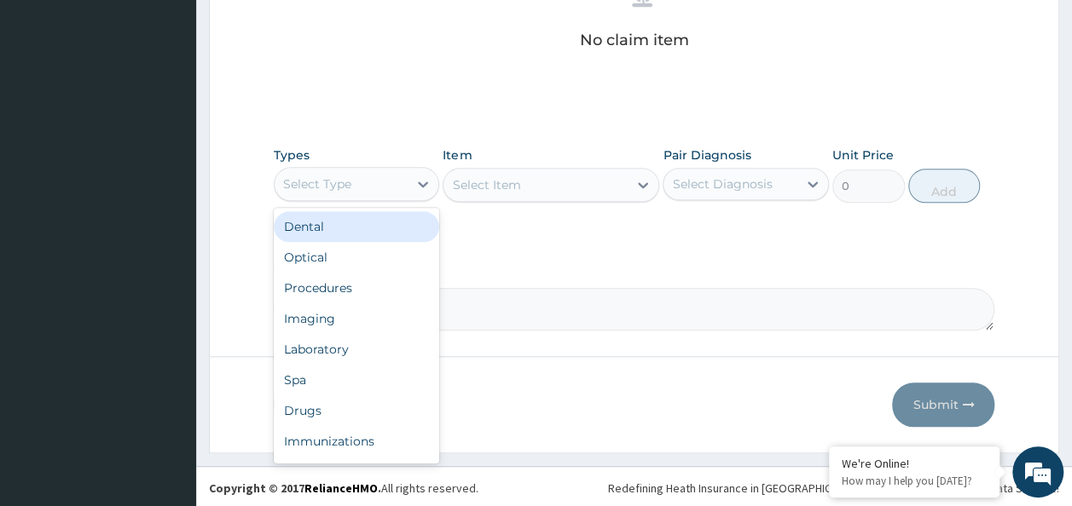
click at [378, 186] on div "Select Type" at bounding box center [342, 184] width 134 height 27
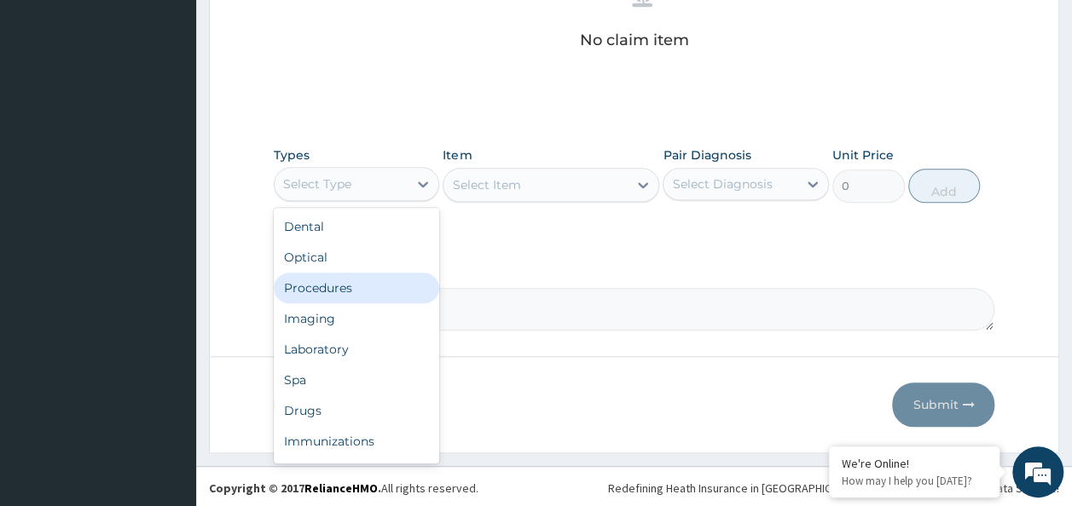
click at [350, 290] on div "Procedures" at bounding box center [357, 288] width 166 height 31
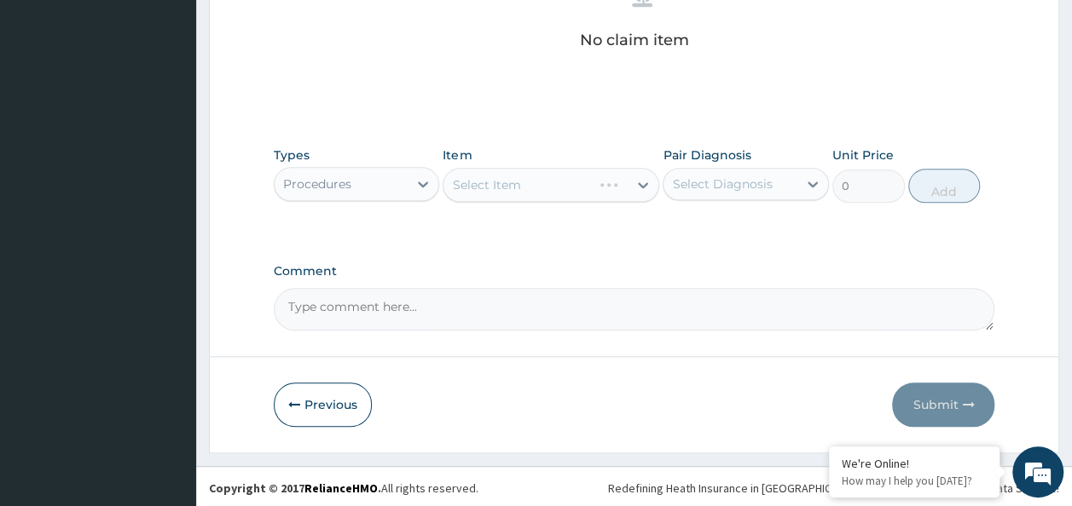
click at [738, 191] on div "Select Diagnosis" at bounding box center [730, 184] width 134 height 27
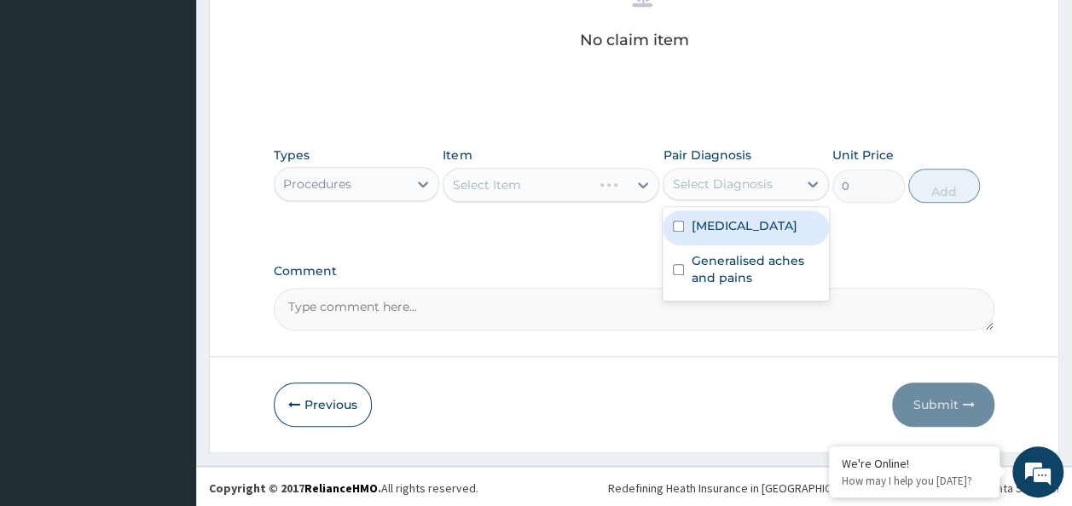
drag, startPoint x: 734, startPoint y: 227, endPoint x: 734, endPoint y: 237, distance: 10.2
click at [737, 227] on div "[MEDICAL_DATA]" at bounding box center [746, 228] width 166 height 35
checkbox input "true"
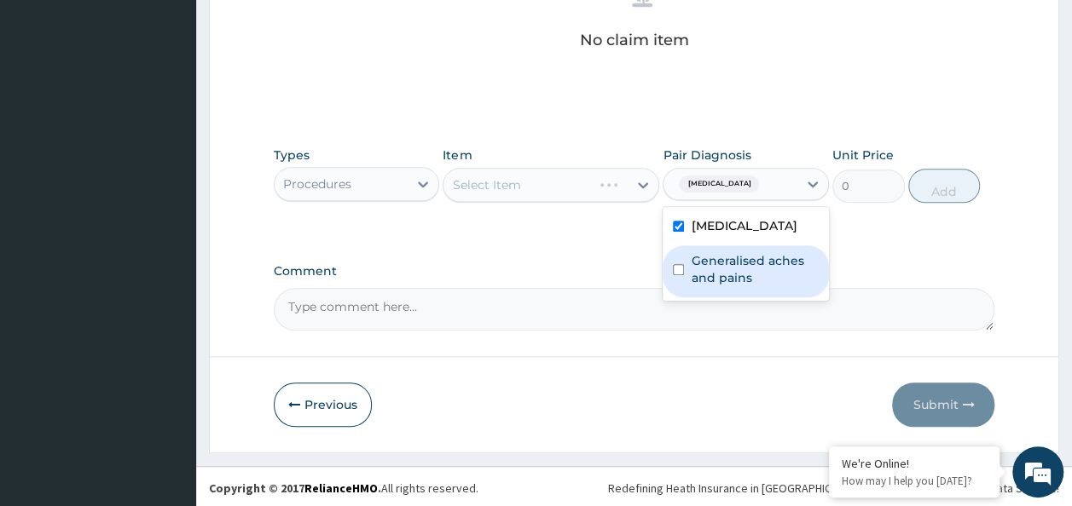
drag, startPoint x: 725, startPoint y: 266, endPoint x: 711, endPoint y: 278, distance: 18.1
click at [725, 271] on label "Generalised aches and pains" at bounding box center [755, 269] width 128 height 34
checkbox input "true"
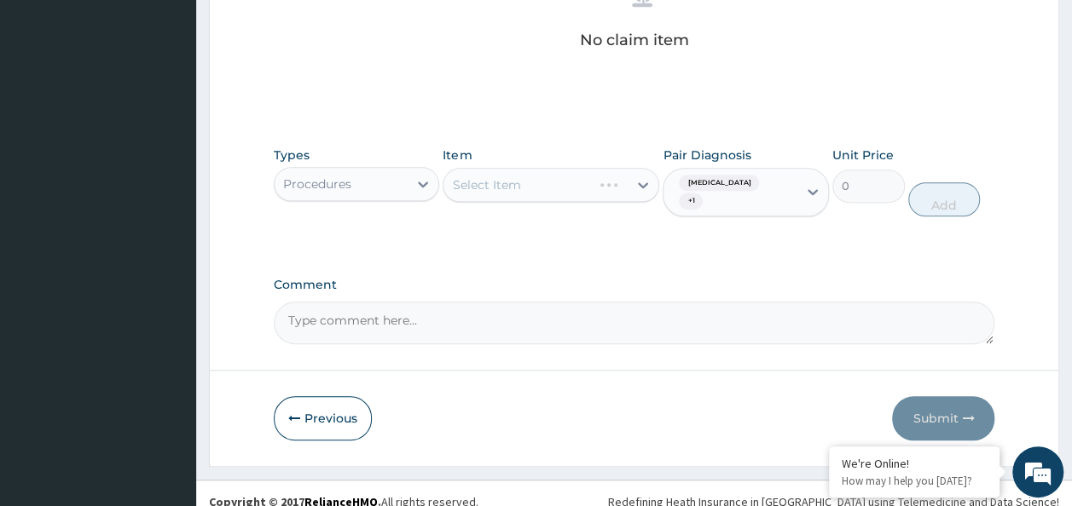
click at [520, 281] on div "Comment" at bounding box center [634, 311] width 721 height 67
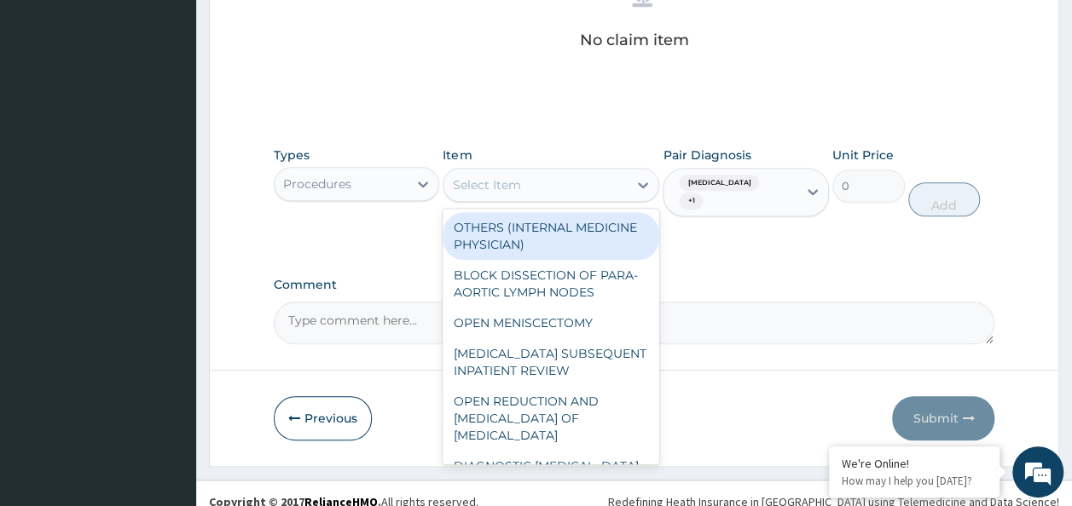
click at [486, 179] on div "Select Item" at bounding box center [486, 184] width 68 height 17
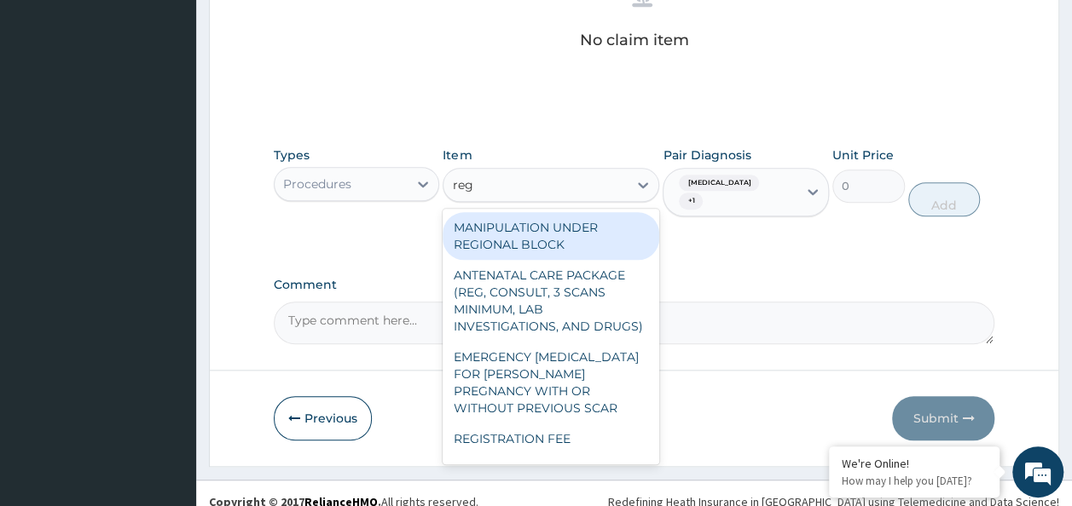
type input "regi"
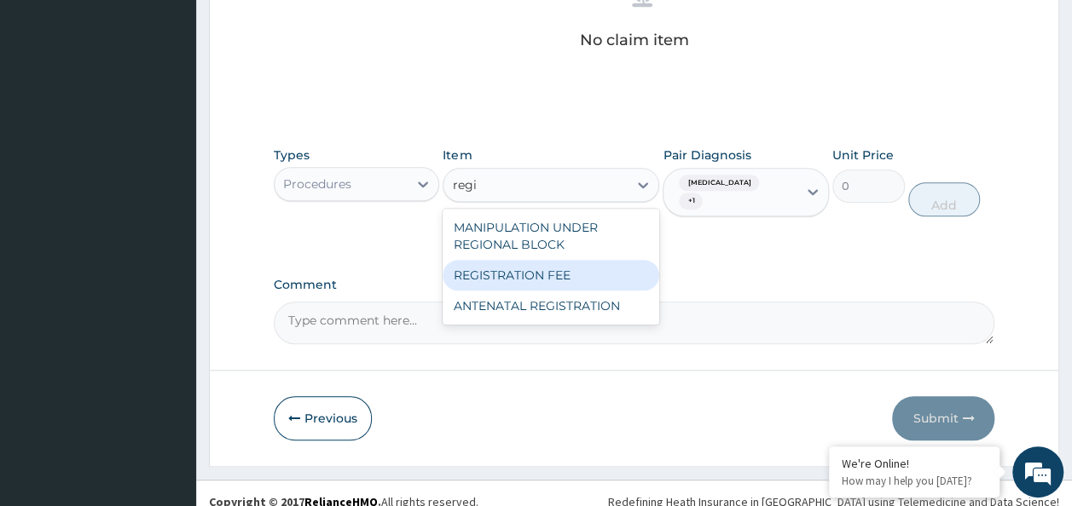
click at [561, 270] on div "REGISTRATION FEE" at bounding box center [551, 275] width 217 height 31
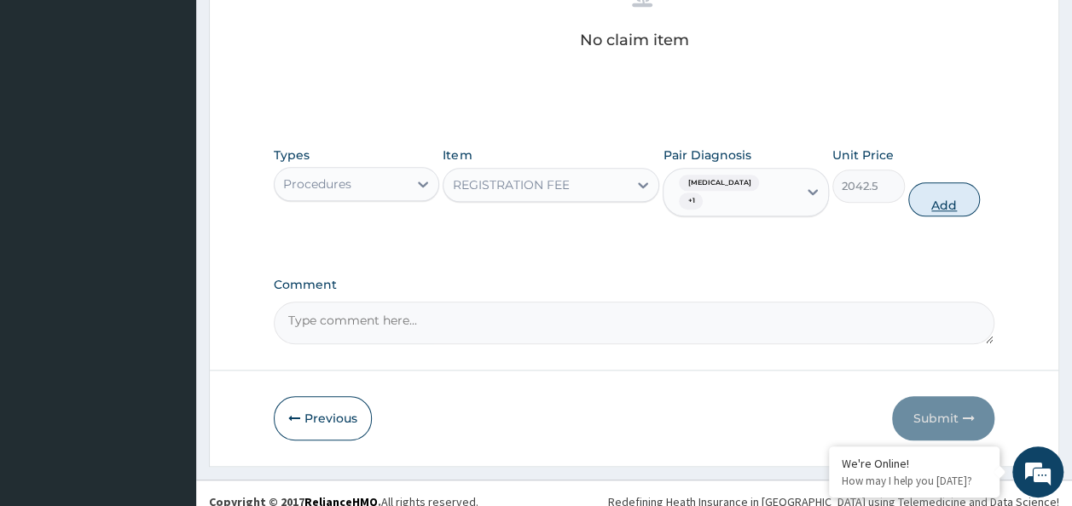
click at [950, 182] on button "Add" at bounding box center [944, 199] width 72 height 34
type input "0"
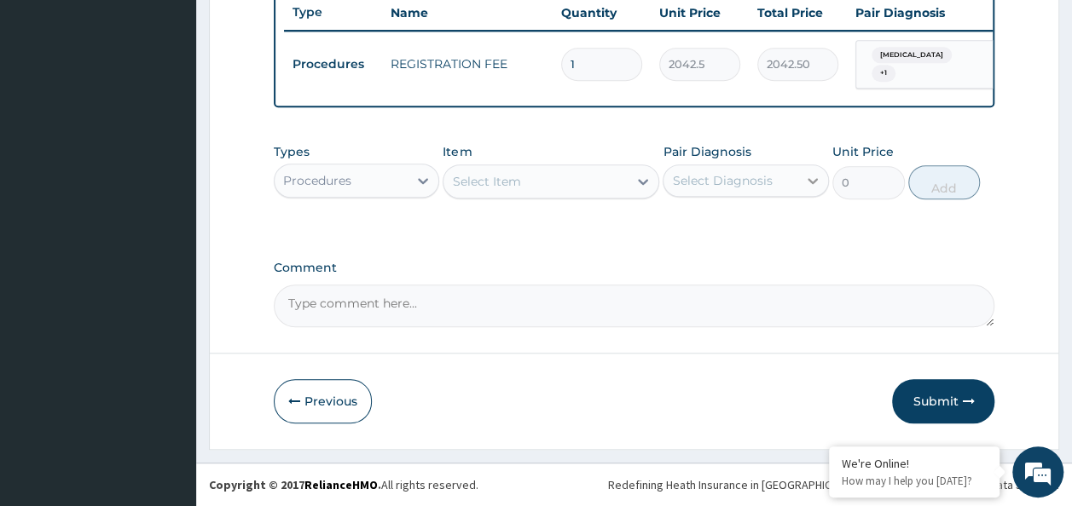
scroll to position [652, 0]
click at [582, 180] on div "Select Item" at bounding box center [535, 181] width 184 height 27
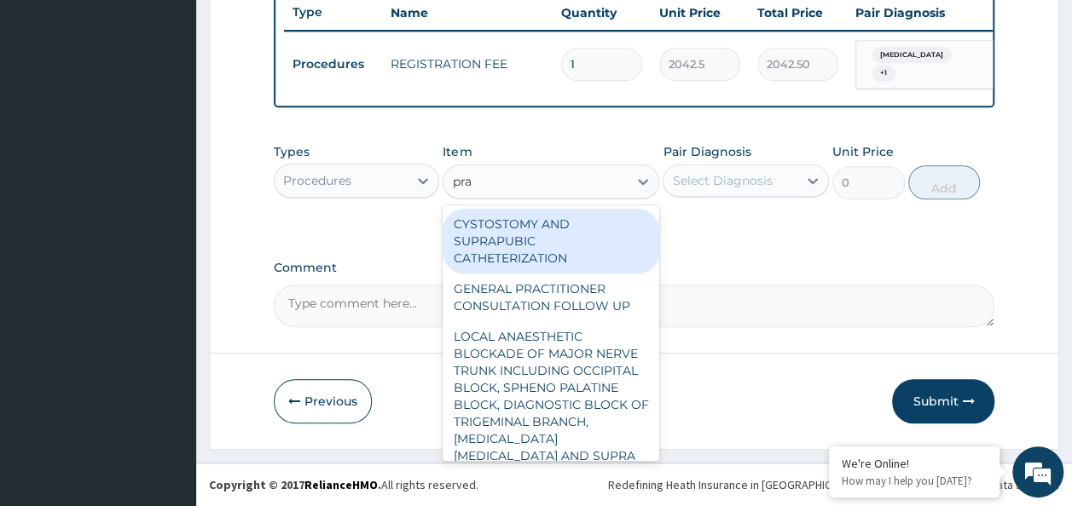
type input "prac"
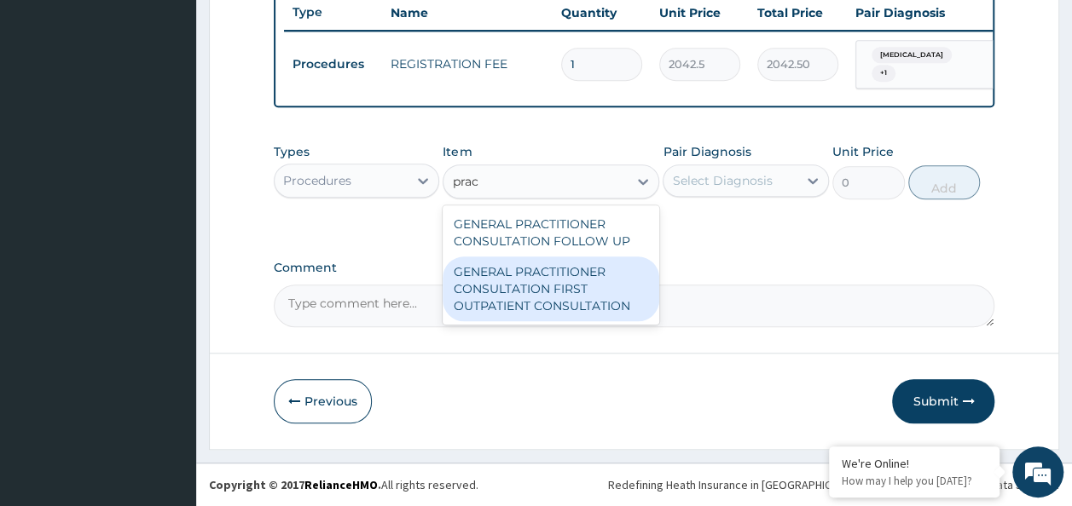
click at [570, 281] on div "GENERAL PRACTITIONER CONSULTATION FIRST OUTPATIENT CONSULTATION" at bounding box center [551, 289] width 217 height 65
type input "3370.125"
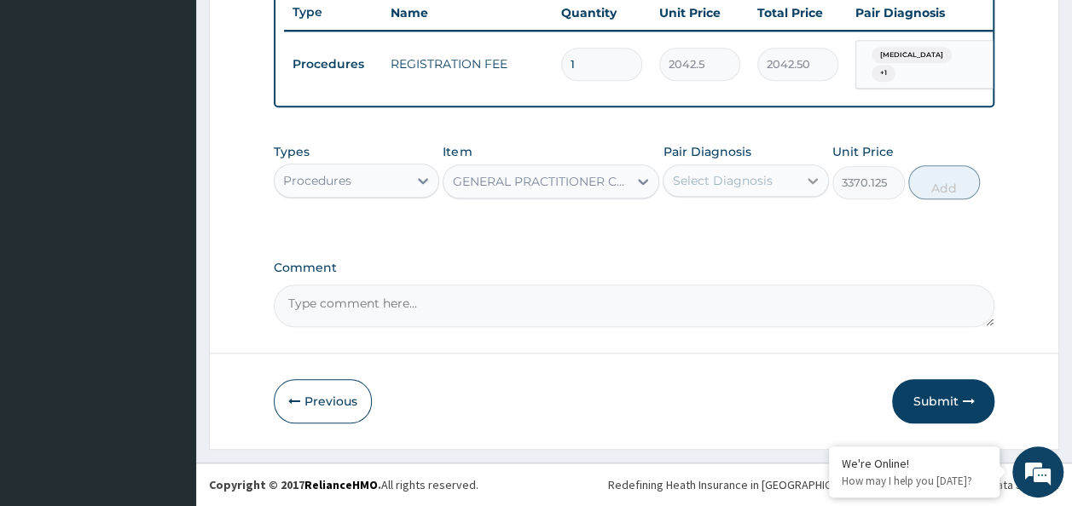
click at [806, 177] on icon at bounding box center [812, 180] width 17 height 17
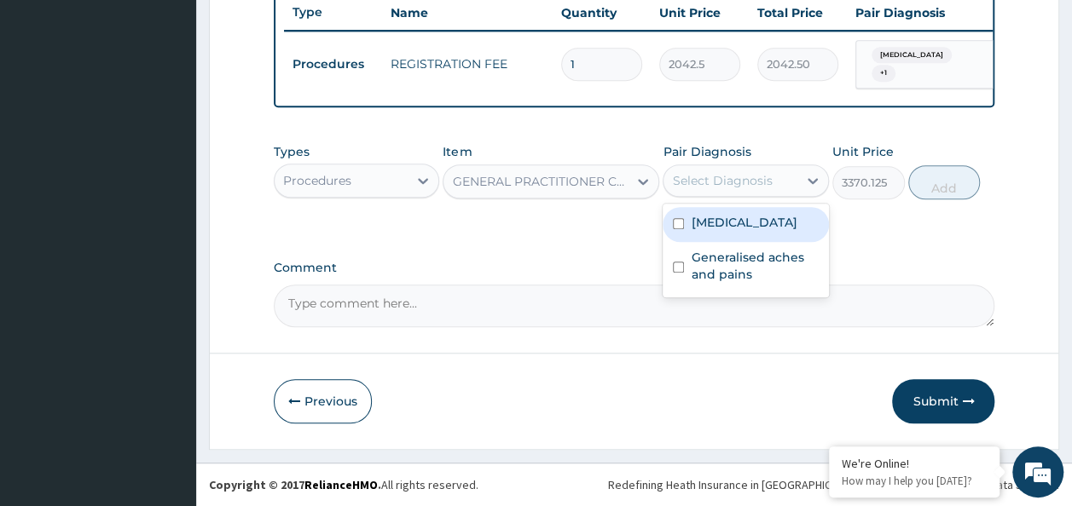
click at [757, 225] on div "[MEDICAL_DATA]" at bounding box center [746, 224] width 166 height 35
checkbox input "true"
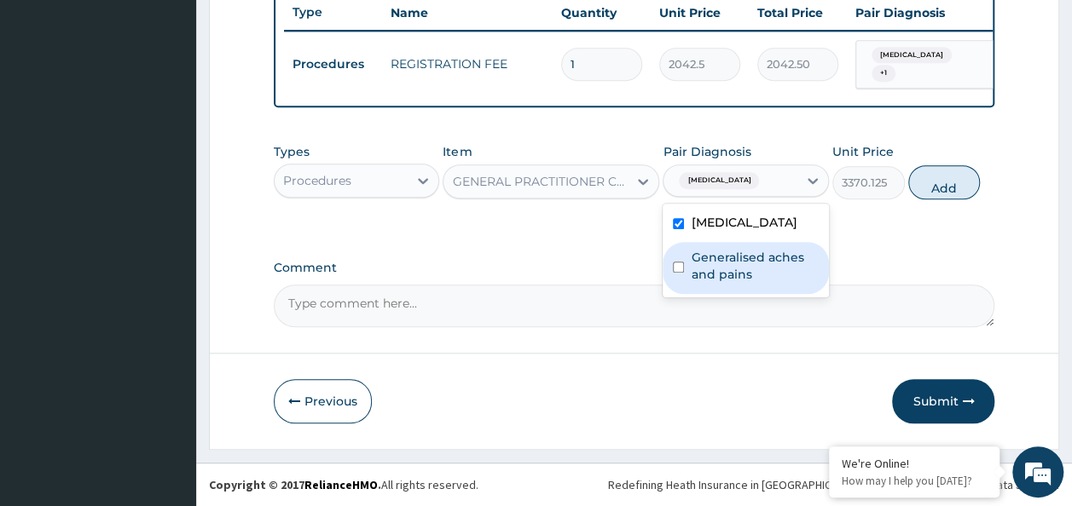
click at [723, 258] on label "Generalised aches and pains" at bounding box center [755, 266] width 128 height 34
checkbox input "true"
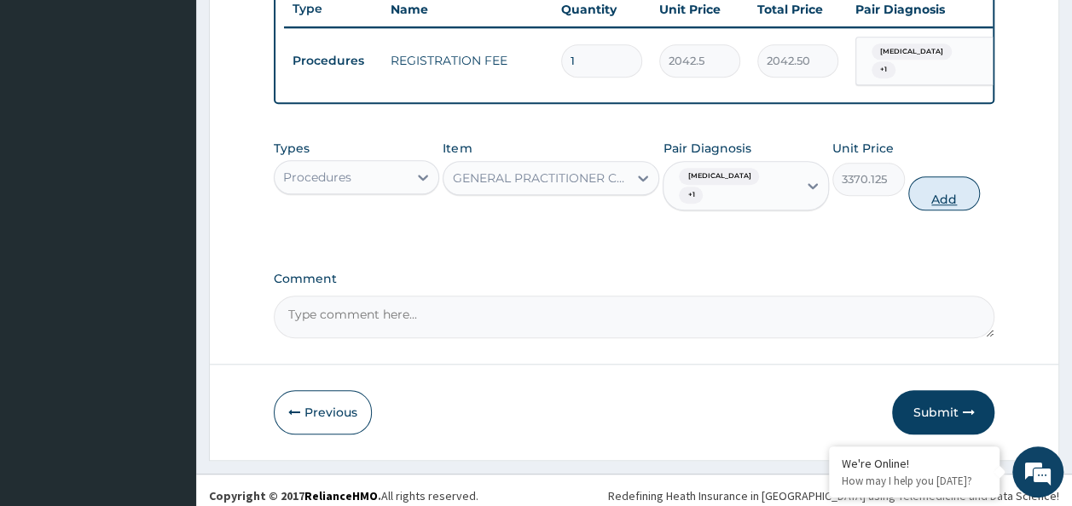
click at [951, 186] on button "Add" at bounding box center [944, 193] width 72 height 34
type input "0"
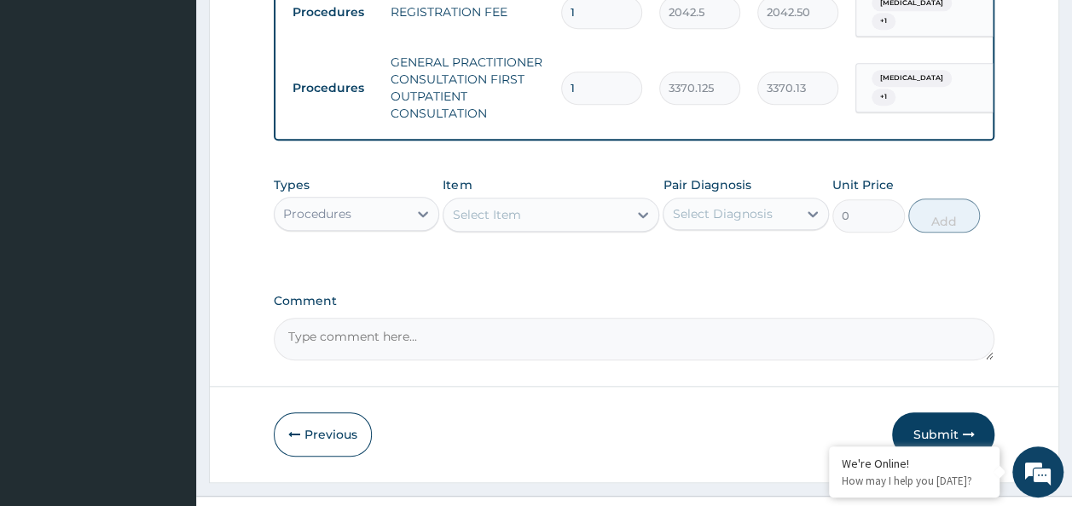
scroll to position [738, 0]
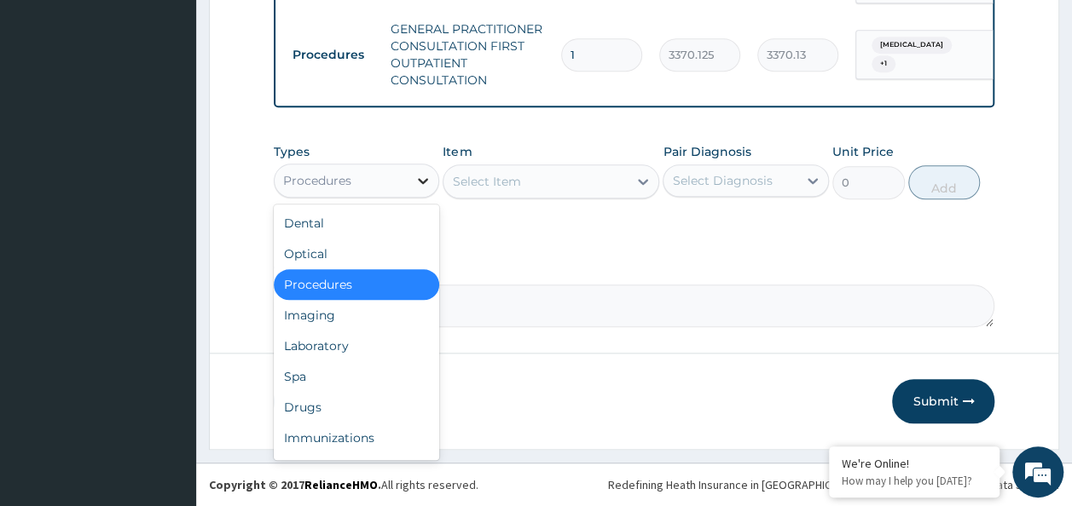
click at [425, 167] on div at bounding box center [423, 180] width 31 height 31
click at [404, 333] on div "Laboratory" at bounding box center [357, 346] width 166 height 31
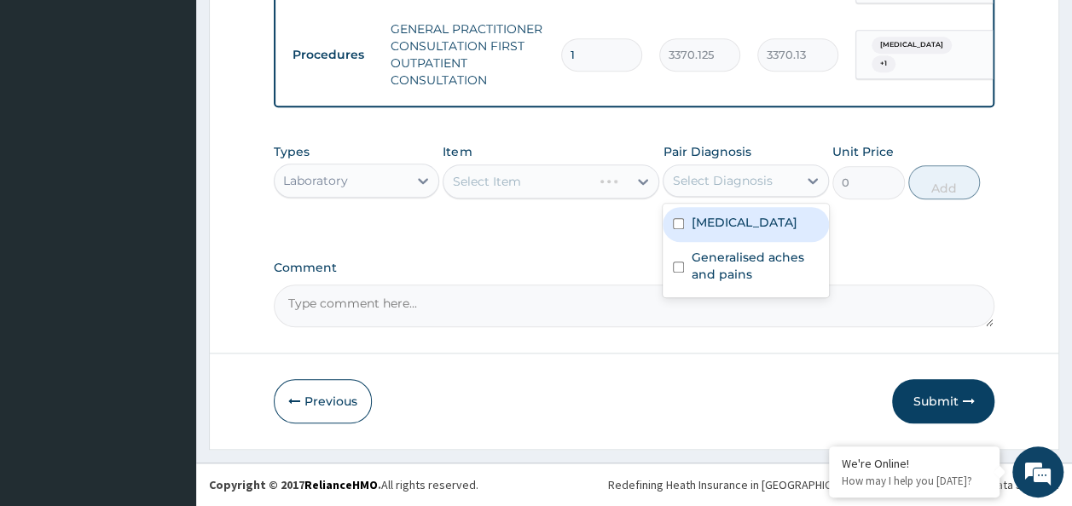
click at [725, 188] on div "Select Diagnosis" at bounding box center [722, 180] width 100 height 17
drag, startPoint x: 721, startPoint y: 215, endPoint x: 719, endPoint y: 245, distance: 30.0
click at [721, 218] on label "[MEDICAL_DATA]" at bounding box center [744, 222] width 106 height 17
checkbox input "true"
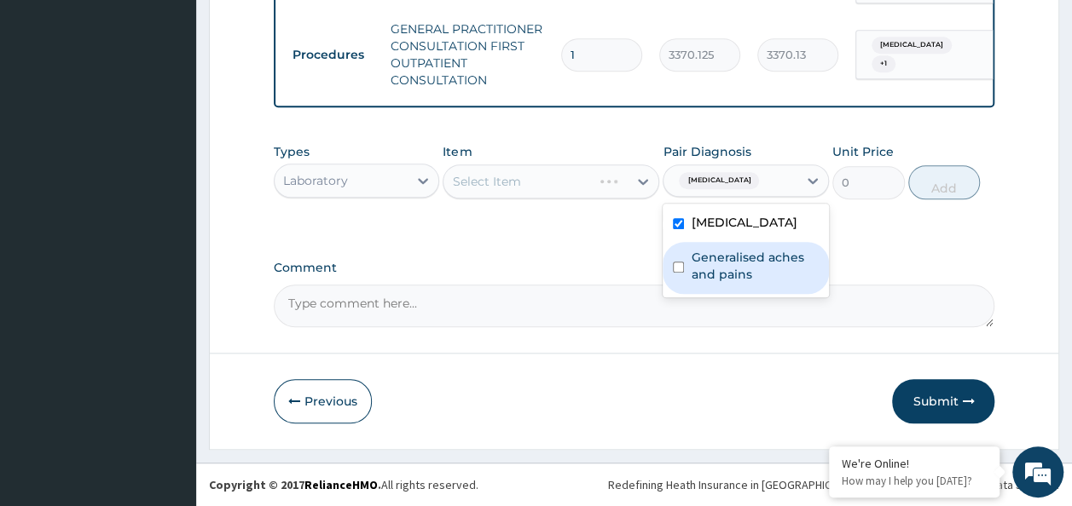
click at [715, 259] on label "Generalised aches and pains" at bounding box center [755, 266] width 128 height 34
checkbox input "true"
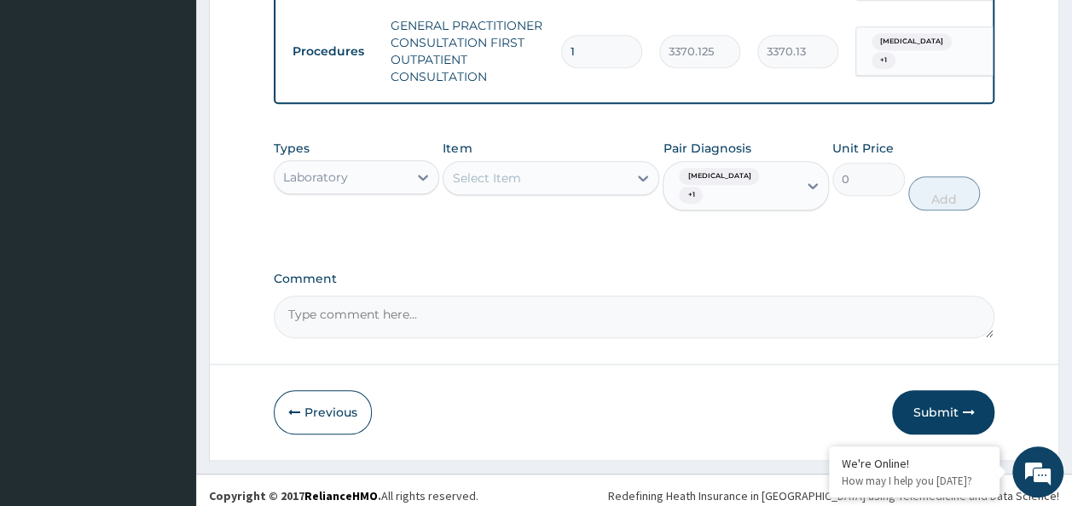
click at [594, 229] on div "Types Laboratory Item Select Item Pair Diagnosis [MEDICAL_DATA] + 1 Unit Price …" at bounding box center [634, 187] width 721 height 113
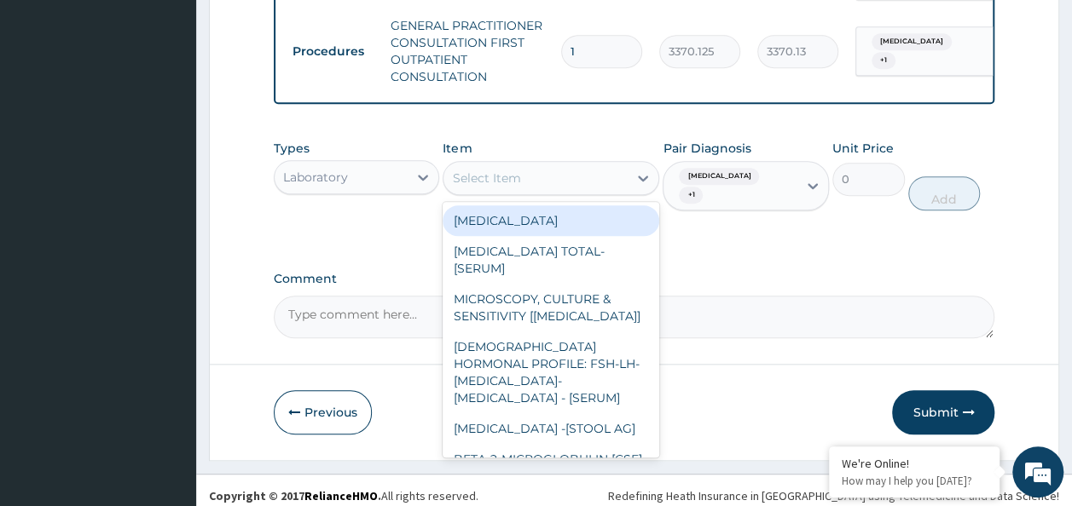
click at [566, 176] on div "Select Item" at bounding box center [535, 178] width 184 height 27
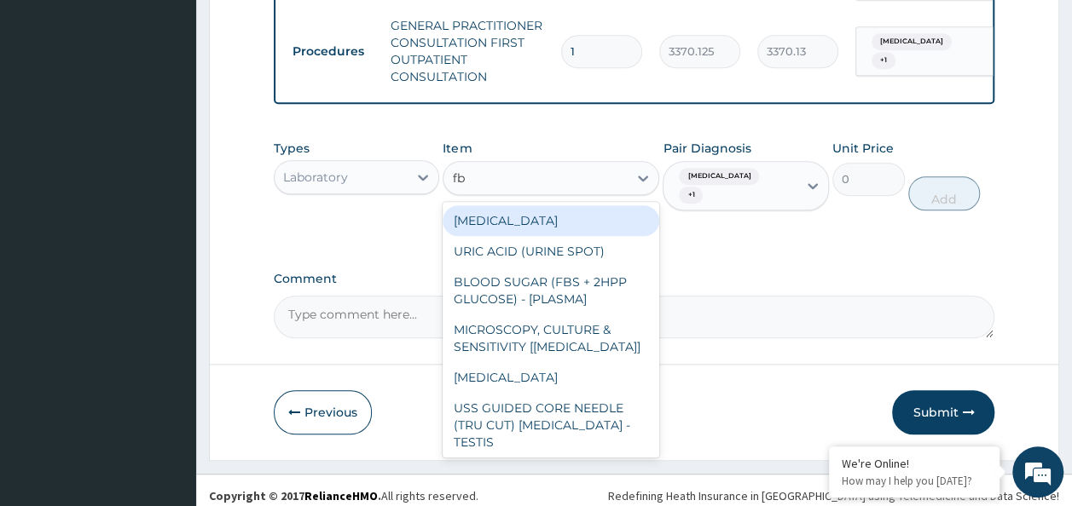
type input "fbc"
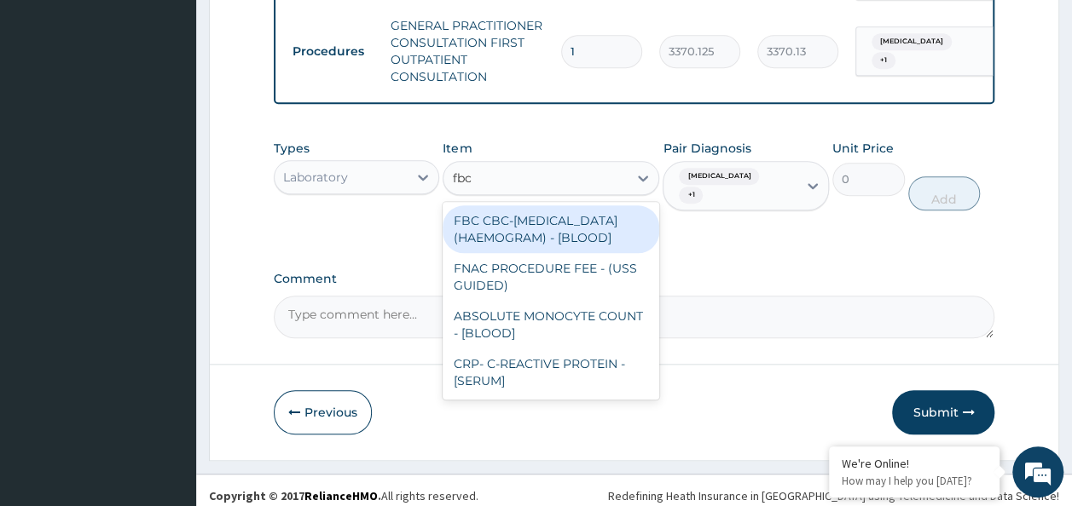
click at [522, 247] on div "FBC CBC-[MEDICAL_DATA] (HAEMOGRAM) - [BLOOD]" at bounding box center [551, 229] width 217 height 48
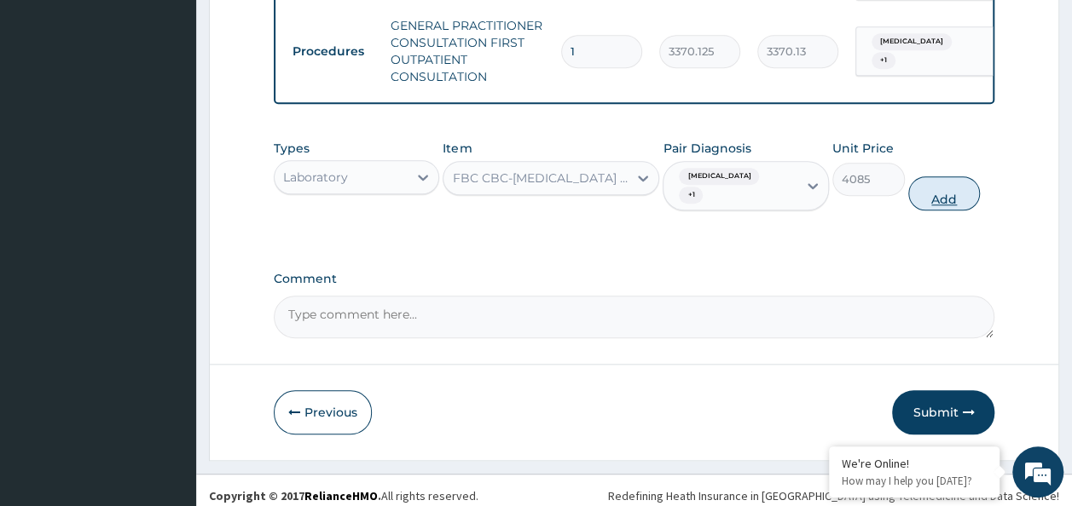
click at [917, 188] on button "Add" at bounding box center [944, 193] width 72 height 34
type input "0"
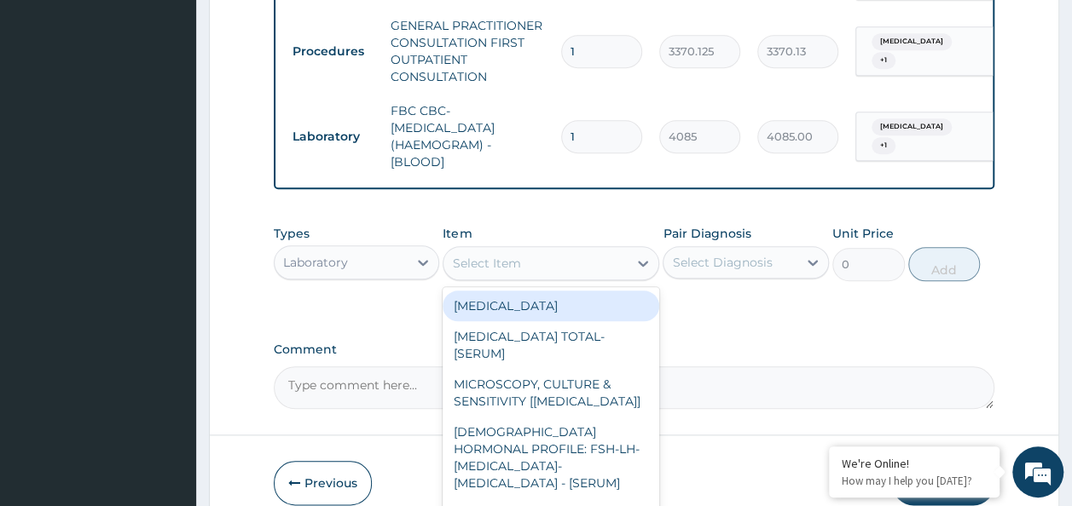
click at [587, 261] on div "Select Item" at bounding box center [535, 263] width 184 height 27
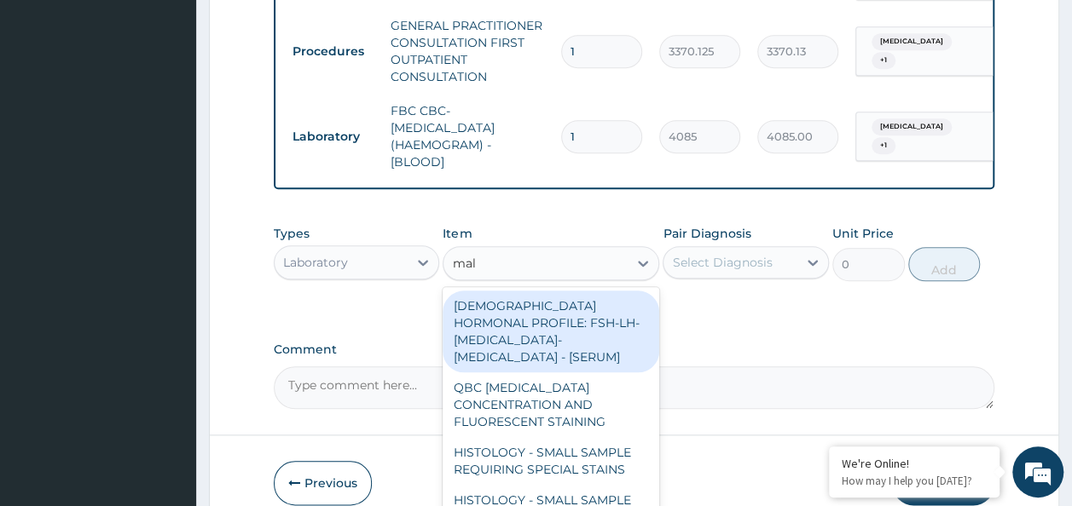
type input "mala"
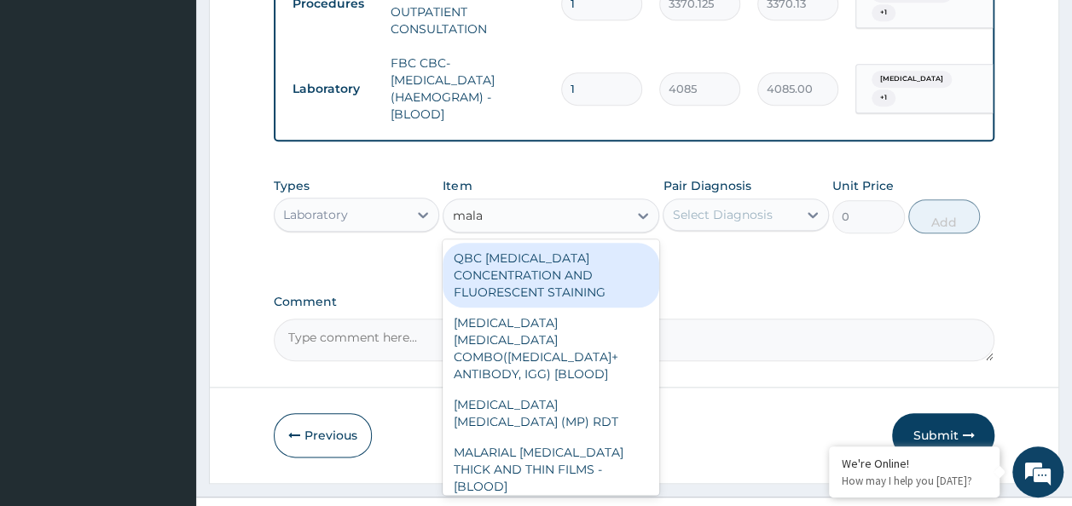
scroll to position [823, 0]
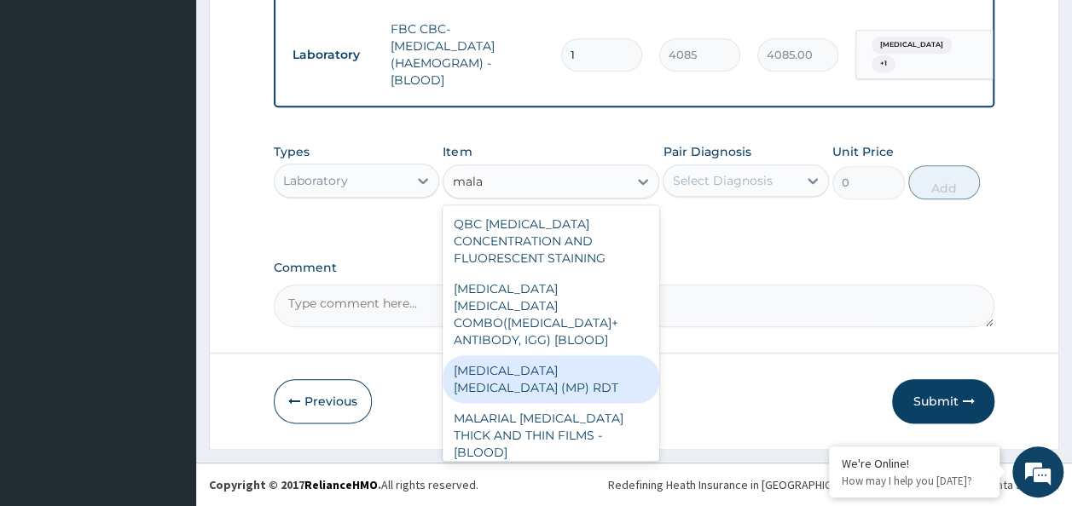
click at [587, 356] on div "[MEDICAL_DATA] [MEDICAL_DATA] (MP) RDT" at bounding box center [551, 380] width 217 height 48
type input "1531.875"
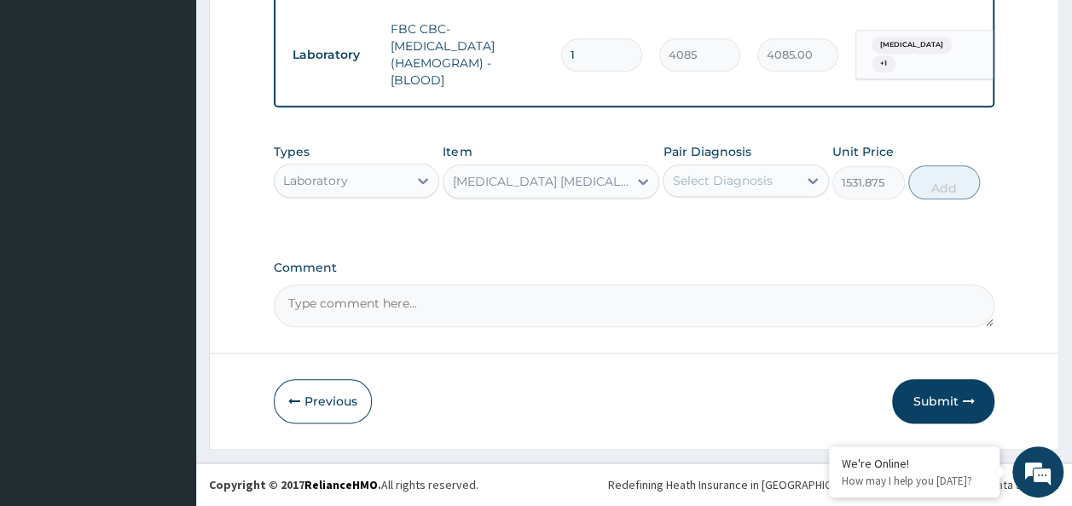
click at [795, 176] on div "Select Diagnosis" at bounding box center [730, 180] width 134 height 27
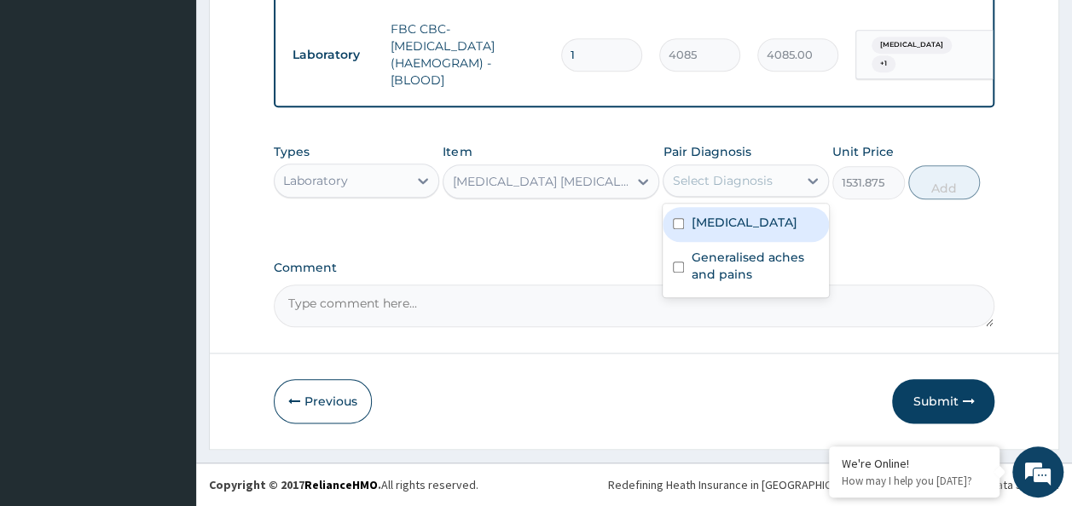
drag, startPoint x: 763, startPoint y: 230, endPoint x: 757, endPoint y: 253, distance: 23.8
click at [763, 233] on div "[MEDICAL_DATA]" at bounding box center [746, 224] width 166 height 35
checkbox input "true"
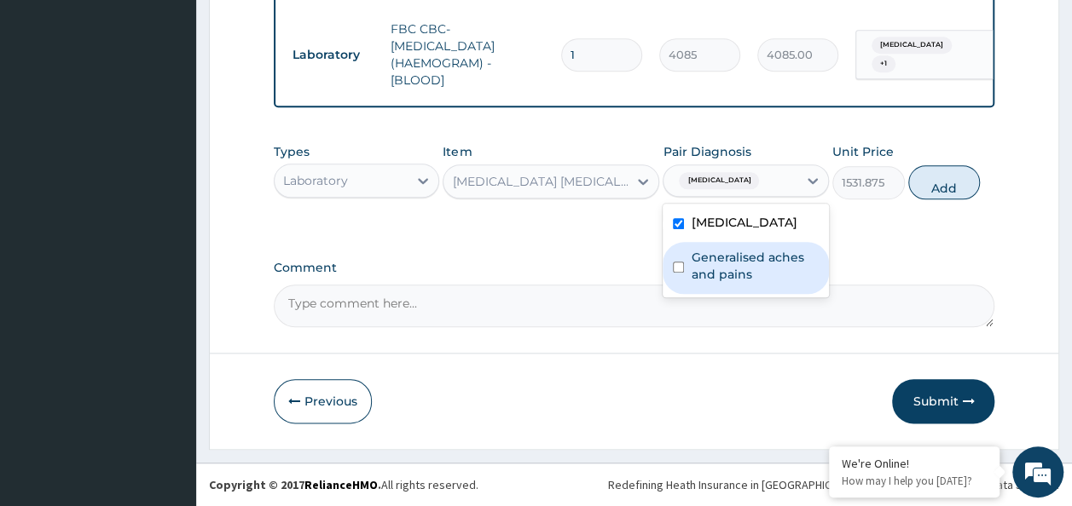
click at [755, 259] on label "Generalised aches and pains" at bounding box center [755, 266] width 128 height 34
checkbox input "true"
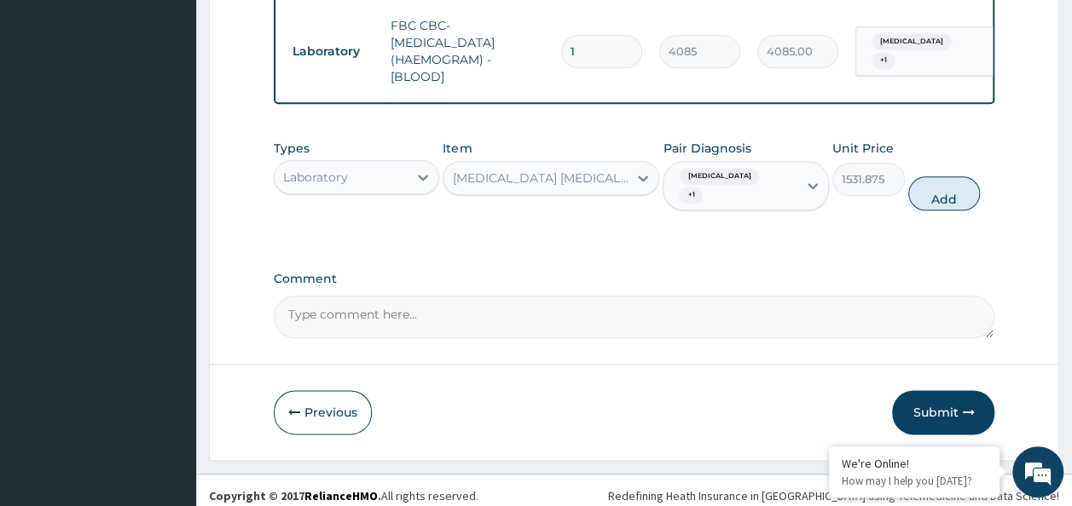
click at [967, 182] on button "Add" at bounding box center [944, 193] width 72 height 34
type input "0"
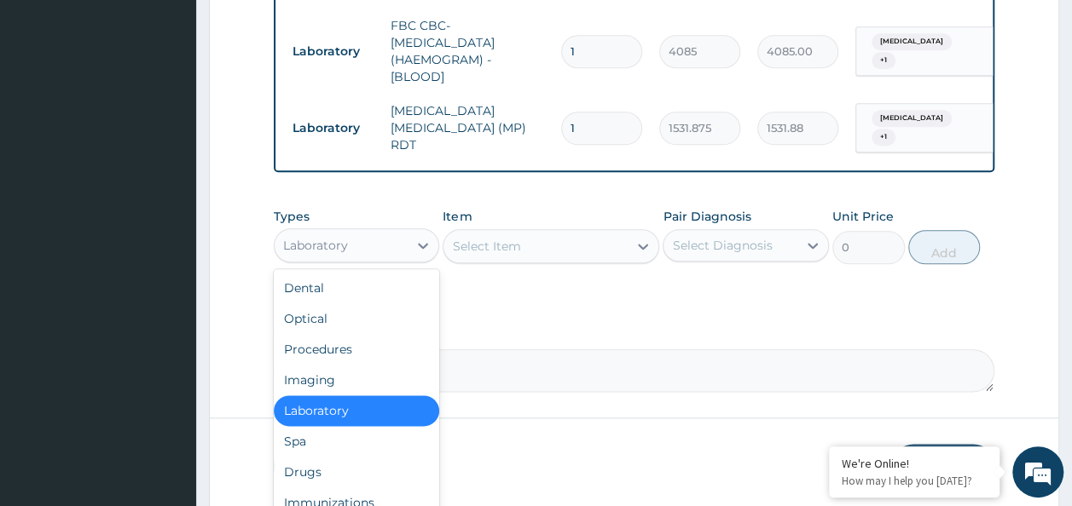
click at [393, 235] on div "Laboratory" at bounding box center [342, 245] width 134 height 27
click at [372, 462] on div "Drugs" at bounding box center [357, 472] width 166 height 31
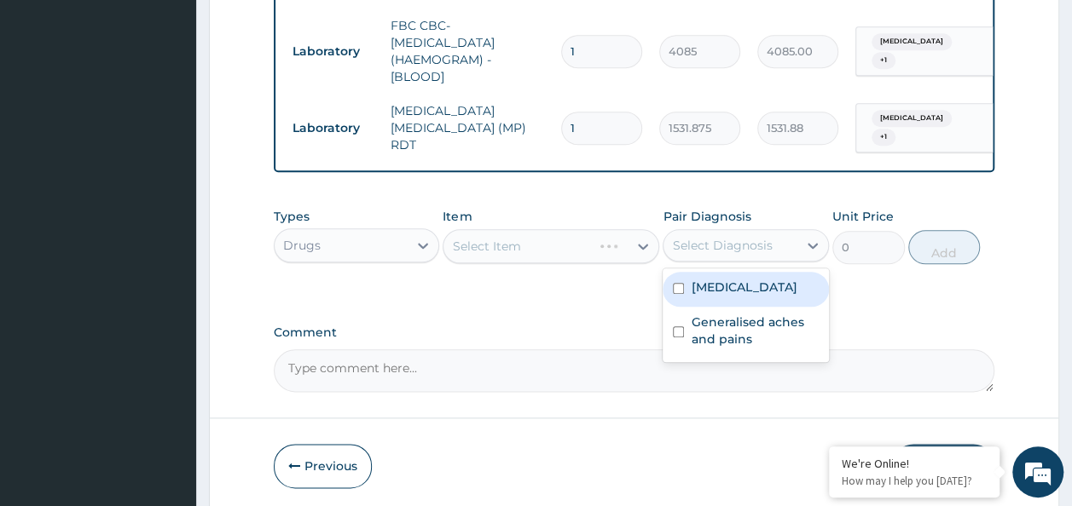
click at [735, 232] on div "Select Diagnosis" at bounding box center [730, 245] width 134 height 27
click at [720, 288] on label "[MEDICAL_DATA]" at bounding box center [744, 287] width 106 height 17
checkbox input "true"
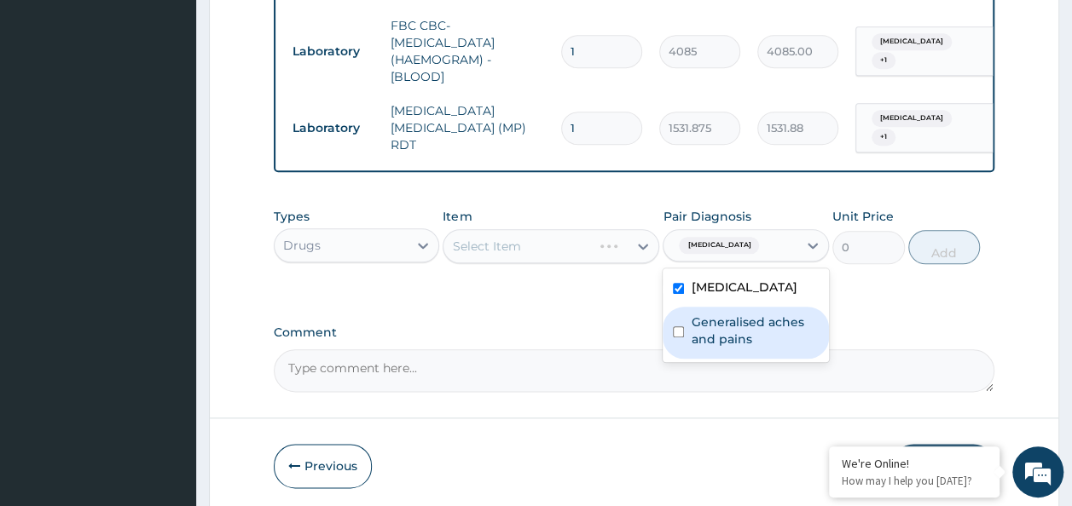
click at [706, 333] on label "Generalised aches and pains" at bounding box center [755, 331] width 128 height 34
checkbox input "true"
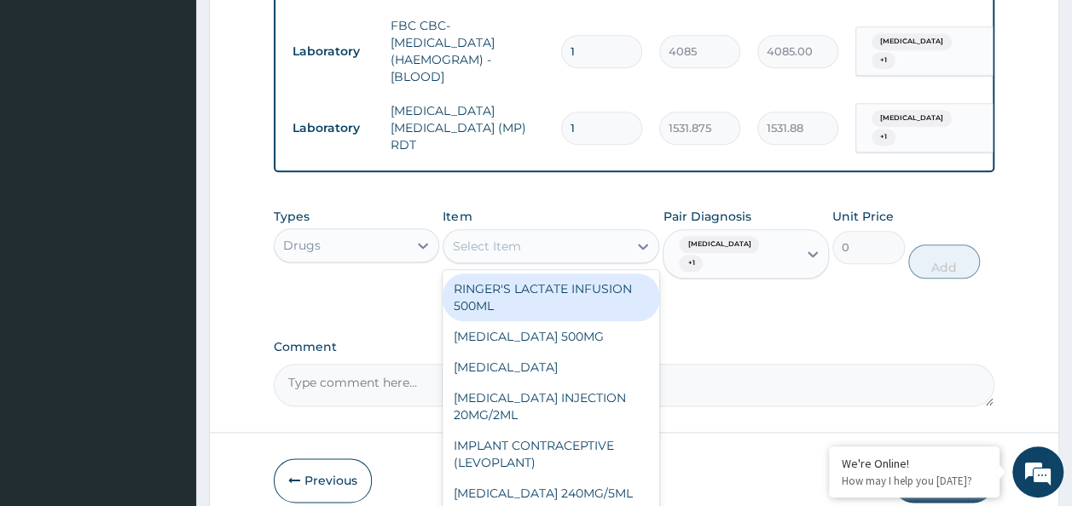
click at [597, 252] on div "Select Item" at bounding box center [535, 246] width 184 height 27
type input "p"
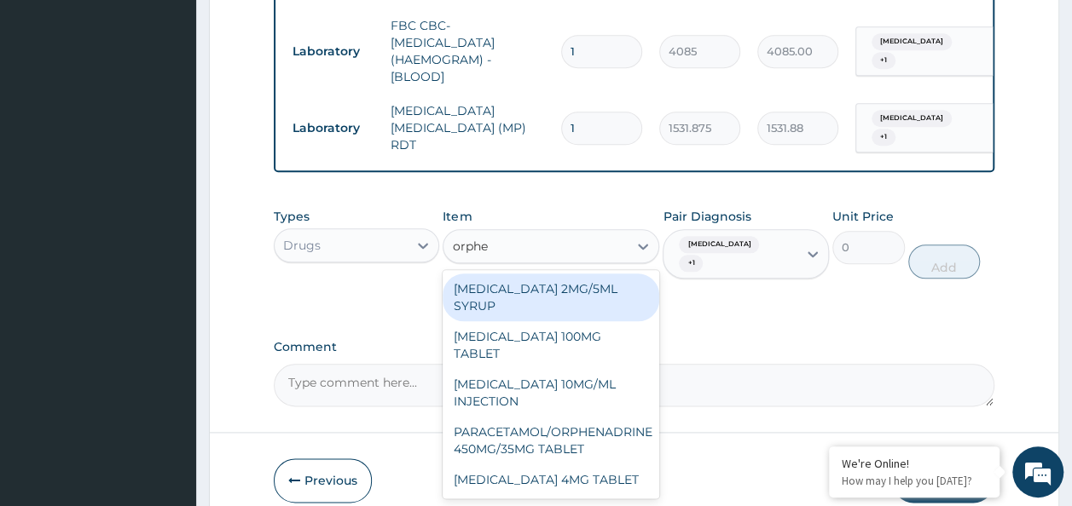
type input "orphen"
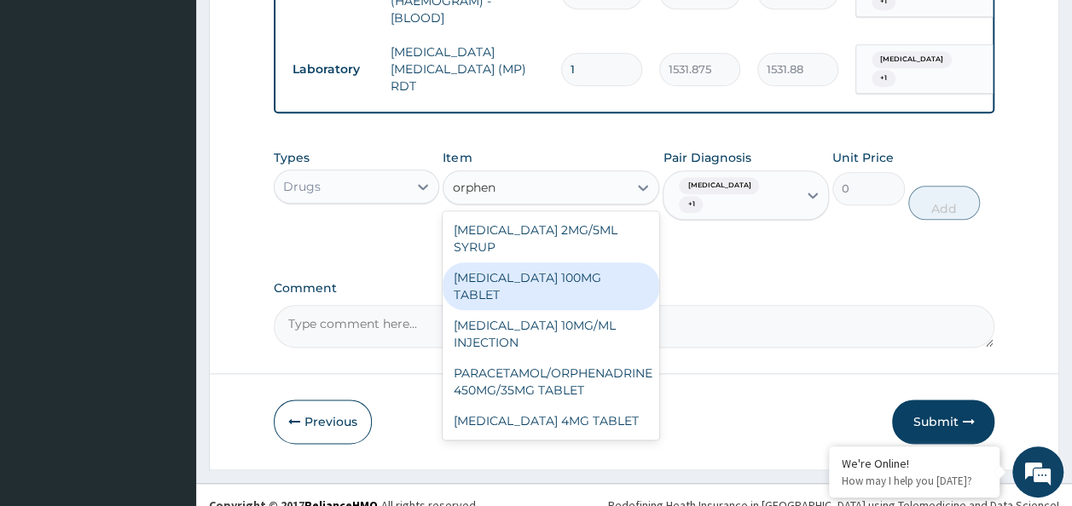
scroll to position [882, 0]
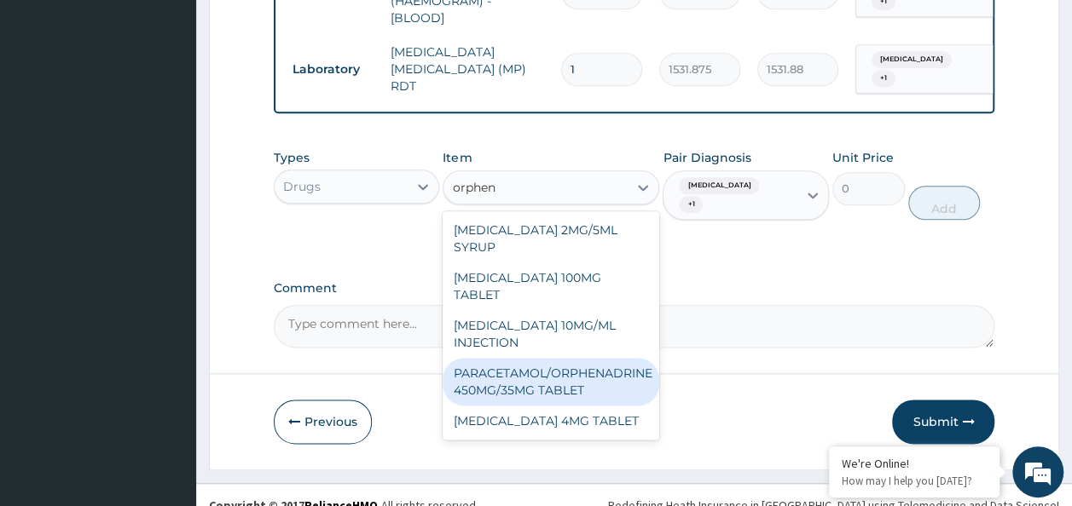
drag, startPoint x: 553, startPoint y: 369, endPoint x: 687, endPoint y: 317, distance: 143.6
click at [590, 362] on div "PARACETAMOL/ORPHENADRINE 450MG/35MG TABLET" at bounding box center [551, 382] width 217 height 48
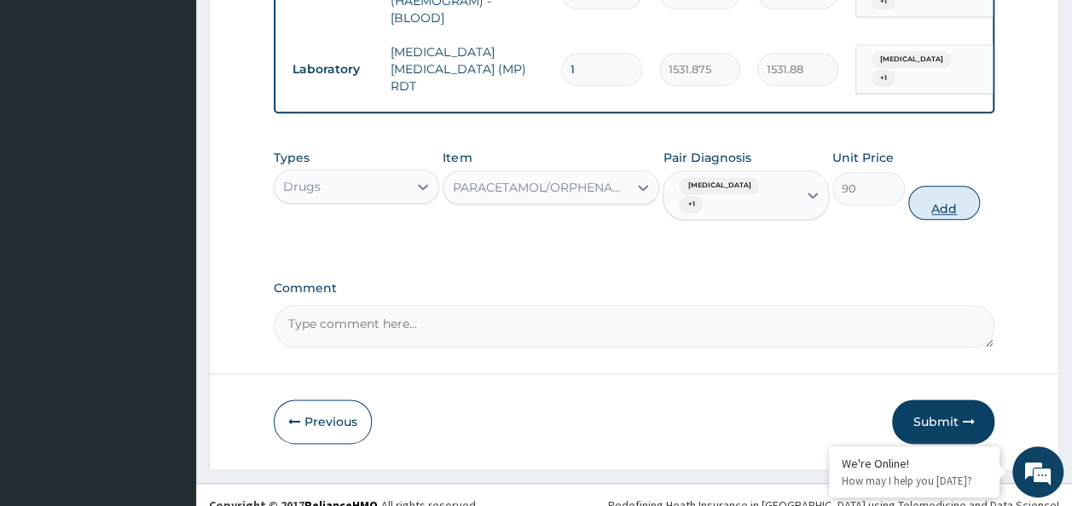
click at [916, 186] on button "Add" at bounding box center [944, 203] width 72 height 34
type input "0"
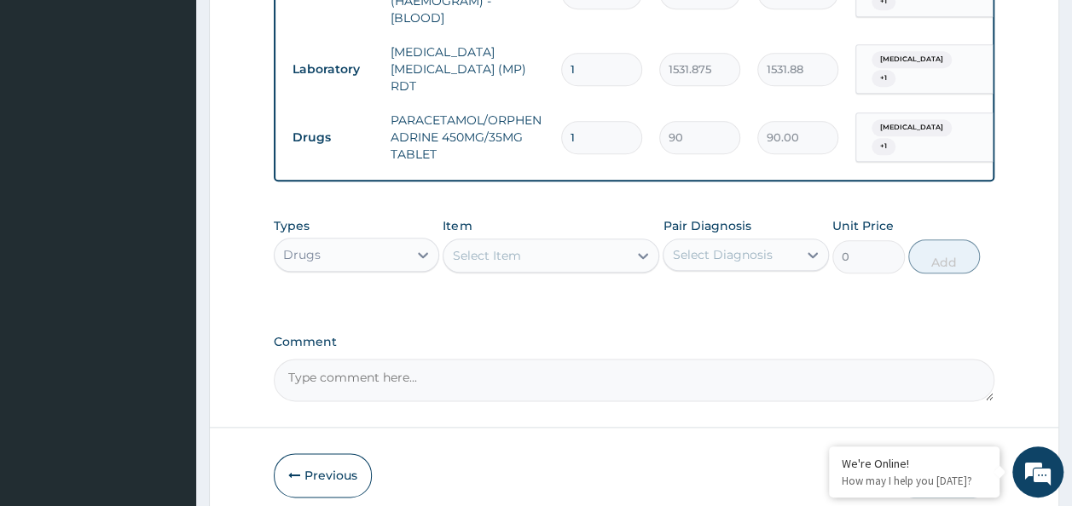
type input "10"
type input "900.00"
type input "10"
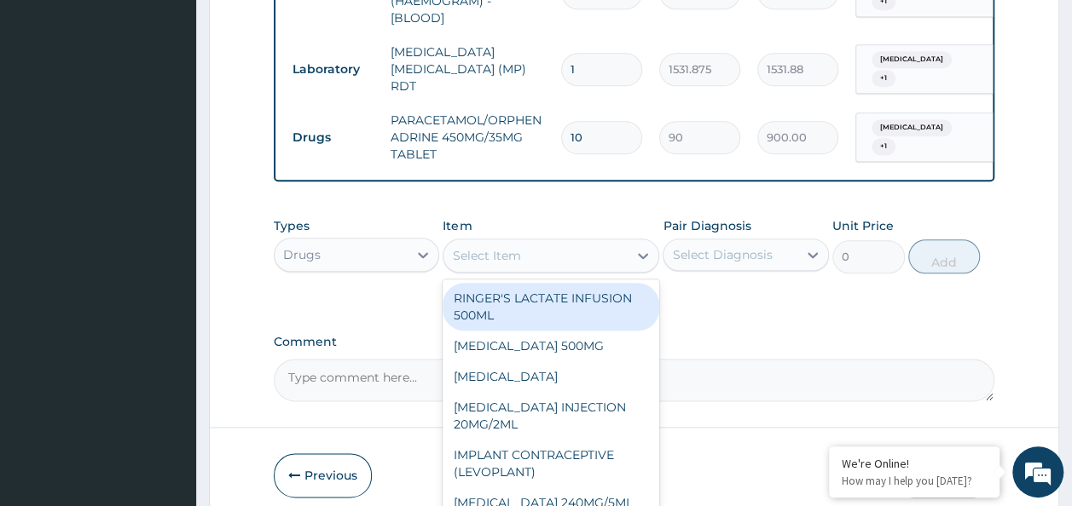
click at [460, 247] on div "Select Item" at bounding box center [486, 255] width 68 height 17
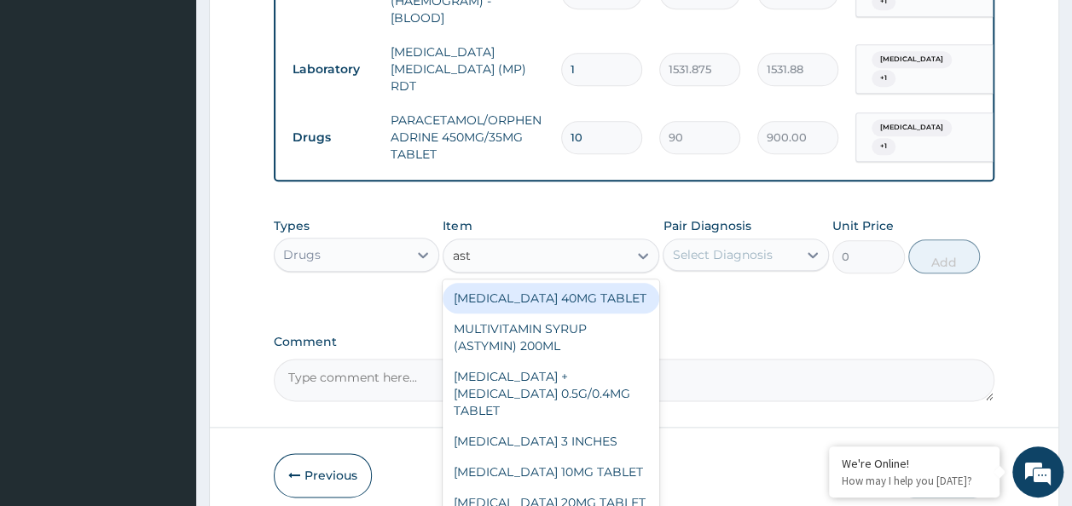
type input "asty"
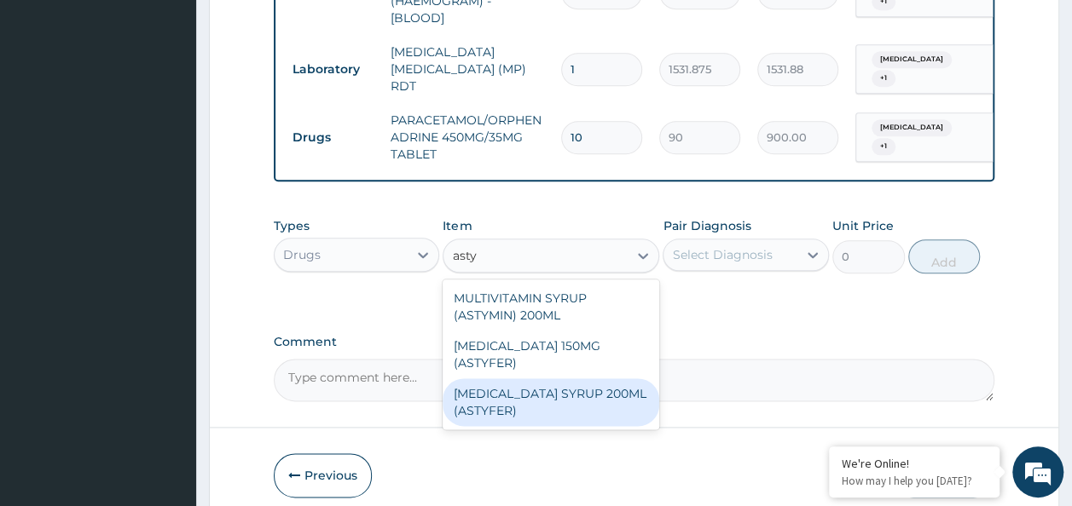
drag, startPoint x: 544, startPoint y: 385, endPoint x: 571, endPoint y: 372, distance: 30.5
click at [558, 379] on div "[MEDICAL_DATA] SYRUP 200ML (ASTYFER)" at bounding box center [551, 403] width 217 height 48
type input "5681"
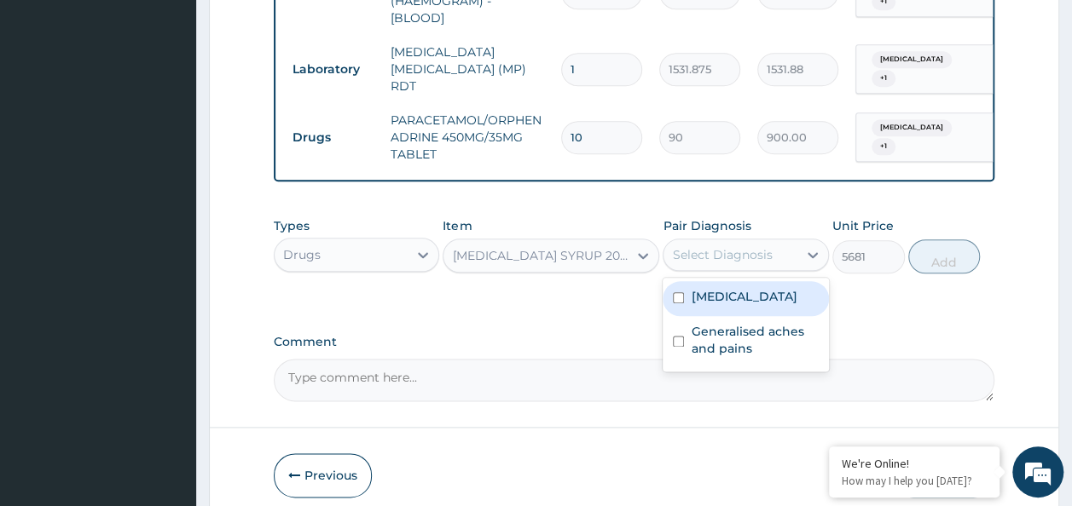
click at [761, 259] on div "Select Diagnosis" at bounding box center [730, 254] width 134 height 27
click at [751, 292] on div "[MEDICAL_DATA]" at bounding box center [746, 298] width 166 height 35
checkbox input "true"
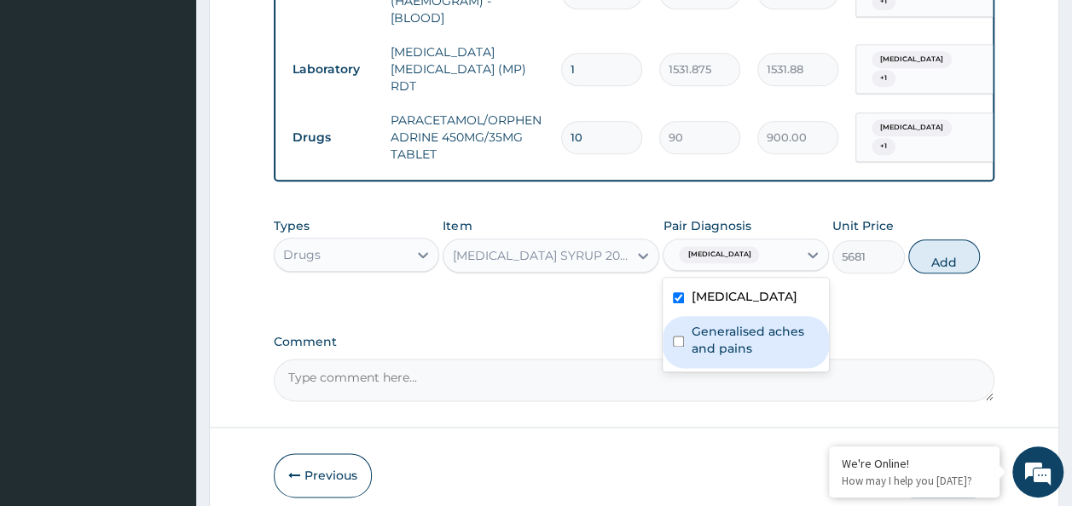
click at [750, 328] on label "Generalised aches and pains" at bounding box center [755, 340] width 128 height 34
checkbox input "true"
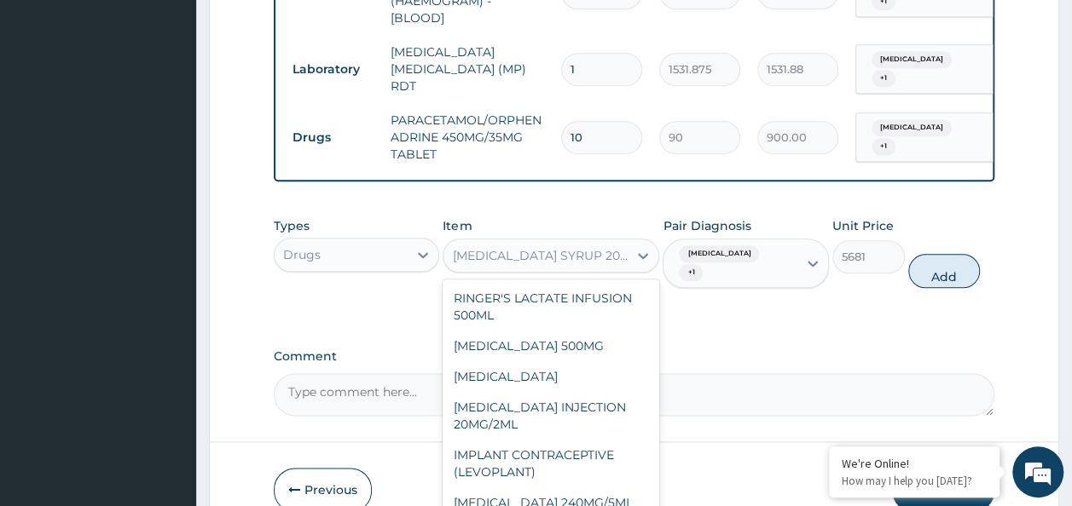
scroll to position [8504, 0]
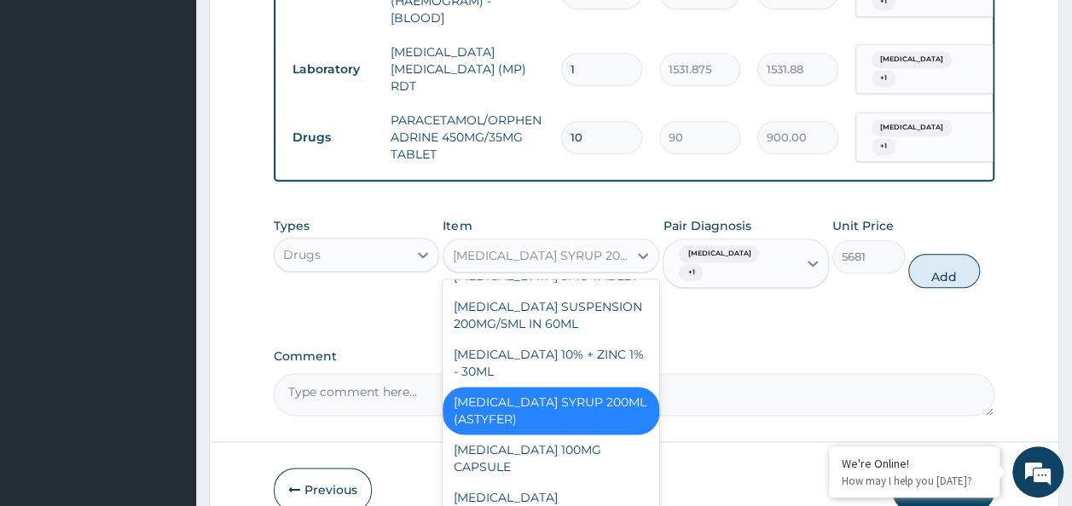
click at [624, 254] on div "[MEDICAL_DATA] SYRUP 200ML (ASTYFER)" at bounding box center [540, 255] width 177 height 17
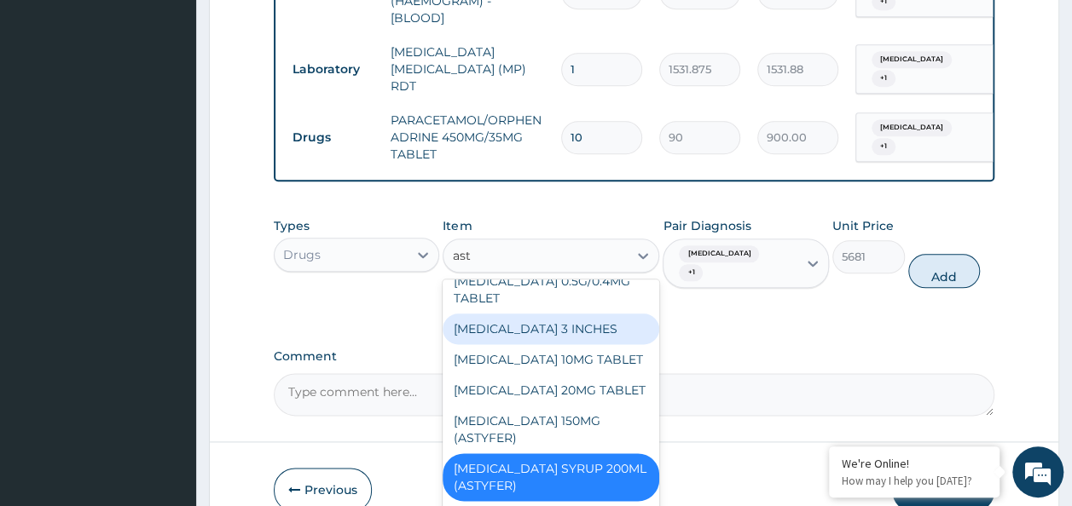
scroll to position [77, 0]
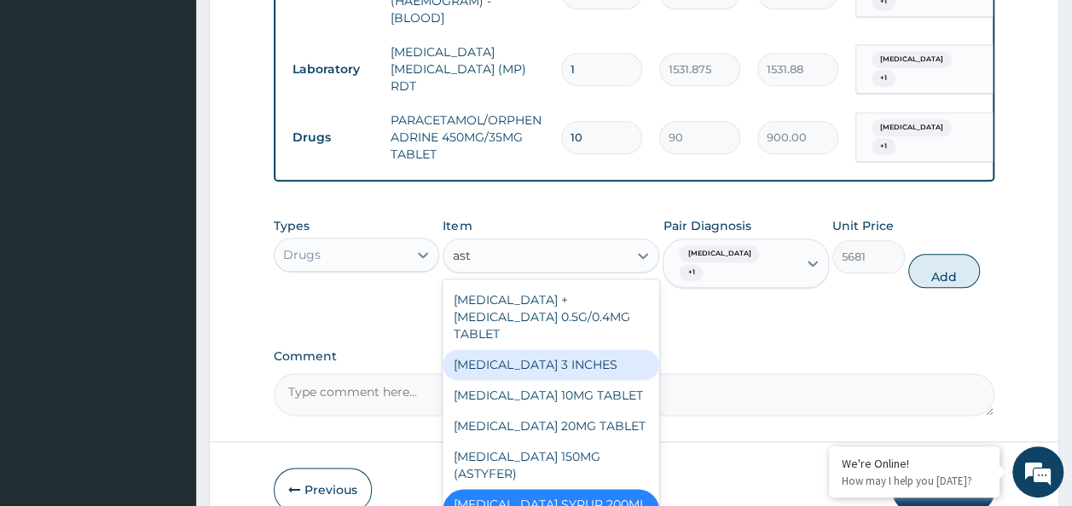
type input "asty"
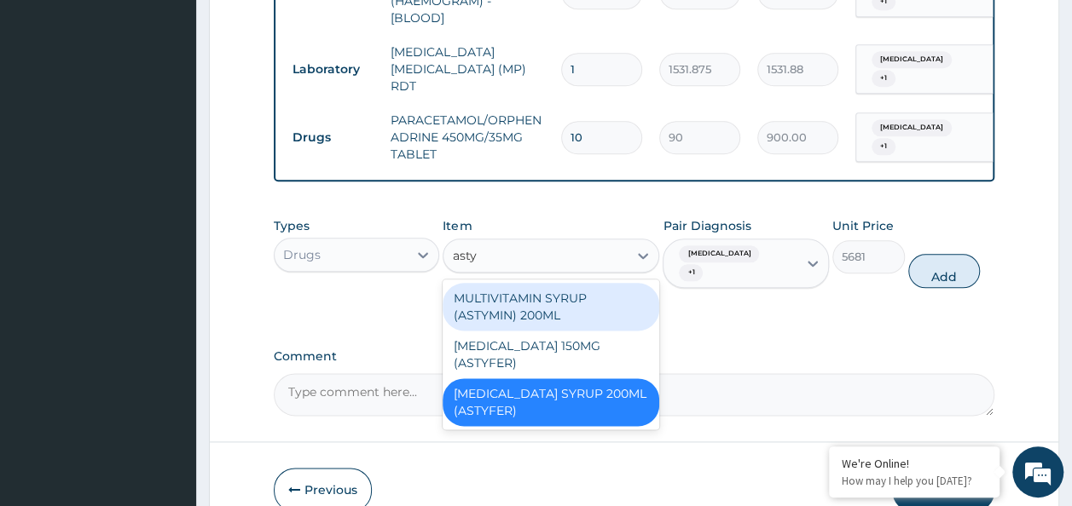
scroll to position [0, 0]
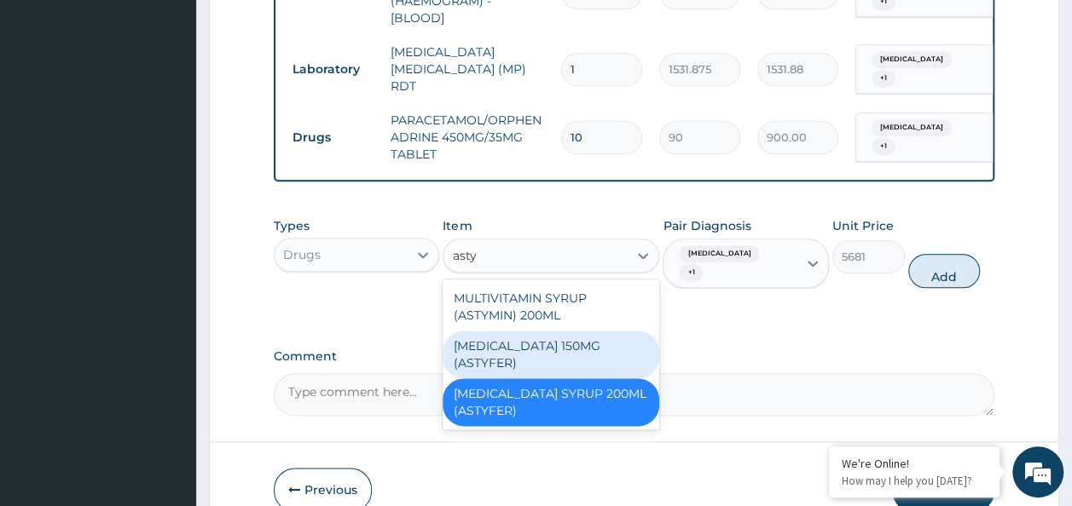
click at [547, 331] on div "[MEDICAL_DATA] 150MG (ASTYFER)" at bounding box center [551, 355] width 217 height 48
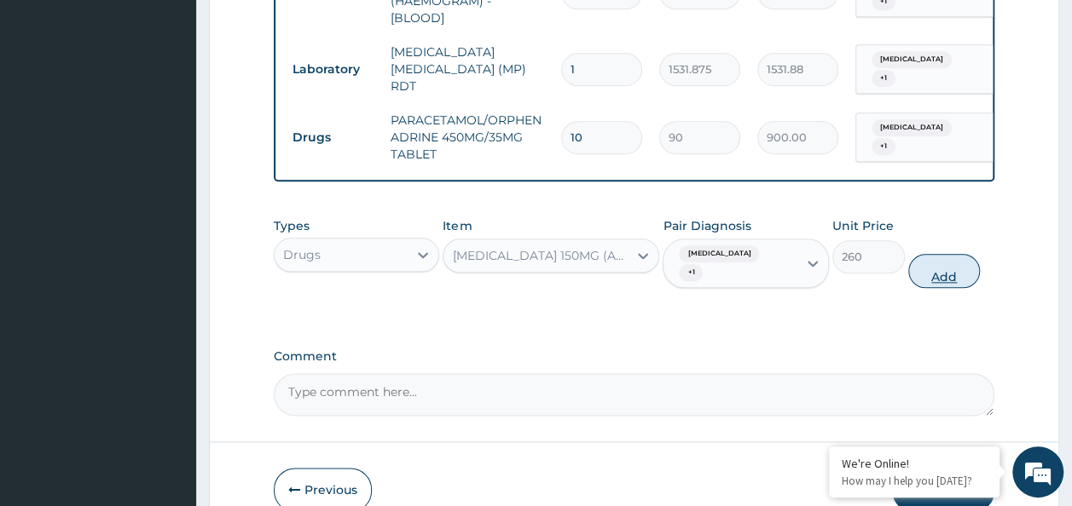
click at [950, 265] on button "Add" at bounding box center [944, 271] width 72 height 34
type input "0"
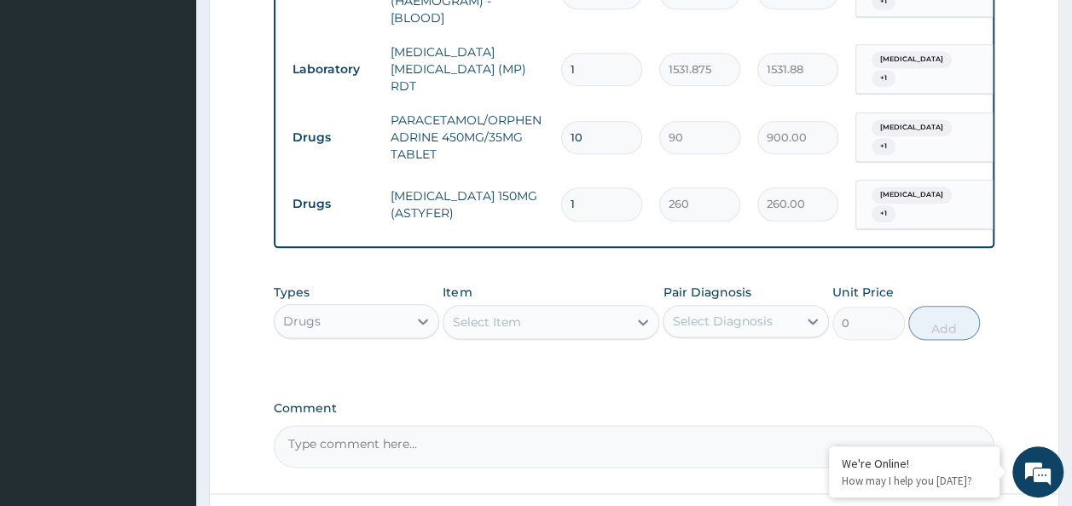
type input "15"
type input "3900.00"
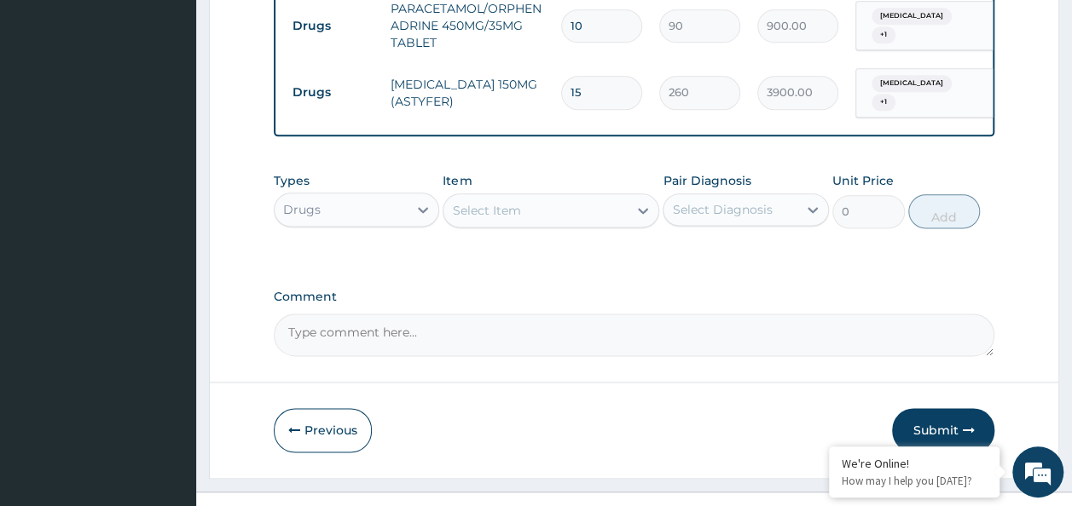
scroll to position [1010, 0]
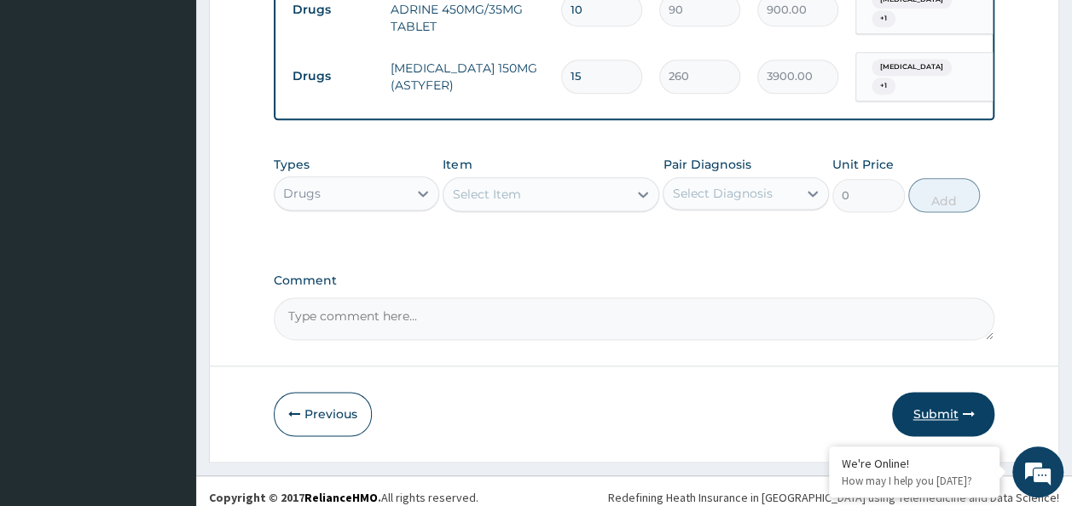
type input "15"
click at [935, 394] on button "Submit" at bounding box center [943, 414] width 102 height 44
